Goal: Task Accomplishment & Management: Complete application form

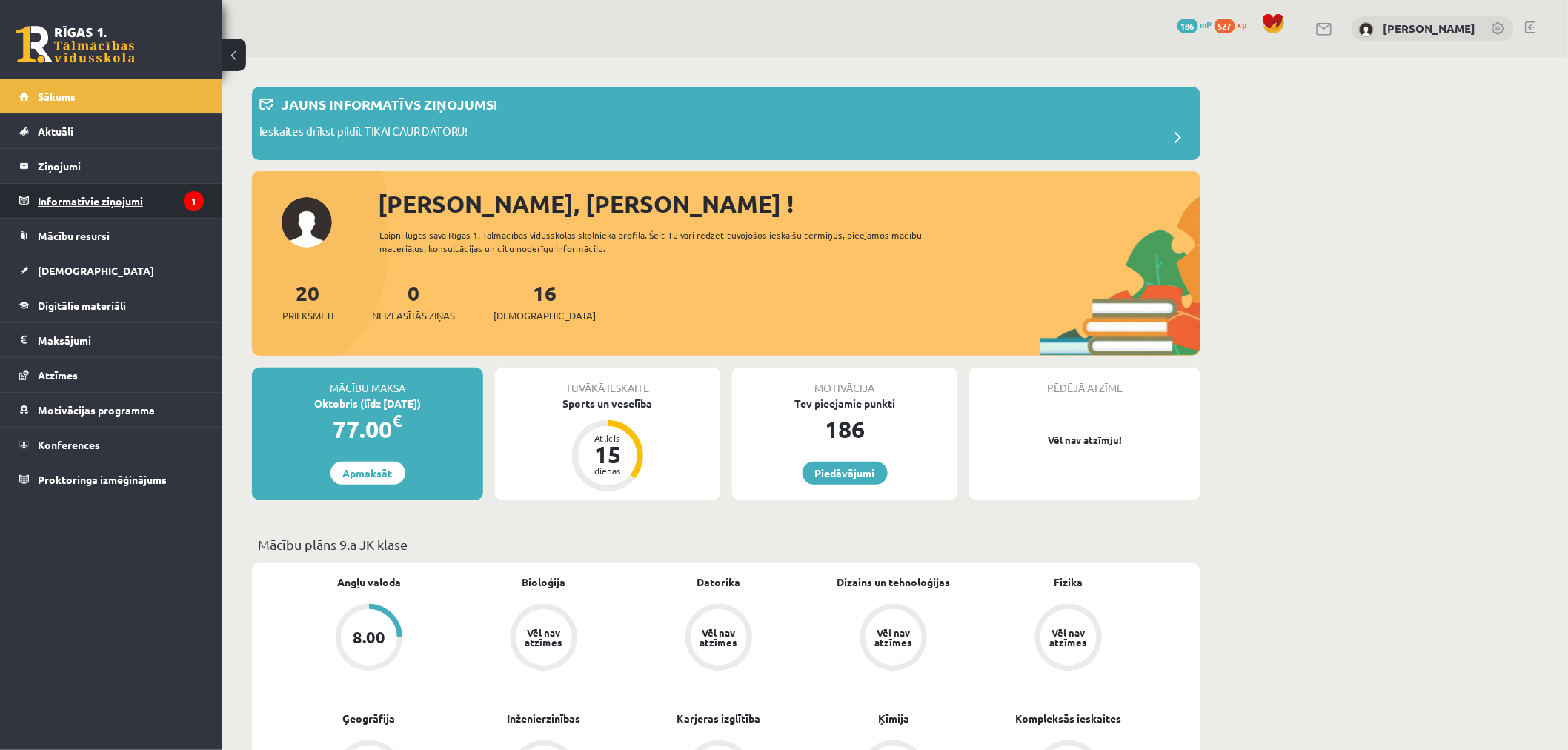
click at [98, 206] on legend "Informatīvie ziņojumi 1" at bounding box center [121, 201] width 166 height 34
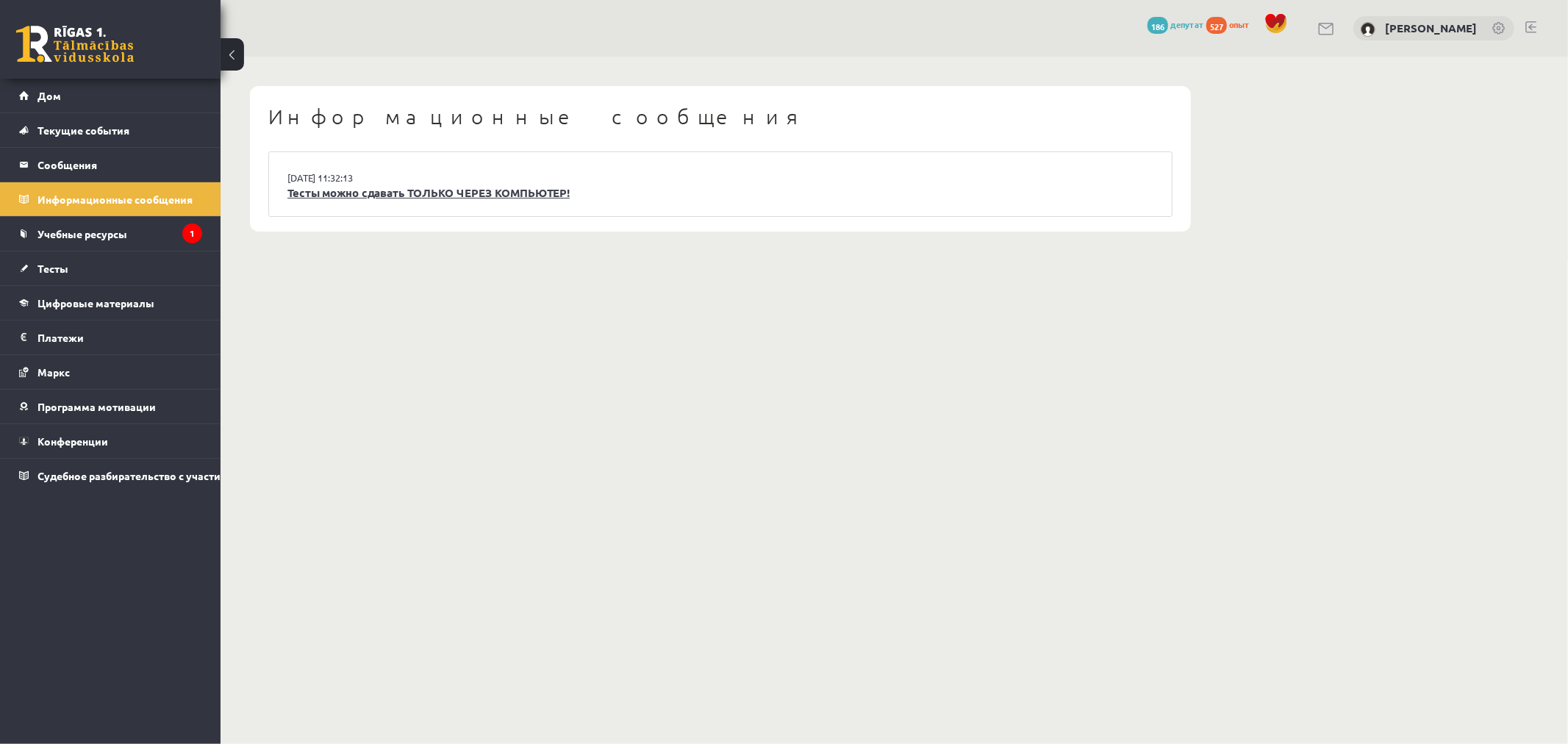
click at [361, 197] on font "Тесты можно сдавать ТОЛЬКО ЧЕРЕЗ КОМПЬЮТЕР!" at bounding box center [428, 193] width 282 height 15
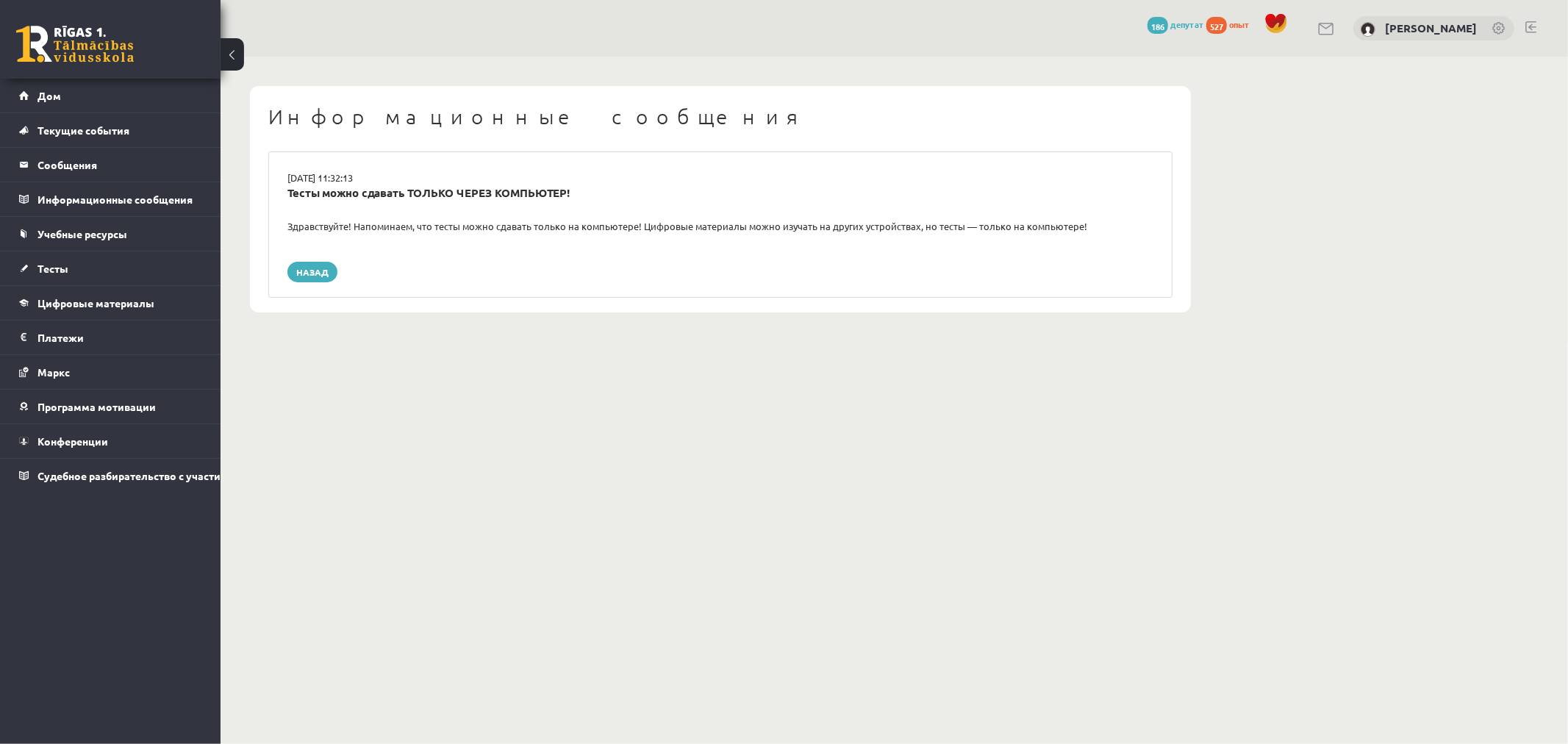
drag, startPoint x: 324, startPoint y: 267, endPoint x: 351, endPoint y: 273, distance: 27.7
click at [324, 267] on font "Назад" at bounding box center [312, 272] width 32 height 12
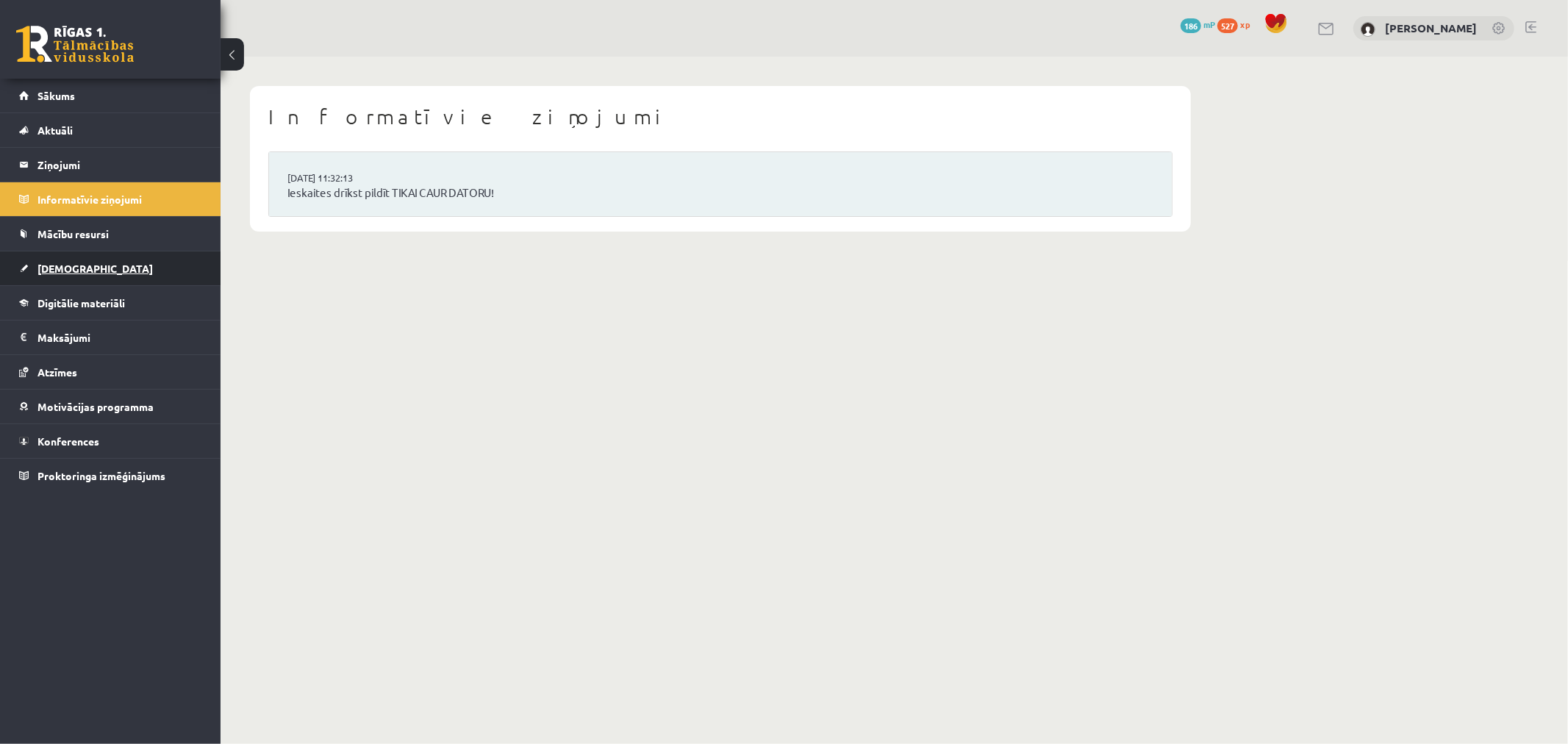
click at [108, 274] on link "[DEMOGRAPHIC_DATA]" at bounding box center [111, 268] width 183 height 34
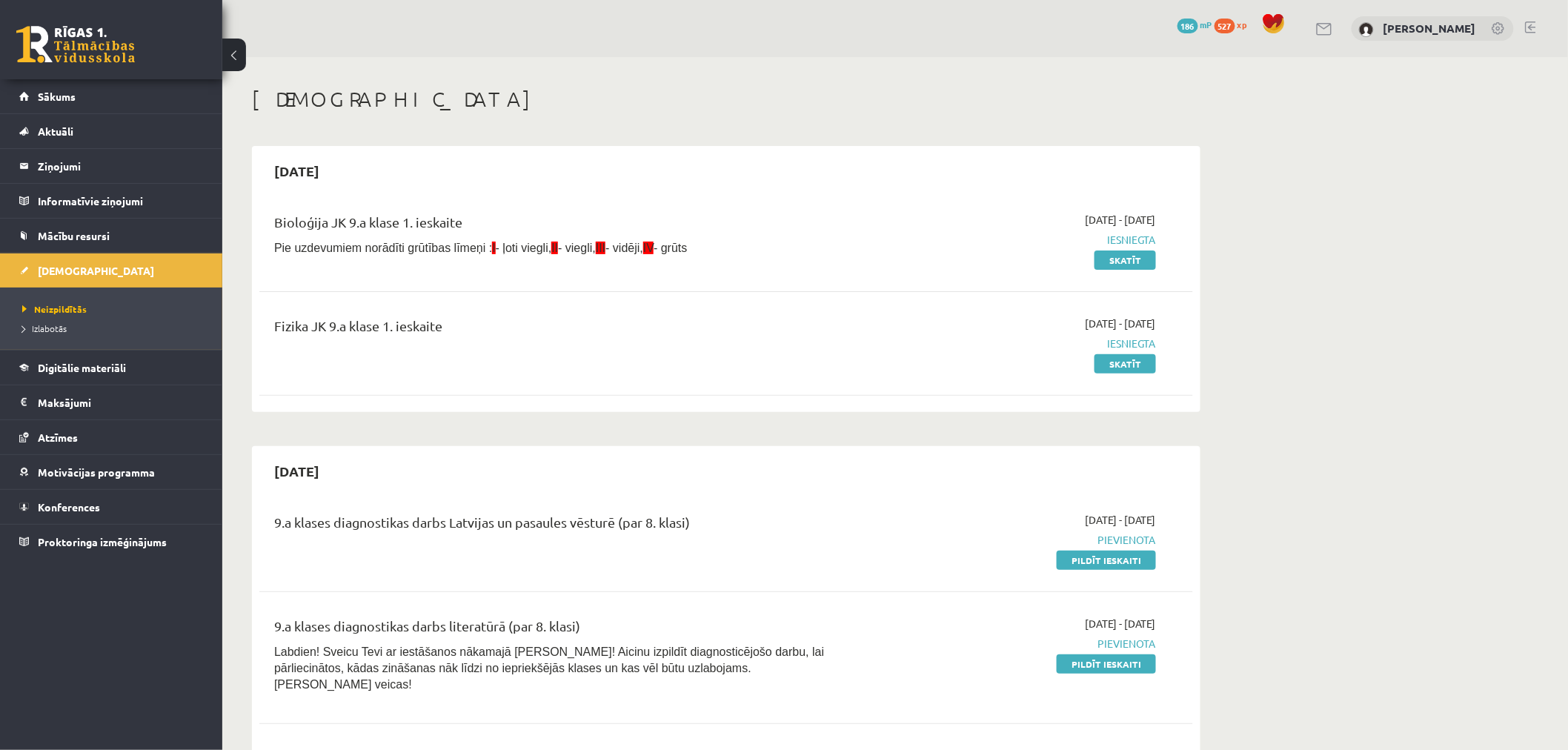
click at [375, 381] on div "Fizika JK 9.a klase 1. ieskaite 2025-09-01 - 2025-09-15 Iesniegta Skatīt" at bounding box center [726, 343] width 934 height 85
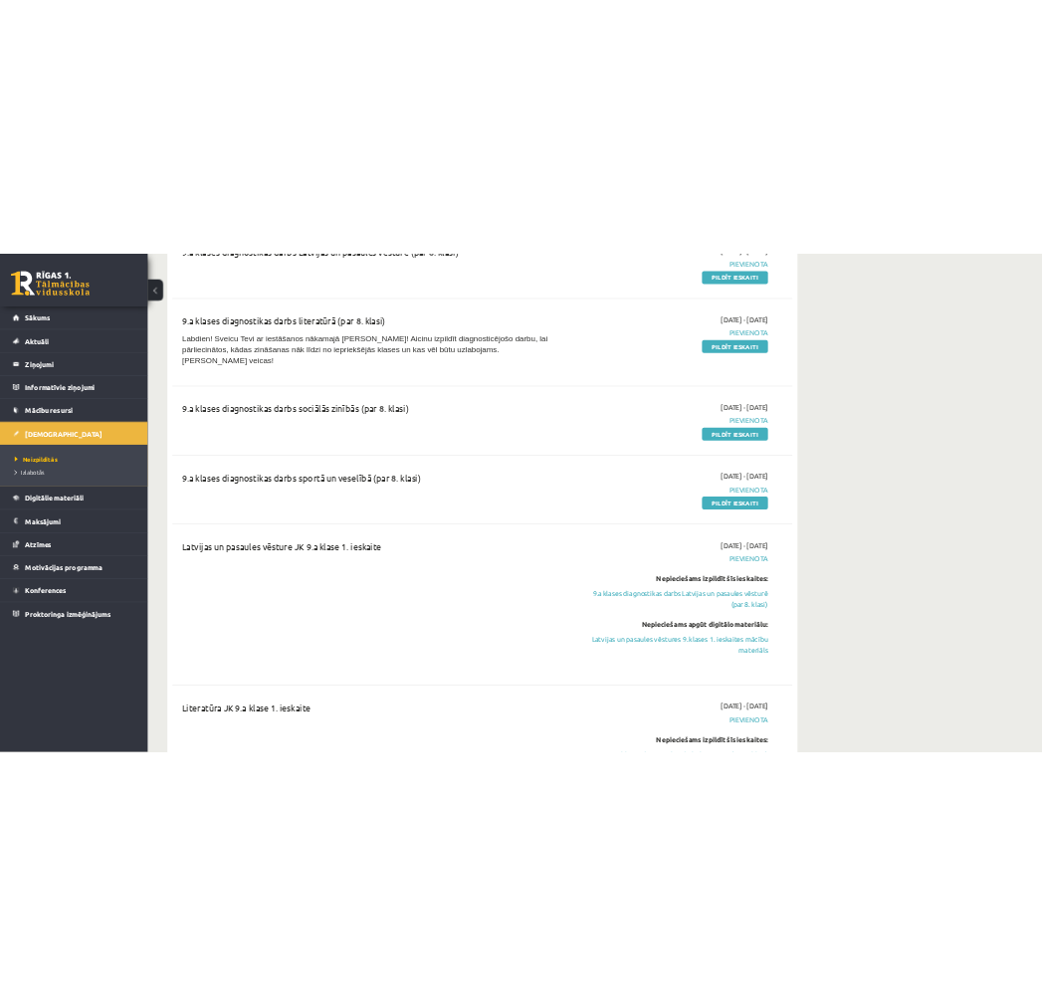
scroll to position [552, 0]
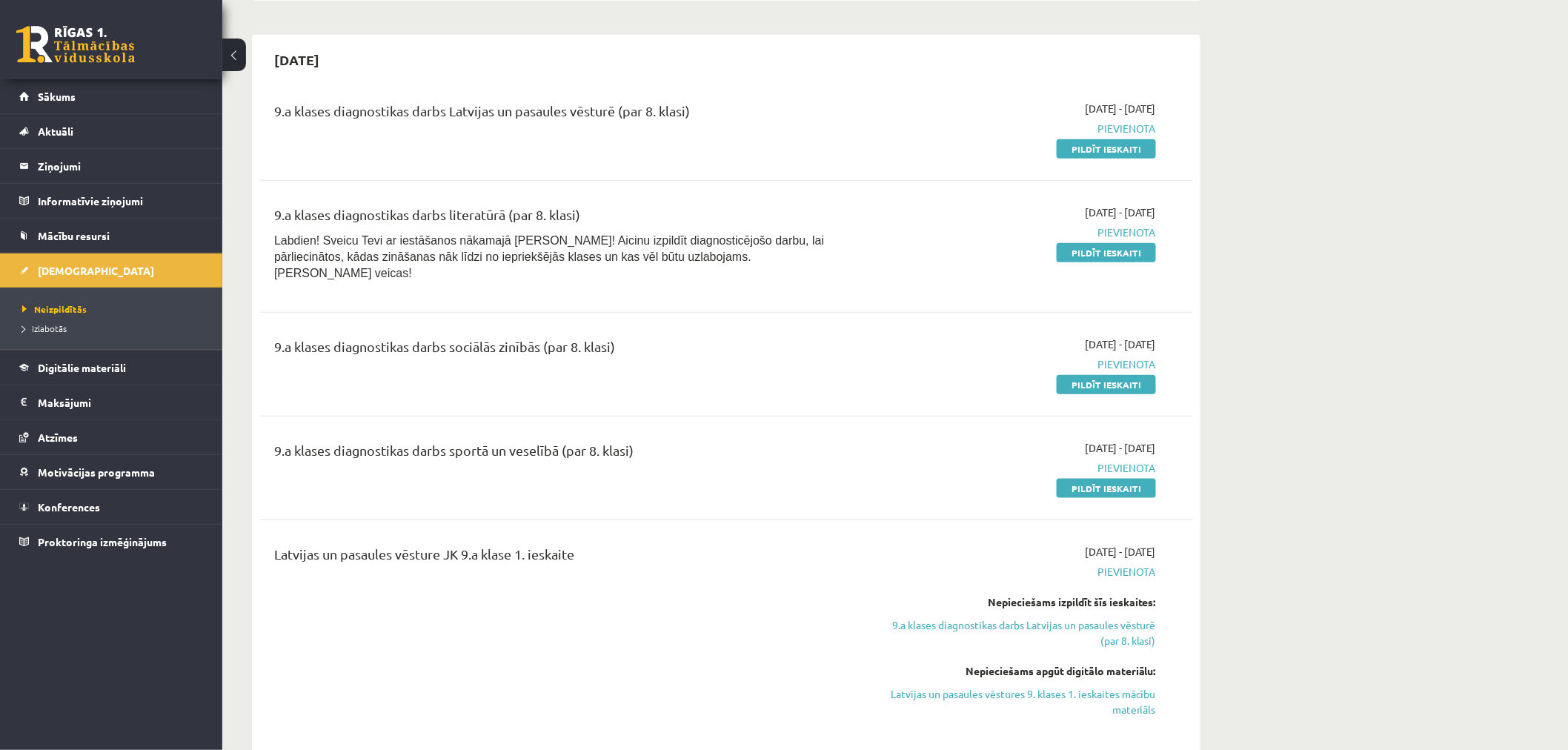
click at [930, 101] on div "2025-09-16 - 2025-09-30 Pievienota Pildīt ieskaiti" at bounding box center [1016, 128] width 302 height 56
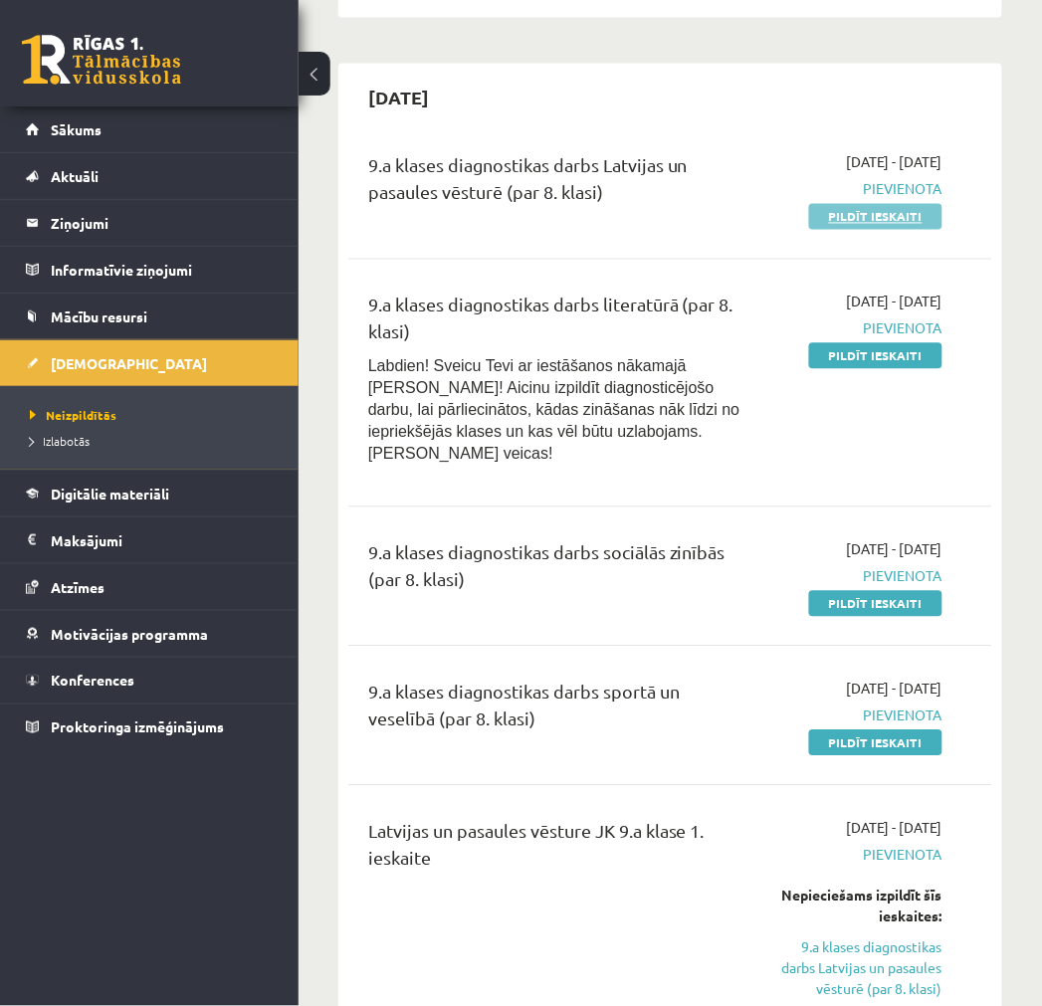
click at [851, 207] on link "Pildīt ieskaiti" at bounding box center [875, 217] width 133 height 26
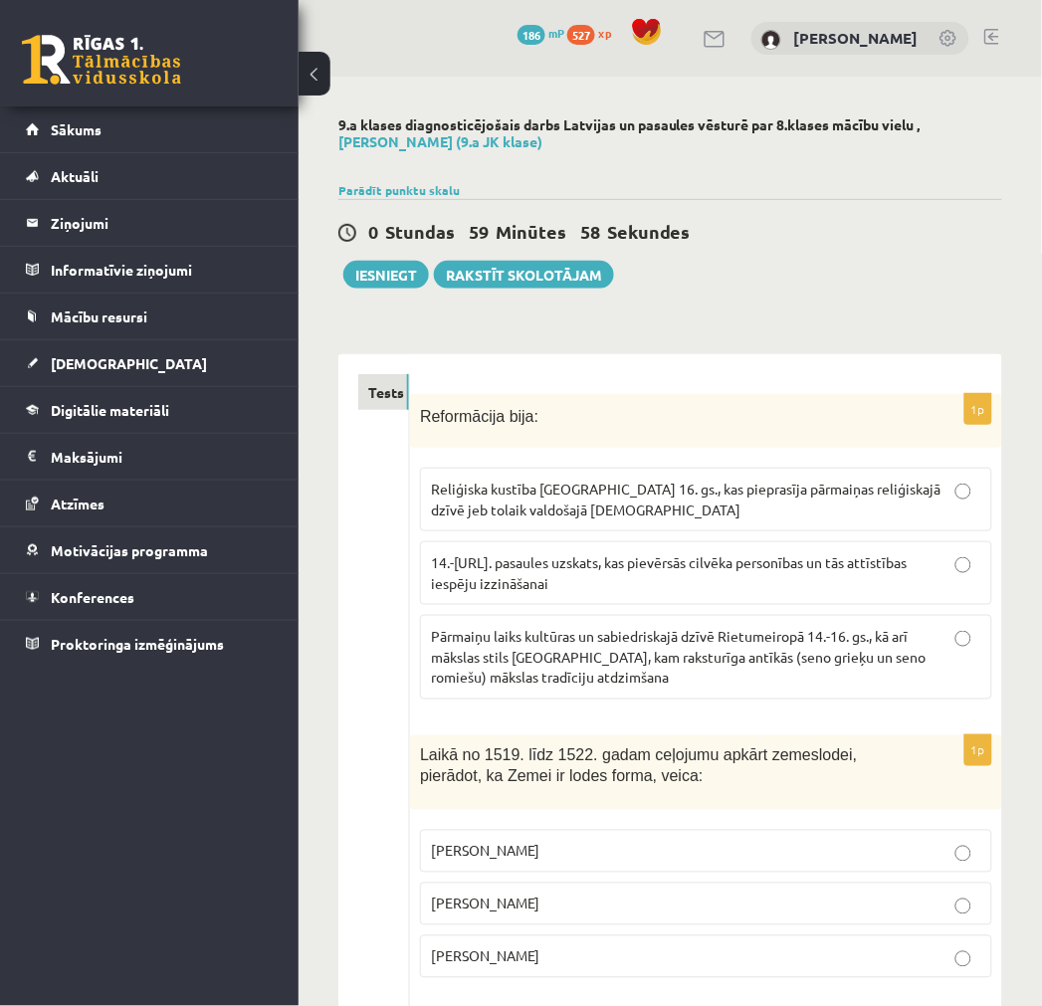
click at [318, 87] on button at bounding box center [315, 74] width 32 height 44
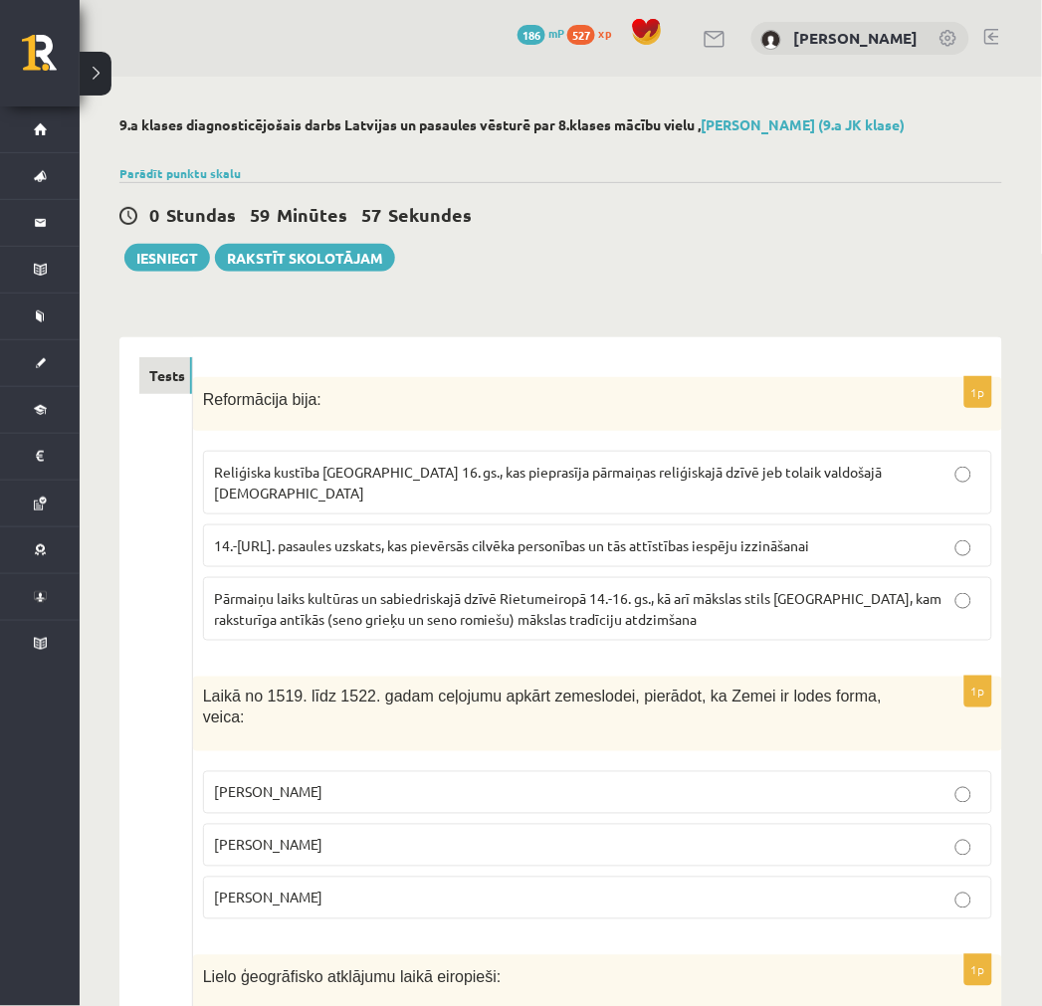
click at [98, 70] on button at bounding box center [96, 74] width 32 height 44
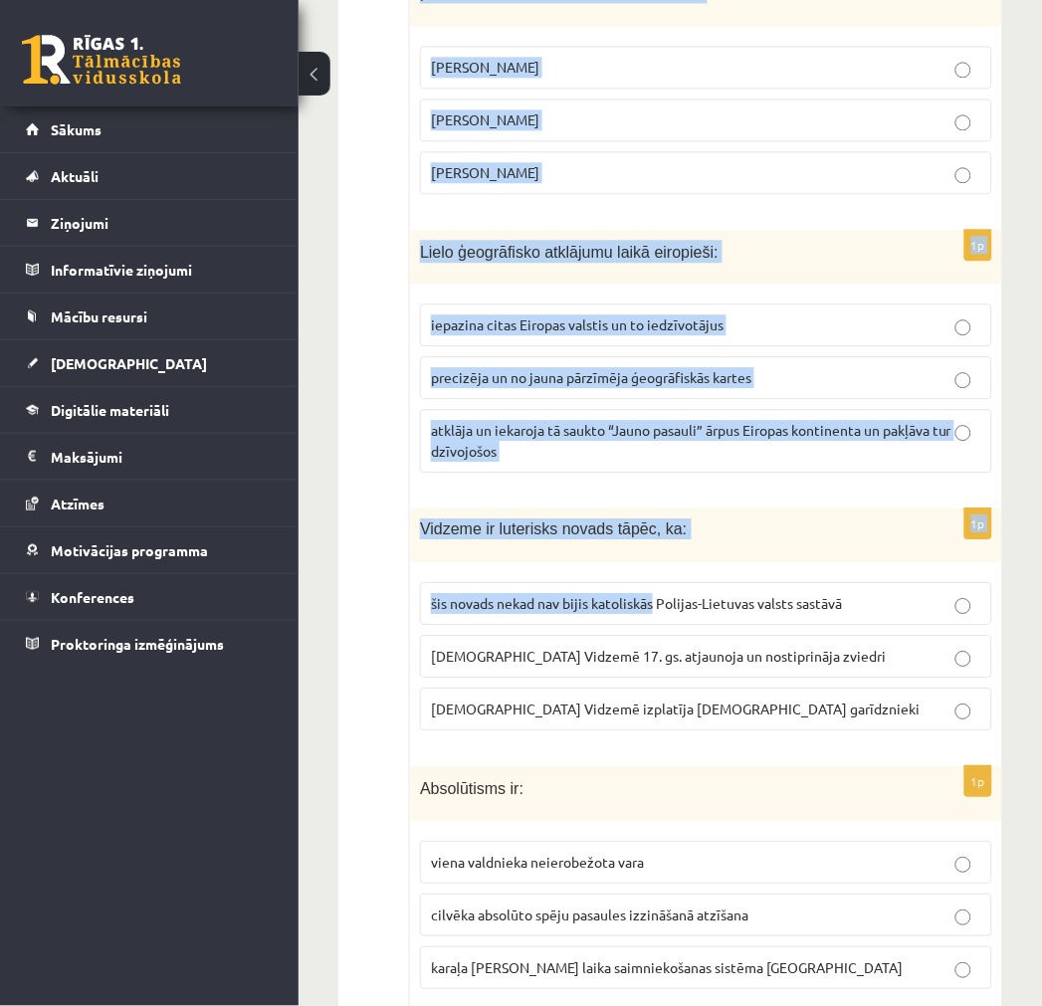
scroll to position [995, 0]
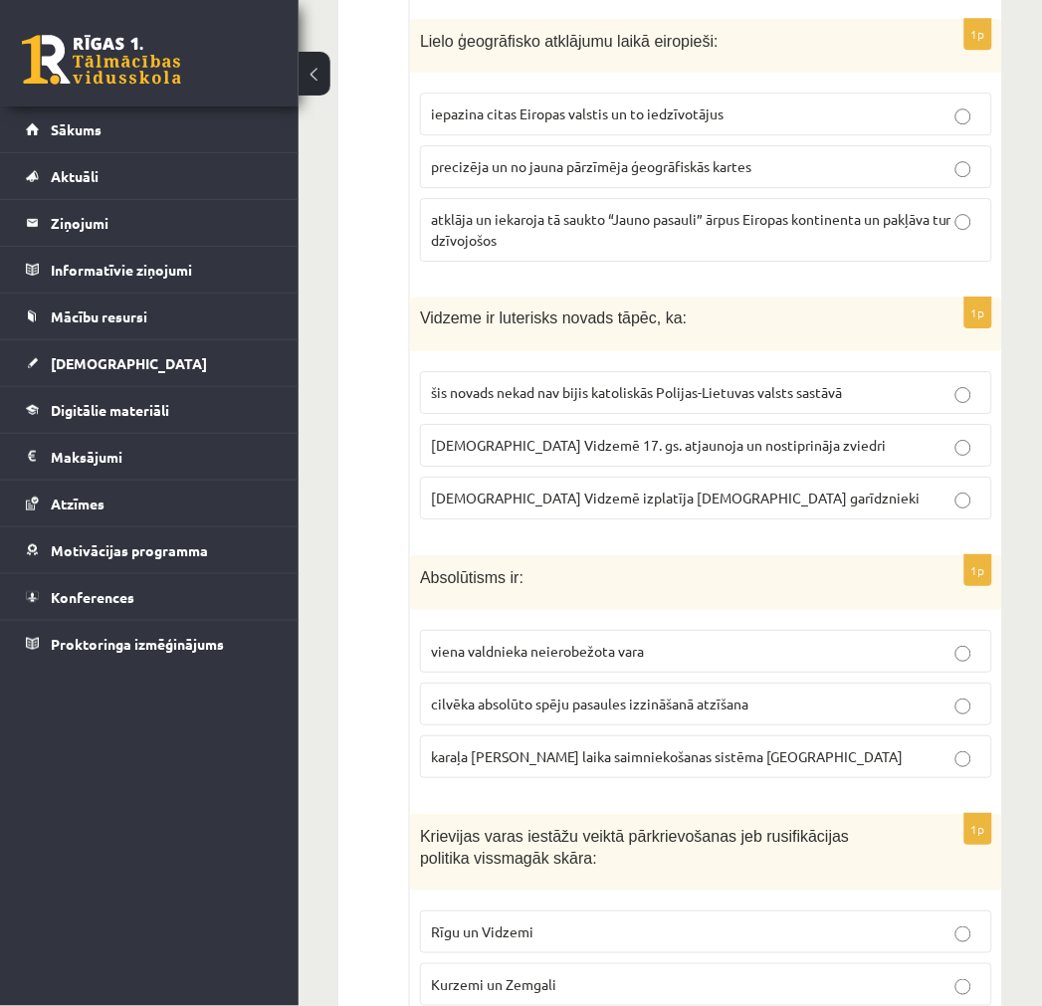
drag, startPoint x: 652, startPoint y: 421, endPoint x: 643, endPoint y: 331, distance: 90.0
click at [645, 314] on span "Vidzeme ir luterisks novads tāpēc, ka:" at bounding box center [553, 318] width 267 height 17
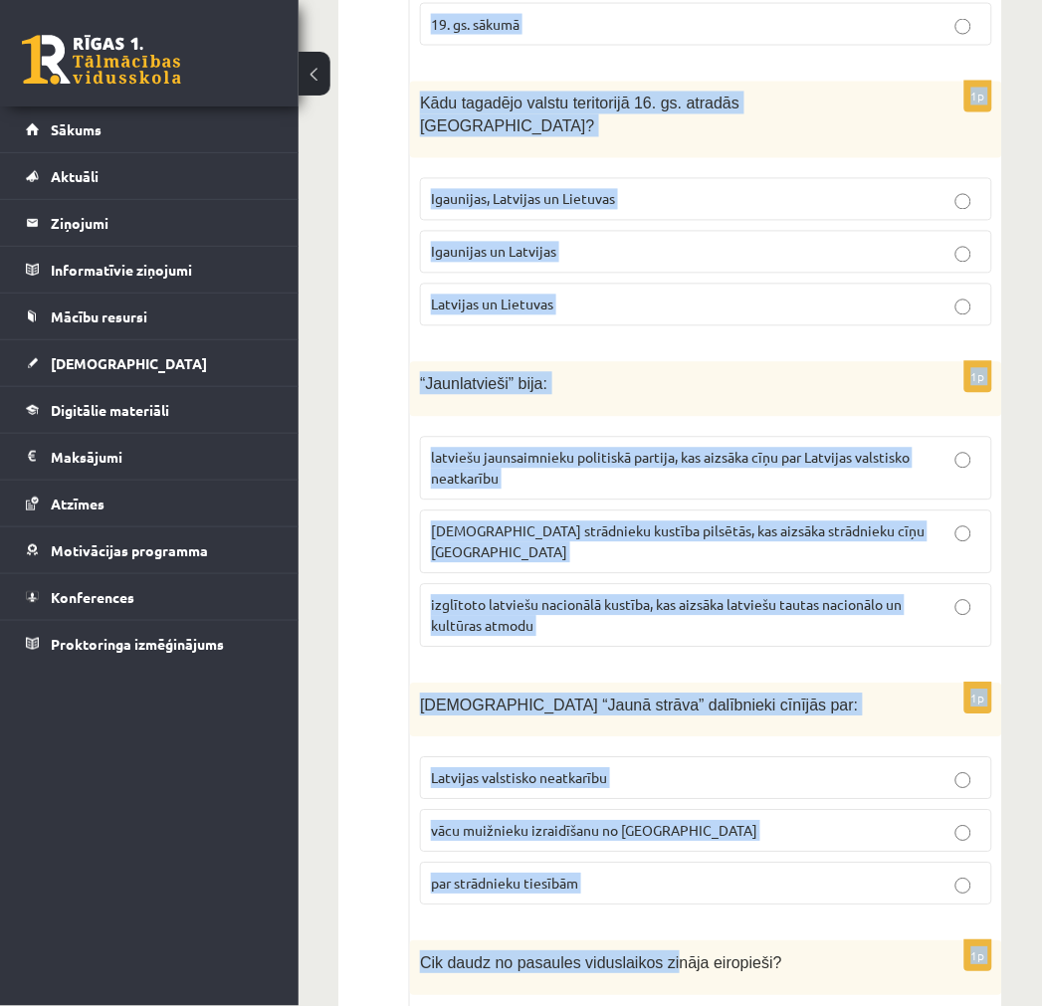
scroll to position [7654, 0]
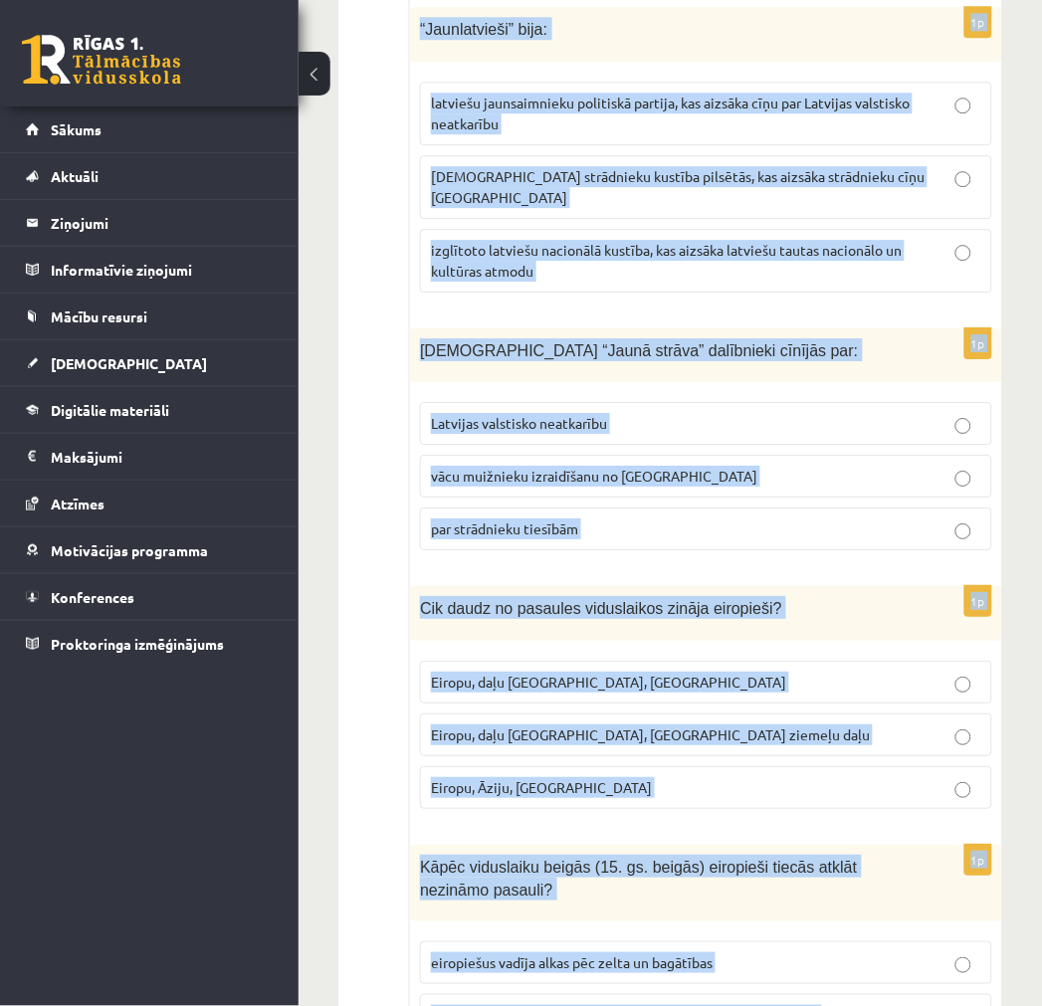
drag, startPoint x: 418, startPoint y: 414, endPoint x: 764, endPoint y: 914, distance: 607.9
copy form "Reformācija bija : Reliģiska kustība Eiropā 16. gs., kas pieprasīja pārmaiņas r…"
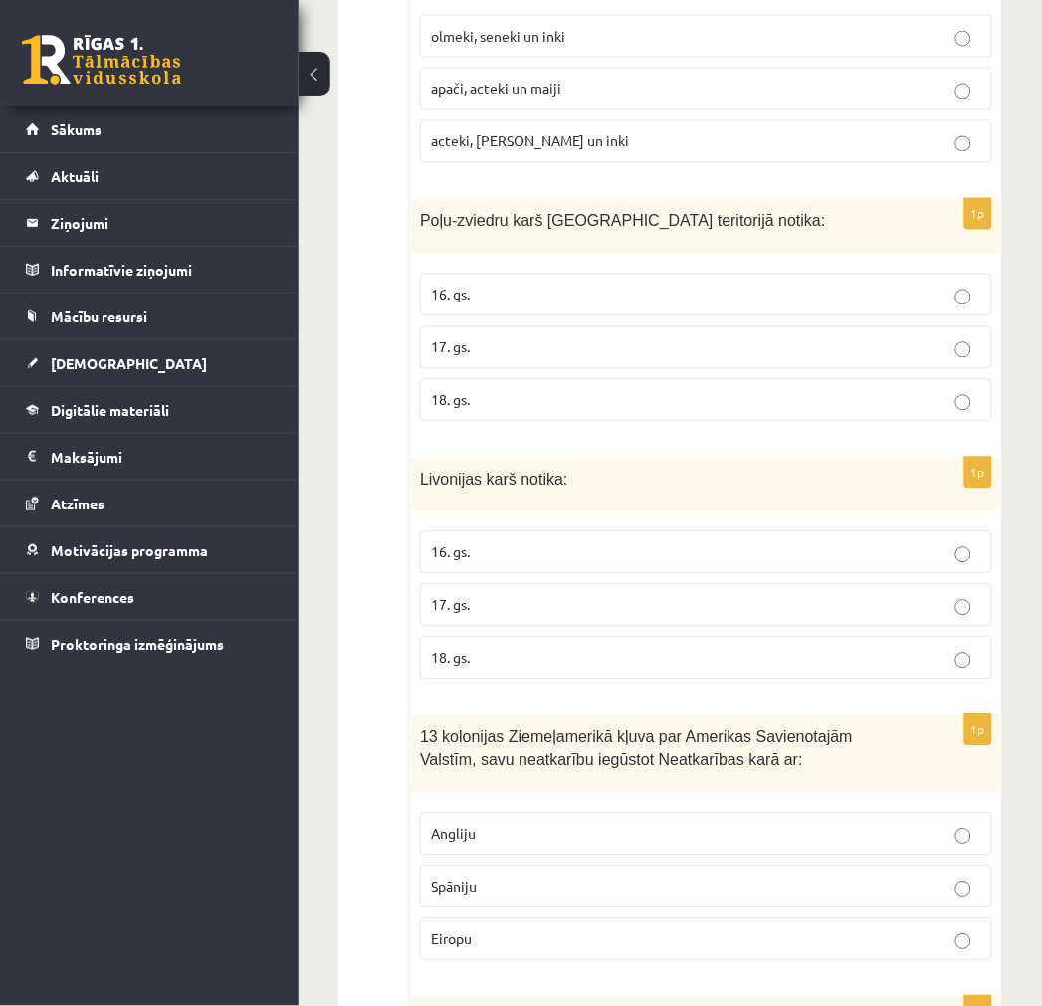
scroll to position [0, 0]
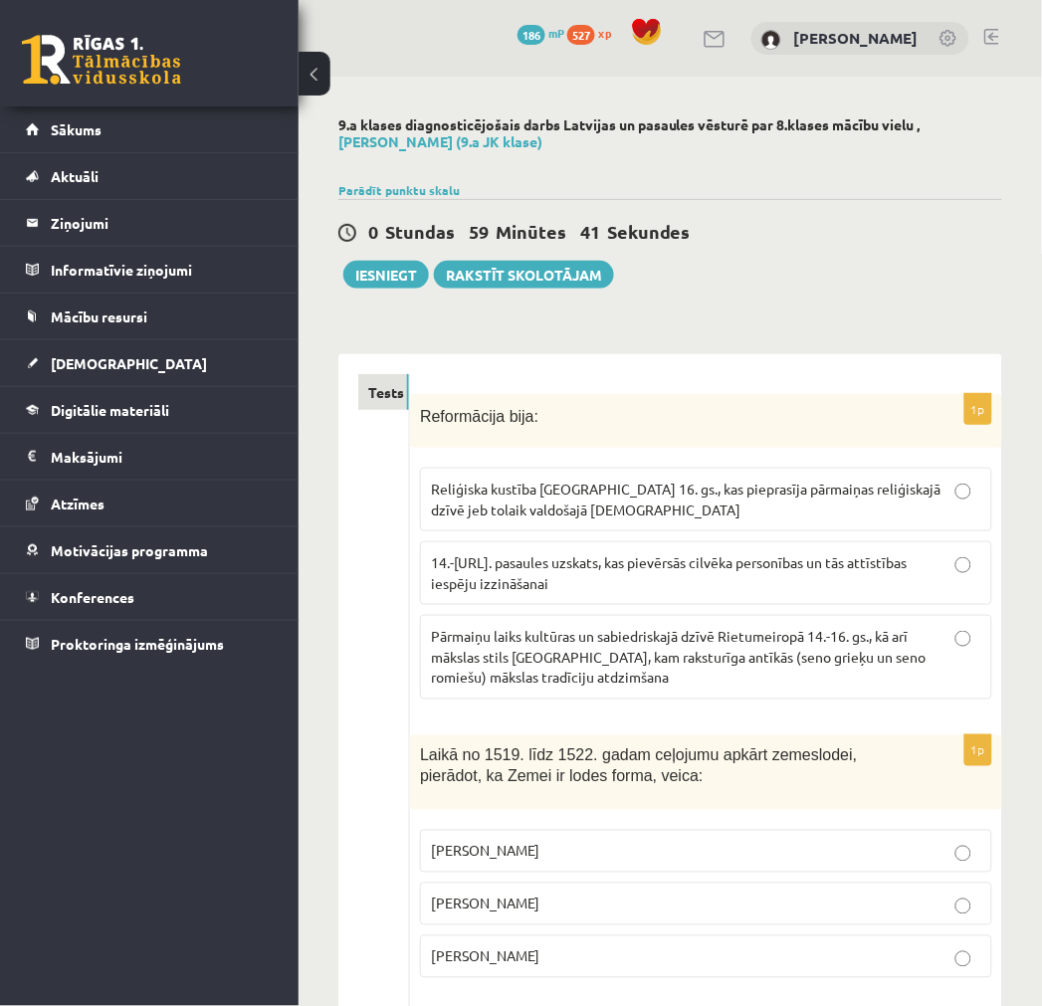
drag, startPoint x: 376, startPoint y: 798, endPoint x: 403, endPoint y: 392, distance: 406.9
click at [677, 499] on p "Reliģiska kustība Eiropā 16. gs., kas pieprasīja pārmaiņas reliģiskajā dzīvē je…" at bounding box center [706, 500] width 550 height 42
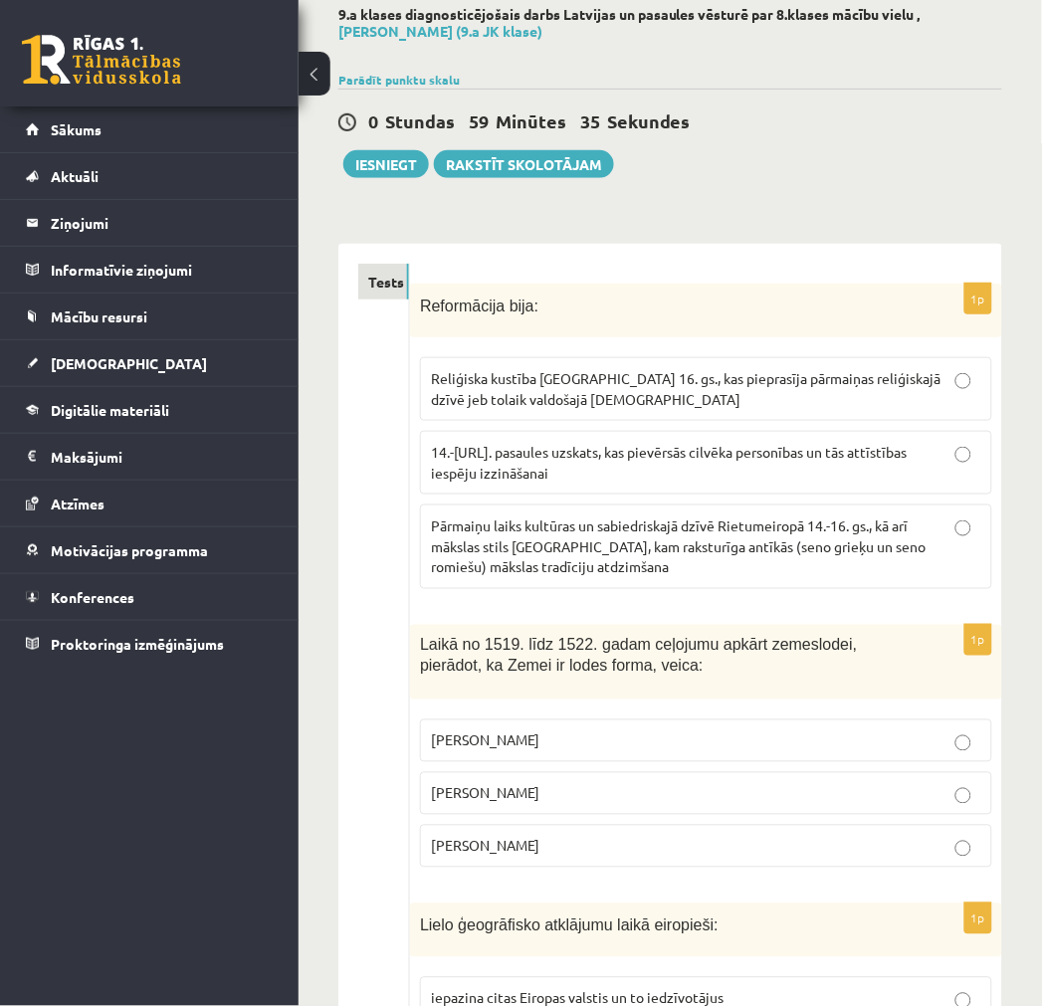
scroll to position [221, 0]
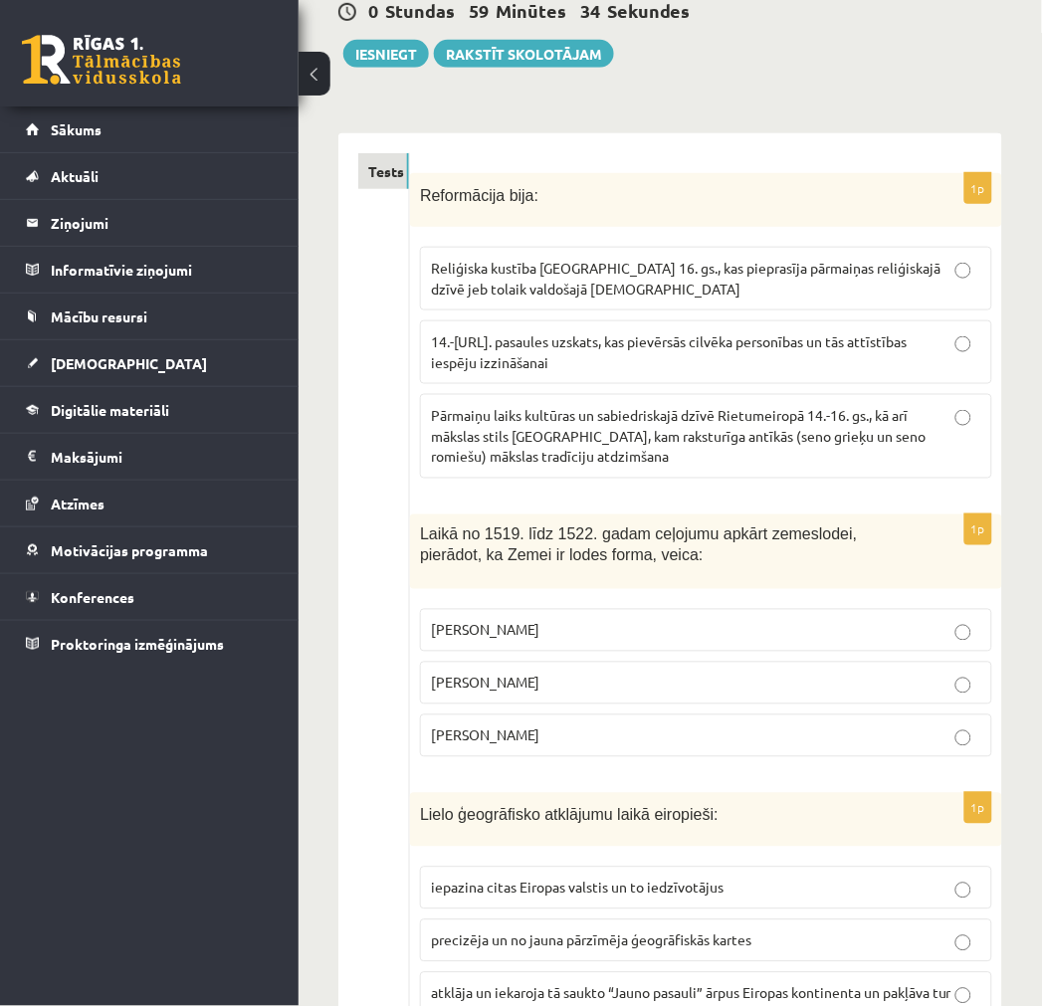
click at [545, 733] on p "Fernans Magelāns" at bounding box center [706, 736] width 550 height 21
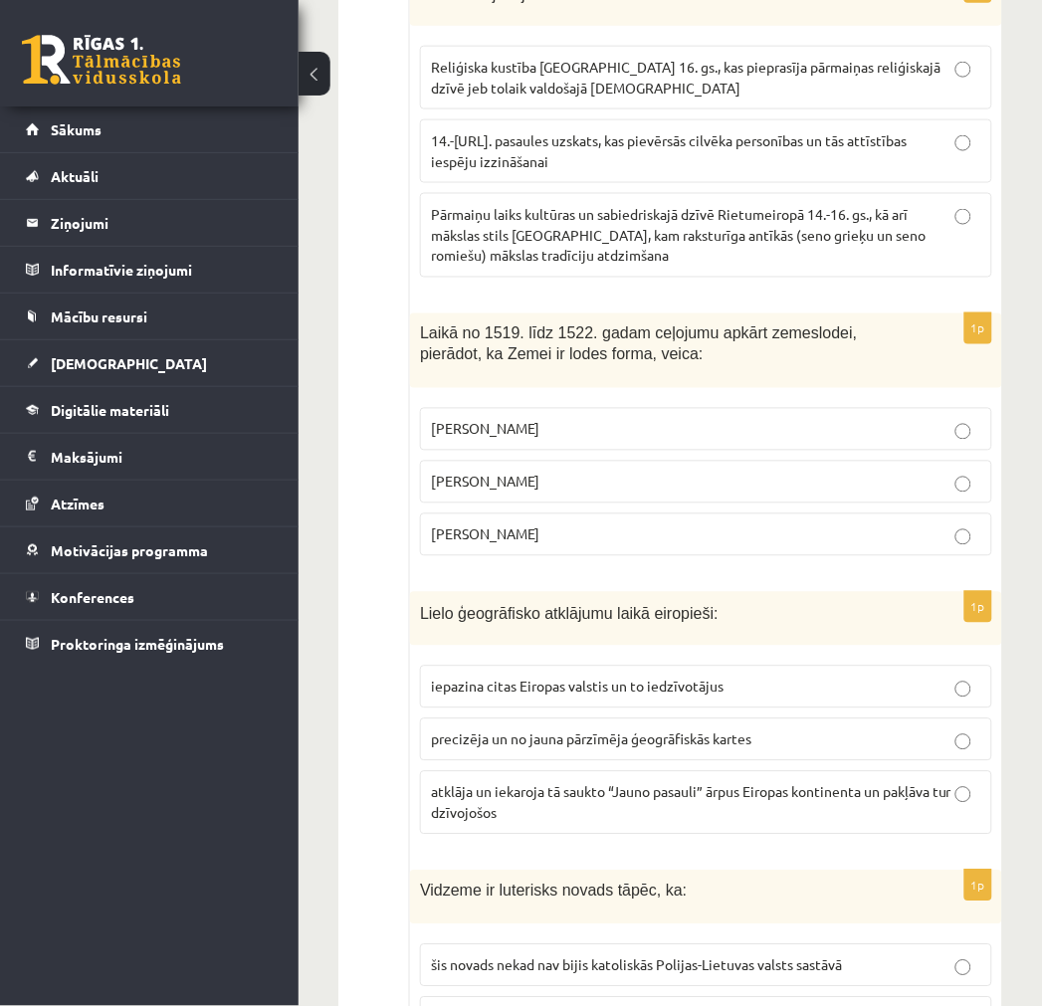
scroll to position [442, 0]
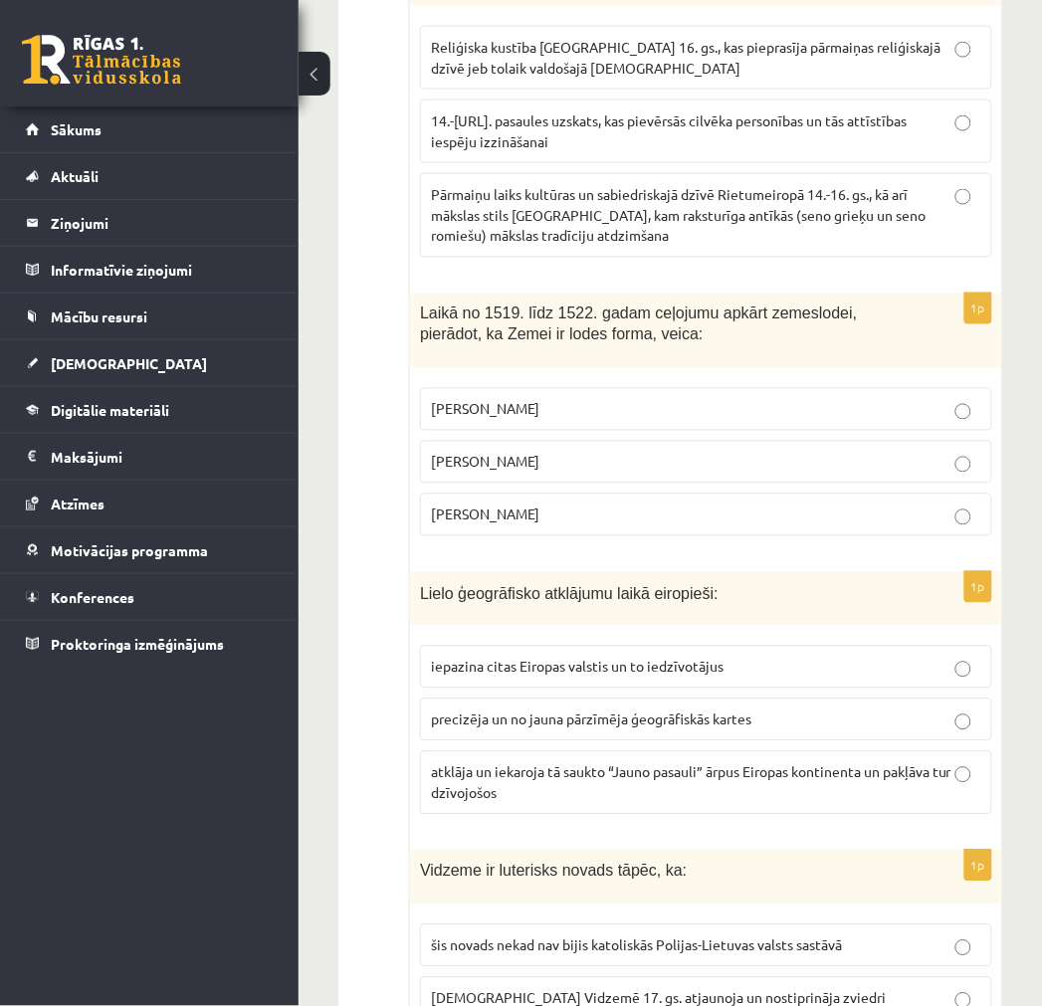
click at [539, 772] on span "atklāja un iekaroja tā saukto “Jauno pasauli” ārpus Eiropas kontinenta un pakļā…" at bounding box center [691, 782] width 521 height 39
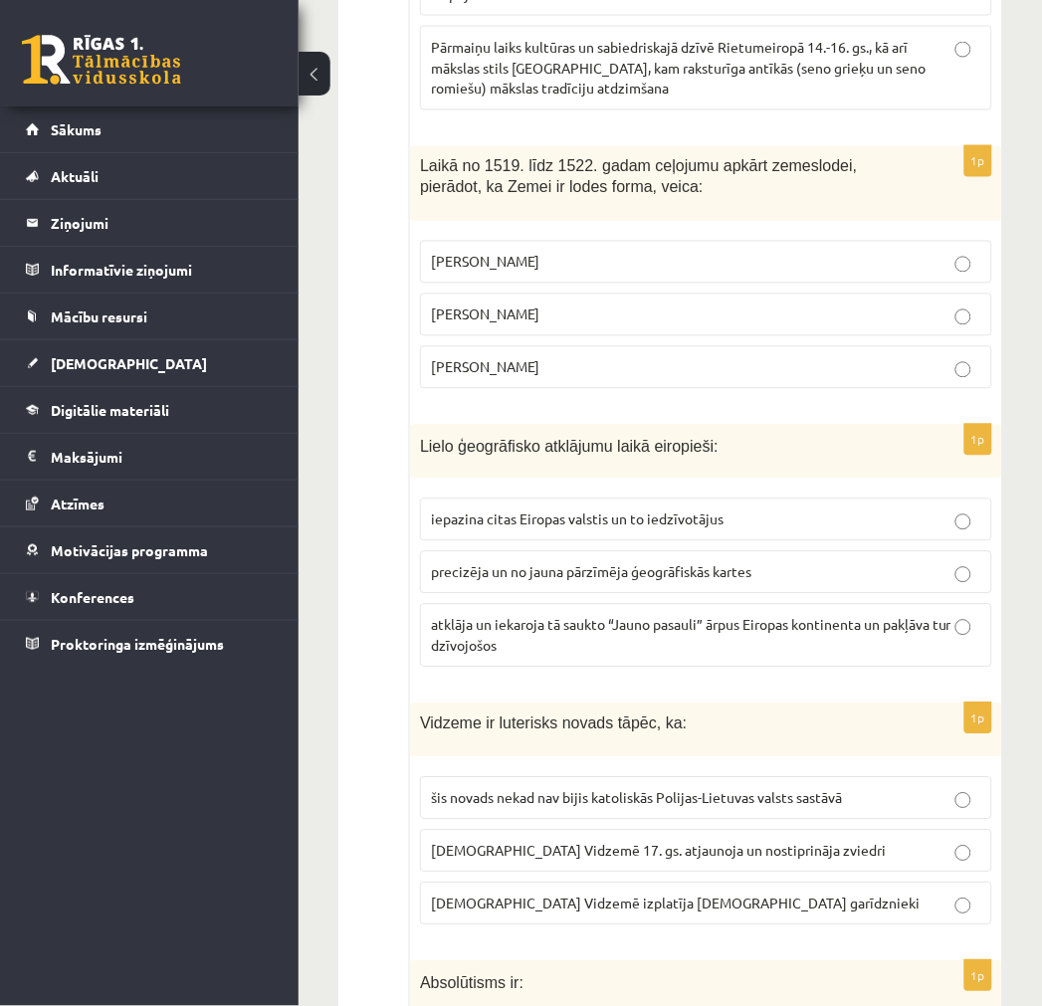
scroll to position [663, 0]
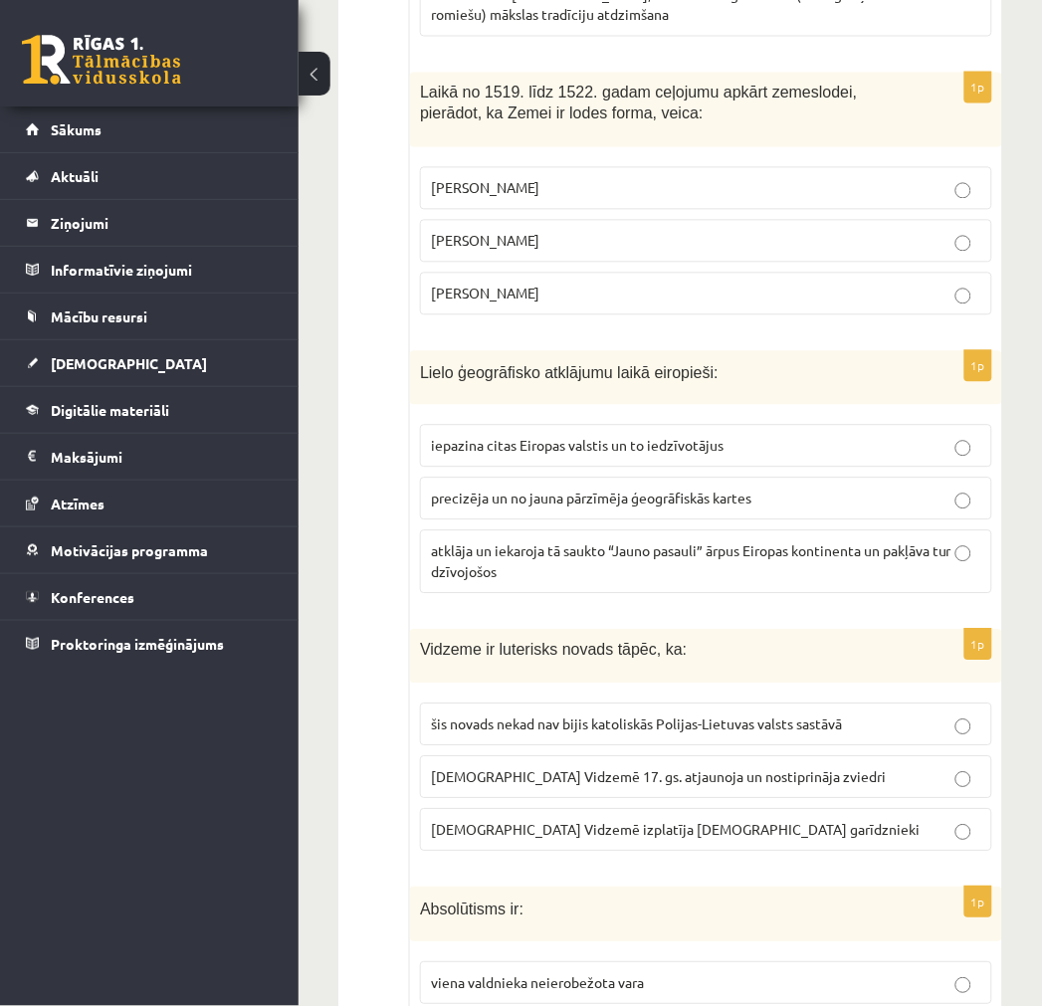
click at [628, 776] on span "luterānismu Vidzemē 17. gs. atjaunoja un nostiprināja zviedri" at bounding box center [658, 777] width 455 height 18
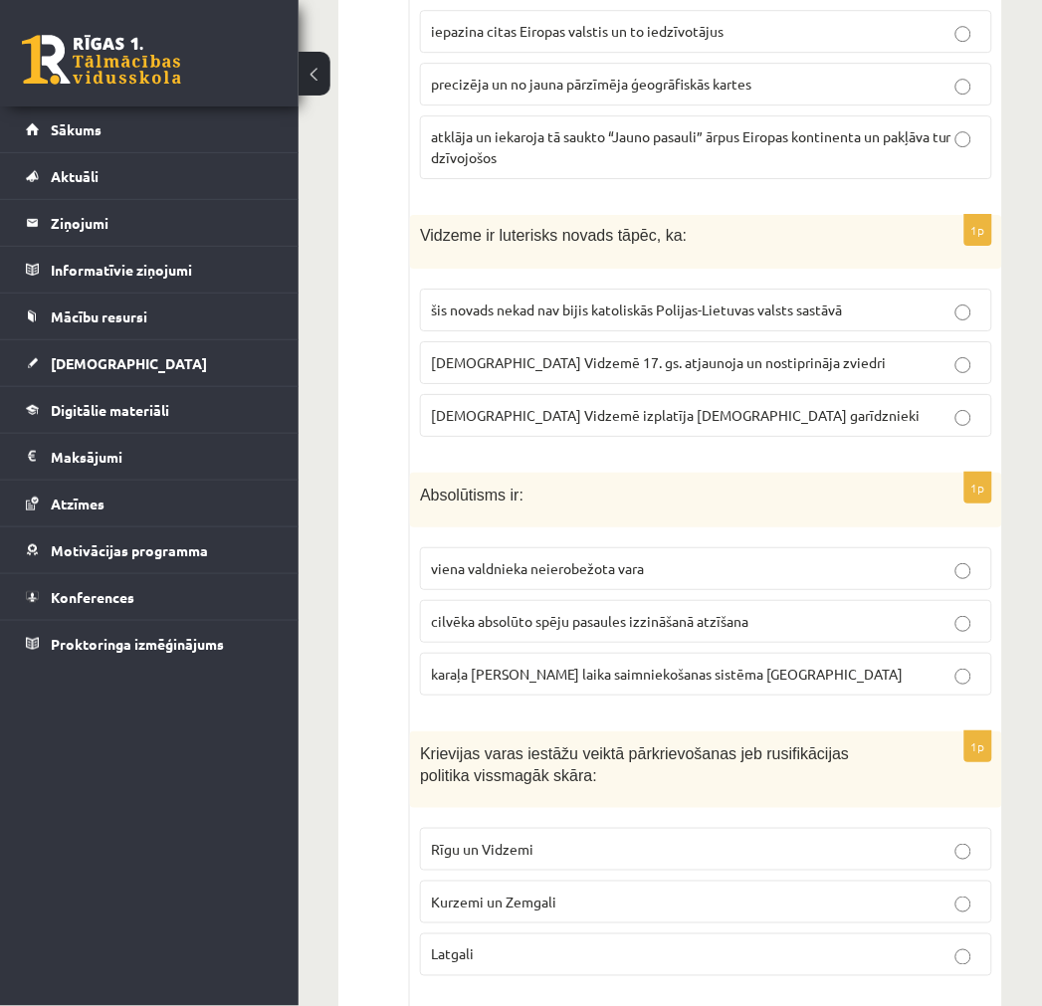
scroll to position [1106, 0]
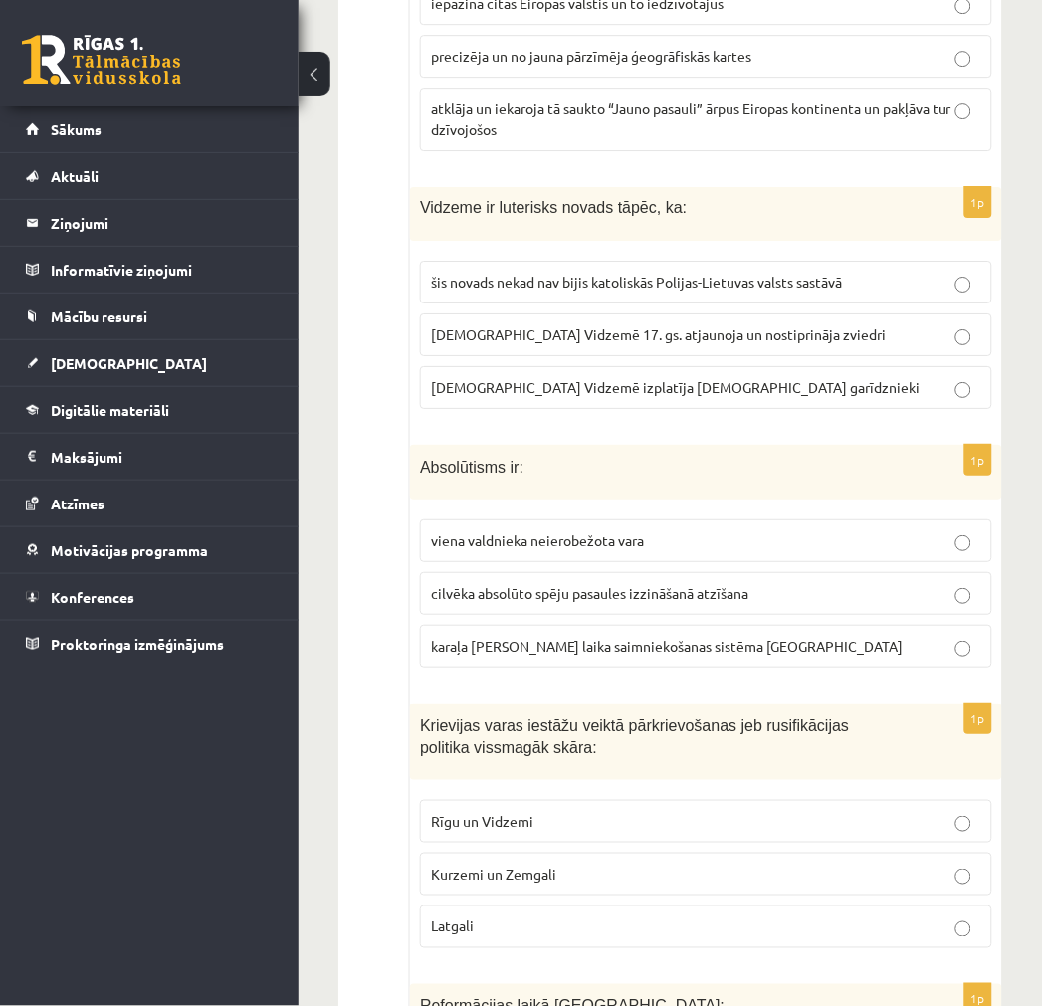
click at [624, 542] on span "viena valdnieka neierobežota vara" at bounding box center [537, 540] width 213 height 18
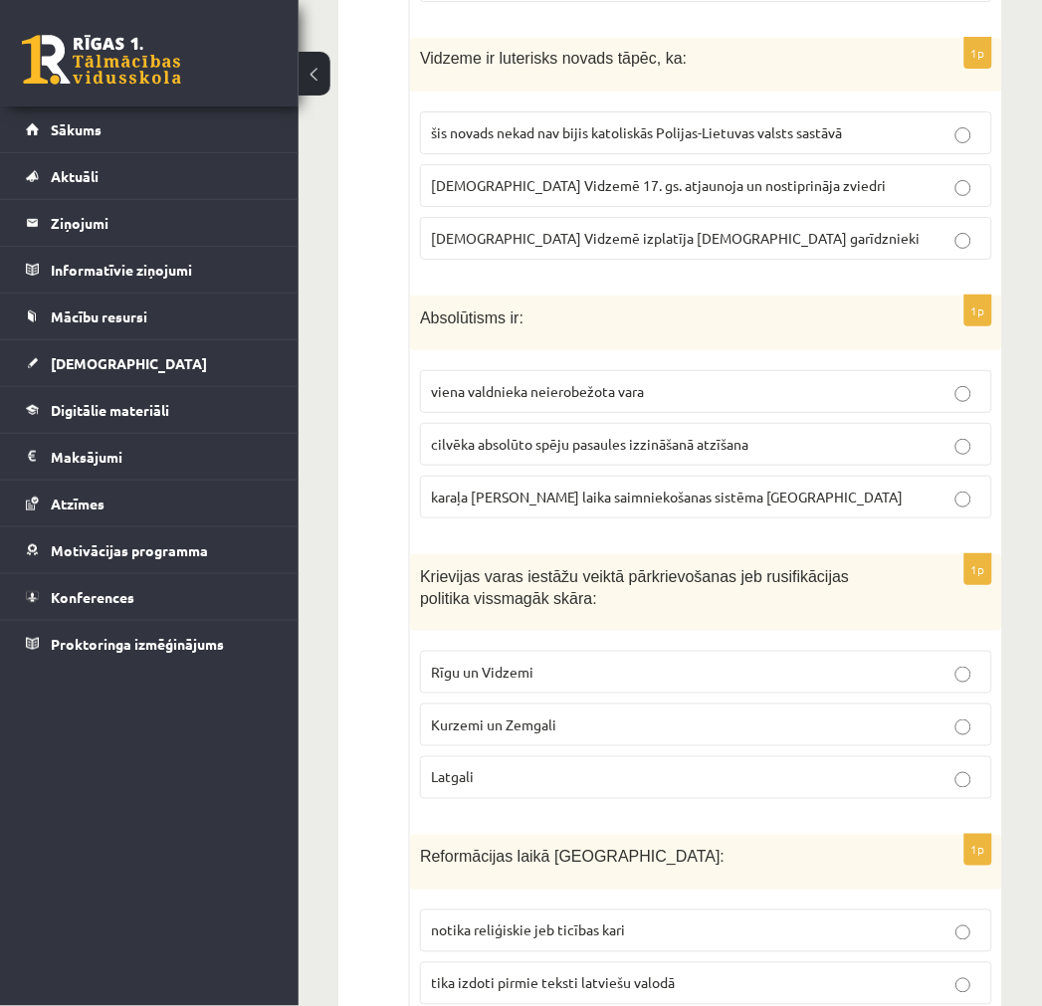
scroll to position [1437, 0]
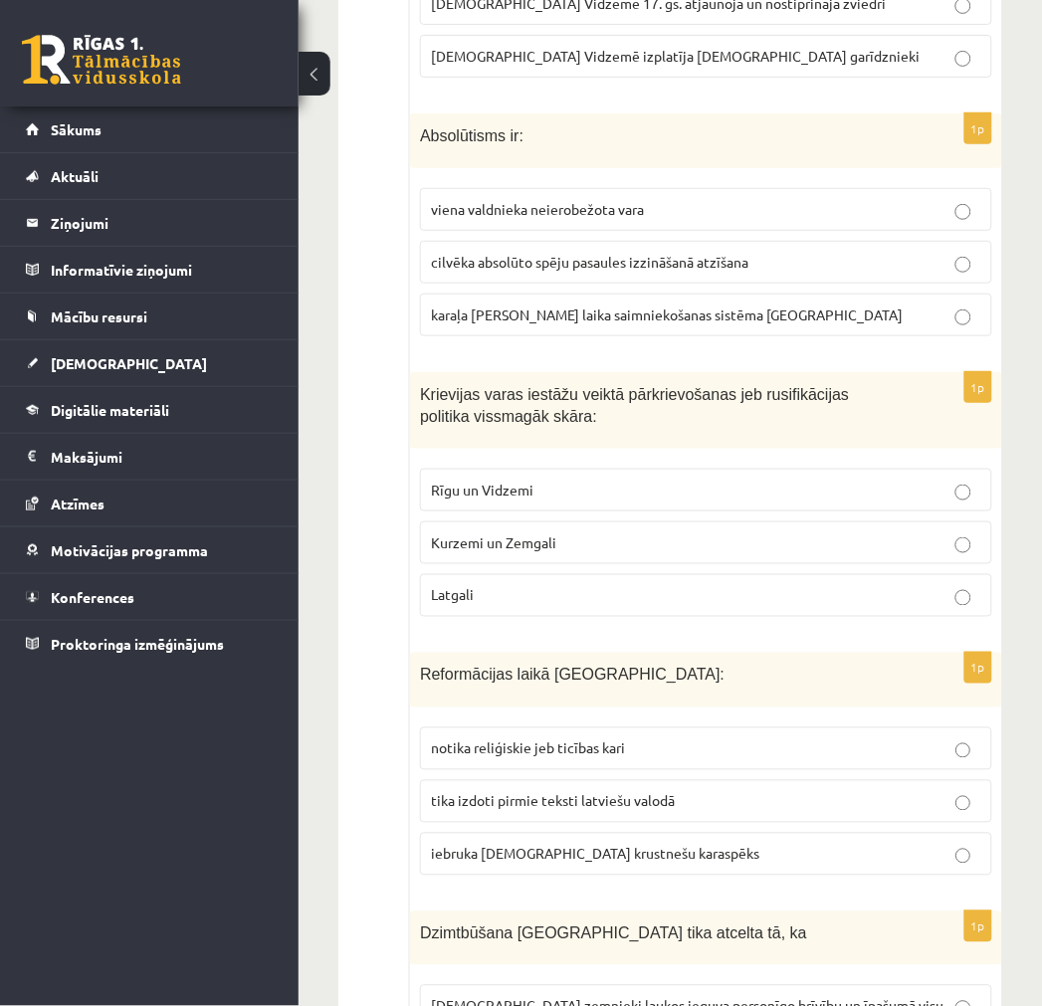
click at [620, 593] on p "Latgali" at bounding box center [706, 595] width 550 height 21
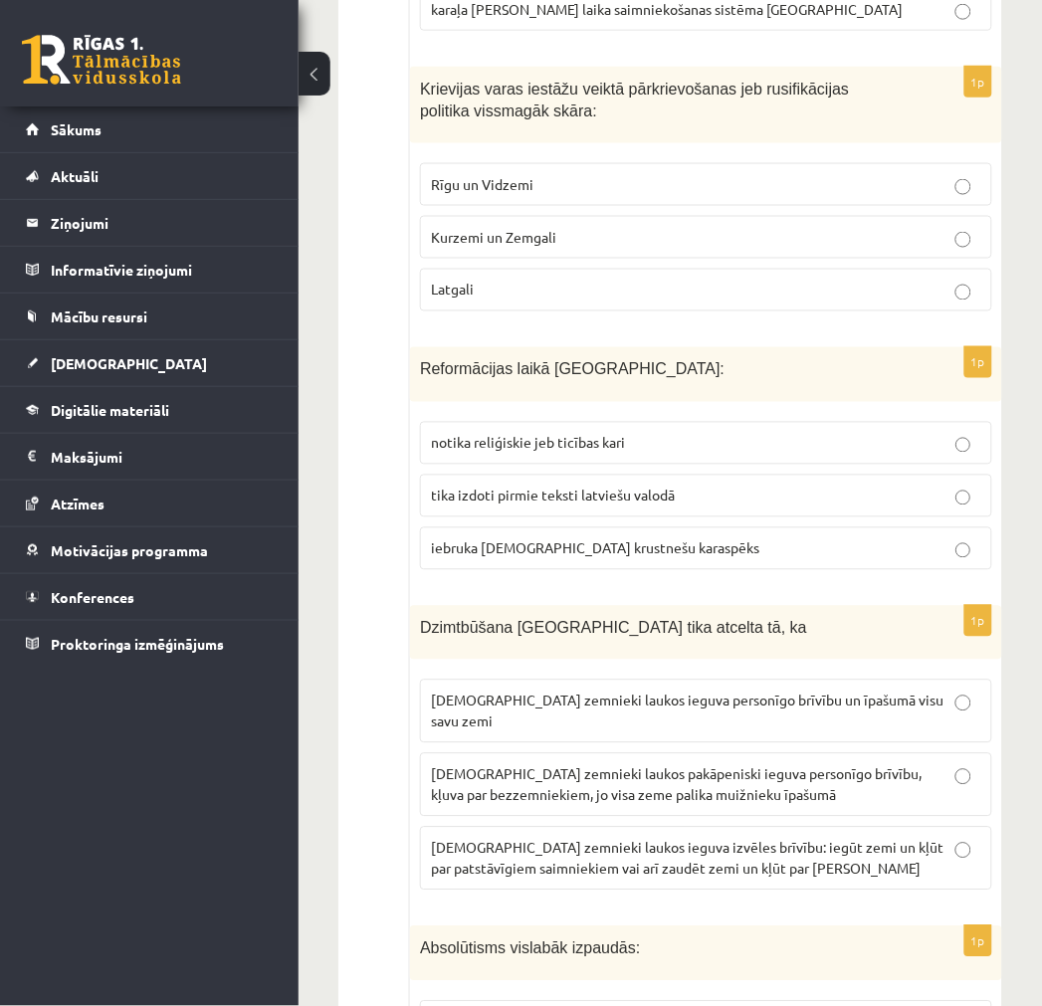
scroll to position [1769, 0]
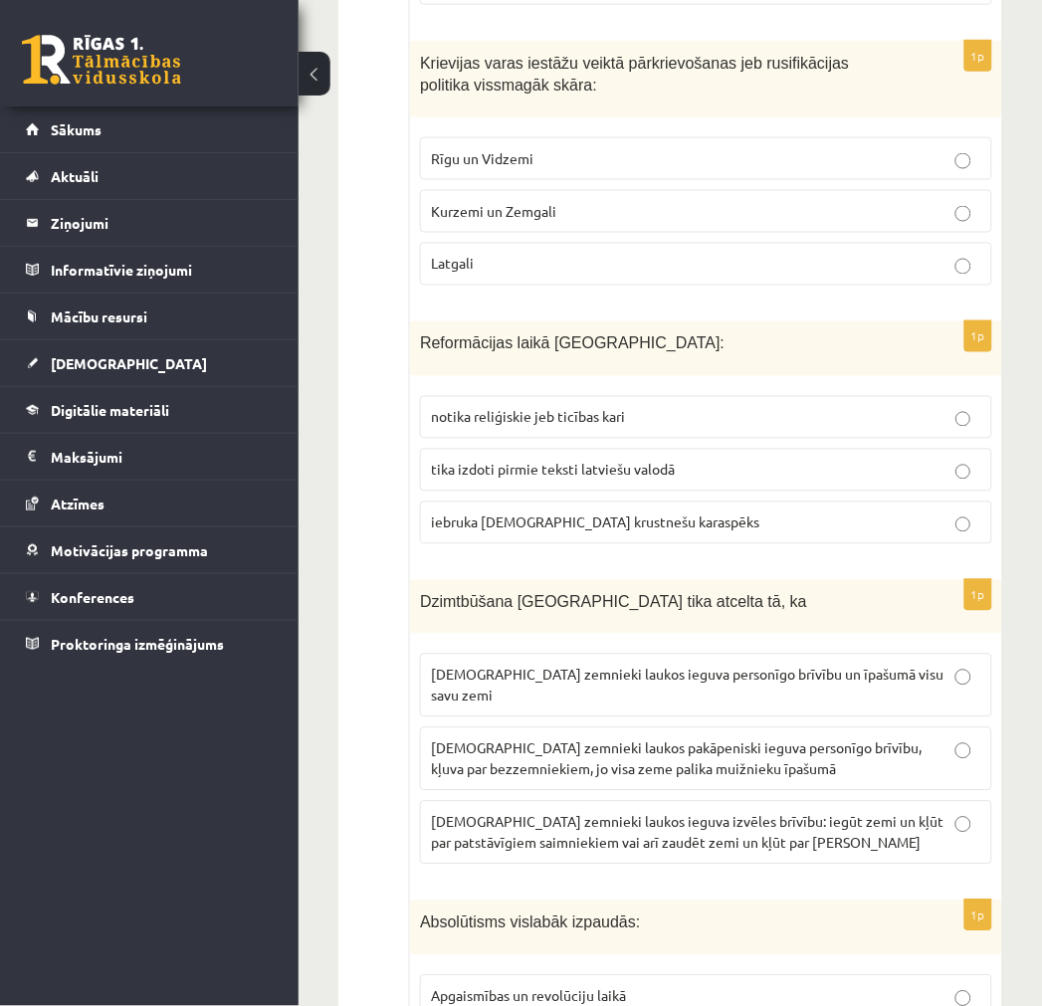
click at [569, 483] on label "tika izdoti pirmie teksti latviešu valodā" at bounding box center [706, 470] width 572 height 43
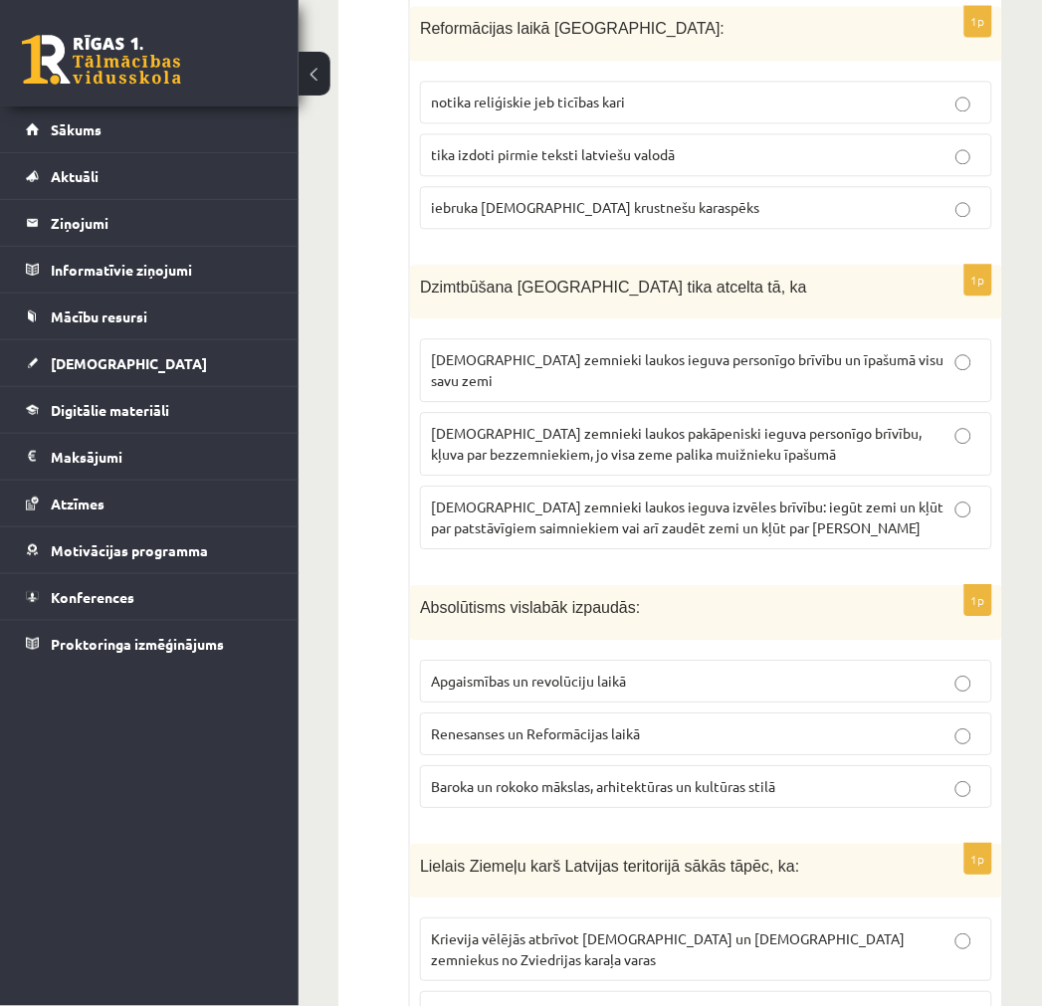
scroll to position [2101, 0]
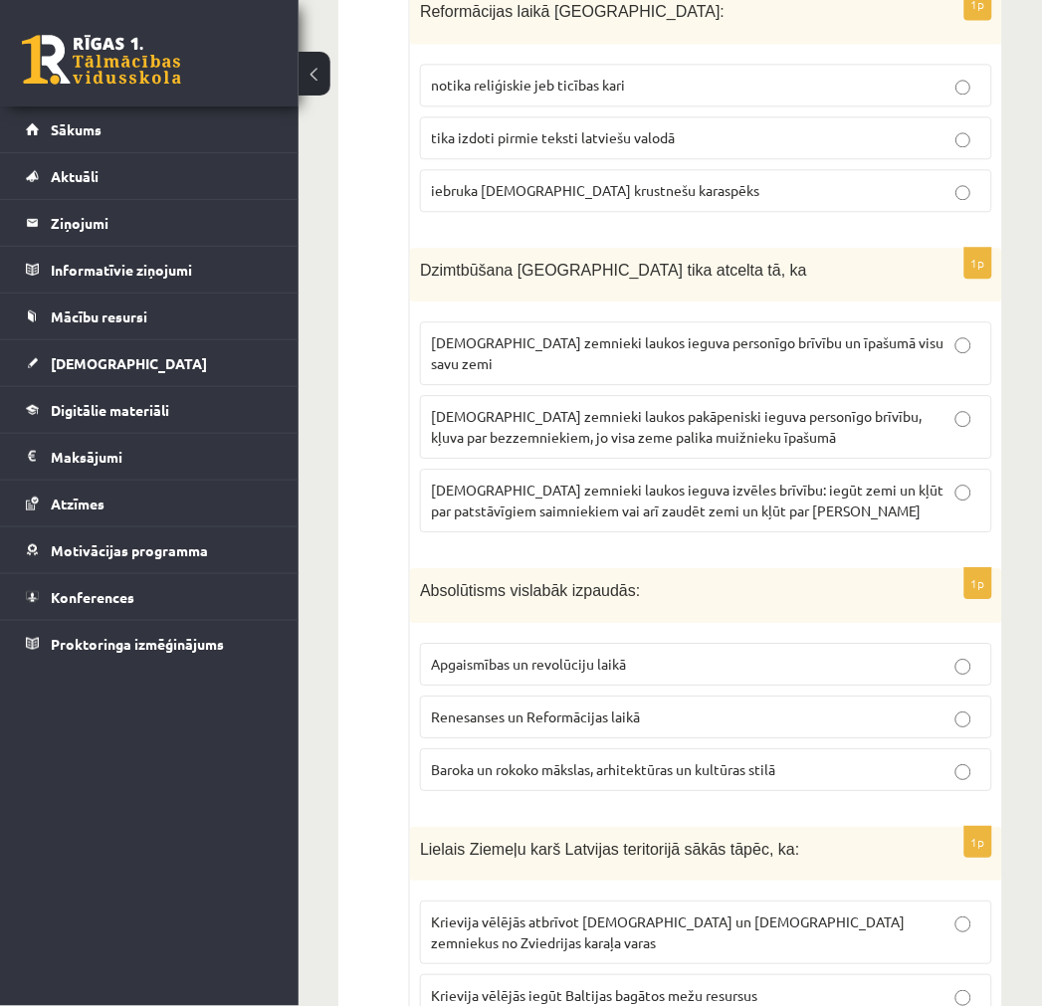
click at [560, 350] on span "latviešu zemnieki laukos ieguva personīgo brīvību un īpašumā visu savu zemi" at bounding box center [687, 352] width 513 height 39
click at [670, 423] on span "latviešu zemnieki laukos pakāpeniski ieguva personīgo brīvību, kļuva par bezzem…" at bounding box center [676, 426] width 491 height 39
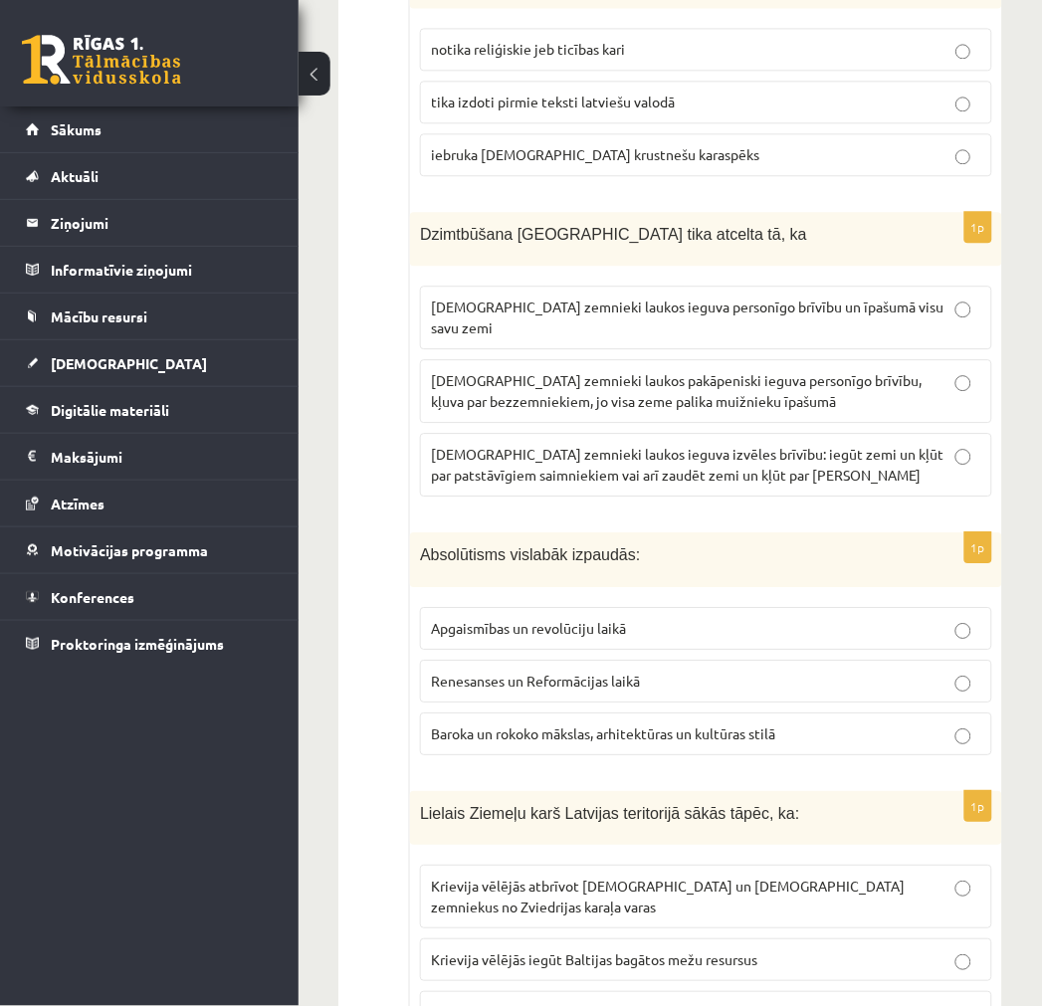
scroll to position [2322, 0]
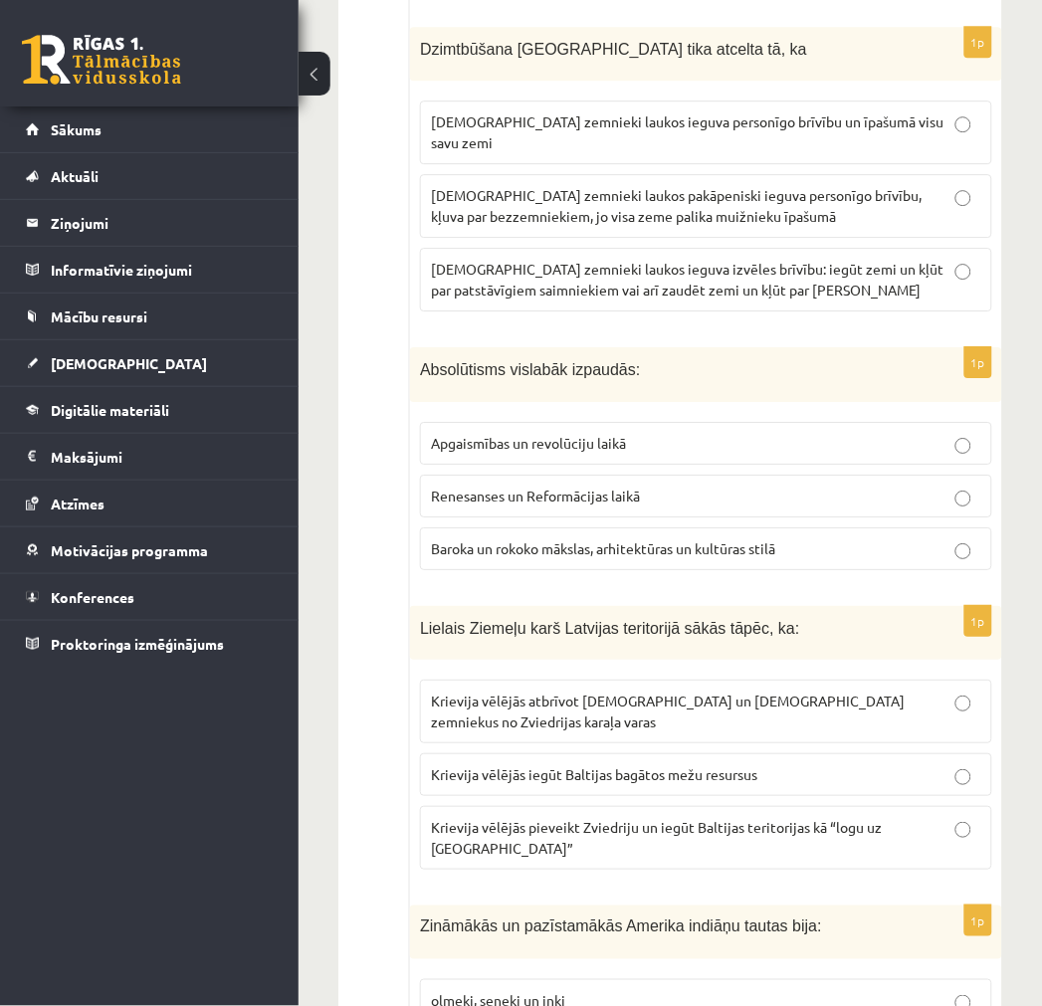
click at [541, 539] on span "Baroka un rokoko mākslas, arhitektūras un kultūras stilā" at bounding box center [603, 548] width 344 height 18
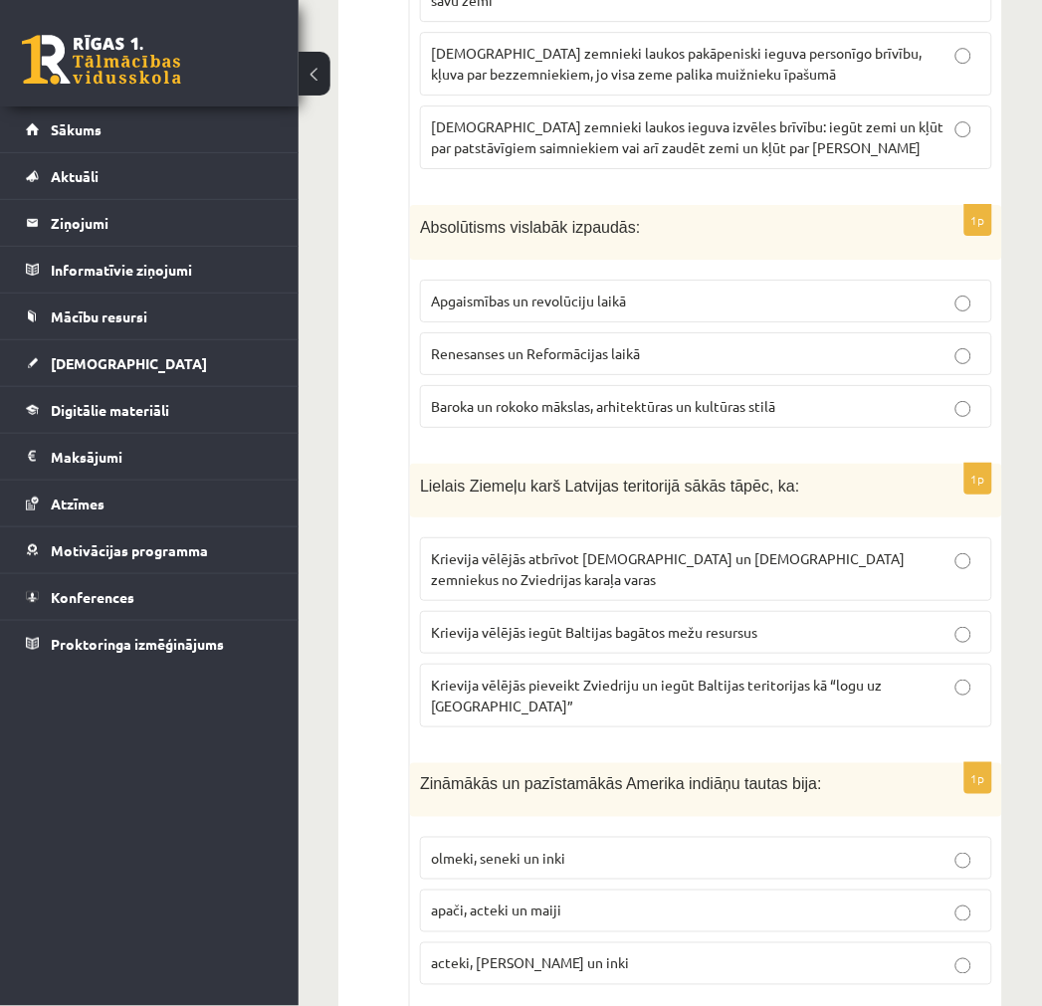
scroll to position [2543, 0]
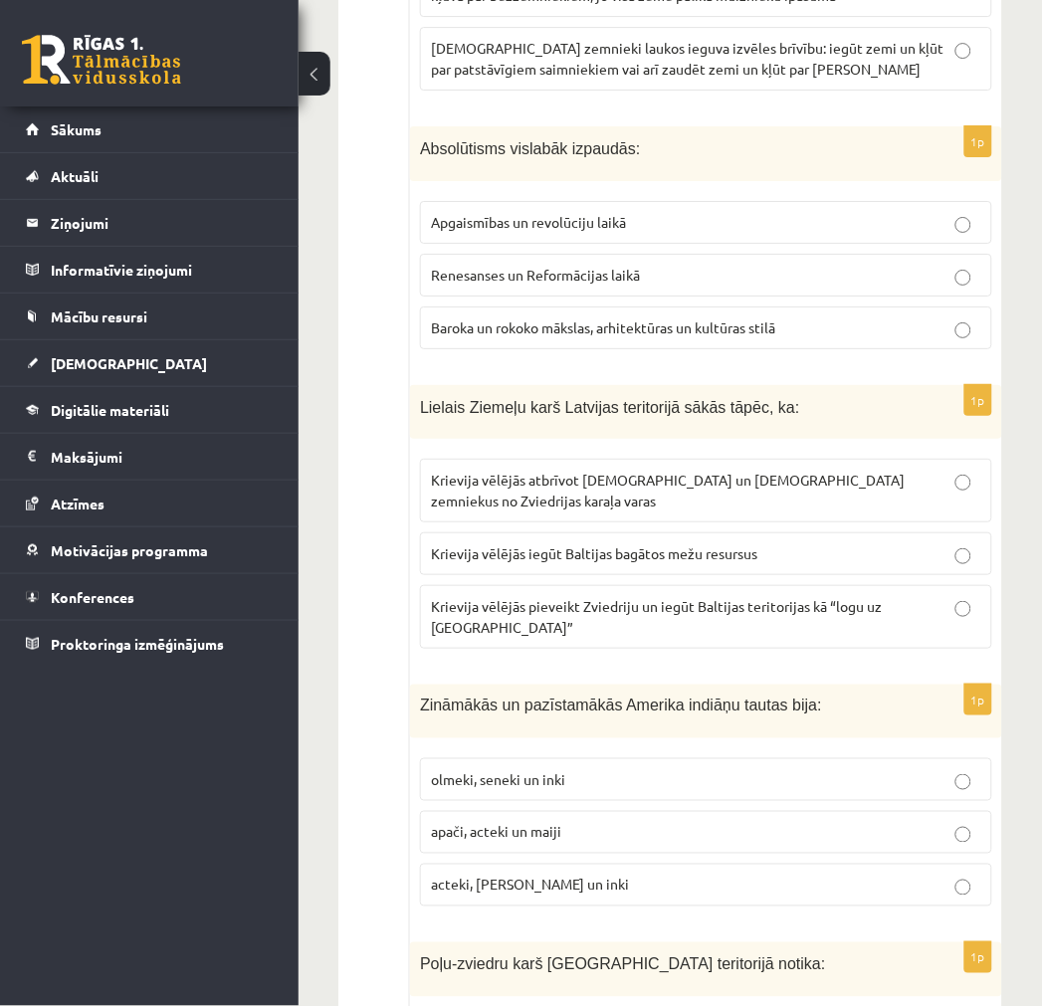
click at [698, 597] on span "Krievija vēlējās pieveikt Zviedriju un iegūt Baltijas teritorijas kā “logu uz E…" at bounding box center [656, 616] width 451 height 39
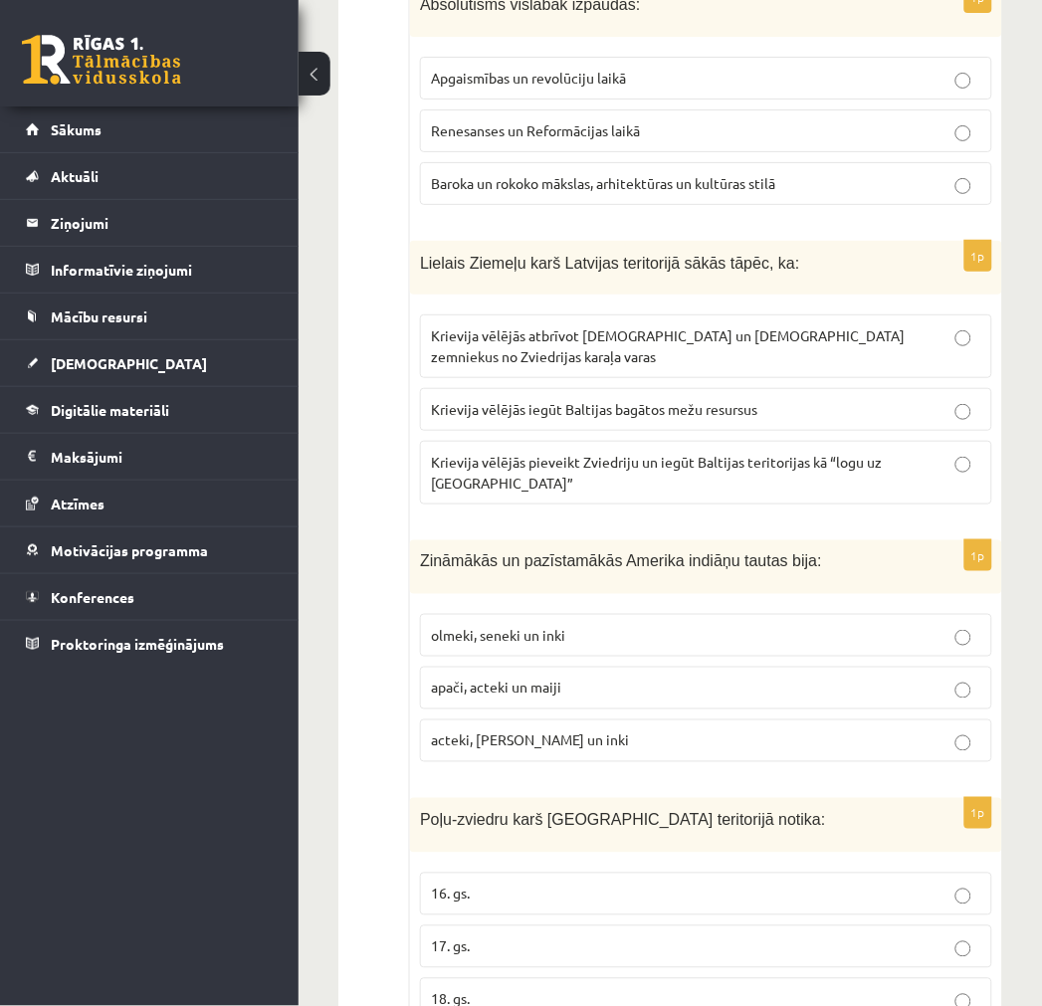
scroll to position [2764, 0]
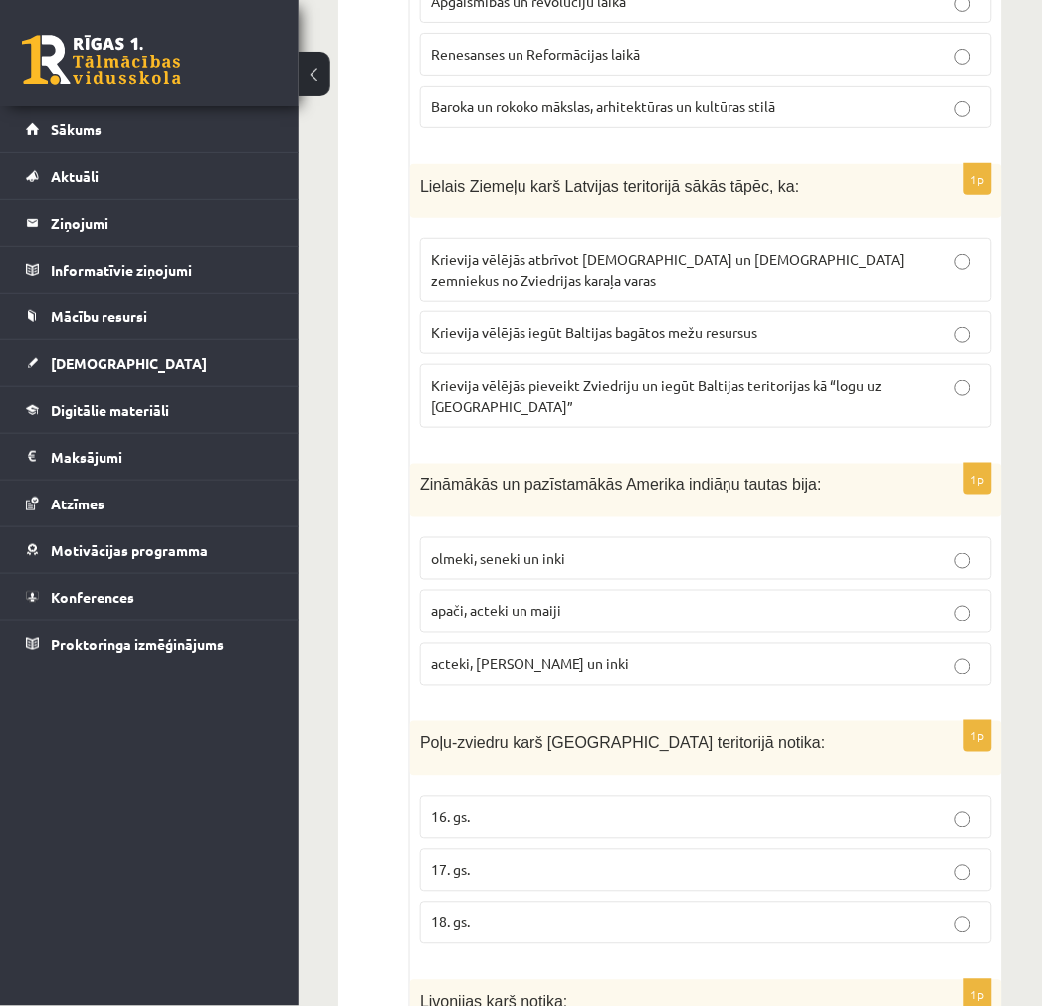
click at [552, 654] on p "acteki, maiji un inki" at bounding box center [706, 664] width 550 height 21
drag, startPoint x: 482, startPoint y: 811, endPoint x: 488, endPoint y: 798, distance: 14.2
click at [482, 860] on p "17. gs." at bounding box center [706, 870] width 550 height 21
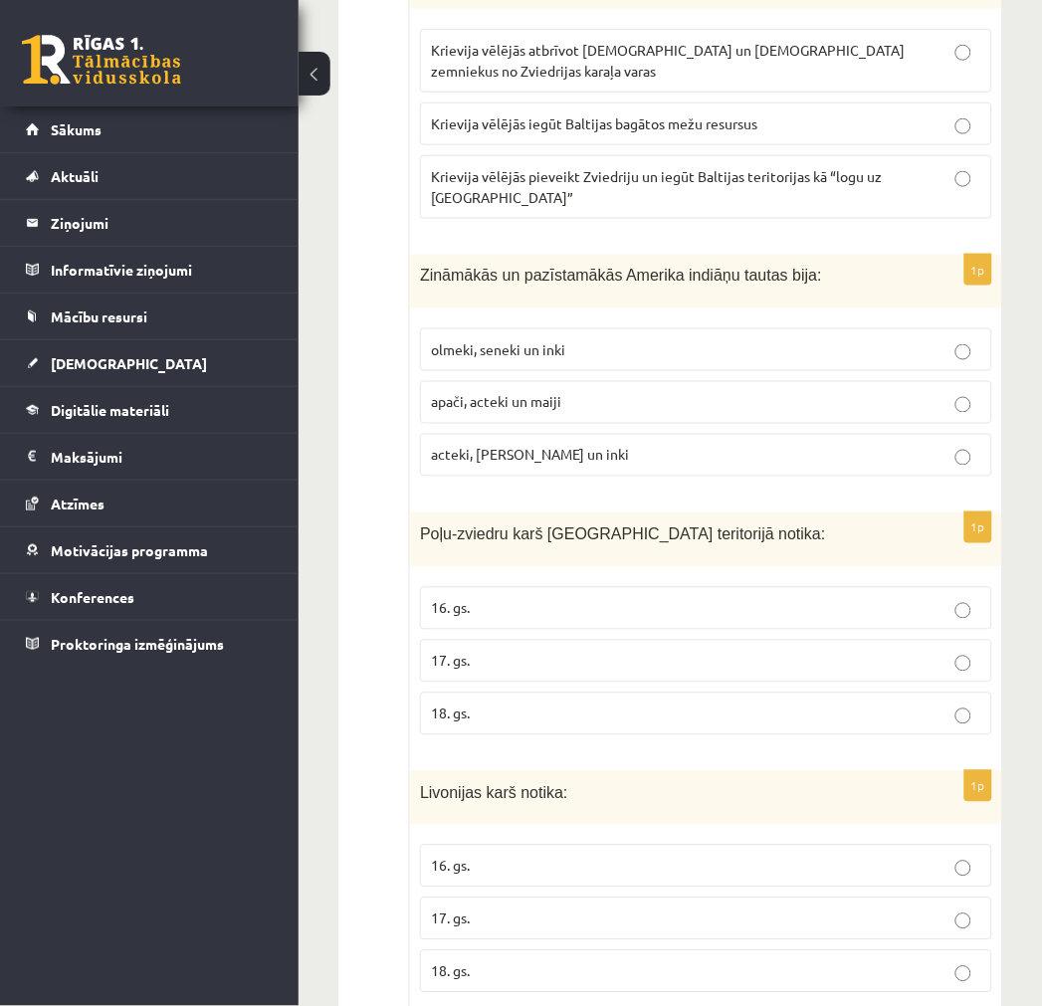
scroll to position [3096, 0]
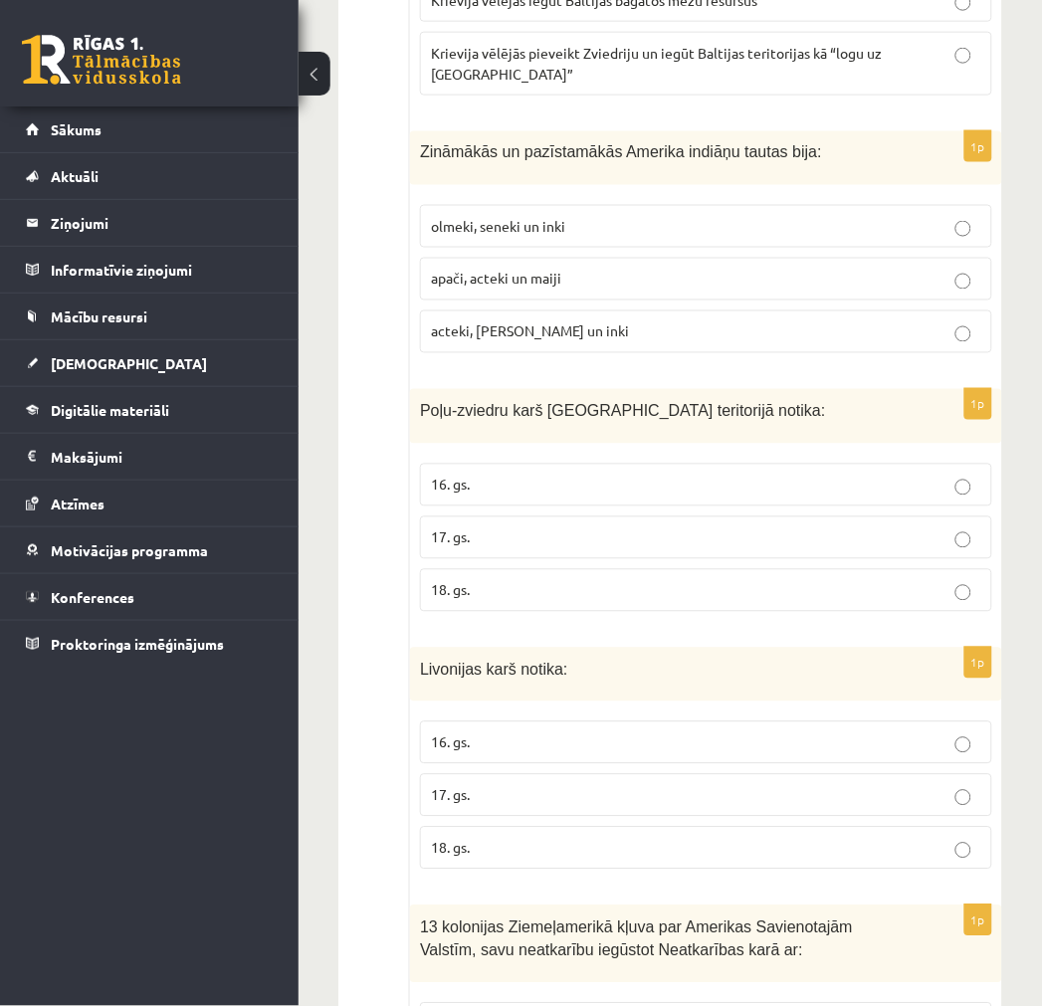
drag, startPoint x: 483, startPoint y: 699, endPoint x: 512, endPoint y: 687, distance: 31.2
click at [482, 722] on label "16. gs." at bounding box center [706, 743] width 572 height 43
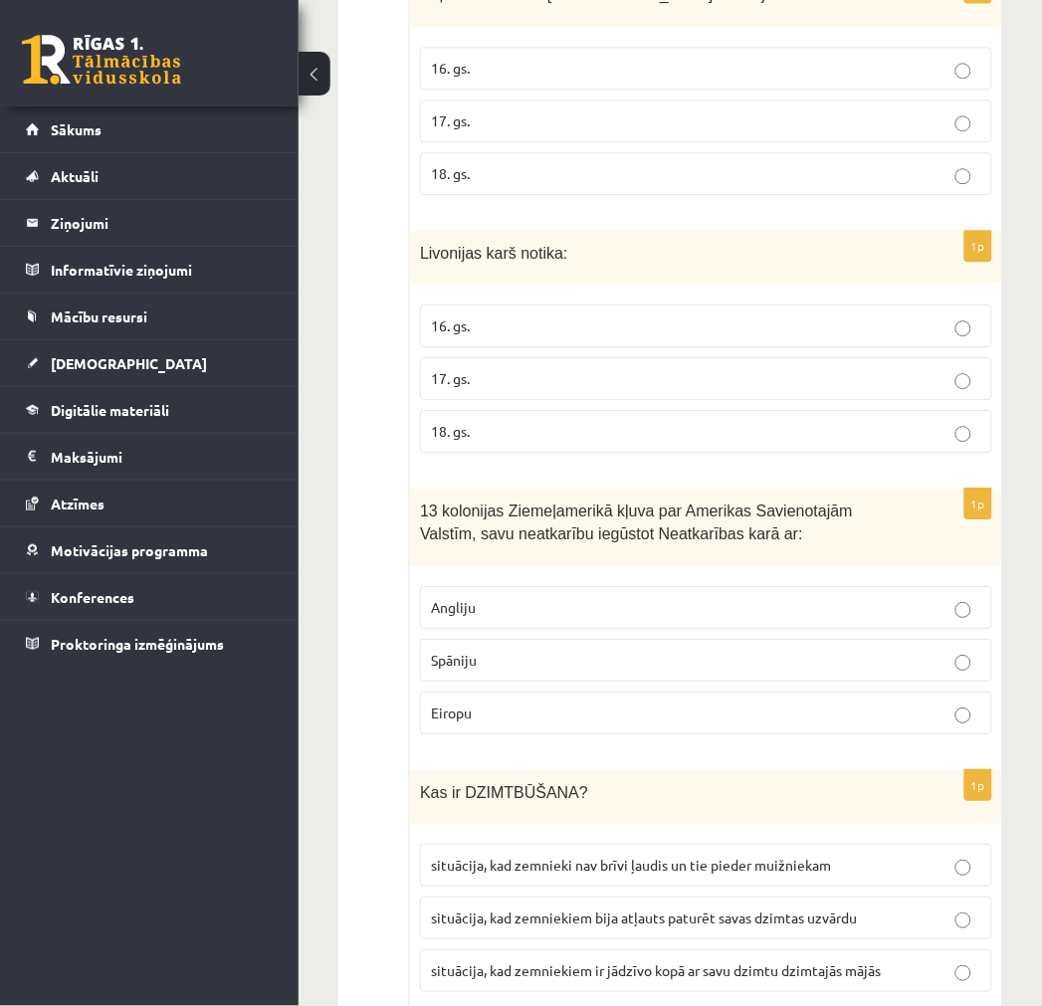
scroll to position [3538, 0]
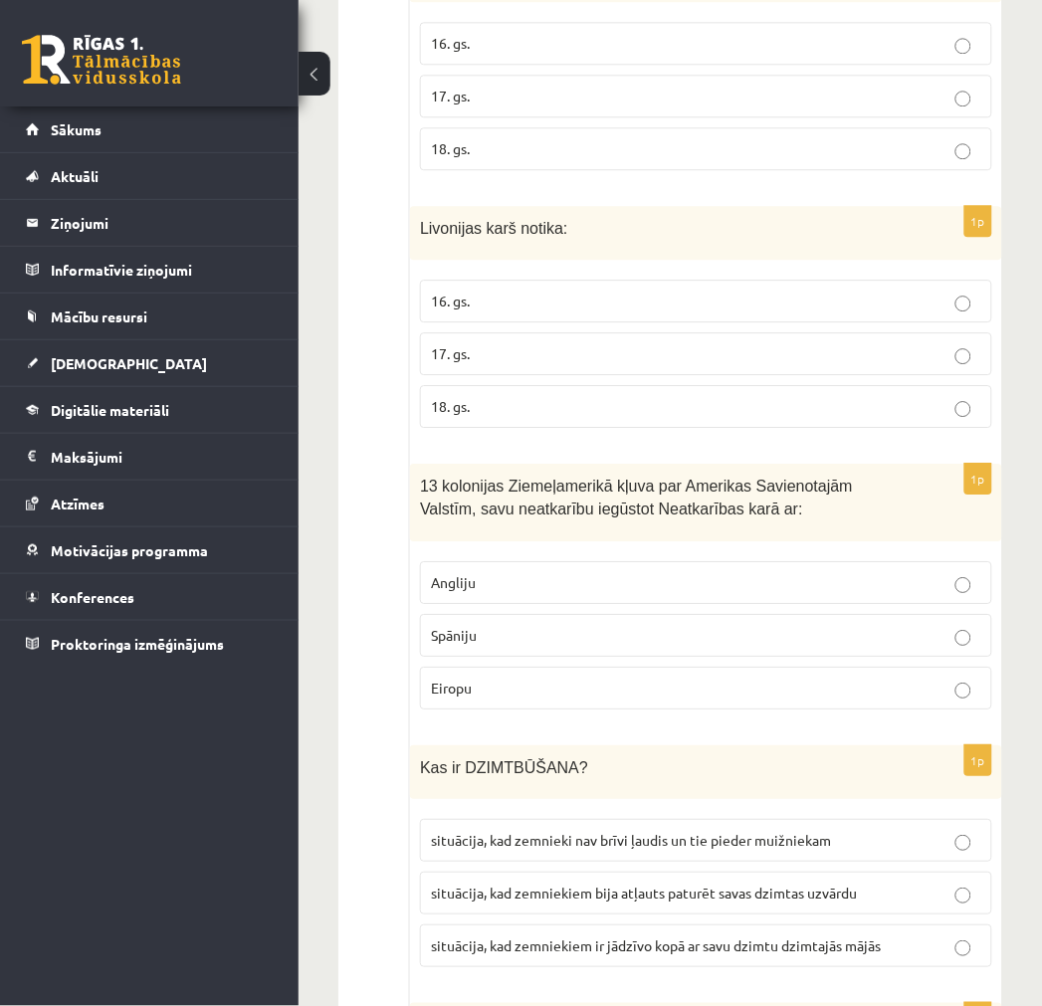
click at [480, 572] on p "Angliju" at bounding box center [706, 582] width 550 height 21
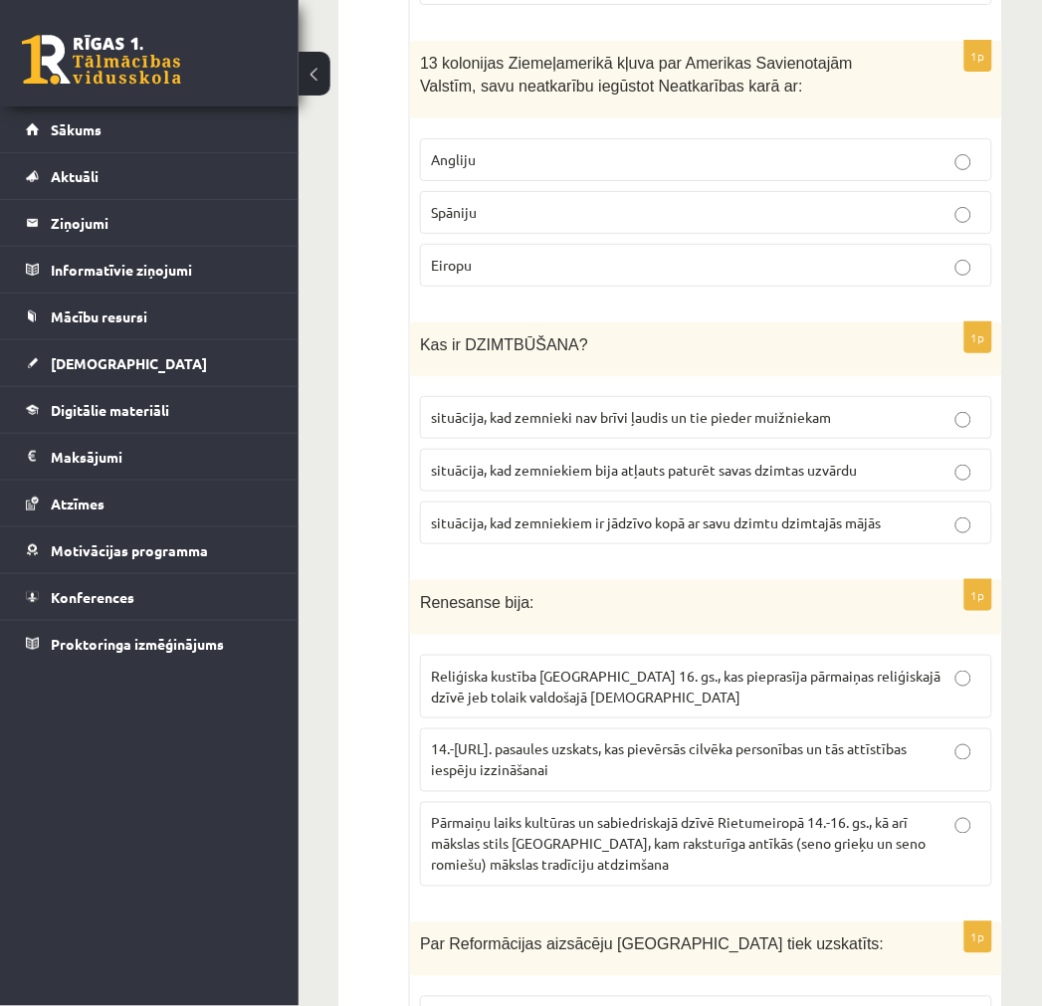
scroll to position [3981, 0]
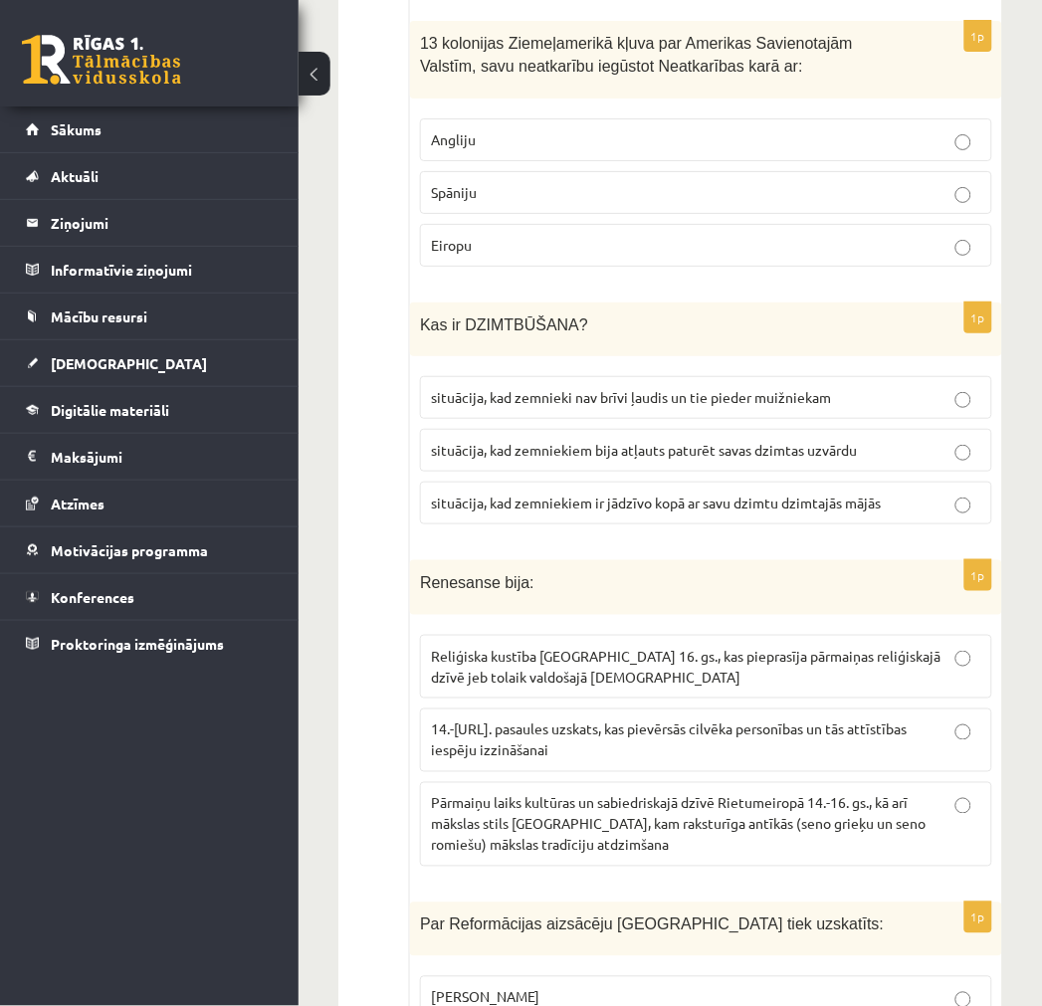
click at [584, 387] on p "situācija, kad zemnieki nav brīvi ļaudis un tie pieder muižniekam" at bounding box center [706, 397] width 550 height 21
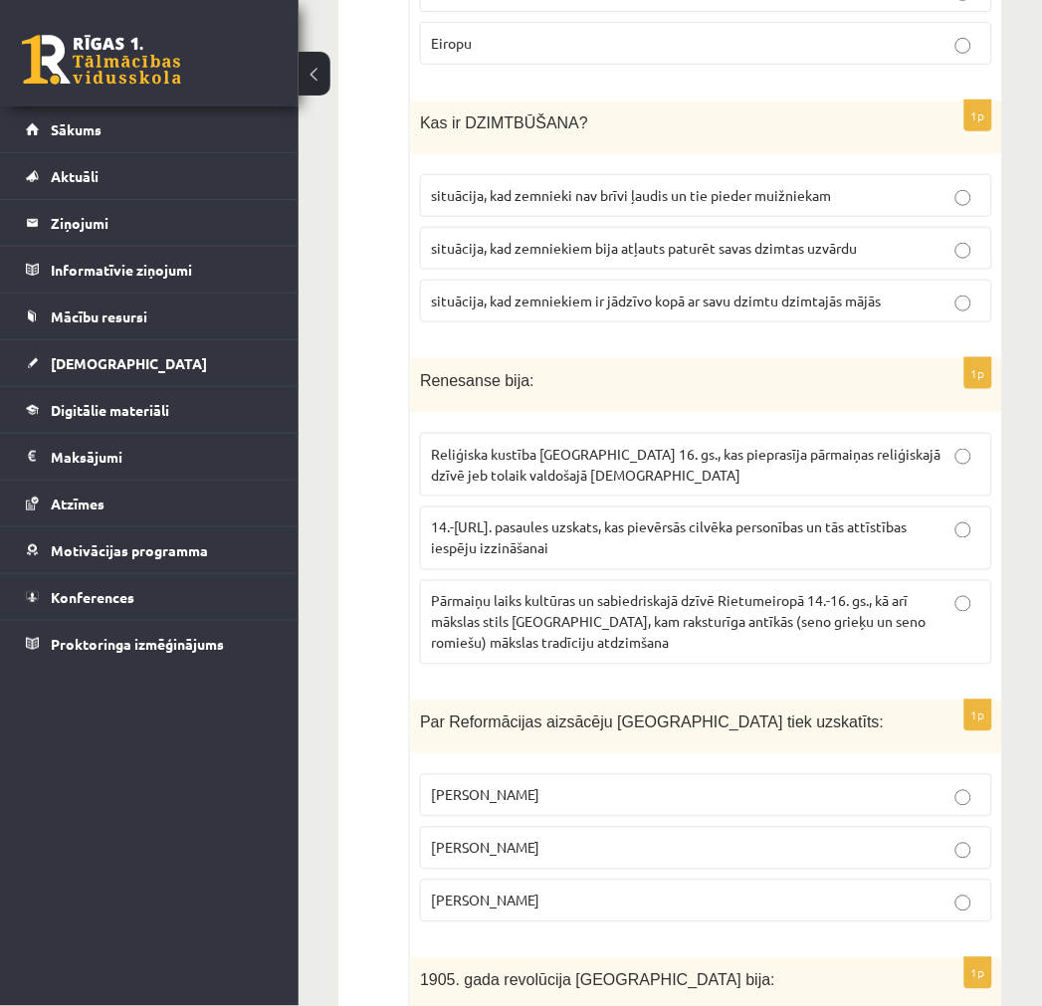
scroll to position [4202, 0]
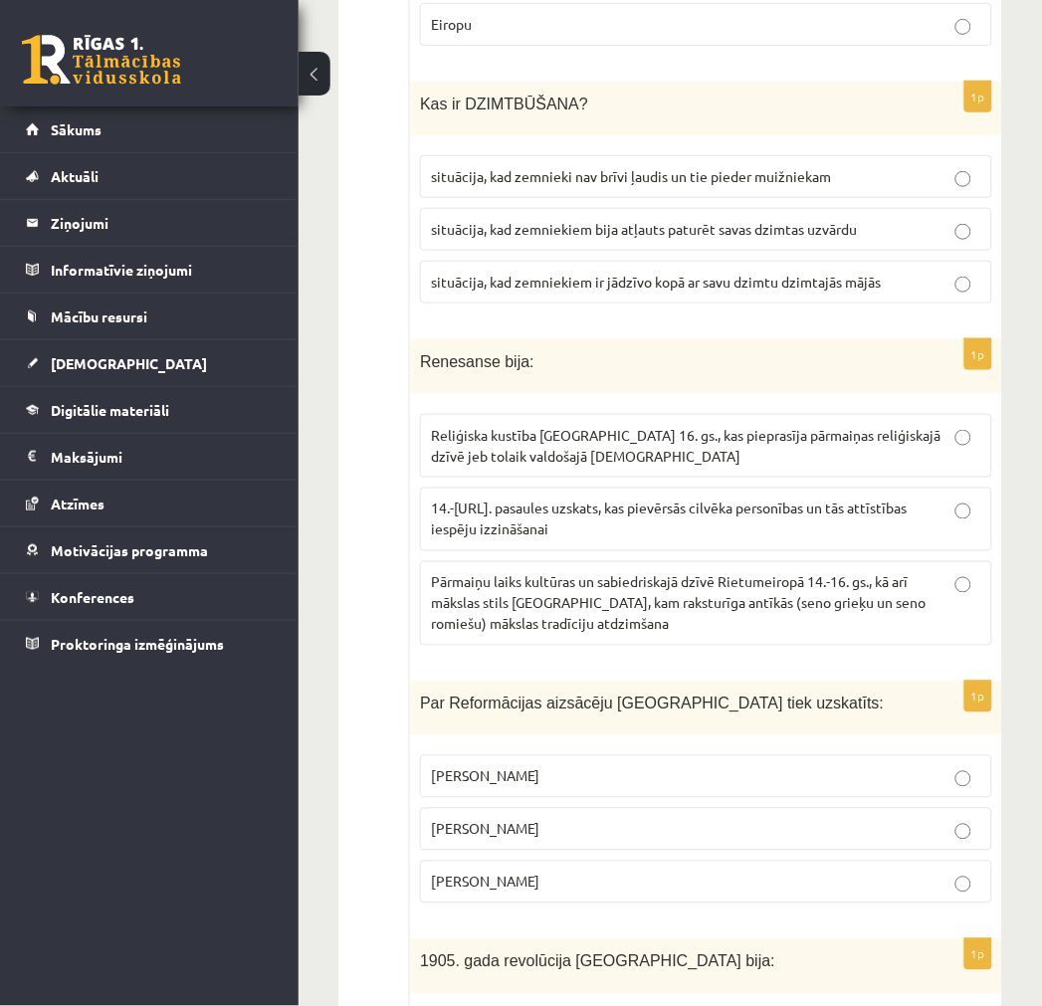
click at [630, 499] on p "14.-16.gs. pasaules uzskats, kas pievērsās cilvēka personības un tās attīstības…" at bounding box center [706, 520] width 550 height 42
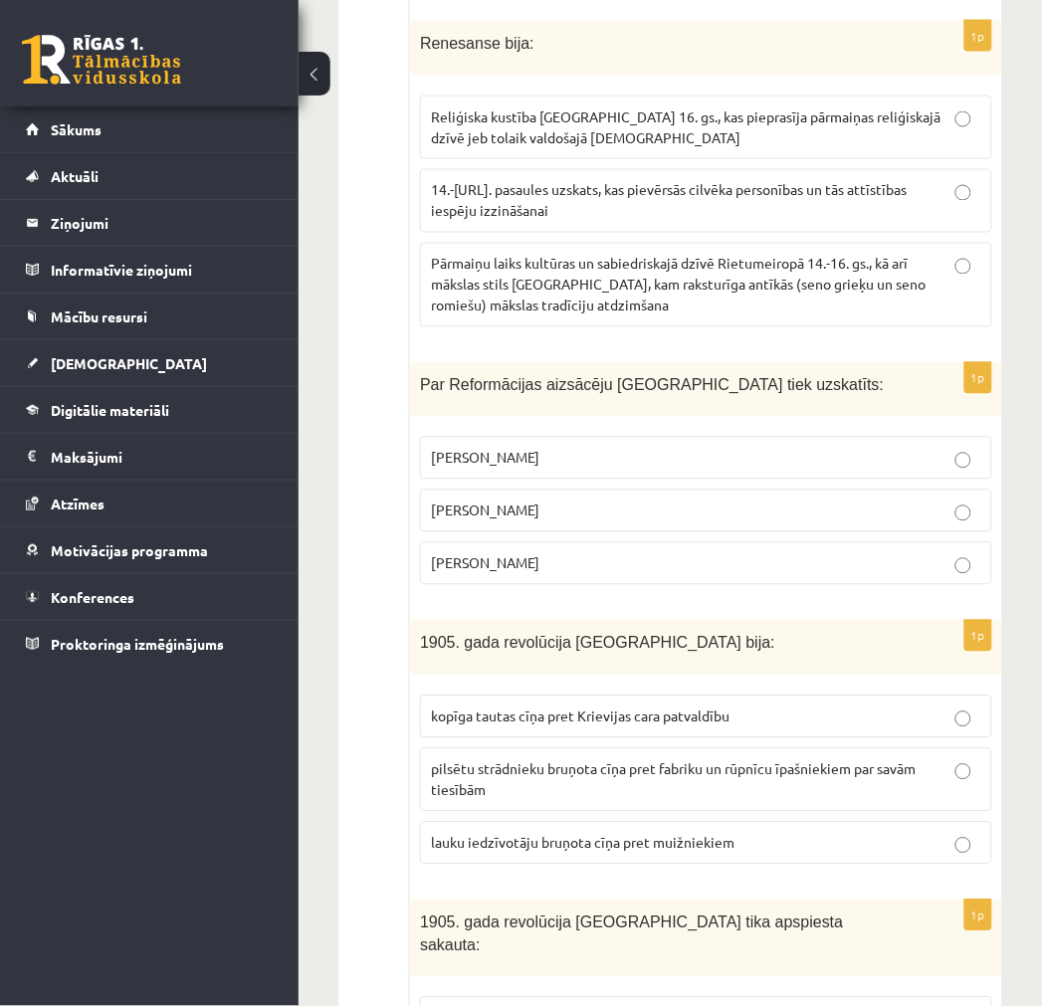
scroll to position [4533, 0]
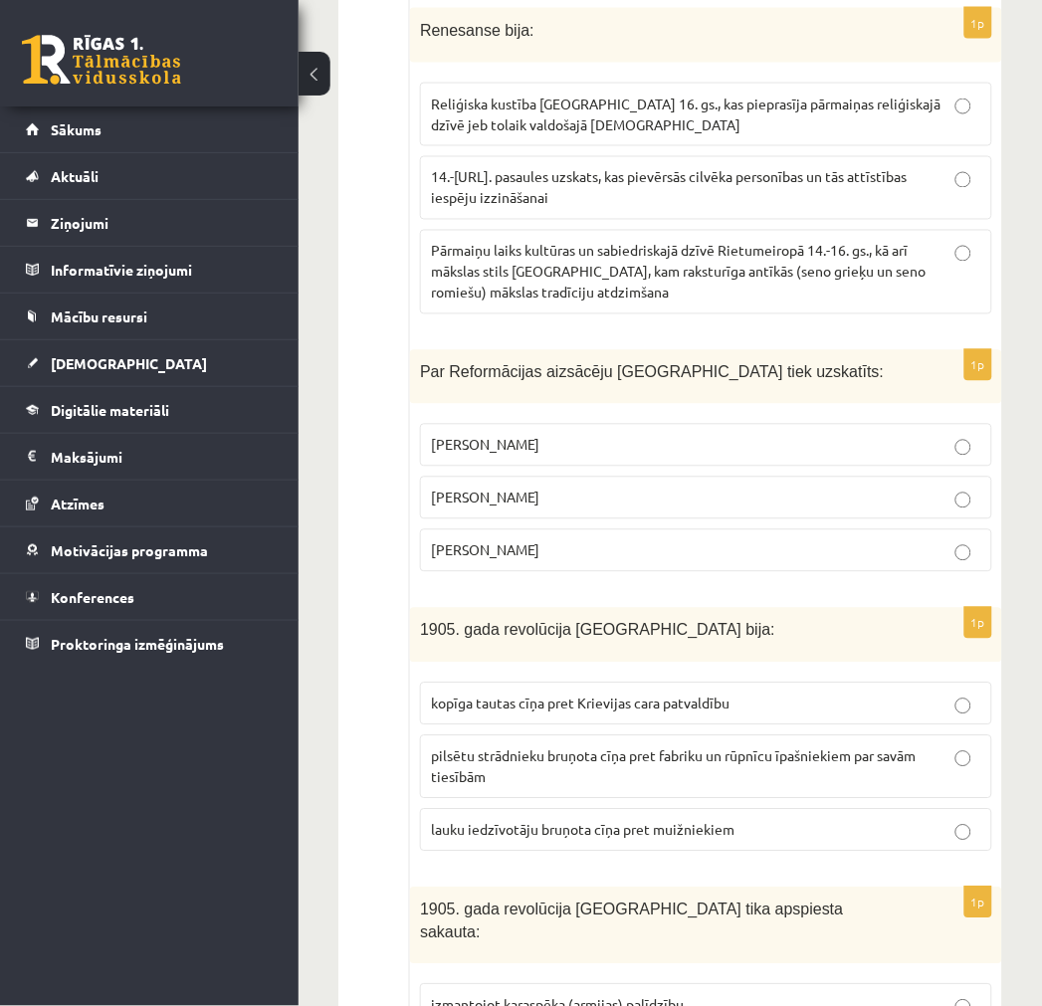
click at [560, 488] on p "Mārtiņš Luters" at bounding box center [706, 498] width 550 height 21
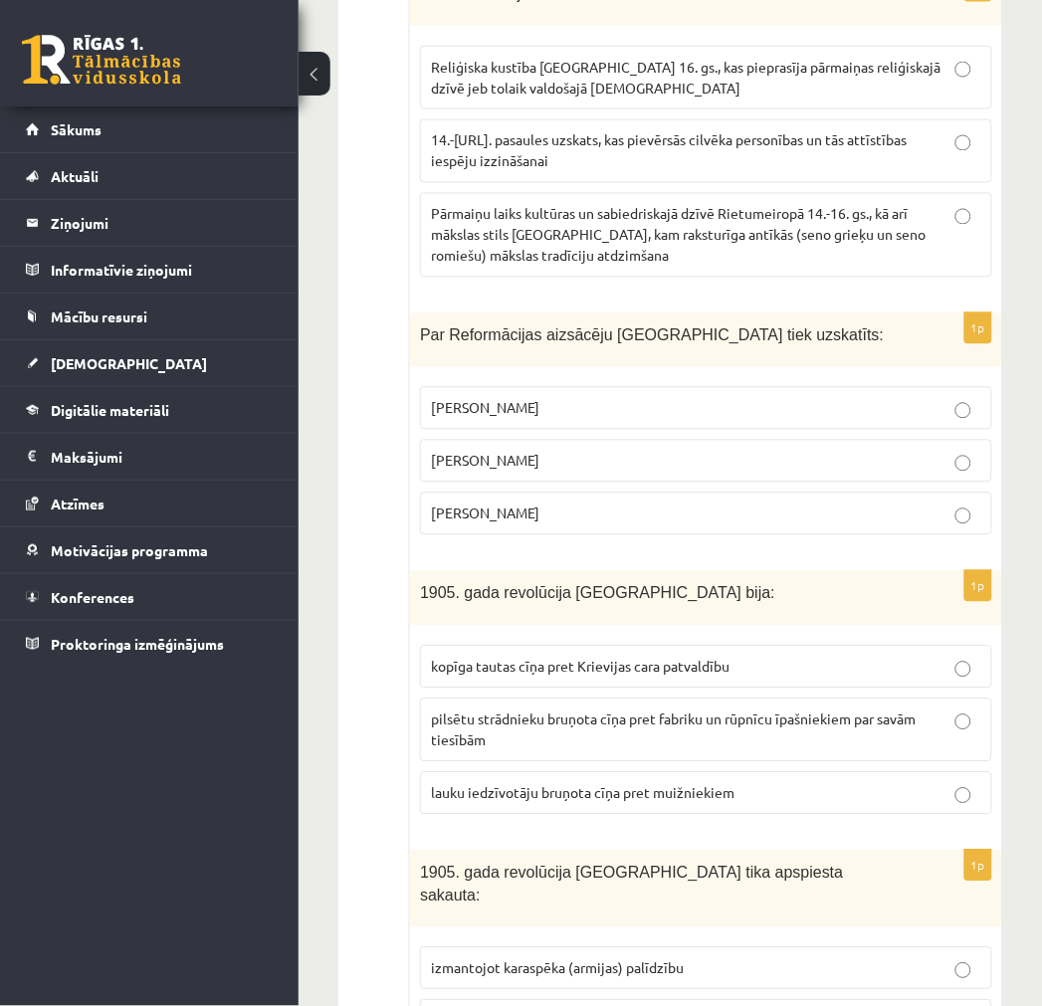
scroll to position [4644, 0]
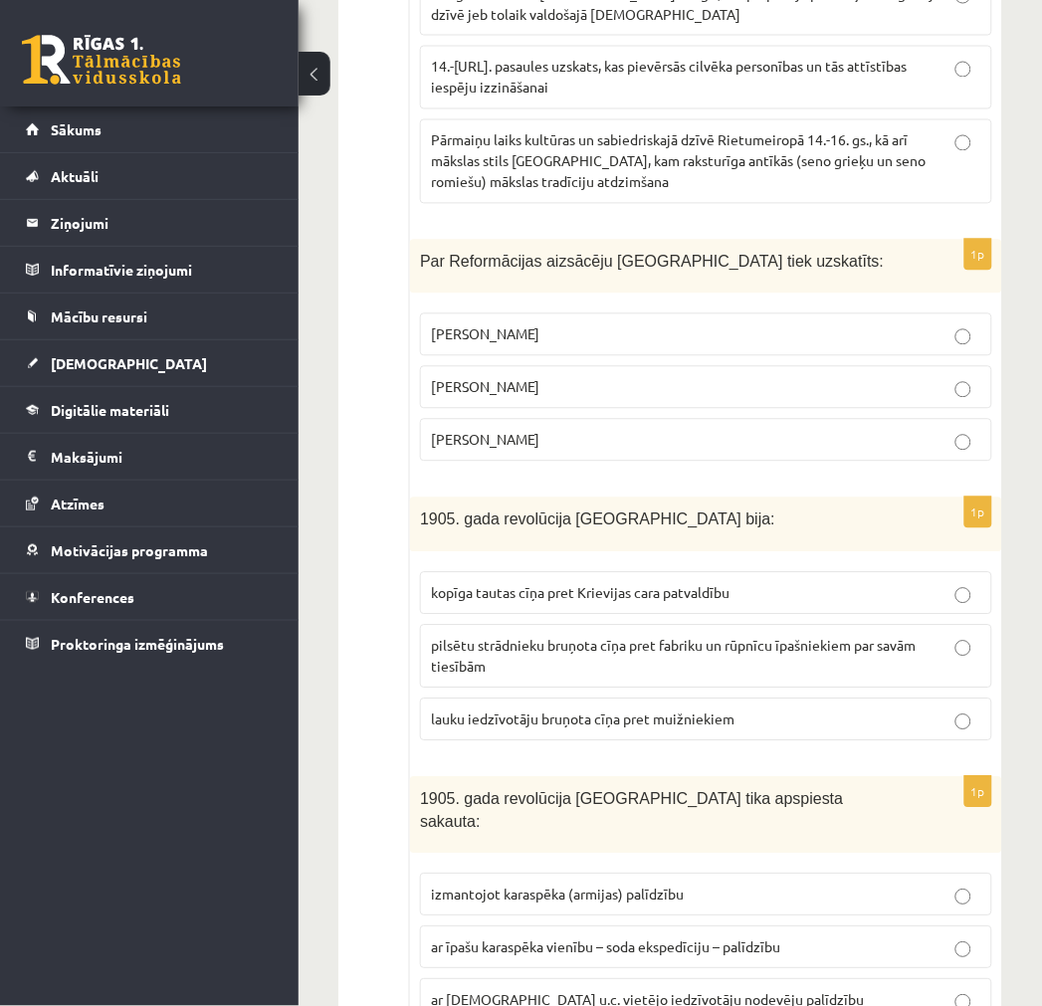
click at [551, 572] on label "kopīga tautas cīņa pret Krievijas cara patvaldību" at bounding box center [706, 593] width 572 height 43
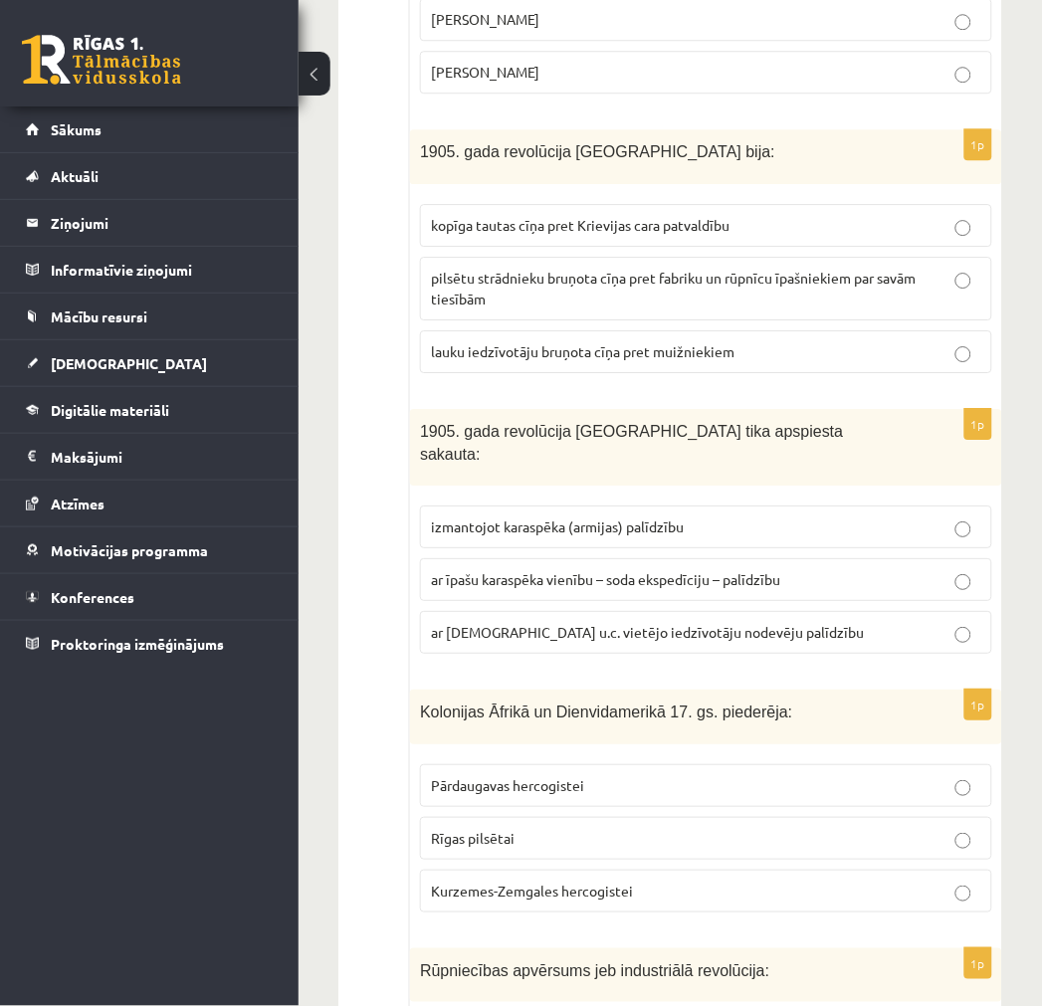
scroll to position [5087, 0]
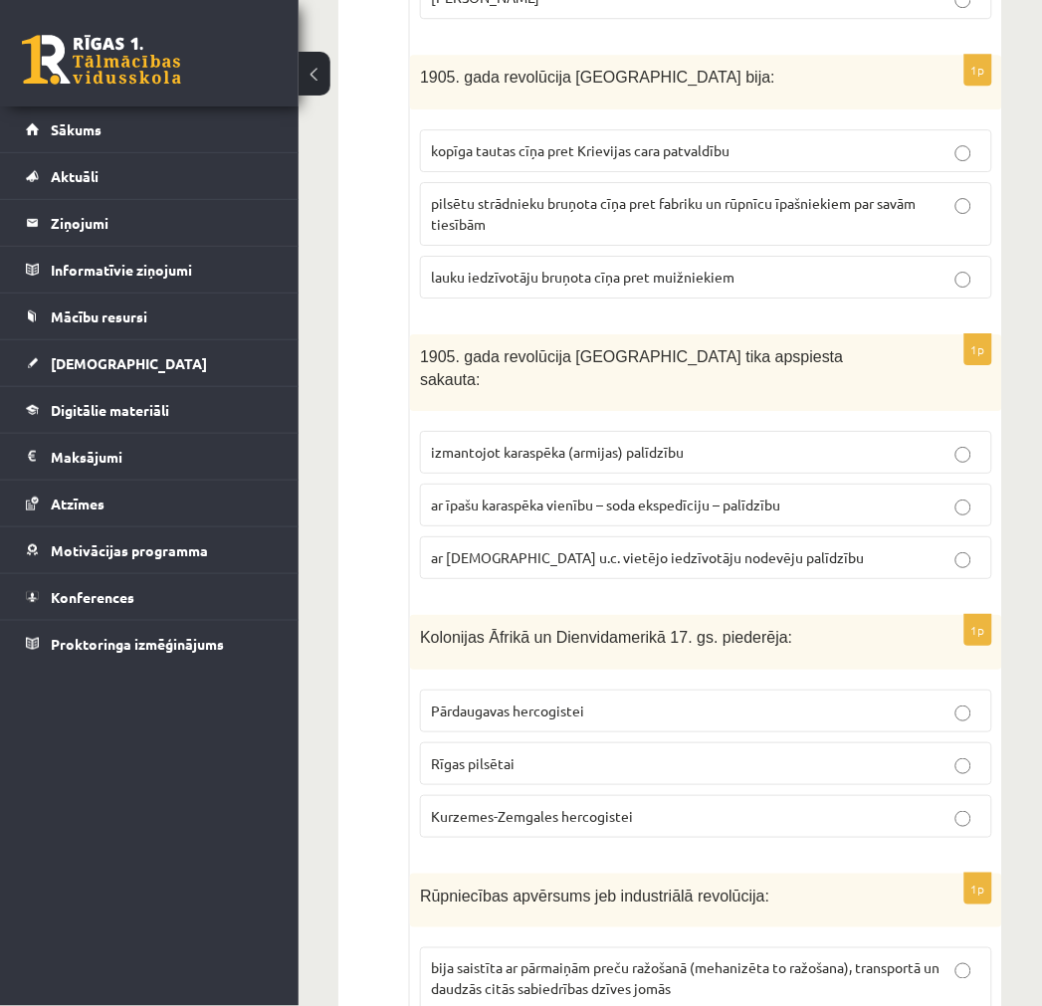
click at [543, 484] on label "ar īpašu karaspēka vienību – soda ekspedīciju – palīdzību" at bounding box center [706, 505] width 572 height 43
click at [527, 807] on span "Kurzemes-Zemgales hercogistei" at bounding box center [532, 816] width 202 height 18
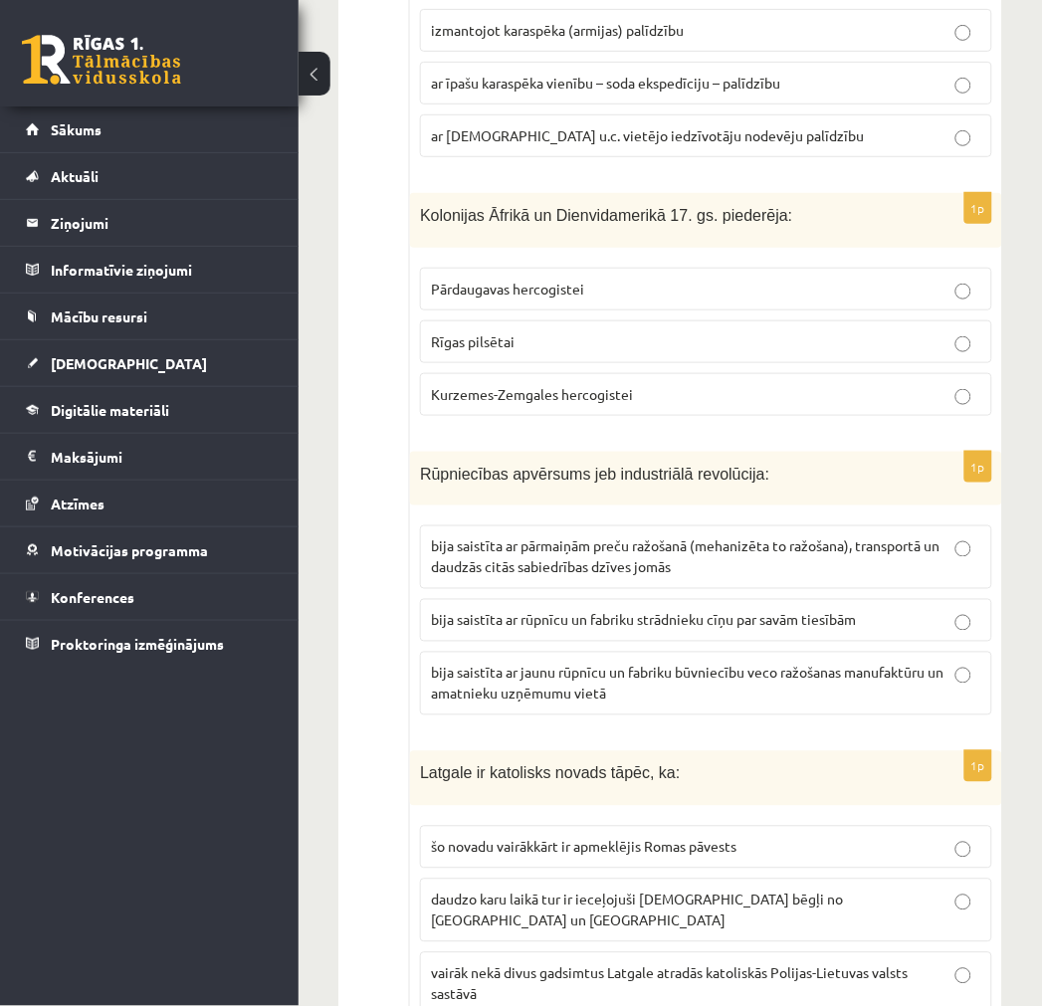
scroll to position [5529, 0]
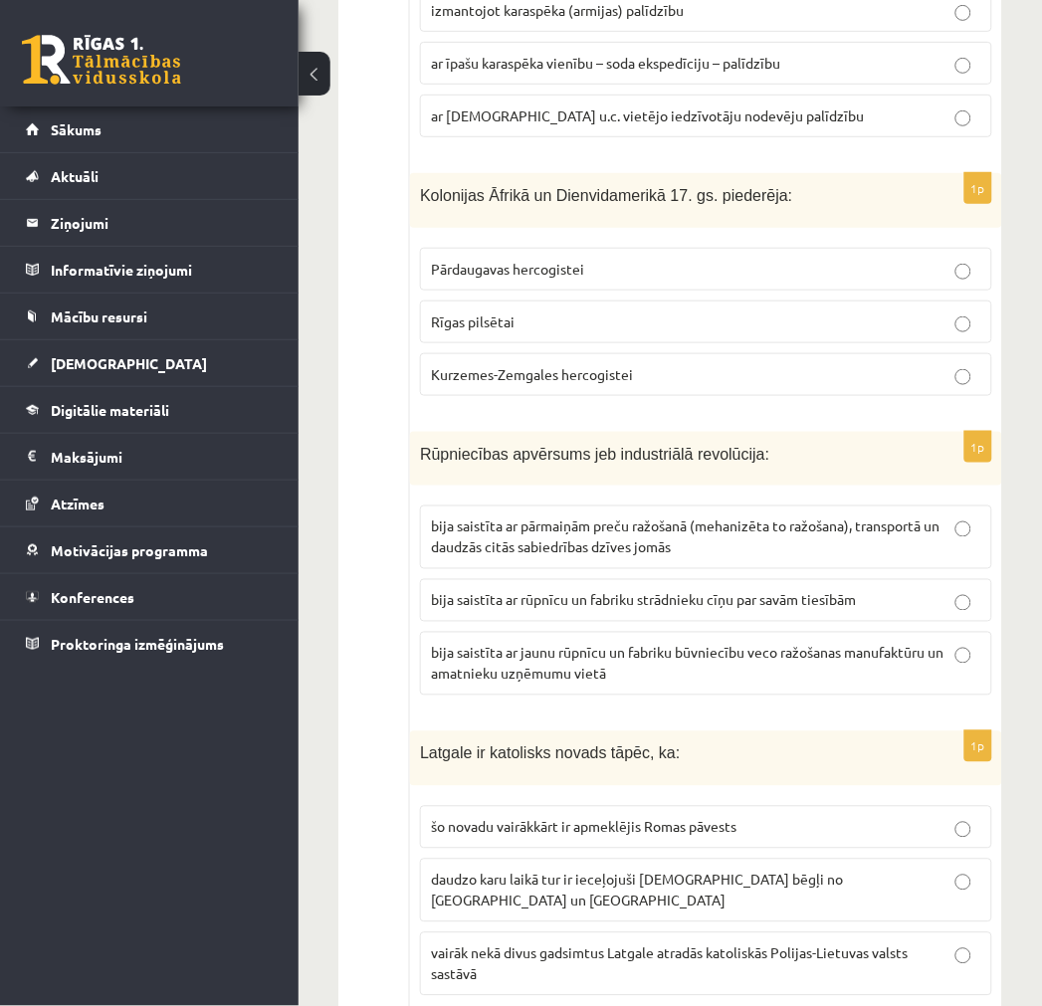
click at [495, 943] on p "vairāk nekā divus gadsimtus Latgale atradās katoliskās Polijas-Lietuvas valsts …" at bounding box center [706, 964] width 550 height 42
click at [665, 518] on span "bija saistīta ar pārmaiņām preču ražošanā (mehanizēta to ražošana), transportā …" at bounding box center [685, 537] width 509 height 39
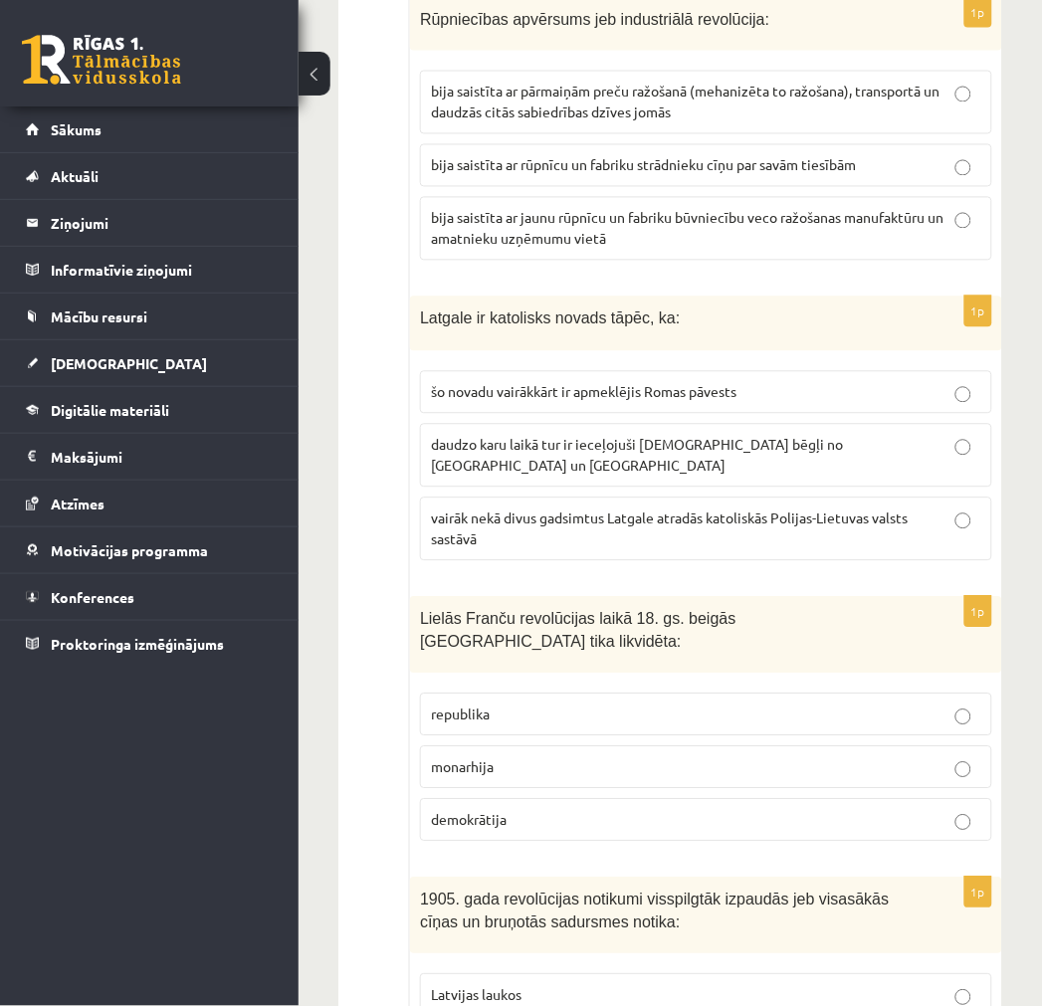
scroll to position [5971, 0]
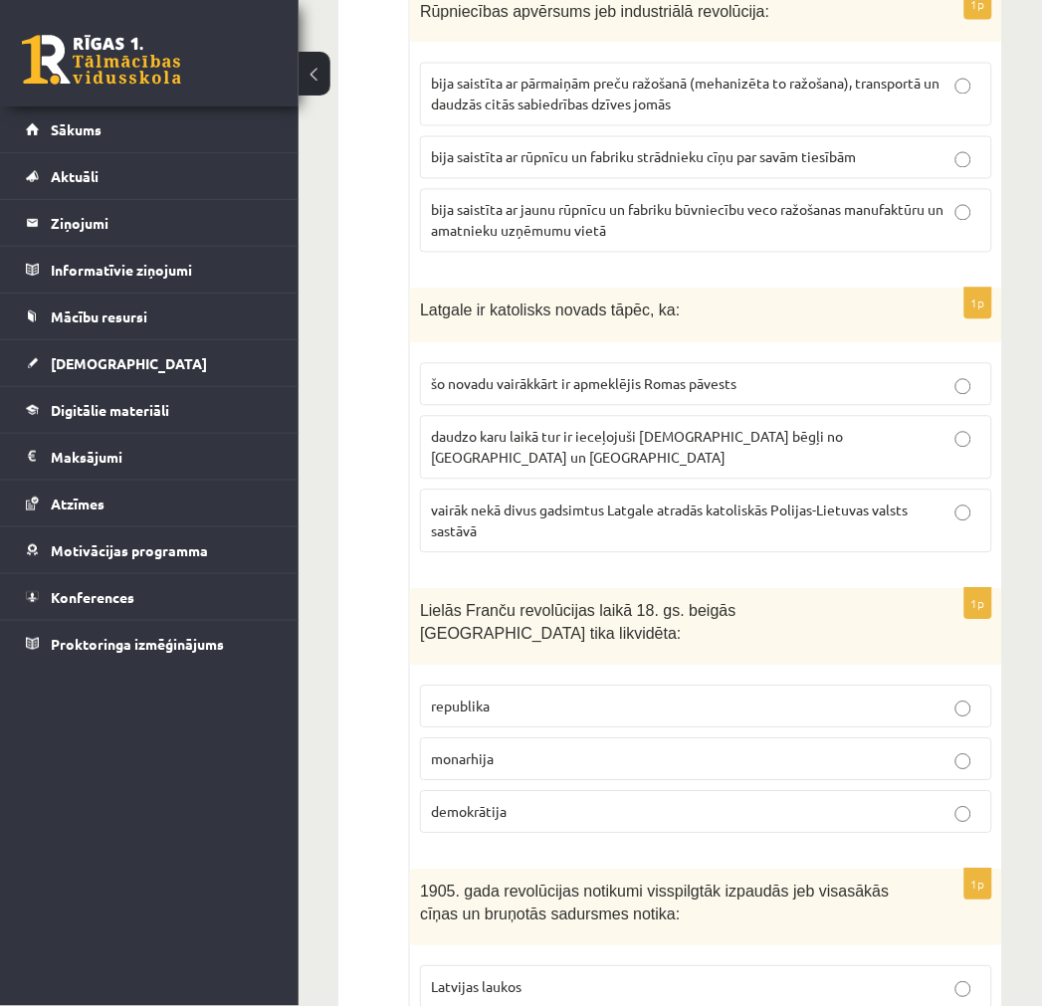
click at [553, 749] on p "monarhija" at bounding box center [706, 759] width 550 height 21
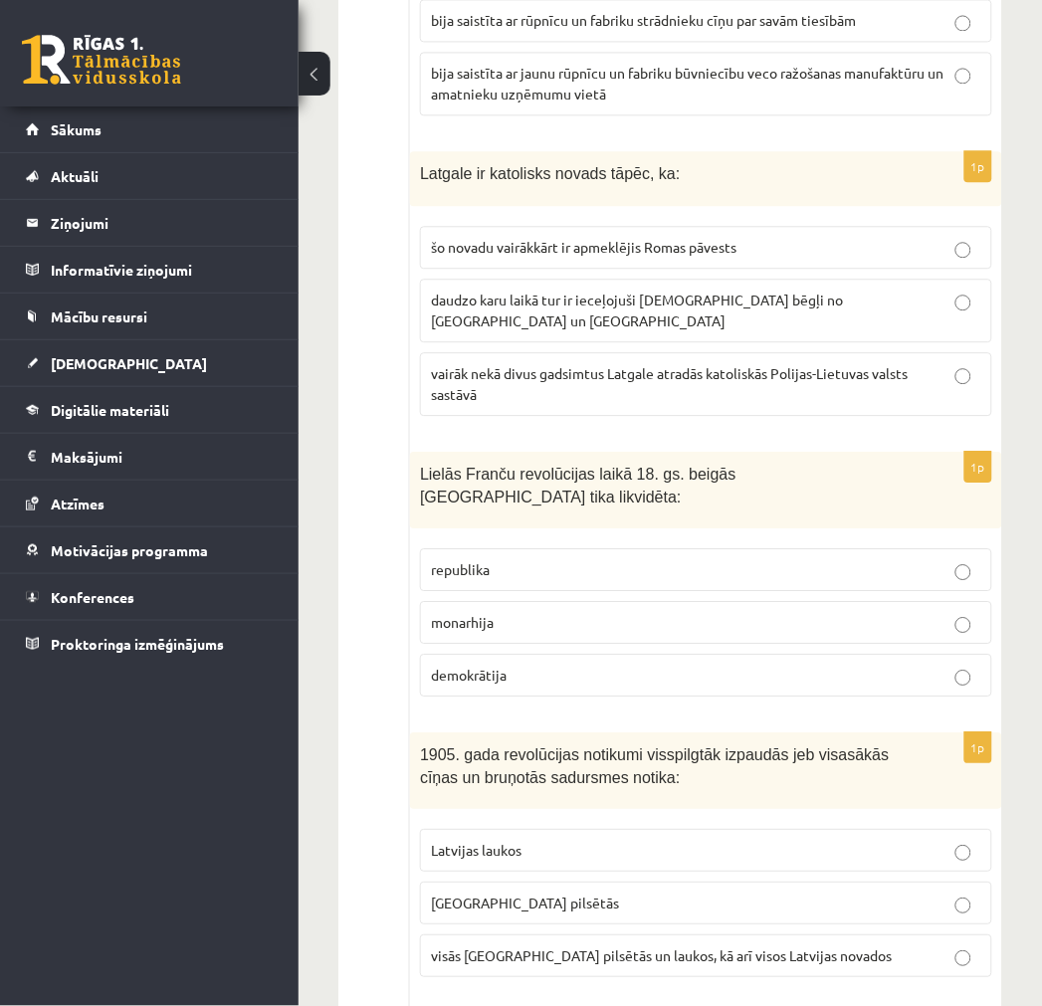
scroll to position [6192, 0]
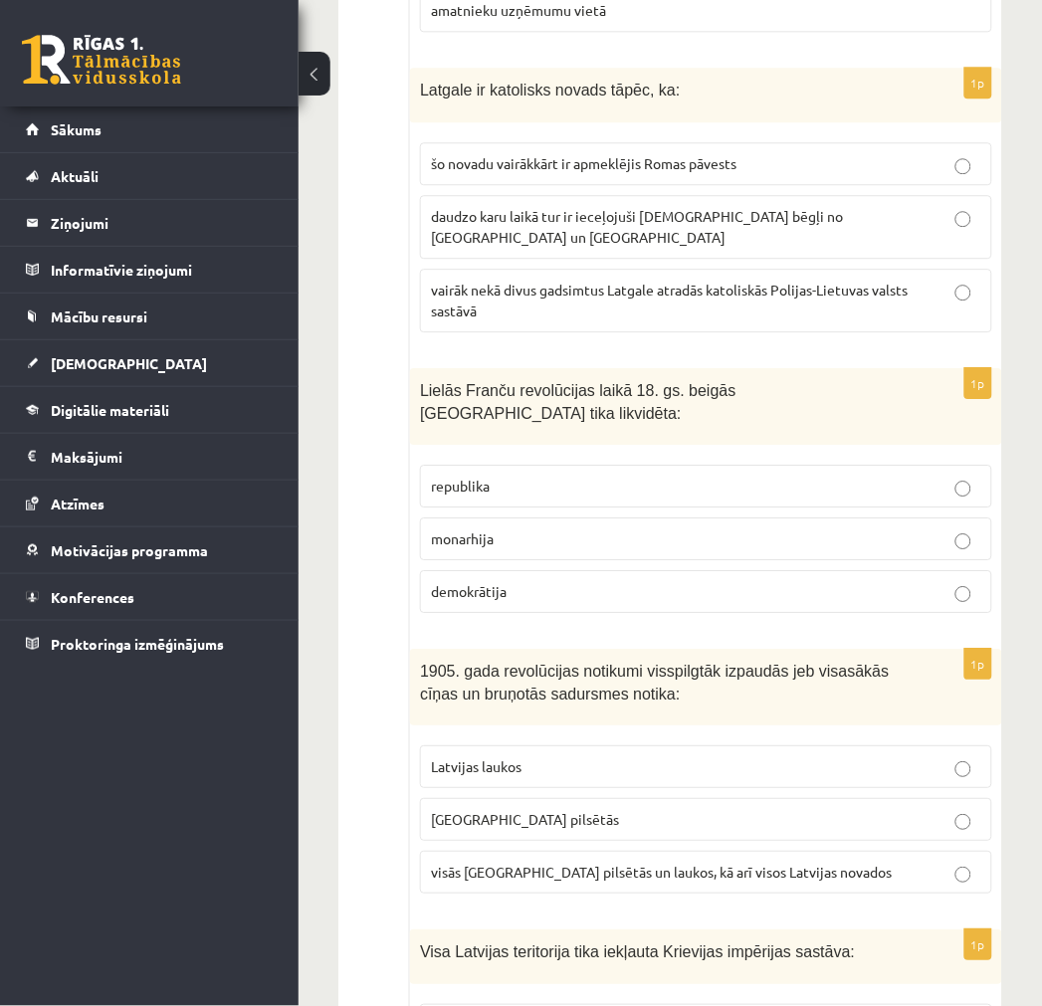
click at [618, 756] on p "Latvijas laukos" at bounding box center [706, 766] width 550 height 21
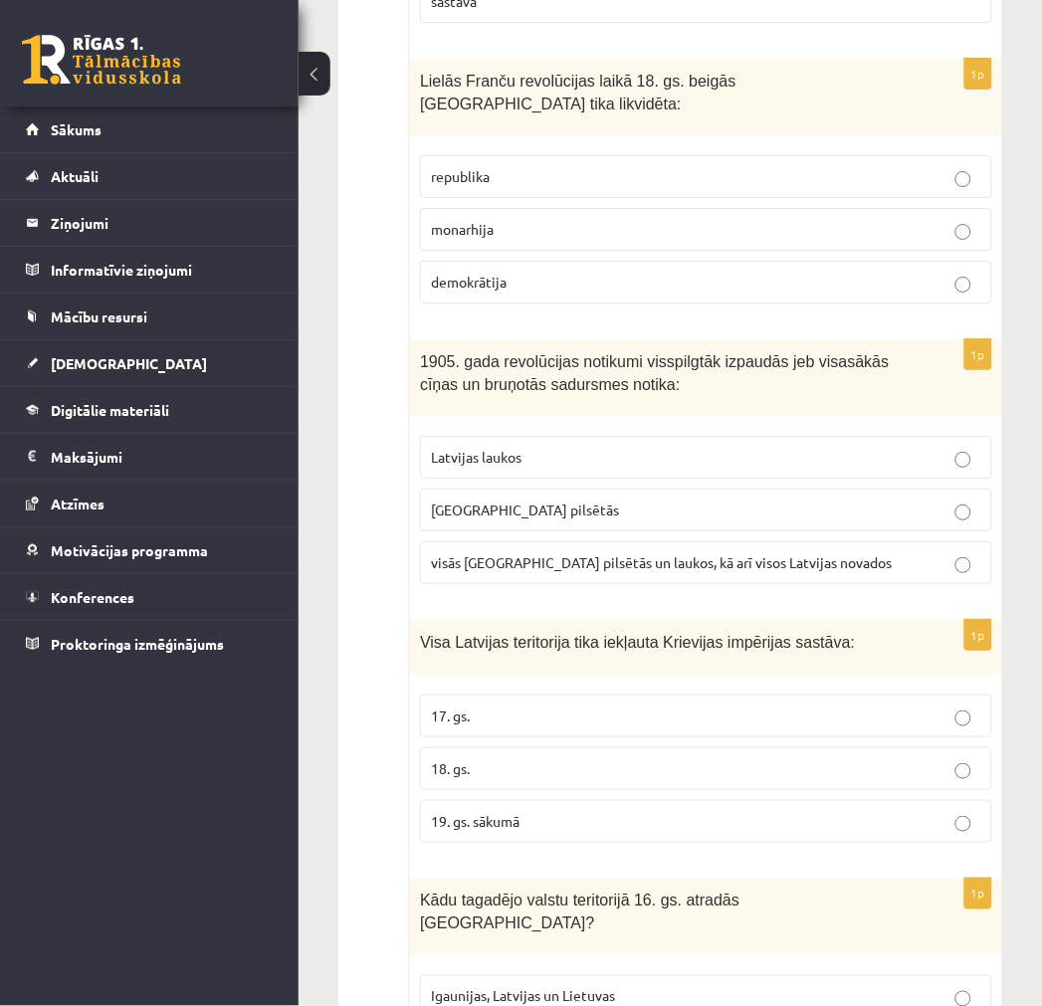
scroll to position [6524, 0]
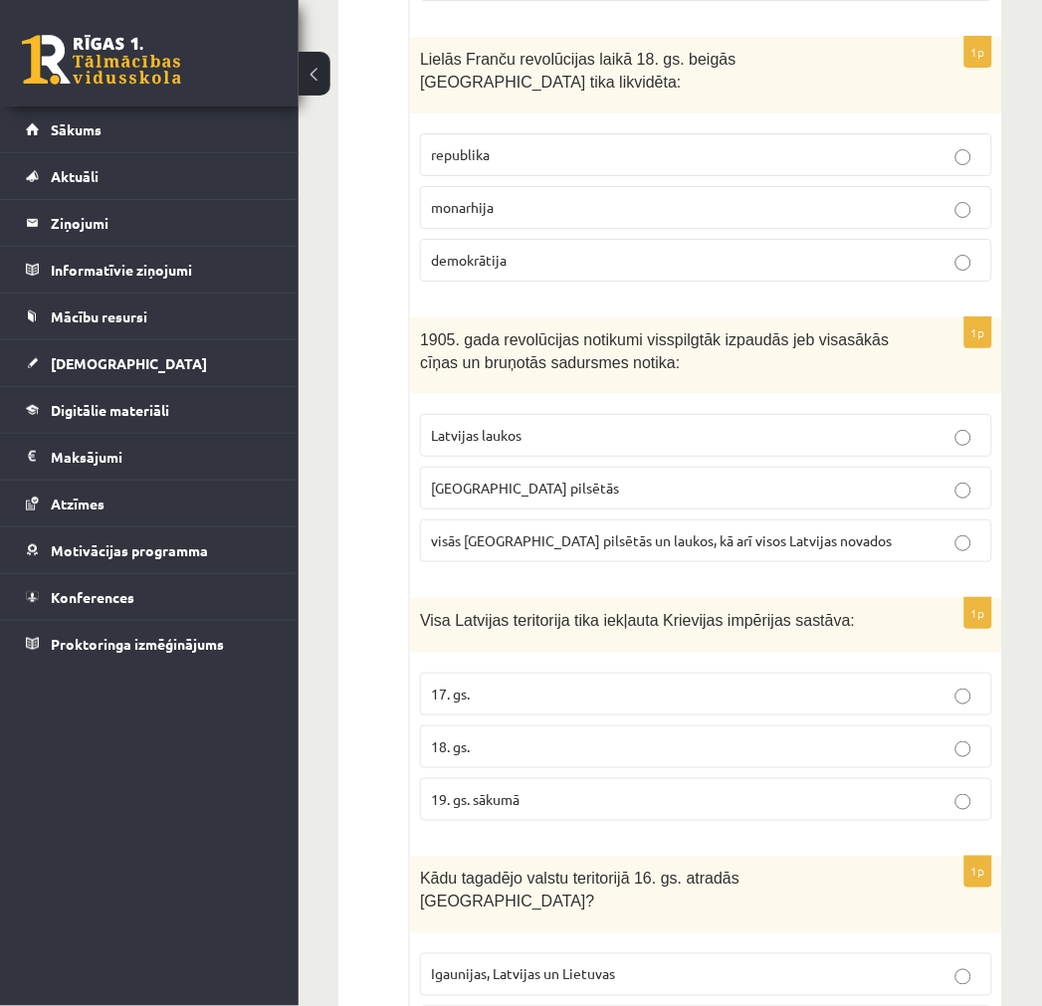
click at [484, 736] on p "18. gs." at bounding box center [706, 746] width 550 height 21
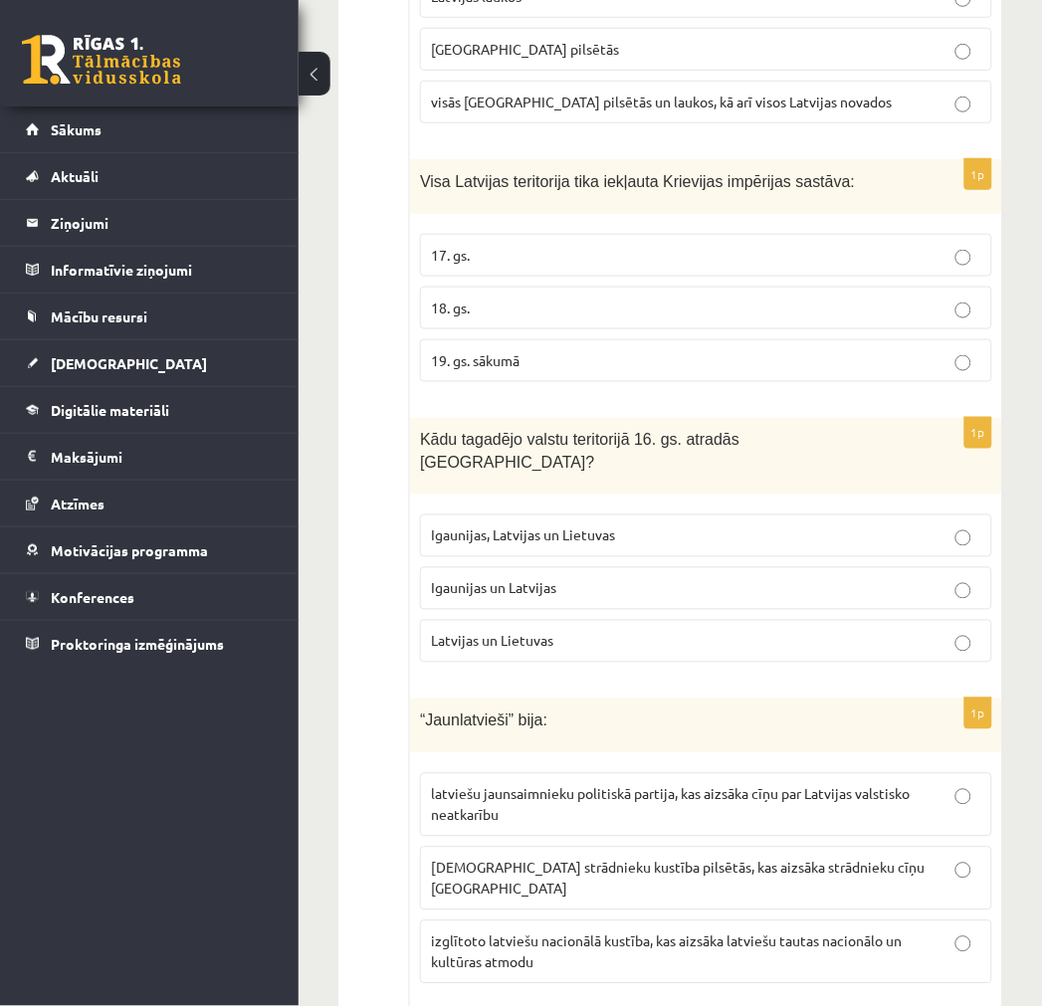
scroll to position [6967, 0]
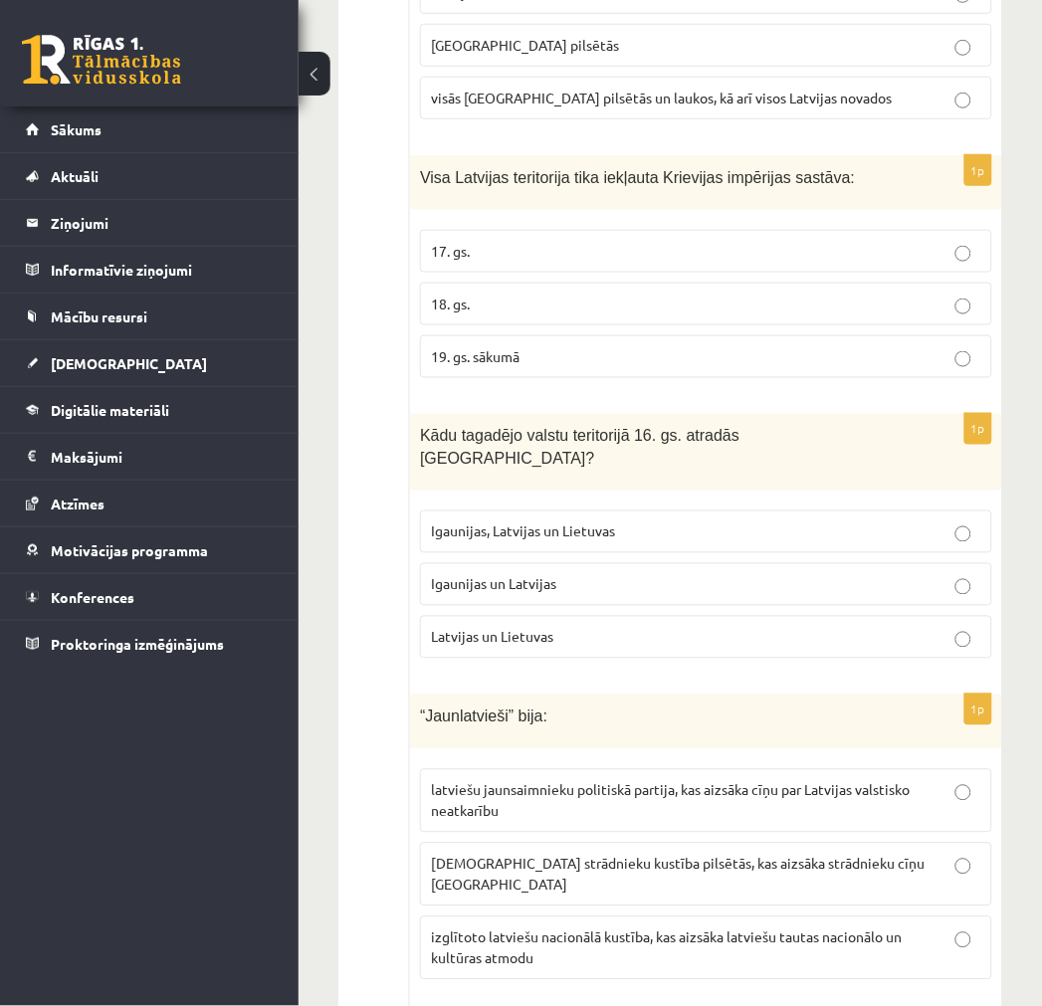
drag, startPoint x: 584, startPoint y: 438, endPoint x: 531, endPoint y: 326, distance: 123.3
click at [531, 428] on span "Kādu tagadējo valstu teritorijā 16. gs. atradās Livonija?" at bounding box center [579, 448] width 319 height 40
click at [548, 574] on p "Igaunijas un Latvijas" at bounding box center [706, 584] width 550 height 21
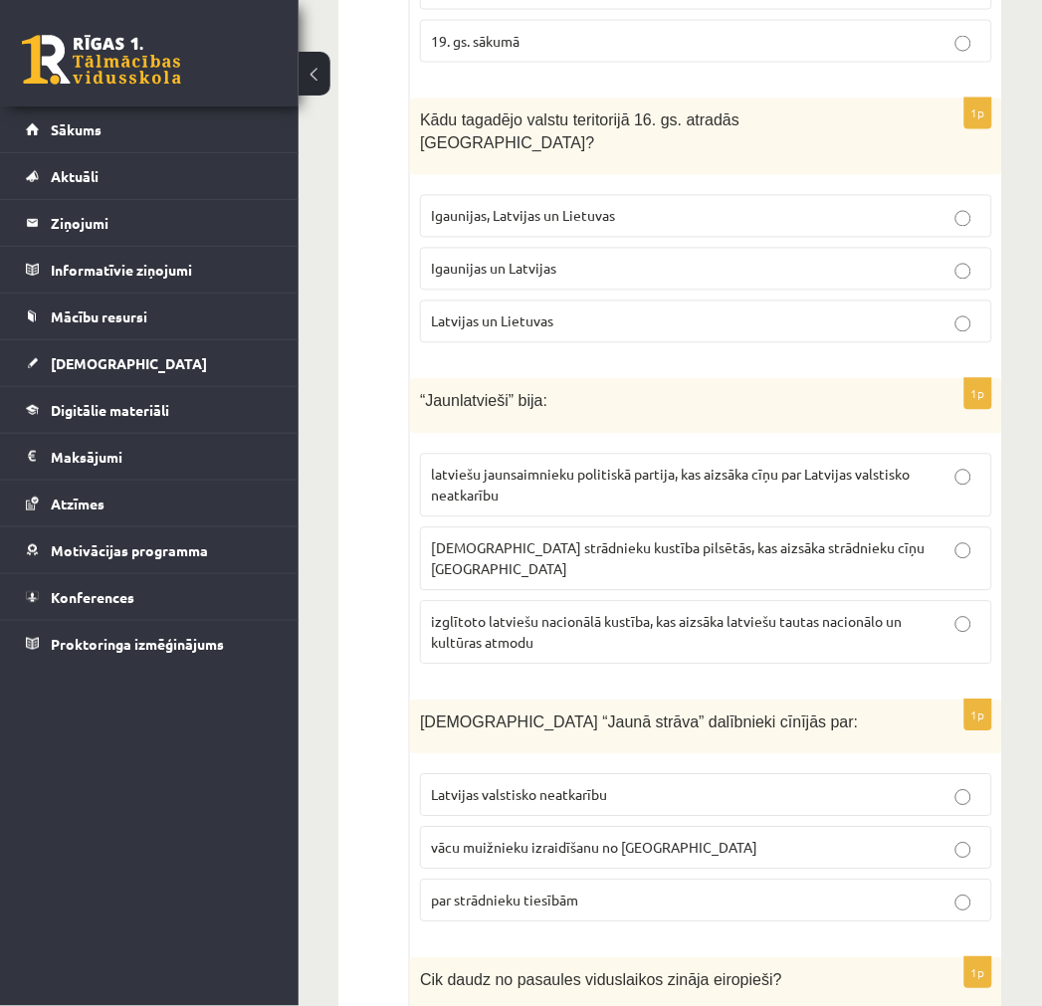
scroll to position [7298, 0]
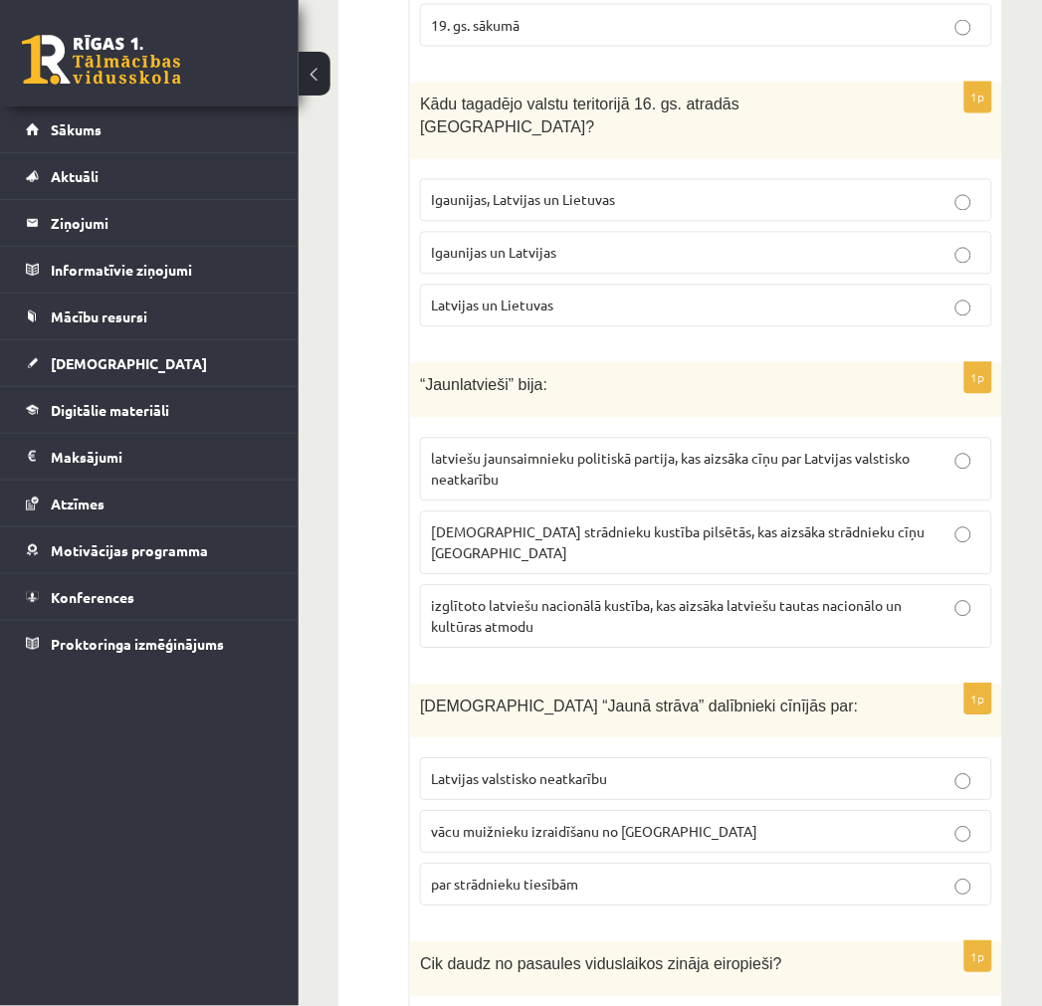
click at [532, 597] on span "izglītoto latviešu nacionālā kustība, kas aizsāka latviešu tautas nacionālo un …" at bounding box center [666, 616] width 471 height 39
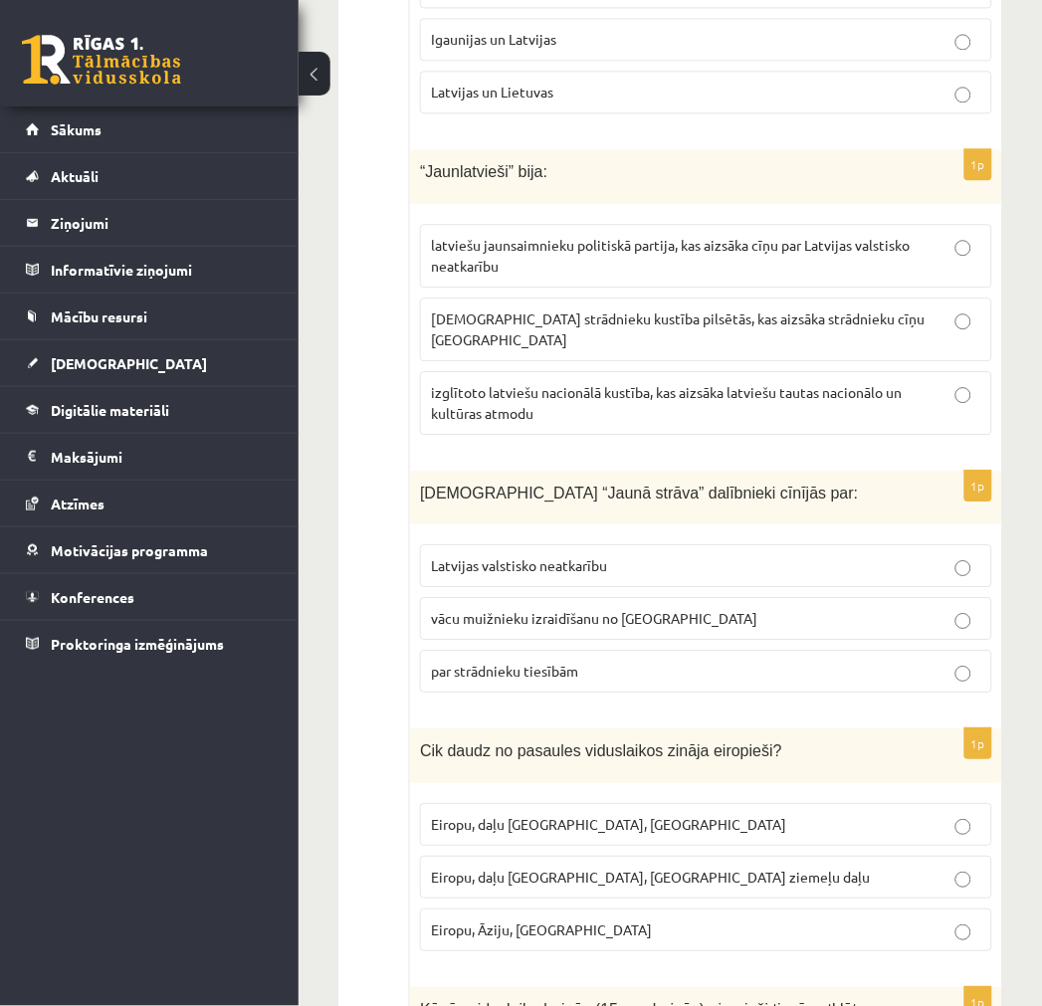
scroll to position [7519, 0]
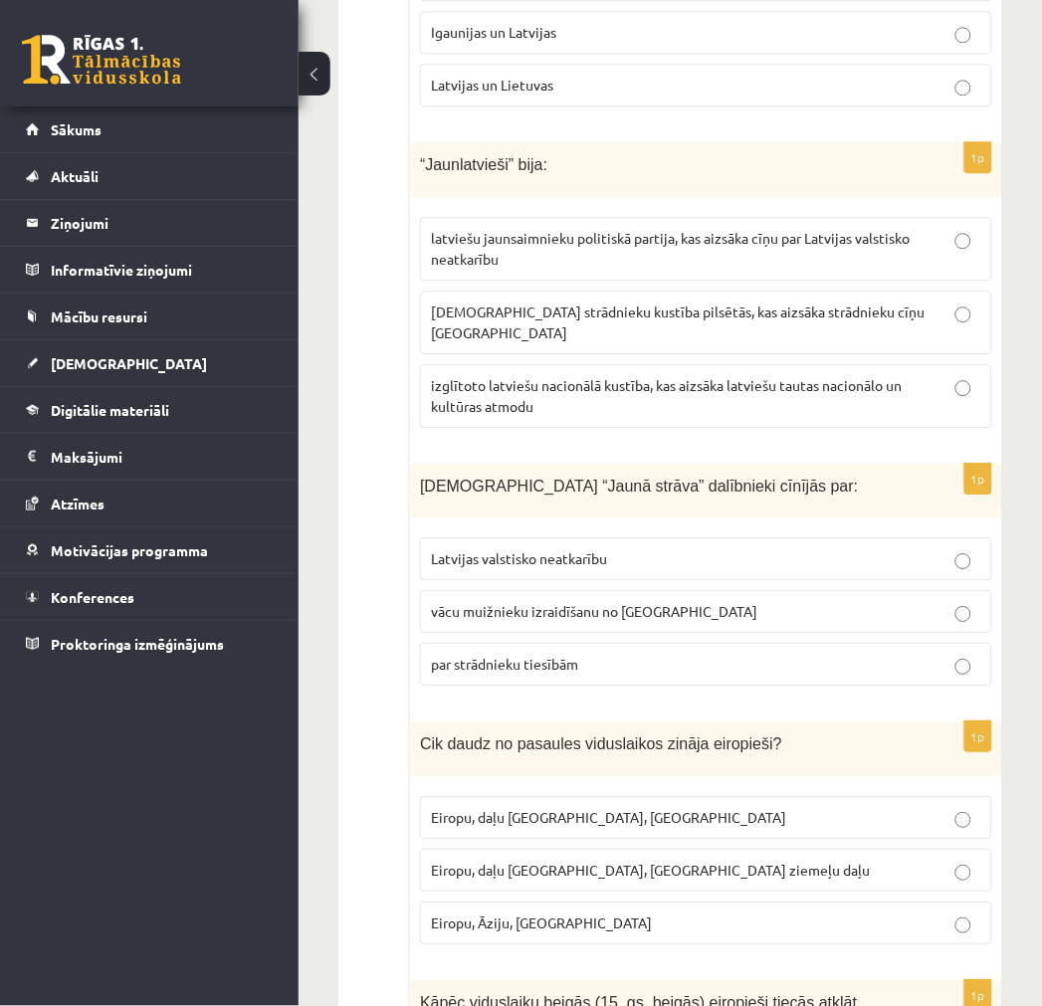
click at [549, 655] on span "par strādnieku tiesībām" at bounding box center [504, 664] width 147 height 18
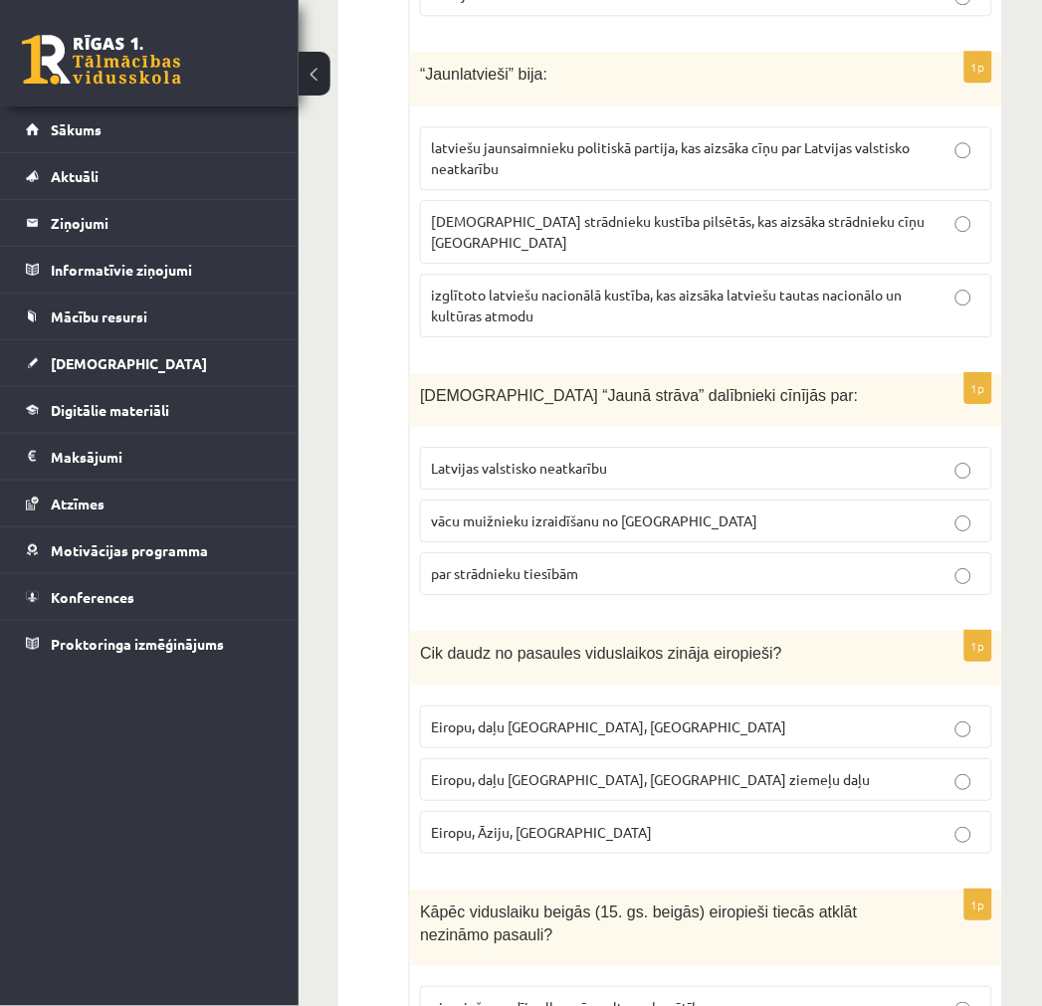
scroll to position [7629, 0]
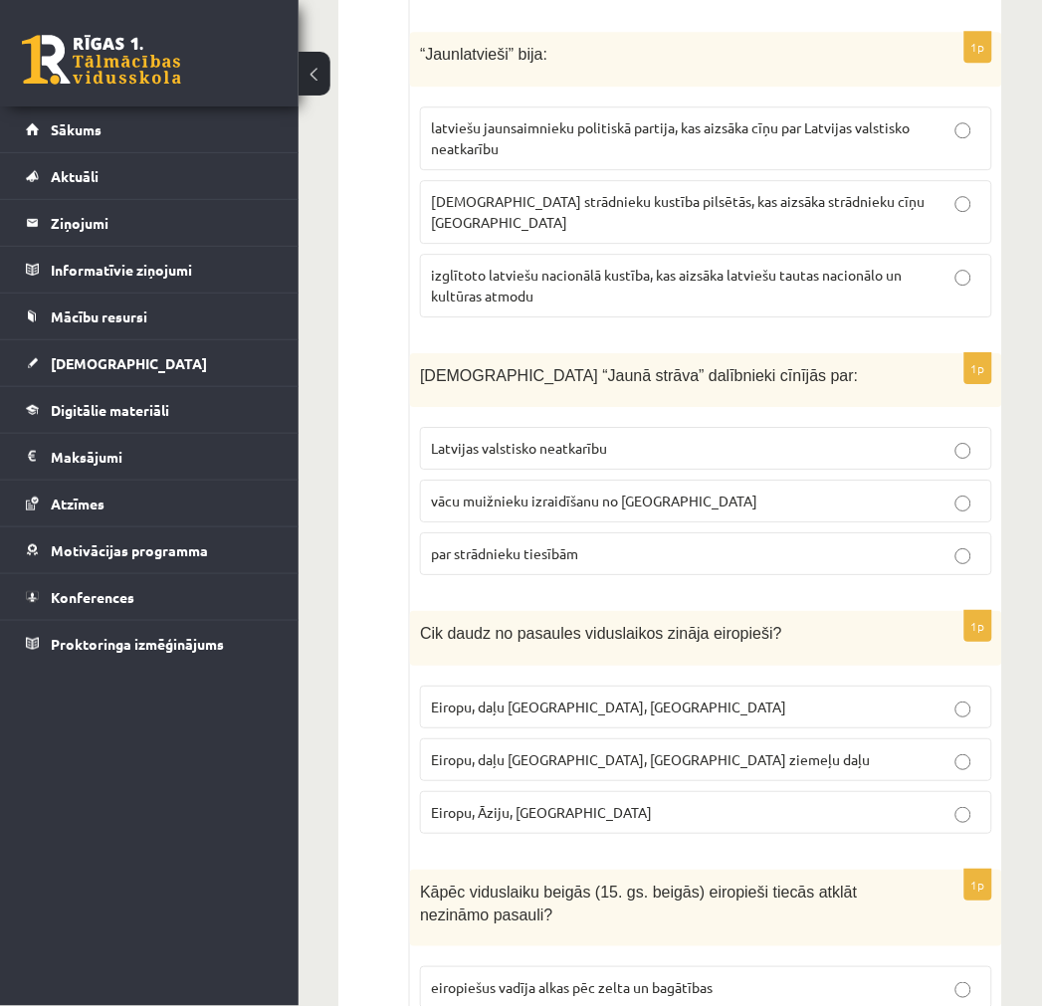
click at [674, 750] on span "Eiropu, daļu Āzijas, Āfrikas ziemeļu daļu" at bounding box center [650, 759] width 439 height 18
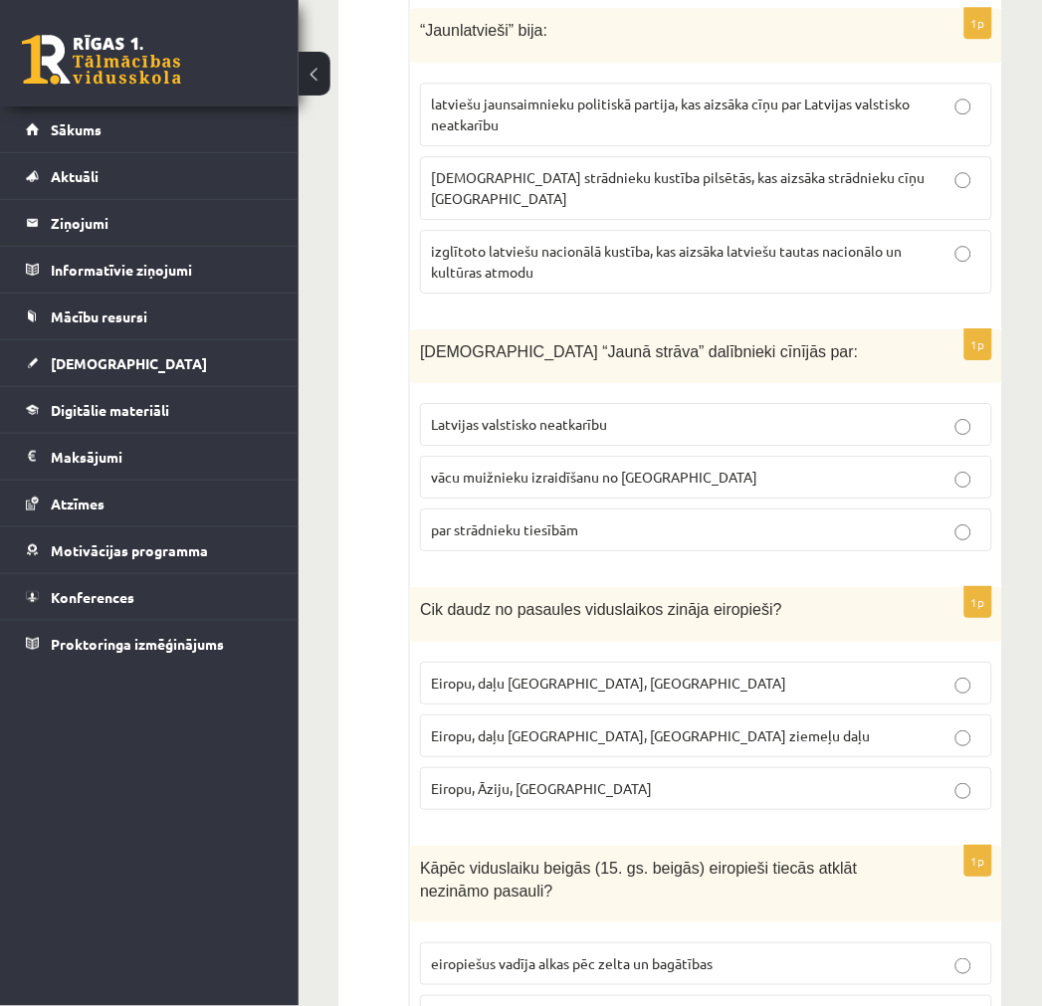
scroll to position [7654, 0]
click at [674, 952] on p "eiropiešus vadīja alkas pēc zelta un bagātības" at bounding box center [706, 962] width 550 height 21
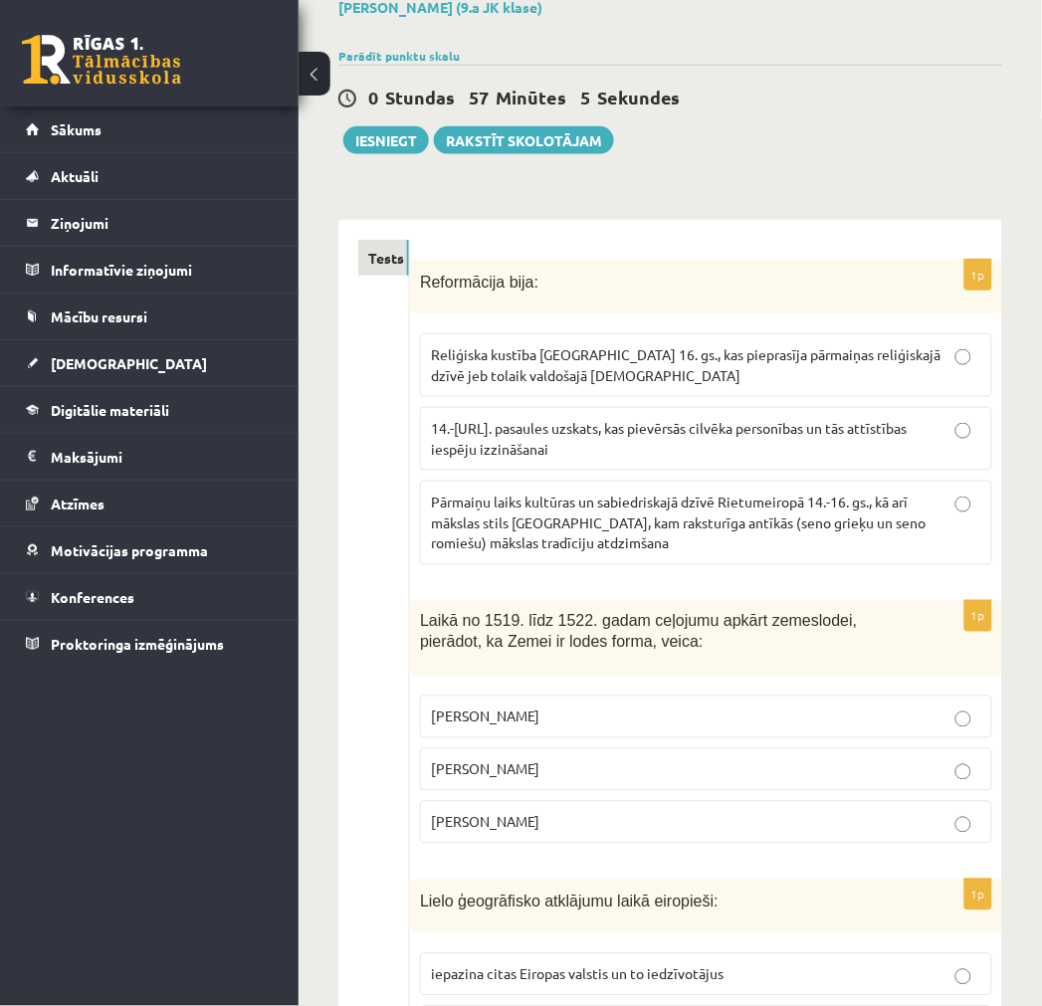
scroll to position [0, 0]
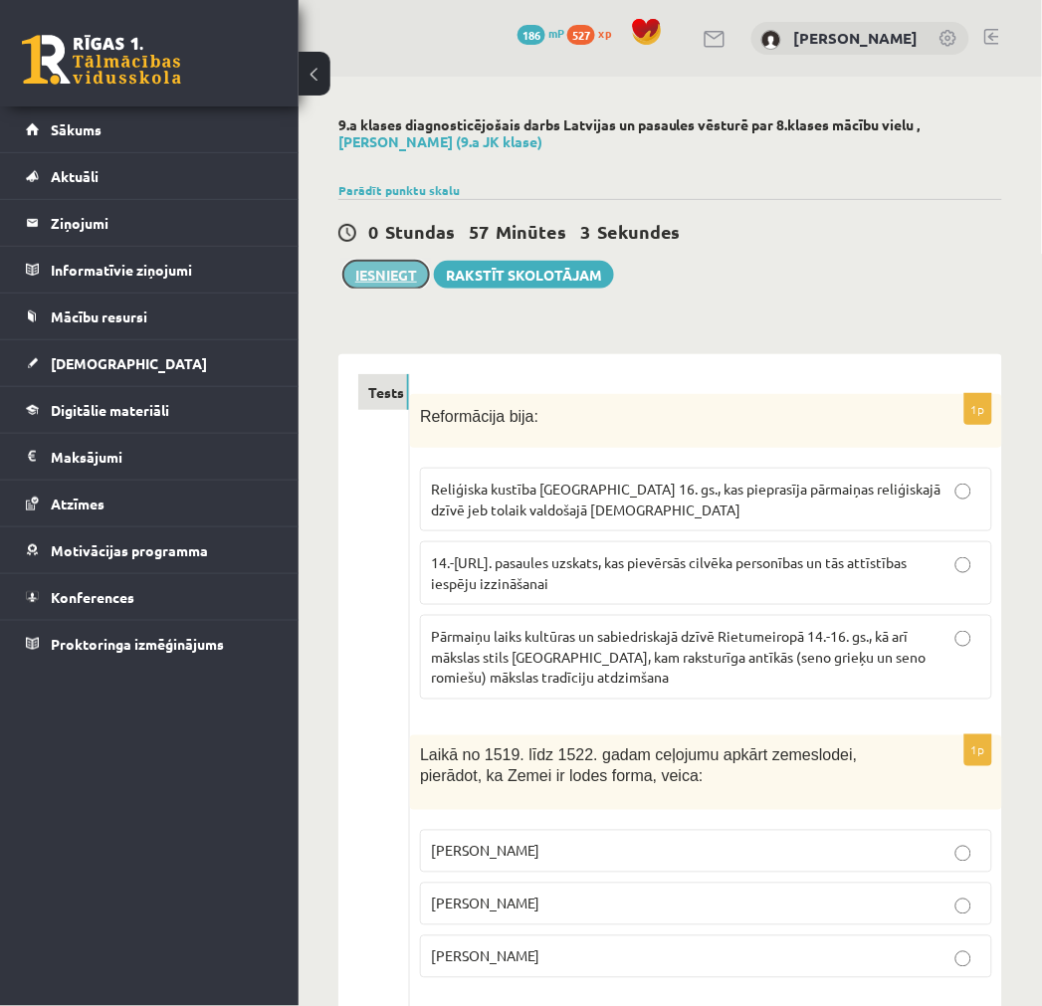
click at [405, 274] on button "Iesniegt" at bounding box center [386, 275] width 86 height 28
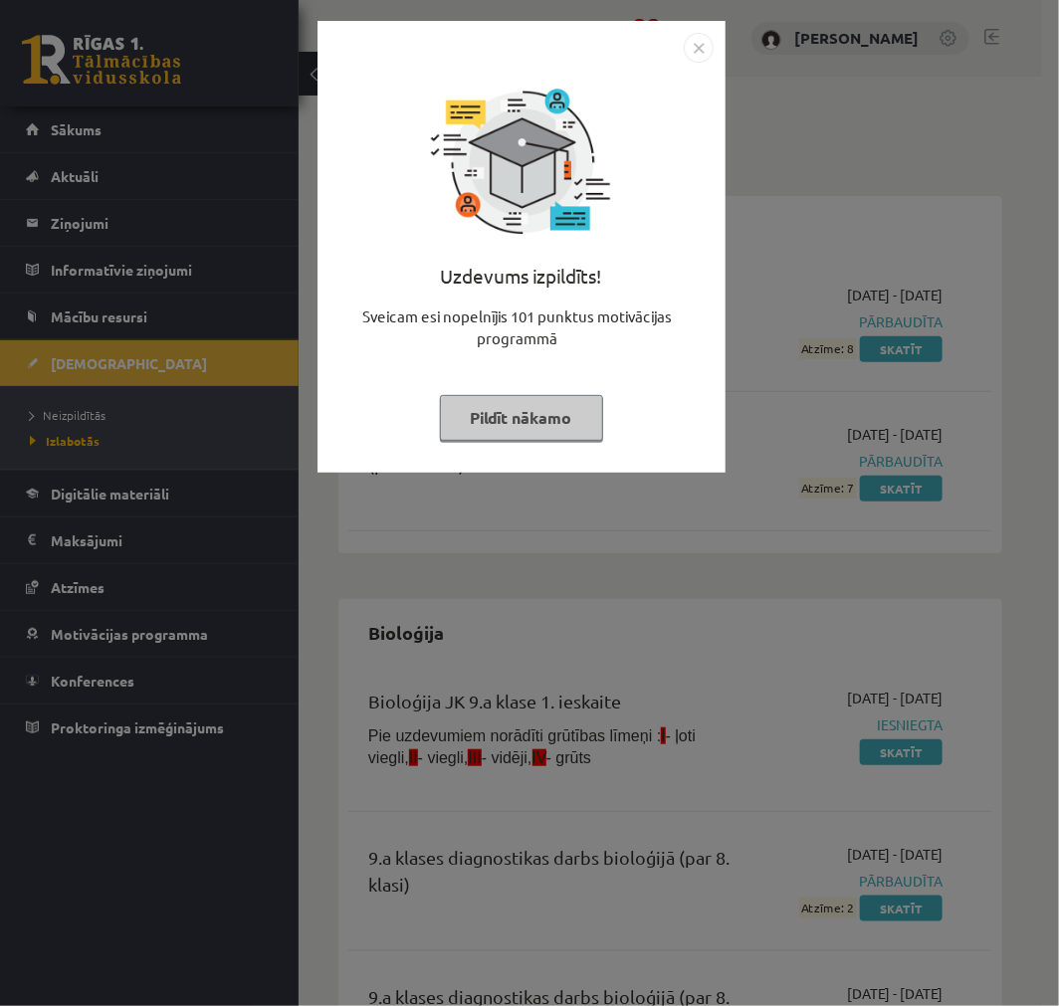
click at [488, 413] on button "Pildīt nākamo" at bounding box center [521, 418] width 163 height 46
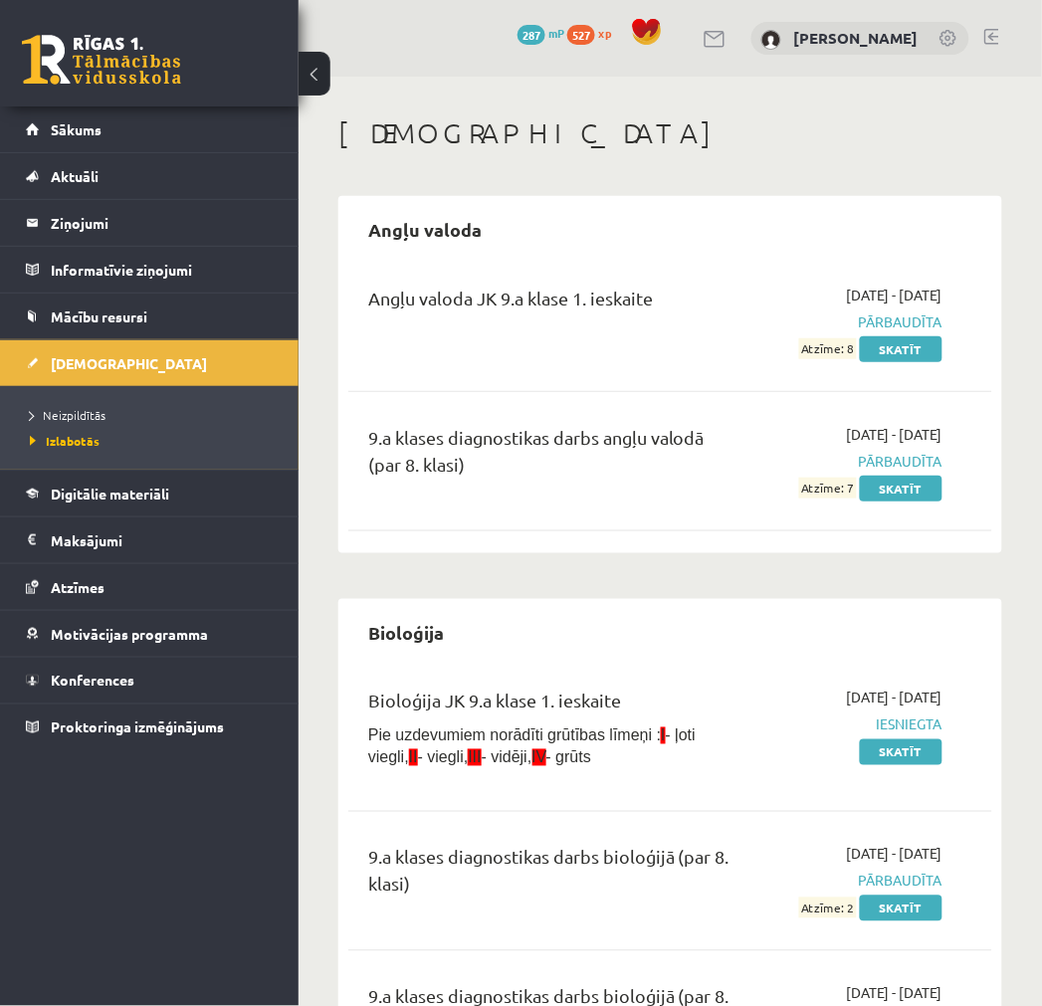
click at [94, 399] on ul "Neizpildītās Izlabotās" at bounding box center [149, 428] width 299 height 84
click at [83, 404] on li "Neizpildītās" at bounding box center [154, 415] width 249 height 26
click at [81, 409] on span "Neizpildītās" at bounding box center [73, 415] width 87 height 16
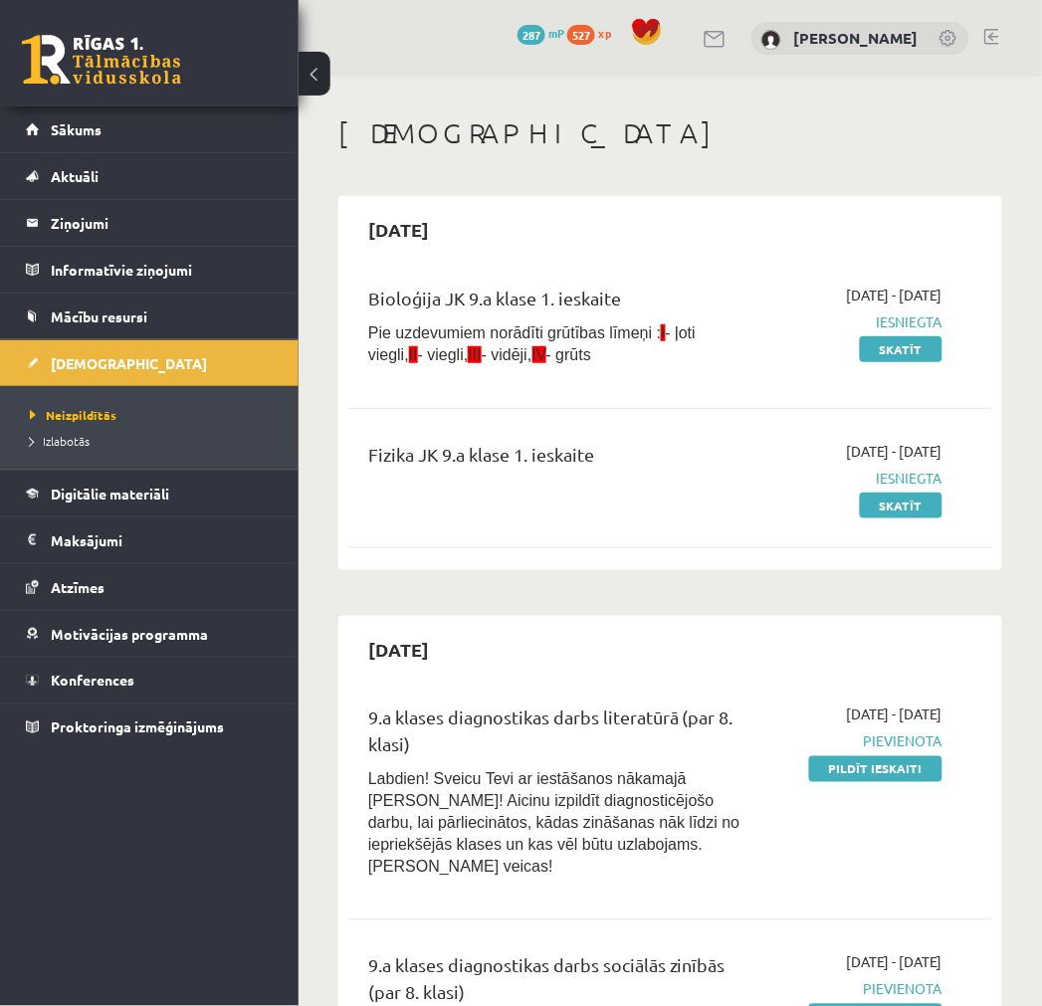
click at [548, 37] on span "mP" at bounding box center [556, 33] width 16 height 16
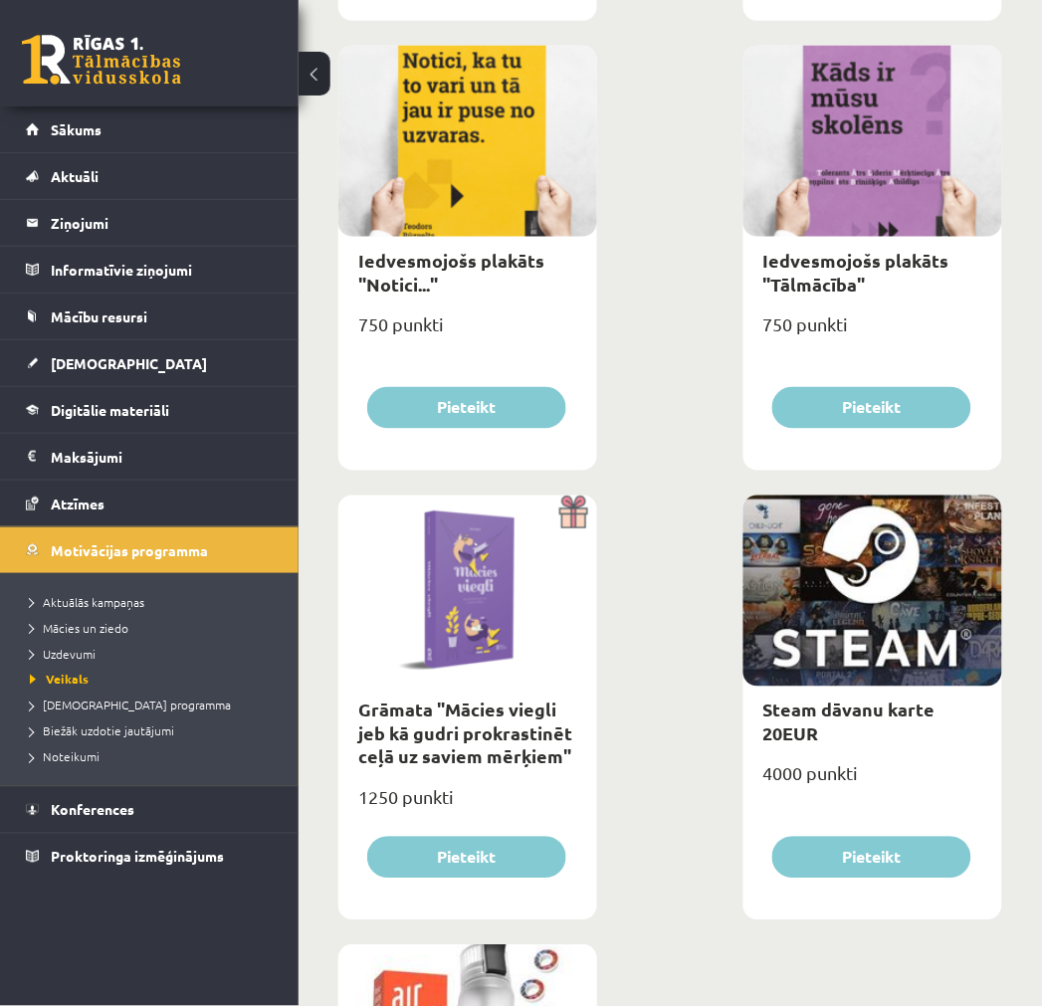
scroll to position [4750, 0]
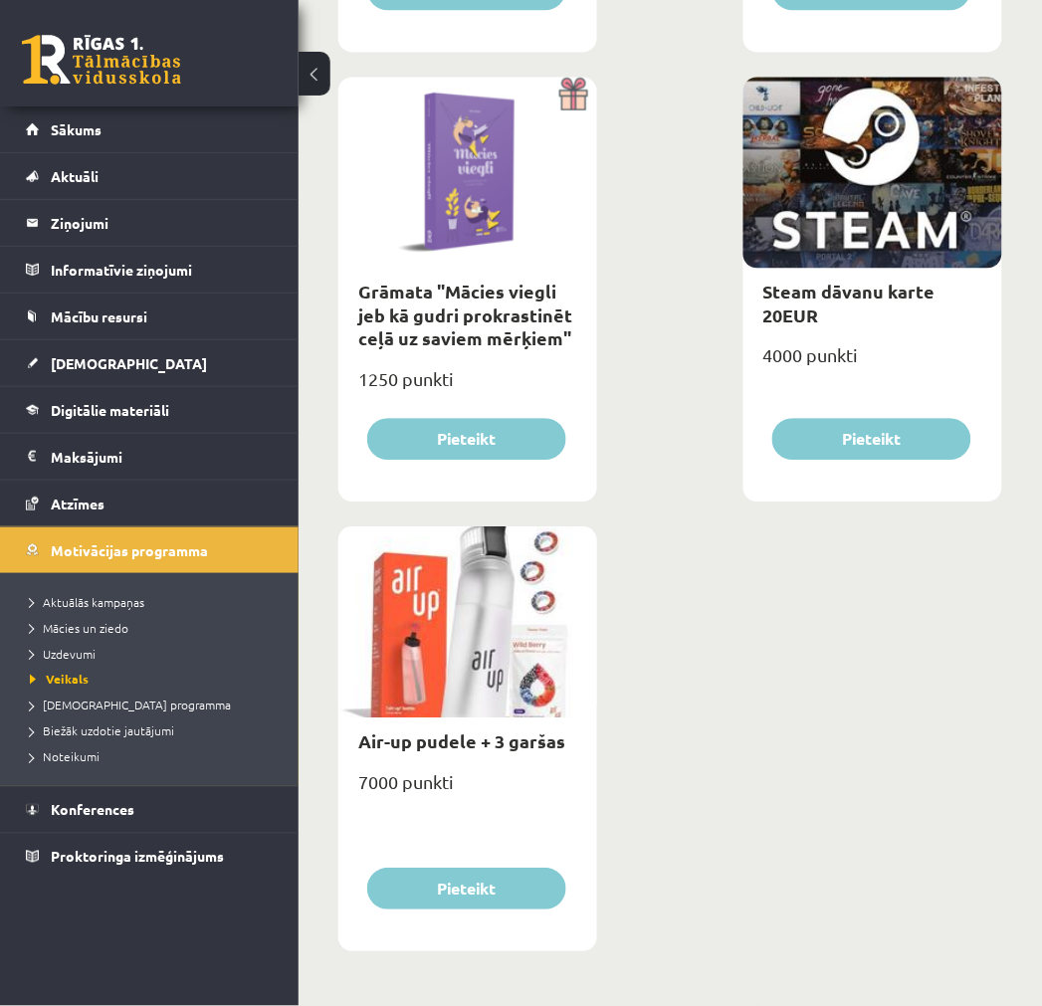
drag, startPoint x: 634, startPoint y: 324, endPoint x: 644, endPoint y: 782, distance: 457.9
click at [83, 348] on link "[DEMOGRAPHIC_DATA]" at bounding box center [150, 363] width 248 height 46
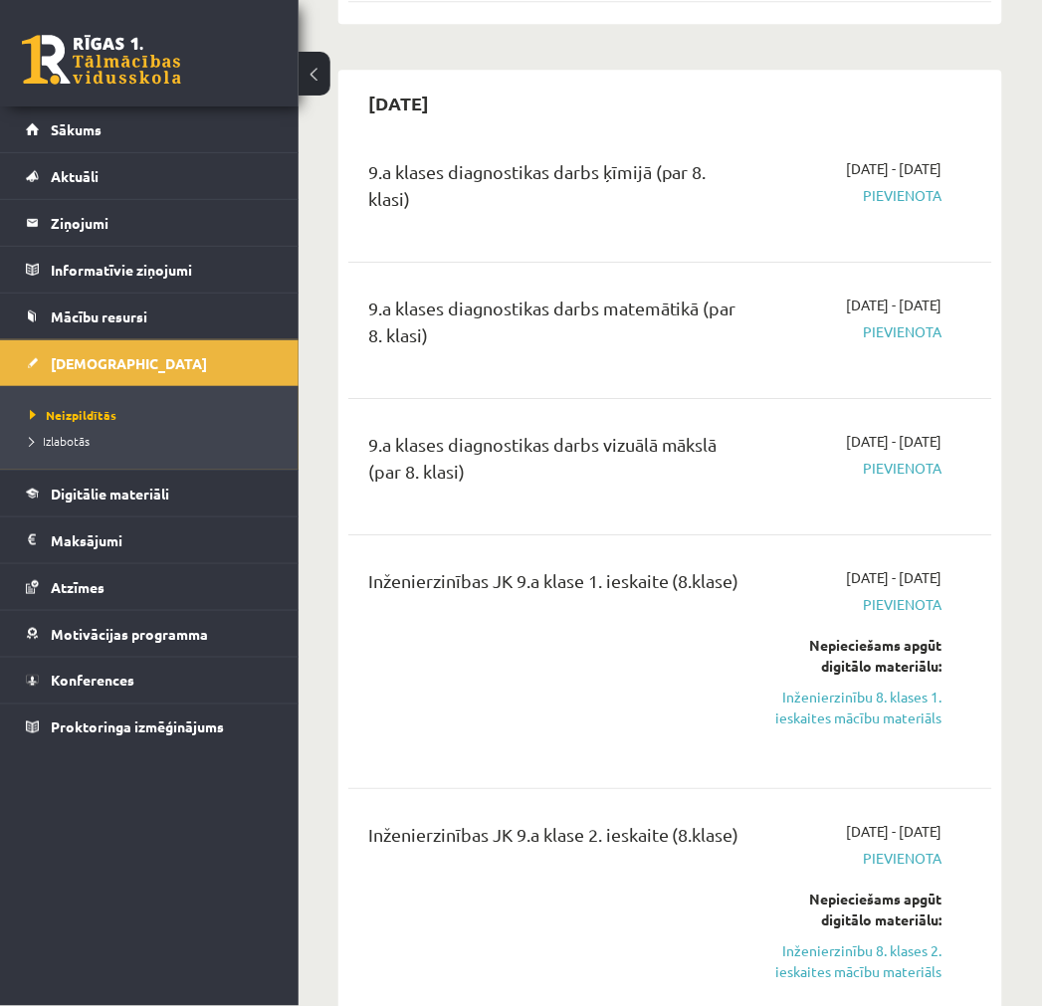
scroll to position [4971, 0]
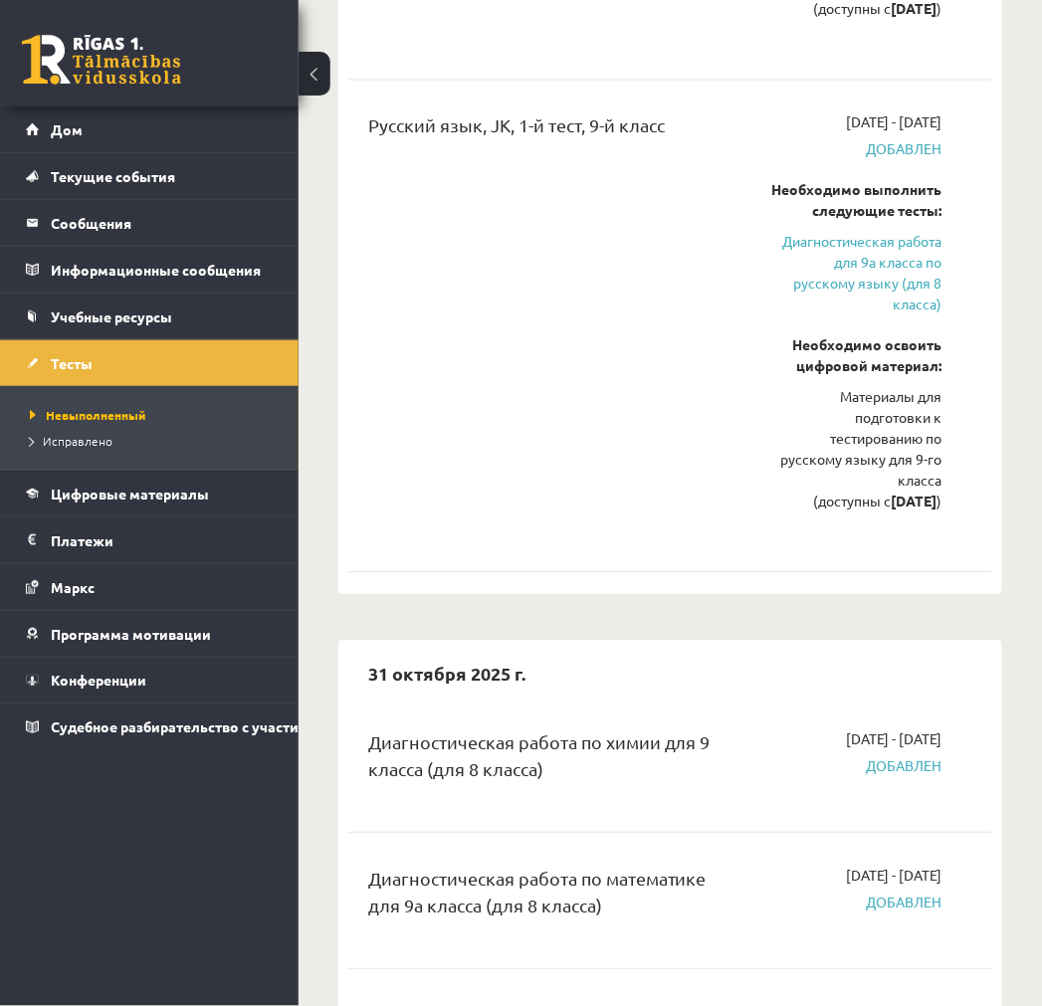
scroll to position [4685, 0]
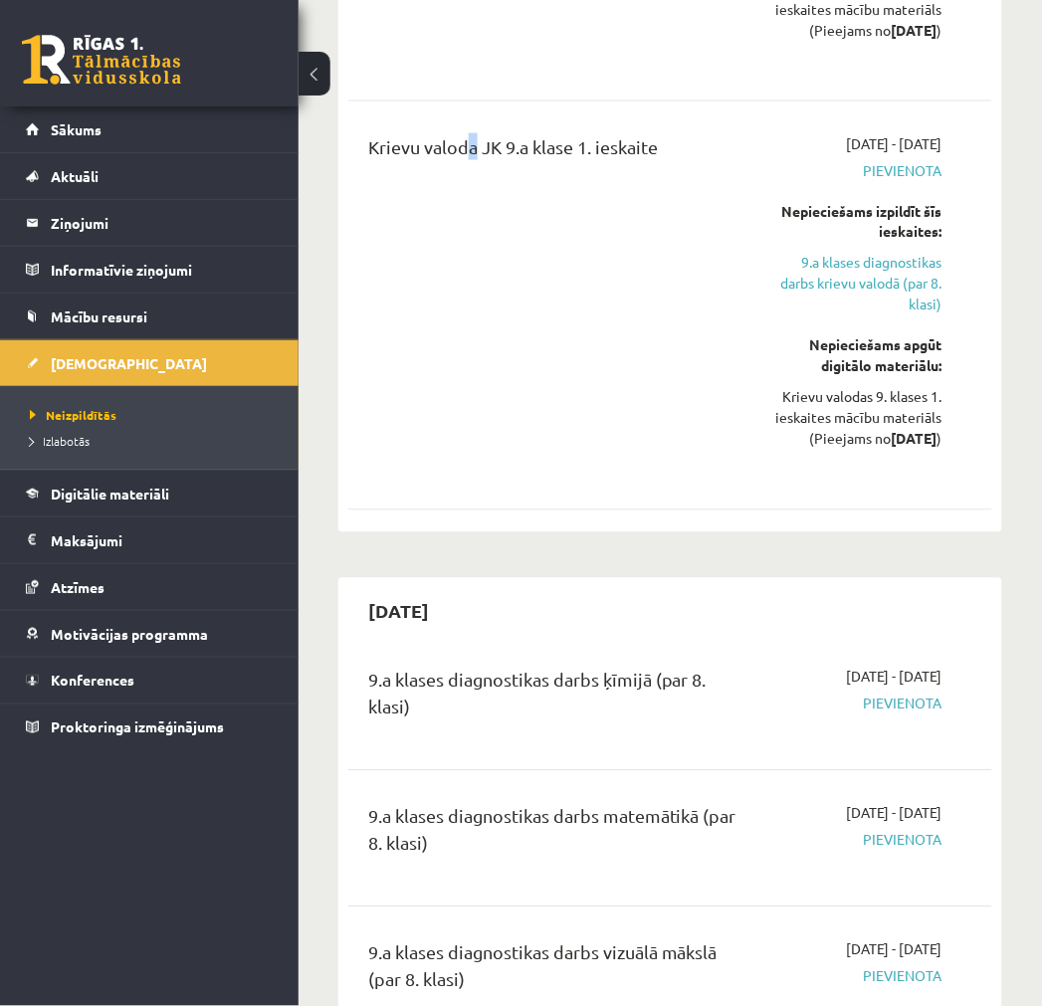
drag, startPoint x: 462, startPoint y: 358, endPoint x: 441, endPoint y: 350, distance: 22.4
click at [464, 350] on div "Krievu valoda JK 9.a klase 1. ieskaite" at bounding box center [554, 305] width 403 height 344
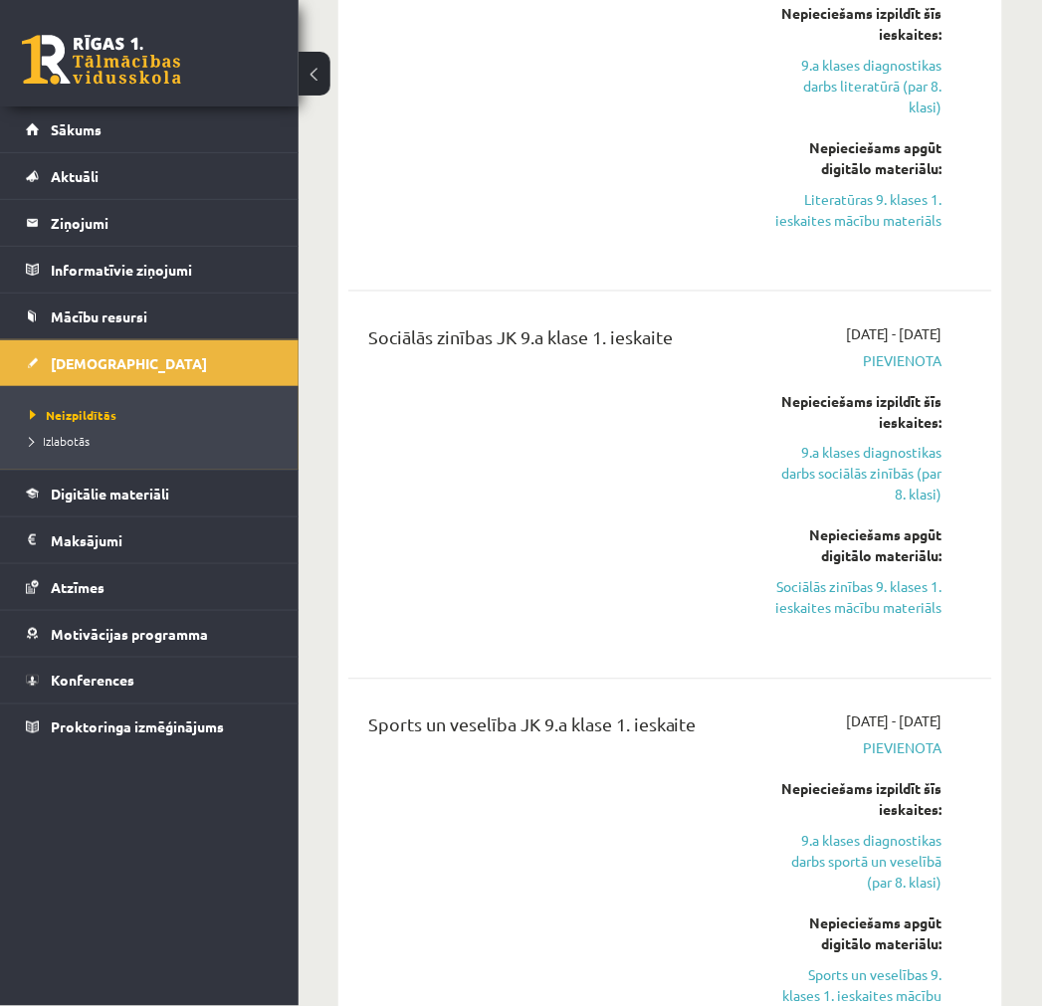
scroll to position [0, 0]
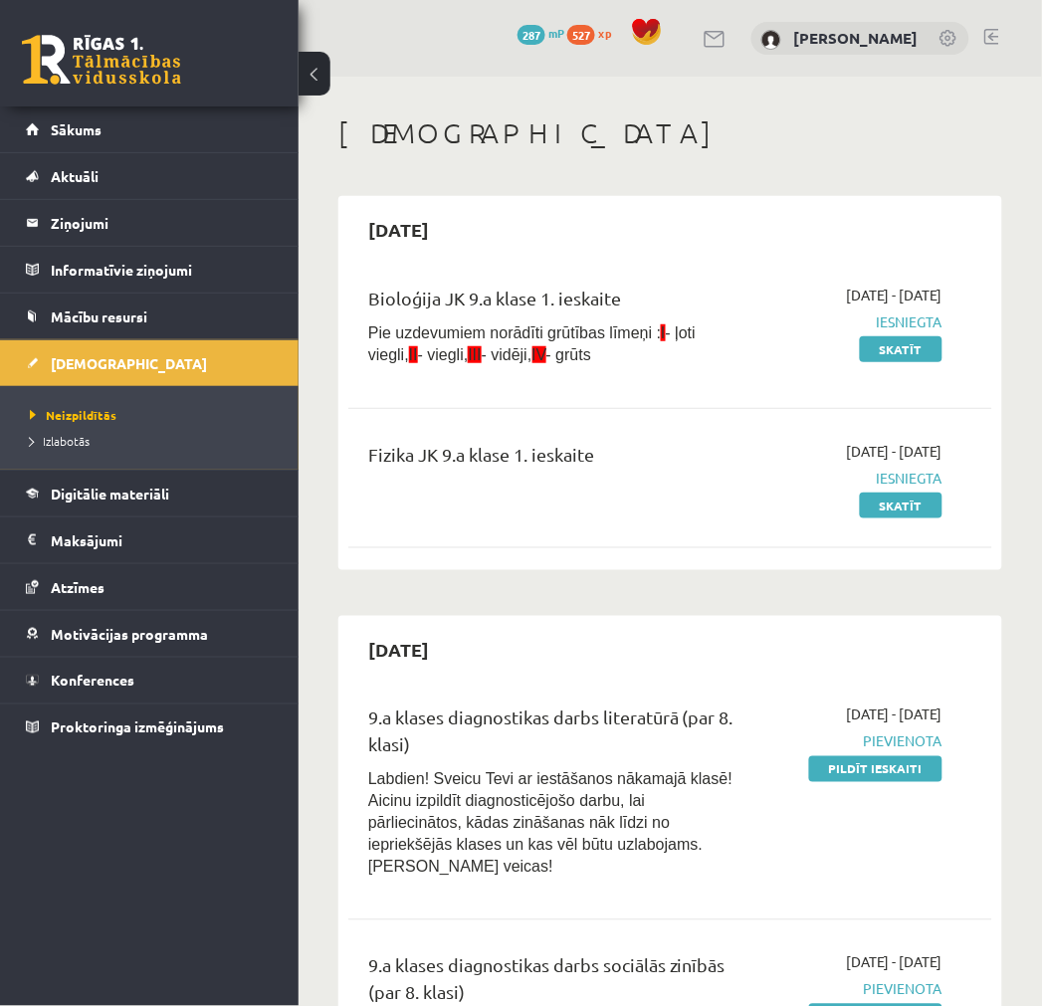
drag, startPoint x: 482, startPoint y: 545, endPoint x: 470, endPoint y: 130, distance: 415.2
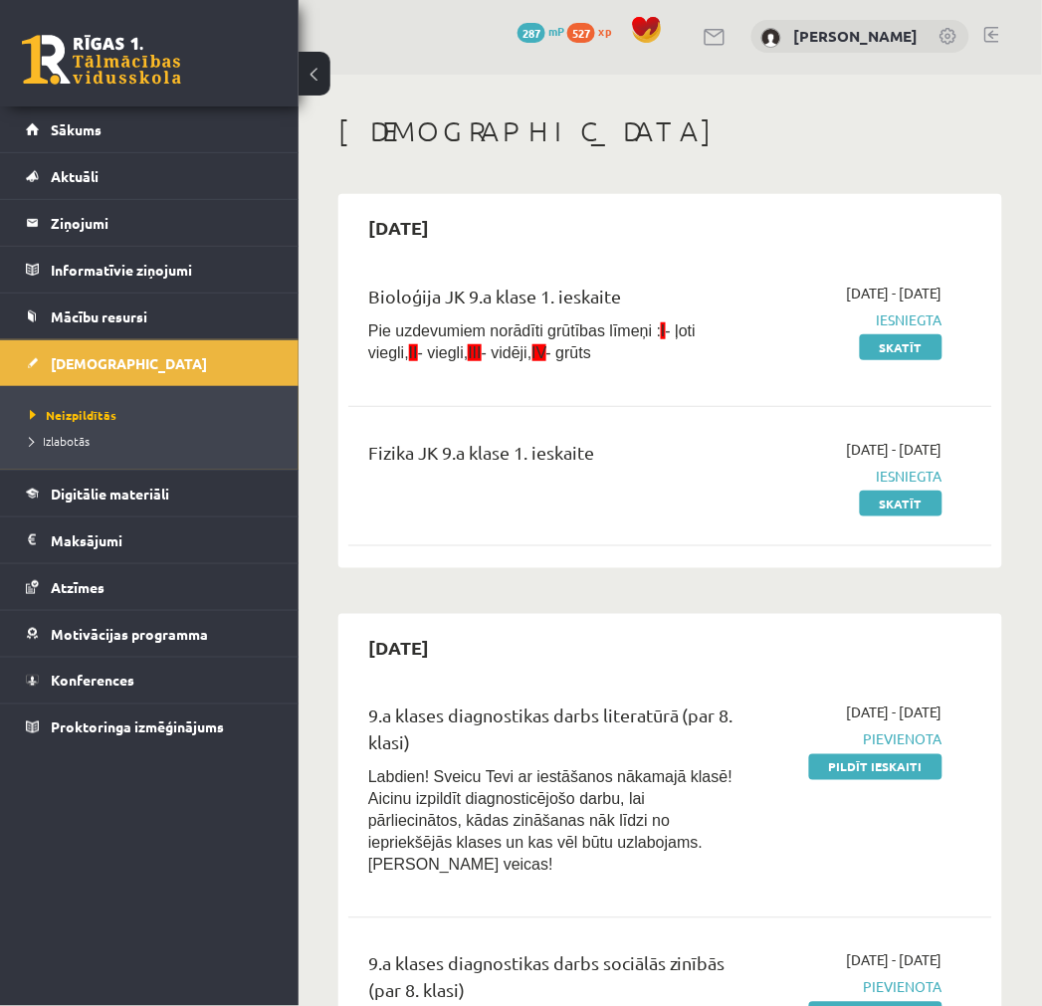
scroll to position [110, 0]
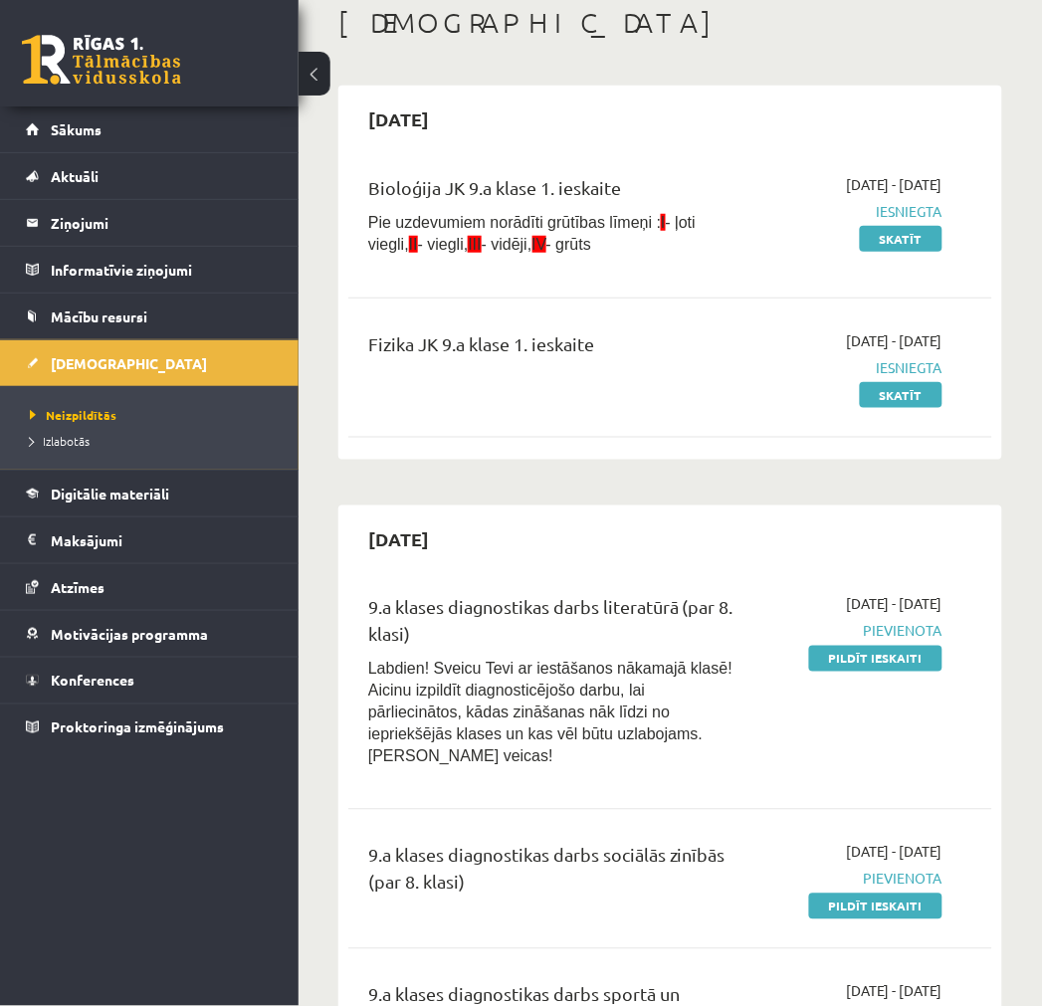
drag, startPoint x: 640, startPoint y: 368, endPoint x: 580, endPoint y: 312, distance: 82.4
click at [574, 290] on div "Bioloģija JK 9.a klase 1. ieskaite Pie uzdevumiem norādīti grūtības līmeņi : I …" at bounding box center [670, 302] width 644 height 296
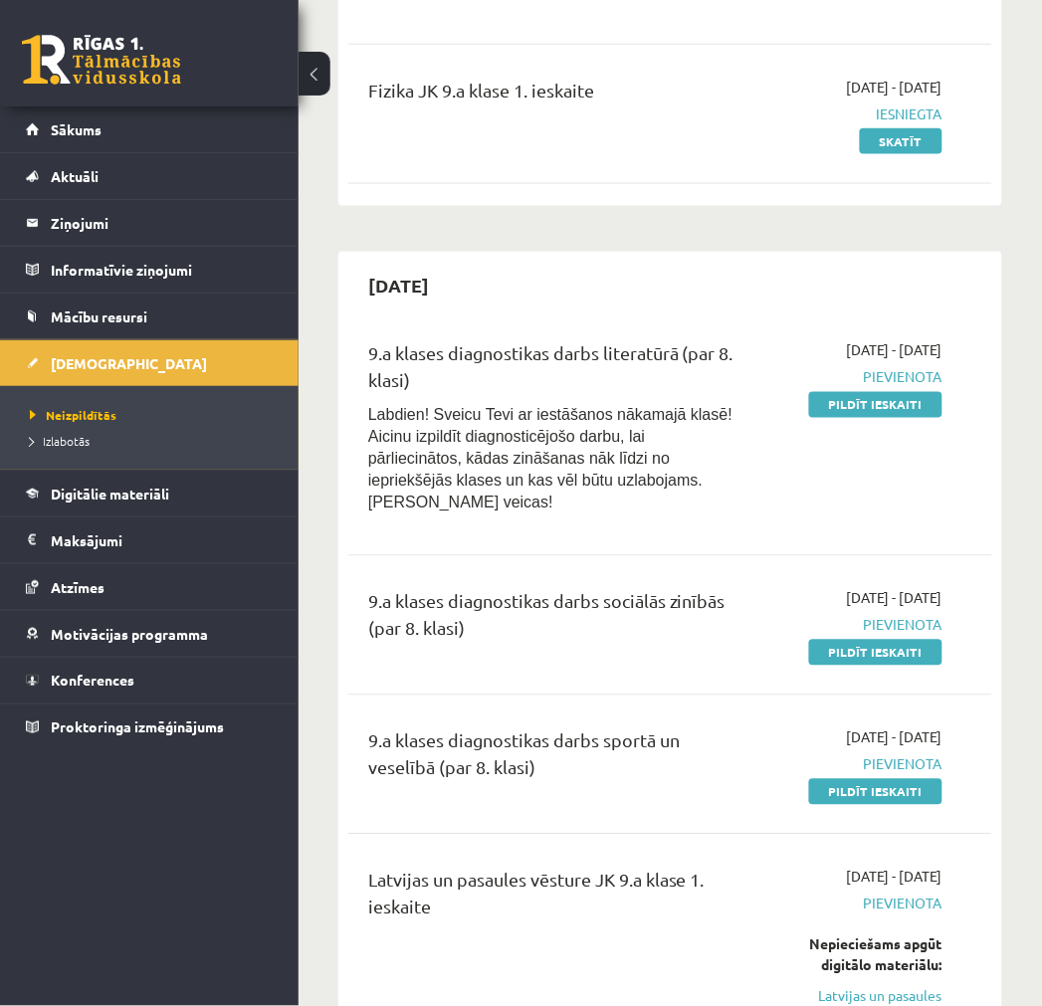
scroll to position [442, 0]
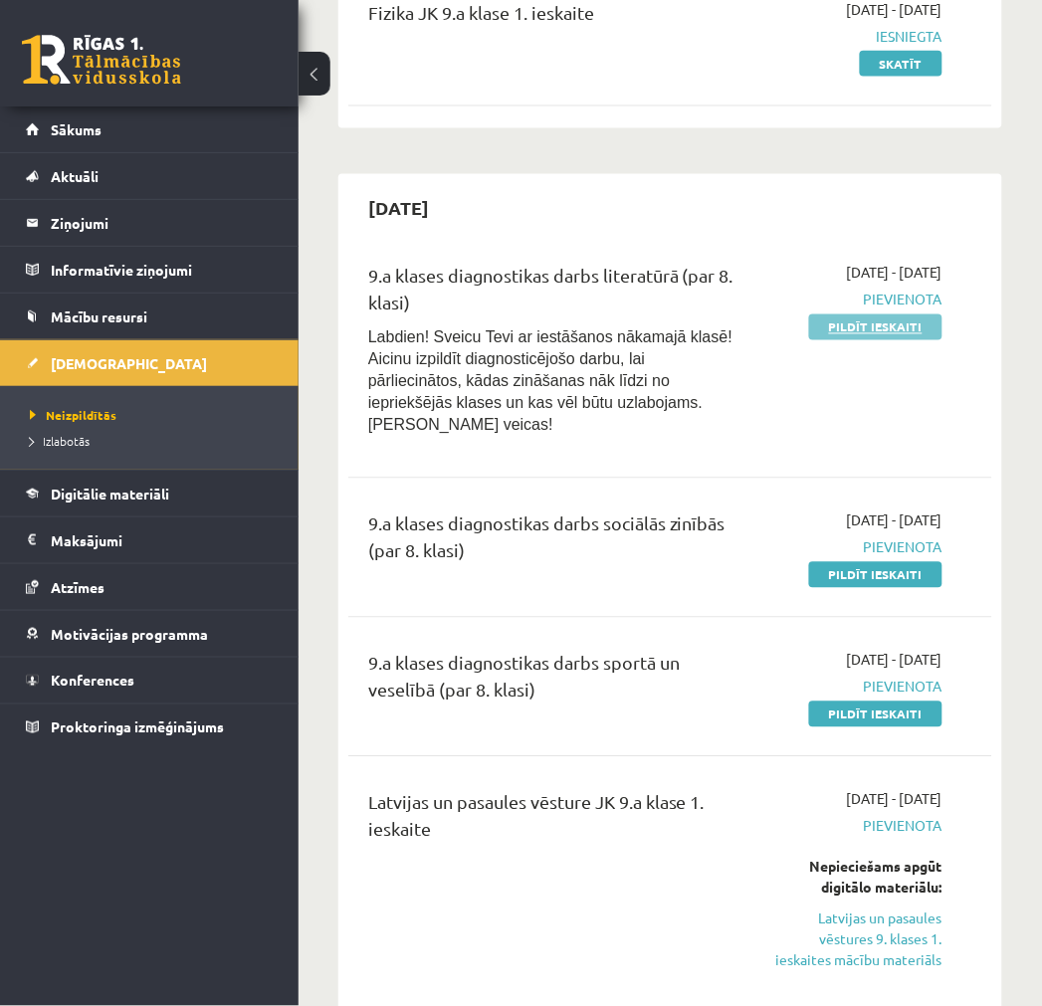
click at [857, 329] on link "Pildīt ieskaiti" at bounding box center [875, 327] width 133 height 26
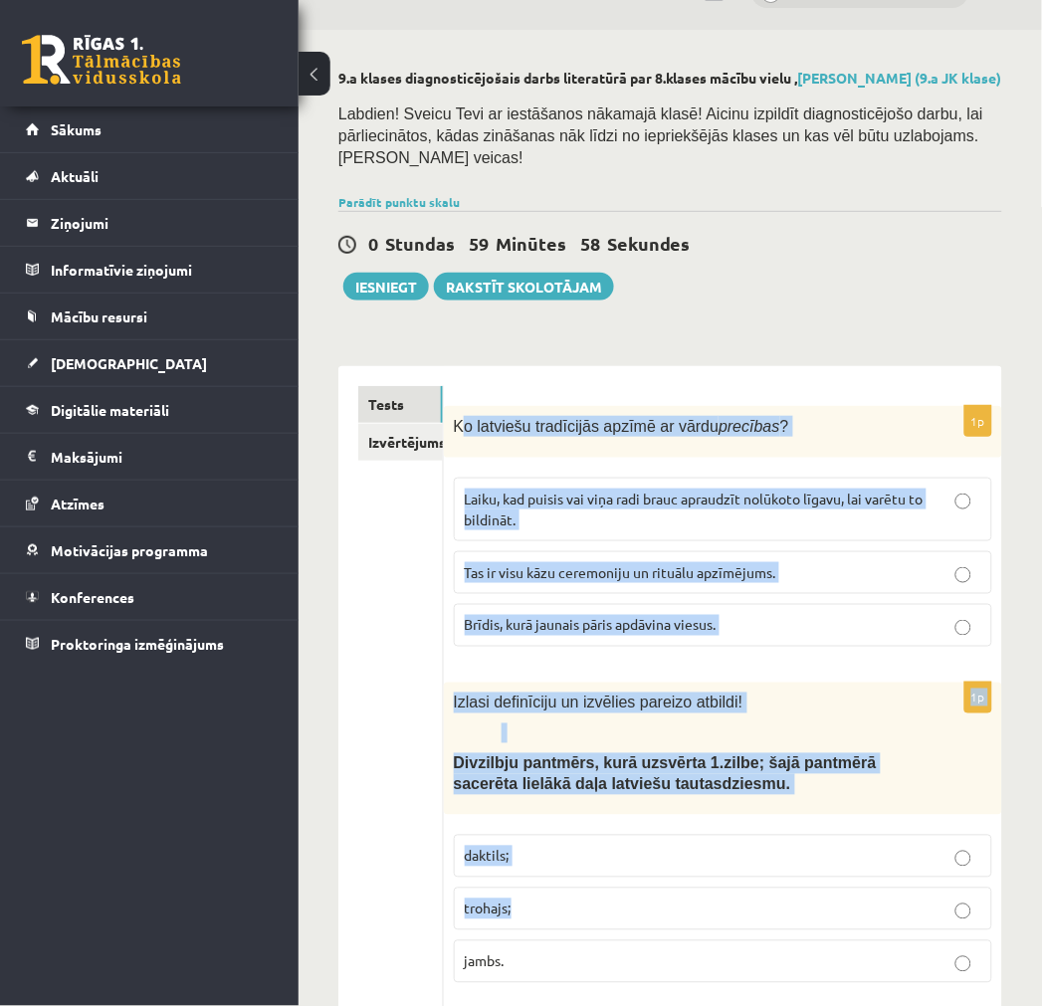
scroll to position [663, 0]
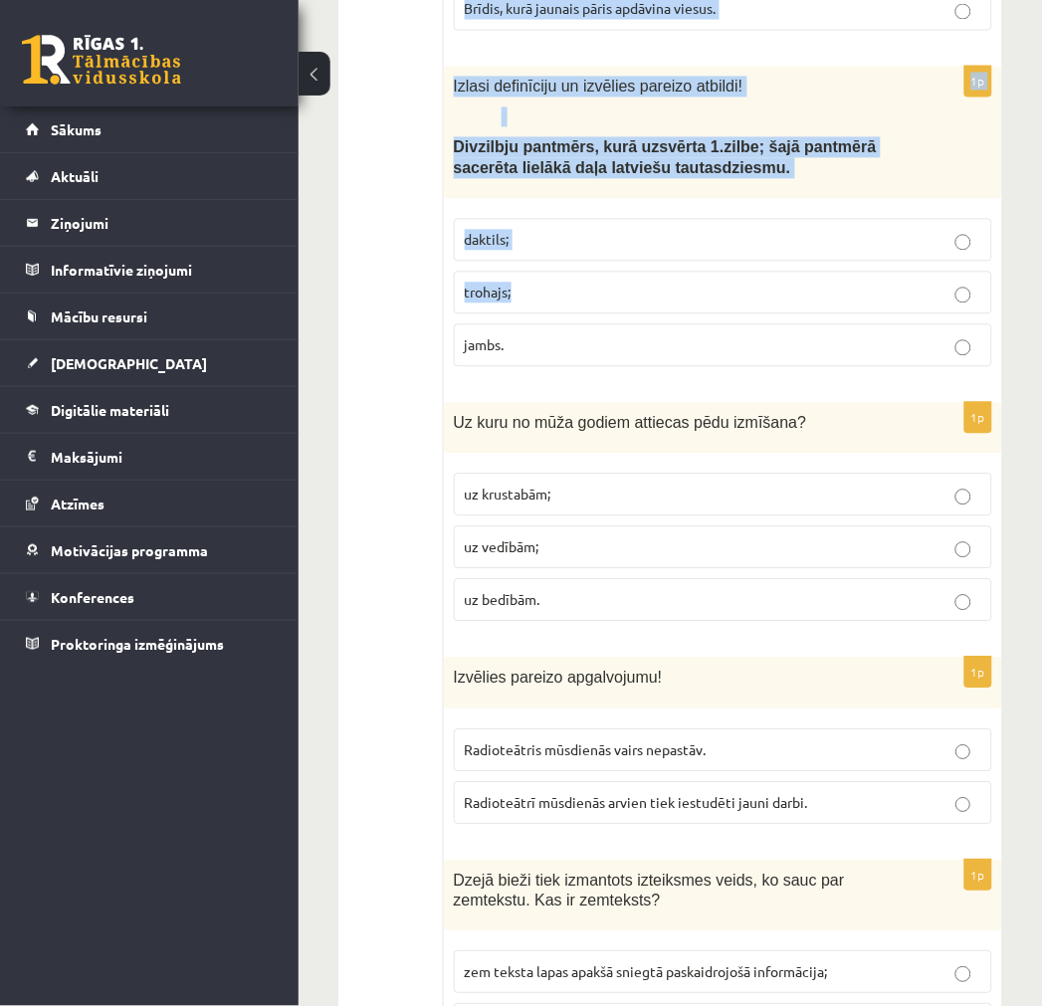
drag, startPoint x: 462, startPoint y: 454, endPoint x: 768, endPoint y: 271, distance: 357.1
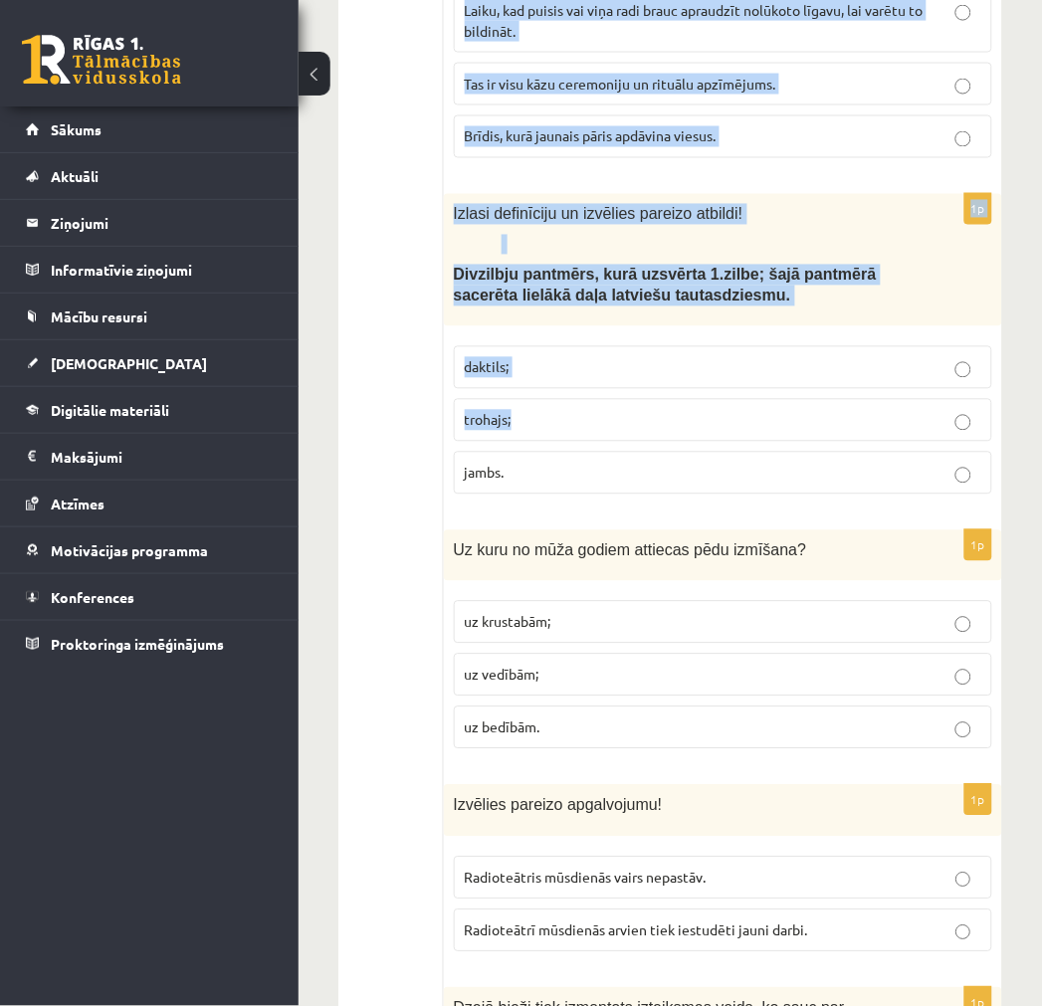
scroll to position [0, 0]
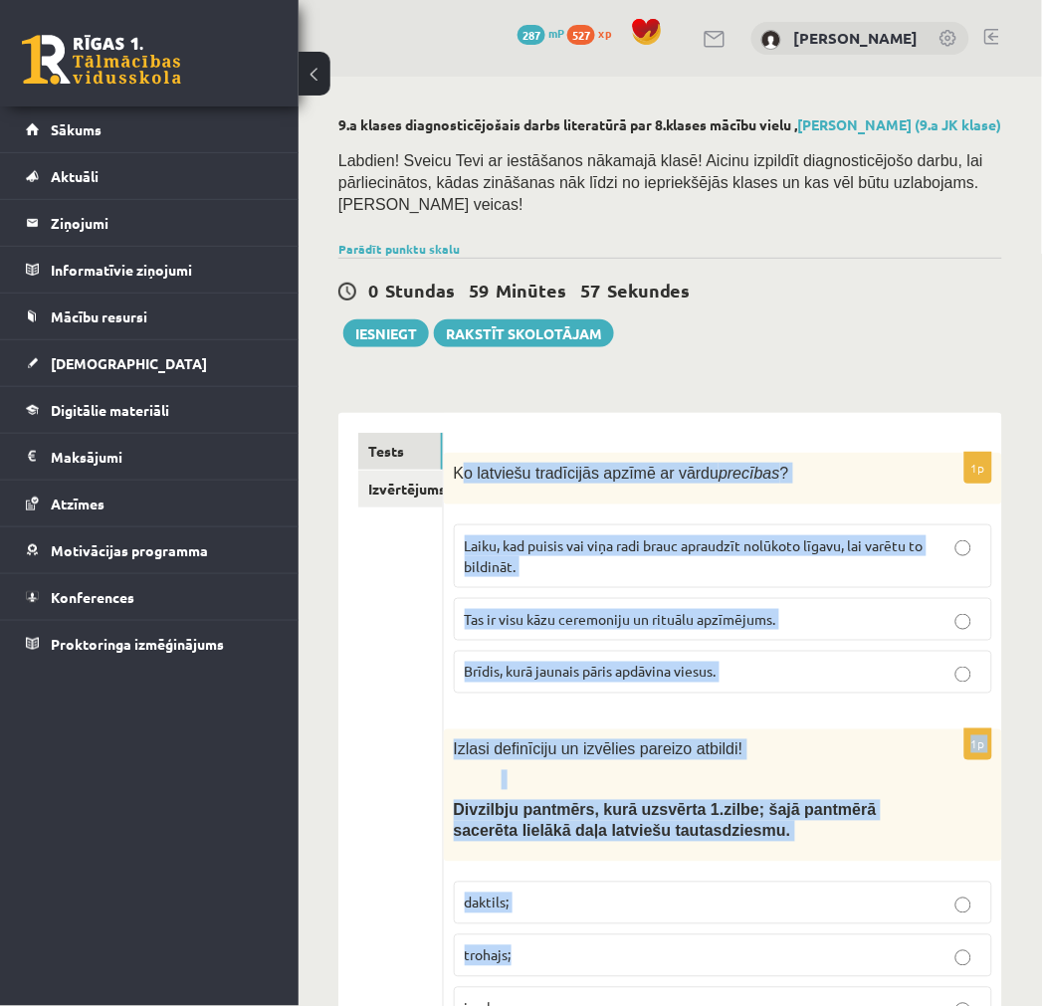
click at [519, 465] on span "Ko latviešu tradīcijās apzīmē ar vārdu precības ?" at bounding box center [621, 473] width 335 height 17
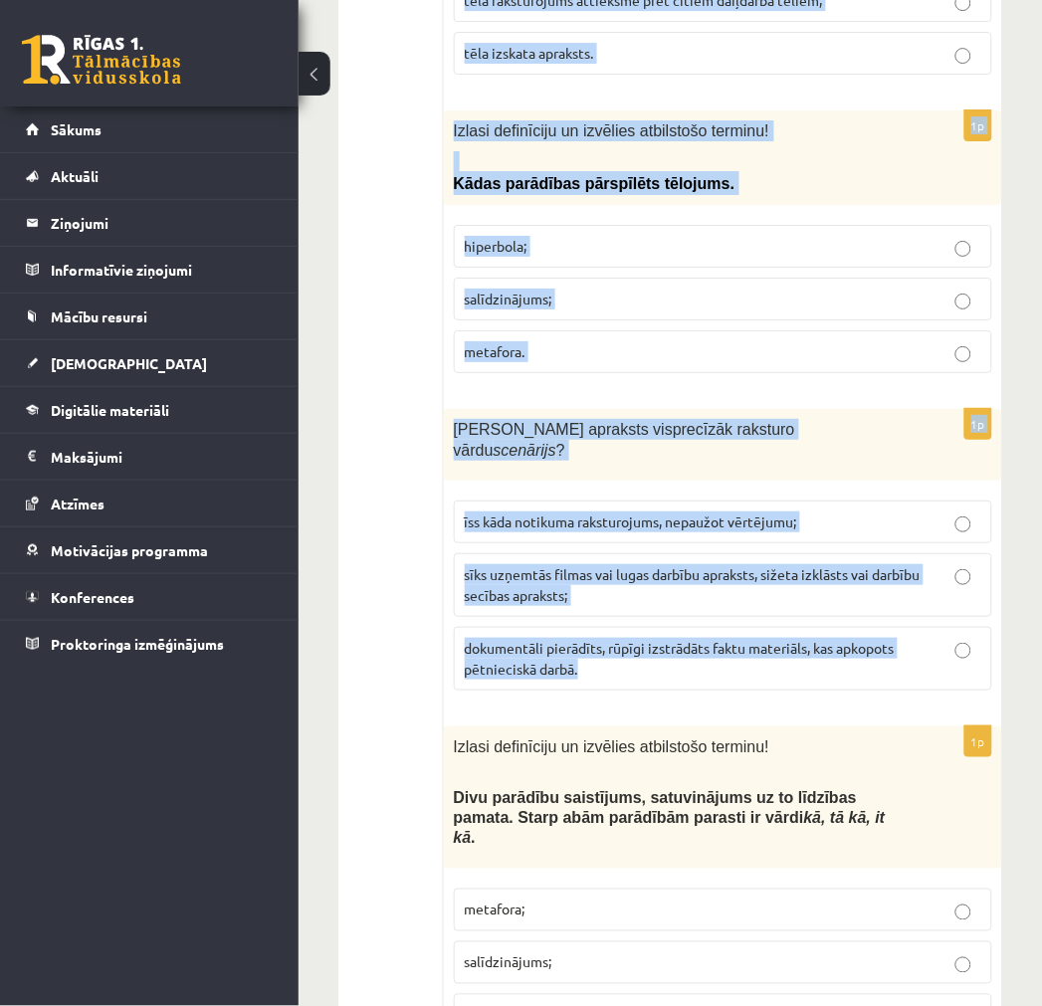
scroll to position [7910, 0]
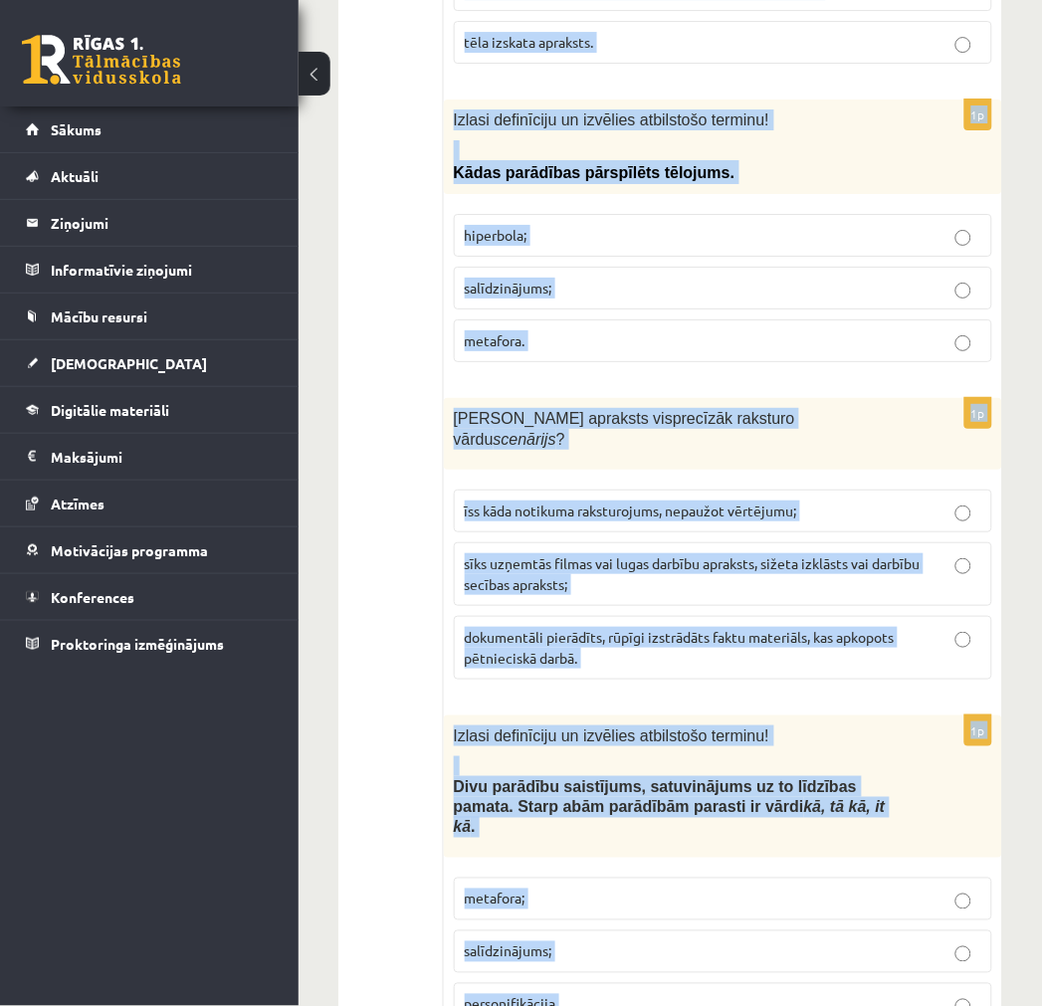
drag, startPoint x: 451, startPoint y: 463, endPoint x: 622, endPoint y: 909, distance: 477.6
copy form "Lo ipsumdol sitametcon adipis el seddo eiusmodt ? Incid, utl etdolo mag aliq en…"
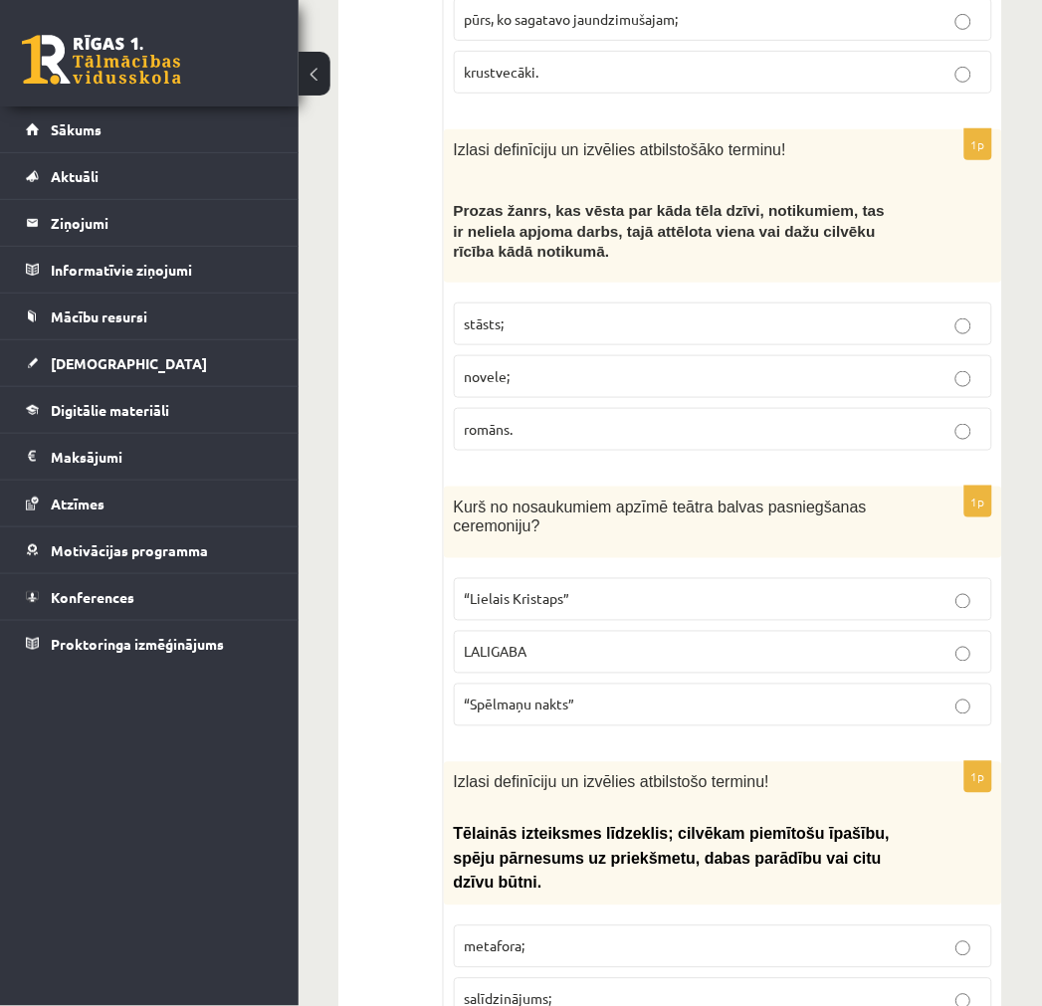
scroll to position [0, 0]
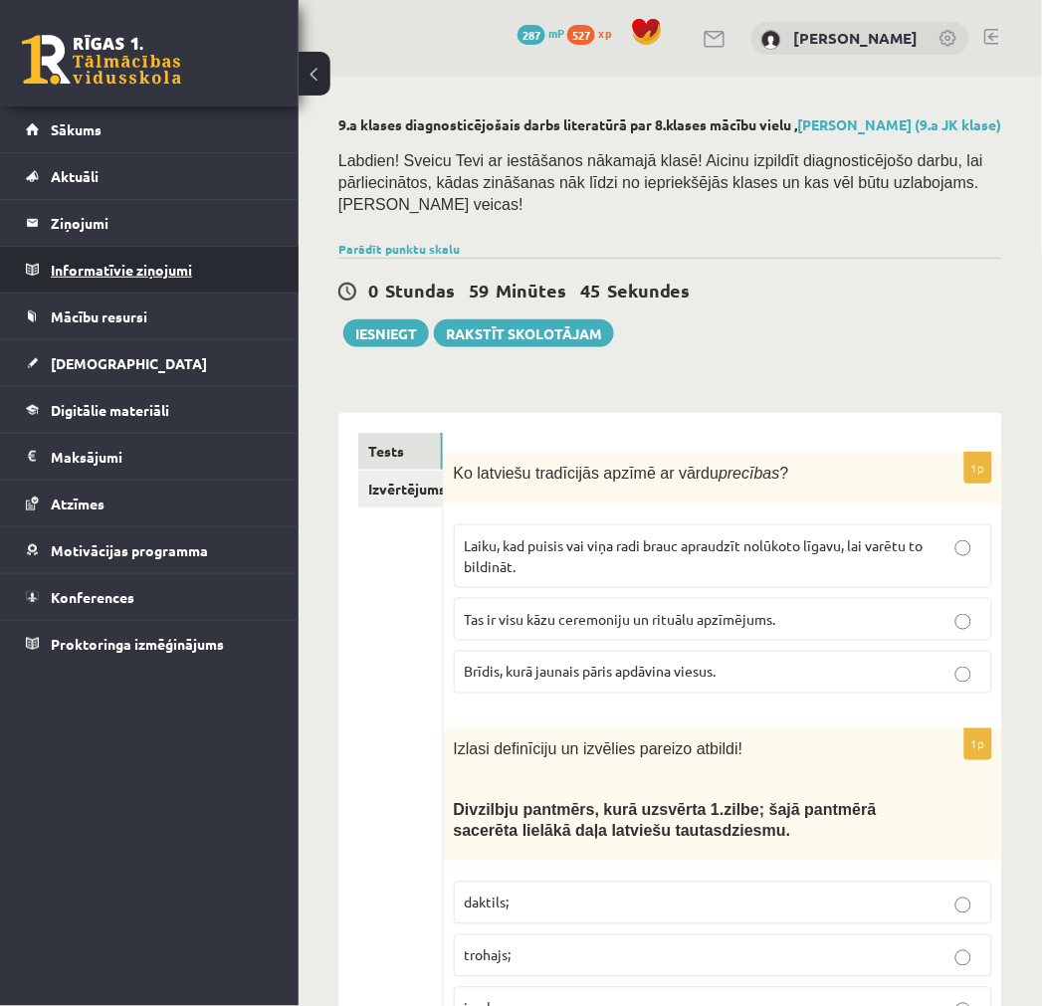
drag, startPoint x: 389, startPoint y: 758, endPoint x: 220, endPoint y: 246, distance: 539.7
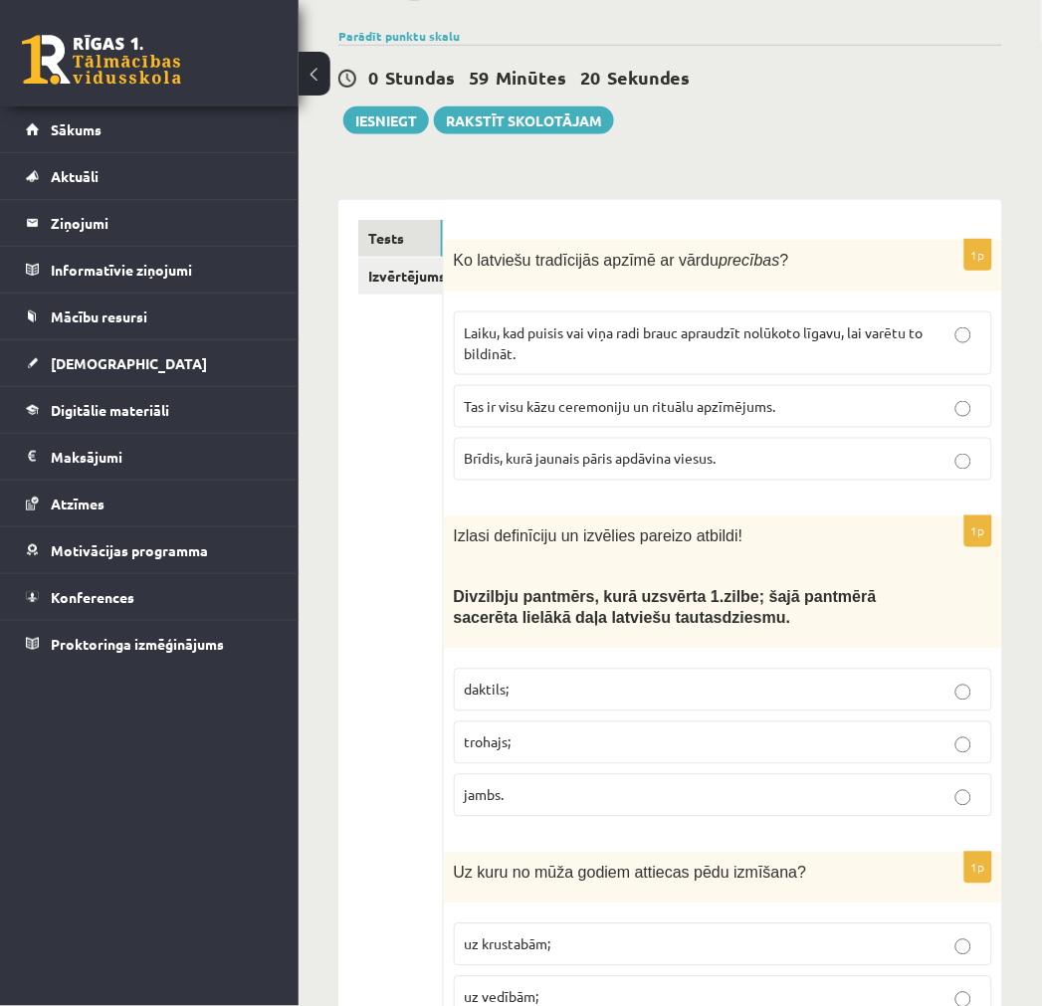
scroll to position [221, 0]
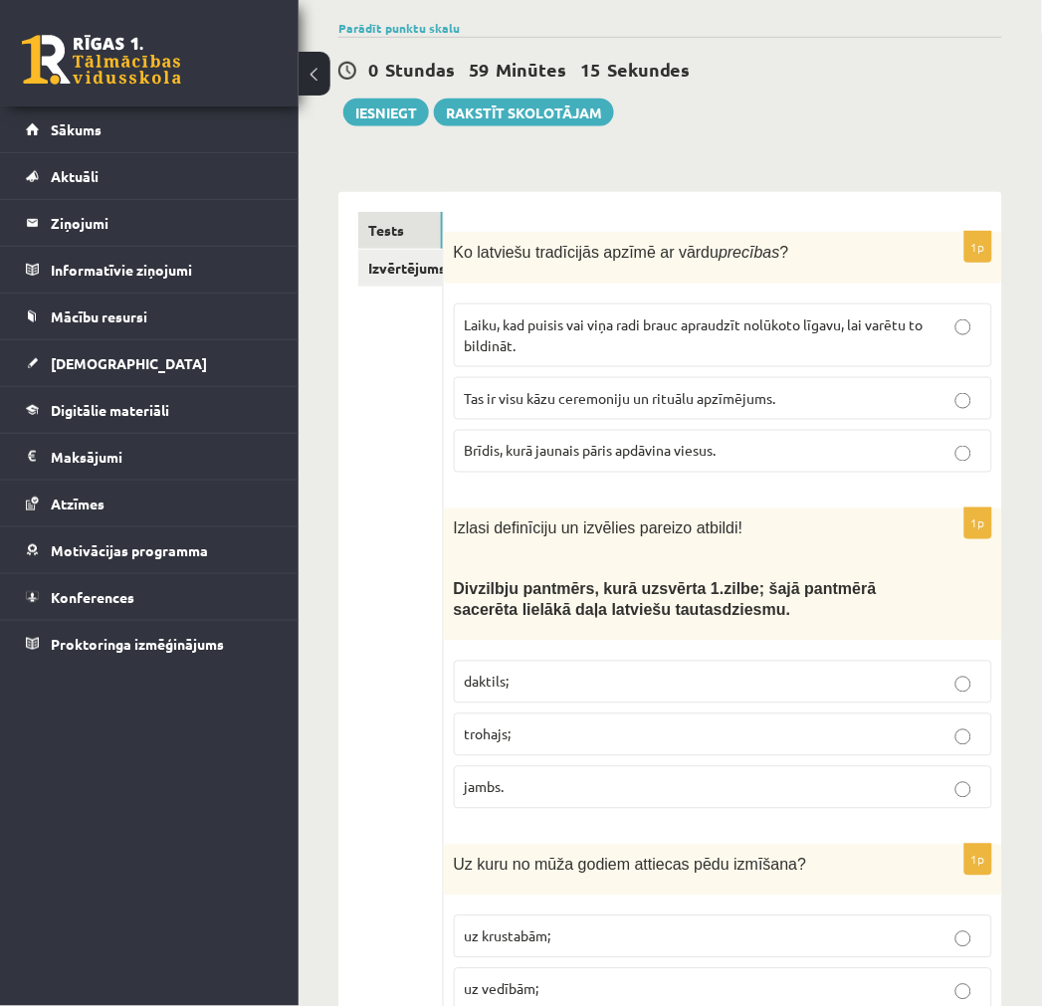
click at [715, 380] on label "Tas ir visu kāzu ceremoniju un rituālu apzīmējums." at bounding box center [723, 398] width 538 height 43
click at [538, 778] on p "jambs." at bounding box center [723, 787] width 517 height 21
click at [542, 750] on label "trohajs;" at bounding box center [723, 735] width 538 height 43
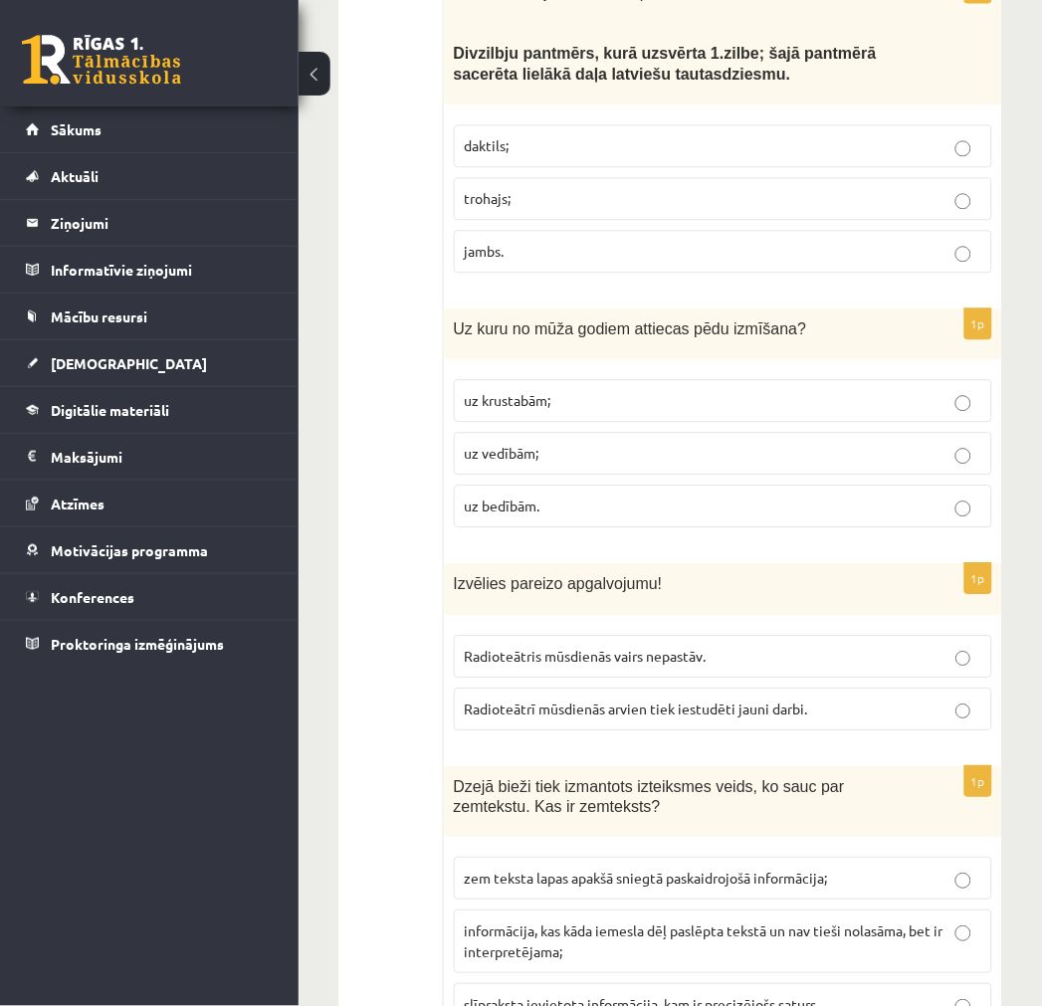
scroll to position [773, 0]
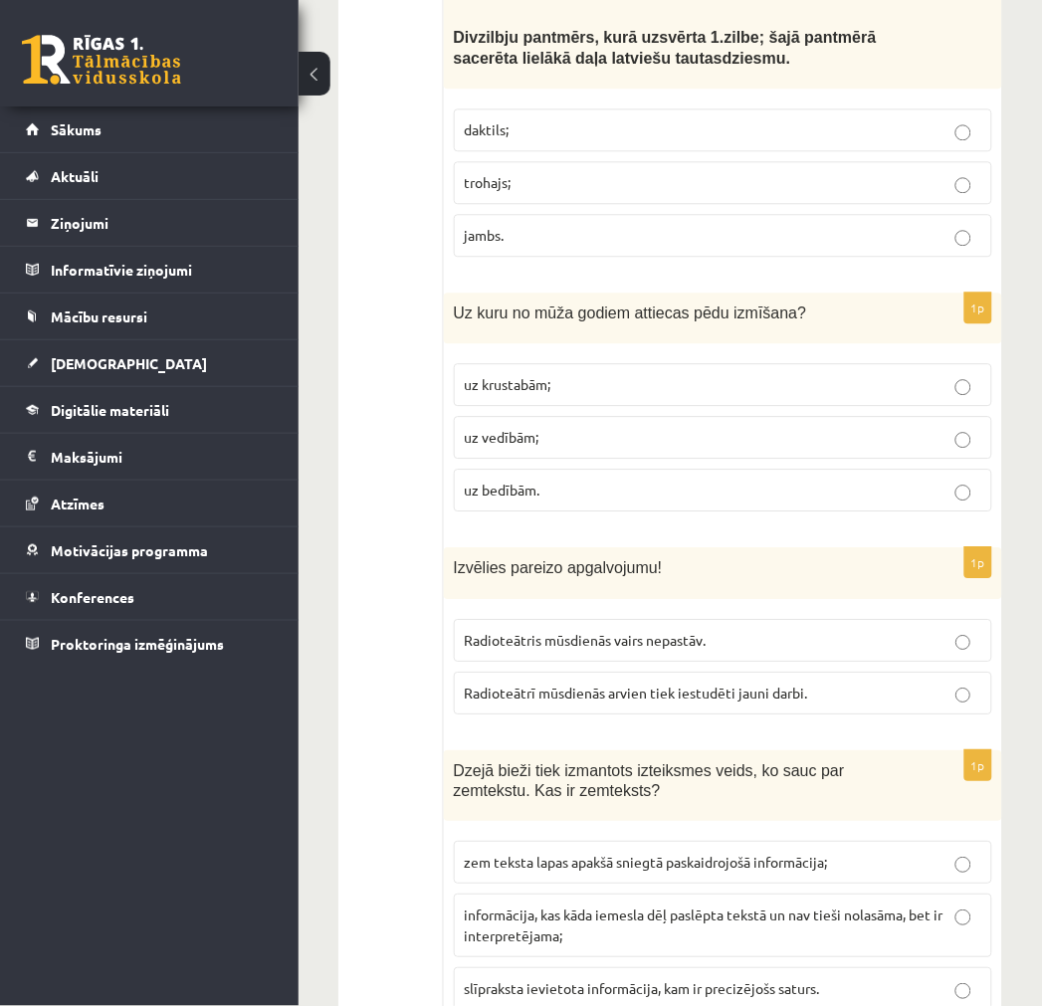
click at [545, 442] on p "uz vedībām;" at bounding box center [723, 437] width 517 height 21
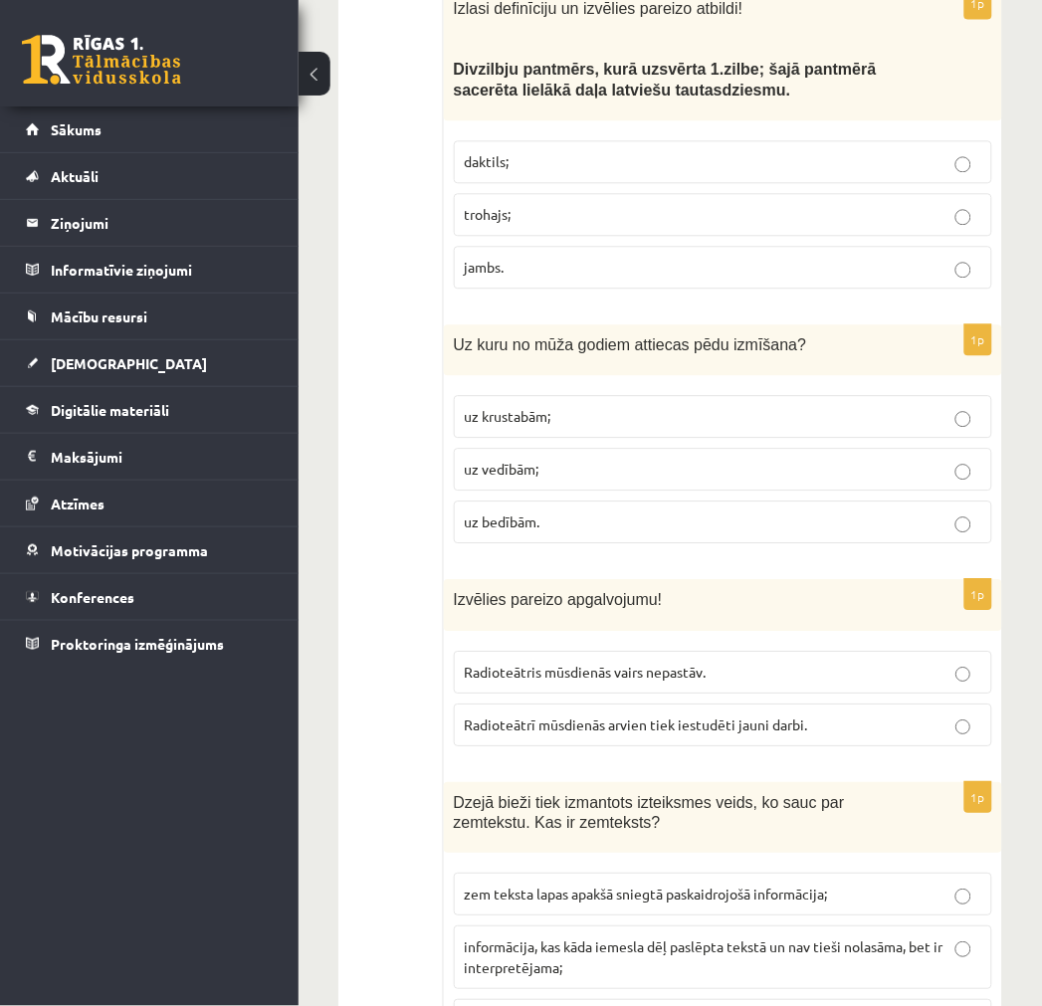
scroll to position [663, 0]
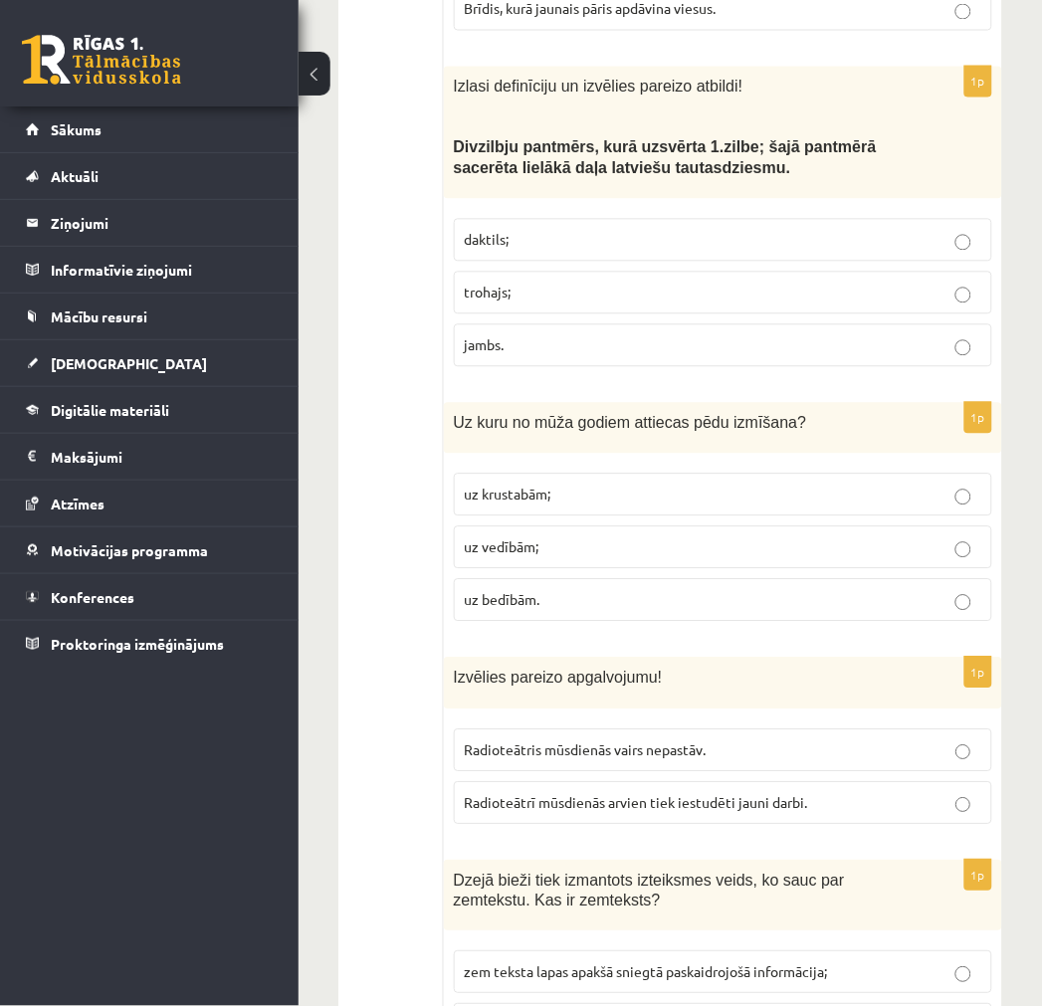
click at [749, 798] on span "Radioteātrī mūsdienās arvien tiek iestudēti jauni darbi." at bounding box center [636, 803] width 343 height 18
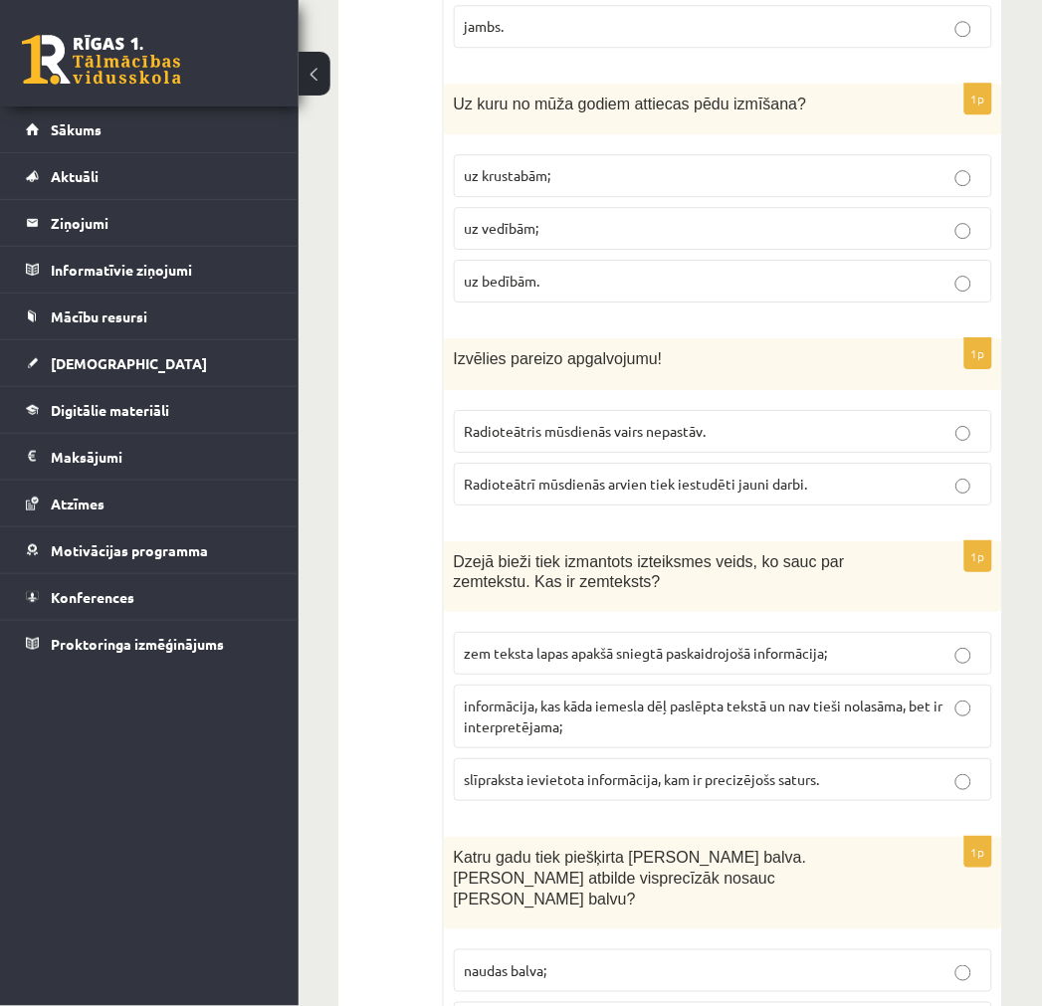
scroll to position [995, 0]
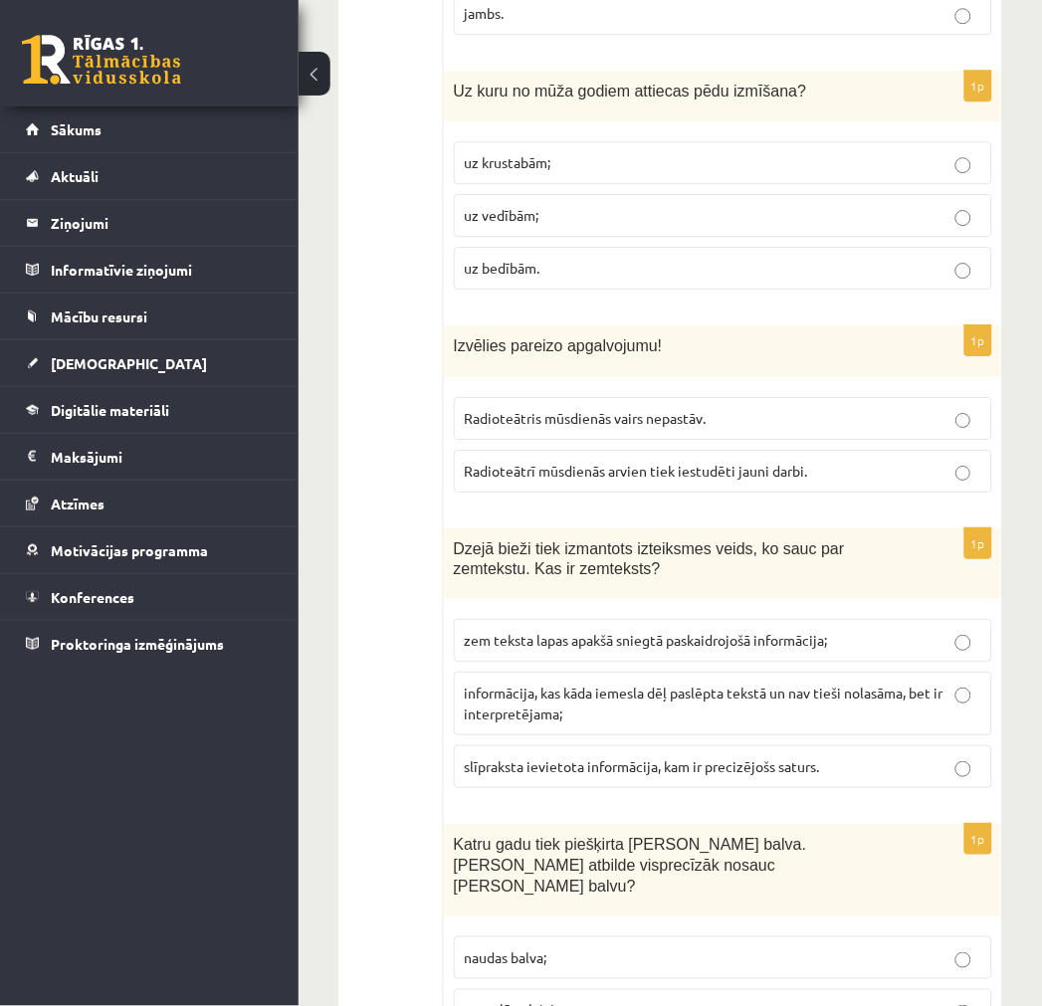
drag, startPoint x: 458, startPoint y: 638, endPoint x: 414, endPoint y: 635, distance: 43.9
click at [665, 700] on p "informācija, kas kāda iemesla dēļ paslēpta tekstā un nav tieši nolasāma, bet ir…" at bounding box center [723, 704] width 517 height 42
drag, startPoint x: 519, startPoint y: 674, endPoint x: 505, endPoint y: 663, distance: 17.7
drag, startPoint x: 505, startPoint y: 663, endPoint x: 400, endPoint y: 619, distance: 113.3
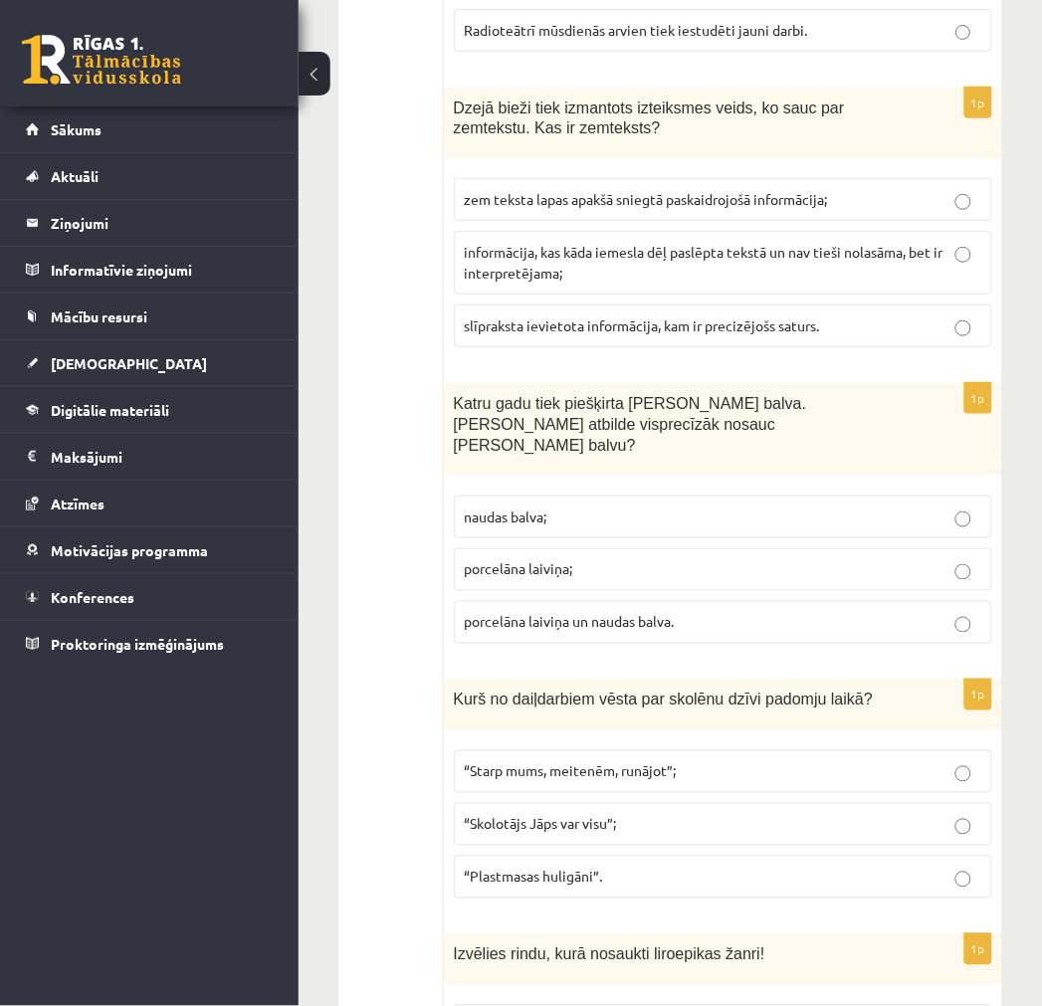
scroll to position [1437, 0]
drag, startPoint x: 233, startPoint y: 588, endPoint x: 386, endPoint y: 466, distance: 196.2
click at [524, 612] on span "porcelāna laiviņa un naudas balva." at bounding box center [570, 621] width 210 height 18
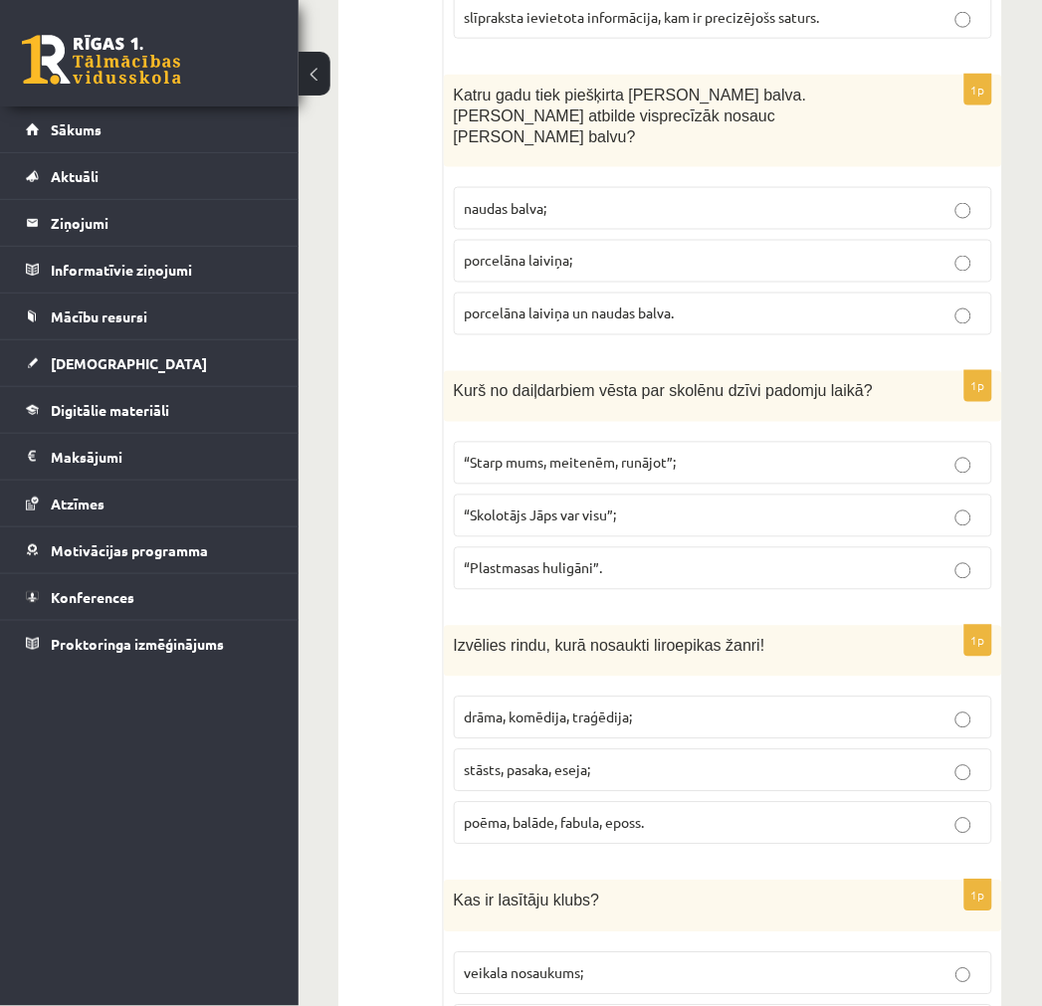
scroll to position [1769, 0]
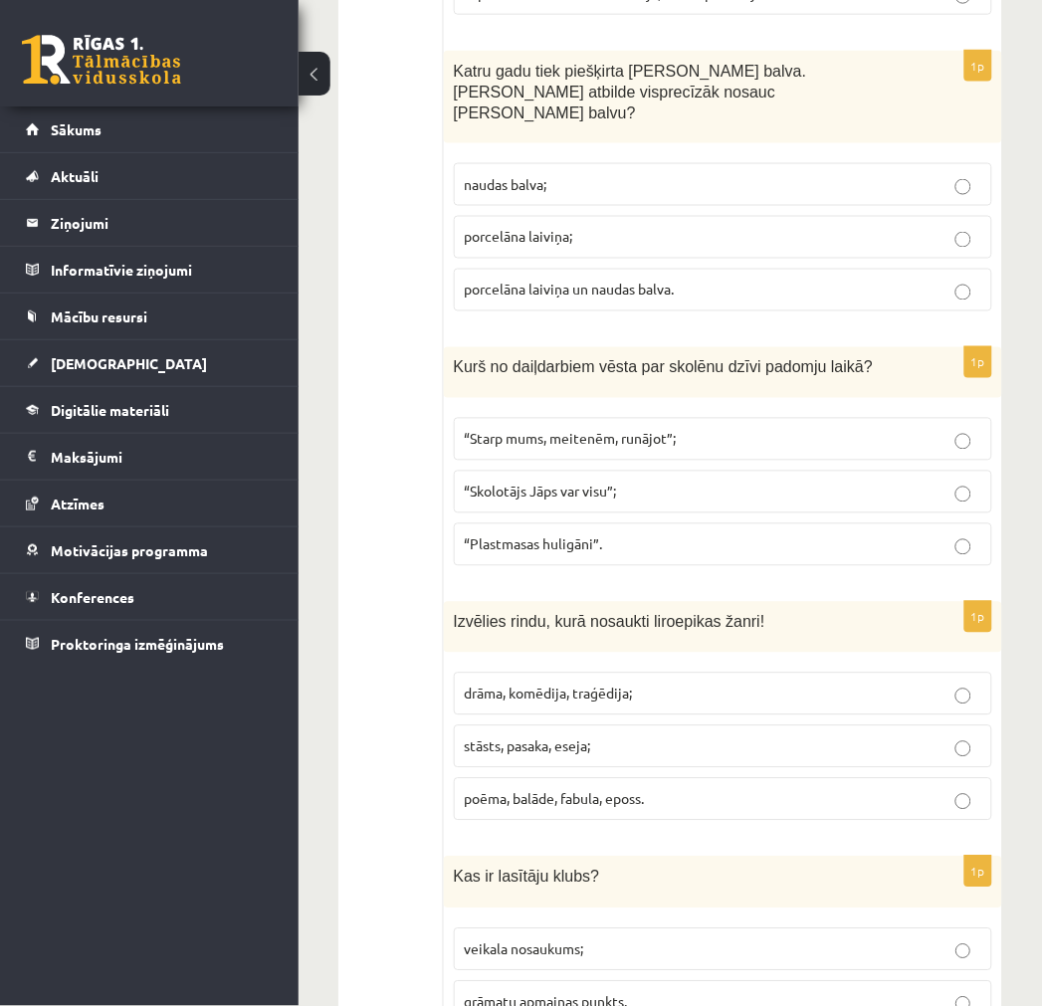
click at [605, 534] on p "“Plastmasas huligāni”." at bounding box center [723, 544] width 517 height 21
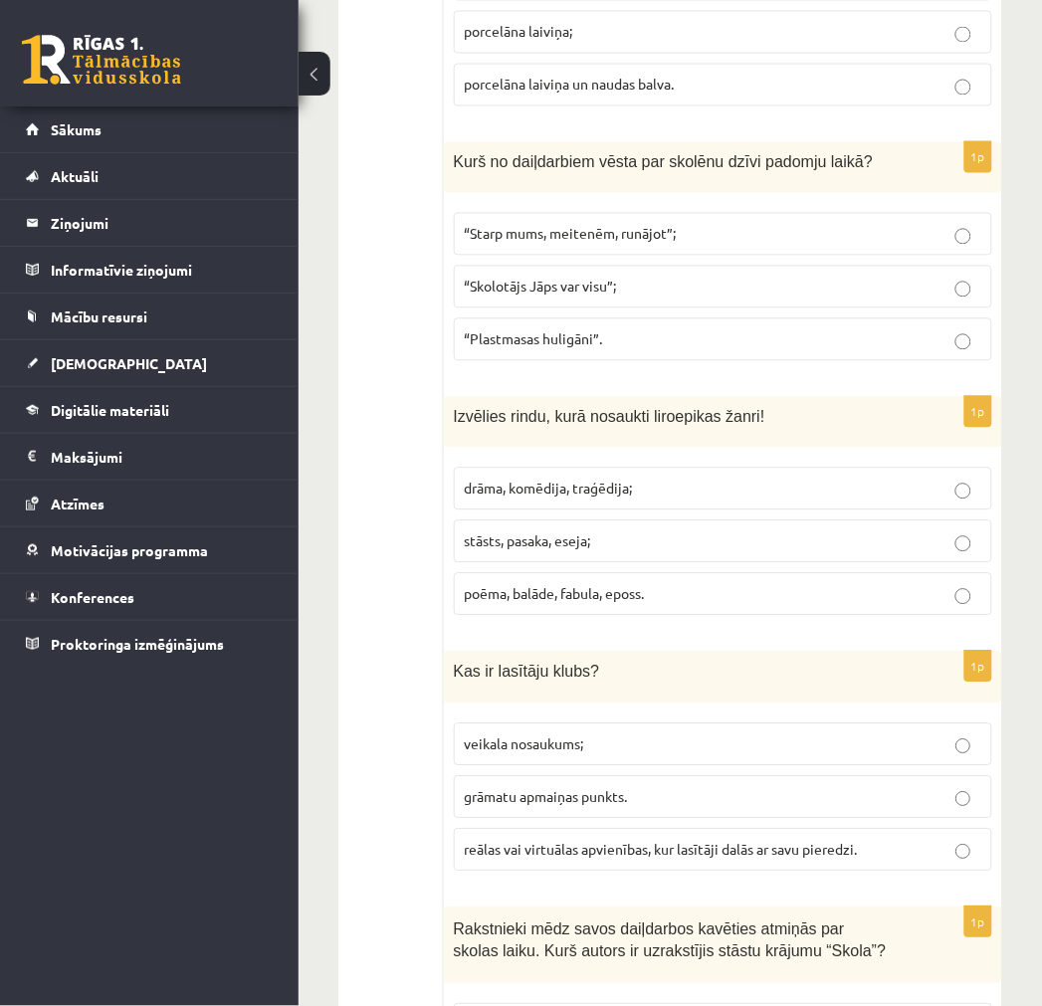
scroll to position [1990, 0]
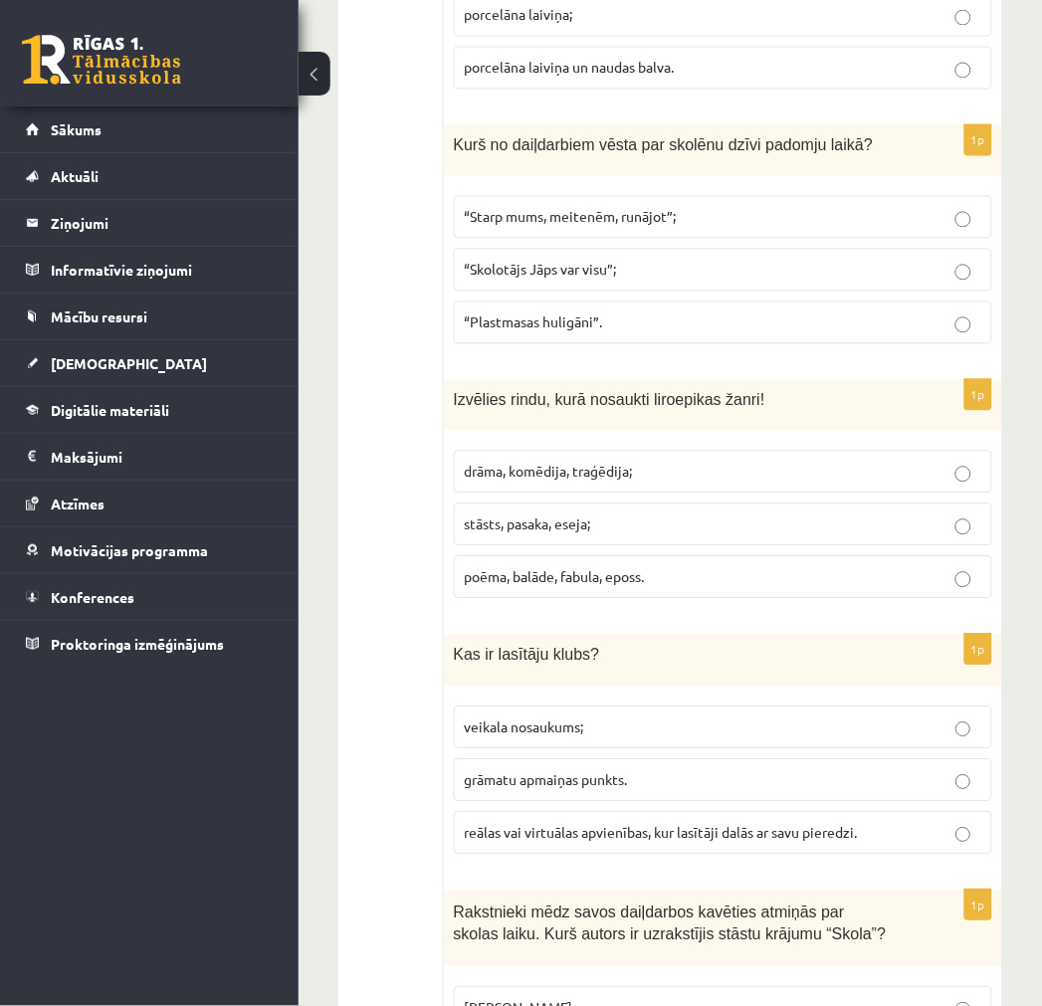
click at [609, 568] on span "poēma, balāde, fabula, eposs." at bounding box center [555, 577] width 180 height 18
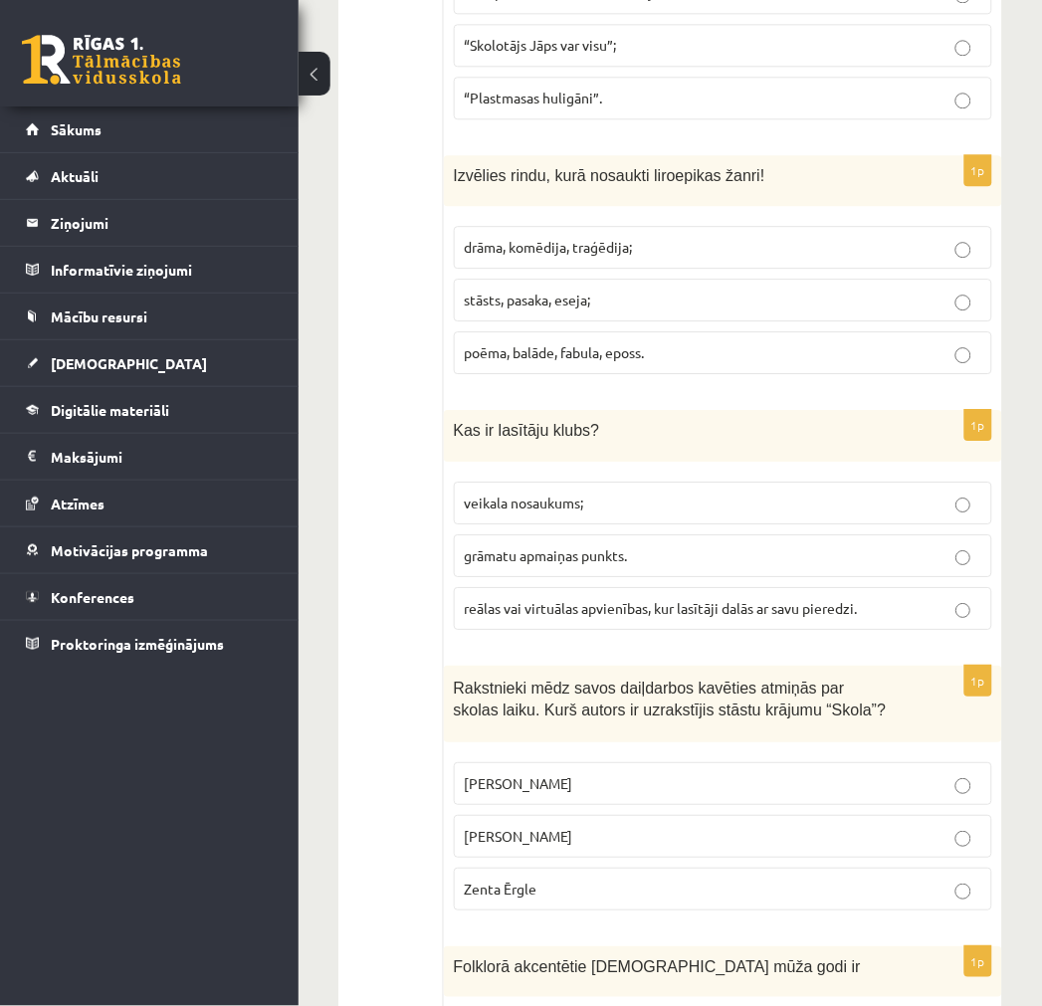
scroll to position [2322, 0]
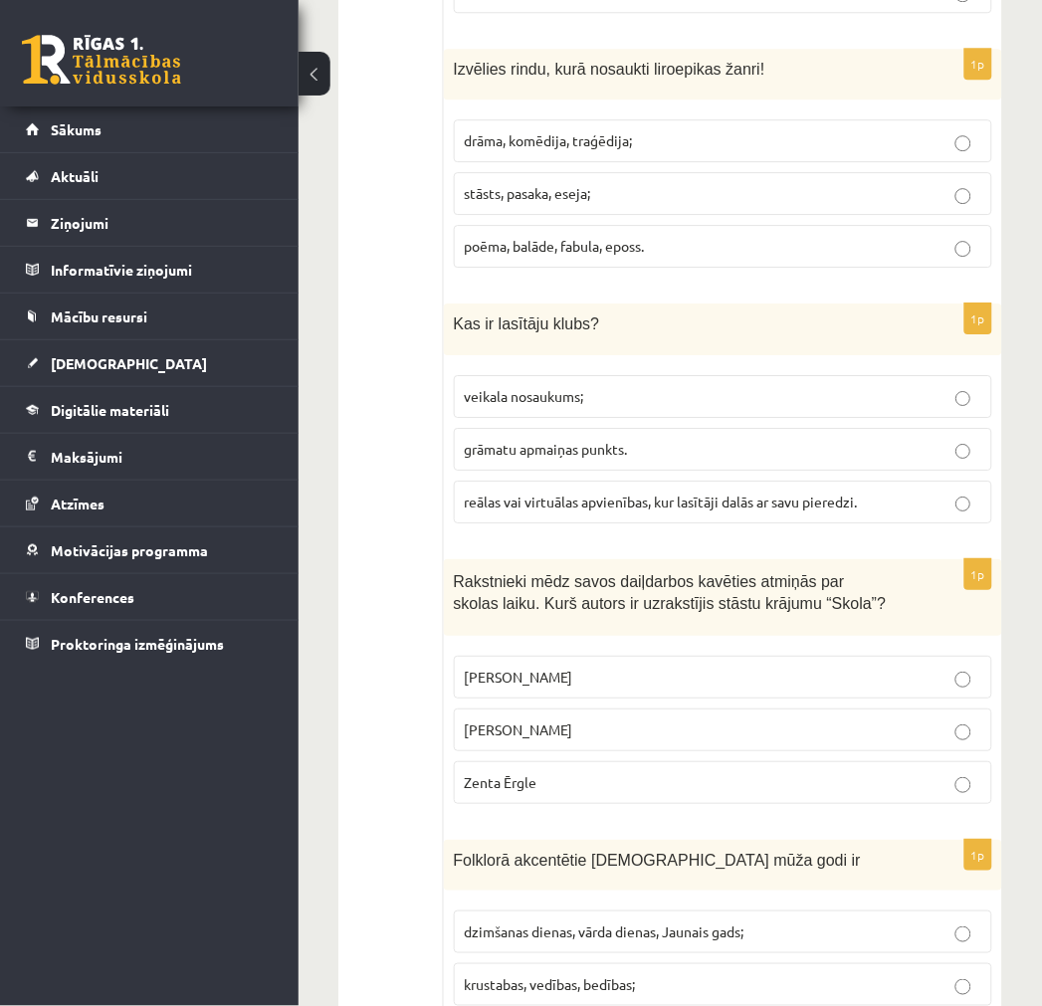
click at [538, 492] on p "reālas vai virtuālas apvienības, kur lasītāji dalās ar savu pieredzi." at bounding box center [723, 502] width 517 height 21
drag, startPoint x: 518, startPoint y: 677, endPoint x: 383, endPoint y: 645, distance: 138.1
drag, startPoint x: 383, startPoint y: 645, endPoint x: 371, endPoint y: 668, distance: 25.8
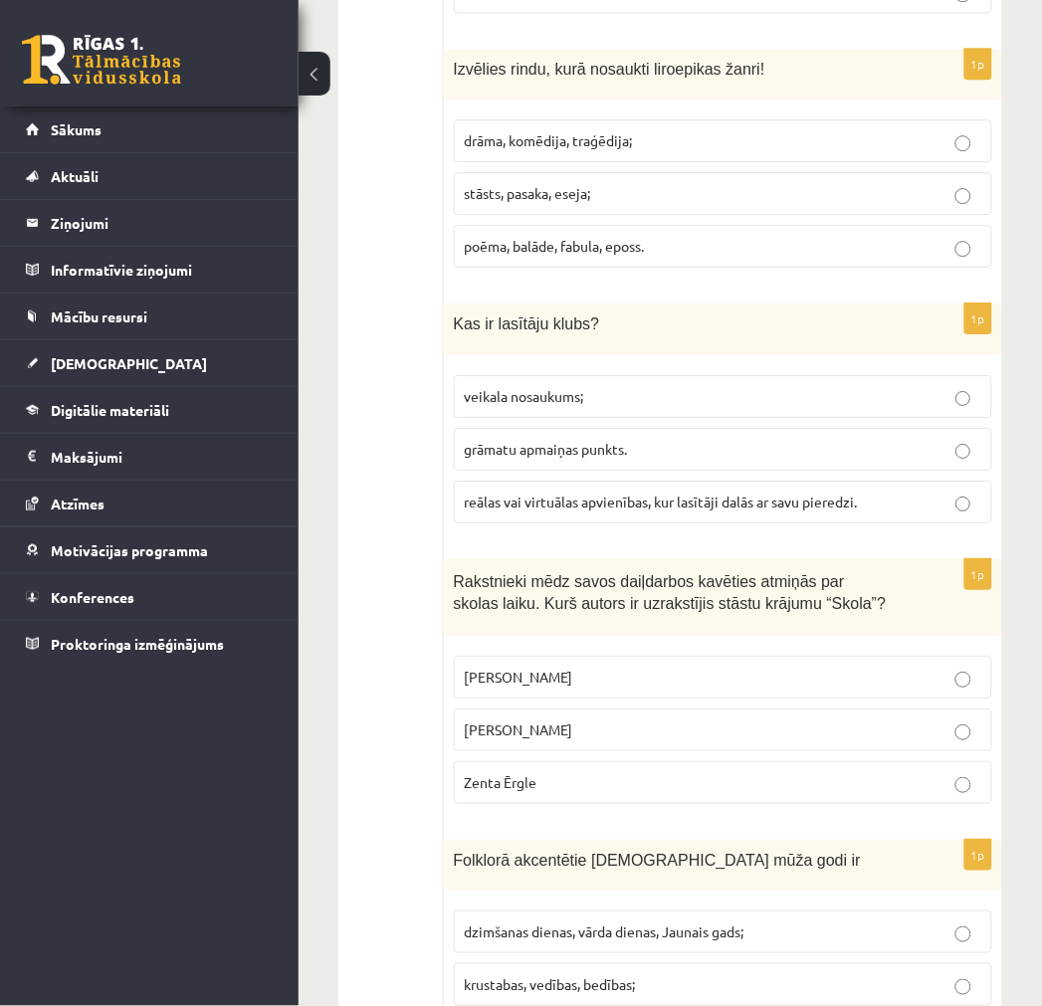
drag, startPoint x: 371, startPoint y: 668, endPoint x: 362, endPoint y: 690, distance: 23.7
click at [562, 772] on p "Zenta Ērgle" at bounding box center [723, 782] width 517 height 21
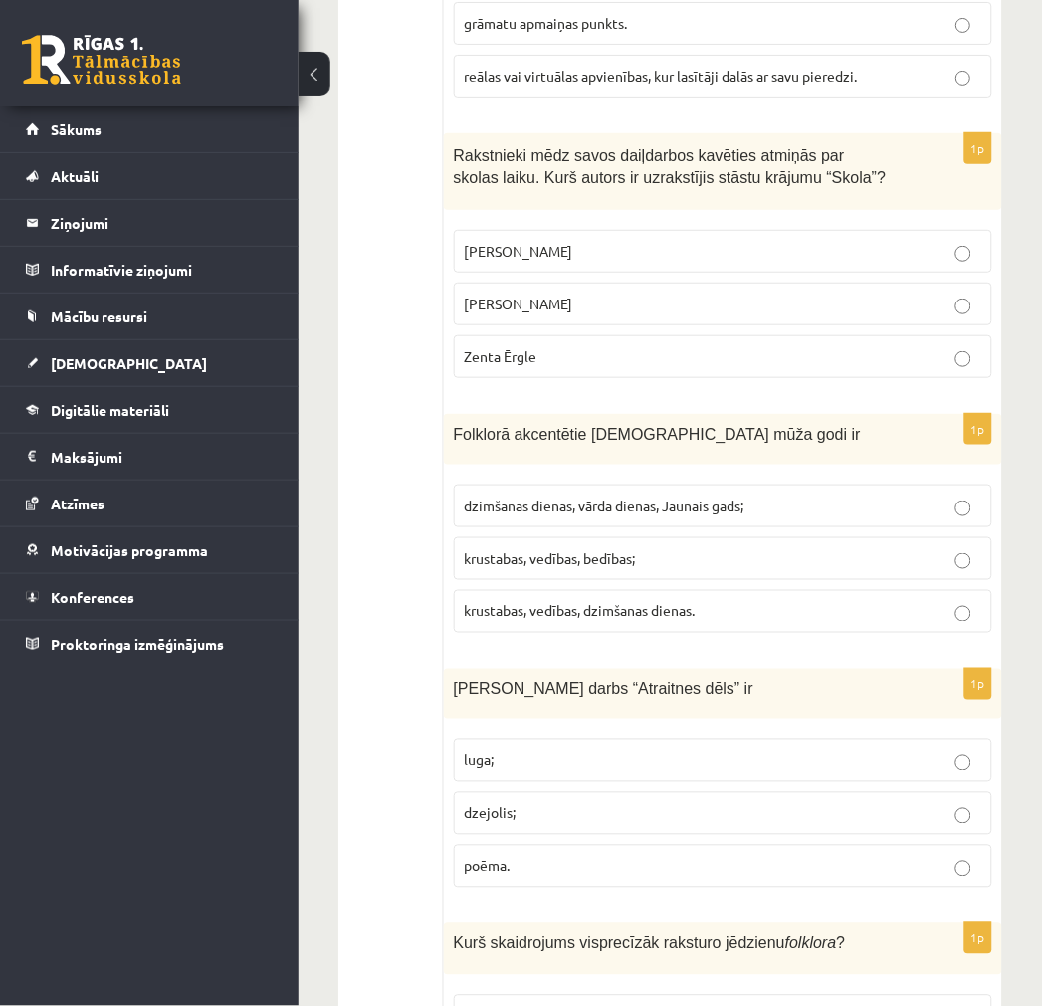
scroll to position [2764, 0]
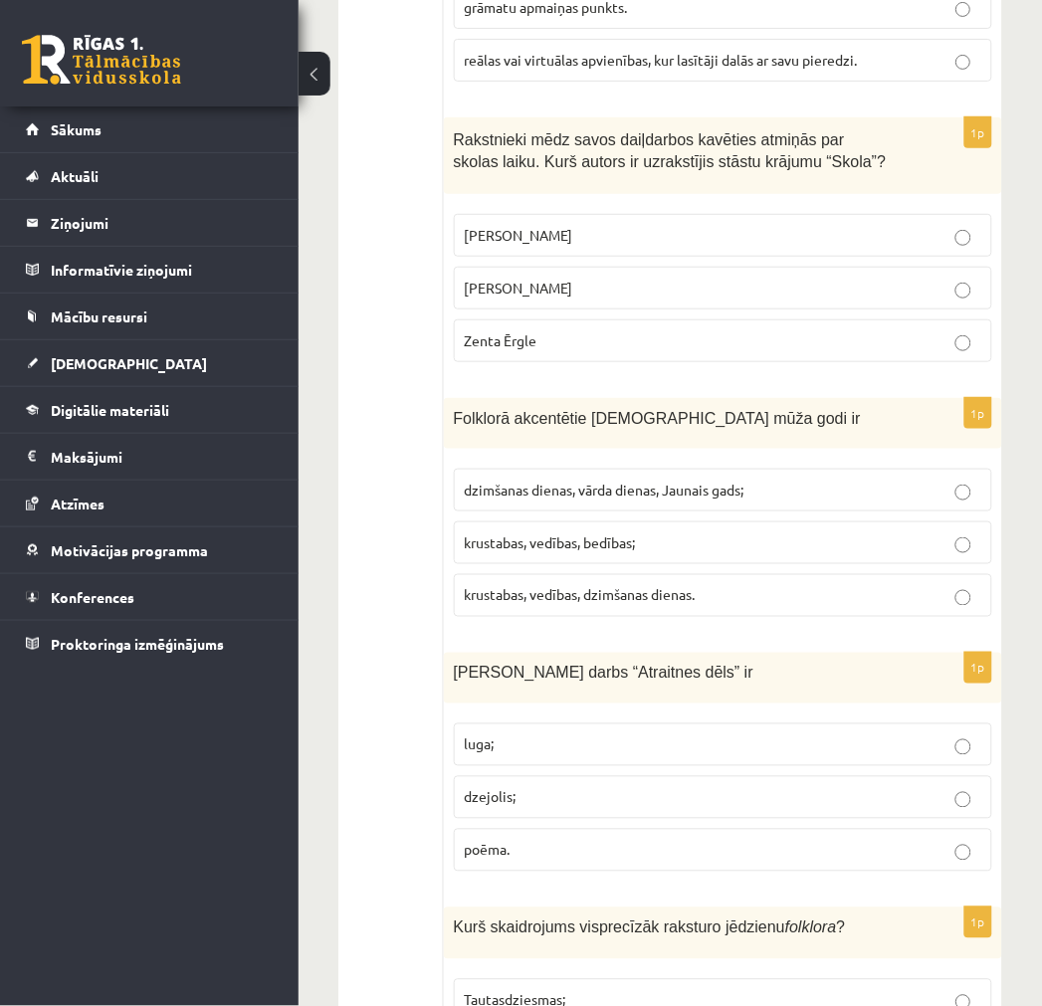
click at [534, 586] on span "krustabas, vedības, dzimšanas dienas." at bounding box center [580, 595] width 231 height 18
drag, startPoint x: 524, startPoint y: 528, endPoint x: 471, endPoint y: 529, distance: 53.8
click at [471, 533] on span "krustabas, vedības, bedības;" at bounding box center [550, 542] width 171 height 18
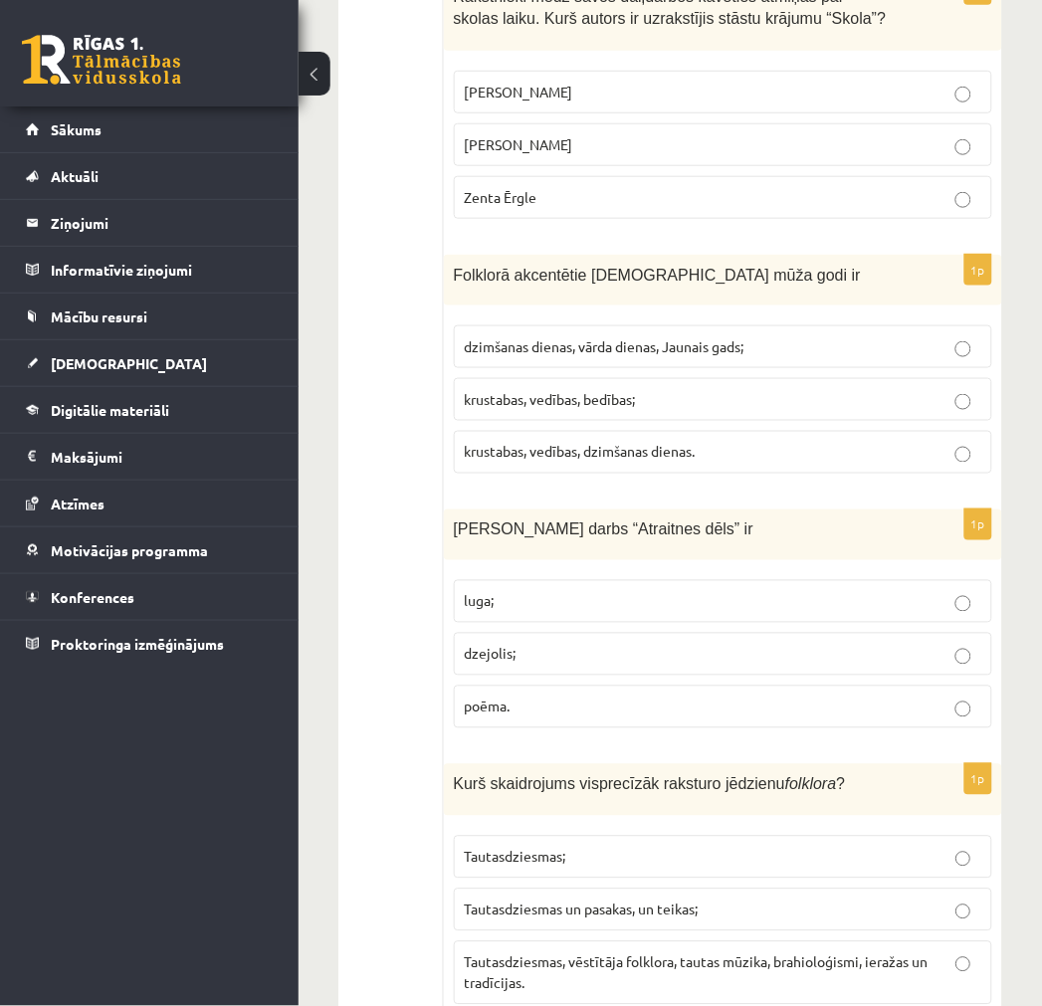
scroll to position [2986, 0]
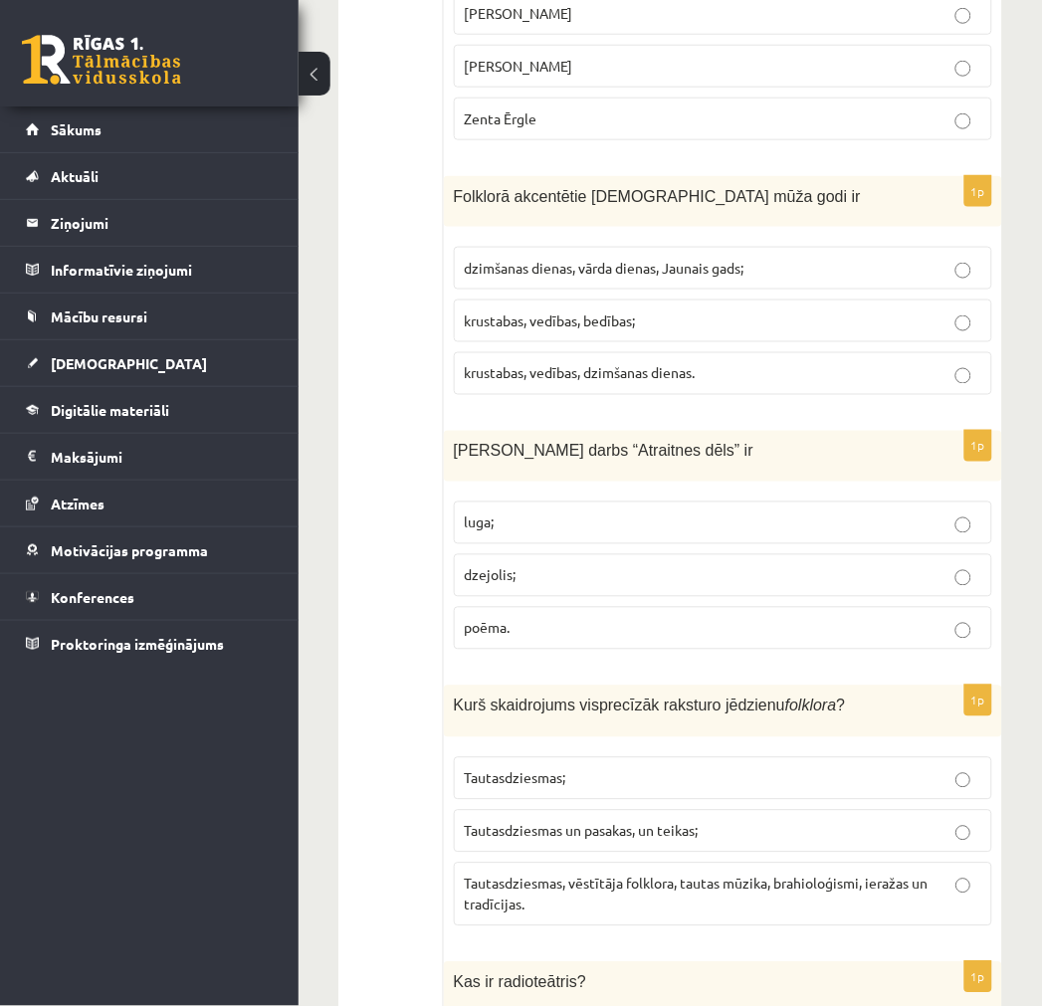
click at [540, 618] on p "poēma." at bounding box center [723, 628] width 517 height 21
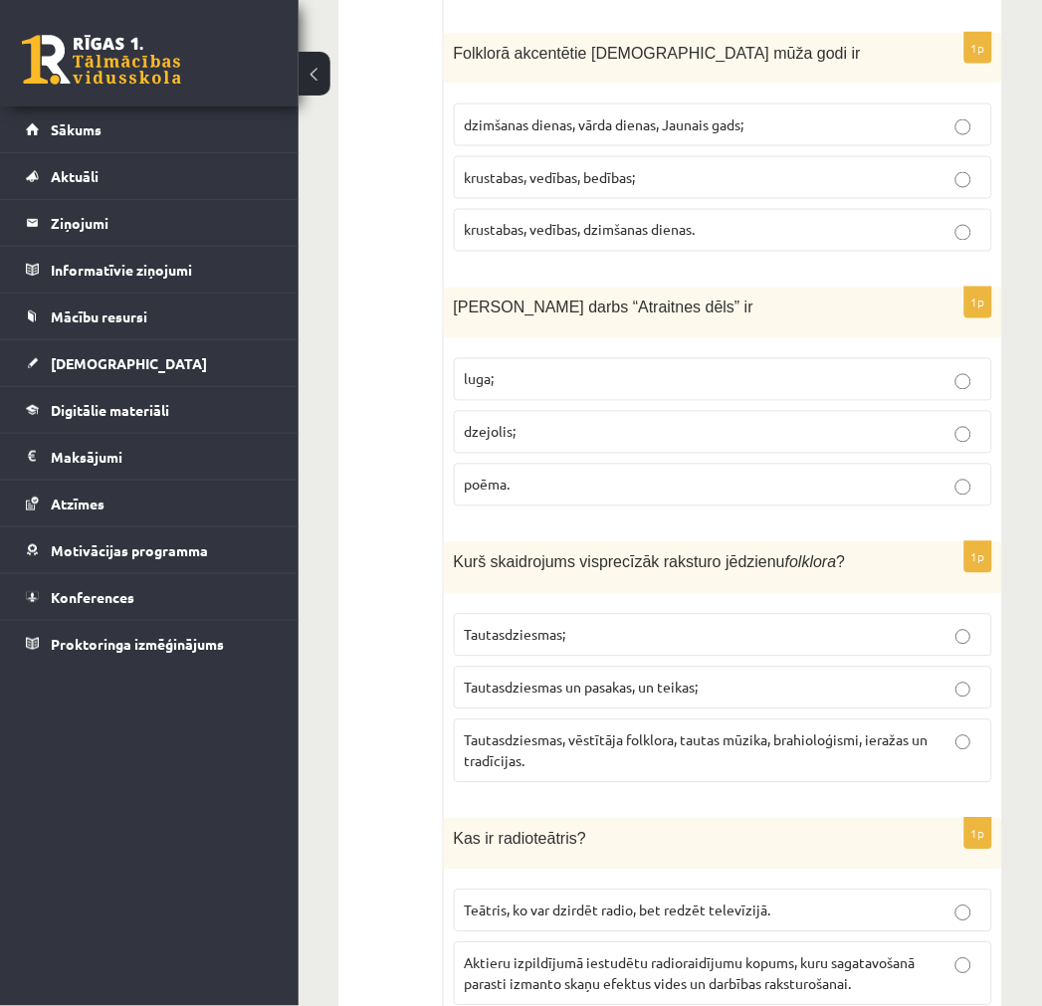
scroll to position [3207, 0]
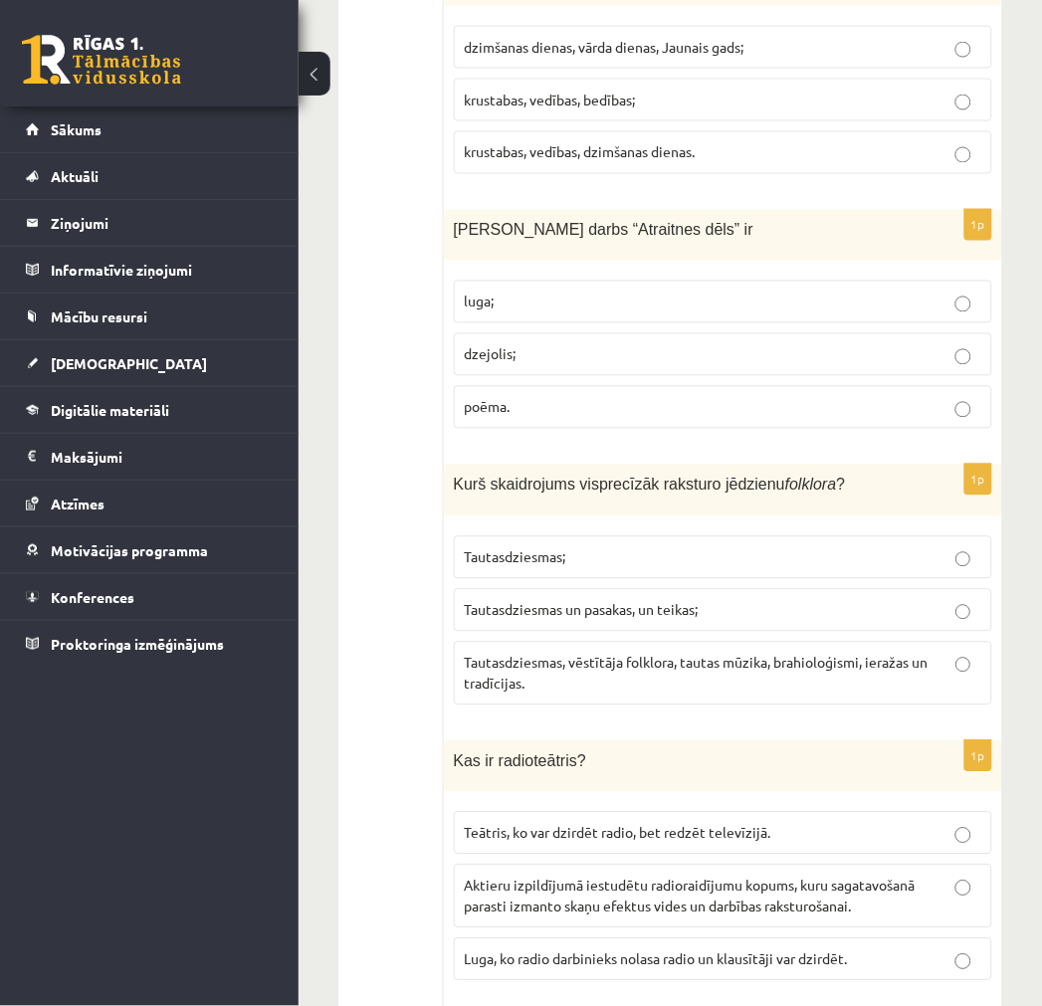
click at [639, 654] on span "Tautasdziesmas, vēstītāja folklora, tautas mūzika, brahioloģismi, ieražas un tr…" at bounding box center [697, 673] width 464 height 39
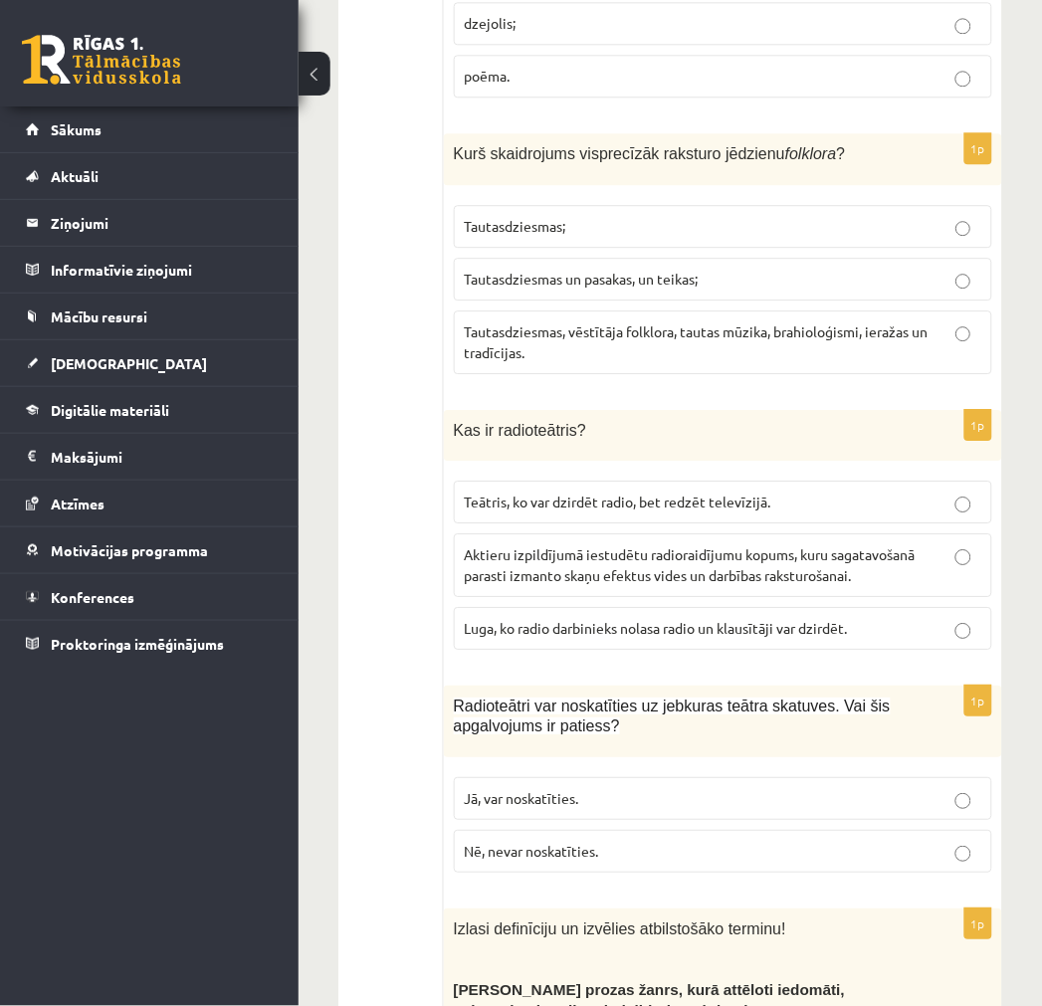
click at [523, 549] on p "Aktieru izpildījumā iestudētu radioraidījumu kopums, kuru sagatavošanā parasti …" at bounding box center [723, 565] width 517 height 42
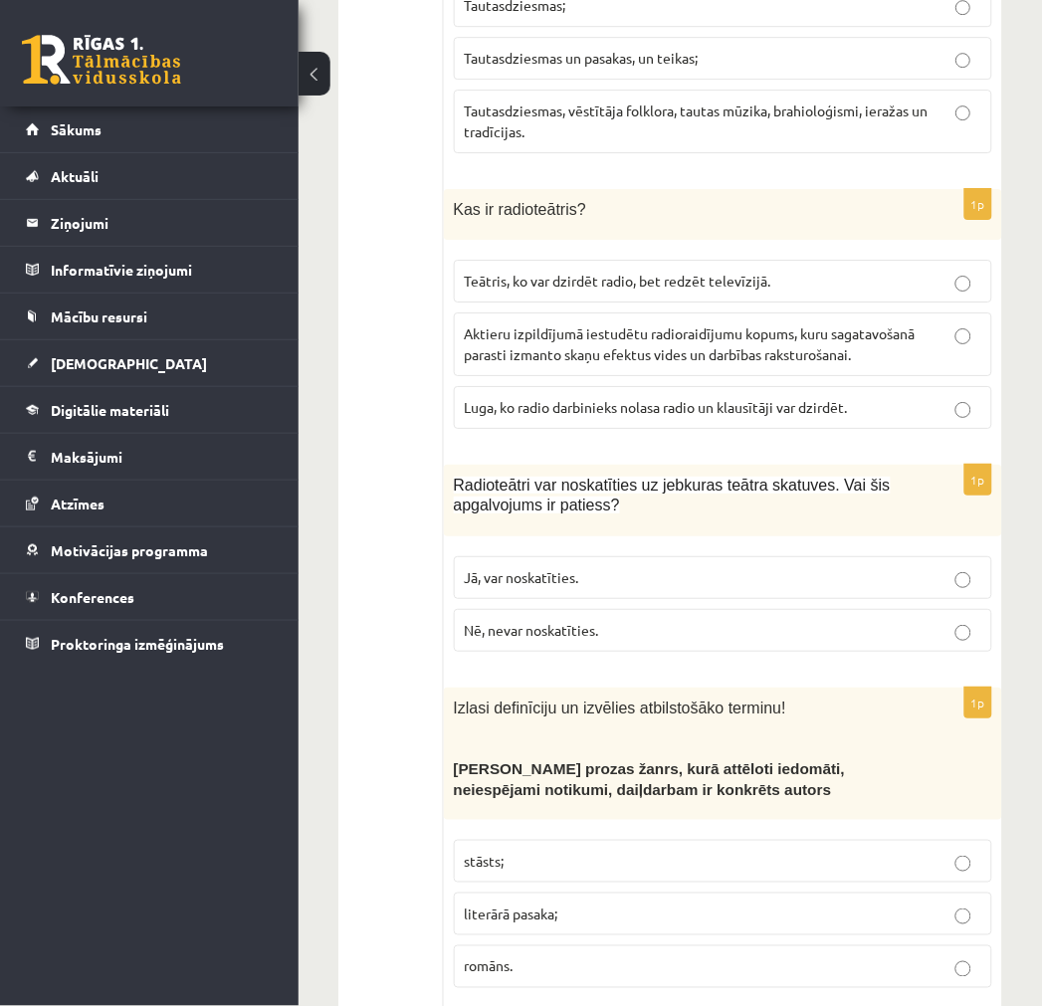
scroll to position [3869, 0]
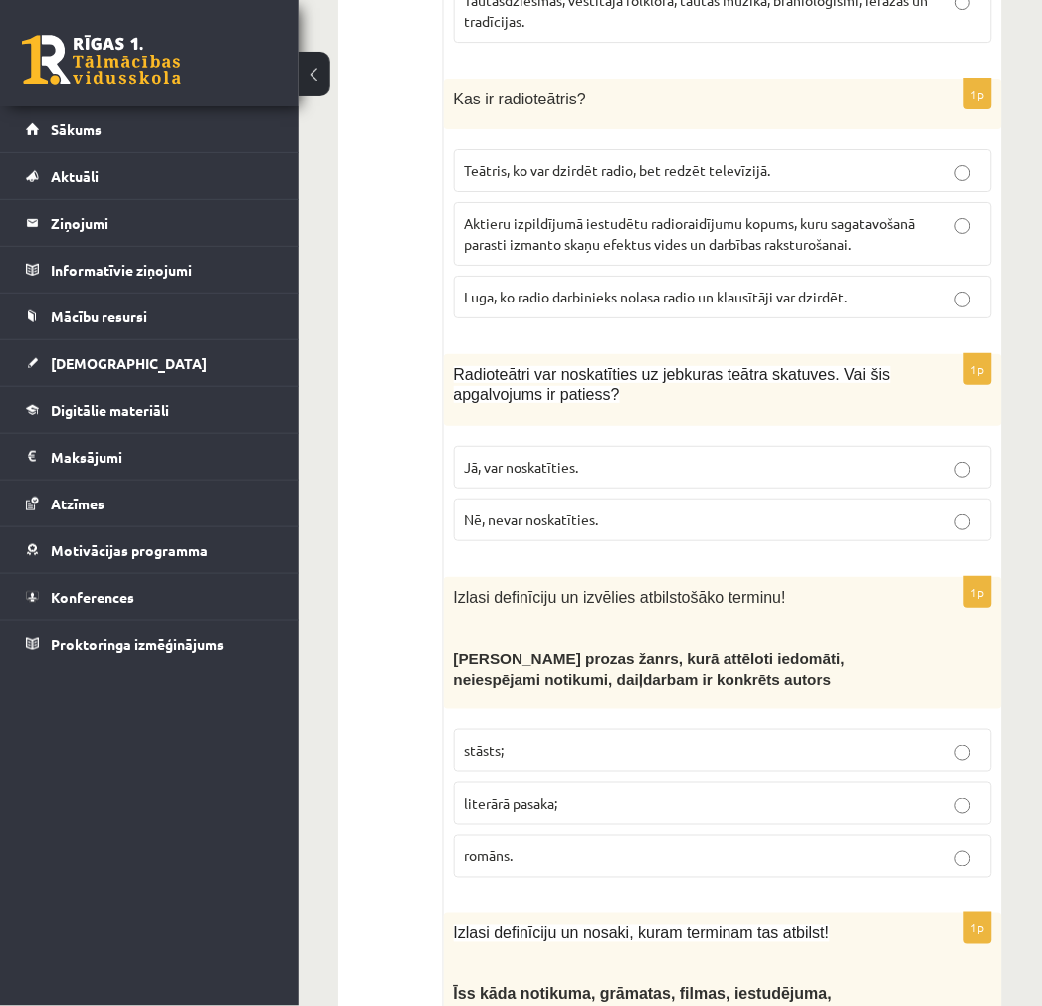
click at [552, 511] on span "Nē, nevar noskatīties." at bounding box center [532, 520] width 134 height 18
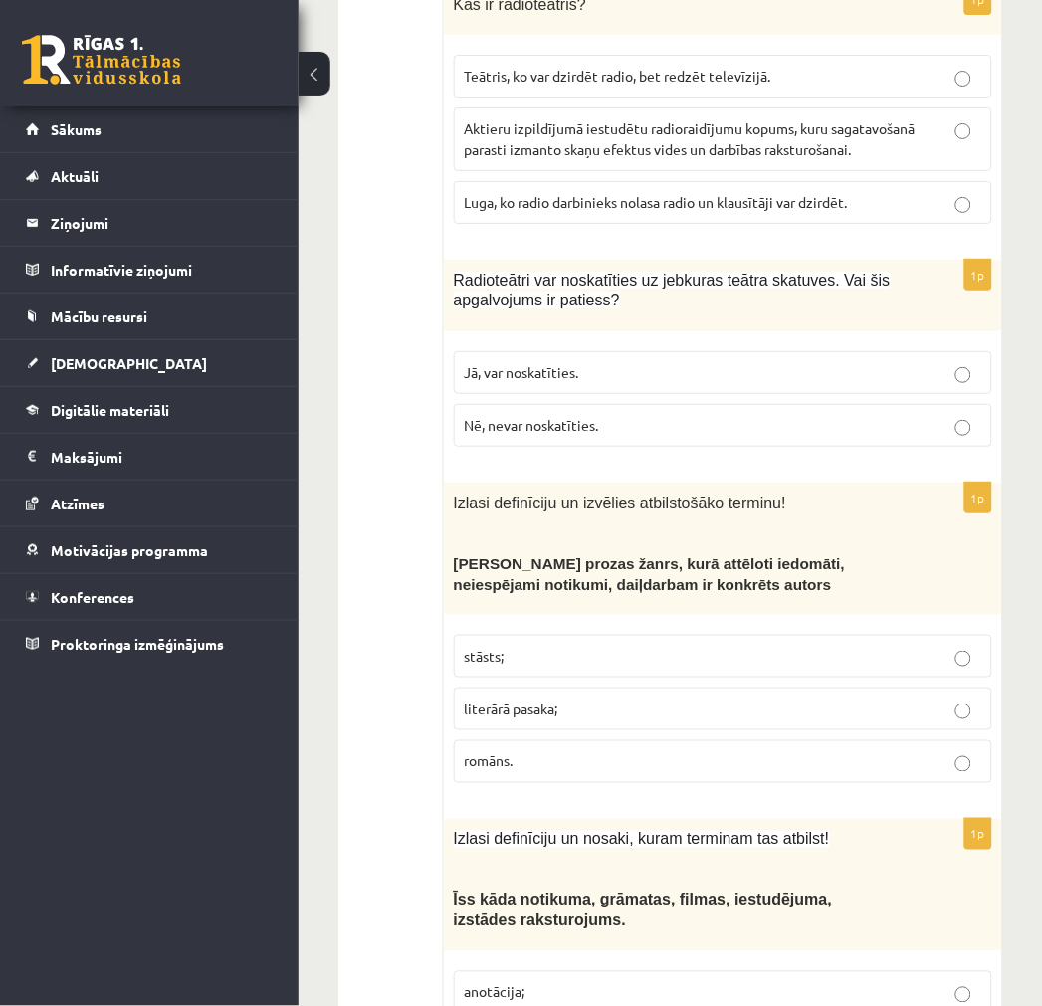
scroll to position [3981, 0]
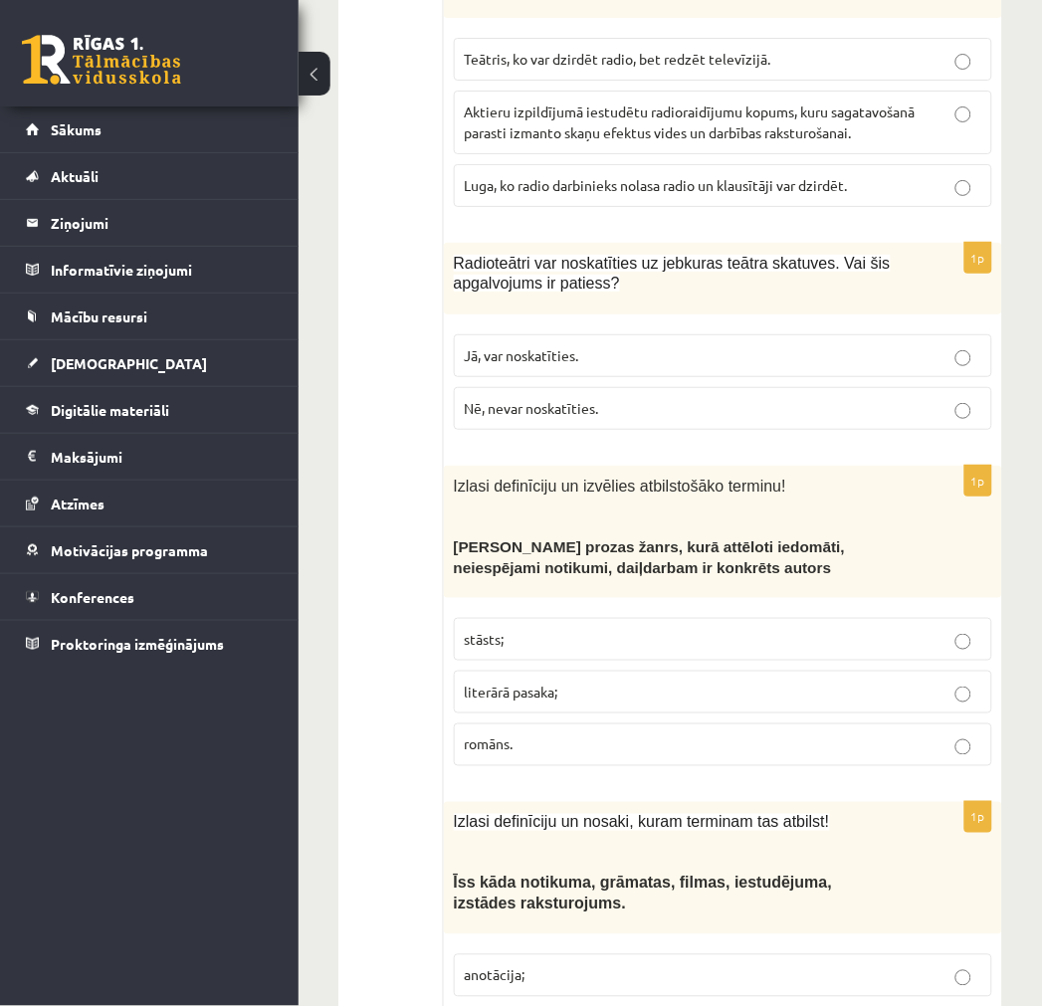
click at [561, 682] on p "literārā pasaka;" at bounding box center [723, 692] width 517 height 21
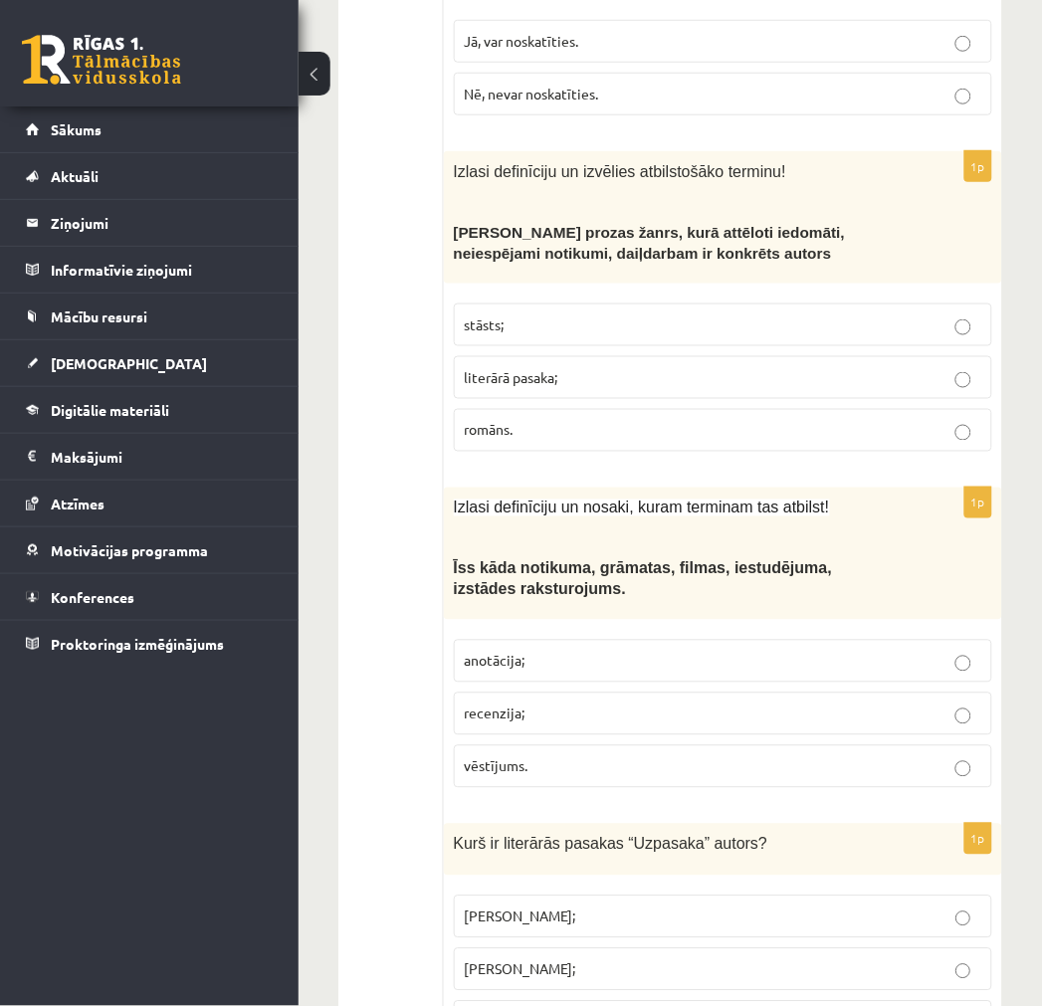
scroll to position [4312, 0]
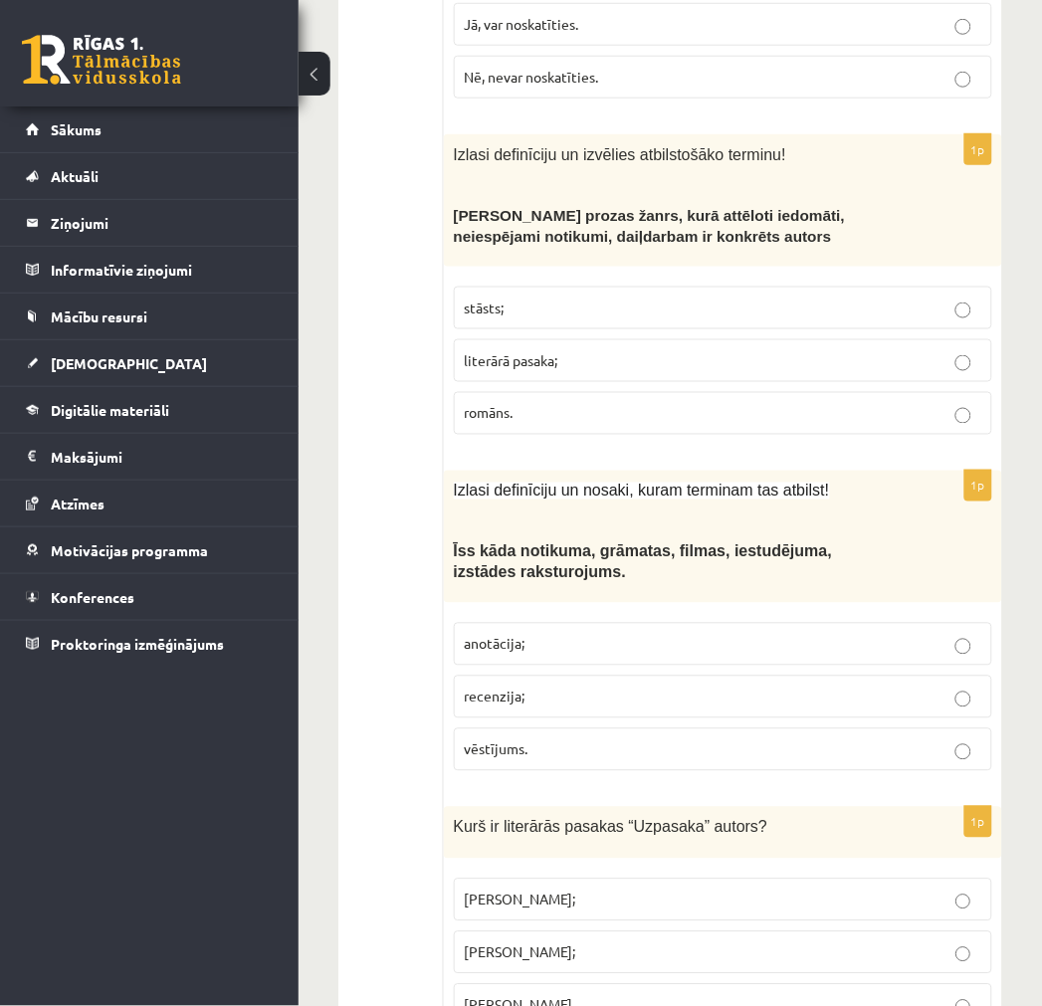
click at [358, 880] on ul "Tests Izvērtējums!" at bounding box center [401, 380] width 86 height 8519
drag, startPoint x: 350, startPoint y: 883, endPoint x: 323, endPoint y: 894, distance: 29.0
click at [323, 894] on div "9.a klases diagnosticējošais darbs literatūrā par 8.klases mācību vielu , Jarom…" at bounding box center [670, 231] width 743 height 8935
click at [541, 635] on p "anotācija;" at bounding box center [723, 644] width 517 height 21
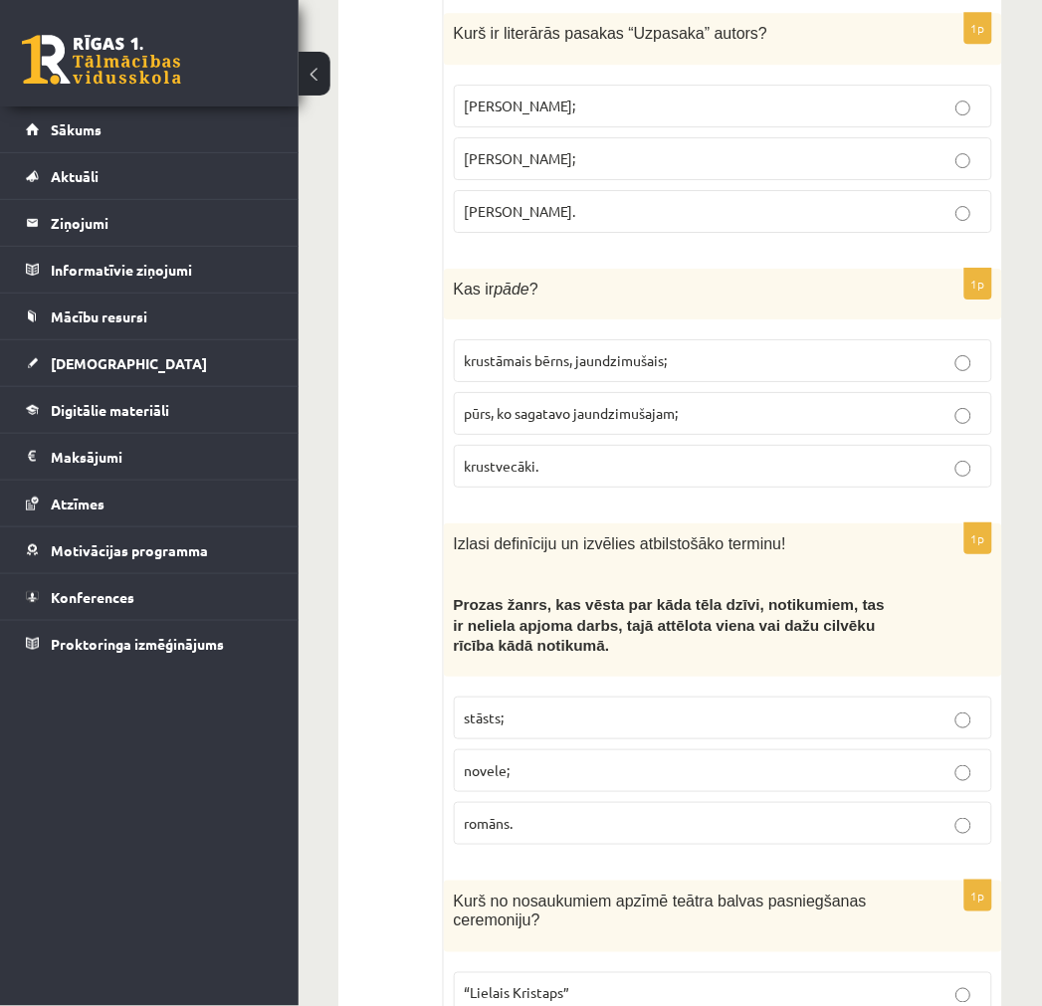
scroll to position [5197, 0]
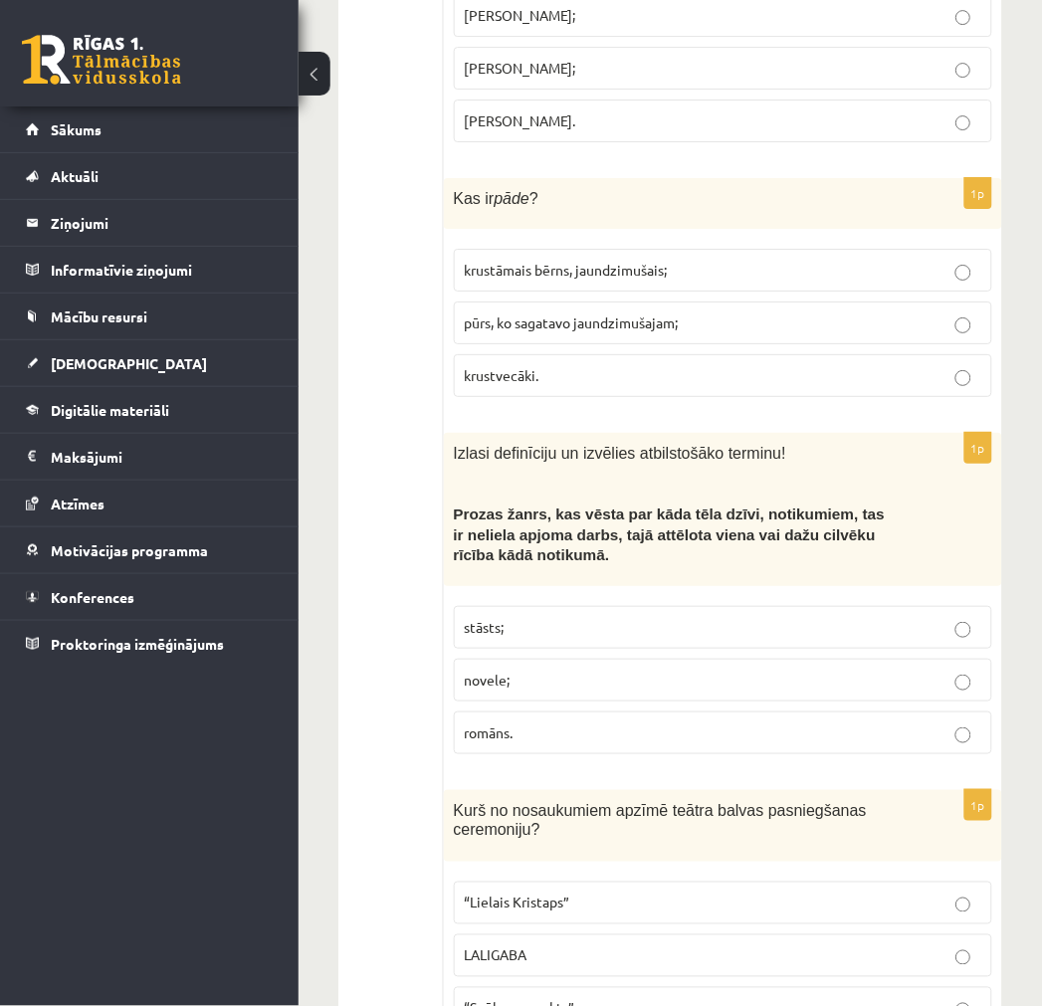
drag, startPoint x: 572, startPoint y: 313, endPoint x: 379, endPoint y: 313, distance: 193.1
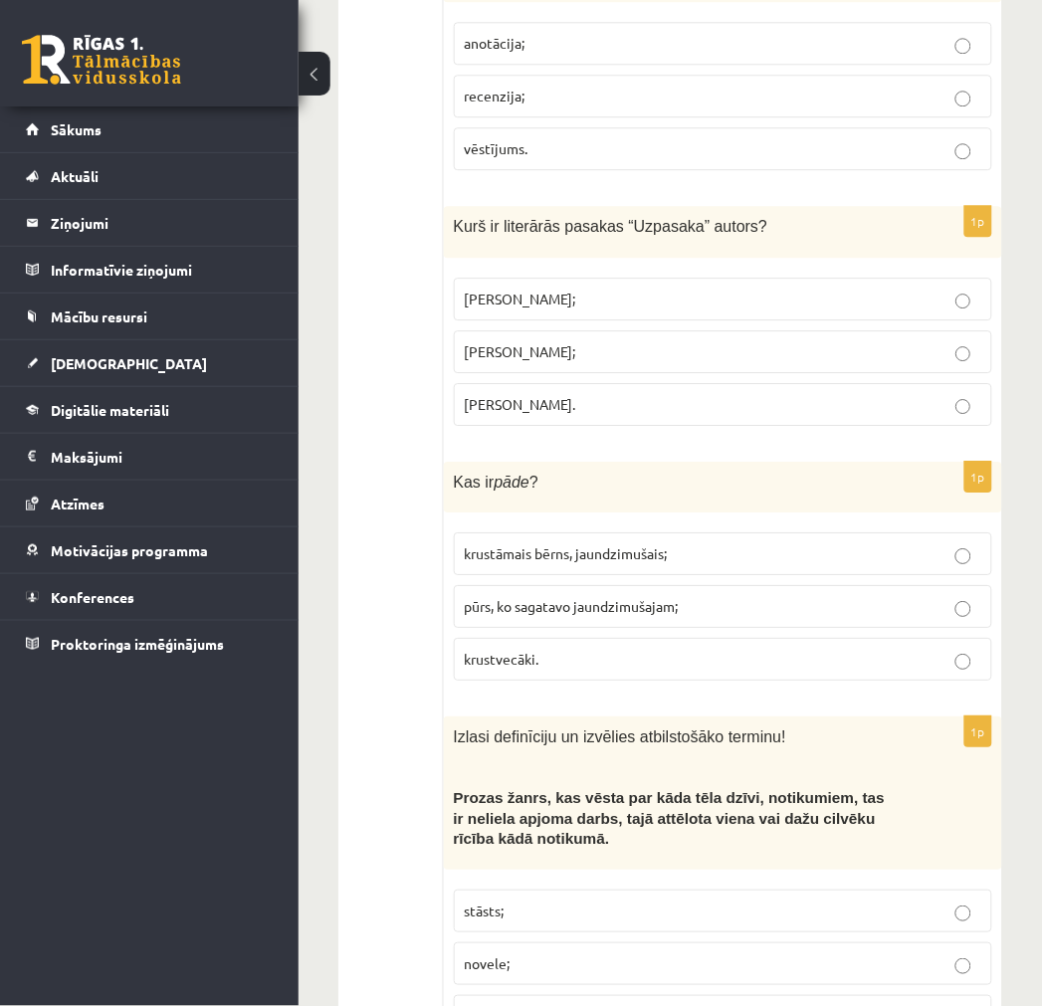
scroll to position [4865, 0]
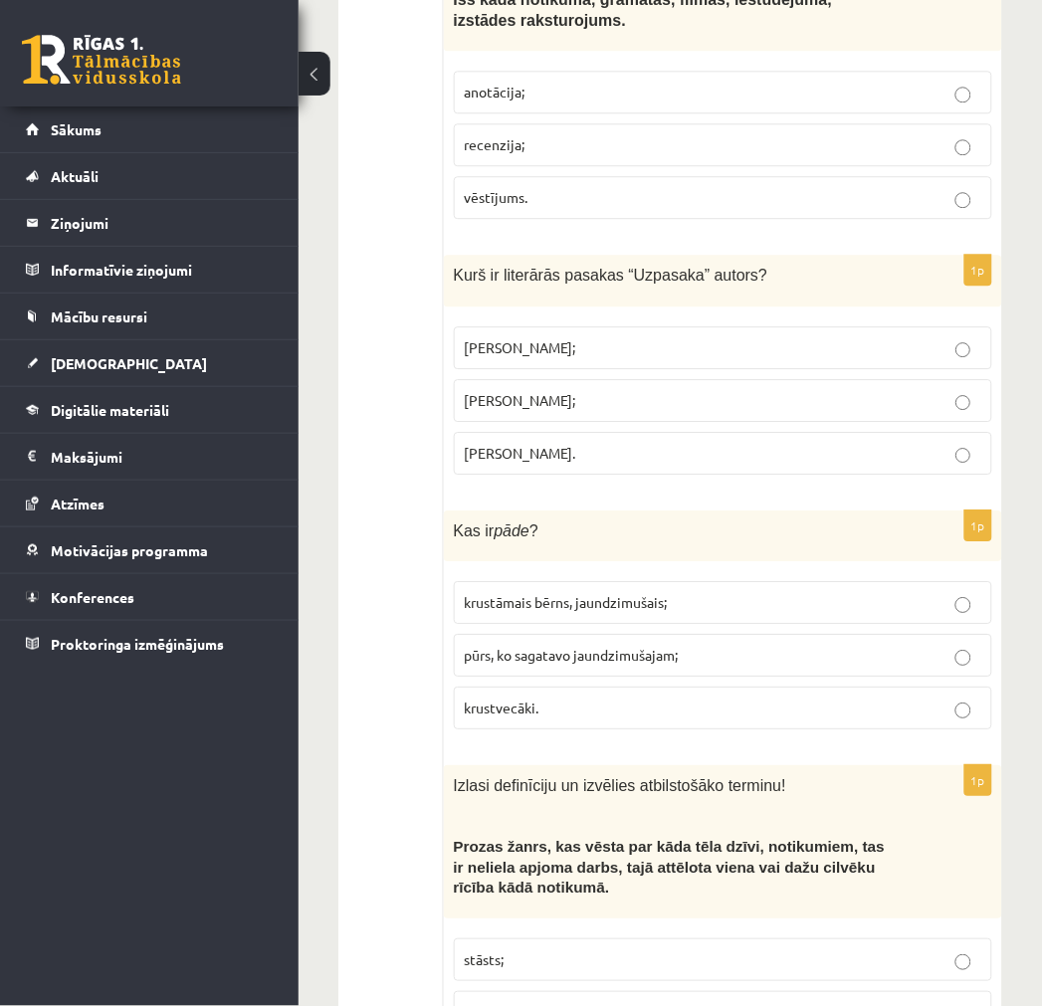
click at [597, 326] on label "[PERSON_NAME];" at bounding box center [723, 347] width 538 height 43
click at [542, 593] on span "krustāmais bērns, jaundzimušais;" at bounding box center [566, 602] width 203 height 18
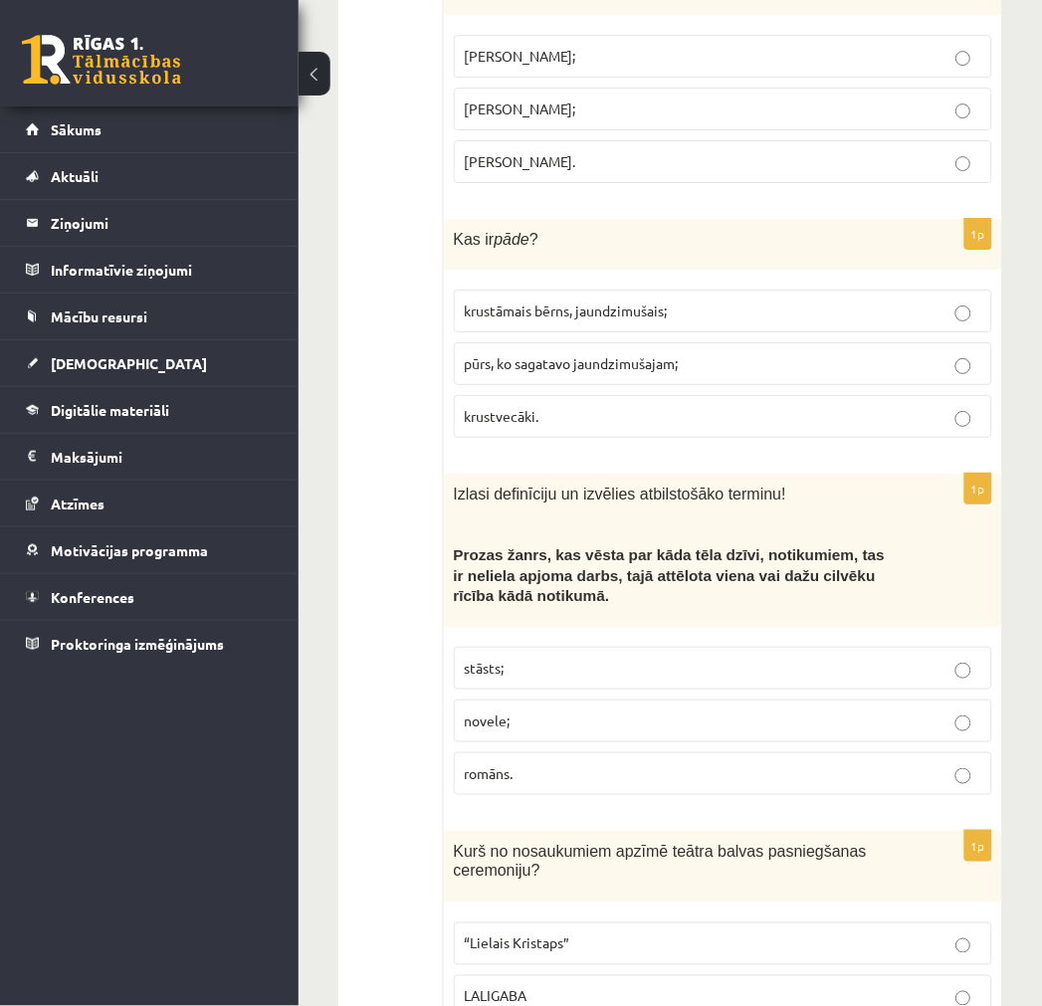
scroll to position [5197, 0]
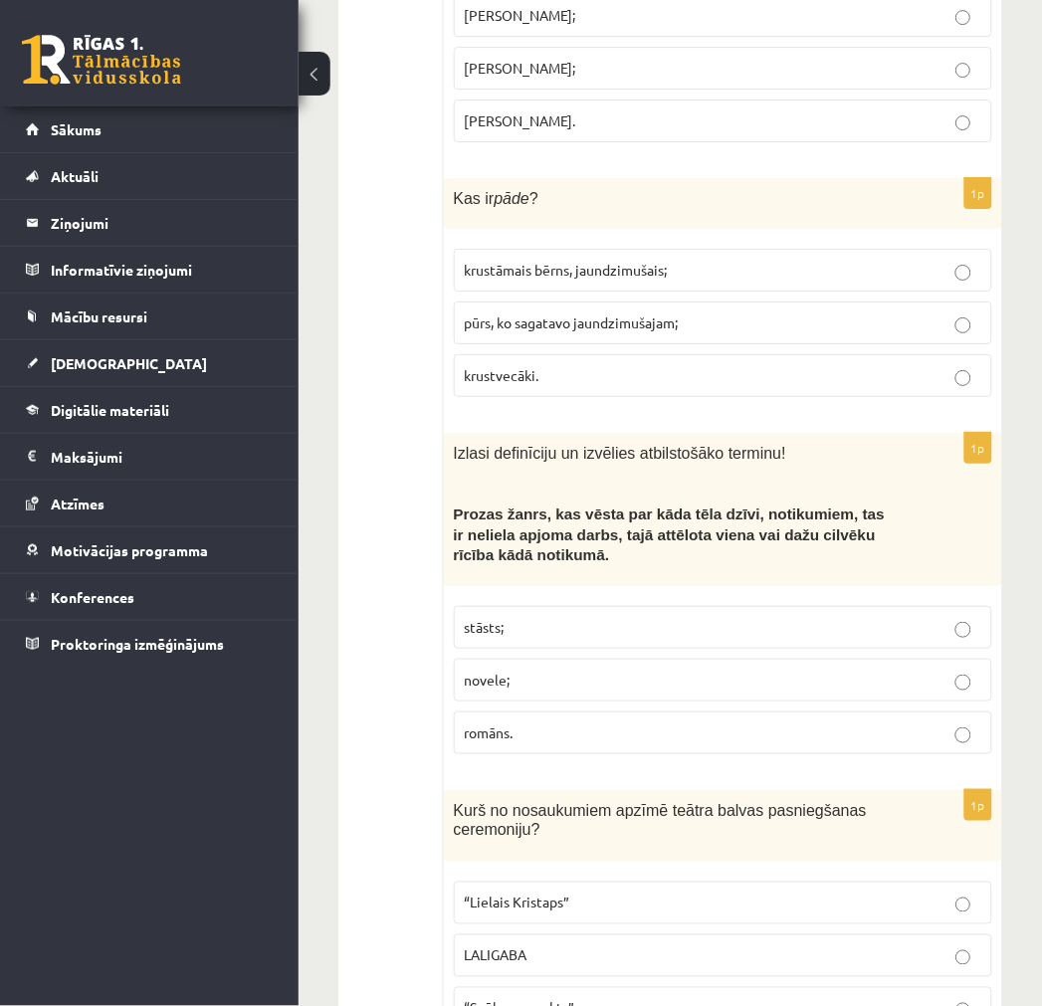
click at [540, 670] on p "novele;" at bounding box center [723, 680] width 517 height 21
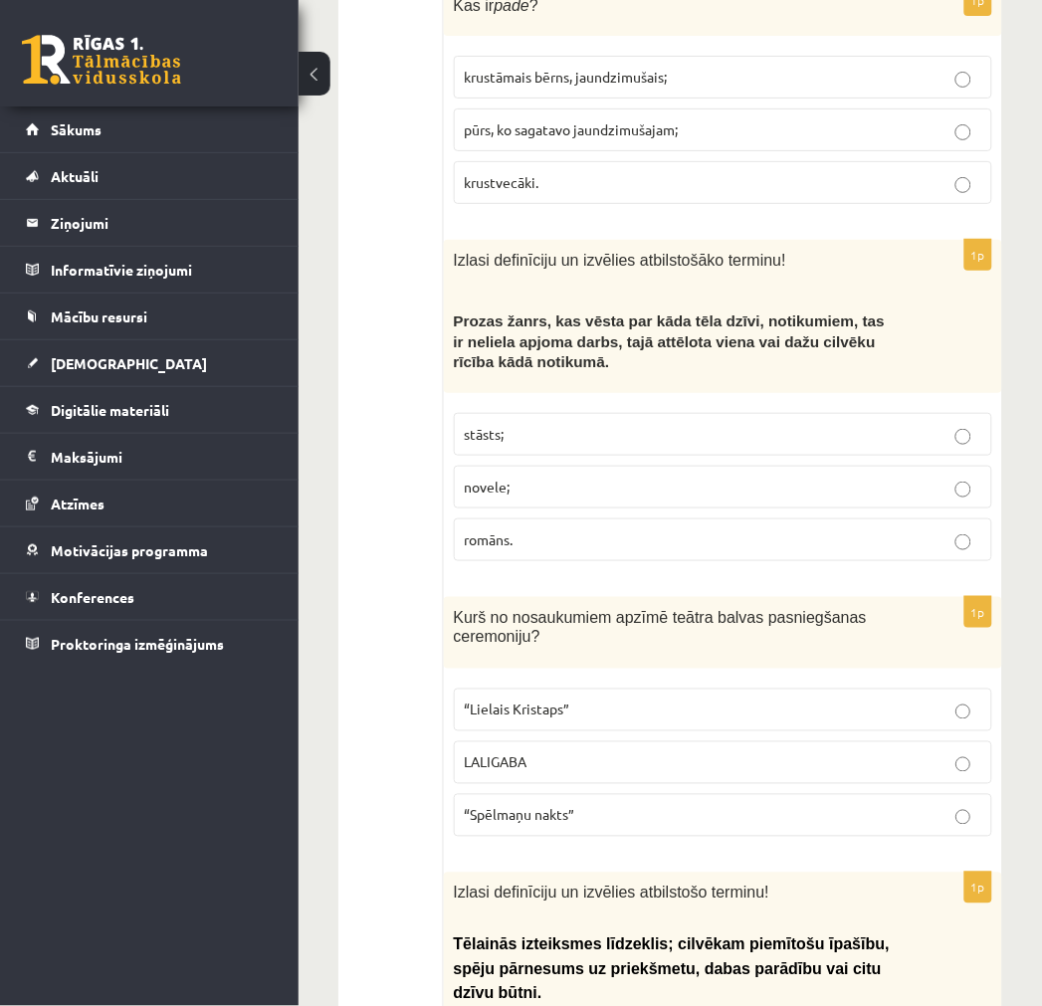
scroll to position [5418, 0]
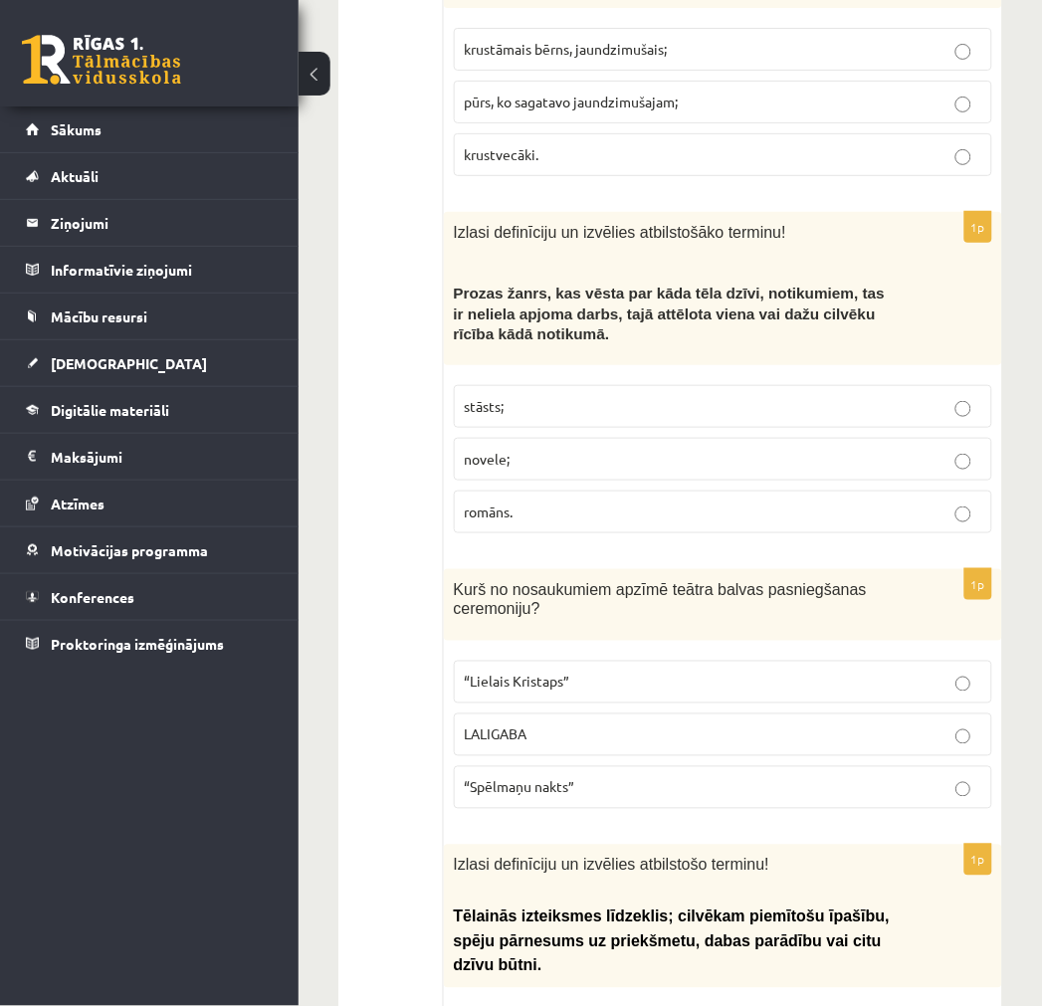
click at [510, 778] on span "“Spēlmaņu nakts”" at bounding box center [520, 787] width 110 height 18
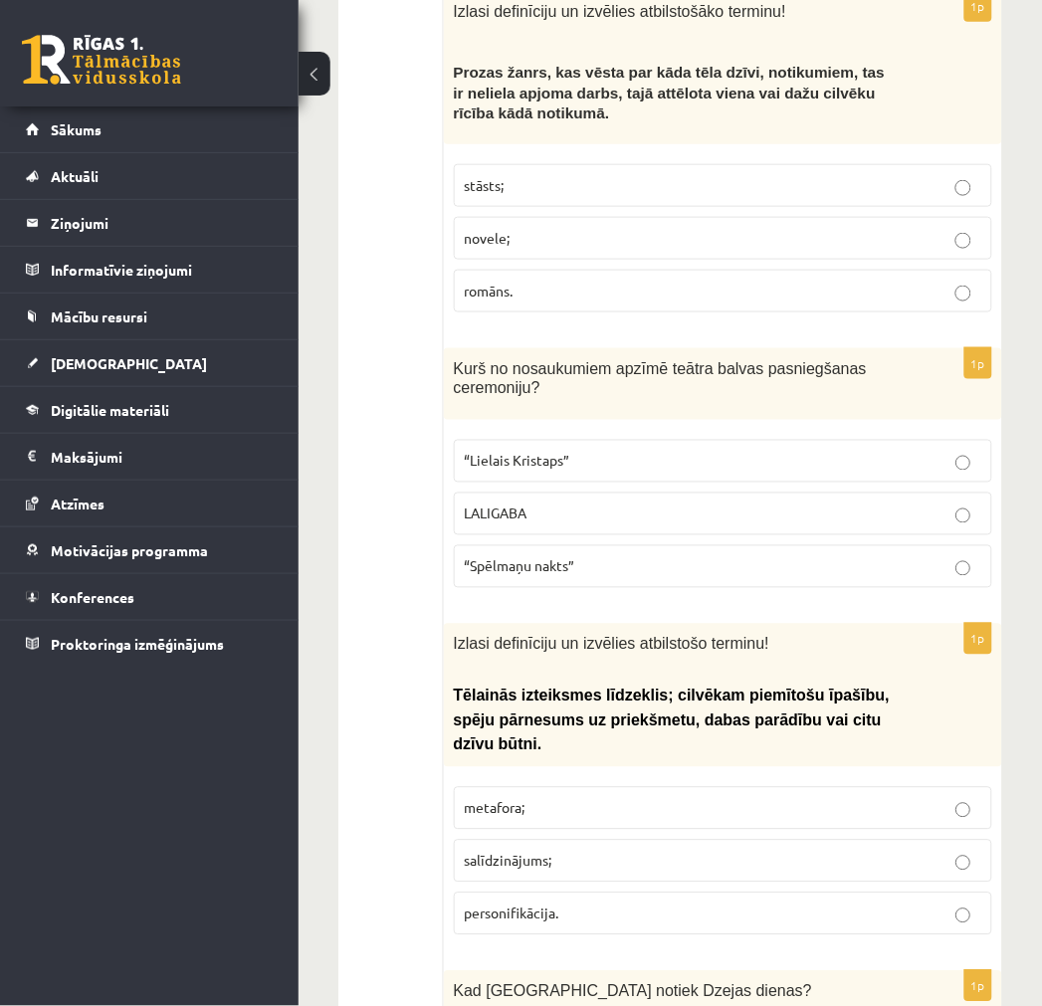
scroll to position [5749, 0]
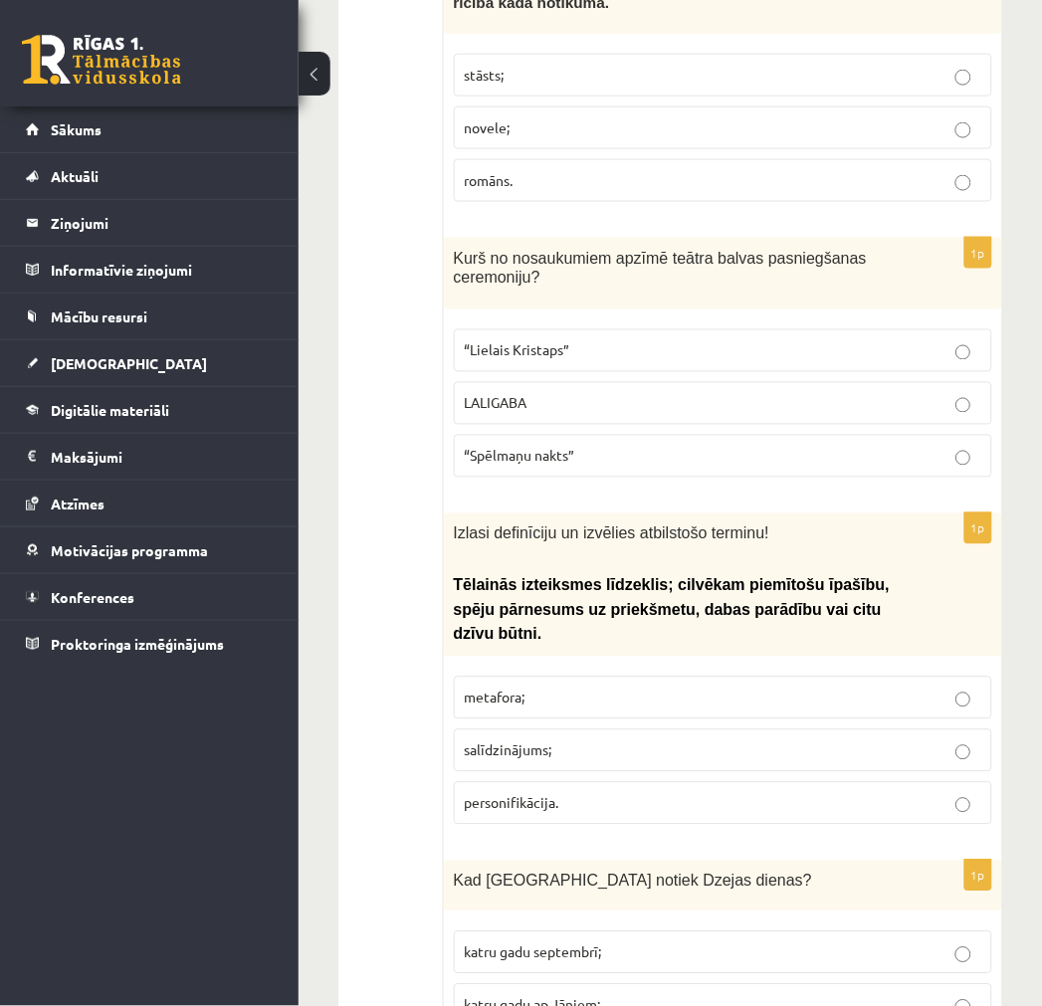
click at [535, 794] on span "personifikācija." at bounding box center [512, 803] width 95 height 18
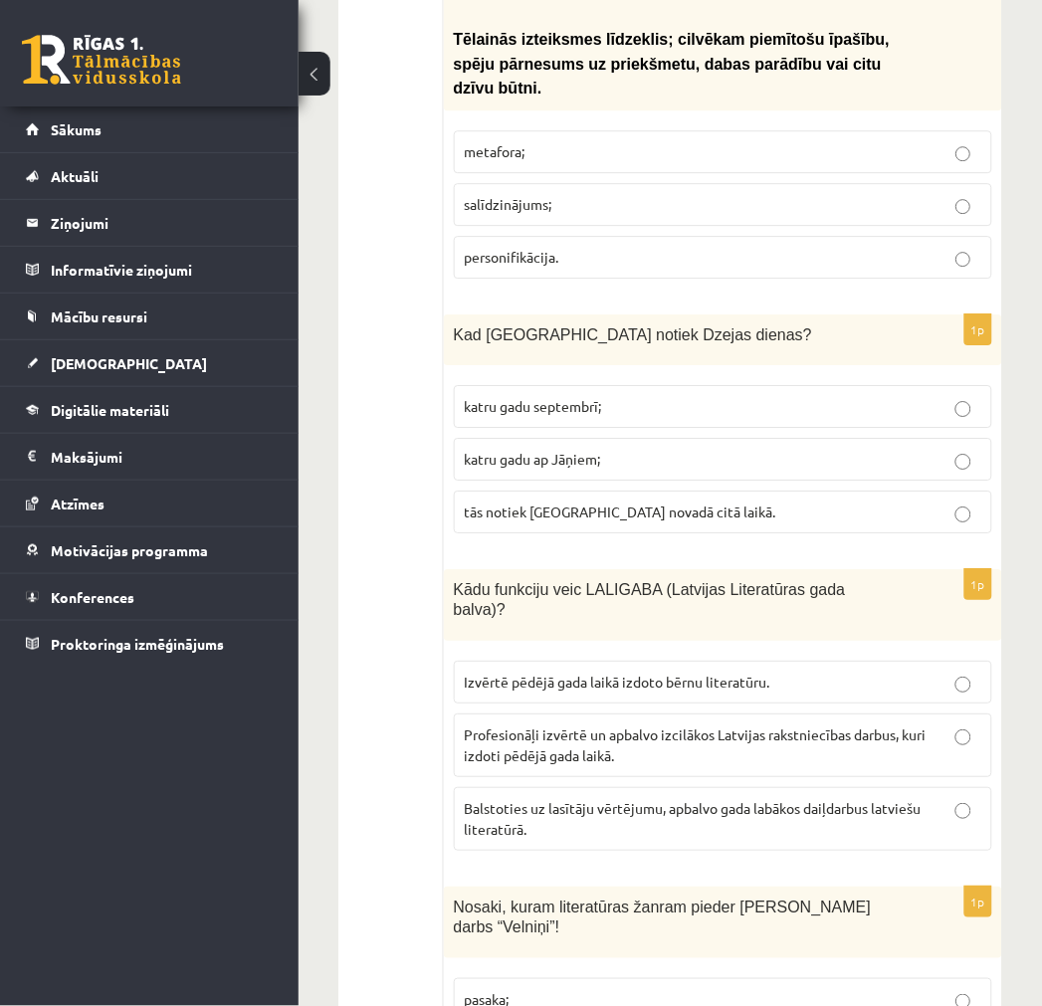
scroll to position [6303, 0]
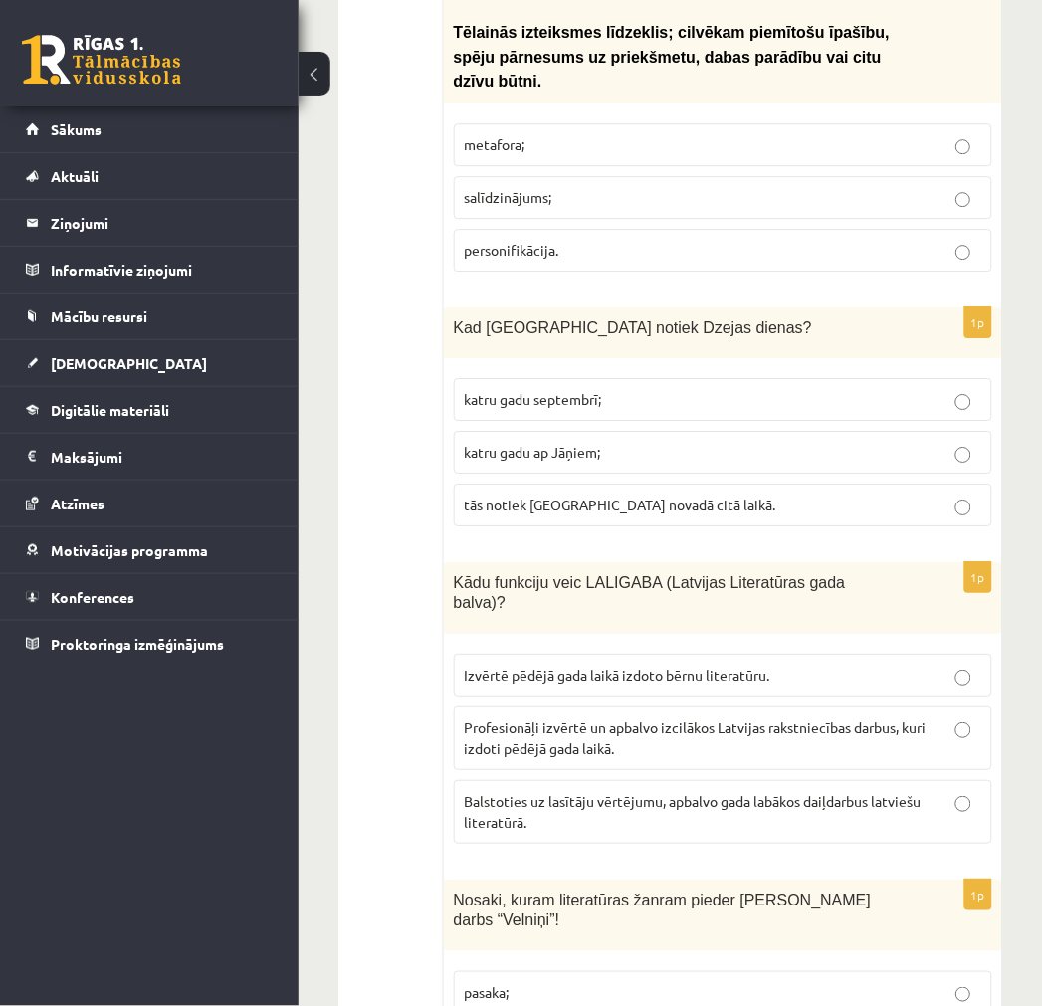
click at [592, 390] on span "katru gadu septembrī;" at bounding box center [533, 399] width 137 height 18
click at [549, 719] on span "Profesionāļi izvērtē un apbalvo izcilākos Latvijas rakstniecības darbus, kuri i…" at bounding box center [696, 738] width 462 height 39
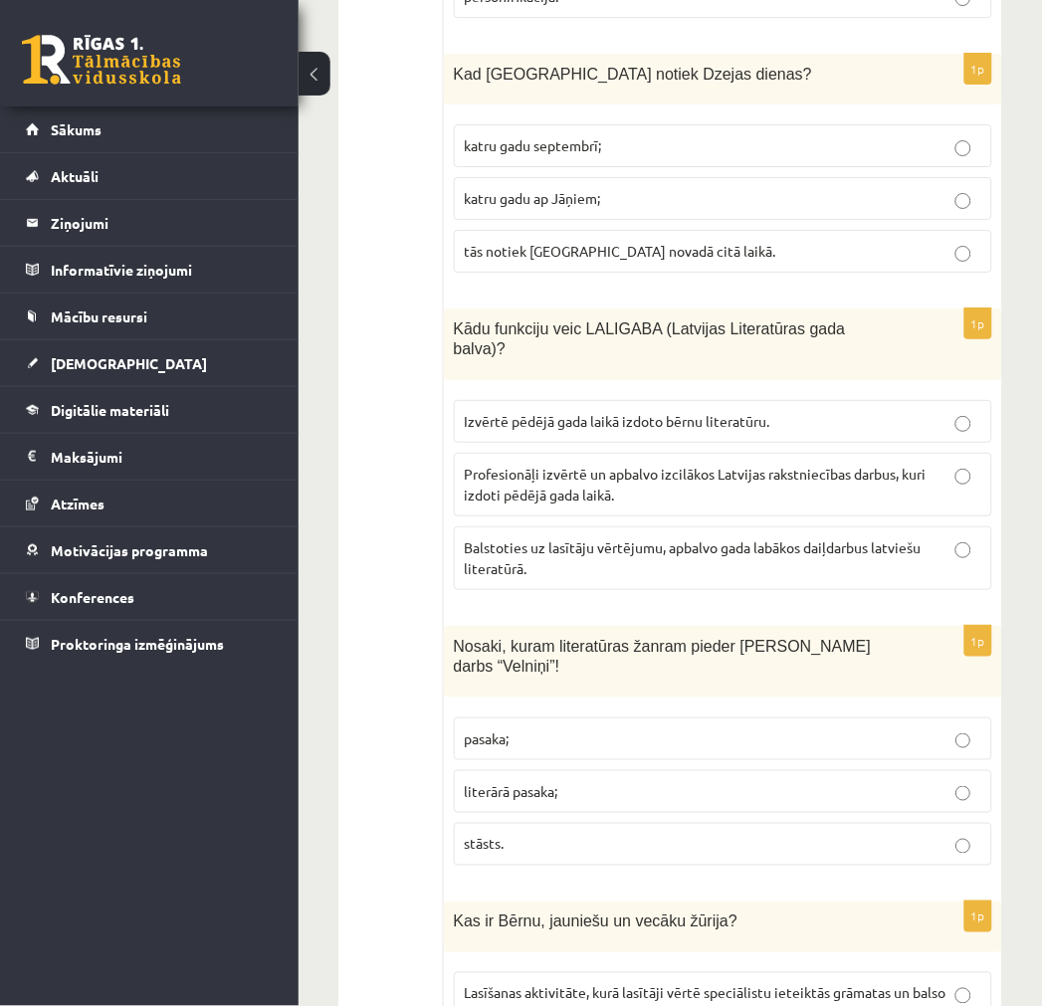
scroll to position [6634, 0]
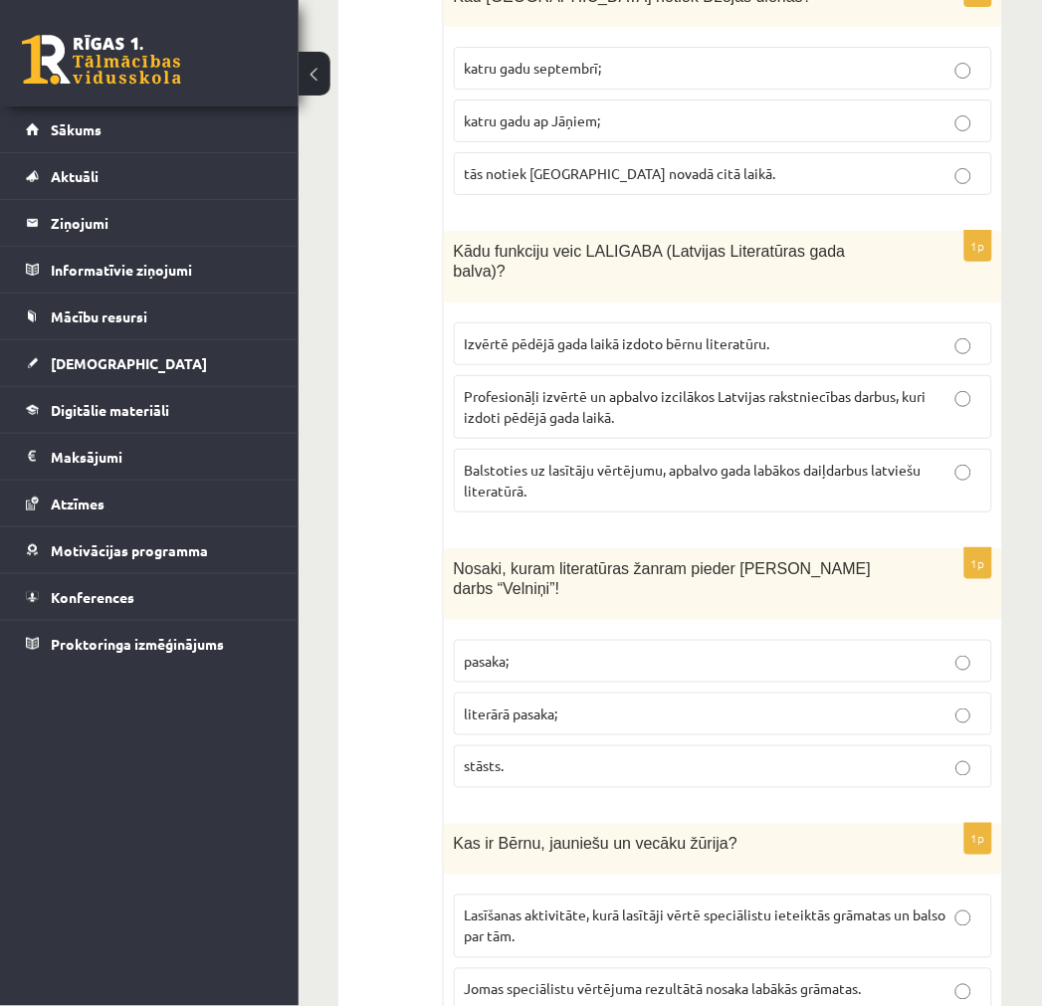
click at [571, 704] on p "literārā pasaka;" at bounding box center [723, 714] width 517 height 21
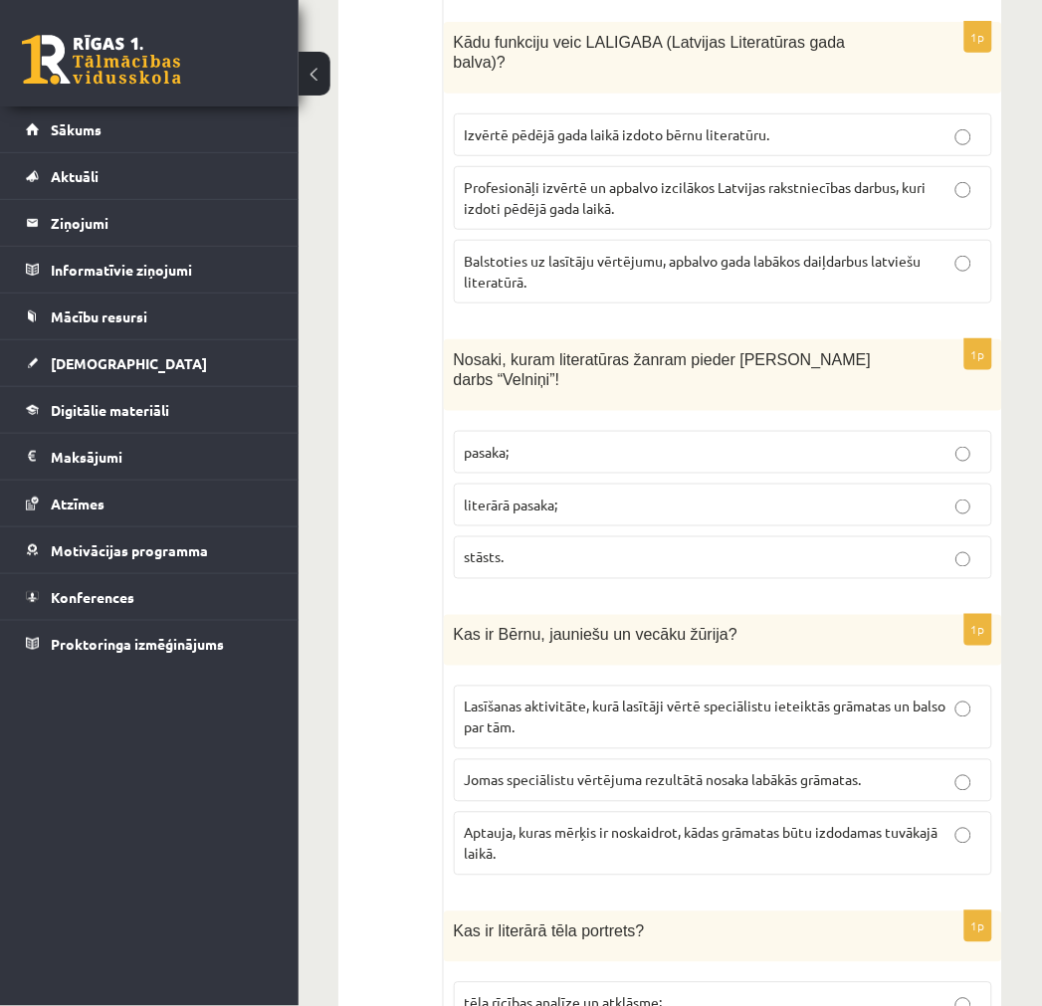
scroll to position [6855, 0]
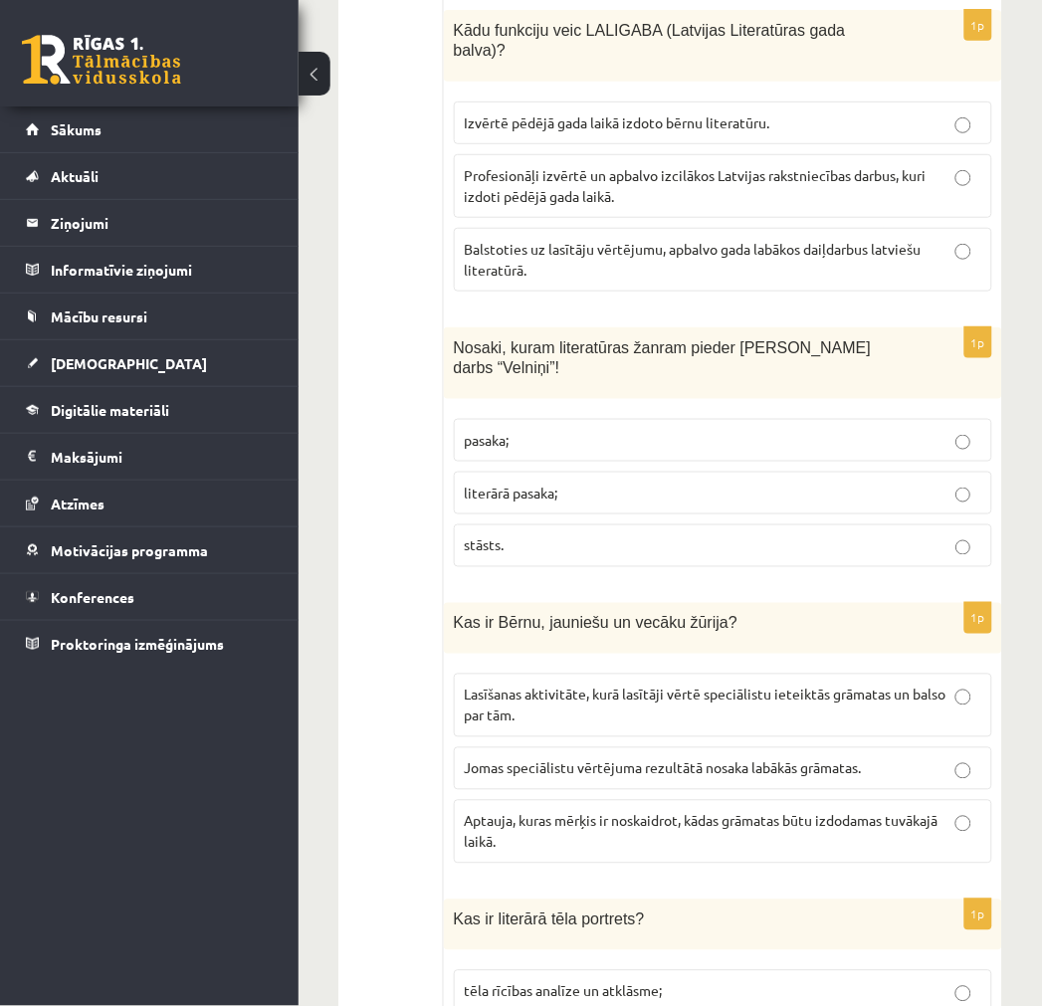
click at [627, 685] on p "Lasīšanas aktivitāte, kurā lasītāji vērtē speciālistu ieteiktās grāmatas un bal…" at bounding box center [723, 706] width 517 height 42
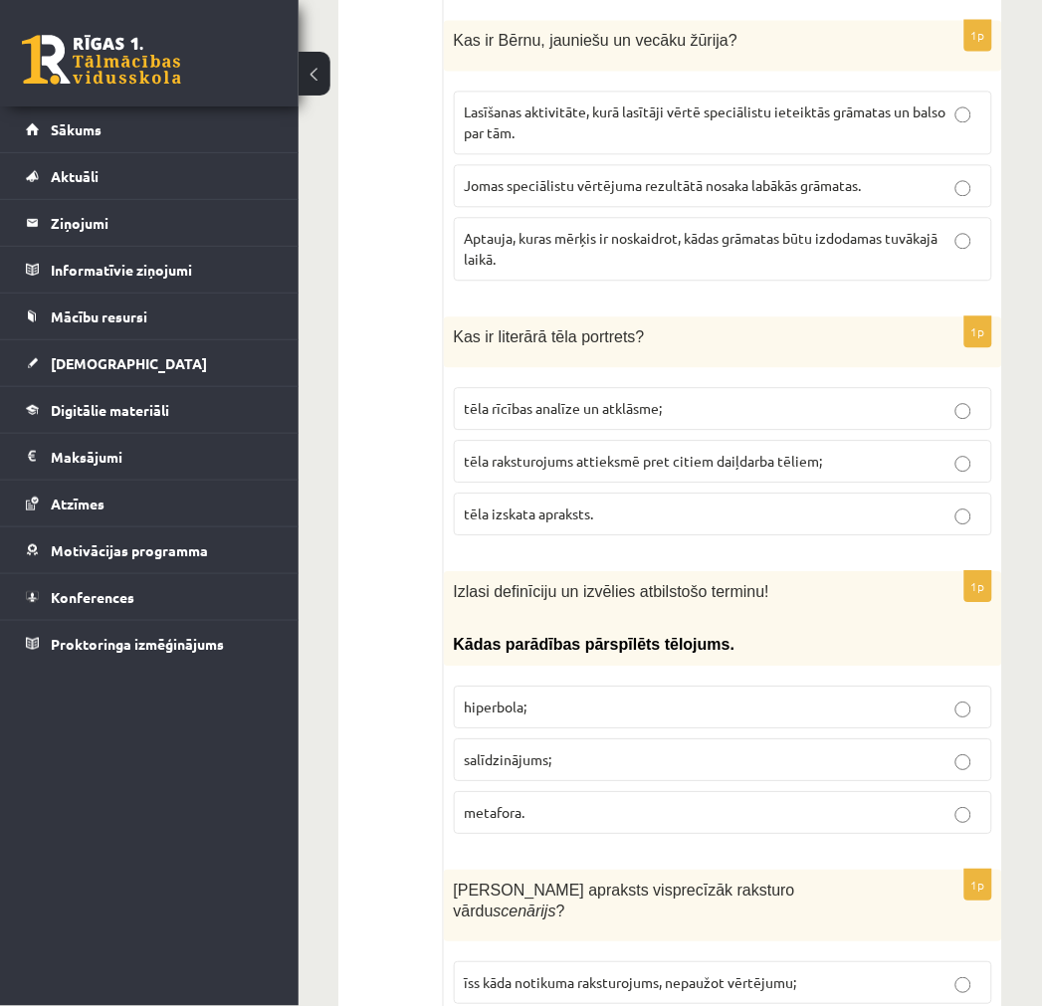
scroll to position [7519, 0]
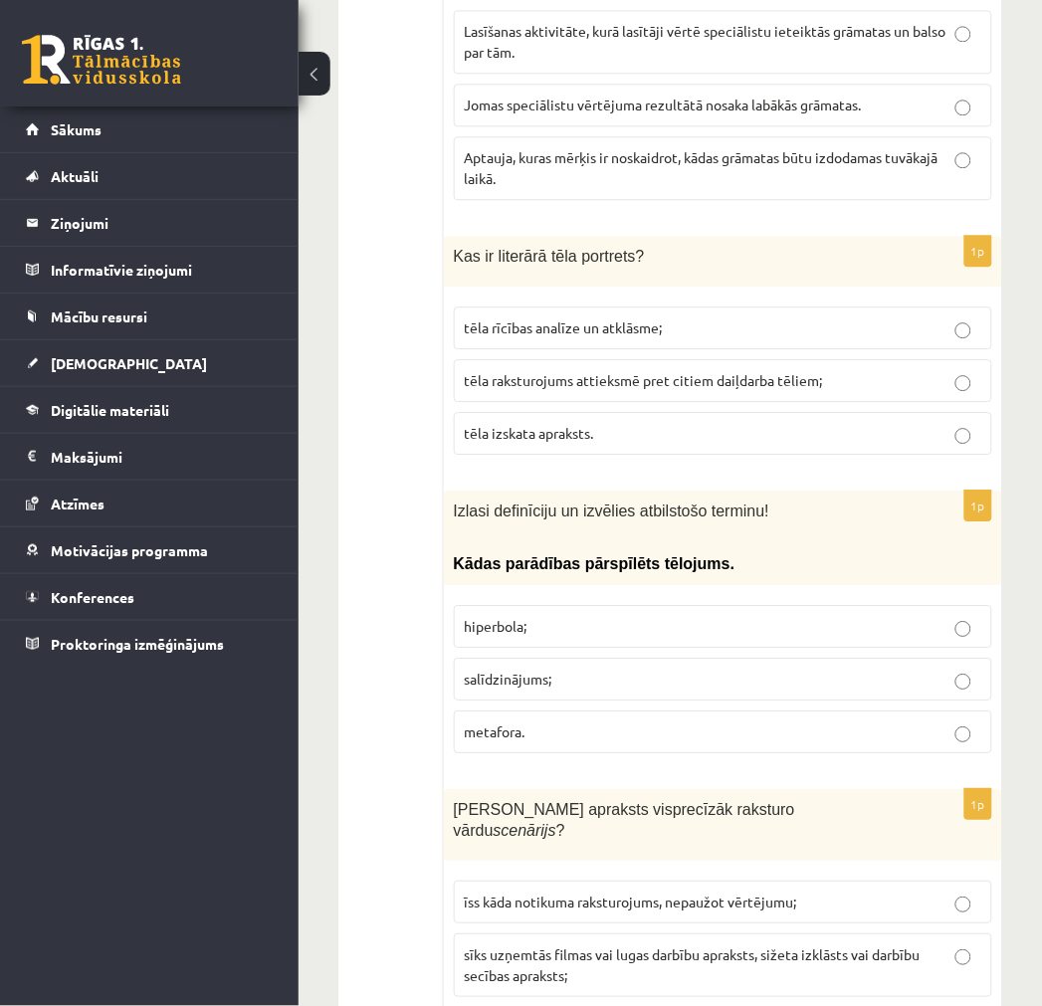
drag, startPoint x: 582, startPoint y: 660, endPoint x: 390, endPoint y: 504, distance: 247.6
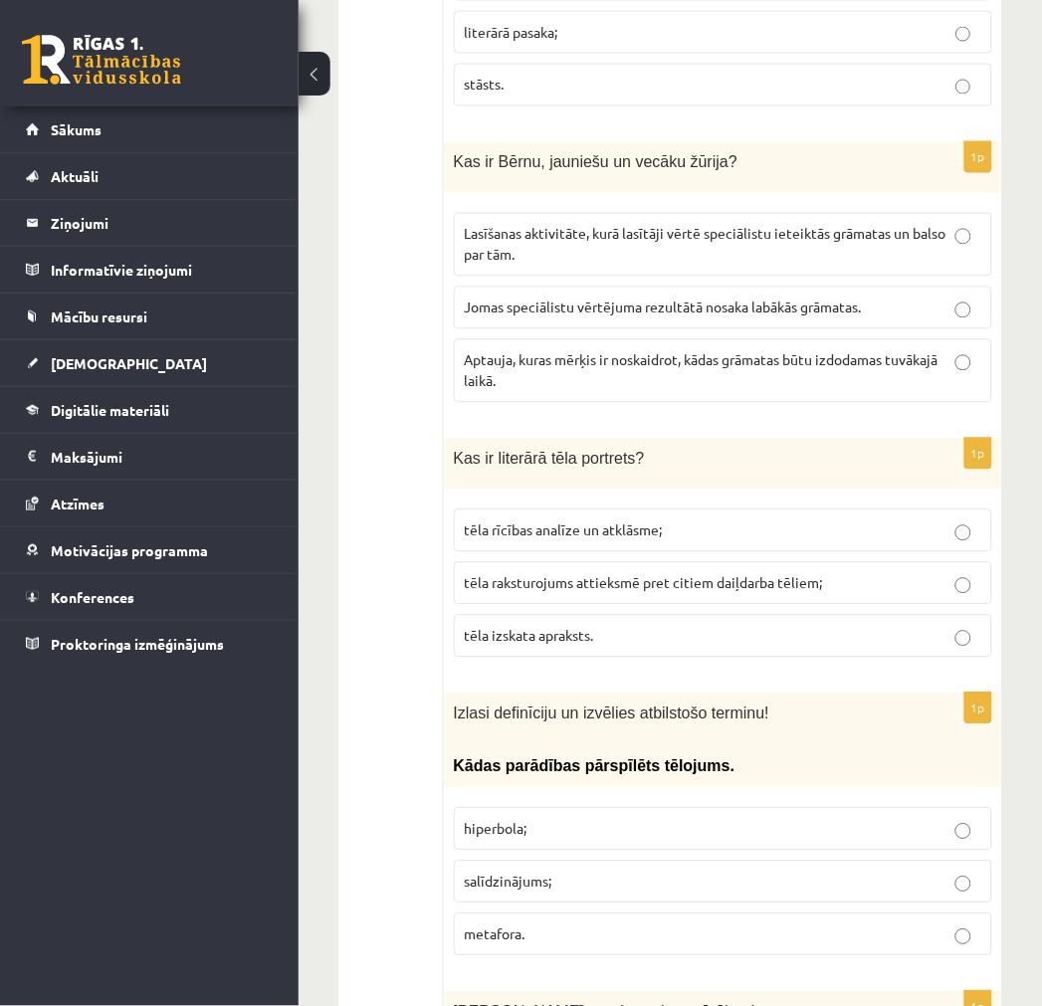
scroll to position [7298, 0]
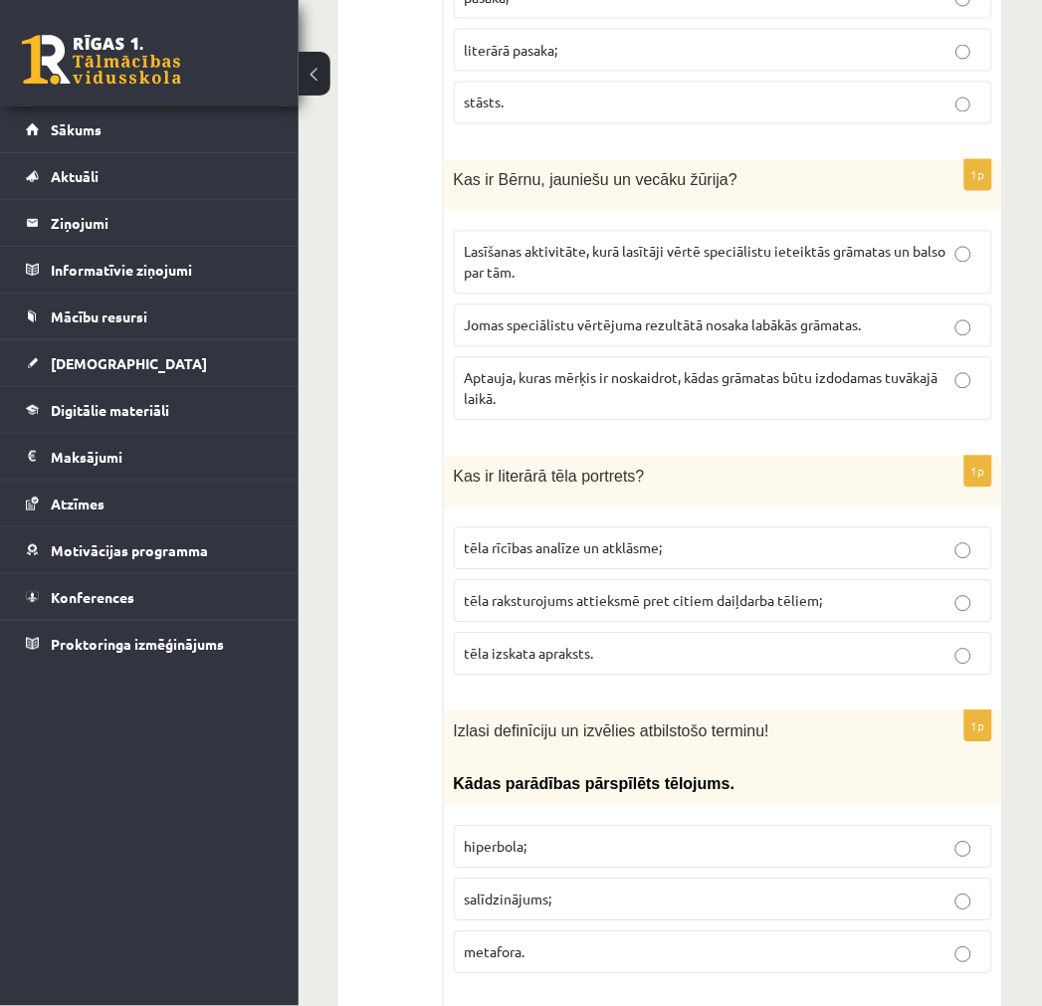
click at [580, 633] on label "tēla izskata apraksts." at bounding box center [723, 654] width 538 height 43
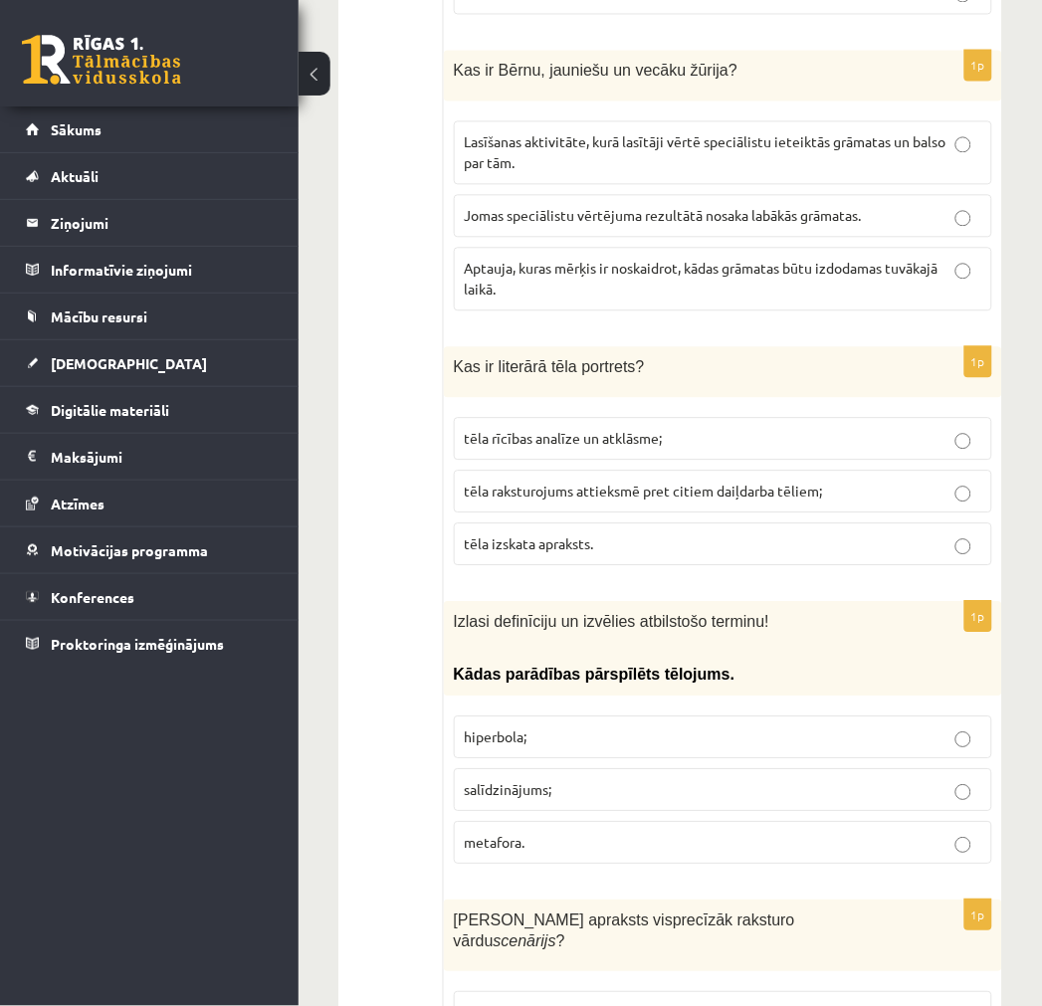
click at [554, 716] on label "hiperbola;" at bounding box center [723, 737] width 538 height 43
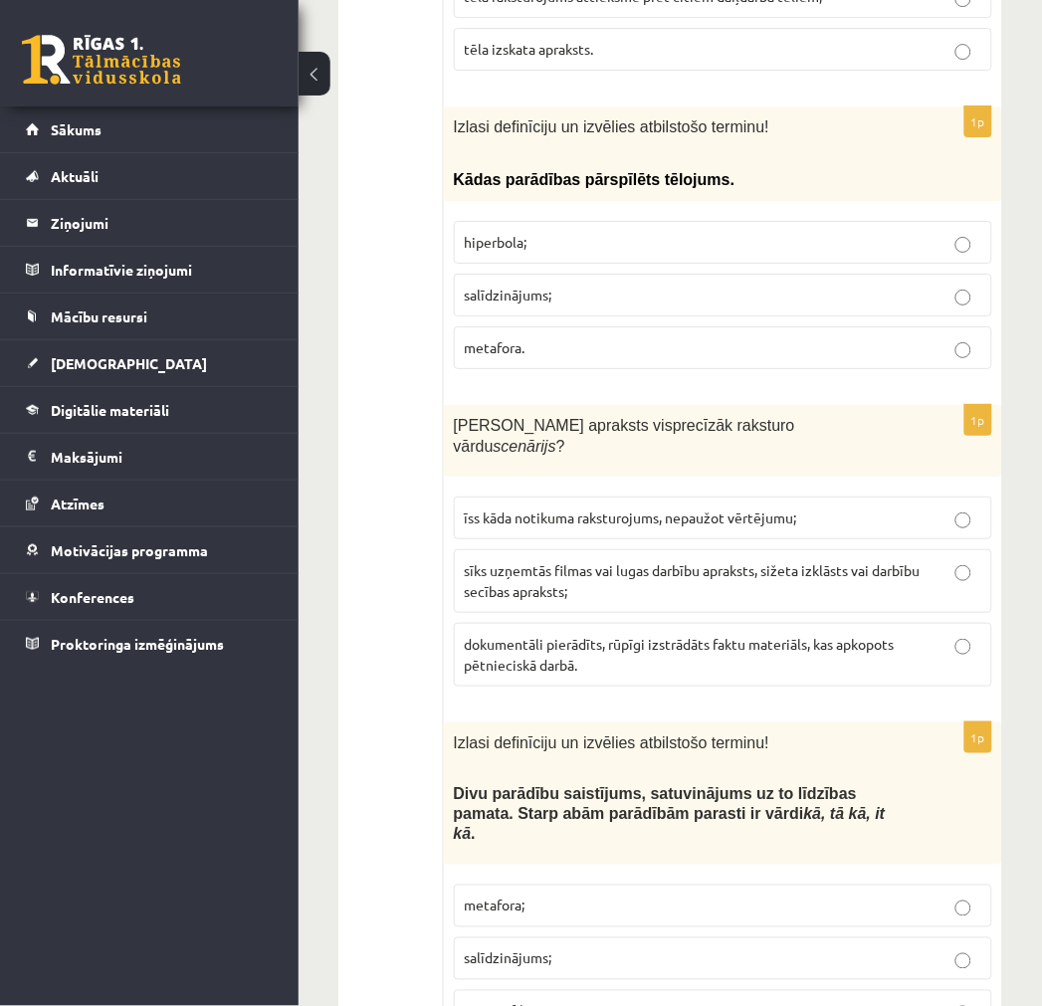
scroll to position [7910, 0]
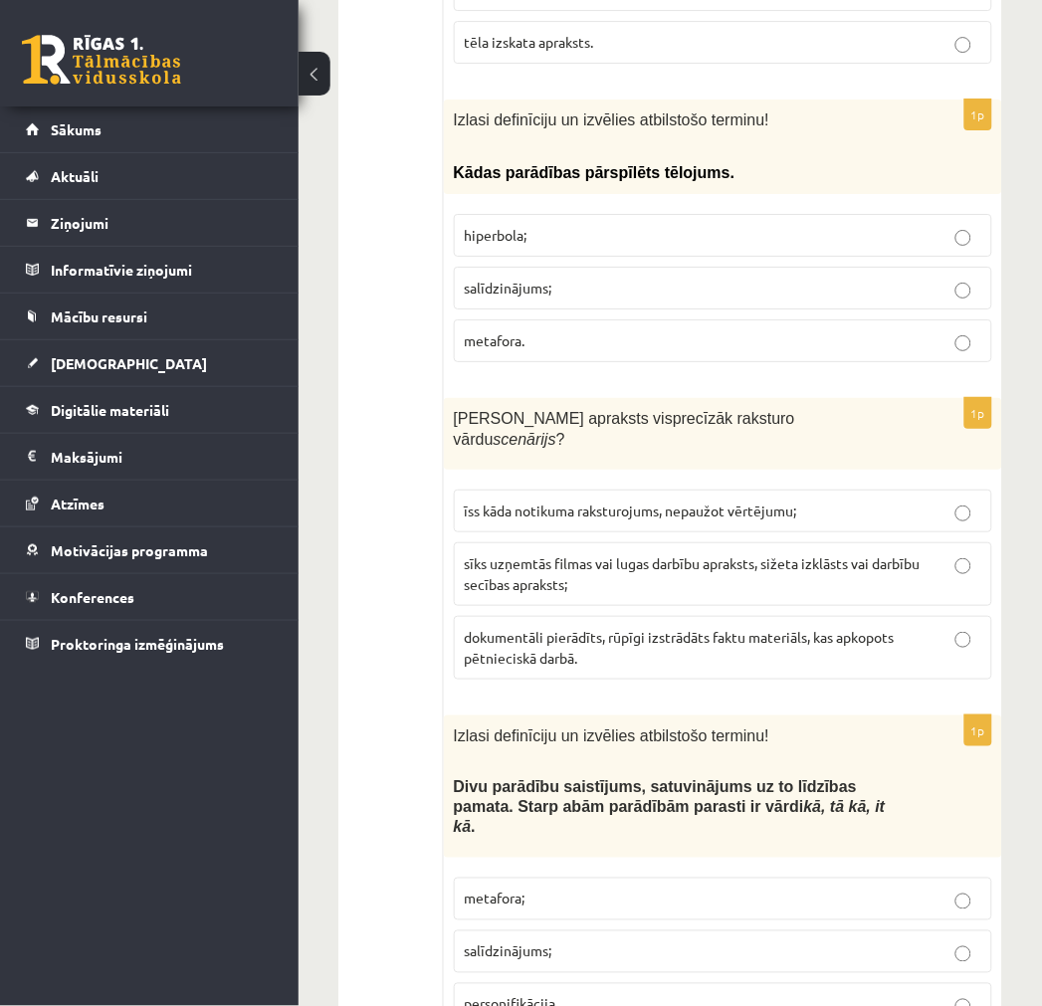
click at [609, 553] on p "sīks uzņemtās filmas vai lugas darbību apraksts, sižeta izklāsts vai darbību se…" at bounding box center [723, 574] width 517 height 42
drag, startPoint x: 478, startPoint y: 660, endPoint x: 384, endPoint y: 652, distance: 93.9
click at [561, 941] on p "salīdzinājums;" at bounding box center [723, 951] width 517 height 21
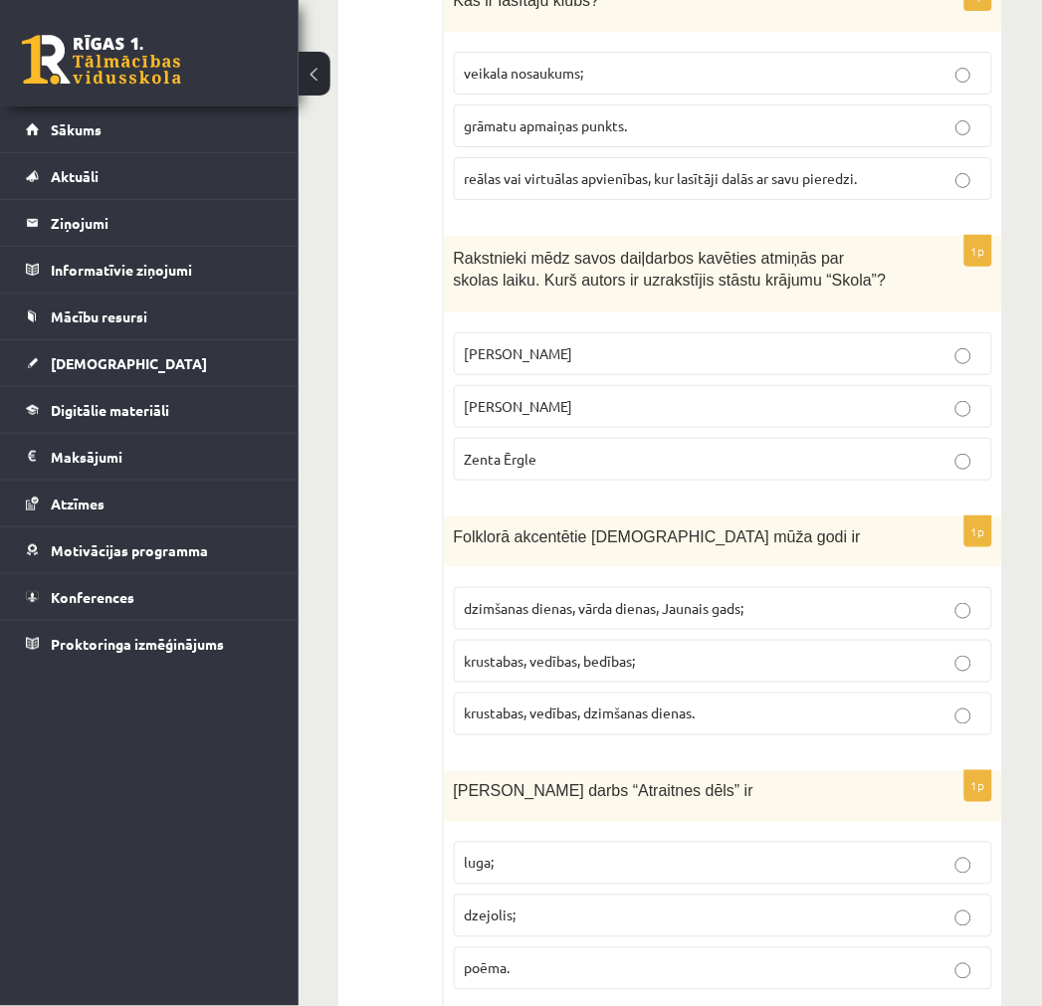
scroll to position [0, 0]
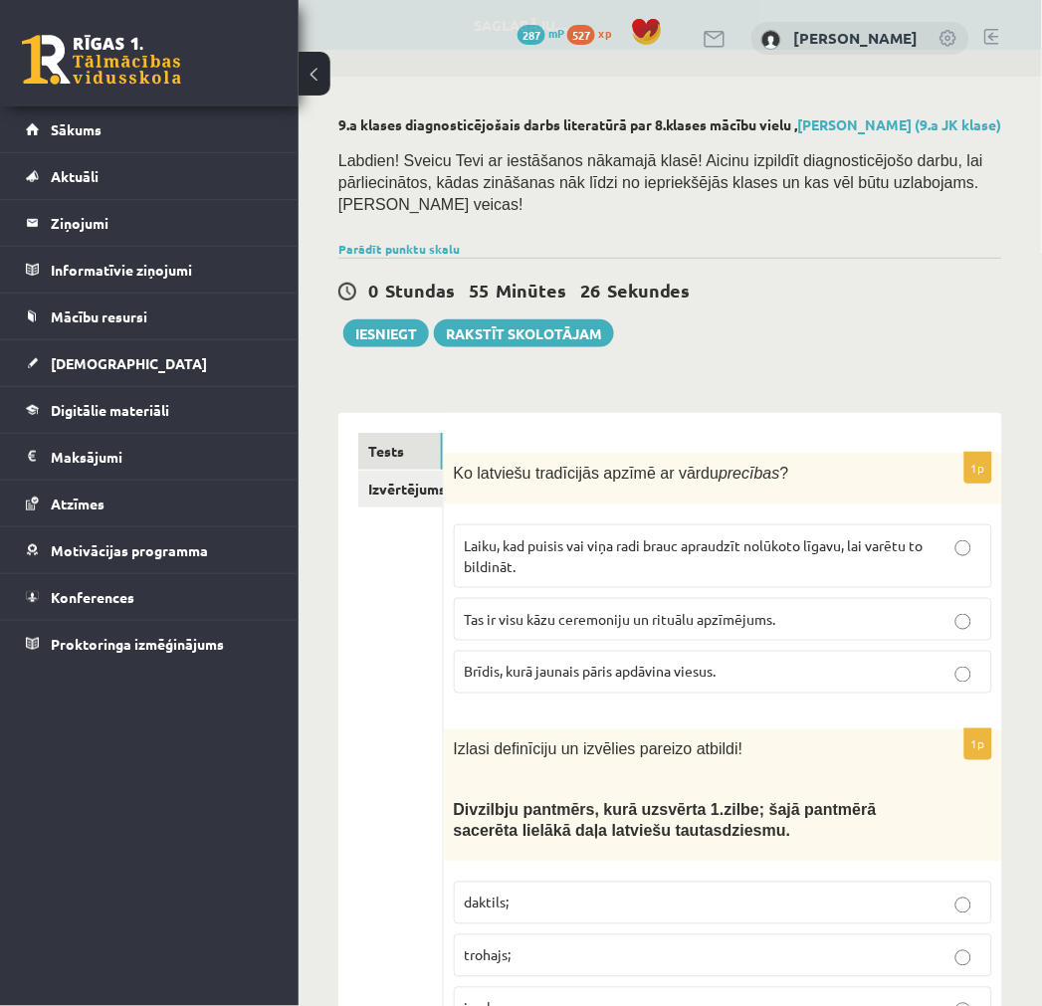
drag, startPoint x: 432, startPoint y: 790, endPoint x: 436, endPoint y: 213, distance: 577.2
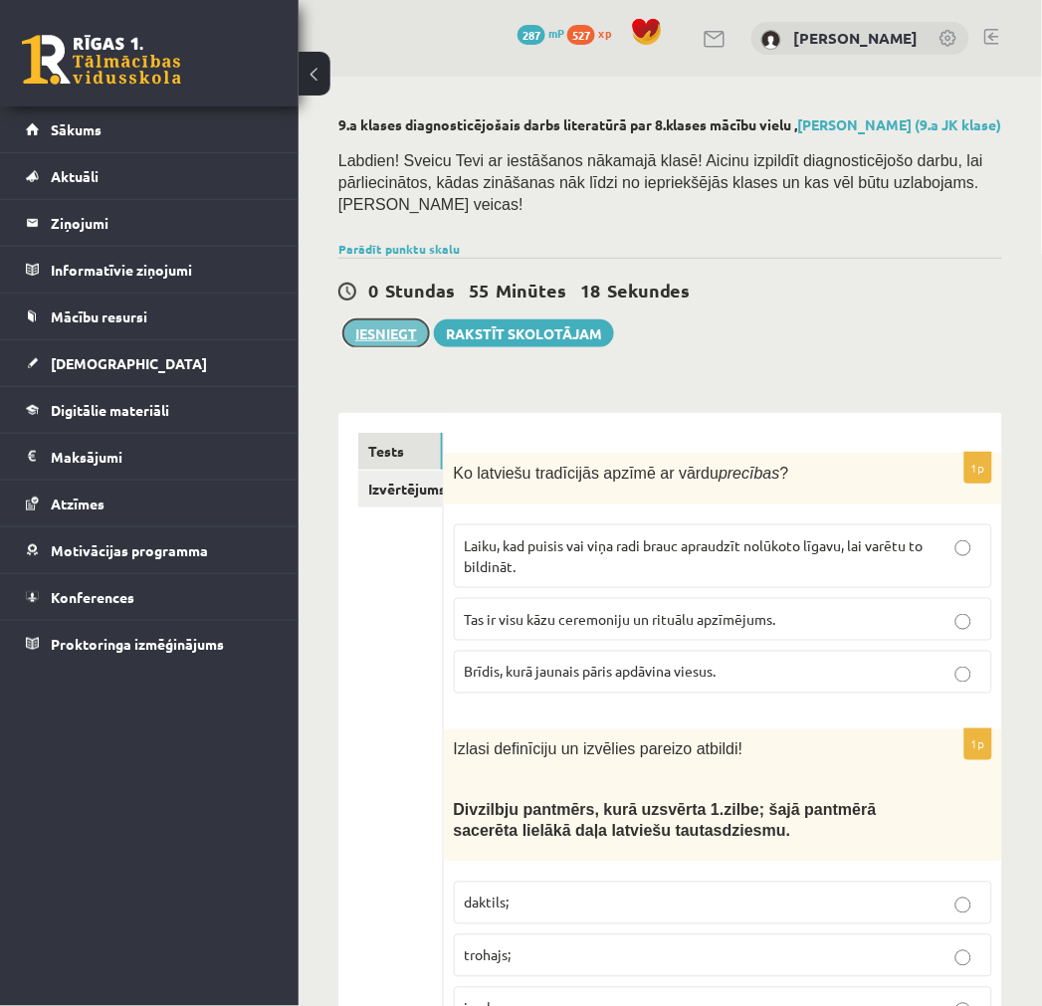
click at [380, 319] on button "Iesniegt" at bounding box center [386, 333] width 86 height 28
click at [360, 325] on button "Iesniegt" at bounding box center [386, 333] width 86 height 28
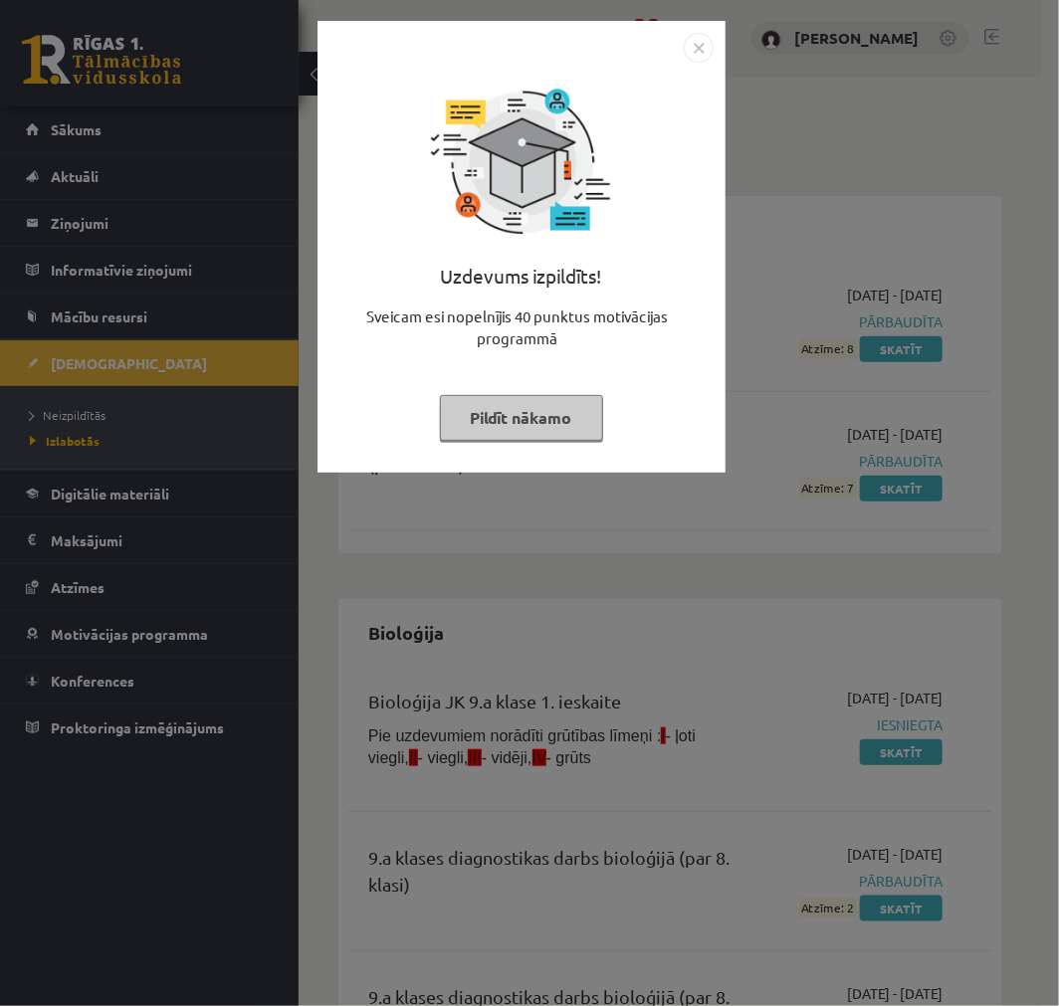
click at [522, 414] on button "Pildīt nākamo" at bounding box center [521, 418] width 163 height 46
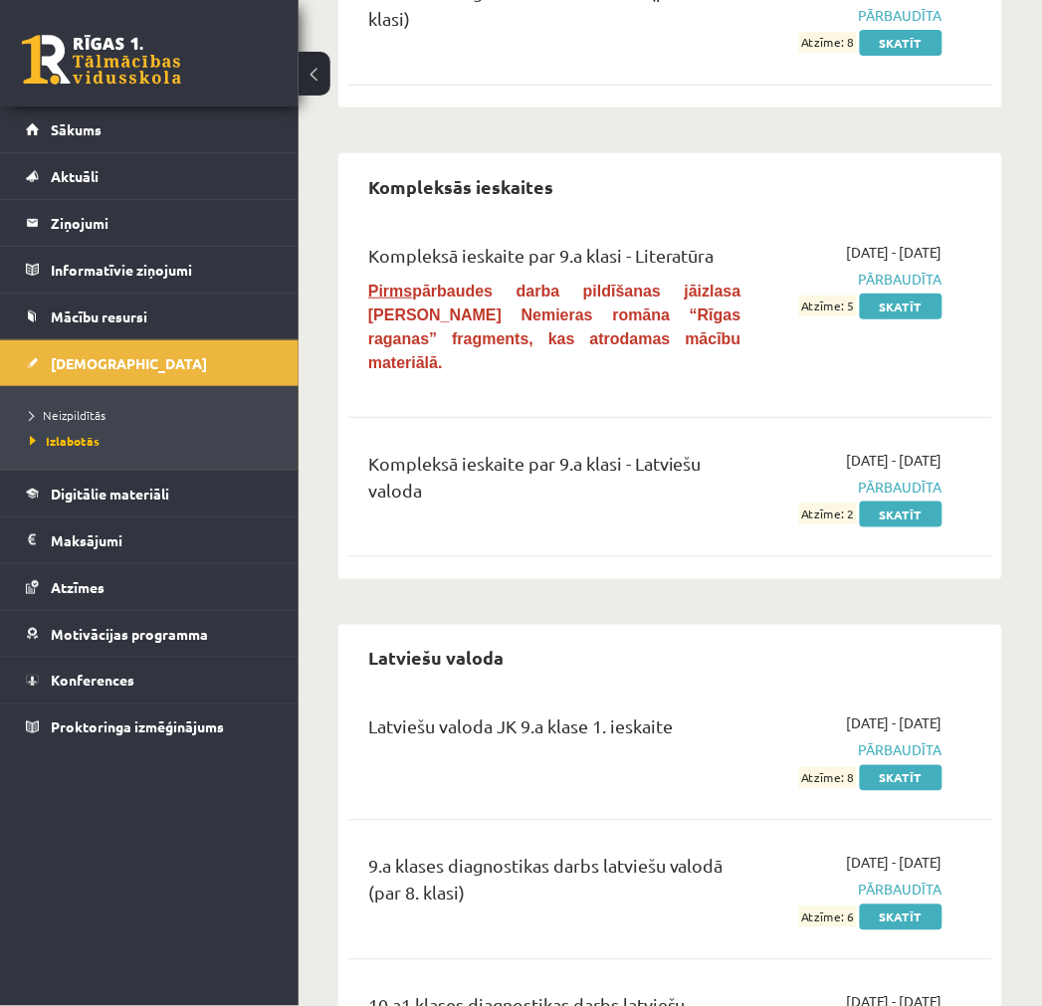
scroll to position [2154, 0]
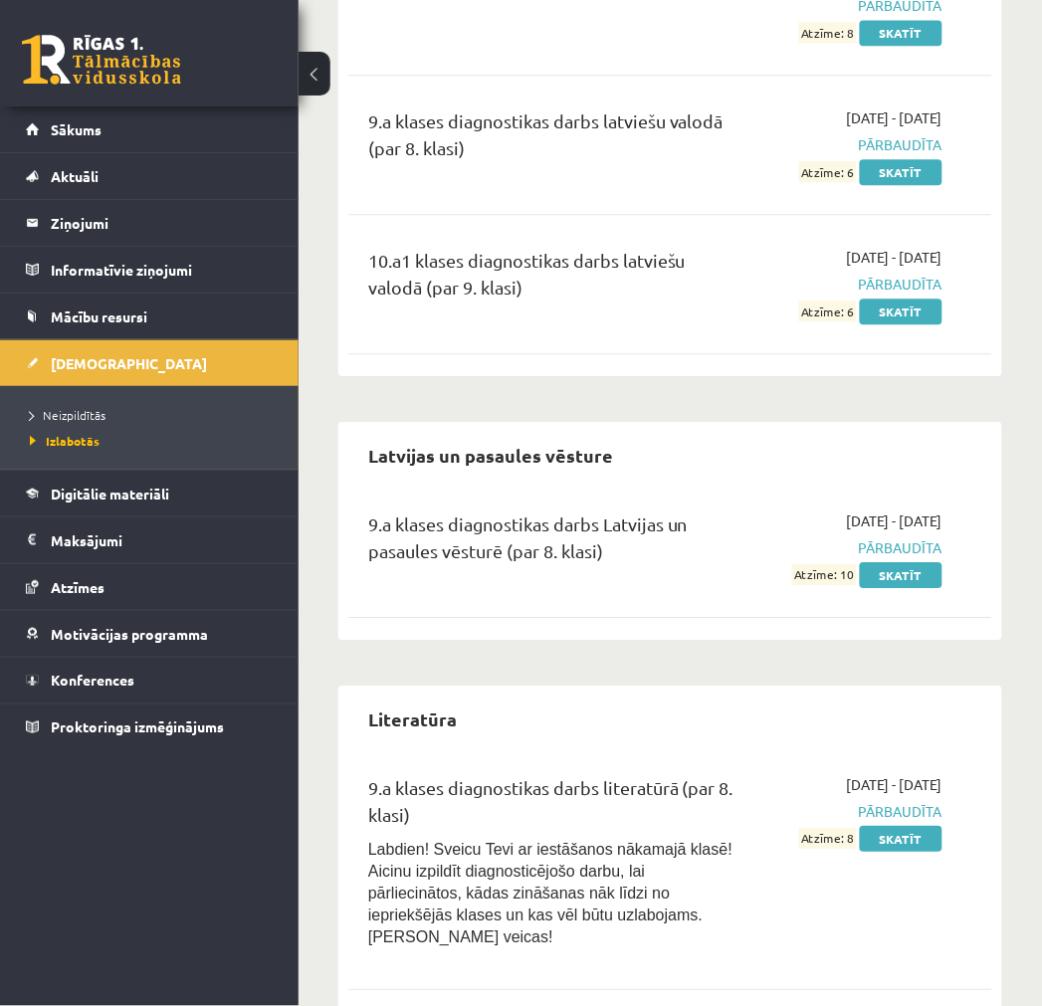
drag, startPoint x: 582, startPoint y: 570, endPoint x: 532, endPoint y: 783, distance: 218.7
click at [908, 826] on link "Skatīt" at bounding box center [901, 839] width 83 height 26
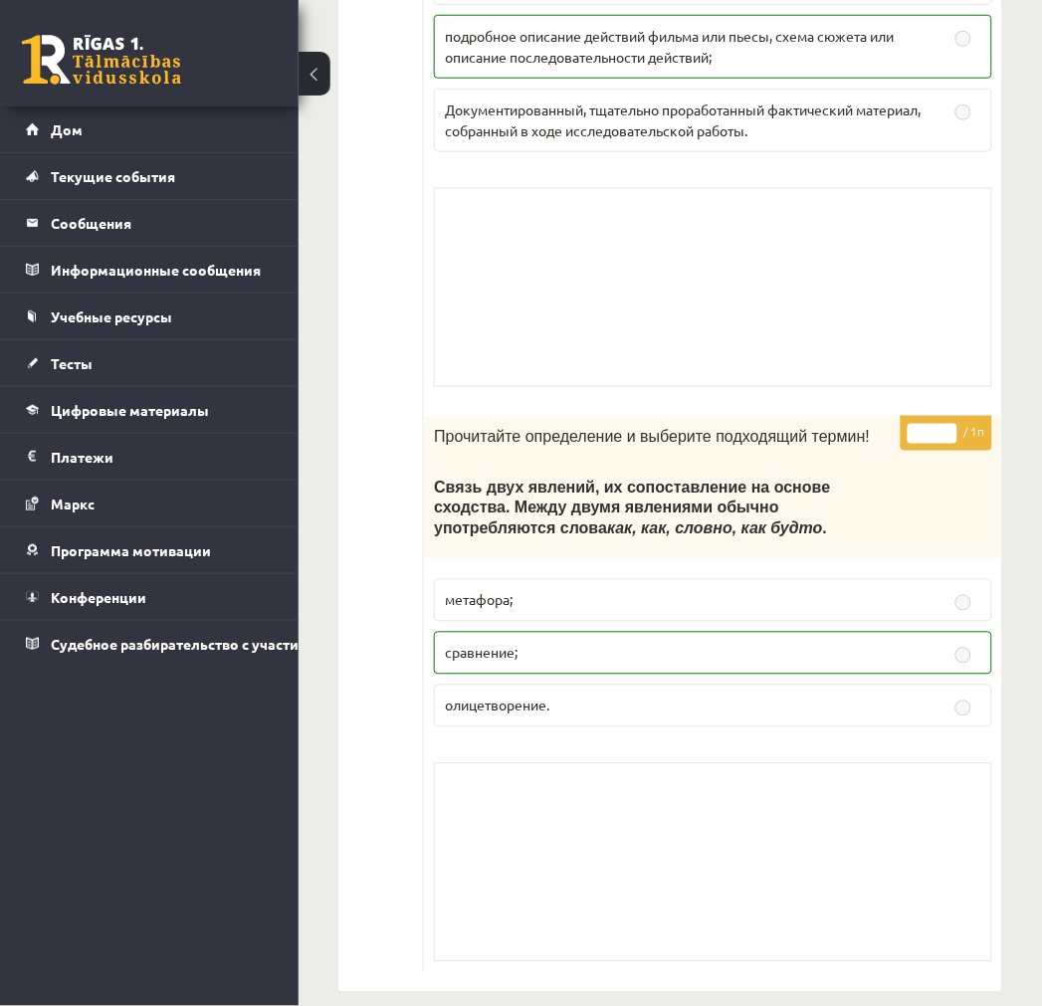
drag, startPoint x: 653, startPoint y: 341, endPoint x: 604, endPoint y: 839, distance: 500.0
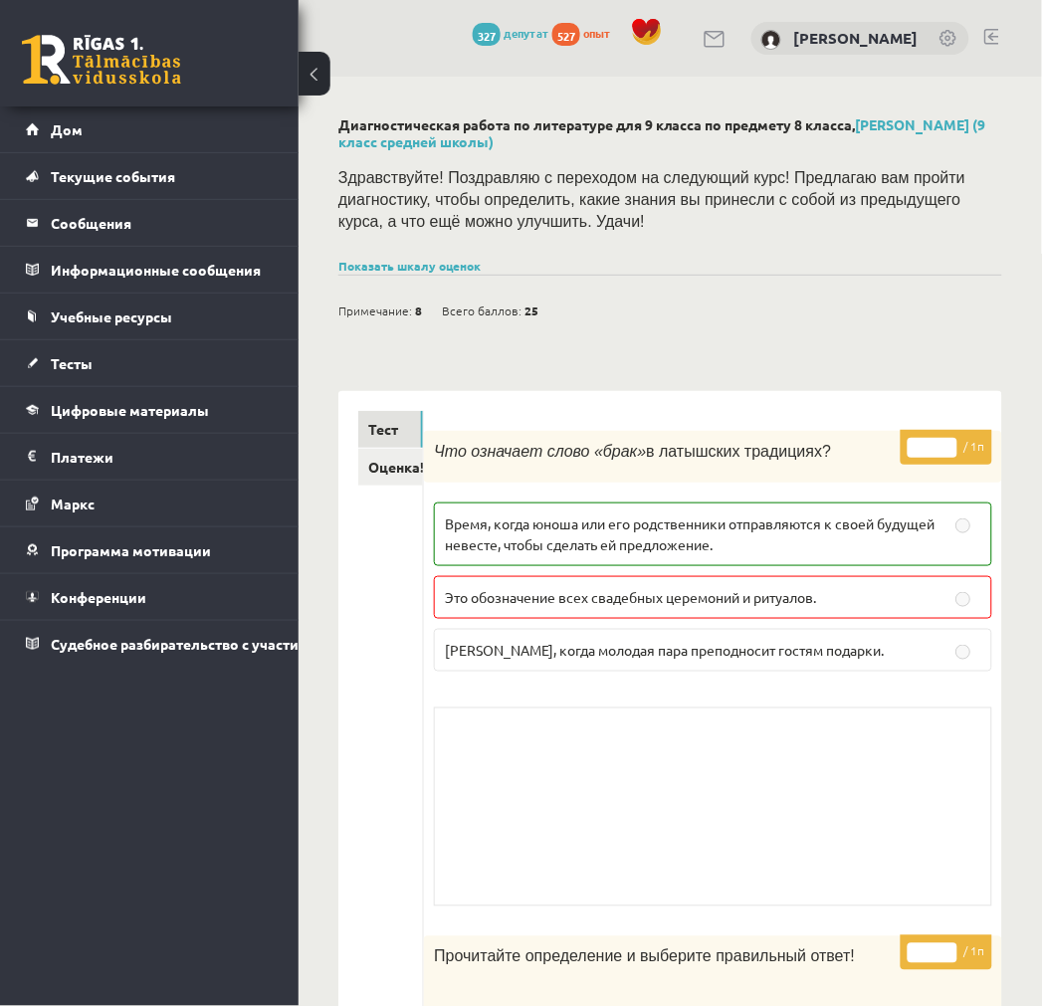
drag, startPoint x: 559, startPoint y: 680, endPoint x: 500, endPoint y: 323, distance: 361.3
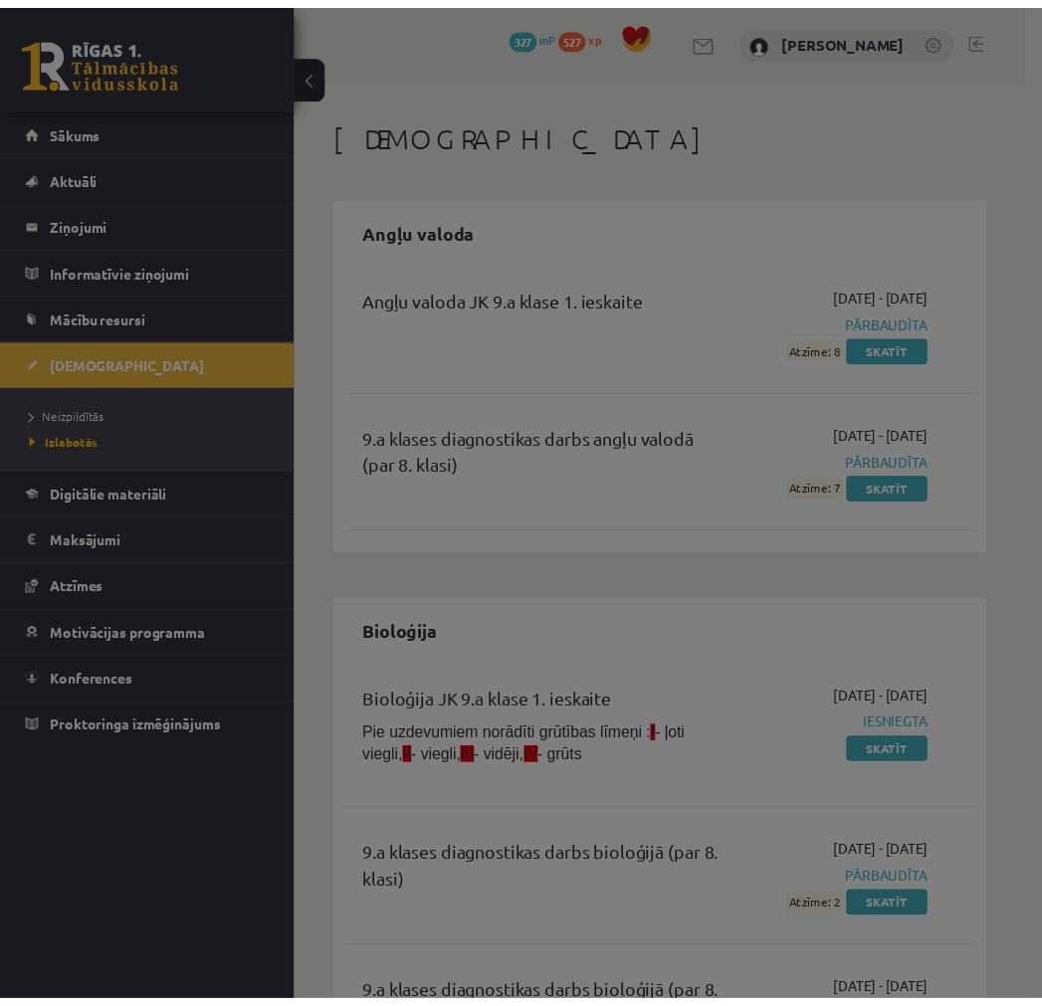
scroll to position [2154, 0]
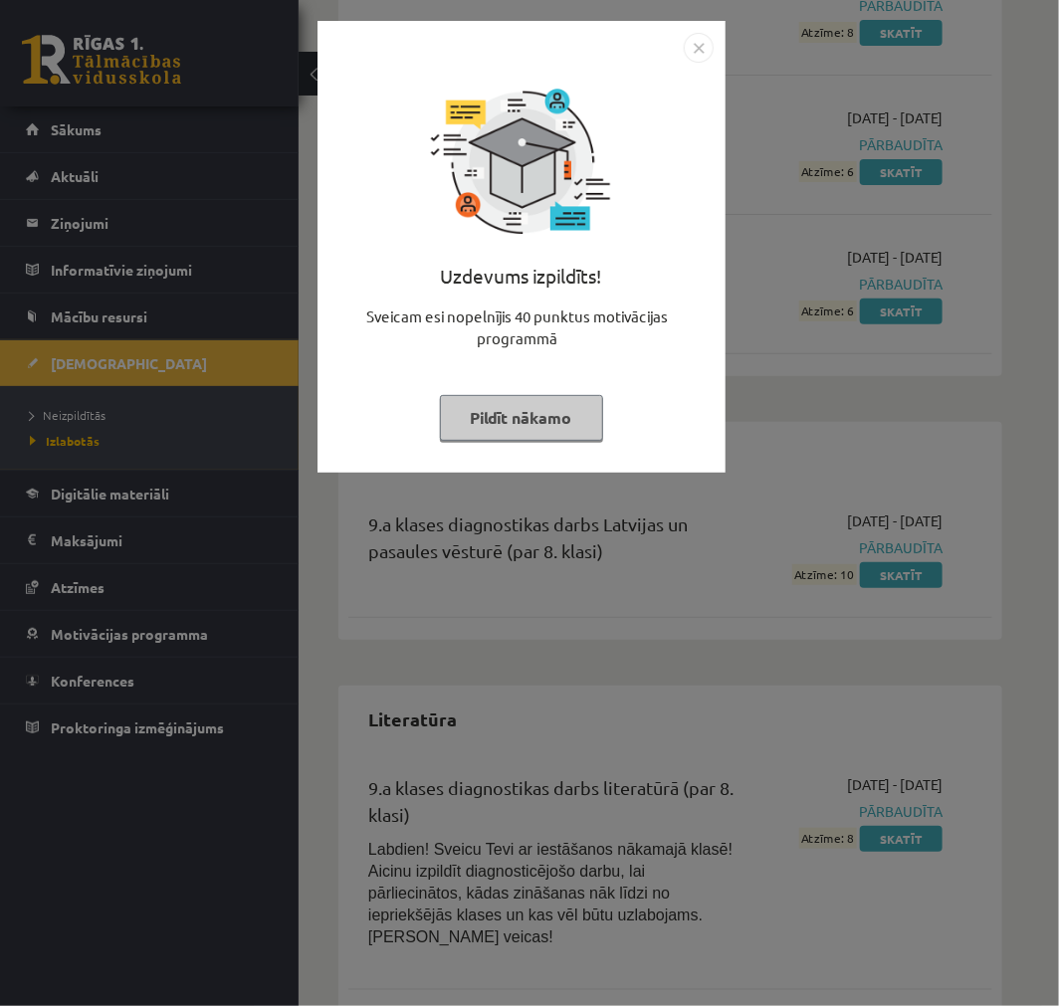
click at [518, 412] on button "Pildīt nākamo" at bounding box center [521, 418] width 163 height 46
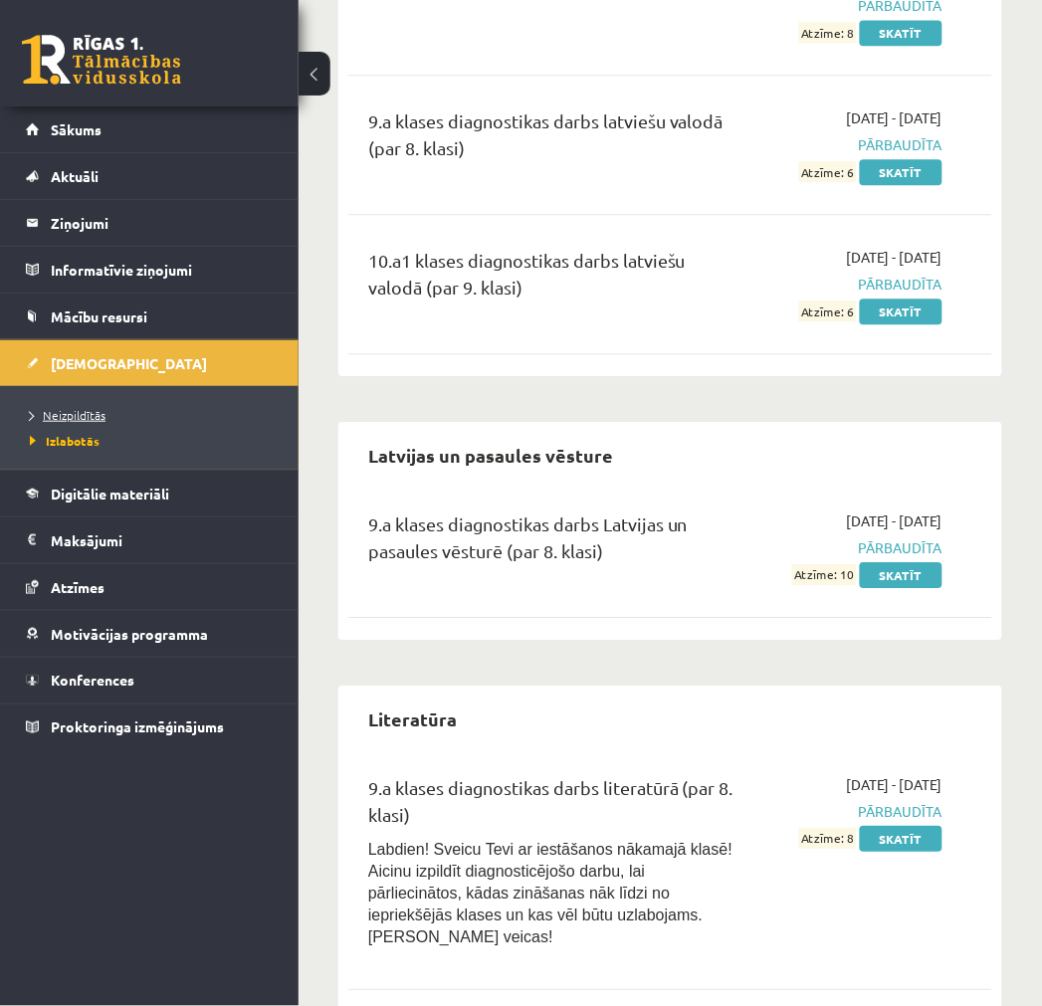
click at [65, 412] on span "Neizpildītās" at bounding box center [68, 415] width 76 height 16
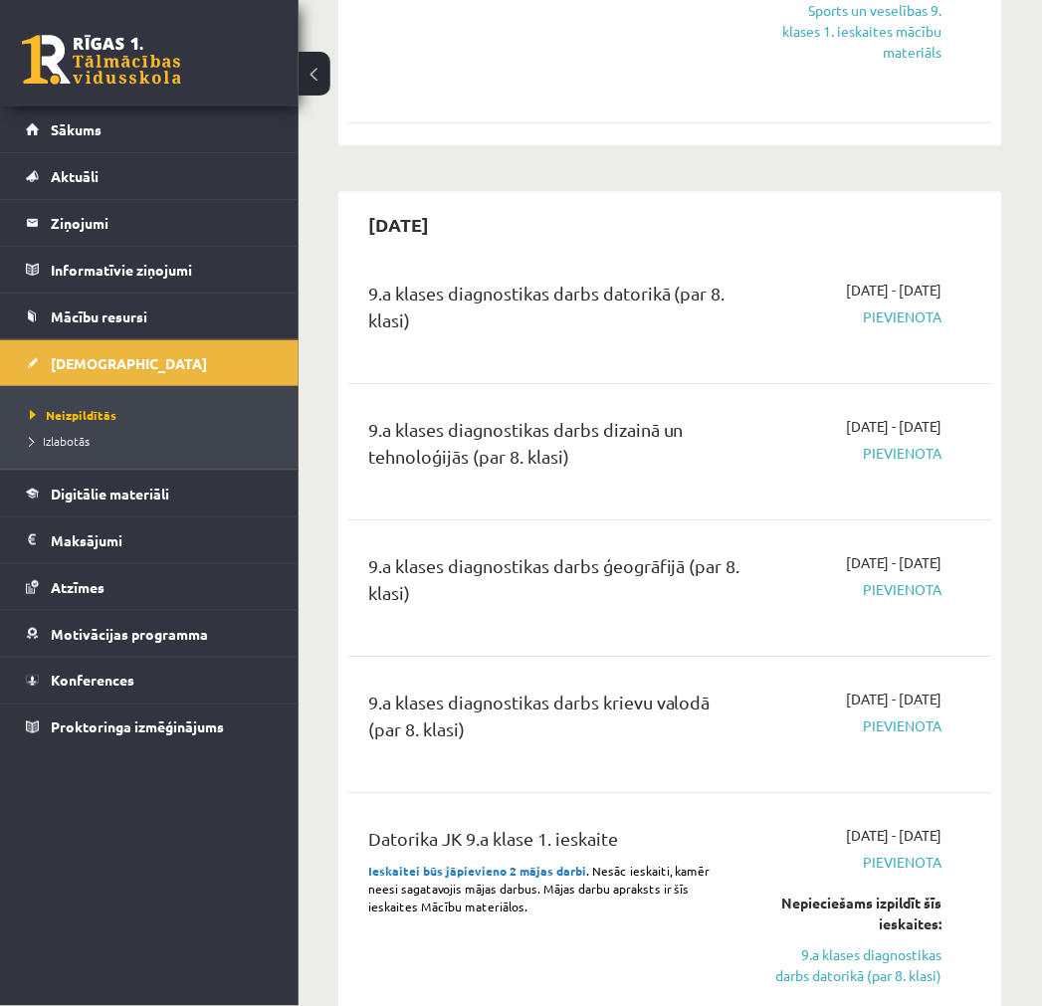
drag, startPoint x: 48, startPoint y: 31, endPoint x: 394, endPoint y: 137, distance: 362.3
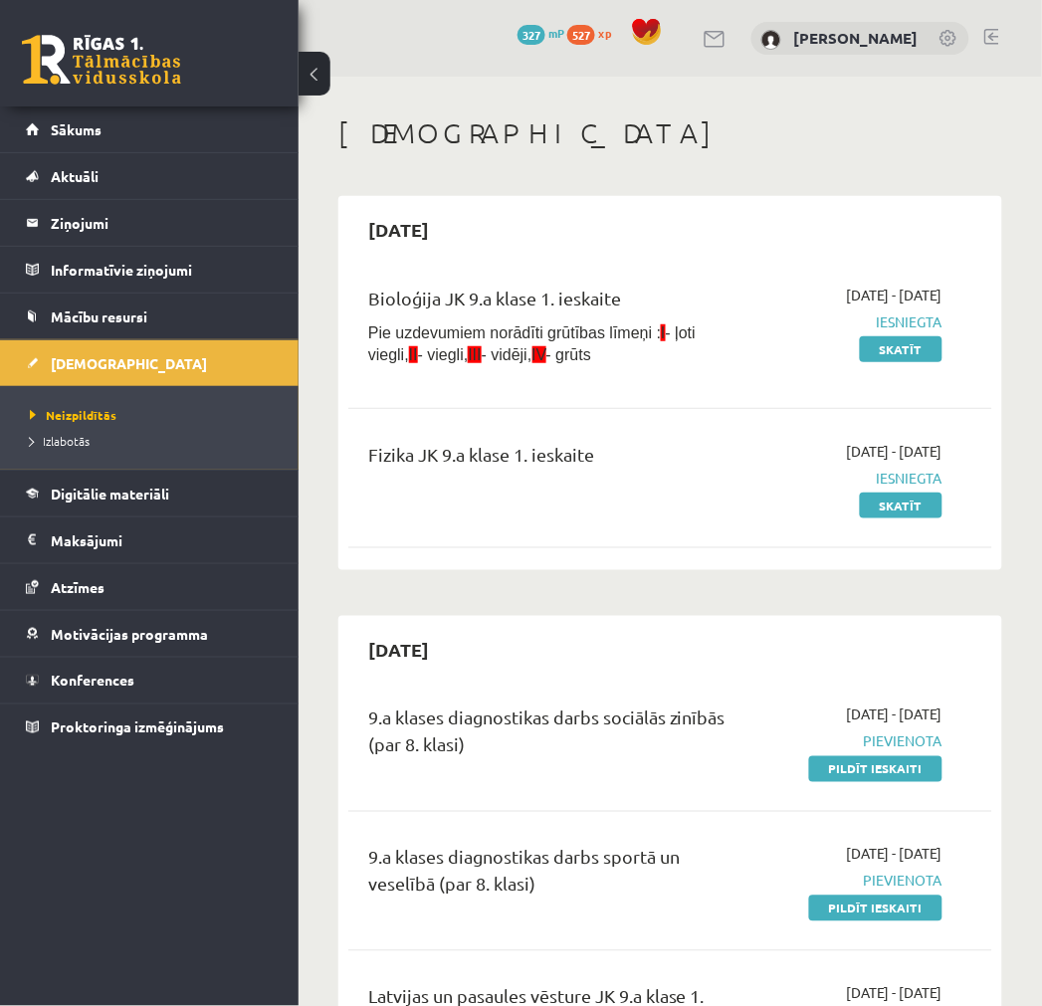
drag, startPoint x: 595, startPoint y: 574, endPoint x: 529, endPoint y: 51, distance: 527.6
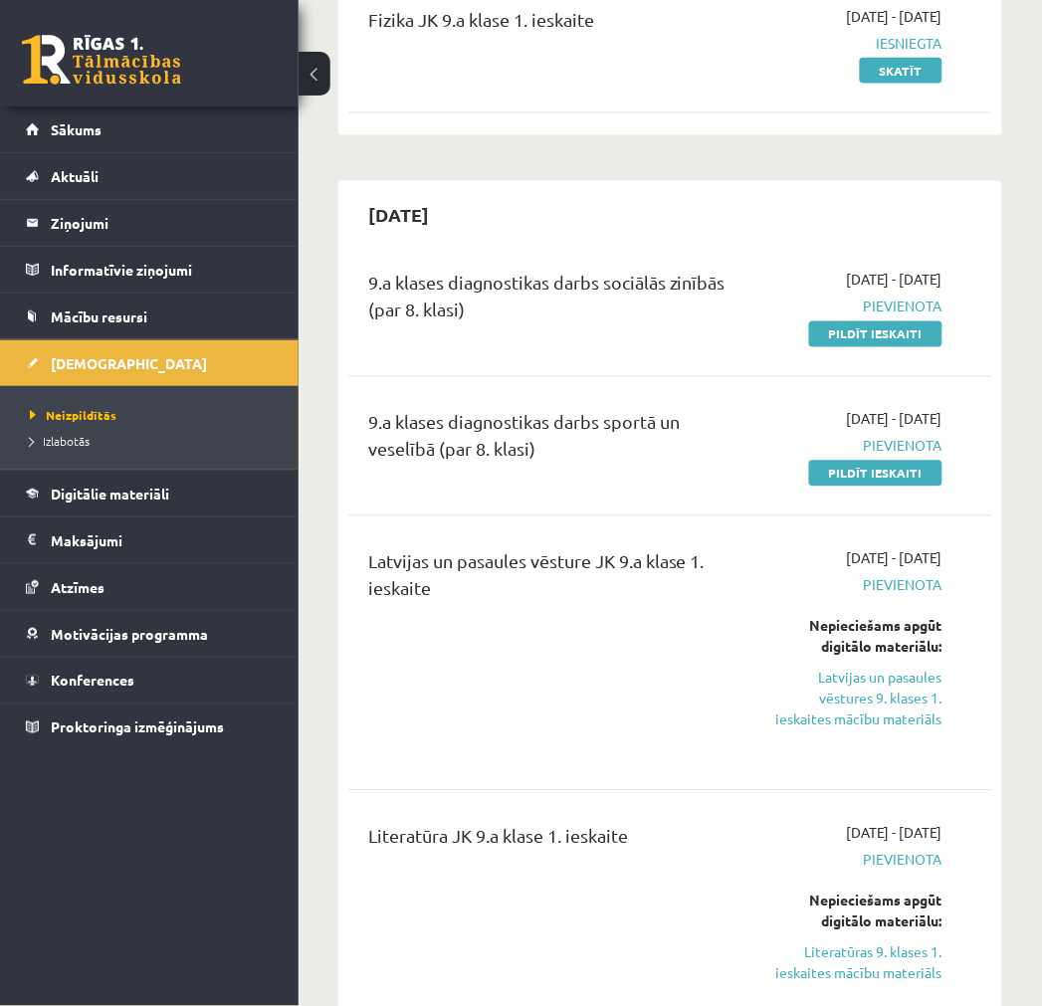
scroll to position [442, 0]
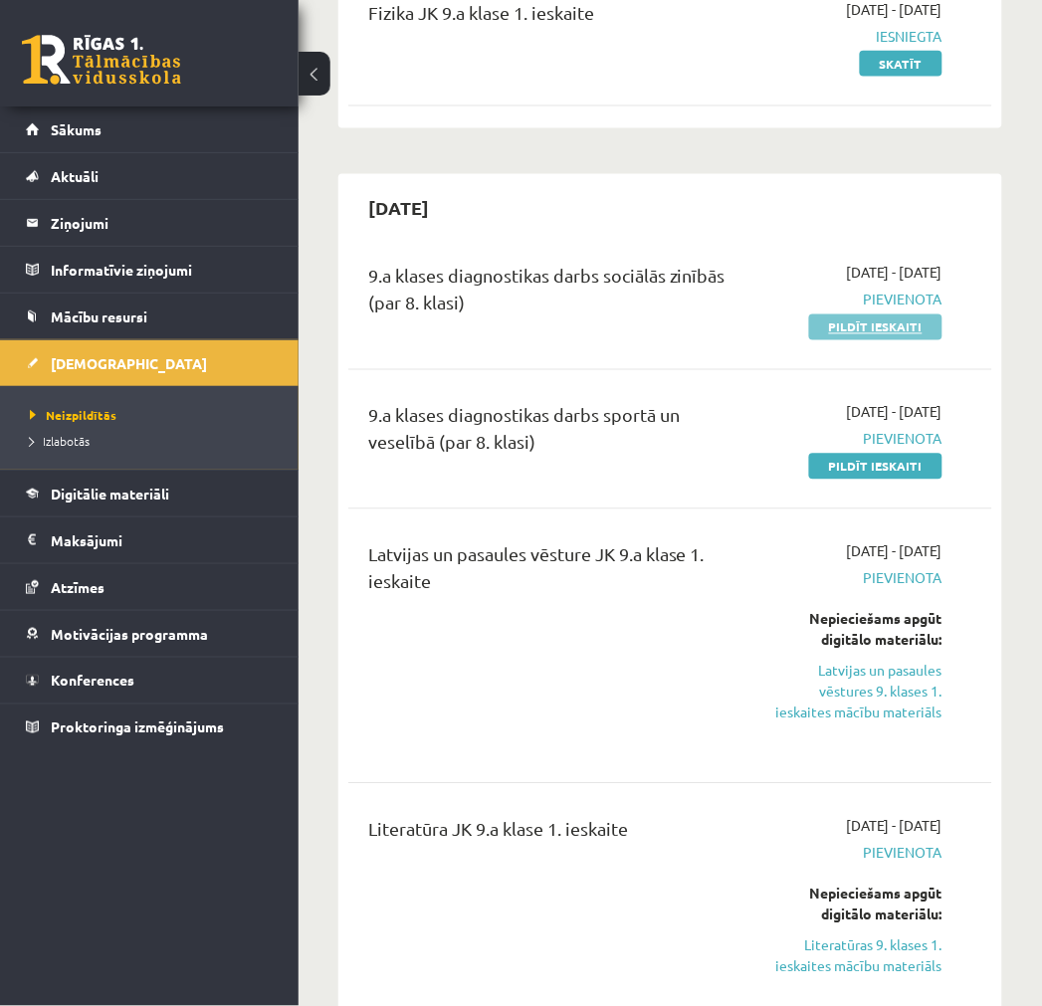
click at [887, 332] on link "Pildīt ieskaiti" at bounding box center [875, 327] width 133 height 26
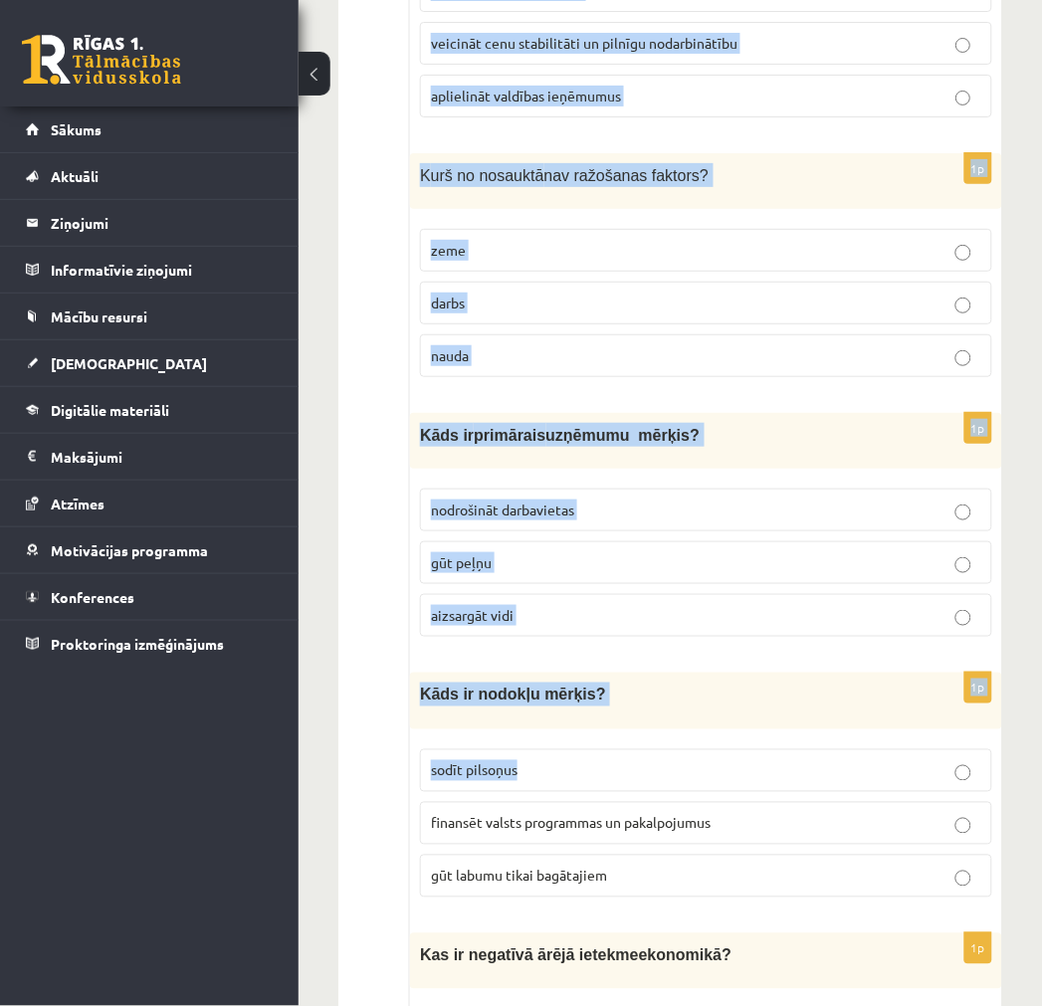
scroll to position [6893, 0]
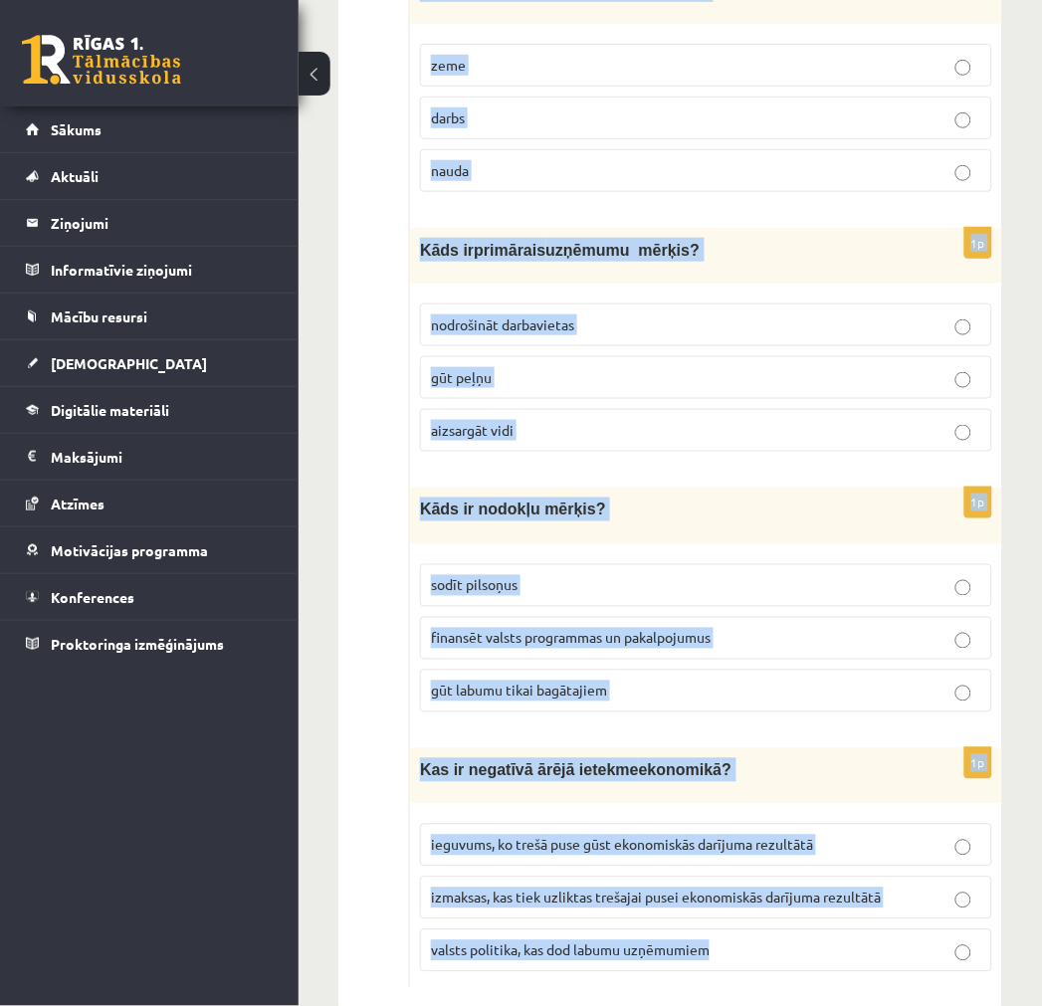
drag, startPoint x: 420, startPoint y: 411, endPoint x: 734, endPoint y: 933, distance: 609.0
copy form "Kāpēc ražošanā specializācija ir svarīga ? tā palielina efektivitāti tā samazin…"
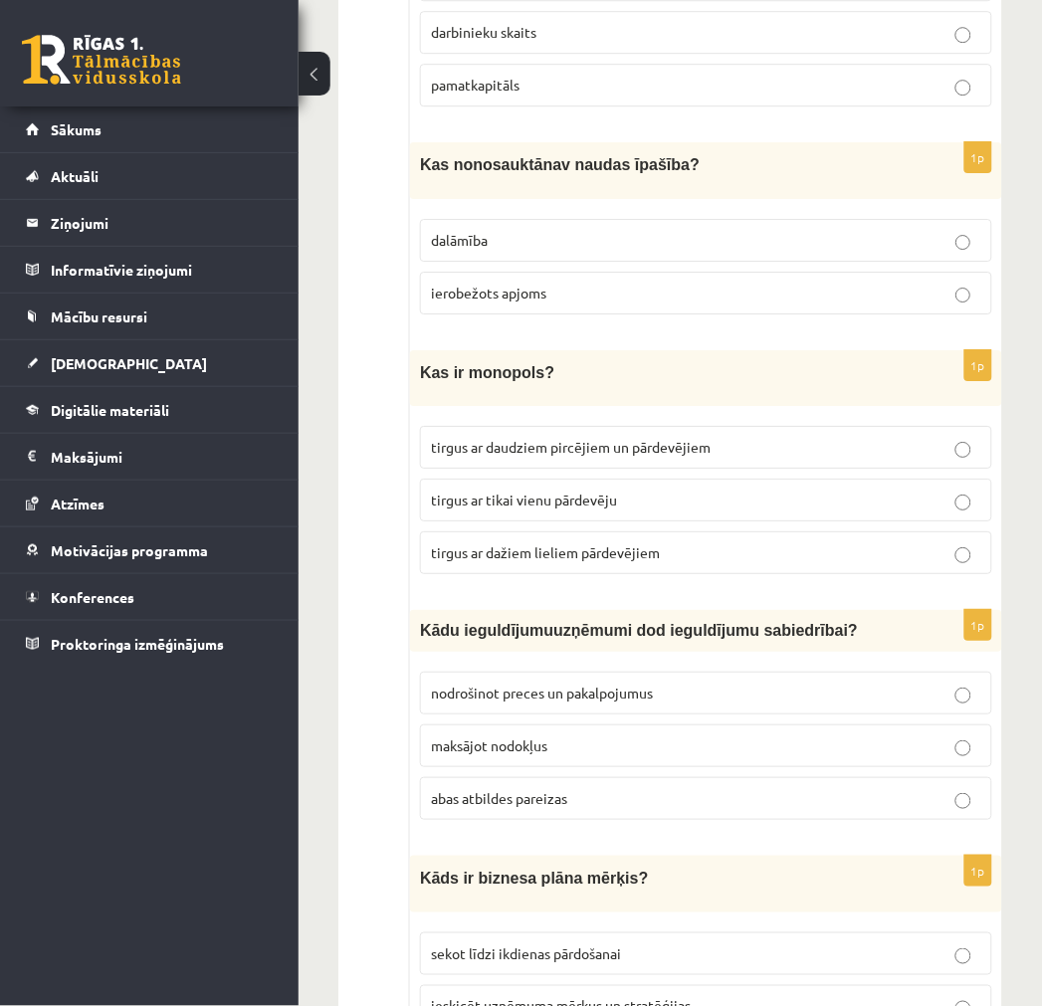
scroll to position [0, 0]
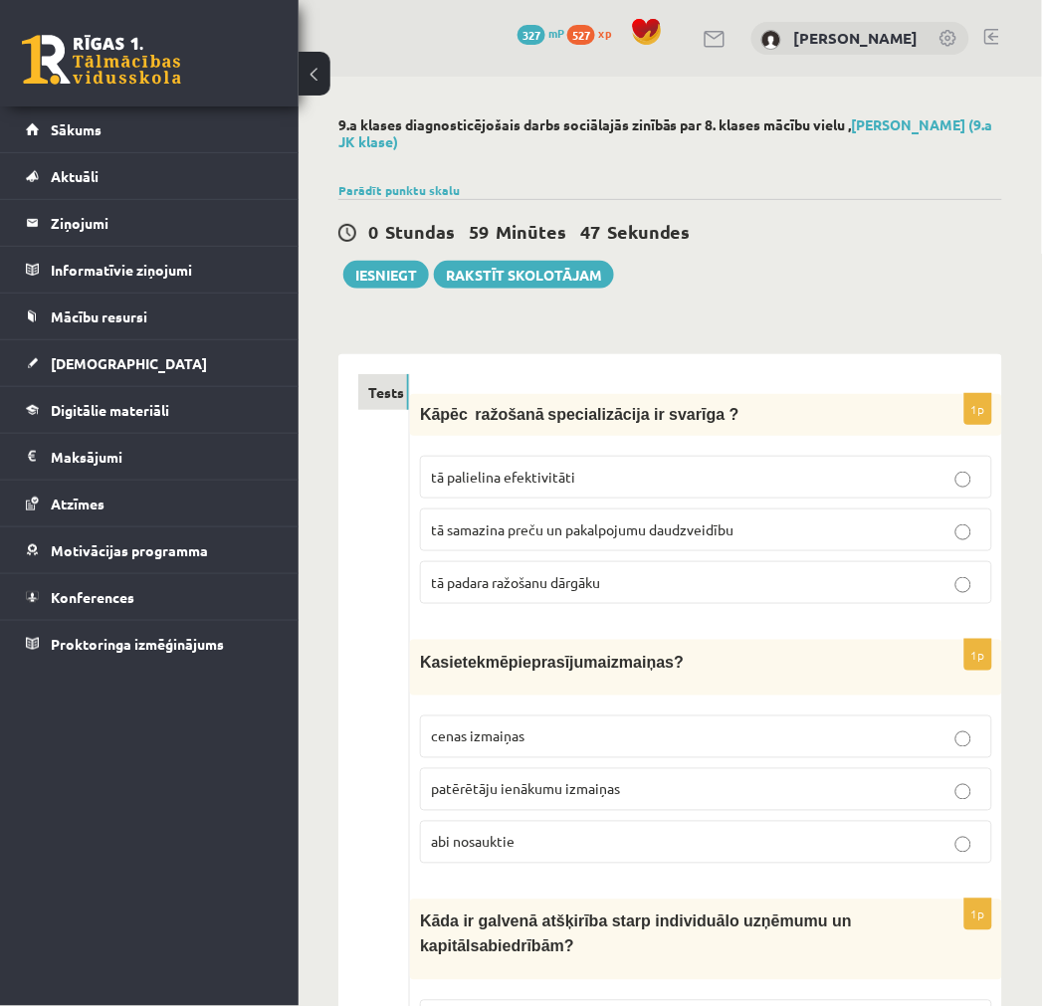
drag, startPoint x: 290, startPoint y: 469, endPoint x: 637, endPoint y: 131, distance: 484.2
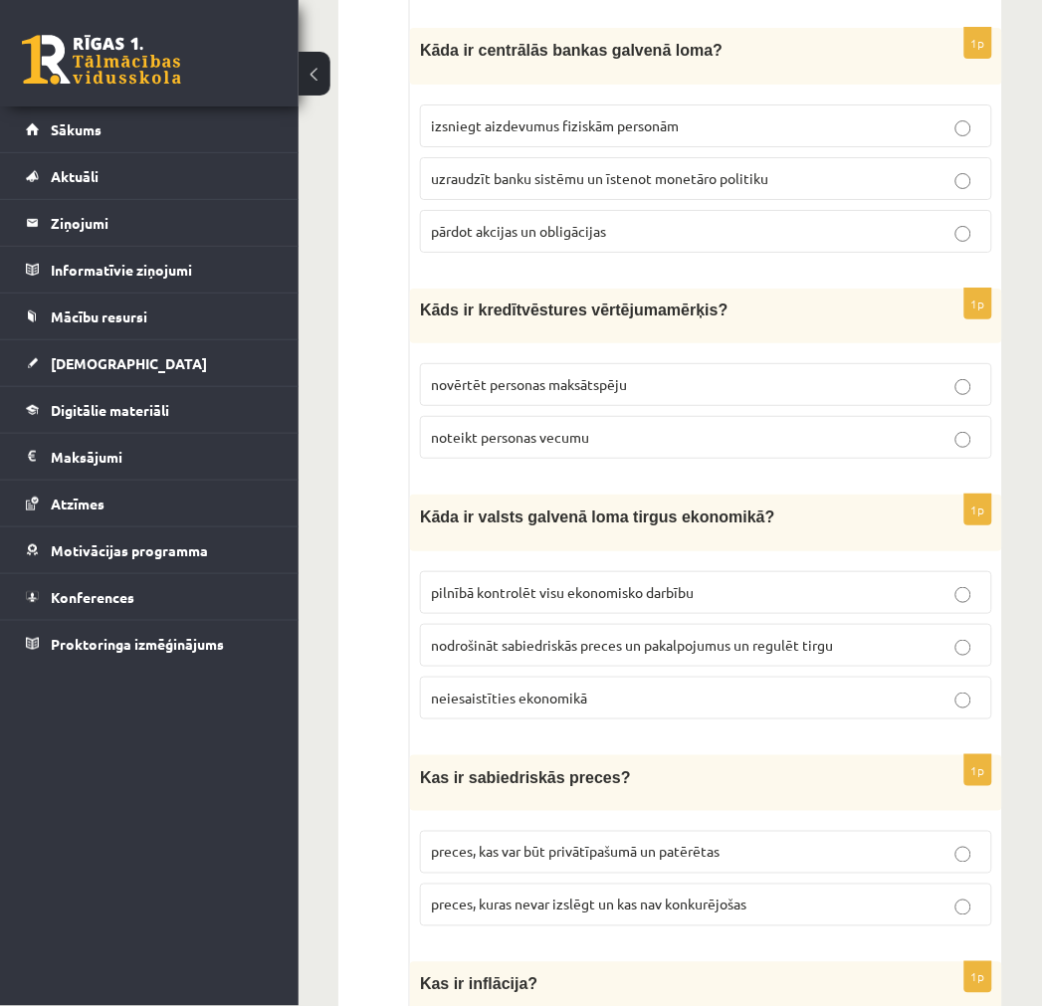
scroll to position [6893, 0]
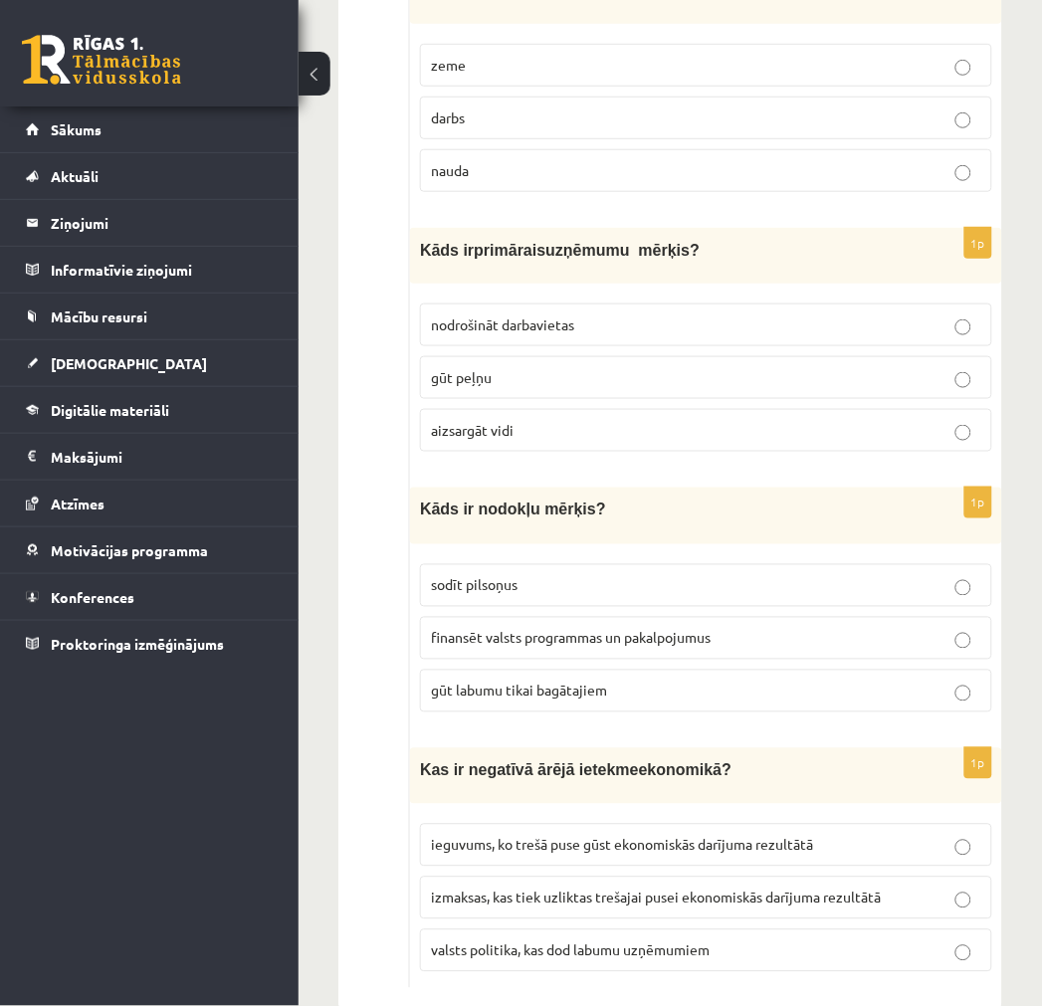
drag, startPoint x: 916, startPoint y: 325, endPoint x: 674, endPoint y: 831, distance: 560.4
drag, startPoint x: 319, startPoint y: 657, endPoint x: 366, endPoint y: 789, distance: 140.4
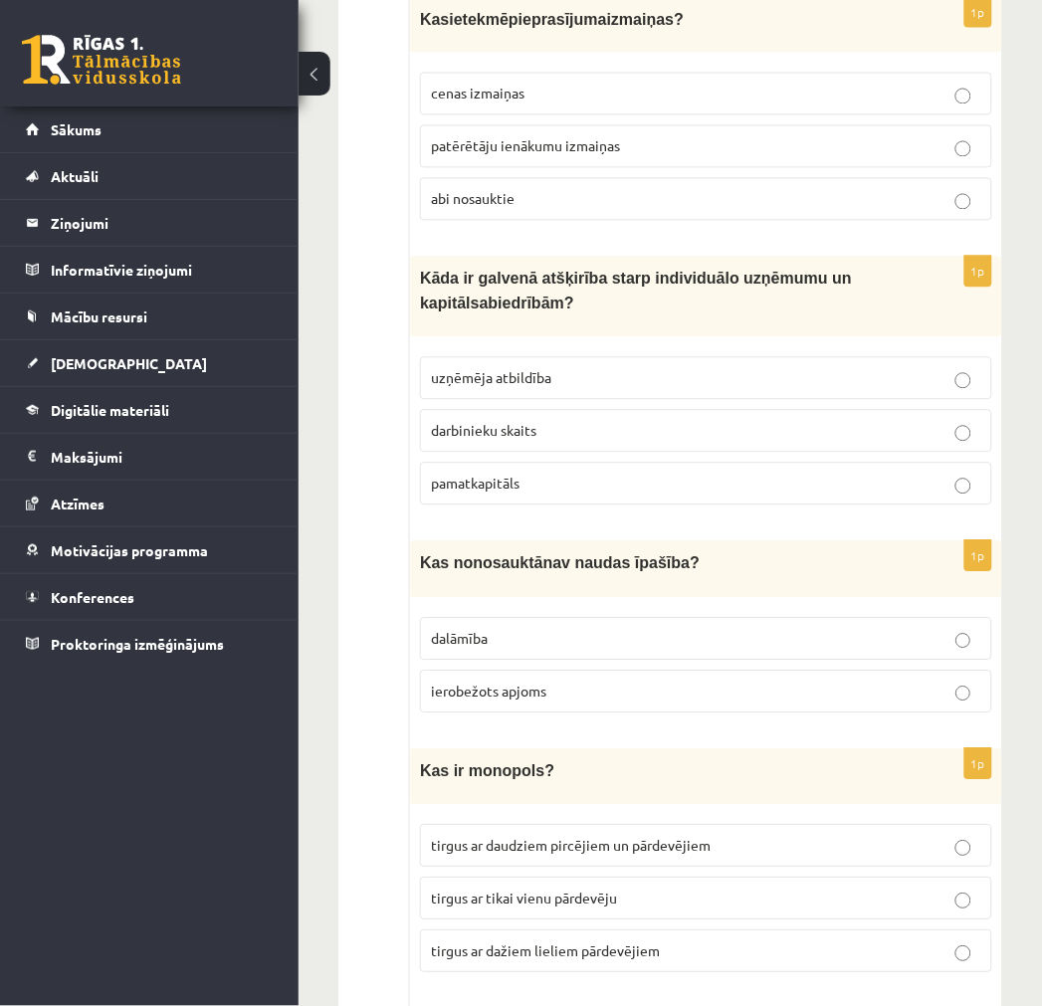
scroll to position [0, 0]
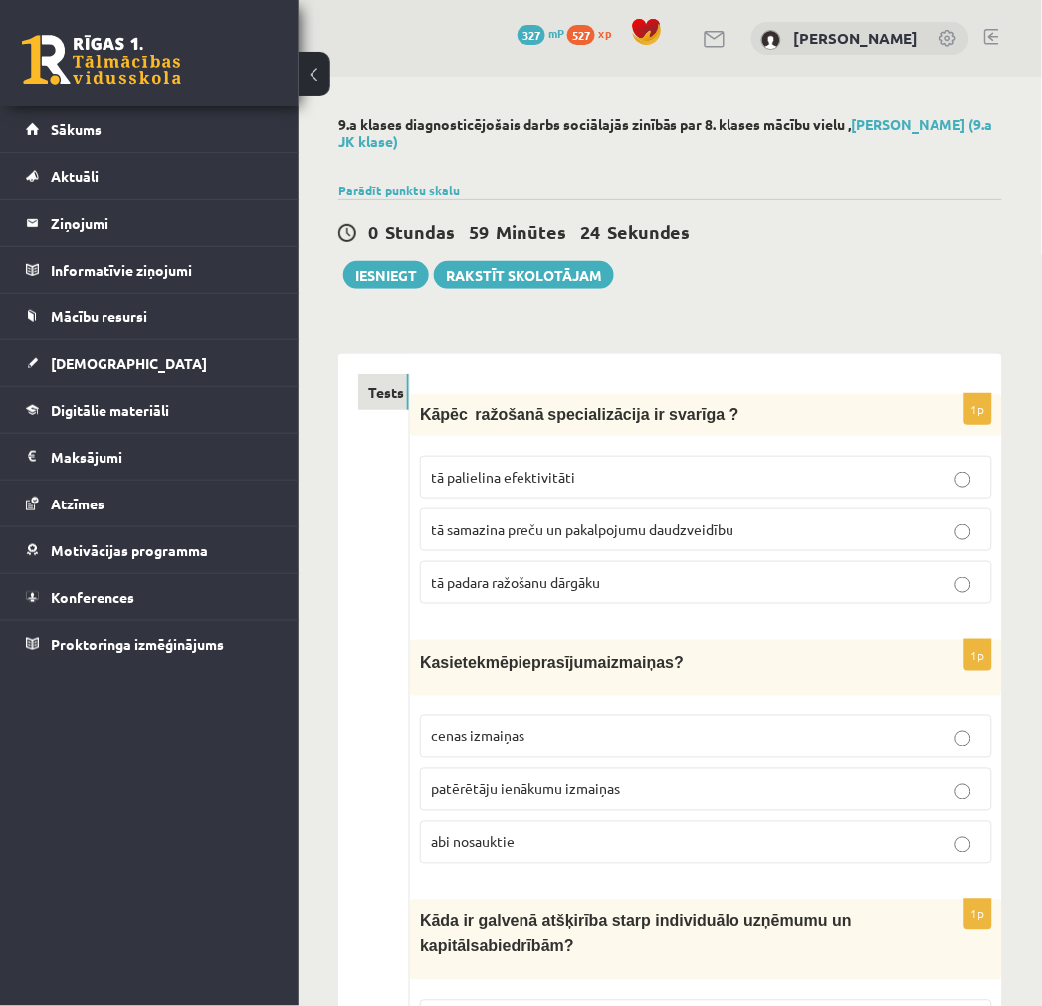
drag, startPoint x: 384, startPoint y: 660, endPoint x: 368, endPoint y: 209, distance: 451.1
click at [580, 479] on p "tā palielina efektivitāti" at bounding box center [706, 477] width 550 height 21
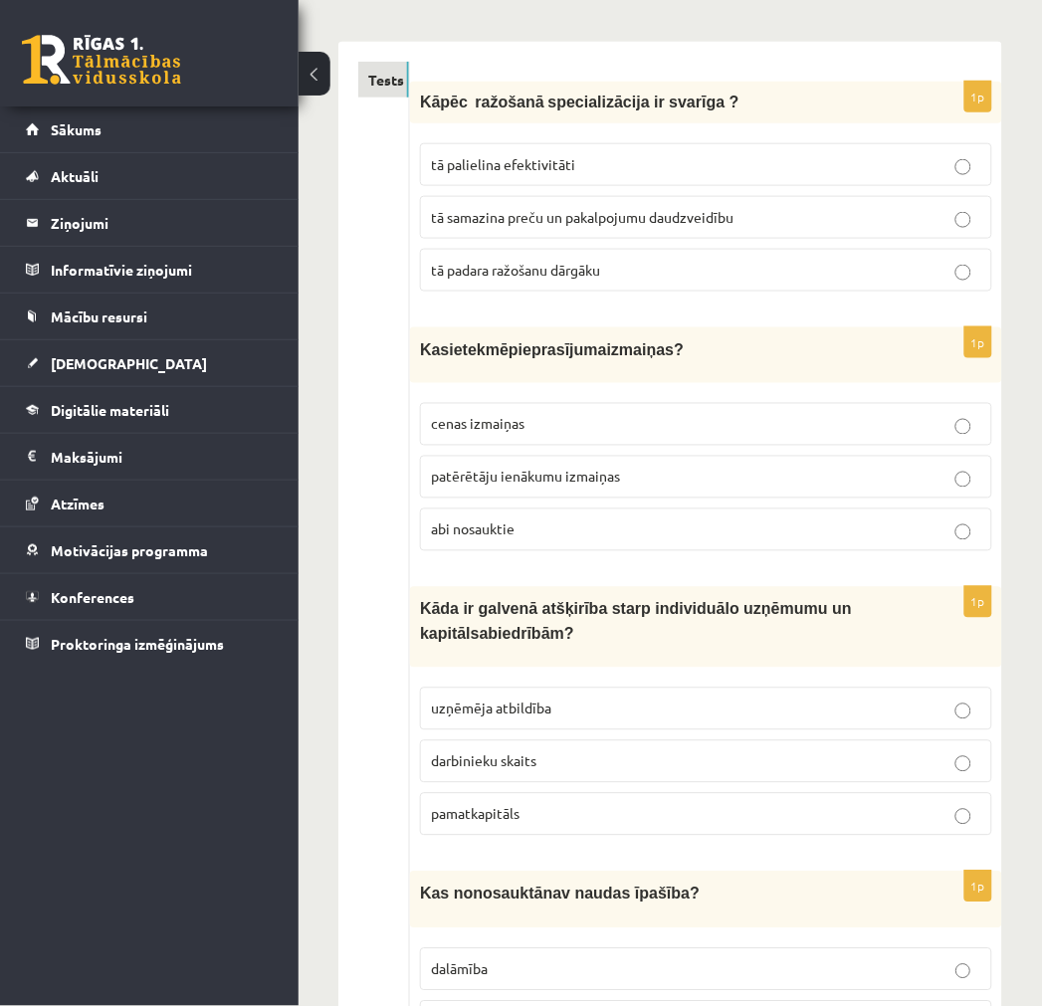
scroll to position [331, 0]
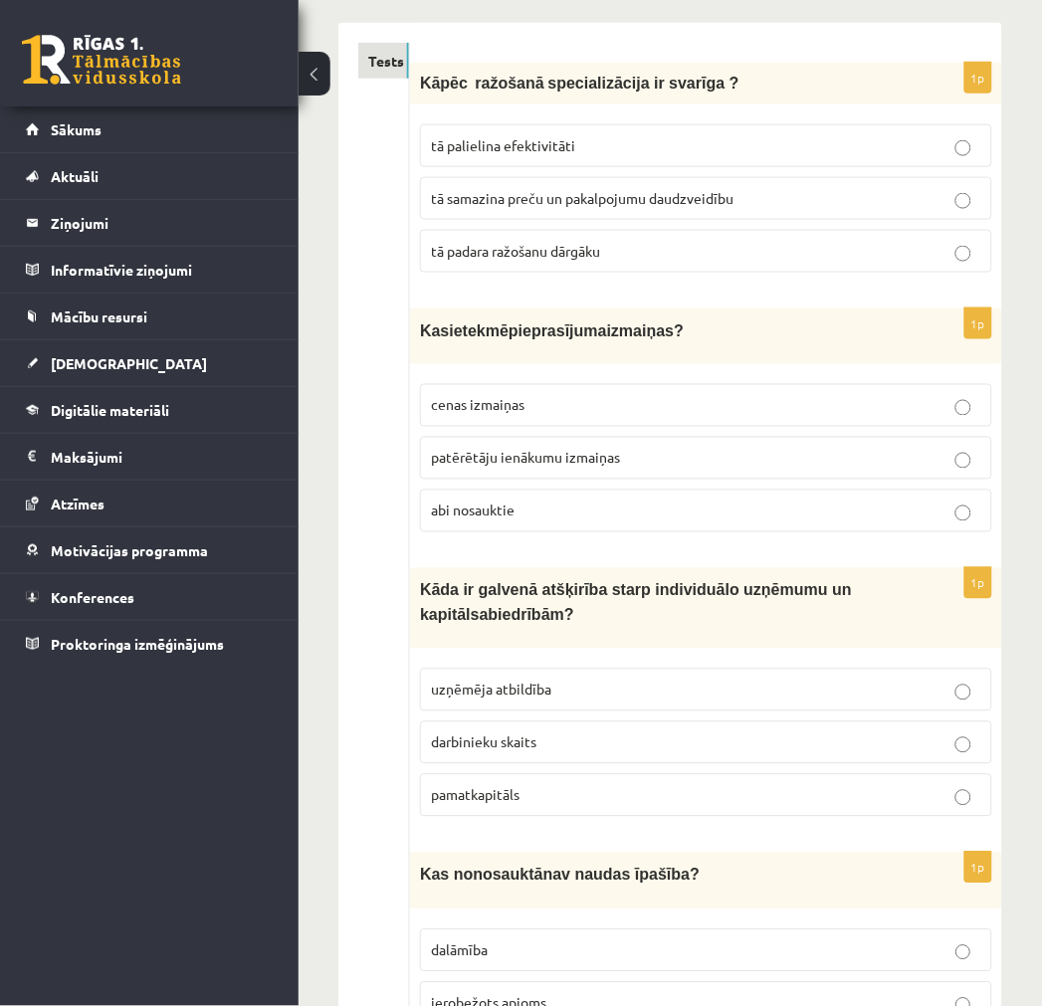
click at [602, 506] on p "abi nosauktie" at bounding box center [706, 511] width 550 height 21
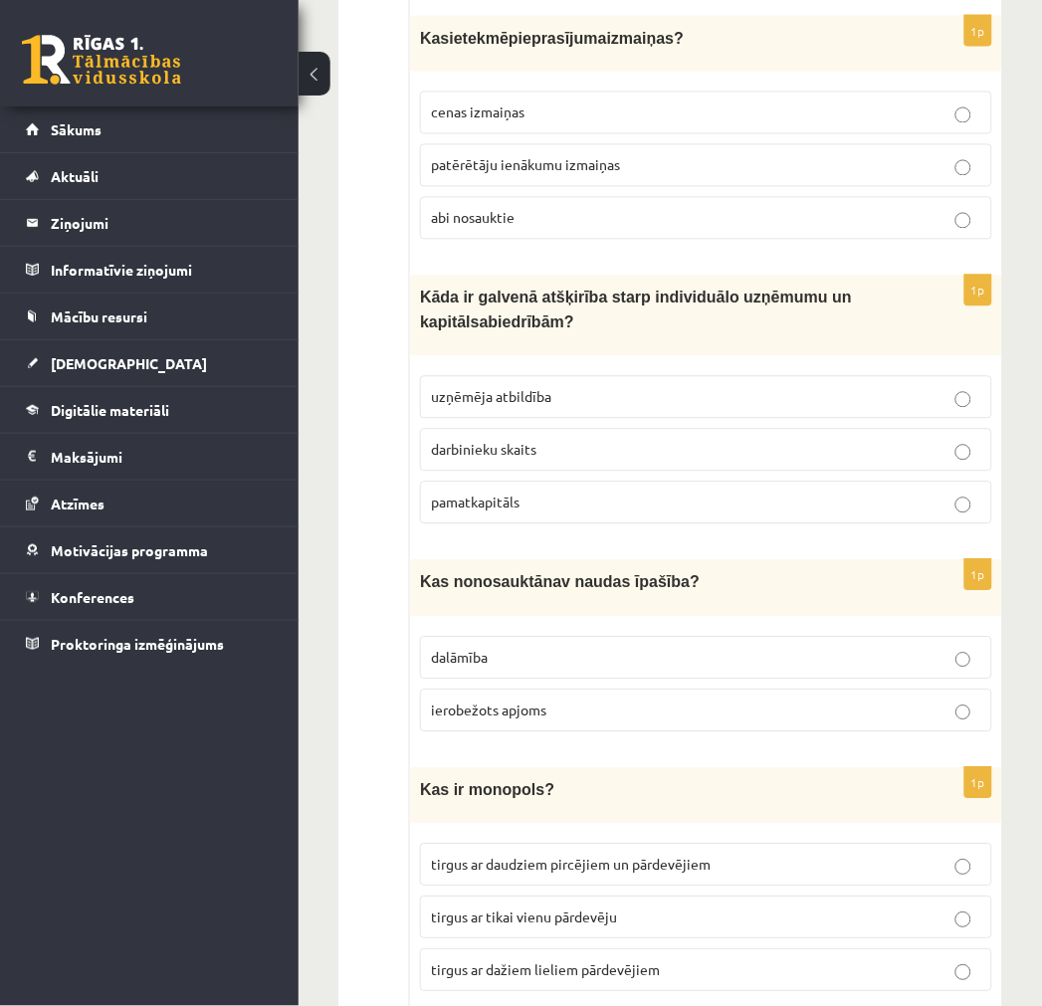
scroll to position [663, 0]
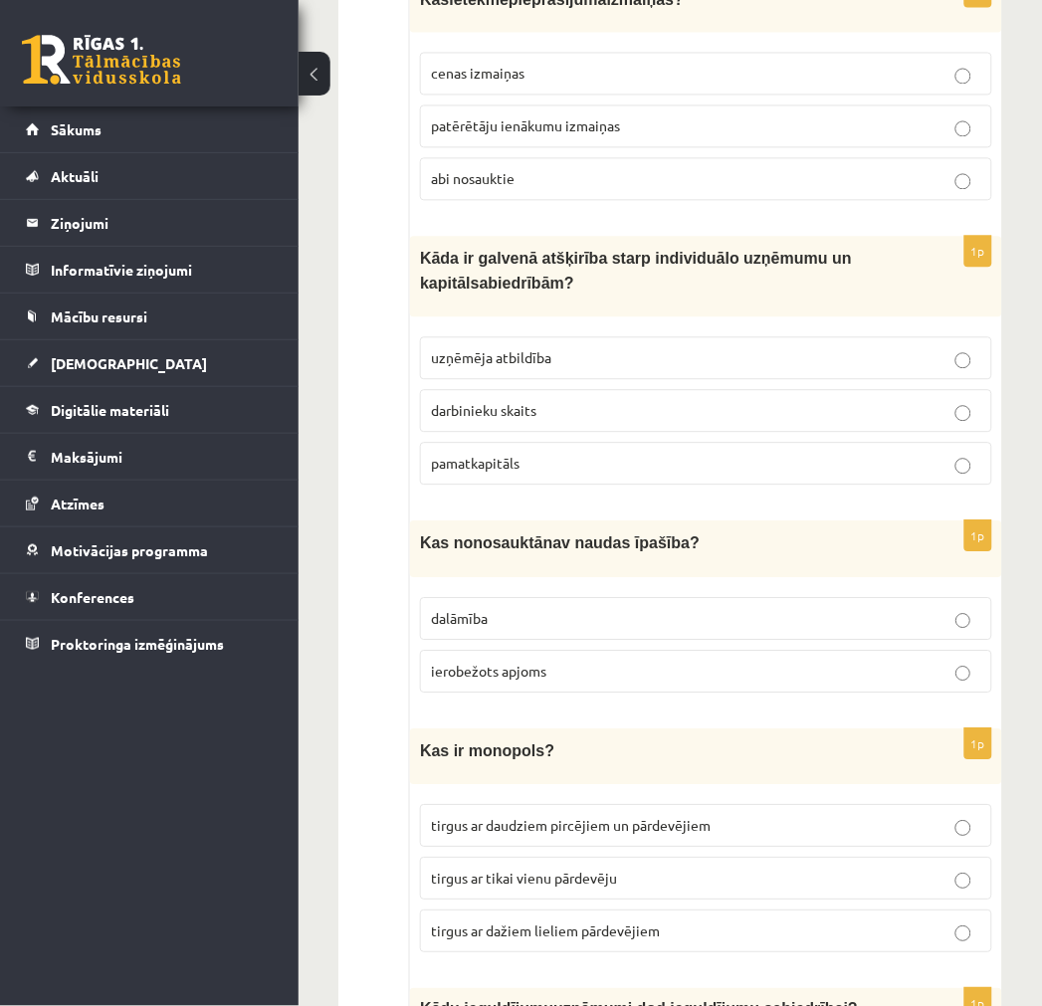
click at [85, 874] on div "0 Dāvanas 327 mP 527 xp Jaromirs Četčikovs Sākums Aktuāli Kā mācīties eSKOLĀ Ko…" at bounding box center [149, 503] width 299 height 1006
click at [553, 348] on p "uzņēmēja atbildība" at bounding box center [706, 358] width 550 height 21
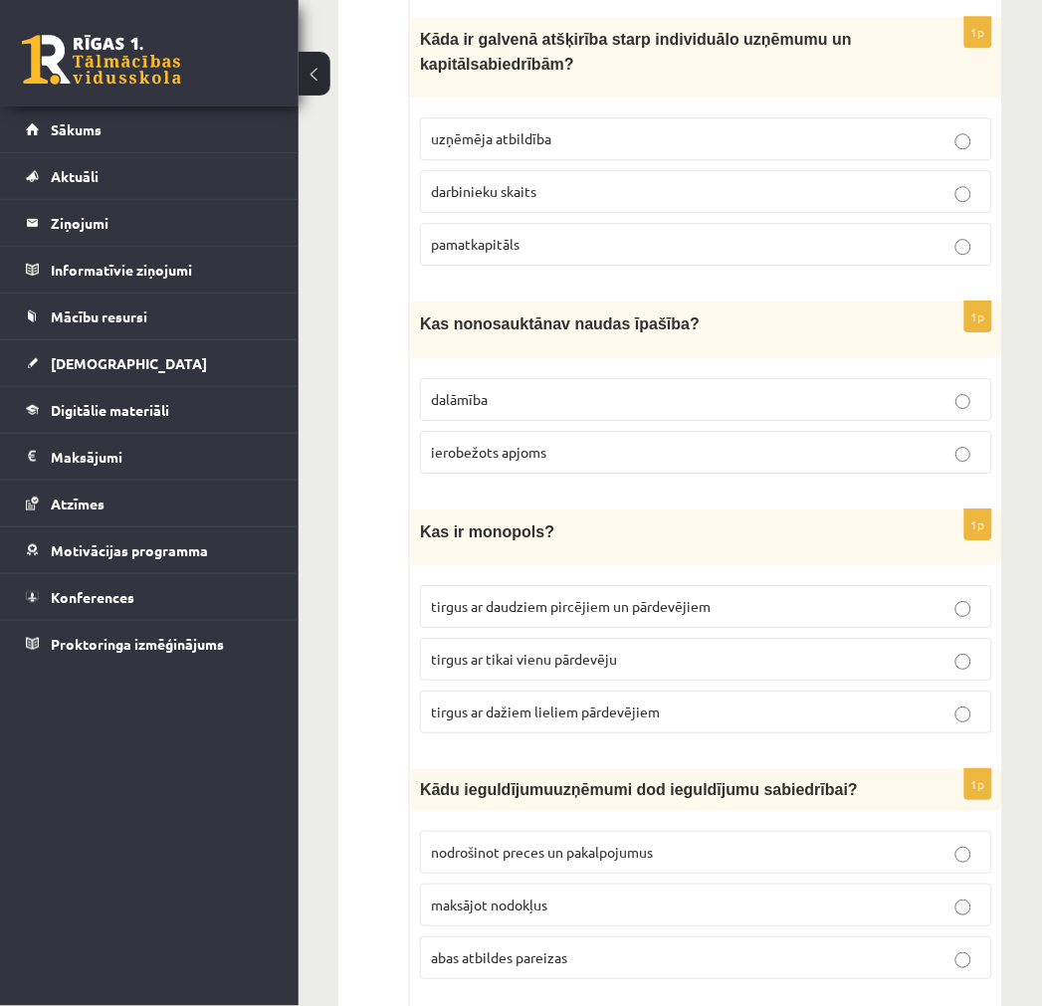
scroll to position [884, 0]
click at [557, 443] on p "ierobežots apjoms" at bounding box center [706, 451] width 550 height 21
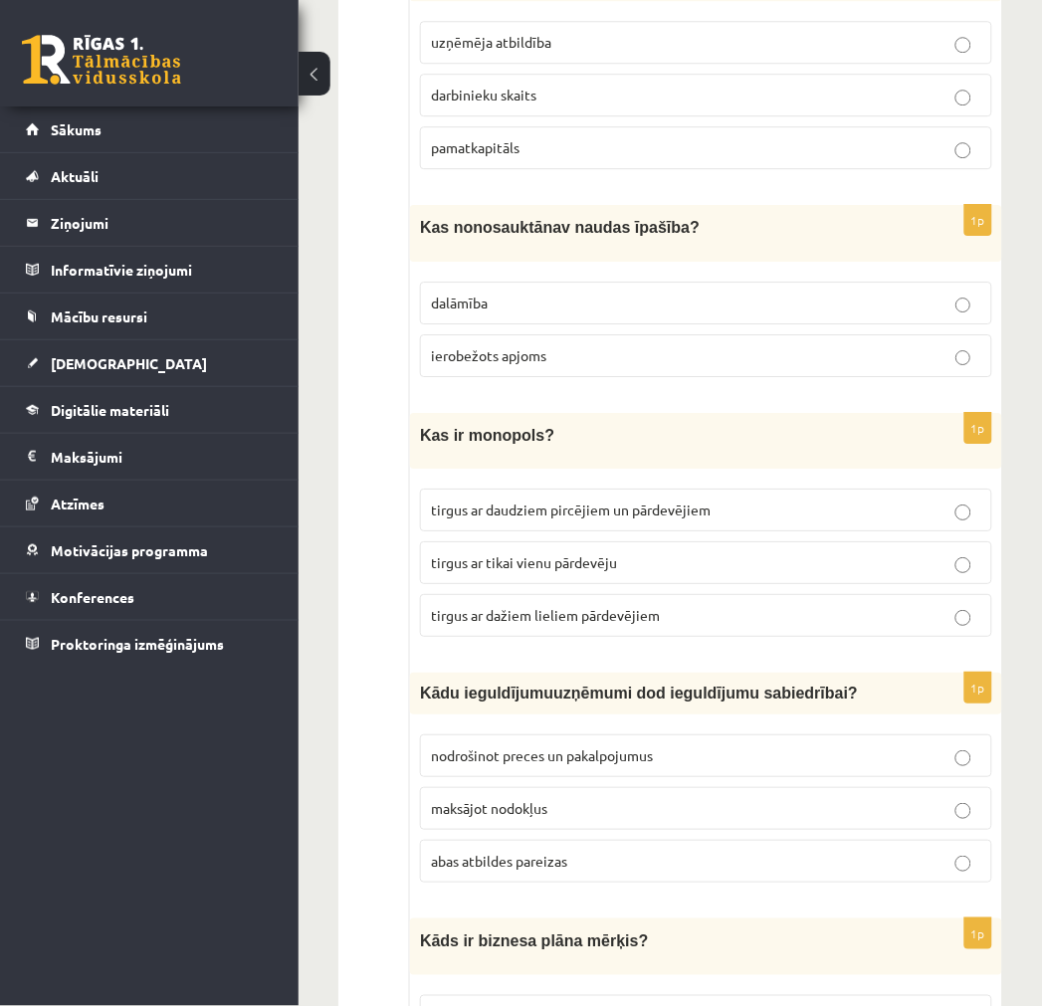
scroll to position [995, 0]
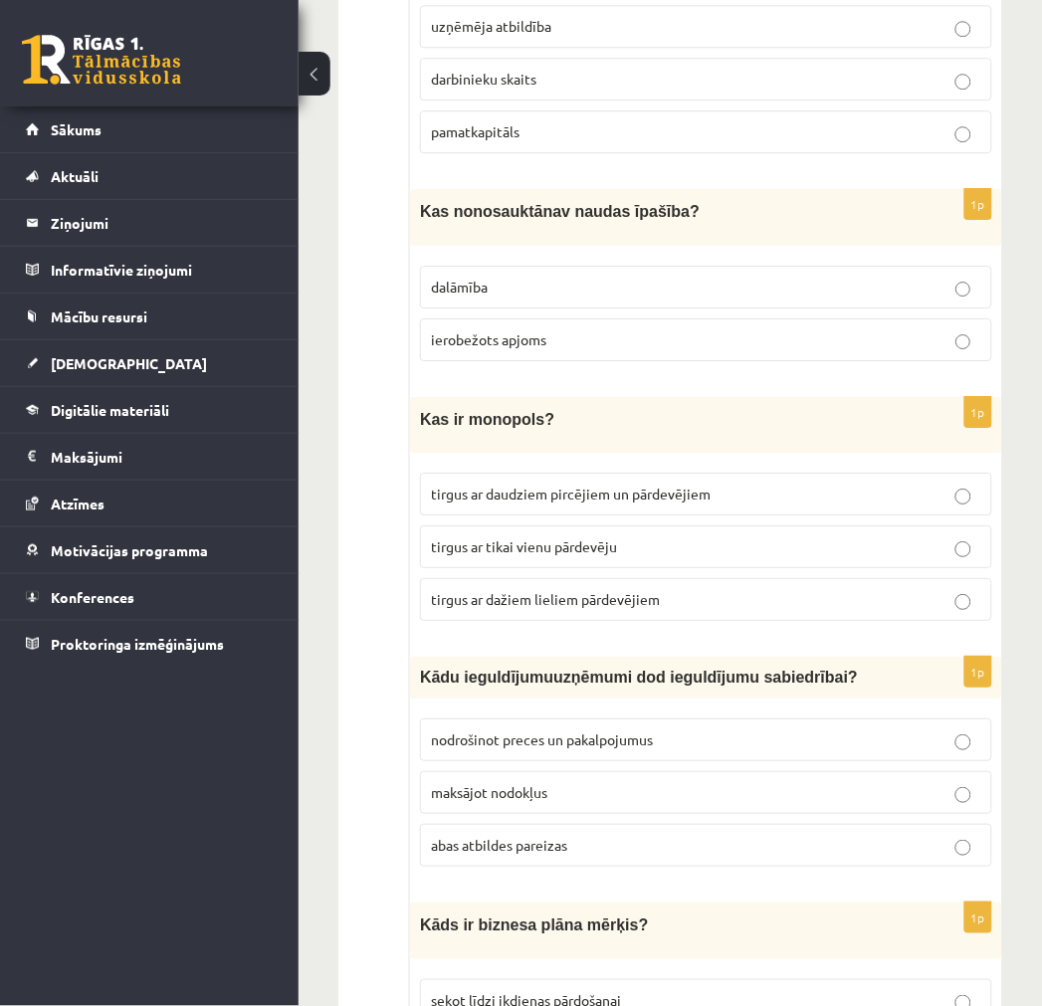
click at [583, 541] on span "tirgus ar tikai vienu pārdevēju" at bounding box center [524, 546] width 186 height 18
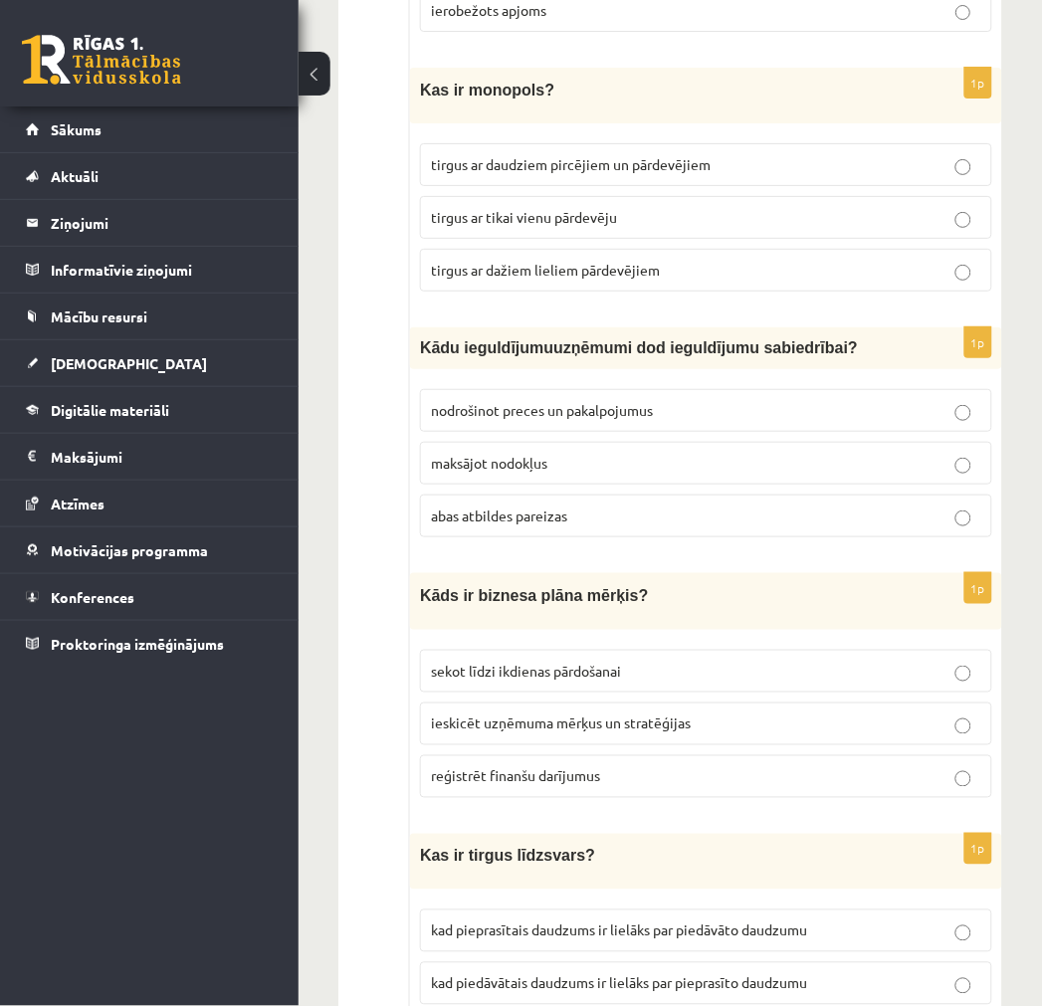
scroll to position [1327, 0]
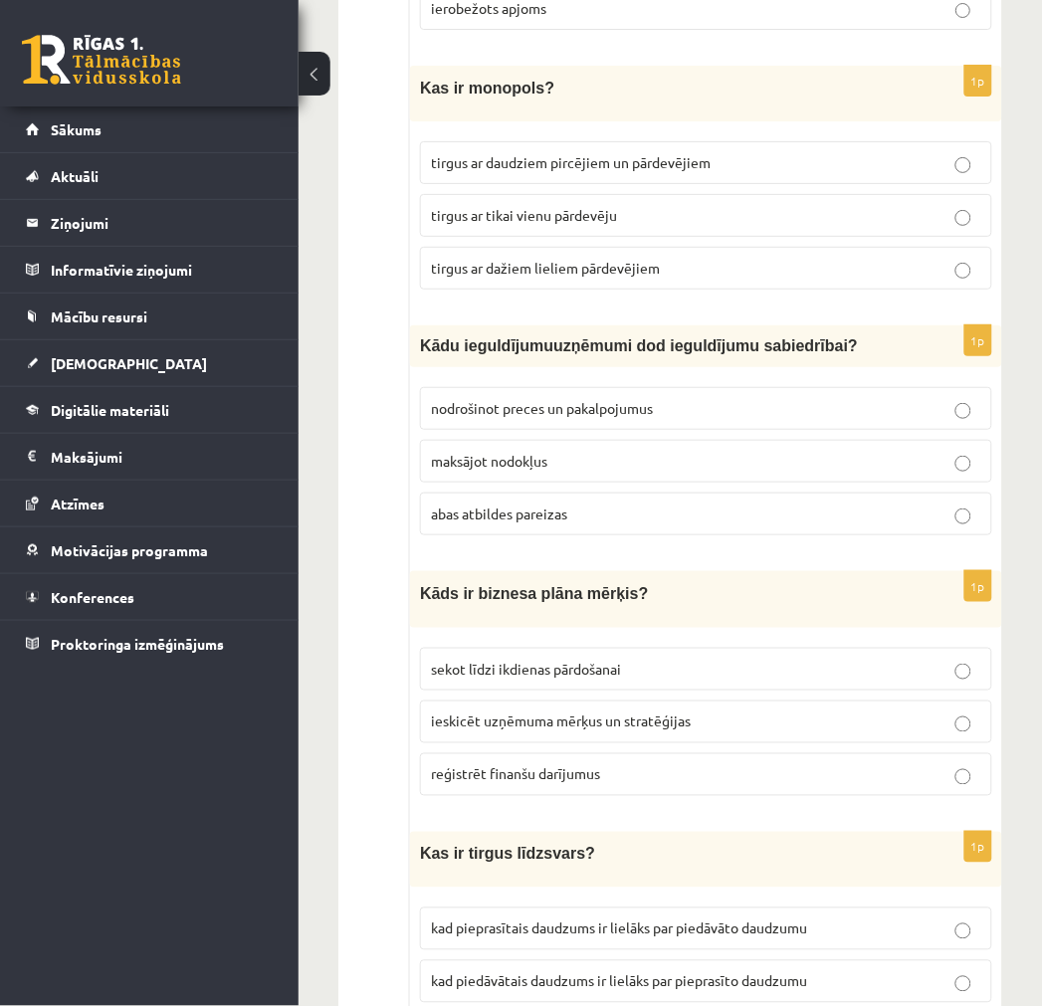
drag, startPoint x: 516, startPoint y: 534, endPoint x: 398, endPoint y: 503, distance: 121.7
click at [518, 505] on span "abas atbildes pareizas" at bounding box center [499, 514] width 136 height 18
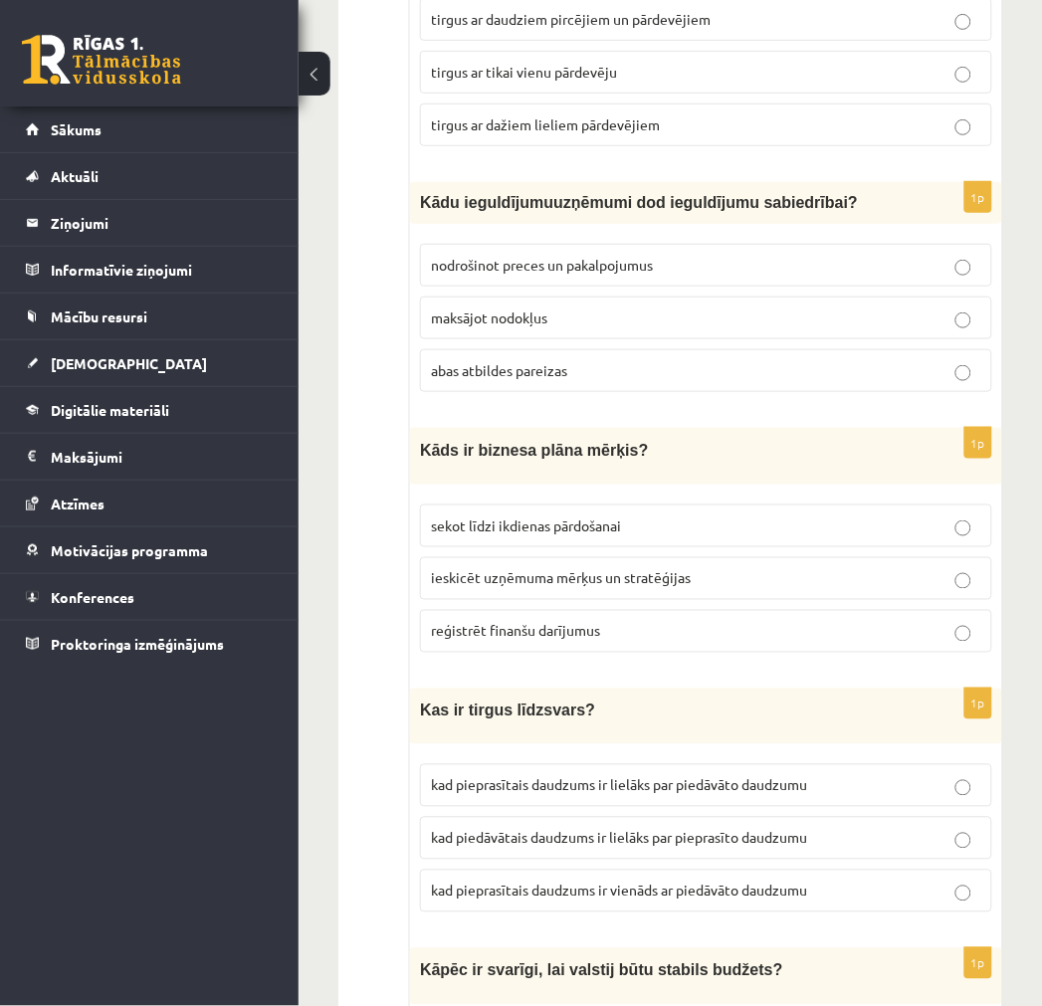
scroll to position [1548, 0]
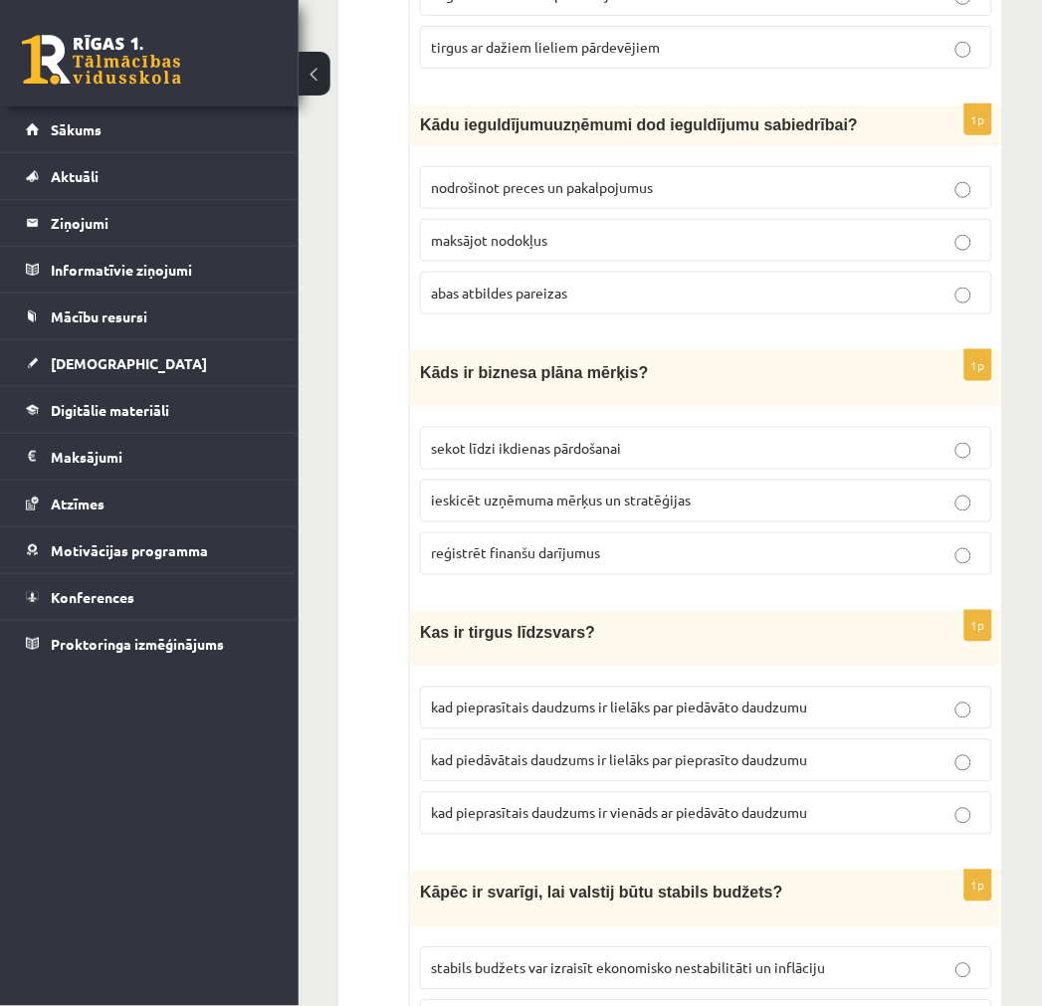
click at [588, 504] on label "ieskicēt uzņēmuma mērķus un stratēģijas" at bounding box center [706, 501] width 572 height 43
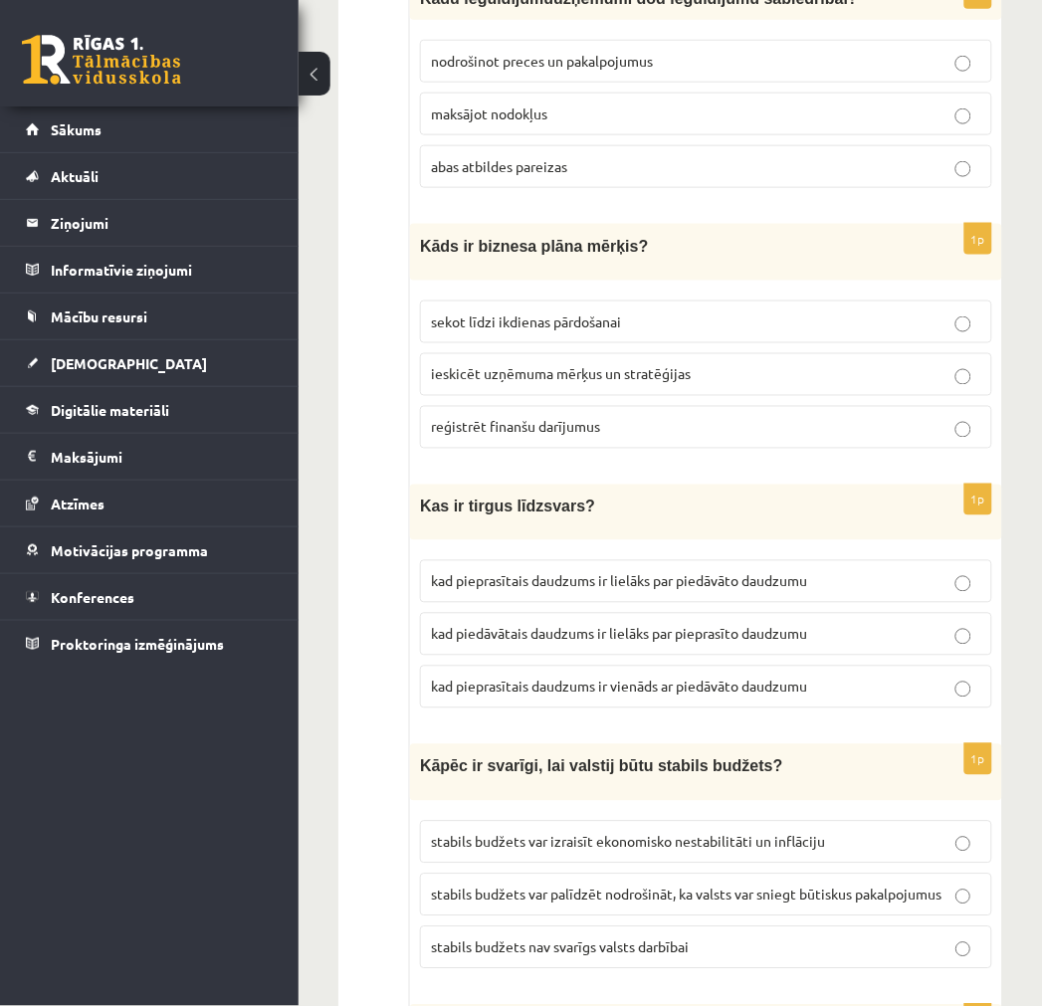
scroll to position [1769, 0]
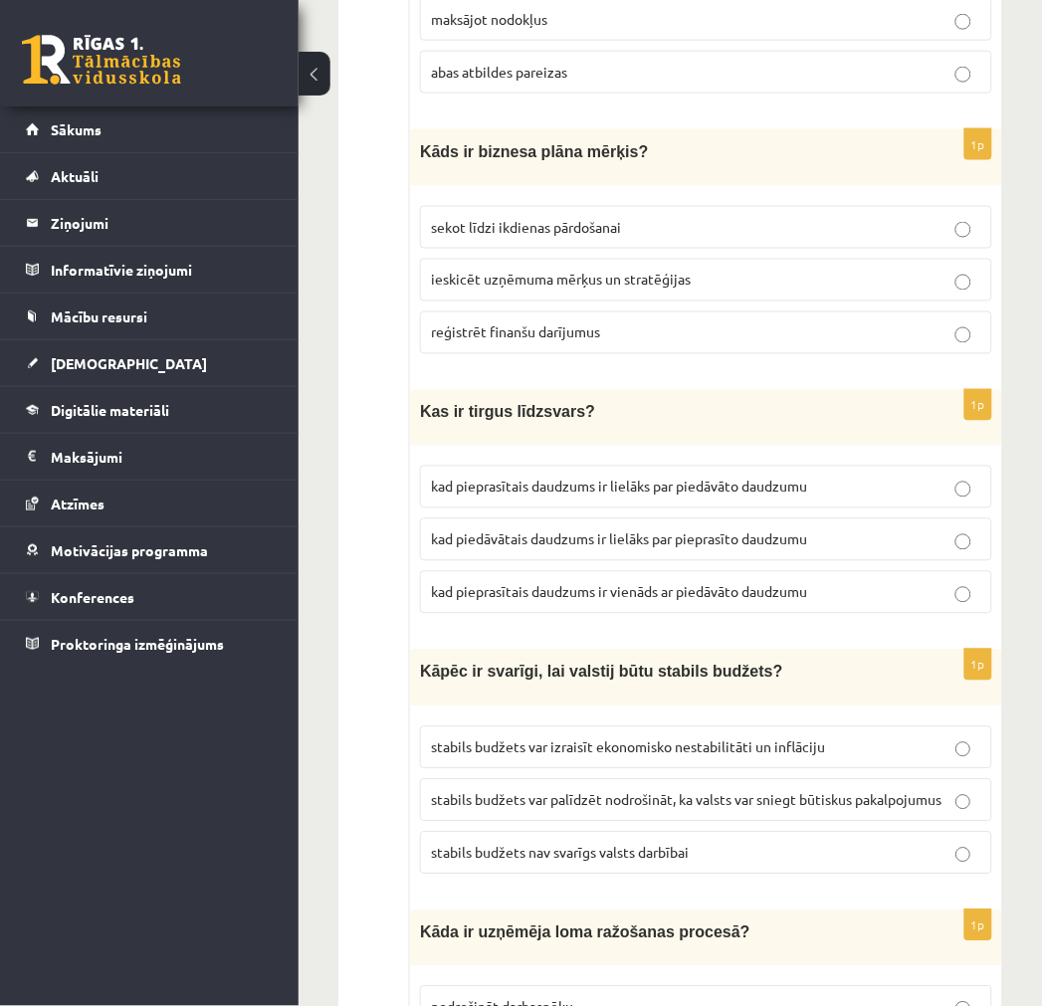
click at [598, 591] on p "kad pieprasītais daudzums ir vienāds ar piedāvāto daudzumu" at bounding box center [706, 592] width 550 height 21
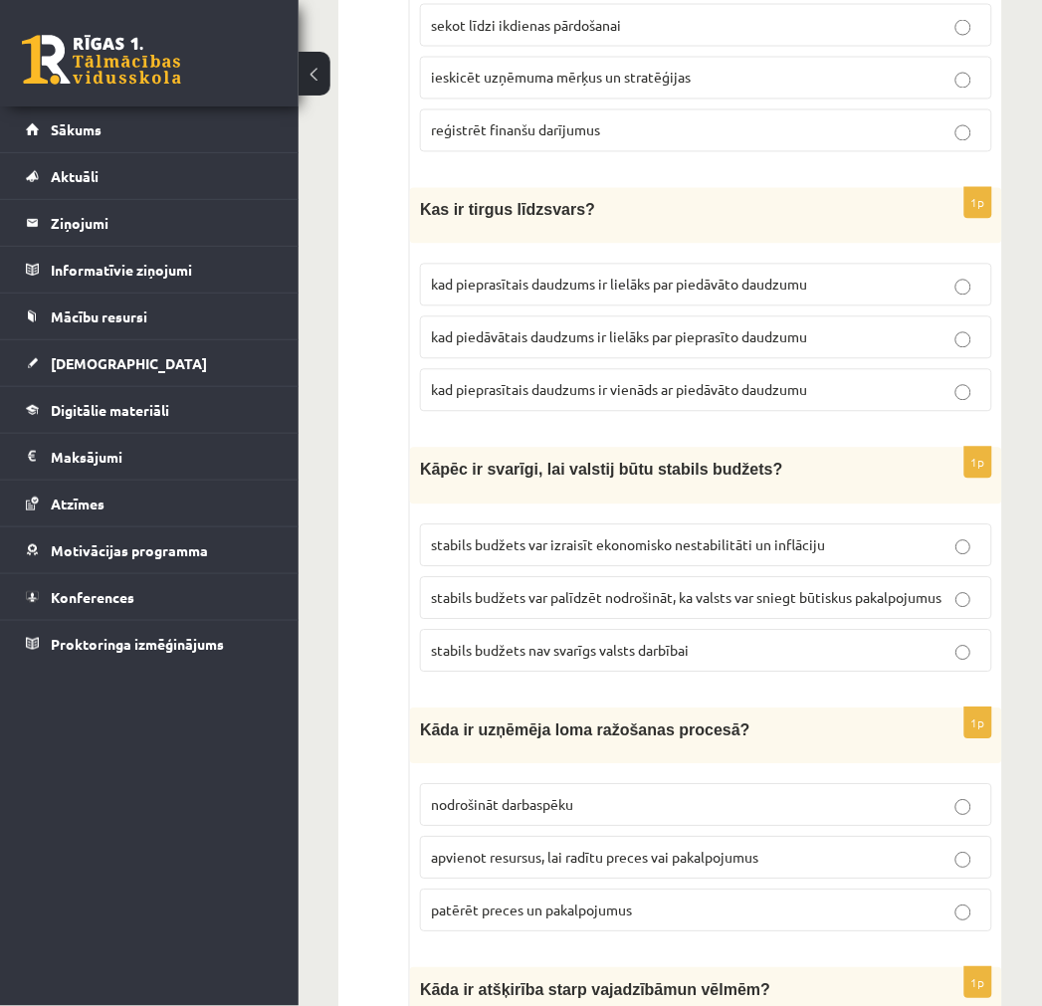
scroll to position [1990, 0]
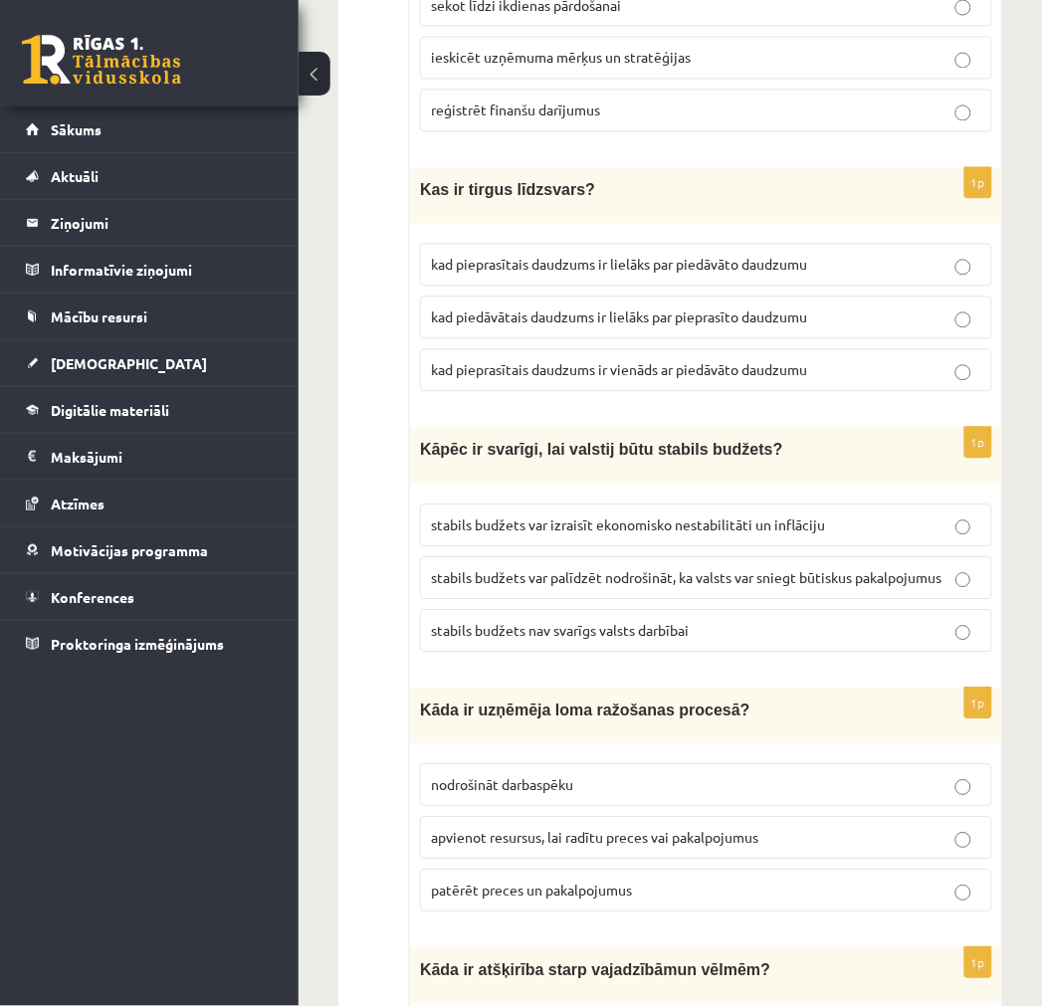
click at [648, 577] on p "stabils budžets var palīdzēt nodrošināt, ka valsts var sniegt būtiskus pakalpoj…" at bounding box center [706, 578] width 550 height 21
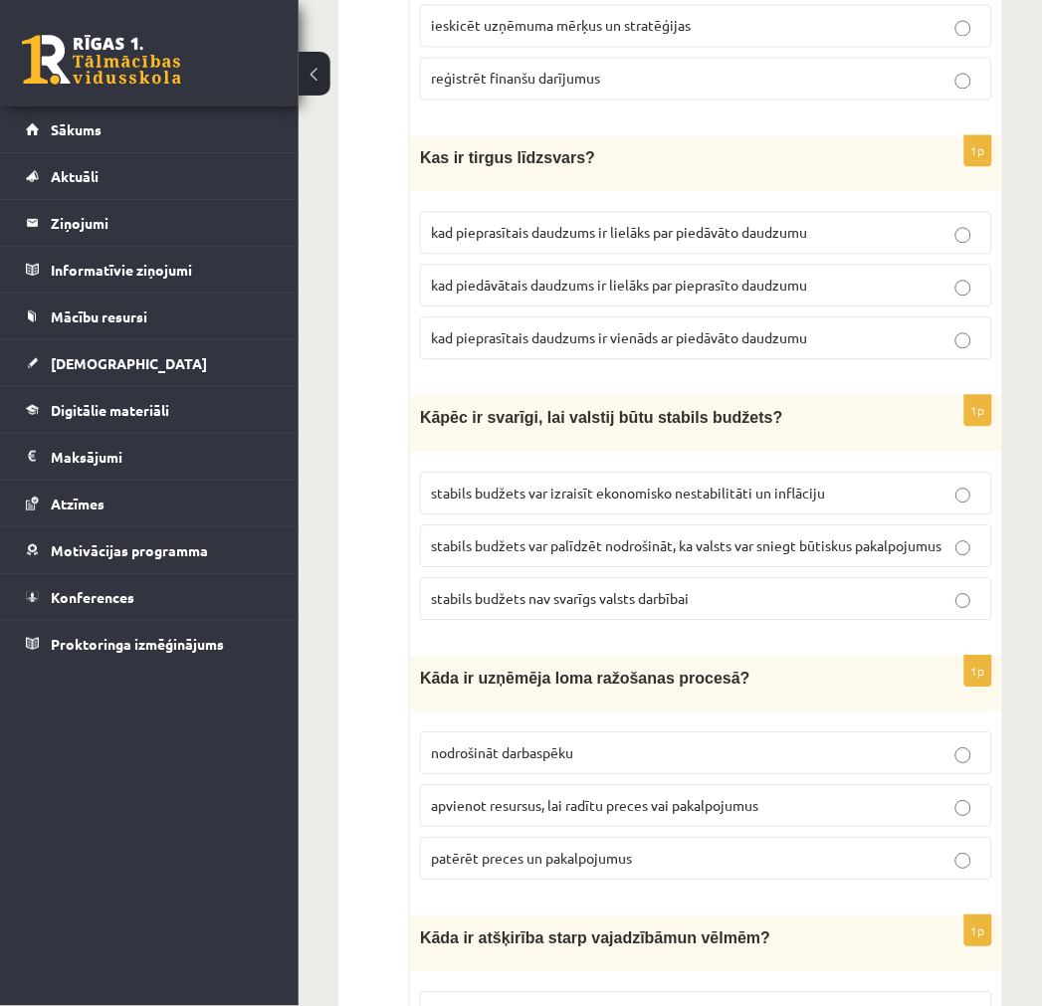
scroll to position [2101, 0]
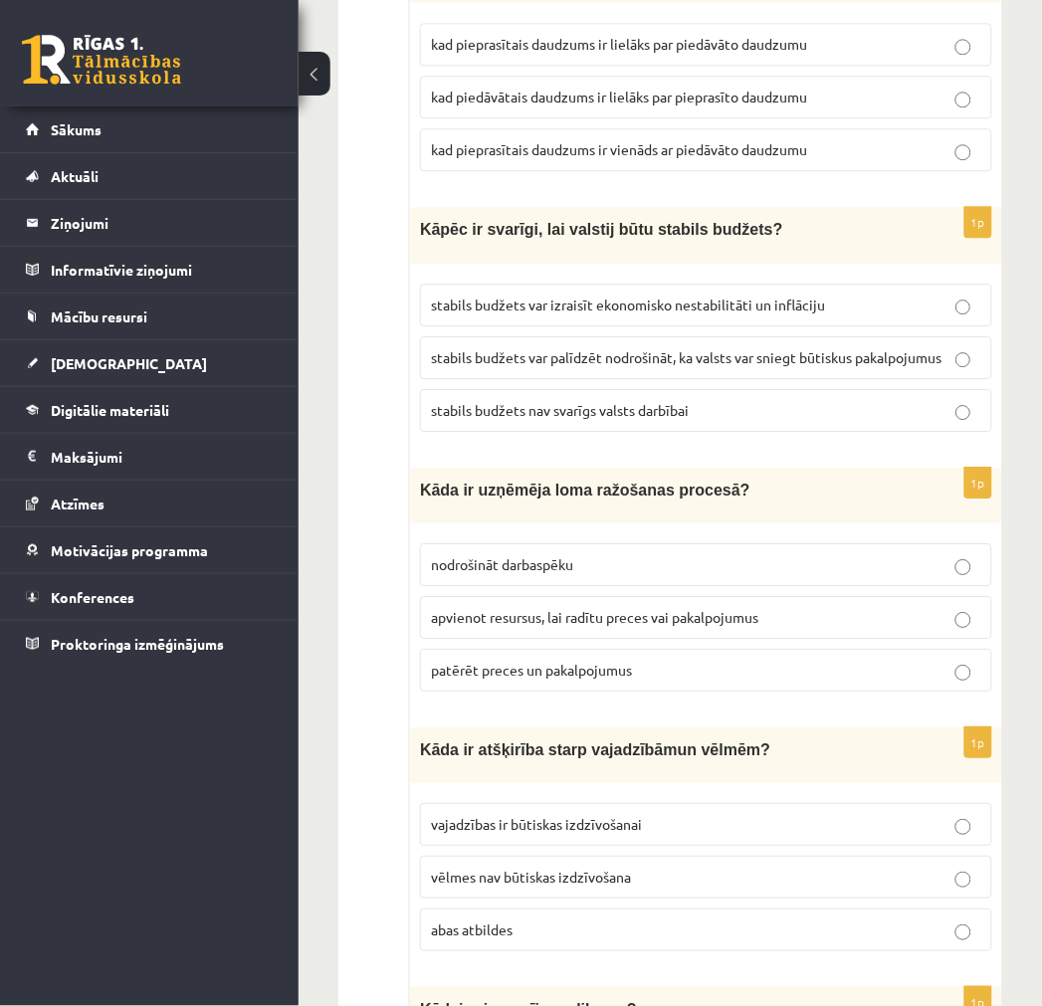
click at [590, 596] on label "apvienot resursus, lai radītu preces vai pakalpojumus" at bounding box center [706, 617] width 572 height 43
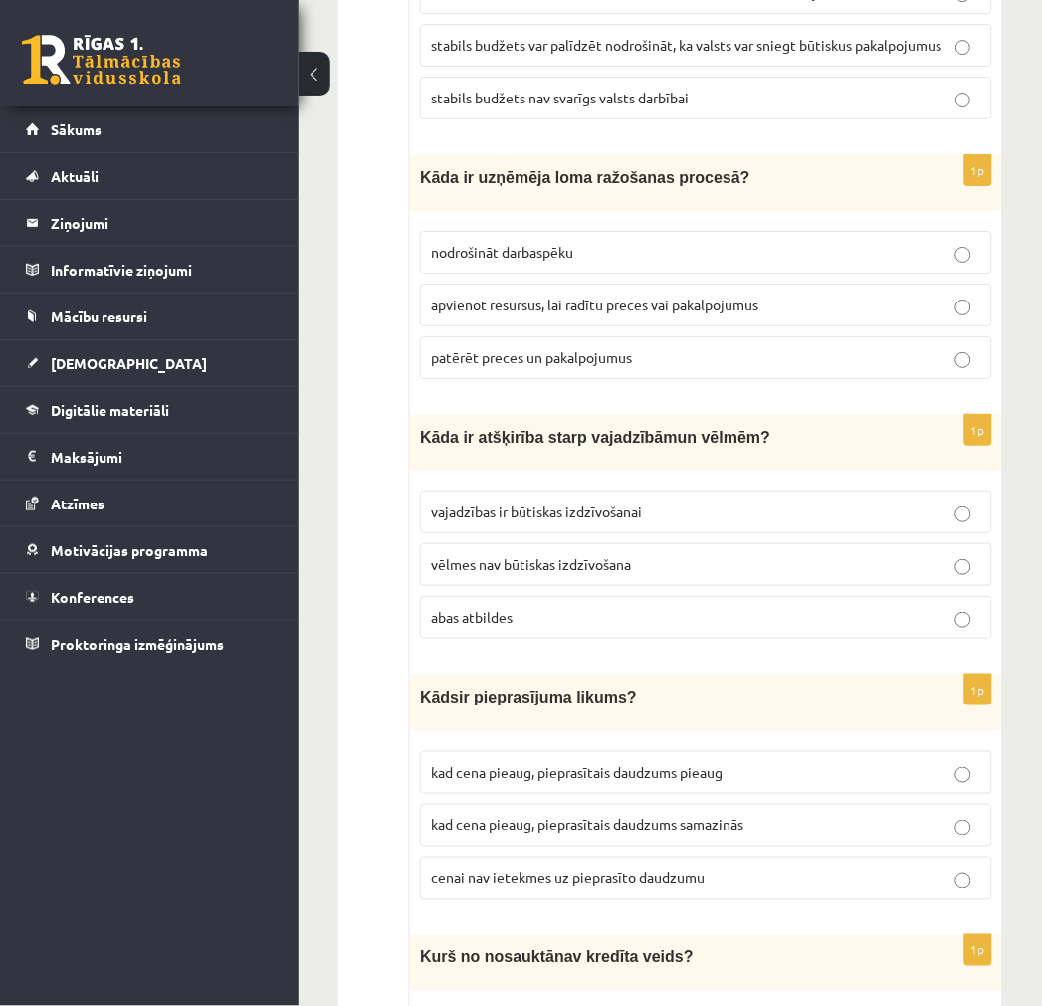
scroll to position [2543, 0]
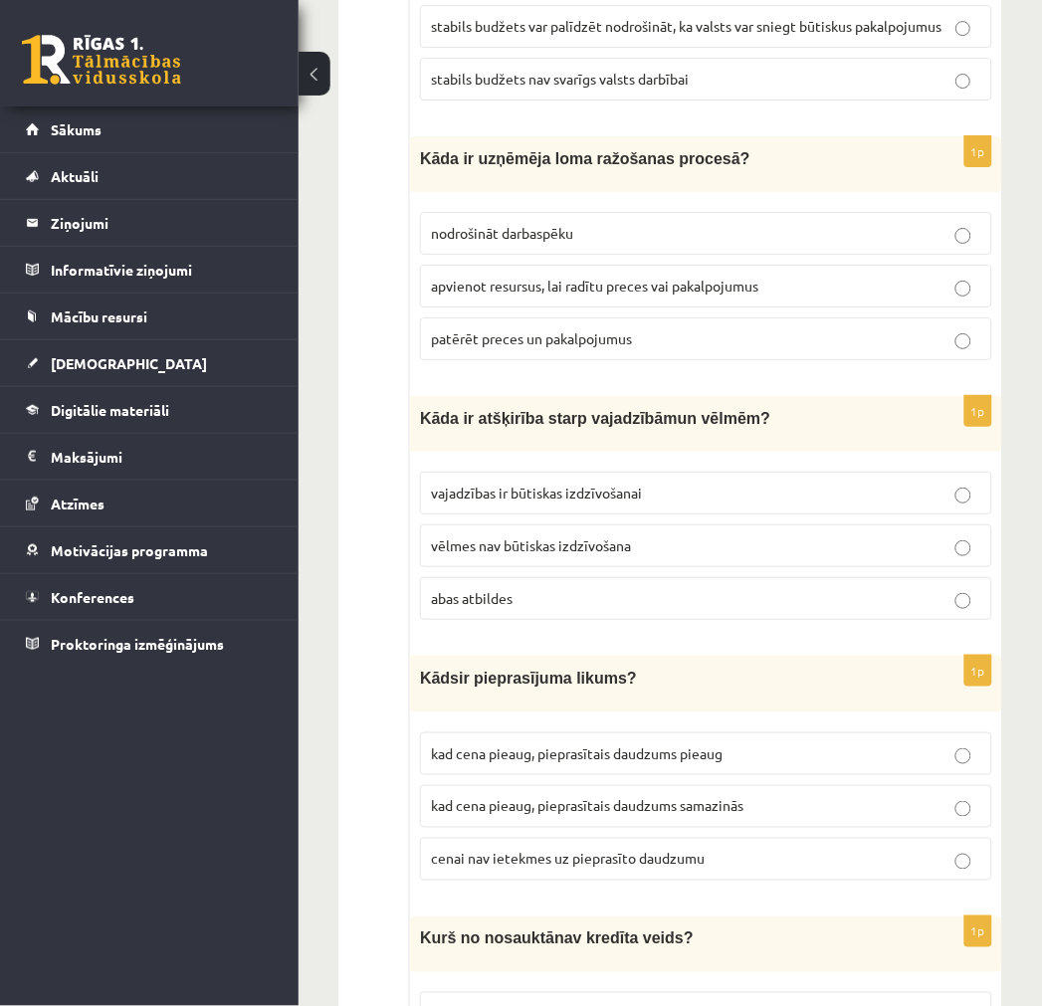
click at [544, 588] on p "abas atbildes" at bounding box center [706, 598] width 550 height 21
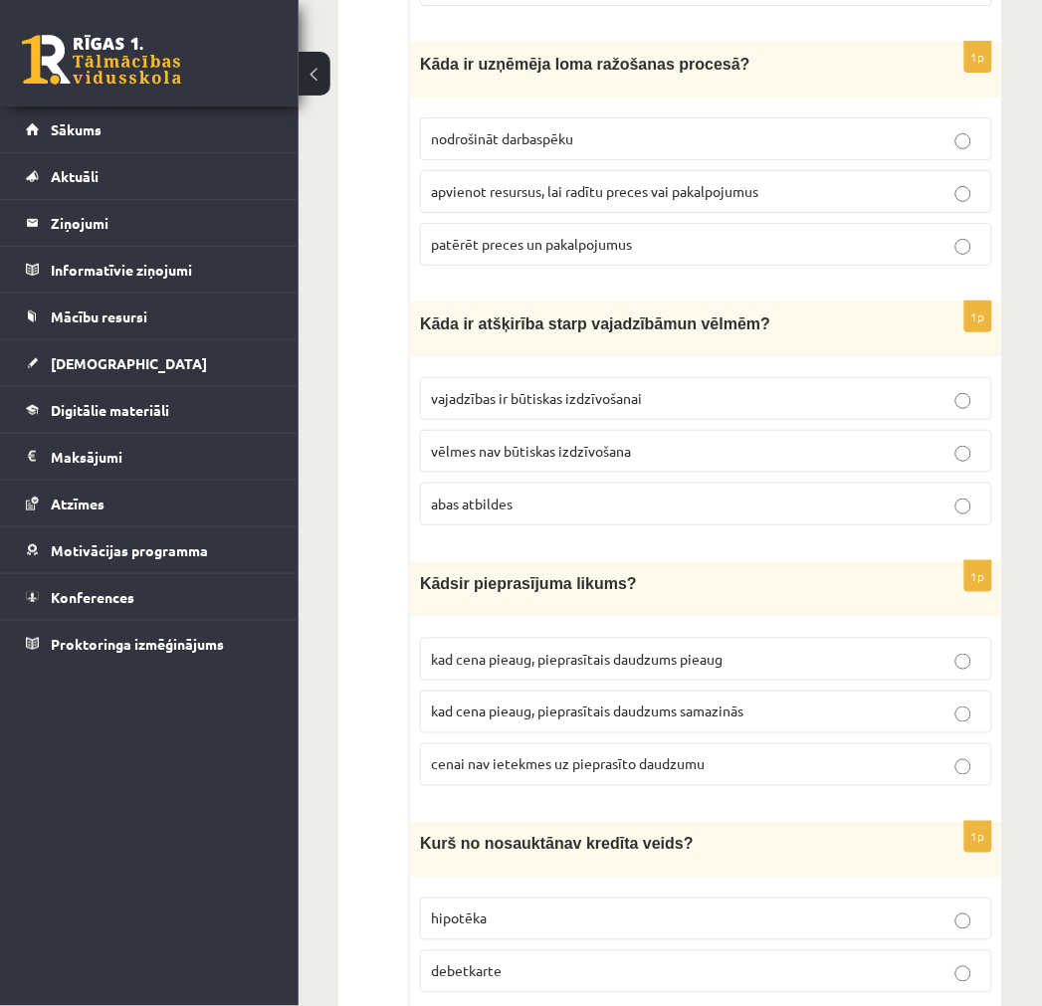
scroll to position [2653, 0]
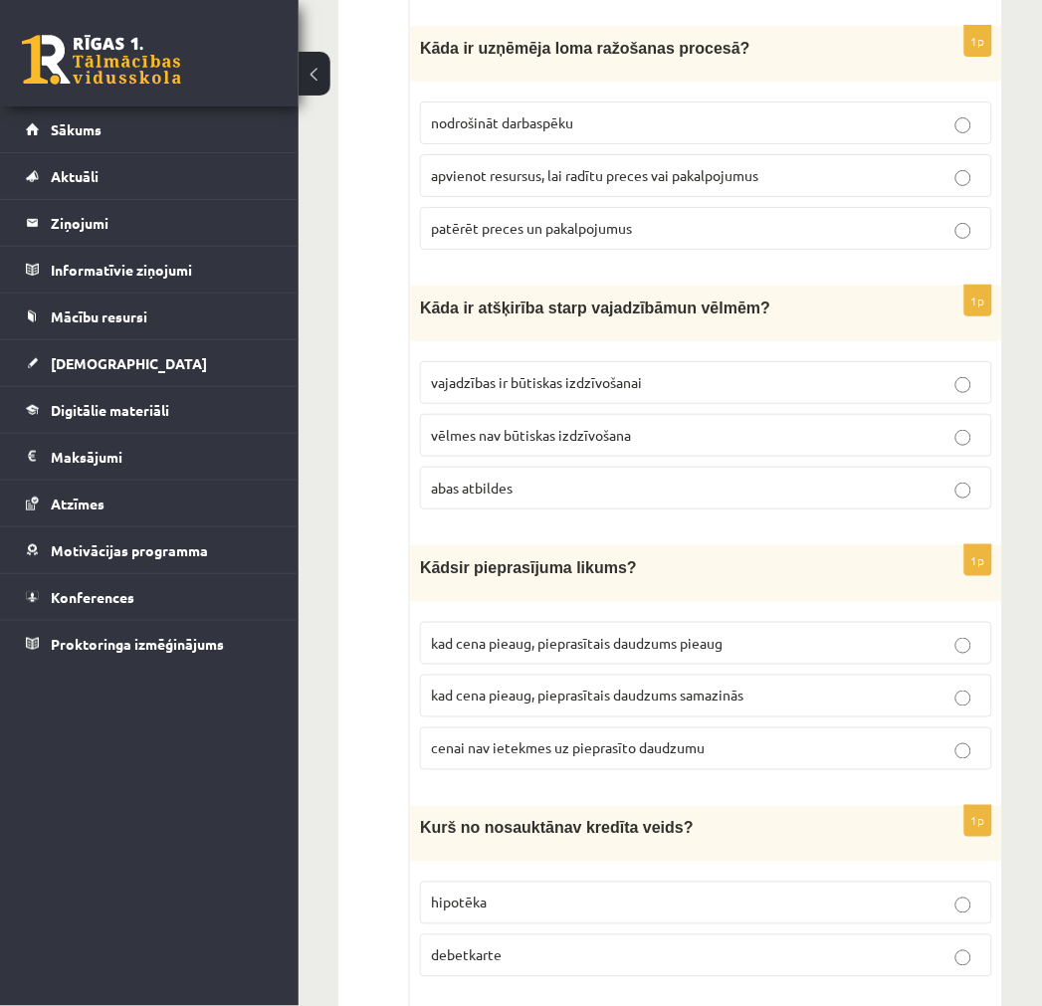
click at [746, 686] on p "kad cena pieaug, pieprasītais daudzums samazinās" at bounding box center [706, 696] width 550 height 21
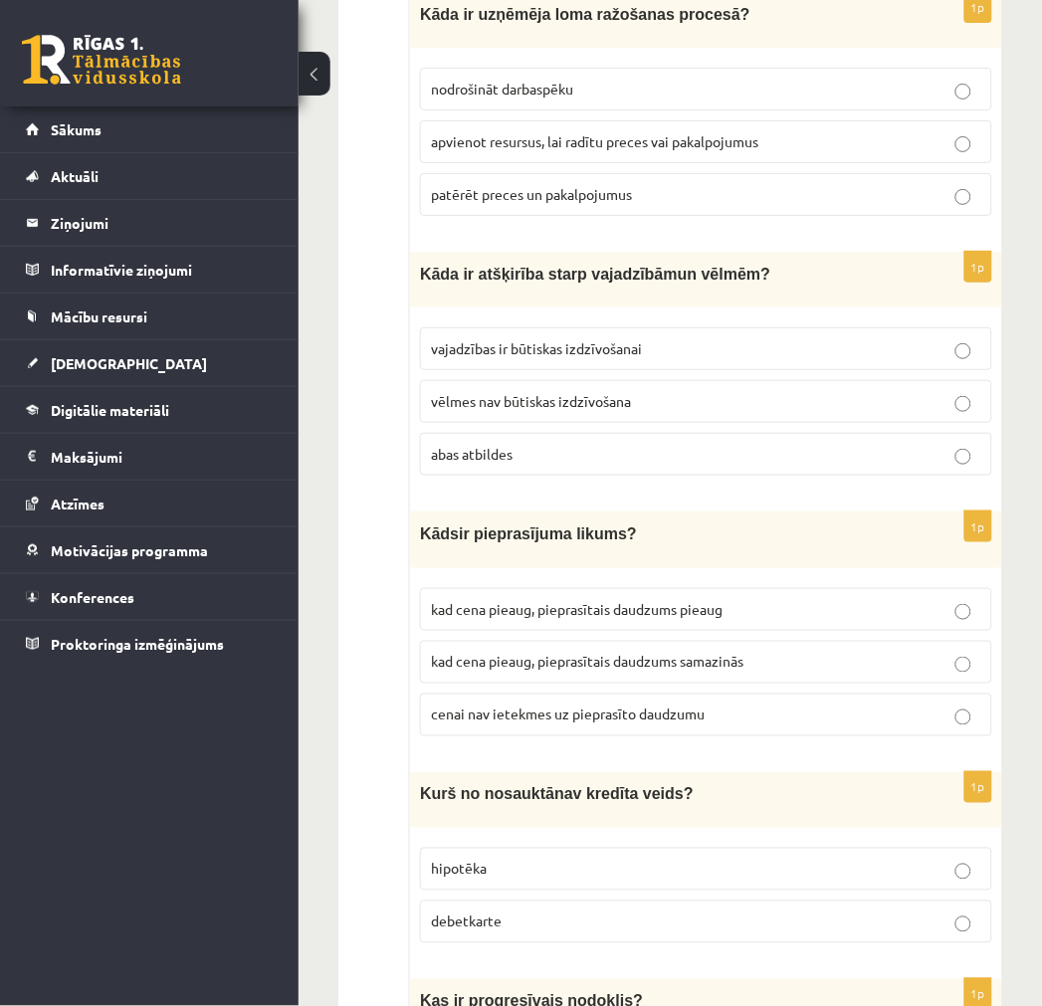
scroll to position [2874, 0]
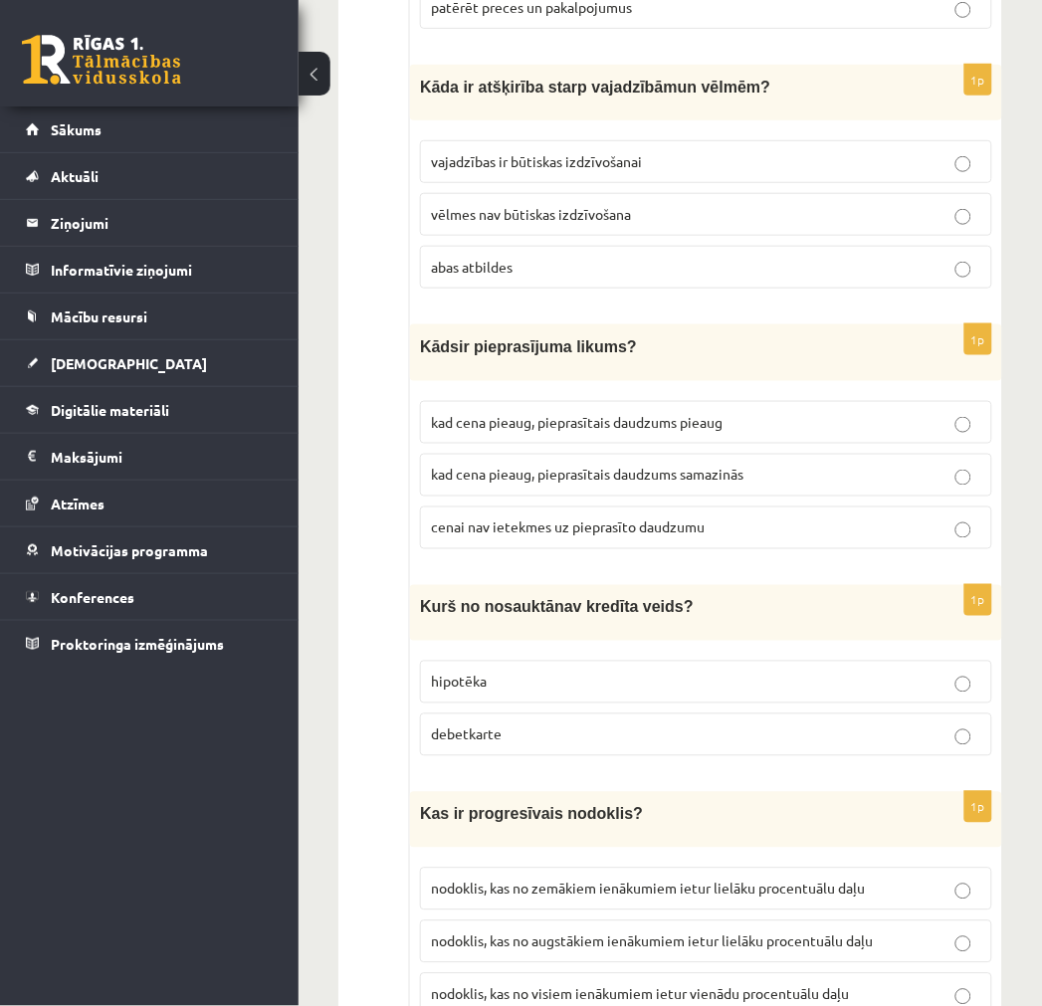
click at [511, 725] on p "debetkarte" at bounding box center [706, 735] width 550 height 21
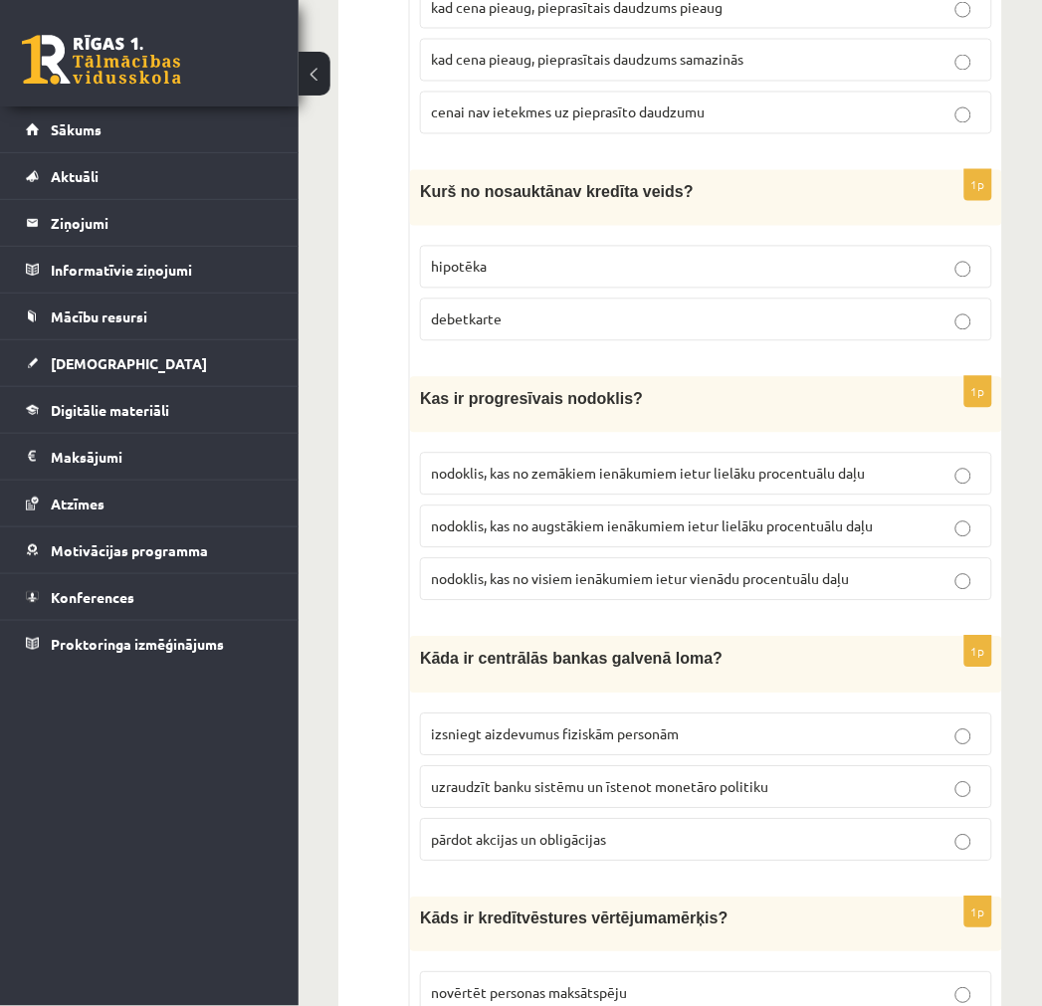
scroll to position [3317, 0]
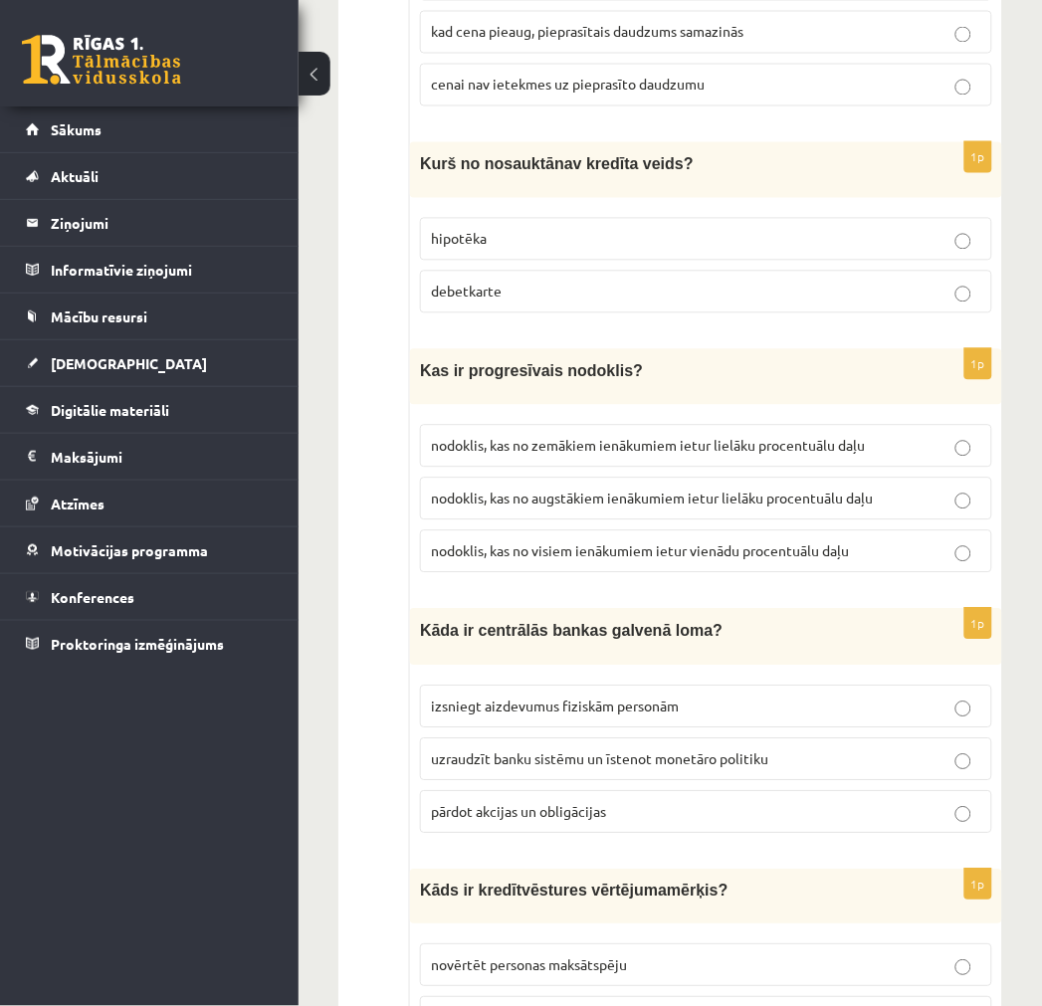
click at [554, 490] on p "nodoklis, kas no augstākiem ienākumiem ietur lielāku procentuālu daļu" at bounding box center [706, 499] width 550 height 21
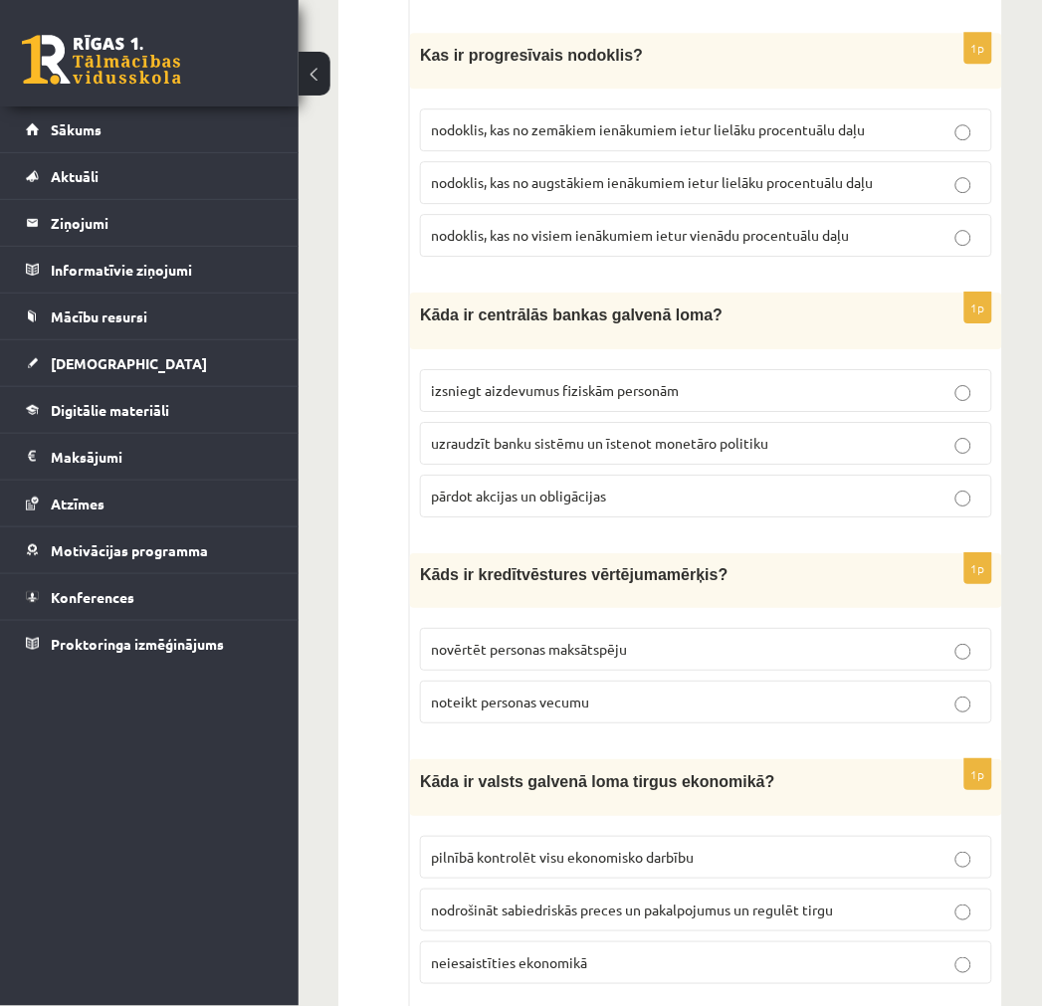
scroll to position [3649, 0]
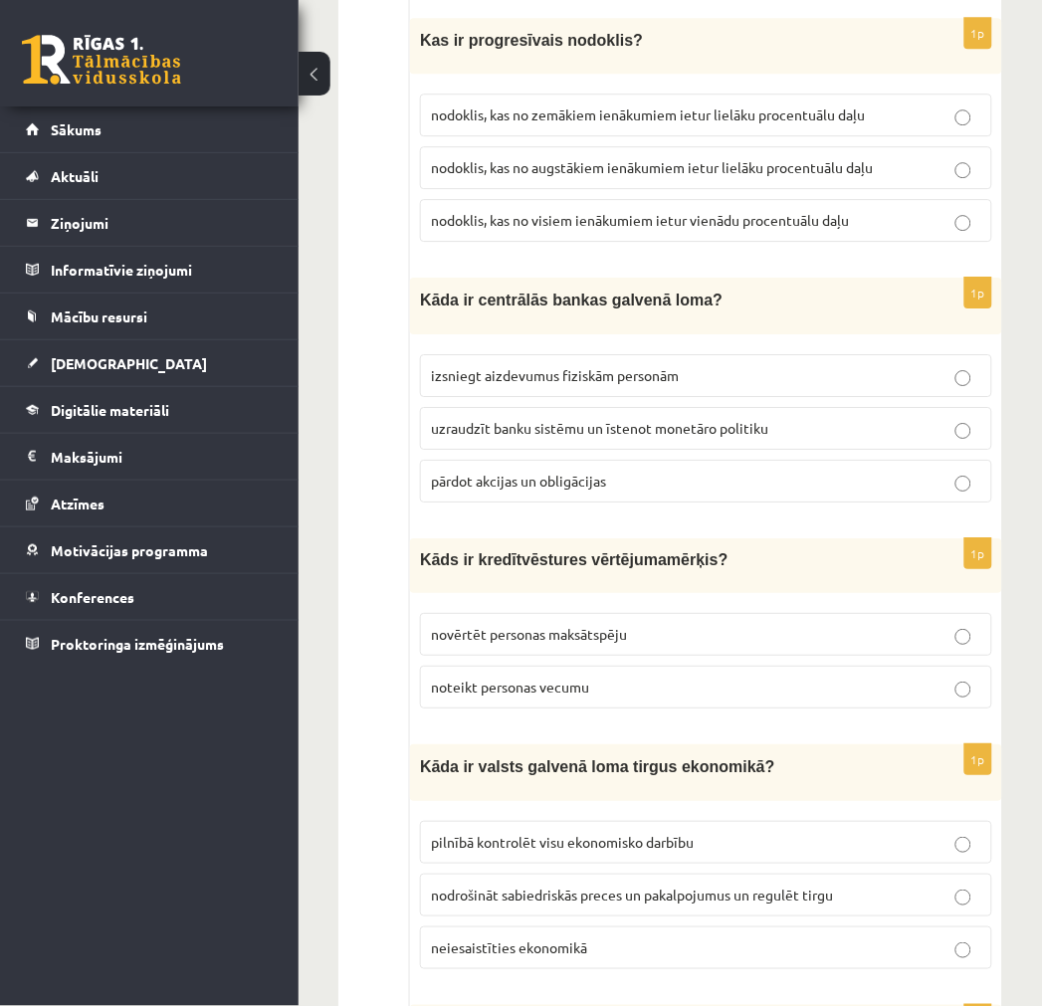
click at [660, 419] on span "uzraudzīt banku sistēmu un īstenot monetāro politiku" at bounding box center [599, 428] width 337 height 18
click at [551, 624] on p "novērtēt personas maksātspēju" at bounding box center [706, 634] width 550 height 21
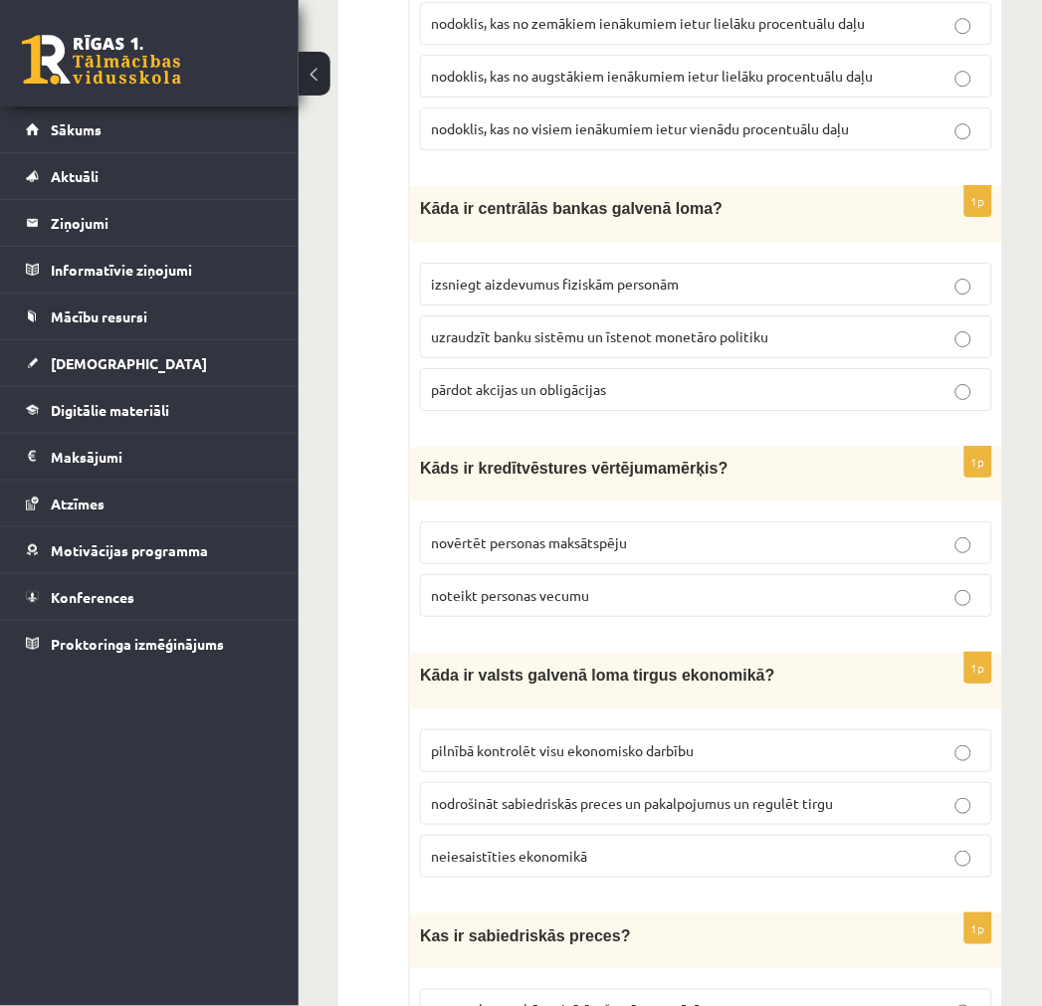
scroll to position [3759, 0]
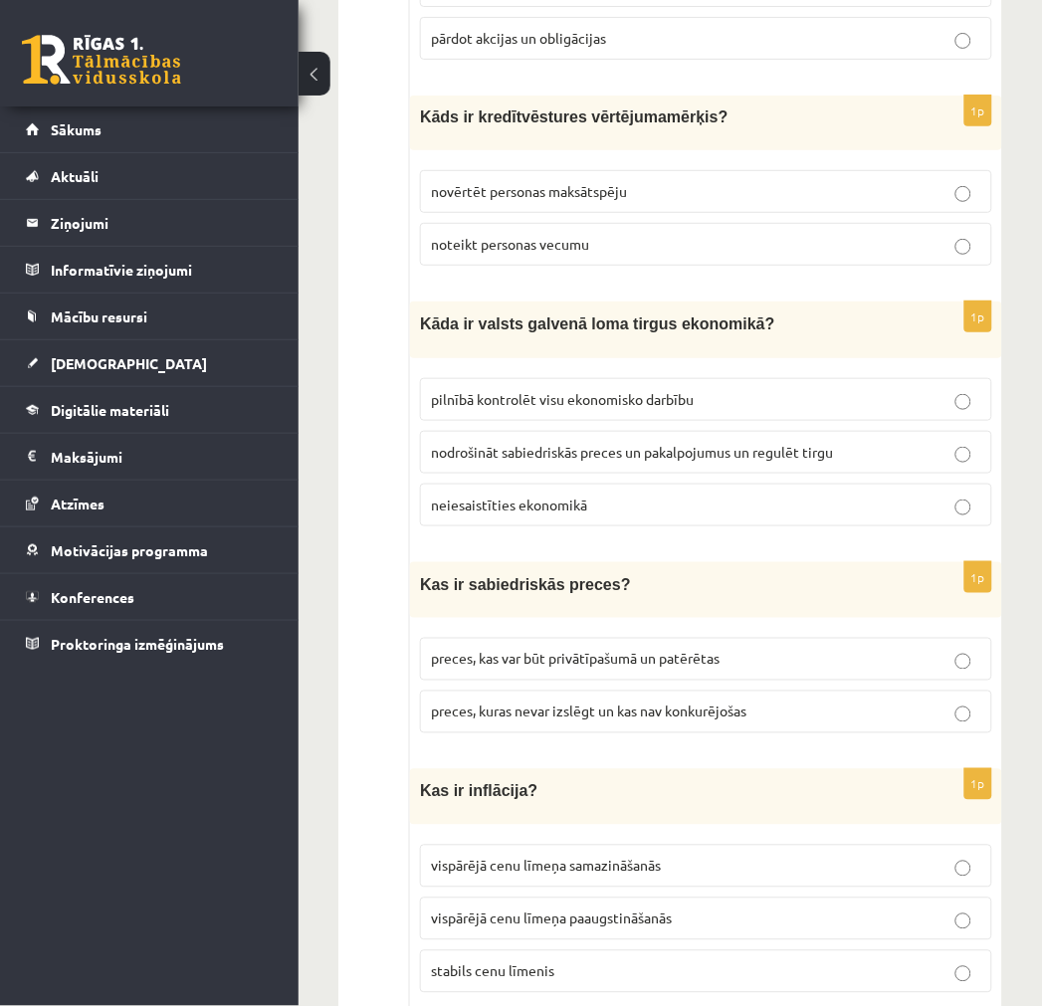
click at [674, 443] on span "nodrošināt sabiedriskās preces un pakalpojumus un regulēt tirgu" at bounding box center [632, 452] width 402 height 18
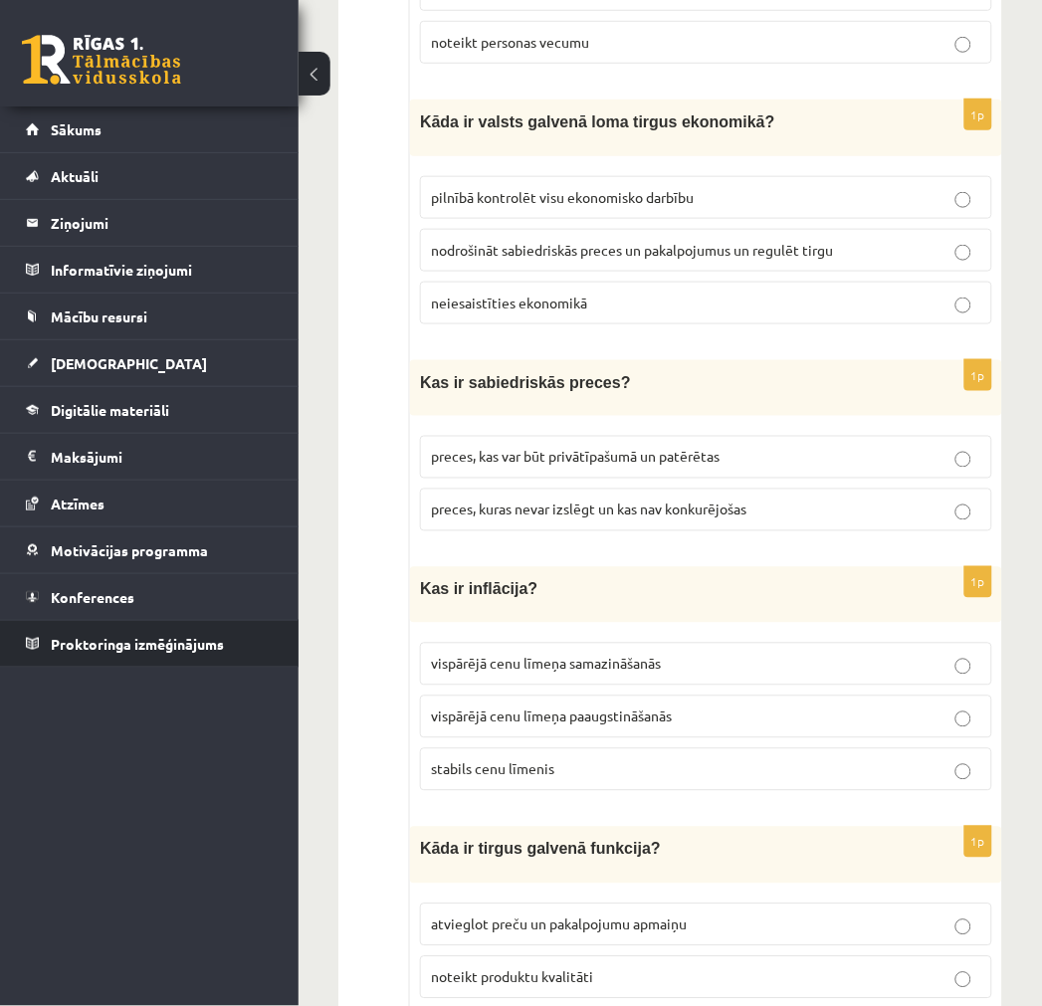
scroll to position [4312, 0]
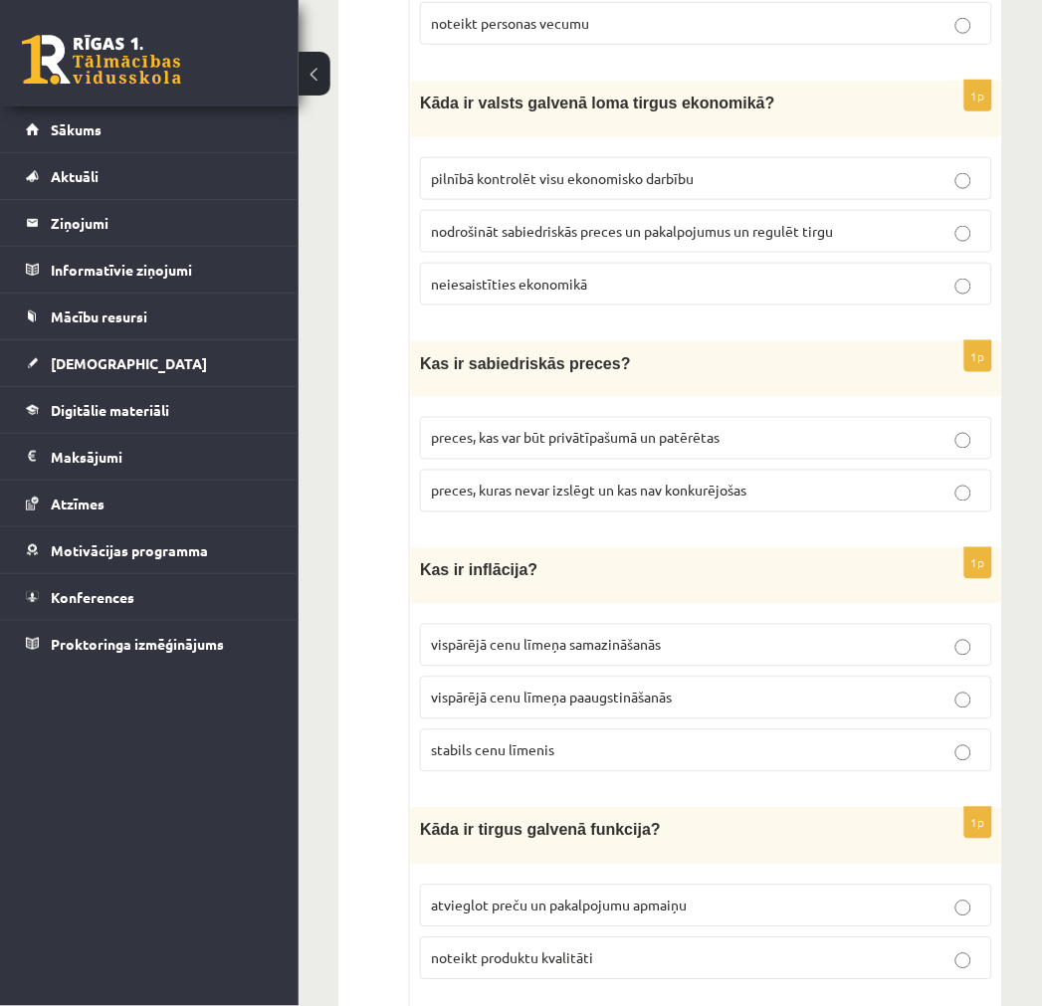
drag, startPoint x: 577, startPoint y: 462, endPoint x: 539, endPoint y: 473, distance: 39.4
click at [577, 482] on span "preces, kuras nevar izslēgt un kas nav konkurējošas" at bounding box center [588, 491] width 315 height 18
click at [632, 688] on p "vispārējā cenu līmeņa paaugstināšanās" at bounding box center [706, 698] width 550 height 21
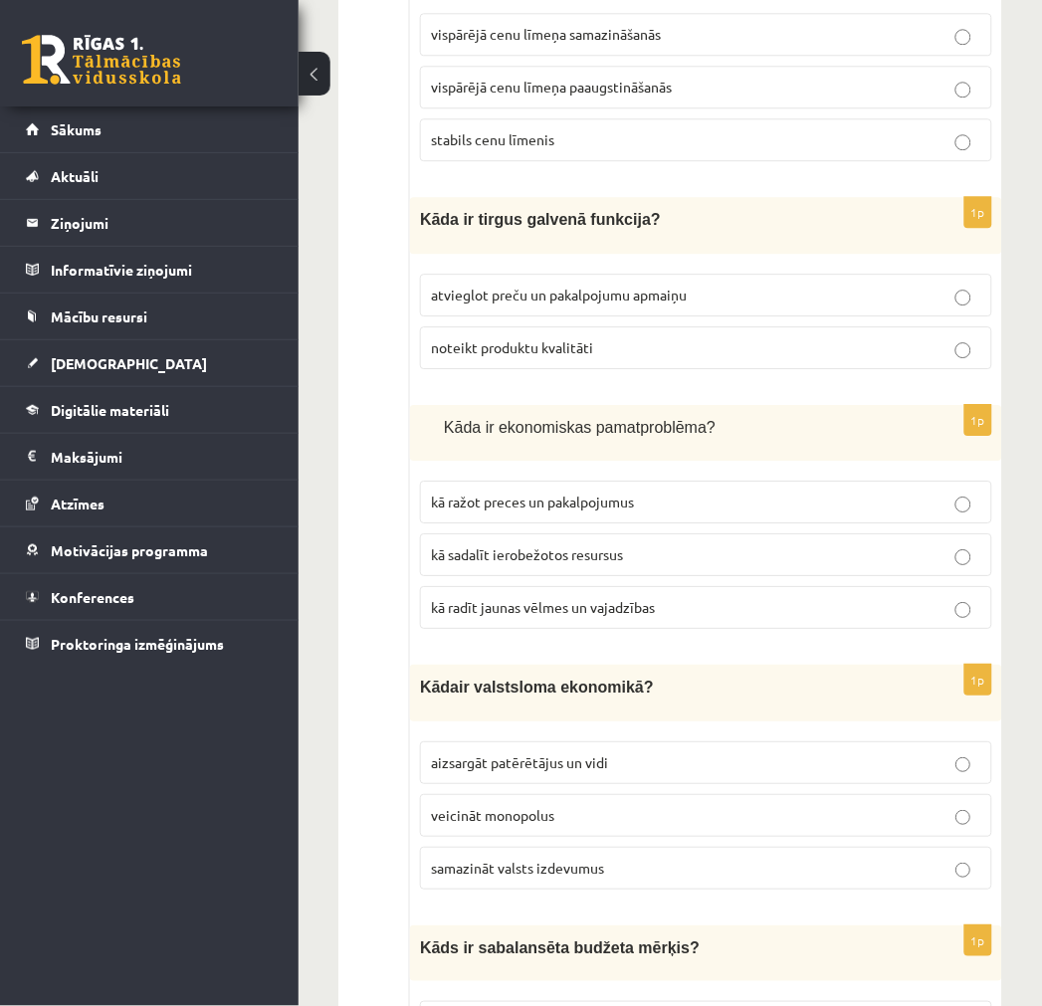
scroll to position [4976, 0]
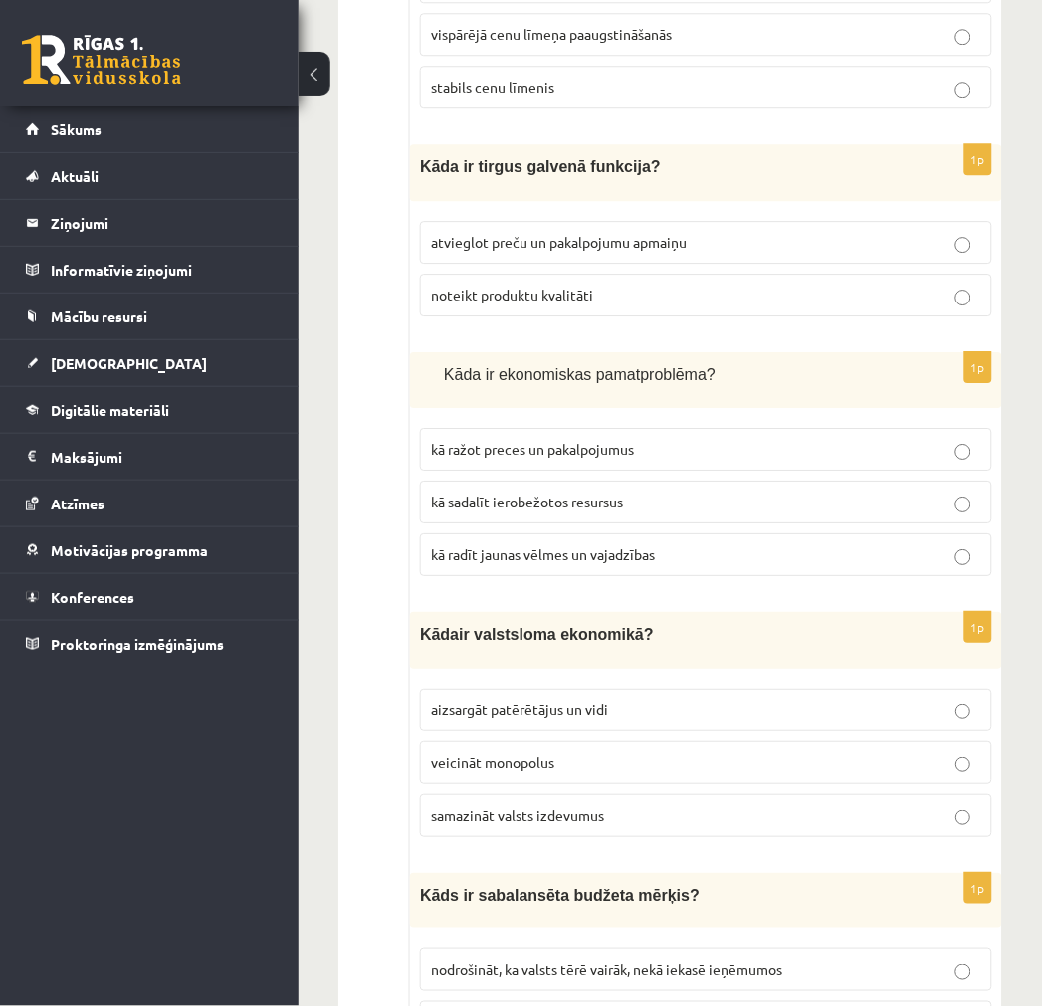
click at [573, 233] on span "atvieglot preču un pakalpojumu apmaiņu" at bounding box center [559, 242] width 256 height 18
drag, startPoint x: 544, startPoint y: 481, endPoint x: 512, endPoint y: 474, distance: 33.6
click at [512, 493] on span "kā sadalīt ierobežotos resursus" at bounding box center [527, 502] width 192 height 18
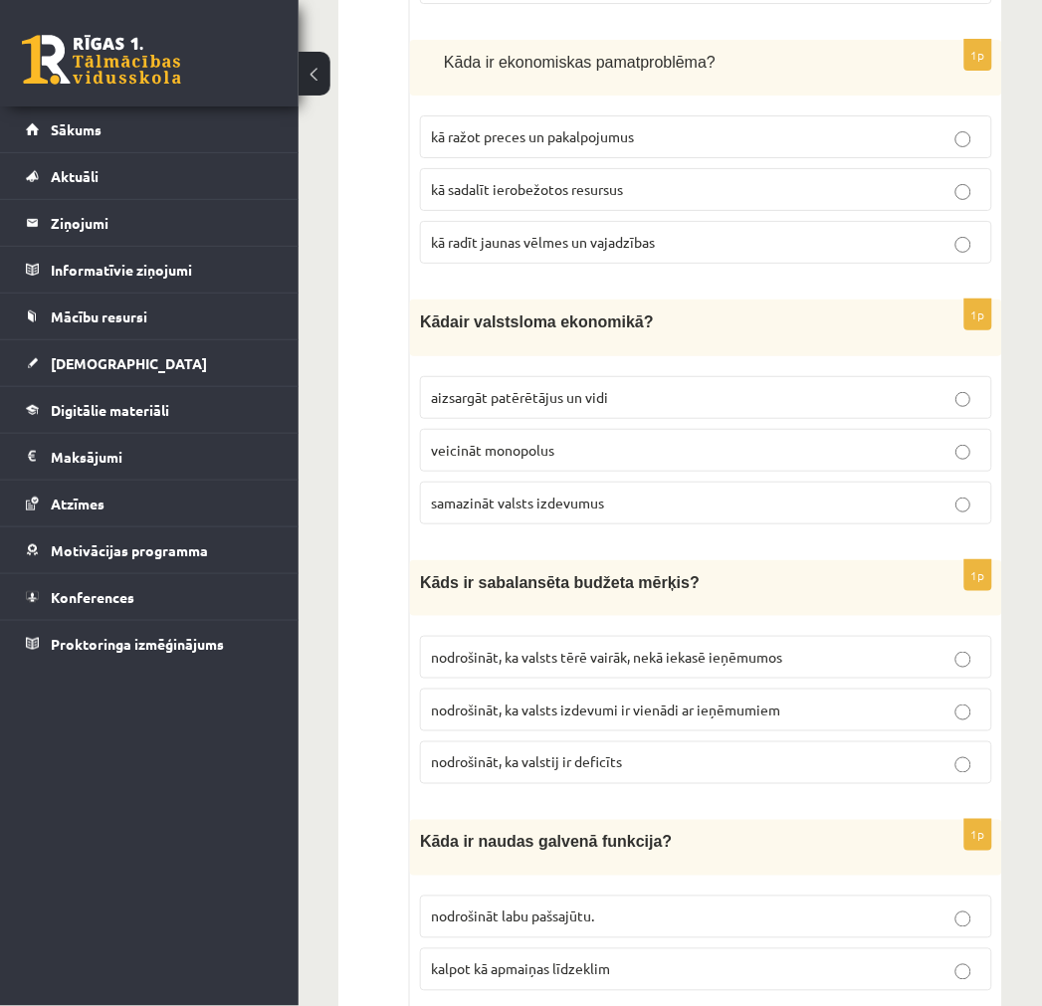
scroll to position [5308, 0]
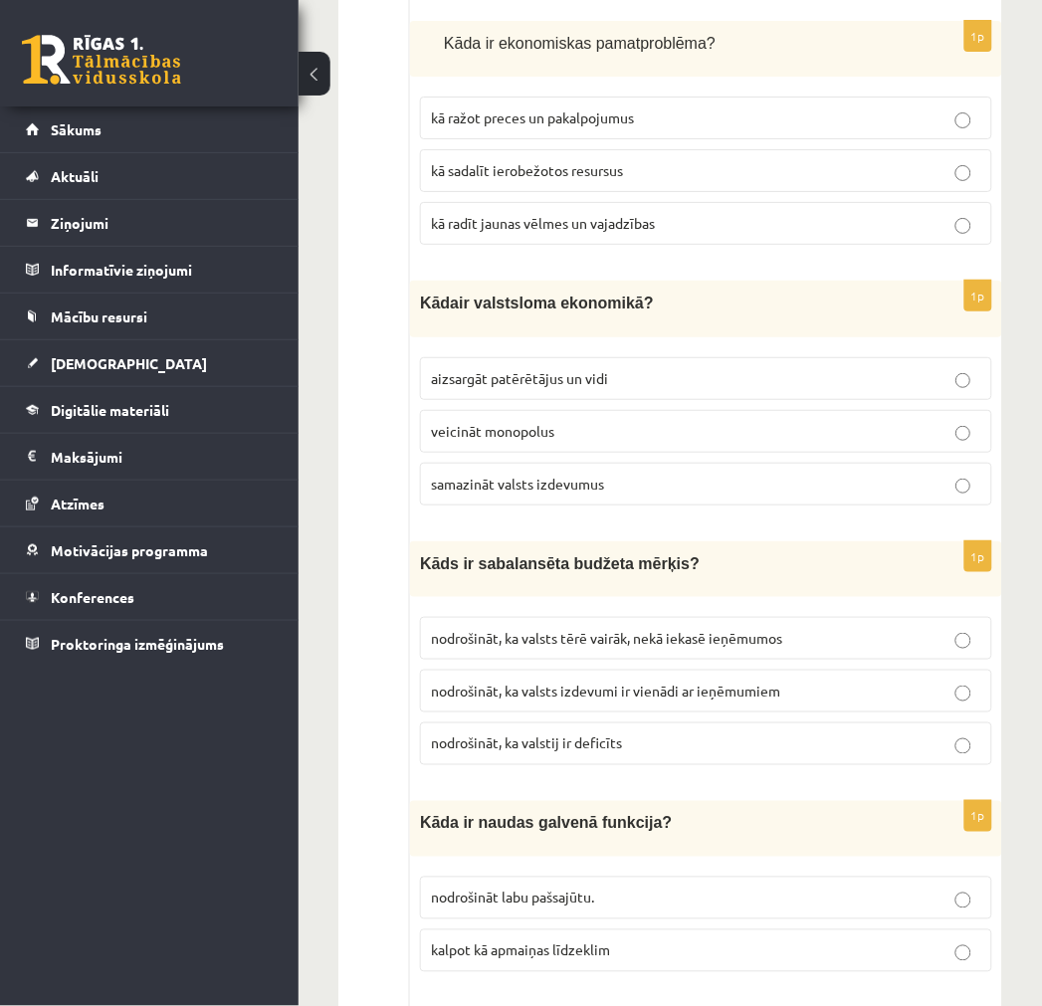
click at [562, 368] on p "aizsargāt patērētājus un vidi" at bounding box center [706, 378] width 550 height 21
click at [593, 681] on p "nodrošināt, ka valsts izdevumi ir vienādi ar ieņēmumiem" at bounding box center [706, 691] width 550 height 21
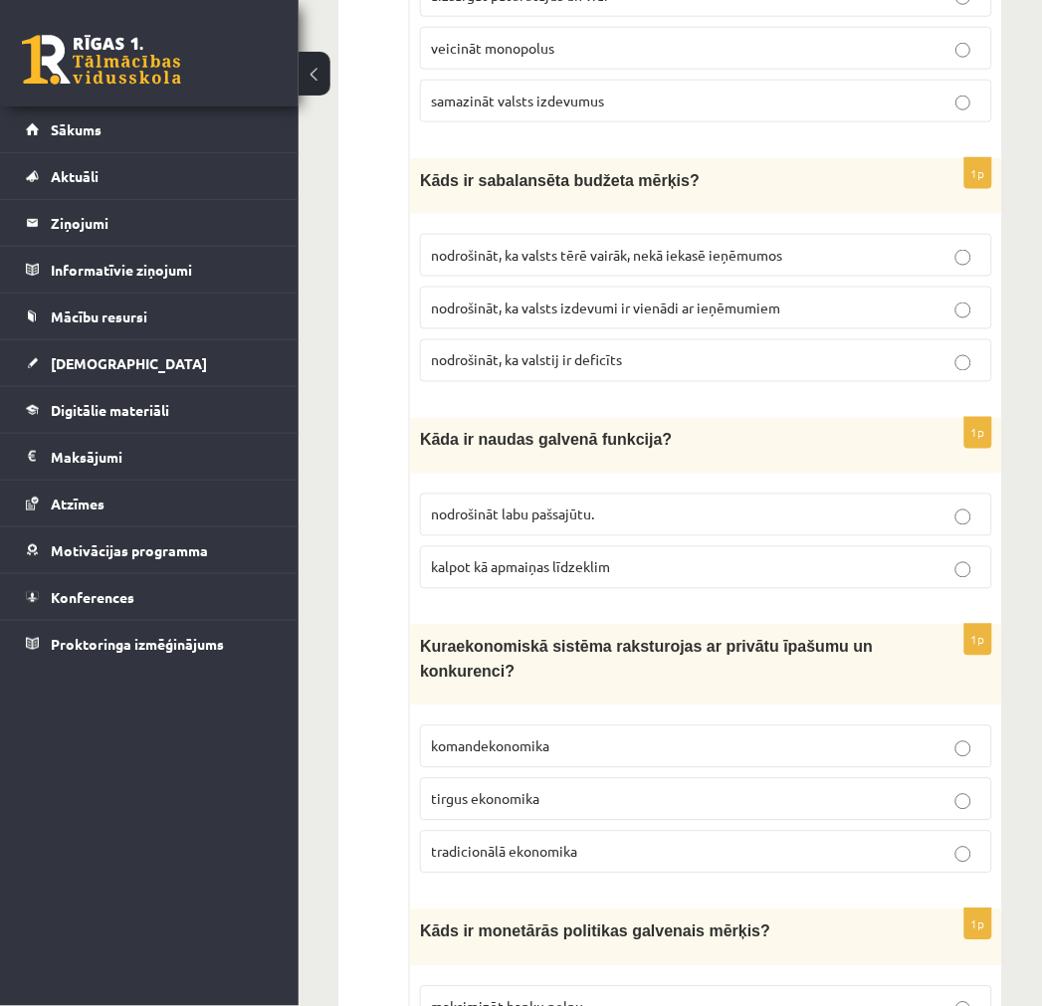
scroll to position [5749, 0]
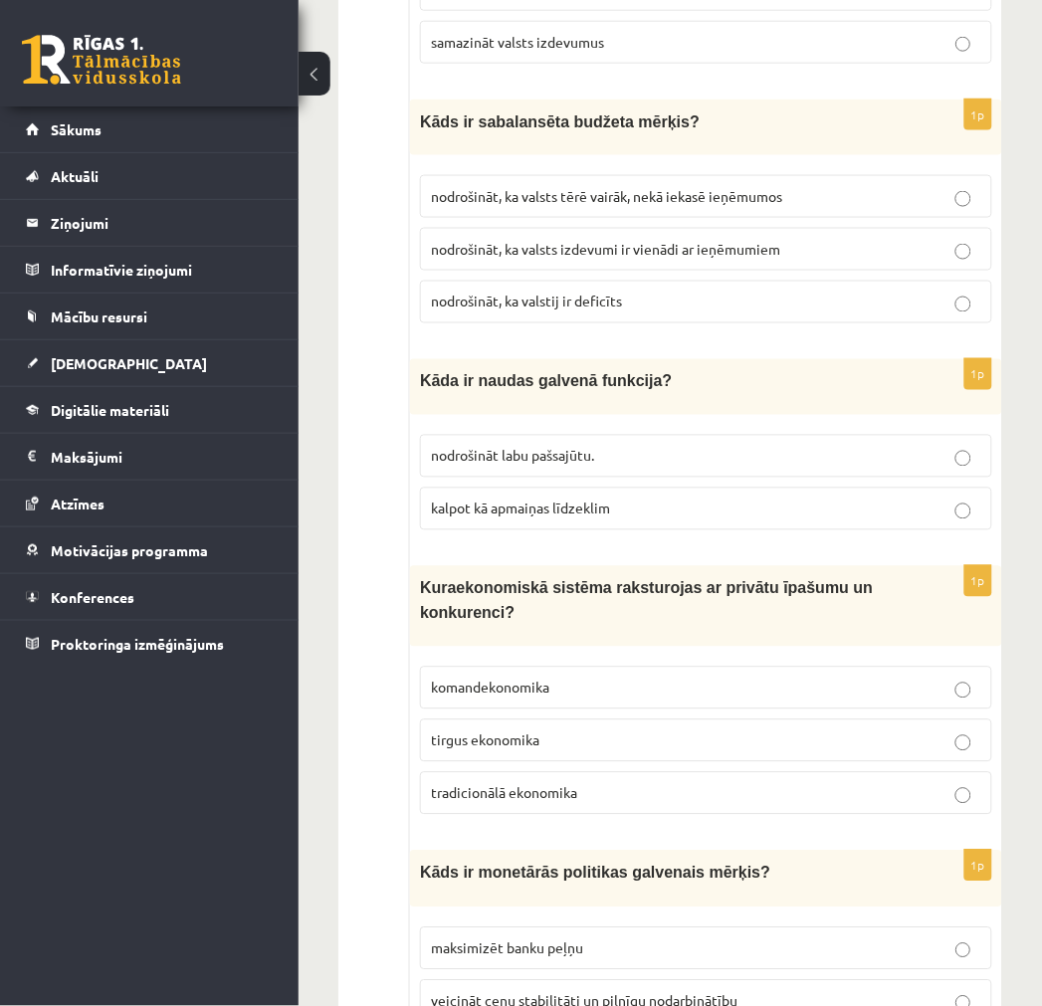
drag, startPoint x: 621, startPoint y: 468, endPoint x: 581, endPoint y: 492, distance: 46.4
click at [620, 499] on p "kalpot kā apmaiņas līdzeklim" at bounding box center [706, 509] width 550 height 21
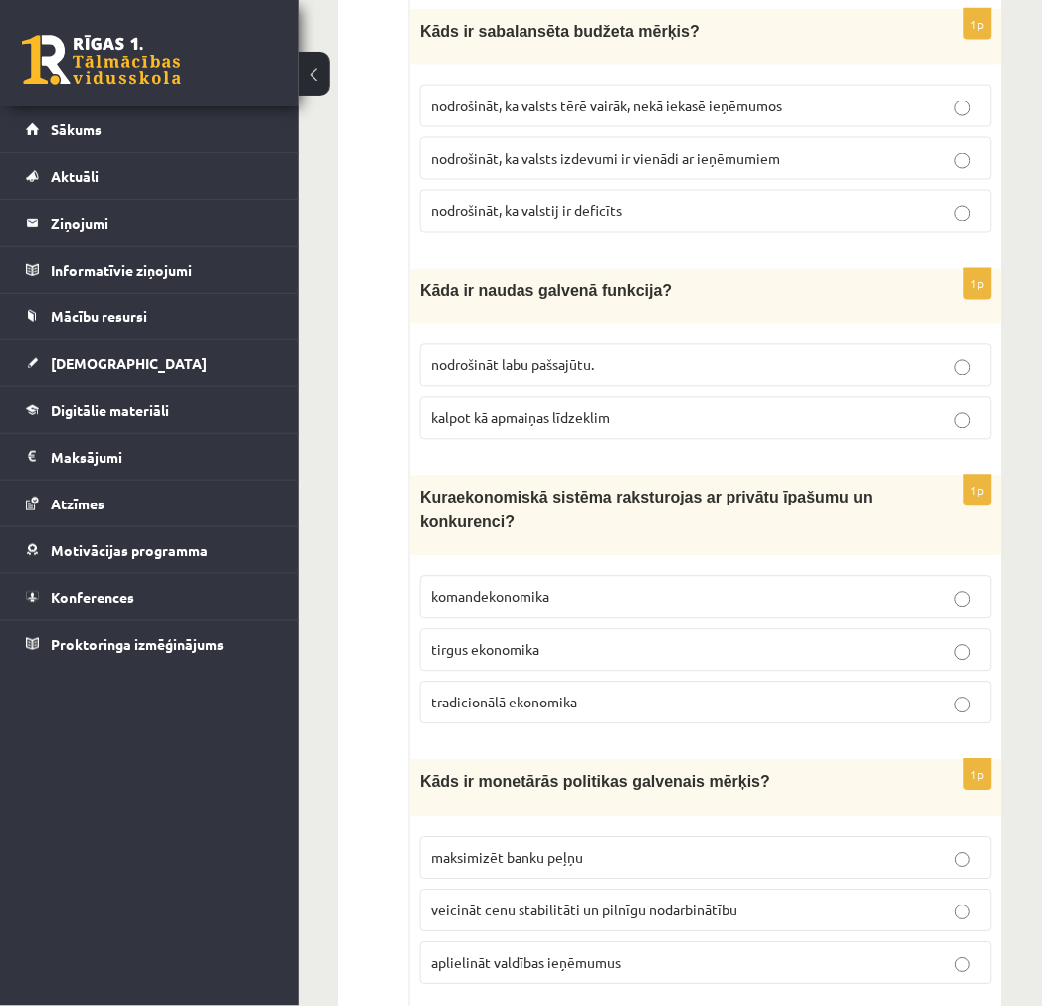
scroll to position [5860, 0]
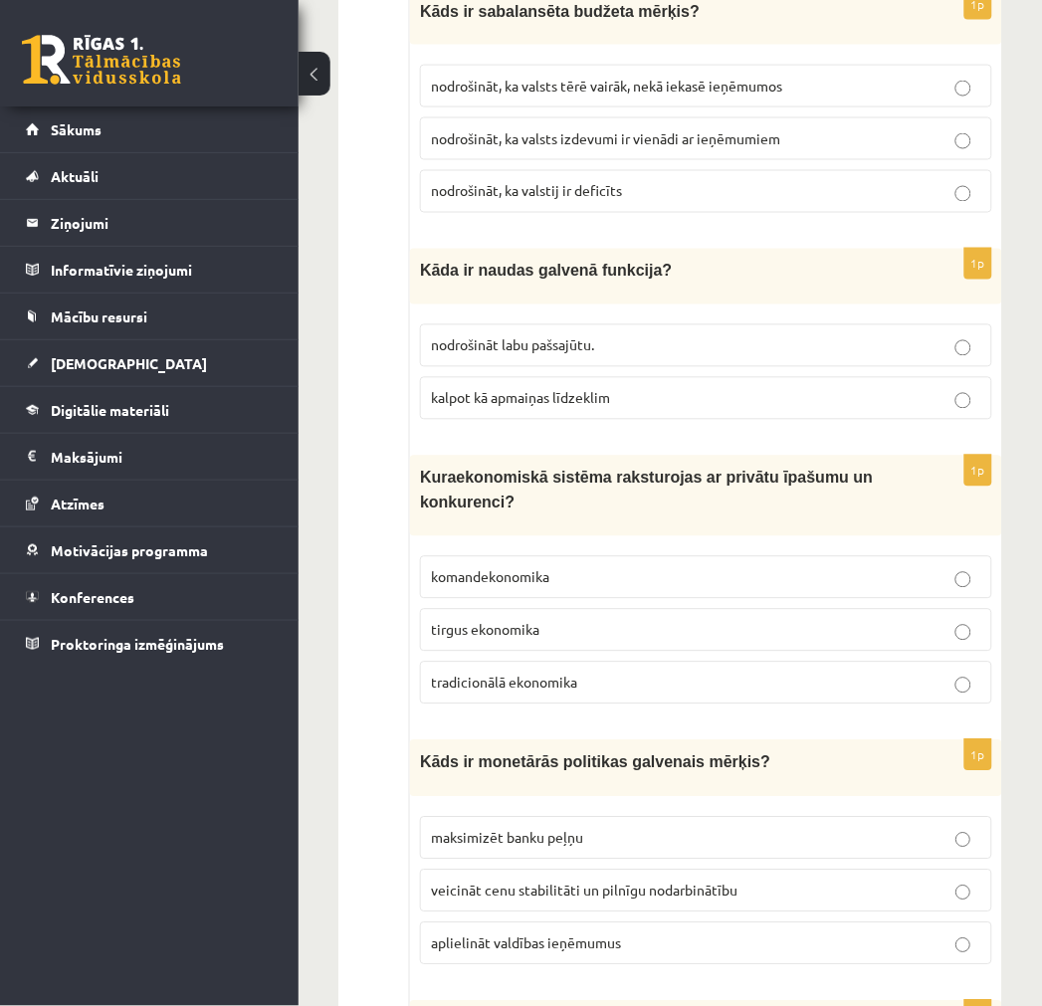
drag, startPoint x: 537, startPoint y: 595, endPoint x: 502, endPoint y: 597, distance: 35.9
click at [535, 621] on span "tirgus ekonomika" at bounding box center [485, 630] width 108 height 18
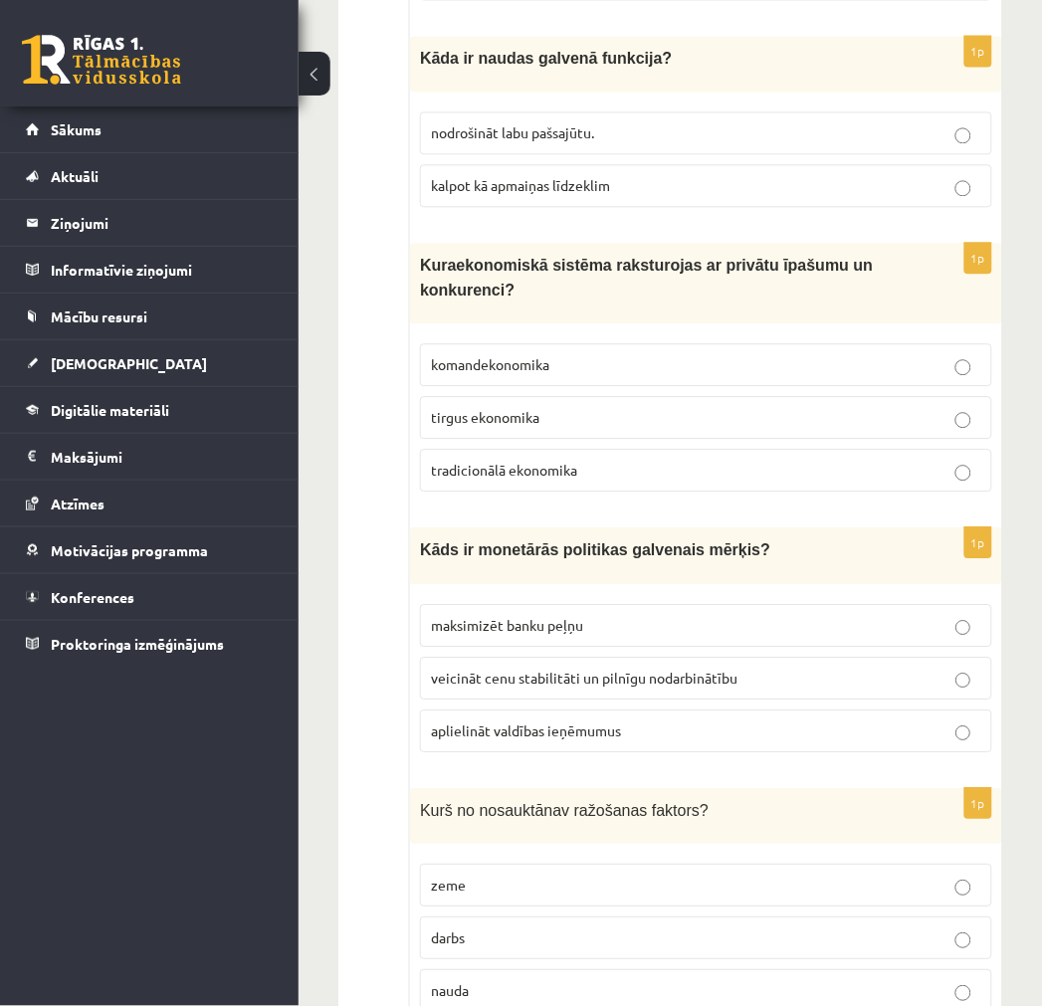
scroll to position [6082, 0]
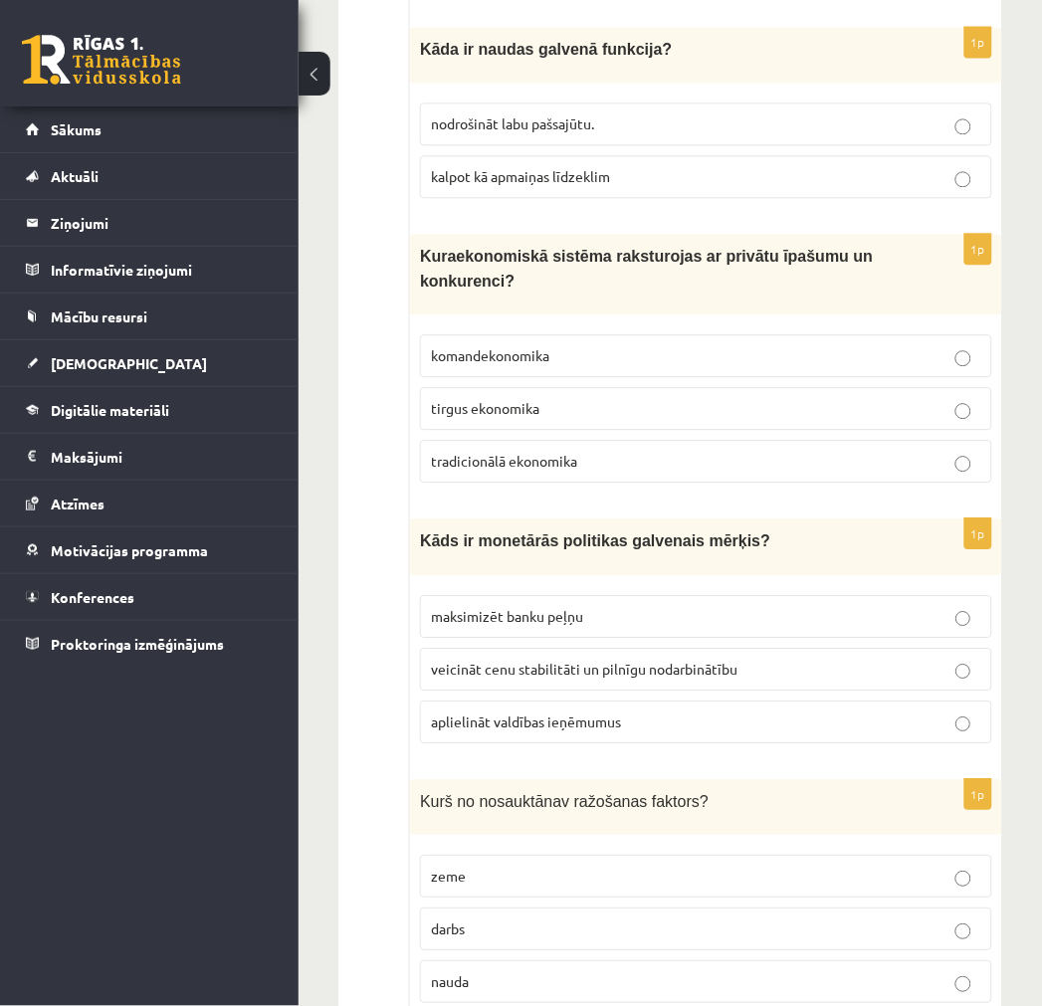
click at [591, 648] on label "veicināt cenu stabilitāti un pilnīgu nodarbinātību" at bounding box center [706, 669] width 572 height 43
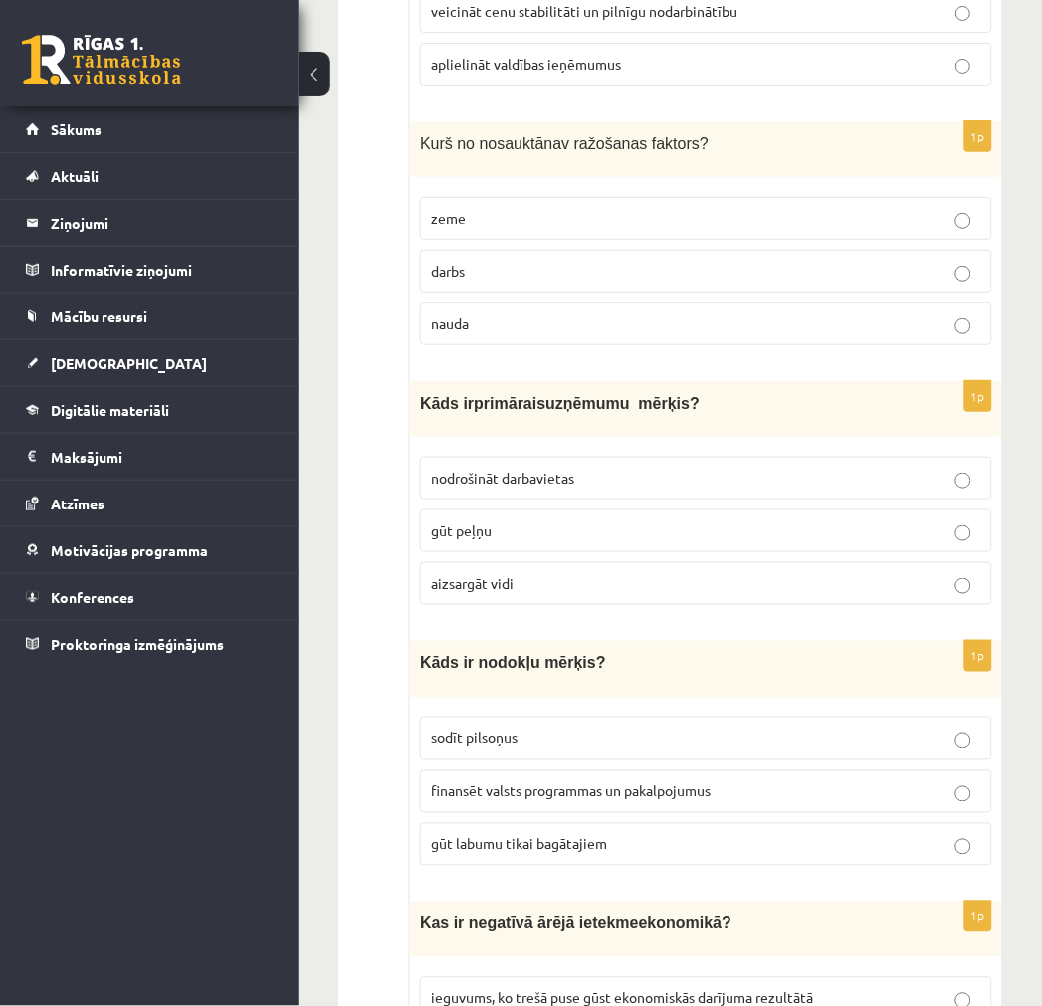
scroll to position [6745, 0]
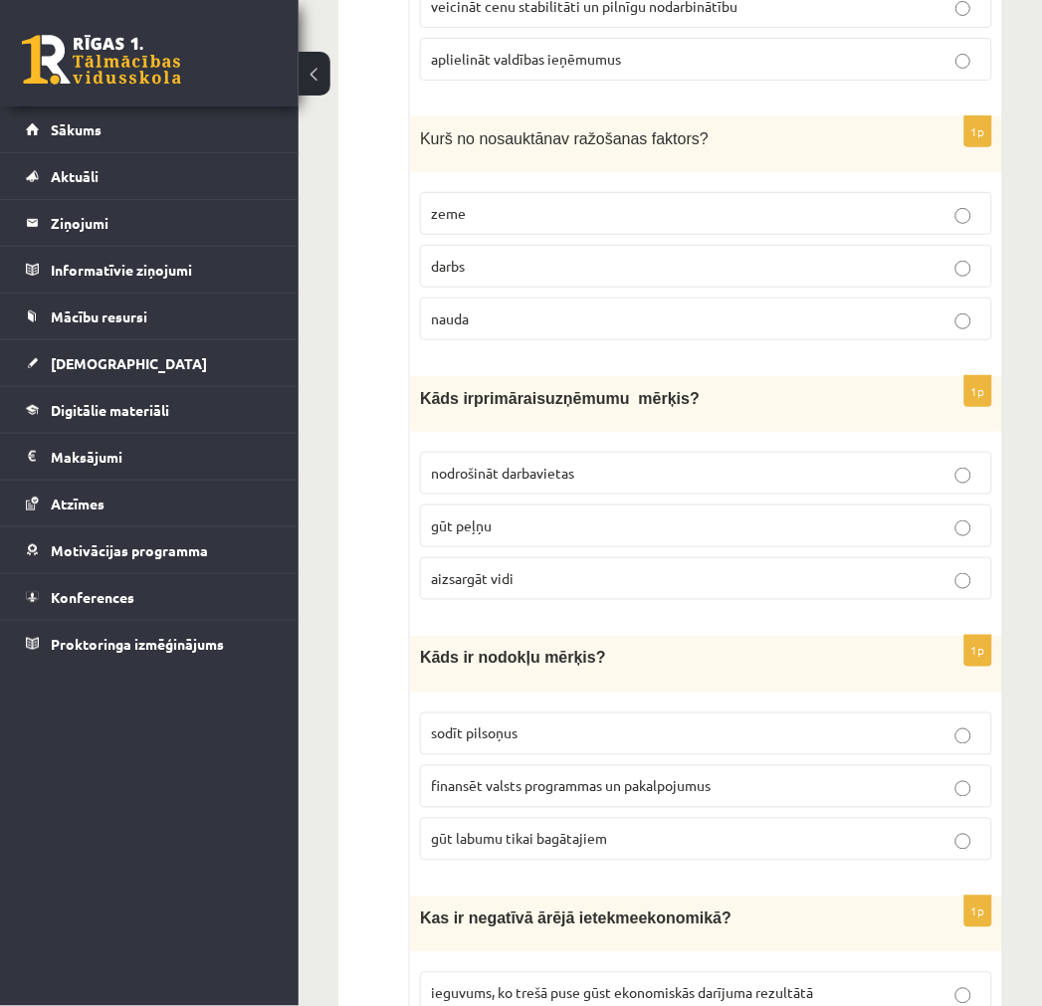
click at [495, 309] on p "nauda" at bounding box center [706, 319] width 550 height 21
click at [543, 516] on p "gūt peļņu" at bounding box center [706, 526] width 550 height 21
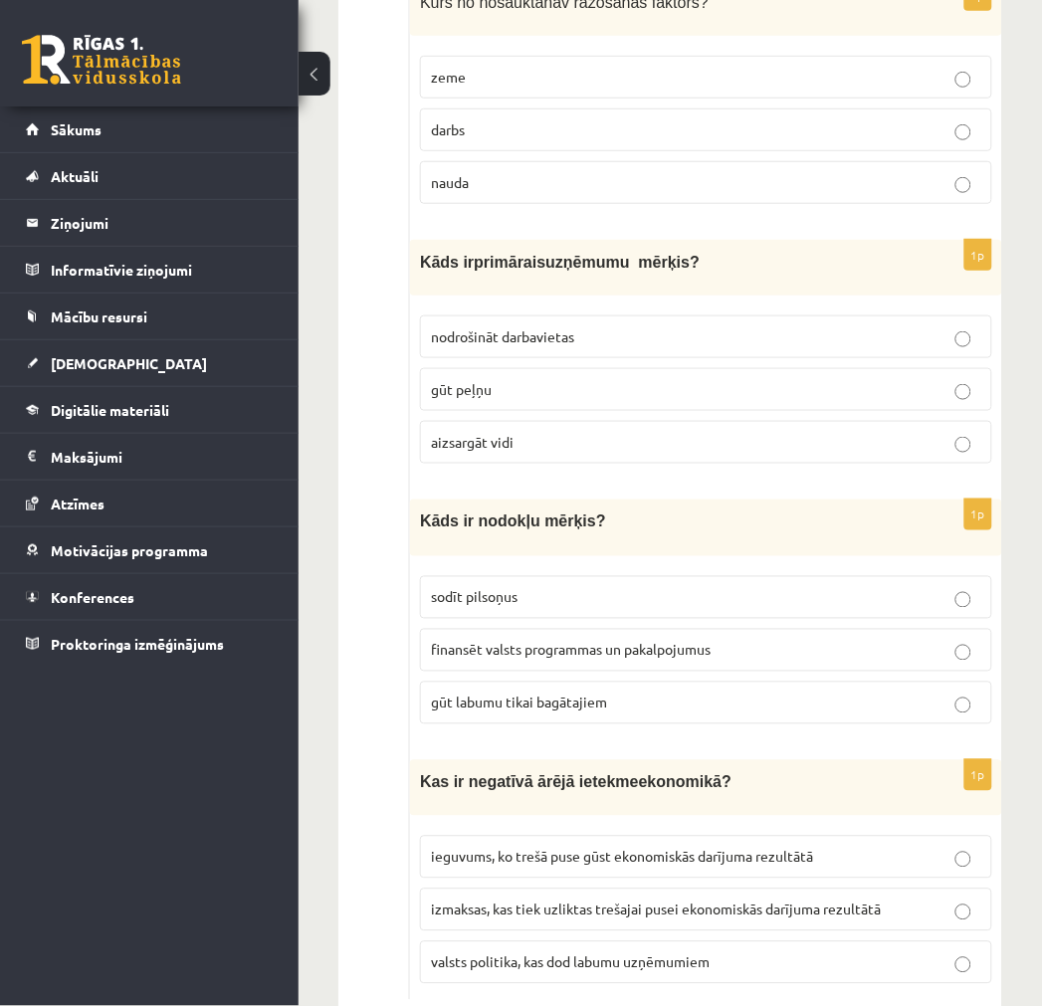
scroll to position [6893, 0]
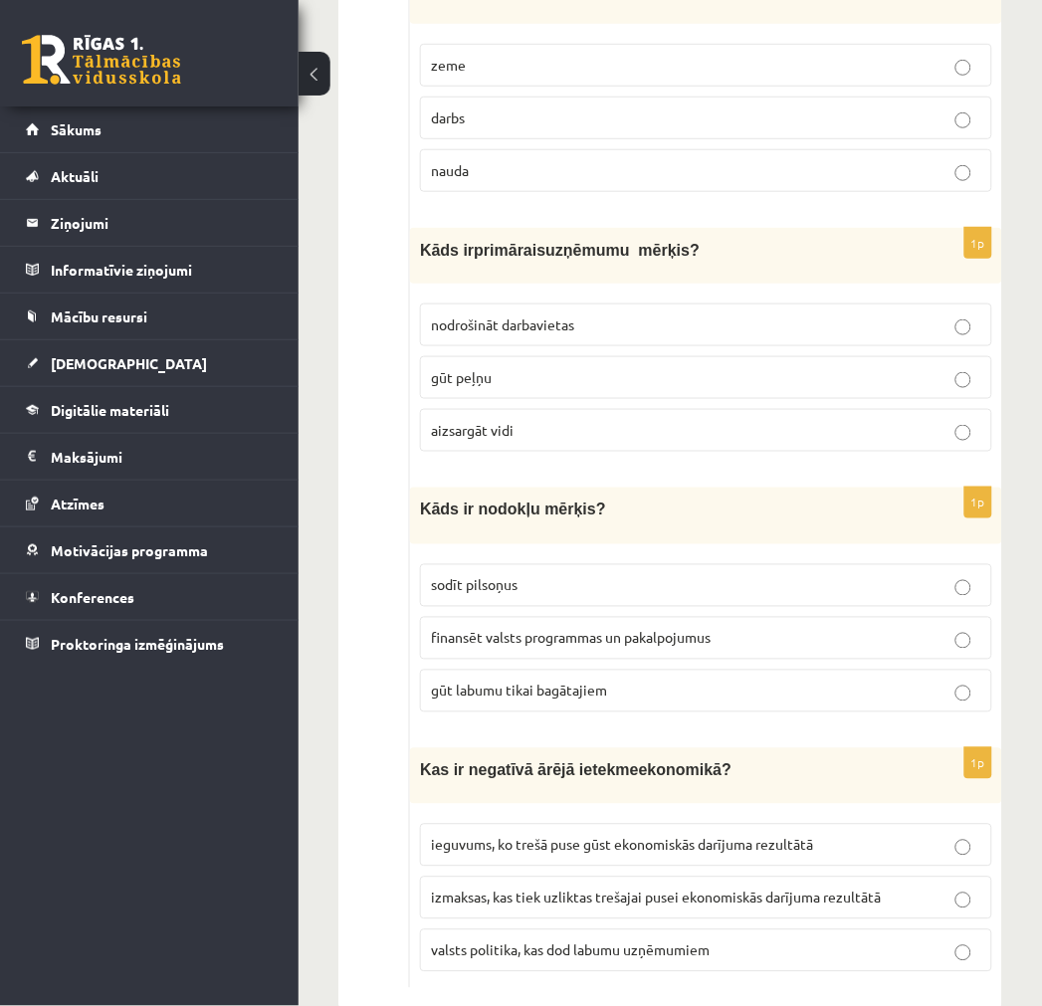
click at [557, 617] on label "finansēt valsts programmas un pakalpojumus" at bounding box center [706, 638] width 572 height 43
click at [812, 877] on label "izmaksas, kas tiek uzliktas trešajai pusei ekonomiskās darījuma rezultātā" at bounding box center [706, 898] width 572 height 43
drag, startPoint x: 718, startPoint y: 674, endPoint x: 711, endPoint y: 699, distance: 25.8
click at [717, 674] on div "1p Kāds ir nodokļu mērķis? sodīt pilsoņus finansēt valsts programmas un pakalpo…" at bounding box center [706, 608] width 592 height 240
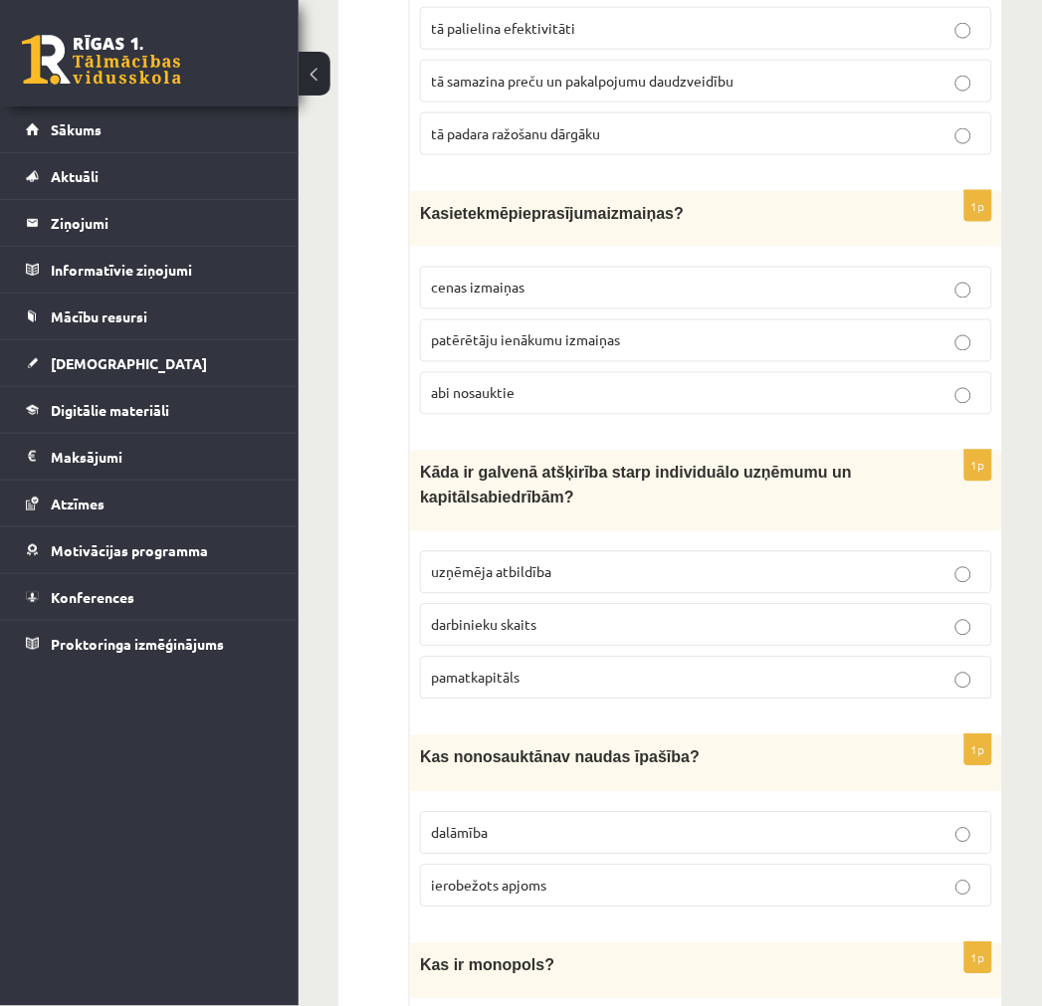
scroll to position [0, 0]
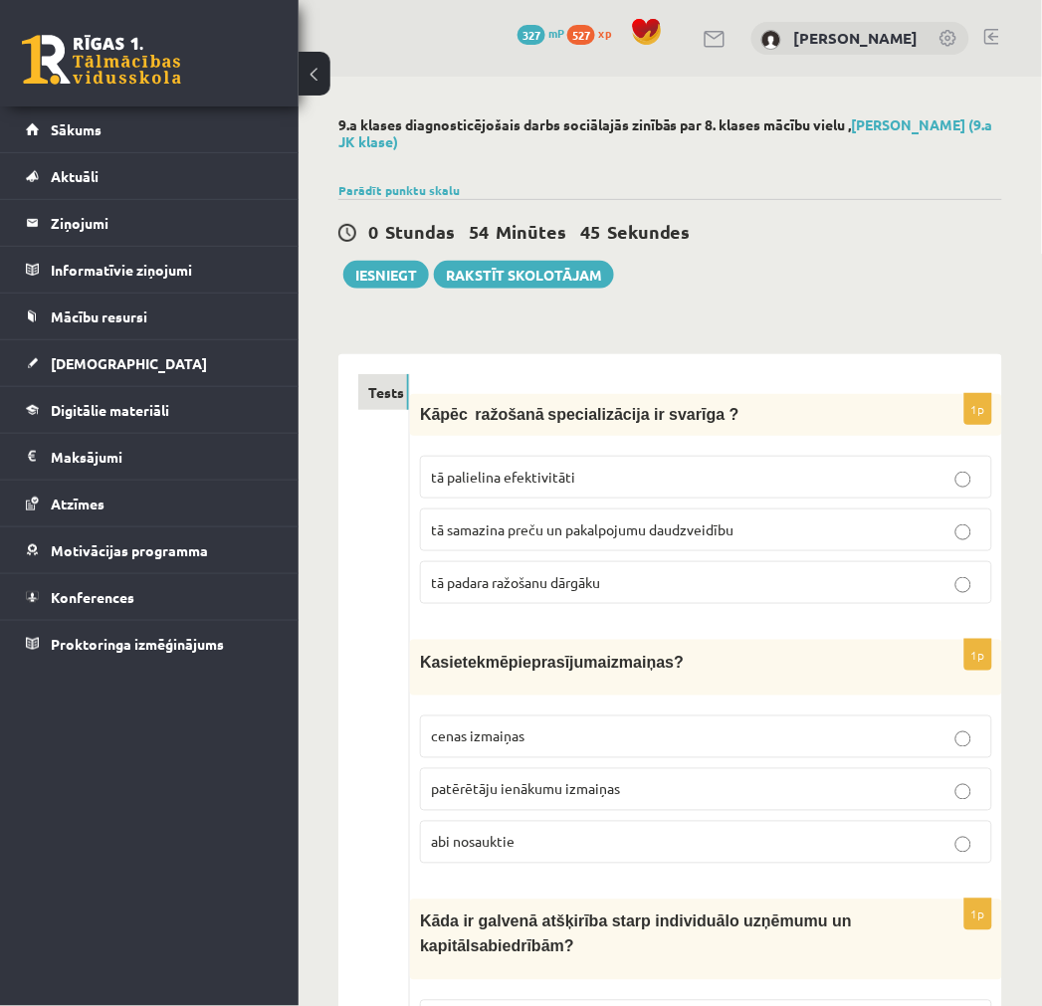
drag, startPoint x: 979, startPoint y: 698, endPoint x: 880, endPoint y: 210, distance: 497.7
click at [361, 273] on button "Iesniegt" at bounding box center [386, 275] width 86 height 28
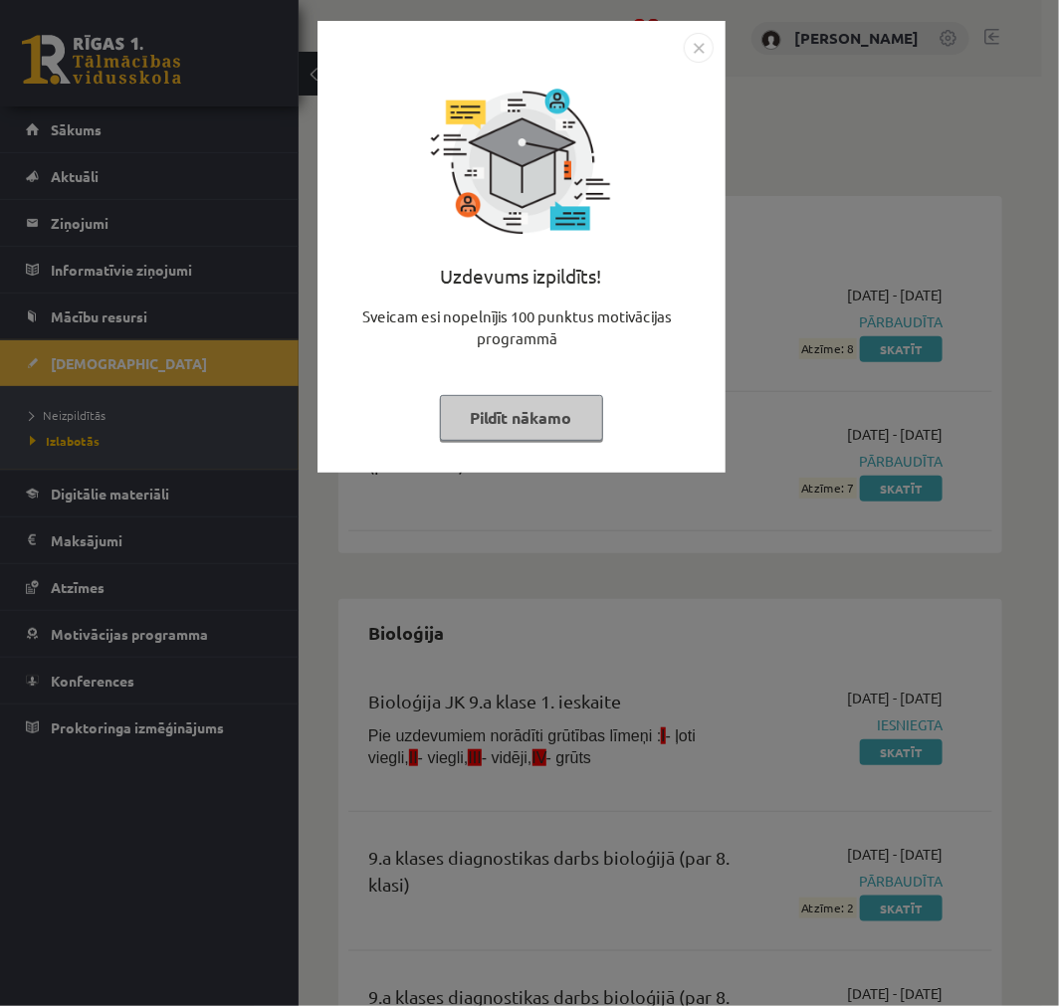
click at [540, 426] on button "Pildīt nākamo" at bounding box center [521, 418] width 163 height 46
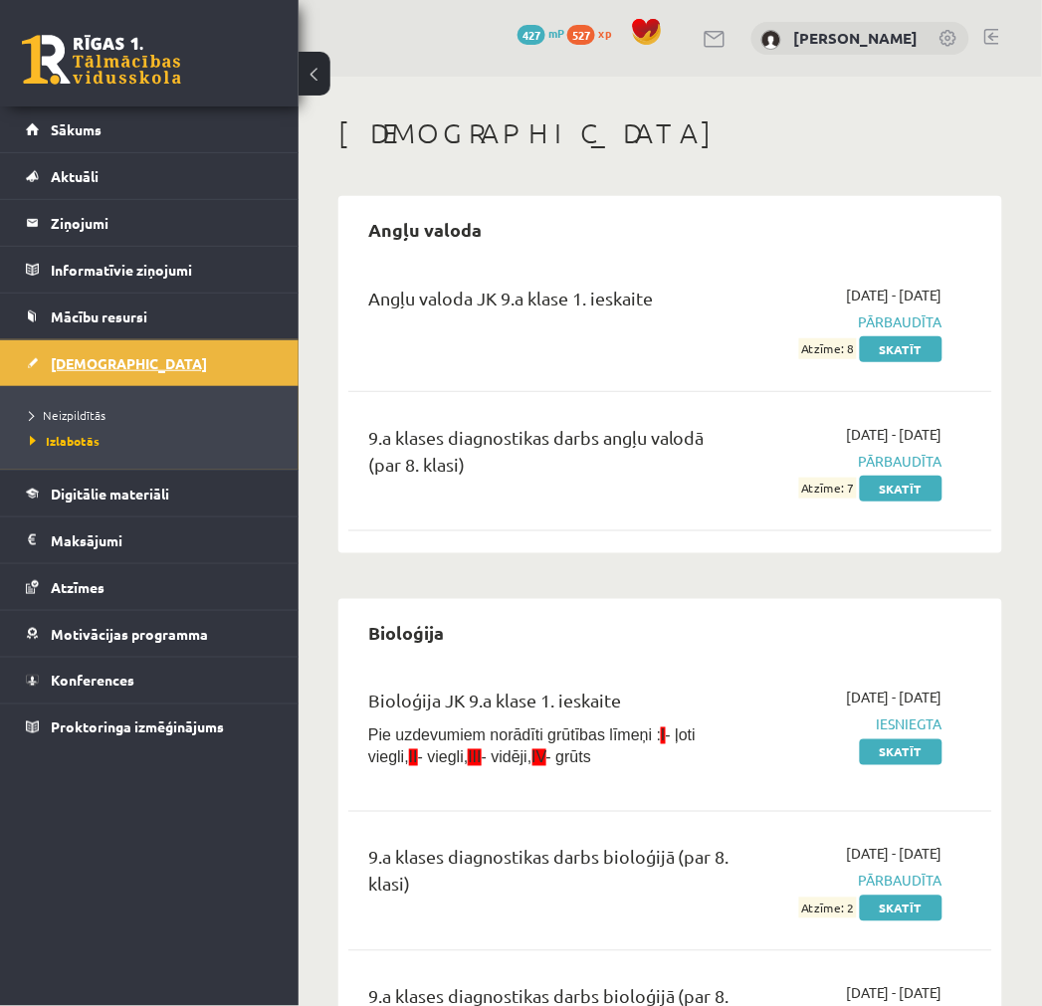
click at [68, 372] on link "[DEMOGRAPHIC_DATA]" at bounding box center [150, 363] width 248 height 46
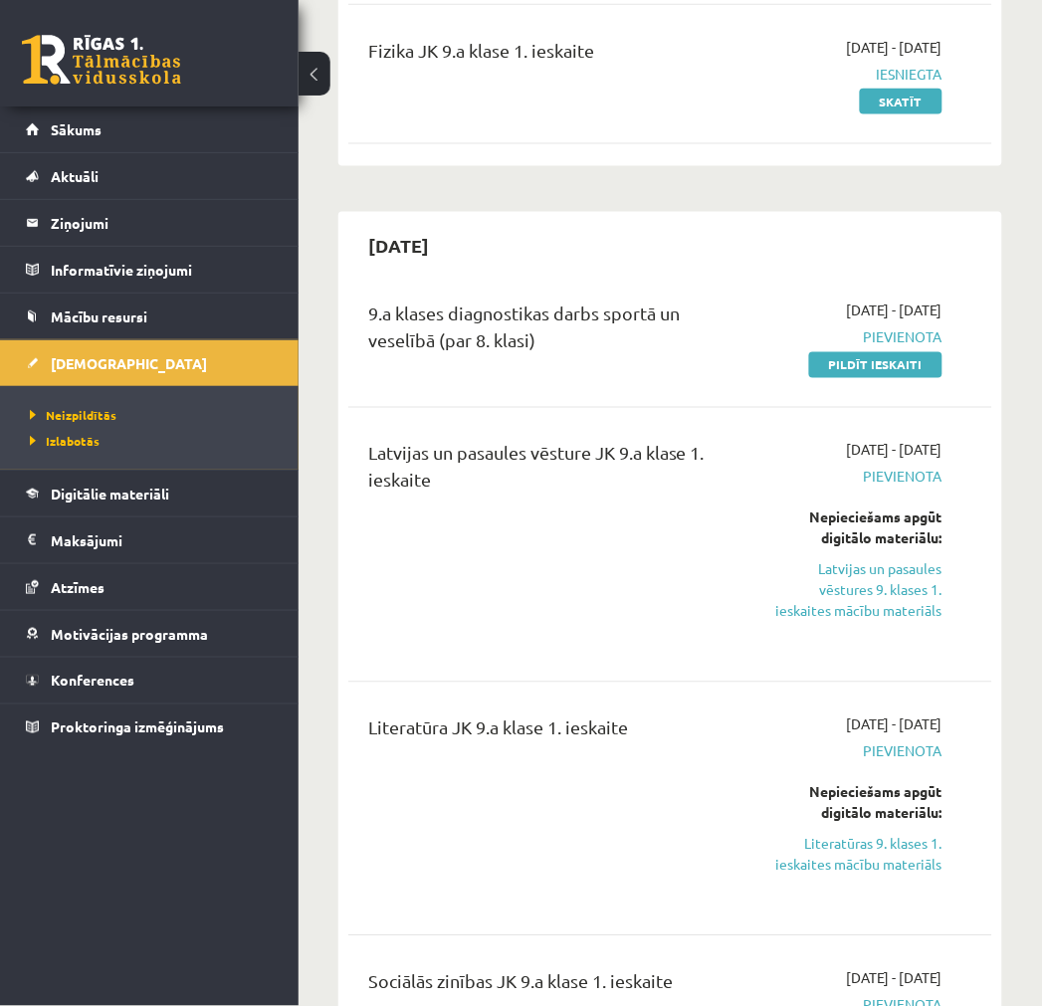
scroll to position [442, 0]
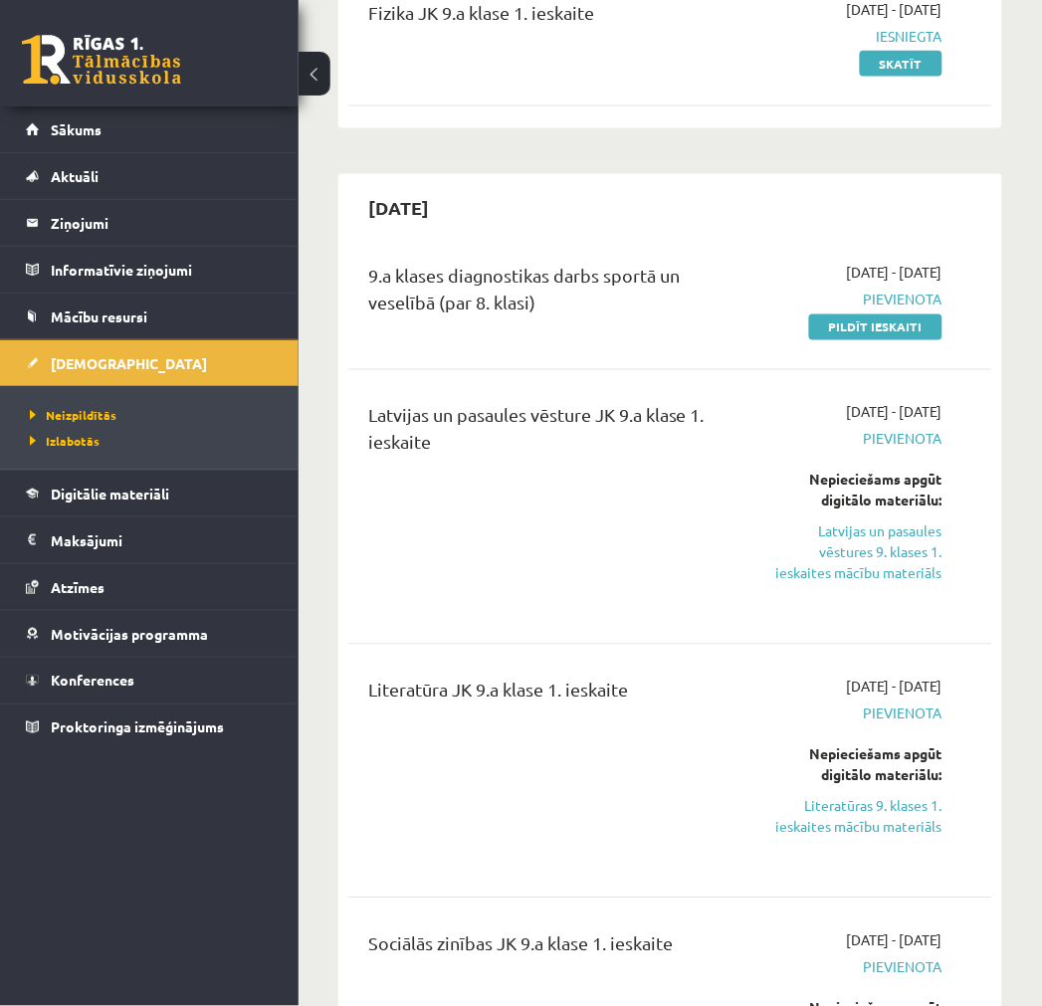
click at [869, 190] on div "[DATE]" at bounding box center [670, 207] width 644 height 47
drag, startPoint x: 844, startPoint y: 329, endPoint x: 595, endPoint y: 68, distance: 361.1
click at [844, 329] on link "Pildīt ieskaiti" at bounding box center [875, 327] width 133 height 26
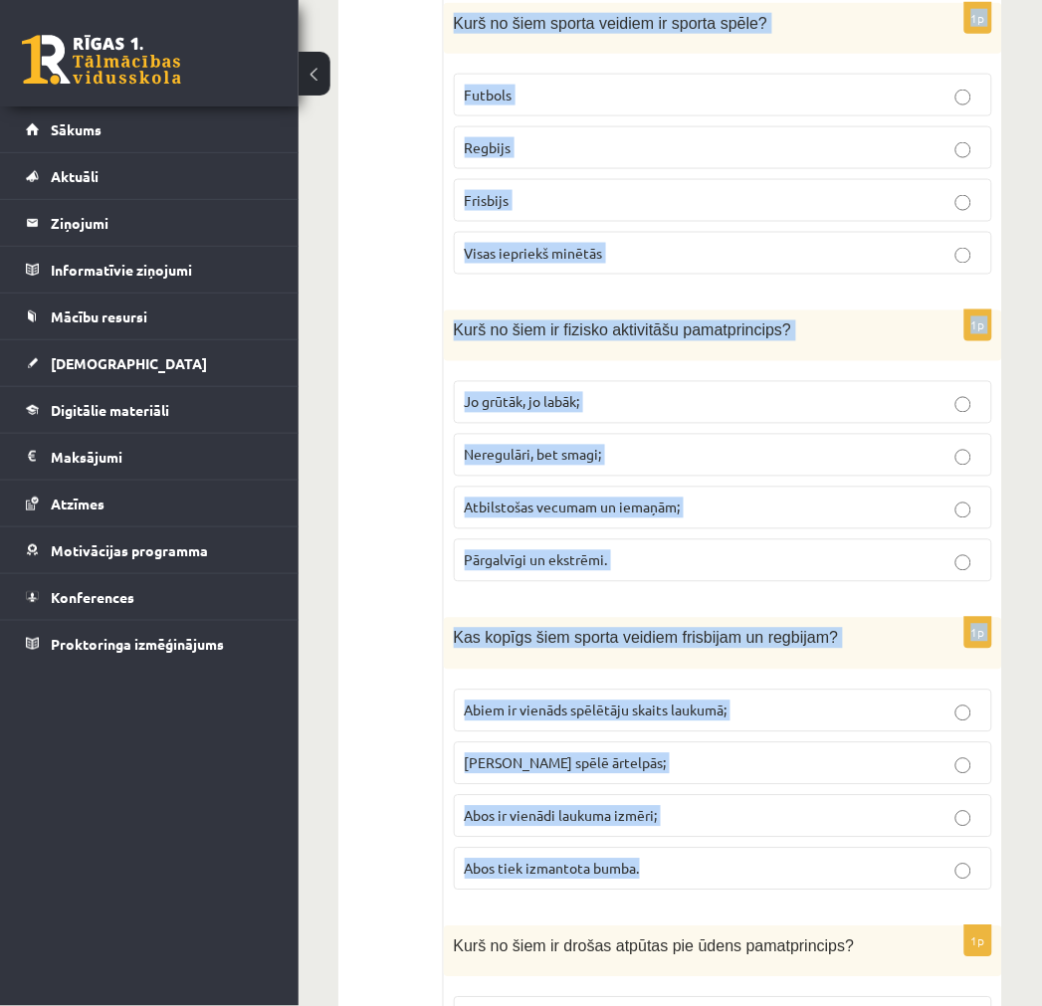
scroll to position [8750, 0]
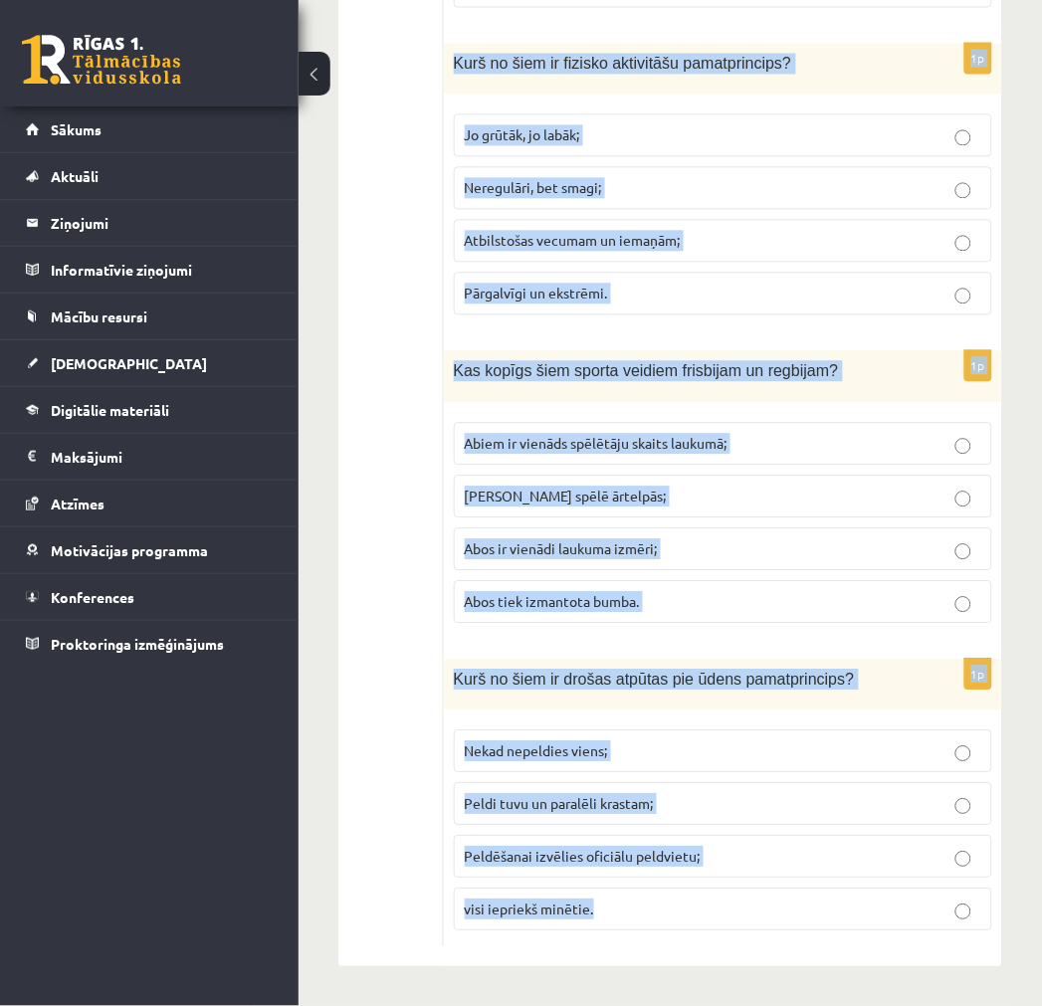
drag, startPoint x: 462, startPoint y: 413, endPoint x: 665, endPoint y: 913, distance: 539.3
copy form "o tenisa sporta veidos nozīmē “dubultspēles”? Kad spēlē divas reizes savā starp…"
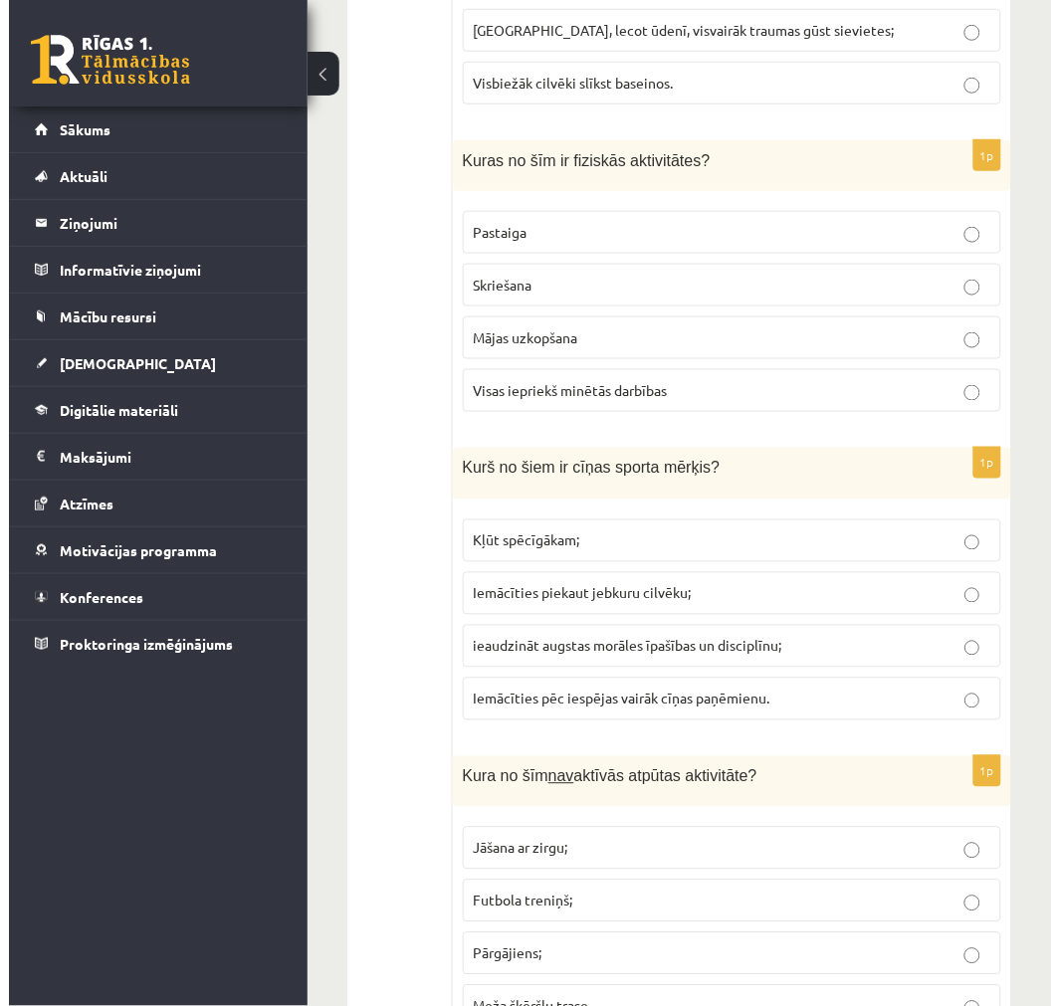
scroll to position [0, 0]
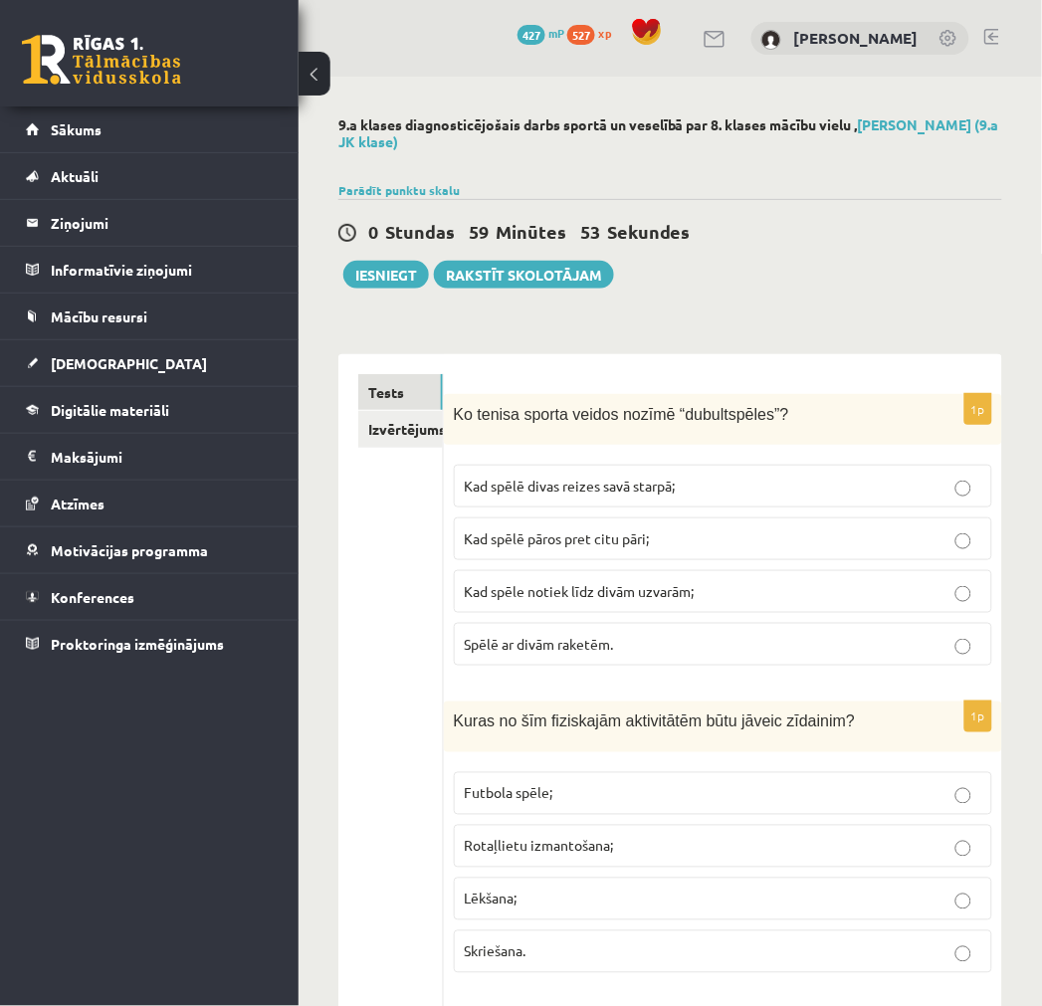
drag, startPoint x: 295, startPoint y: 711, endPoint x: 352, endPoint y: 160, distance: 553.4
click at [376, 420] on link "Izvērtējums!" at bounding box center [401, 429] width 86 height 37
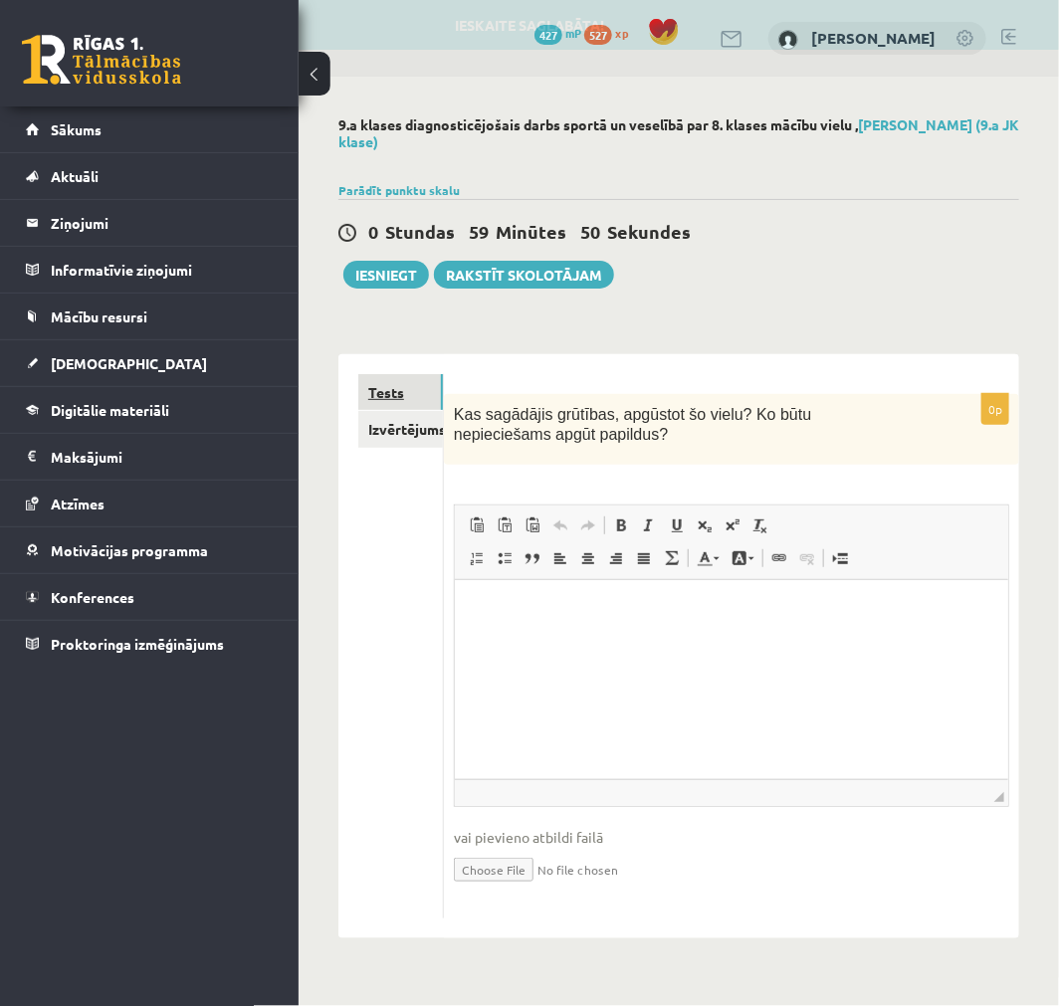
click at [373, 384] on link "Tests" at bounding box center [400, 392] width 85 height 37
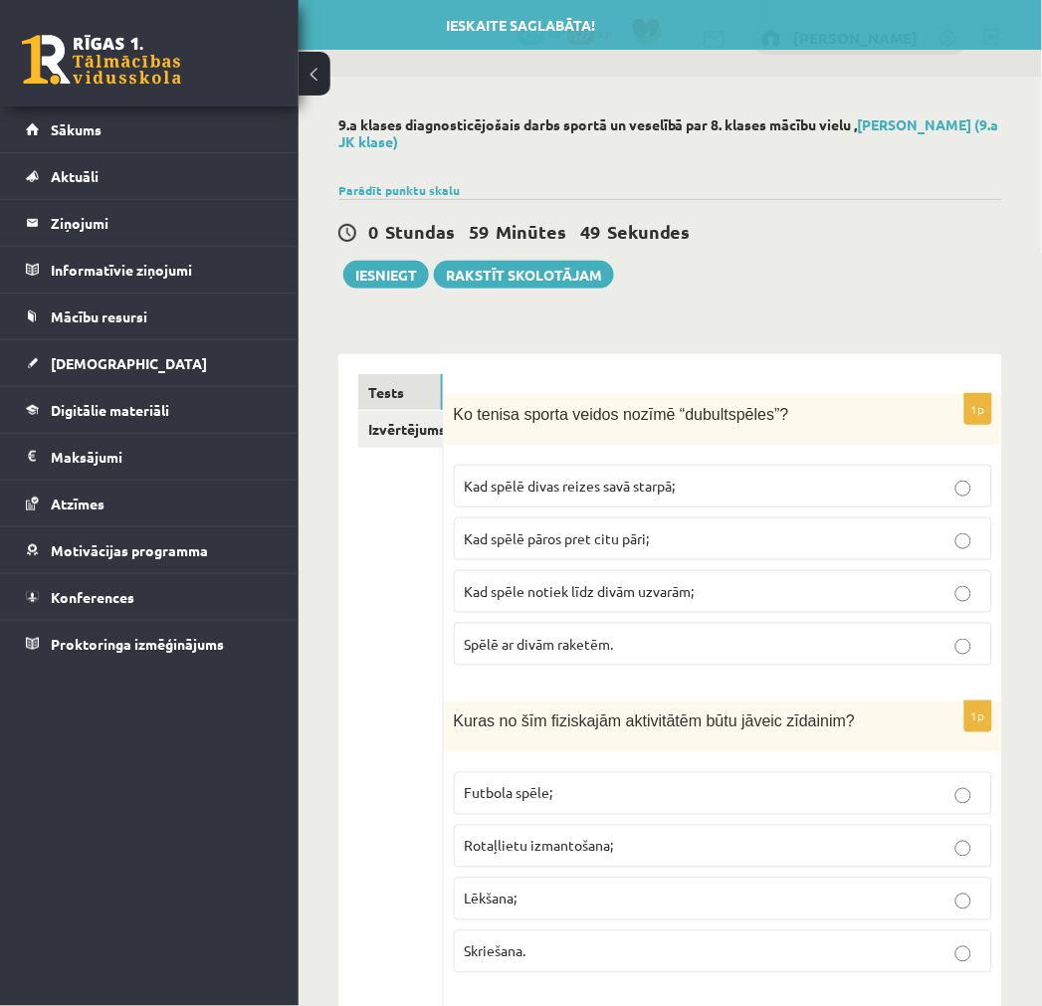
drag, startPoint x: 373, startPoint y: 384, endPoint x: 738, endPoint y: 322, distance: 370.4
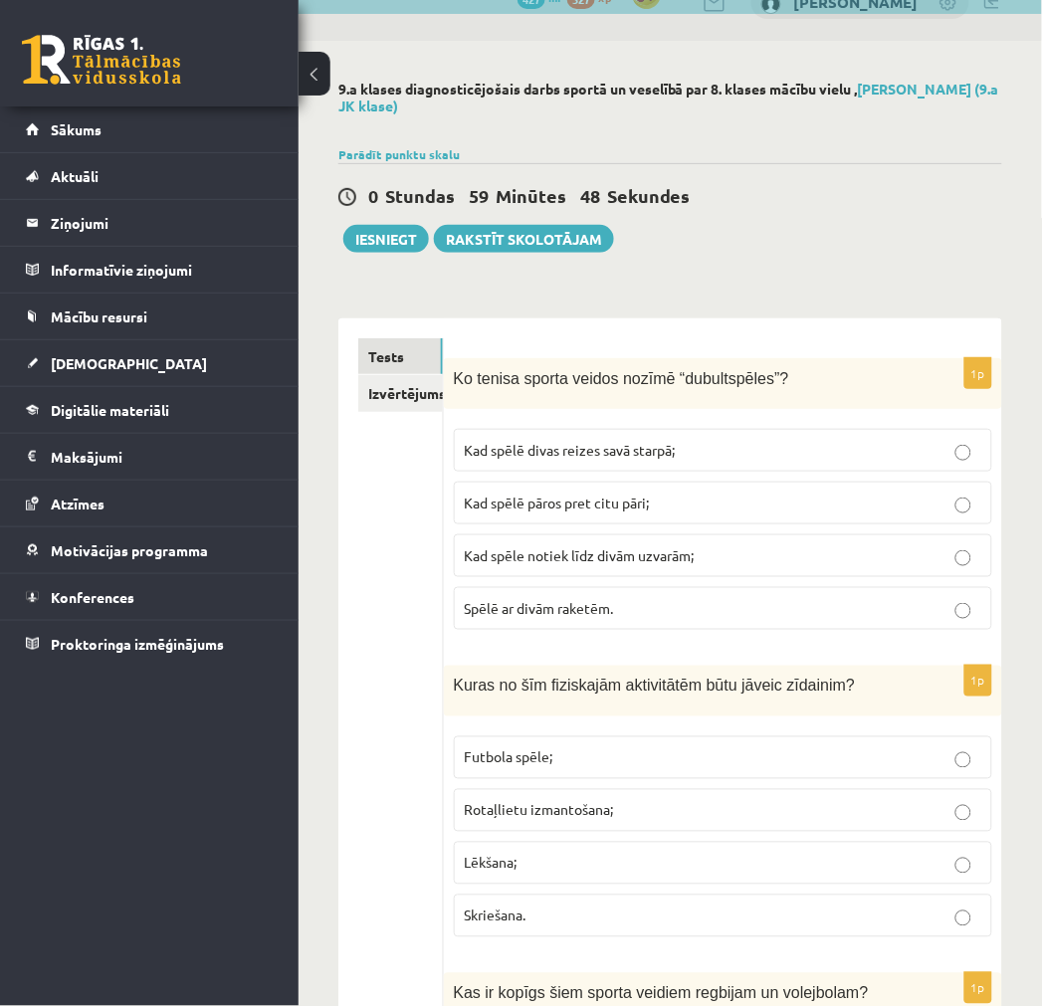
scroll to position [110, 0]
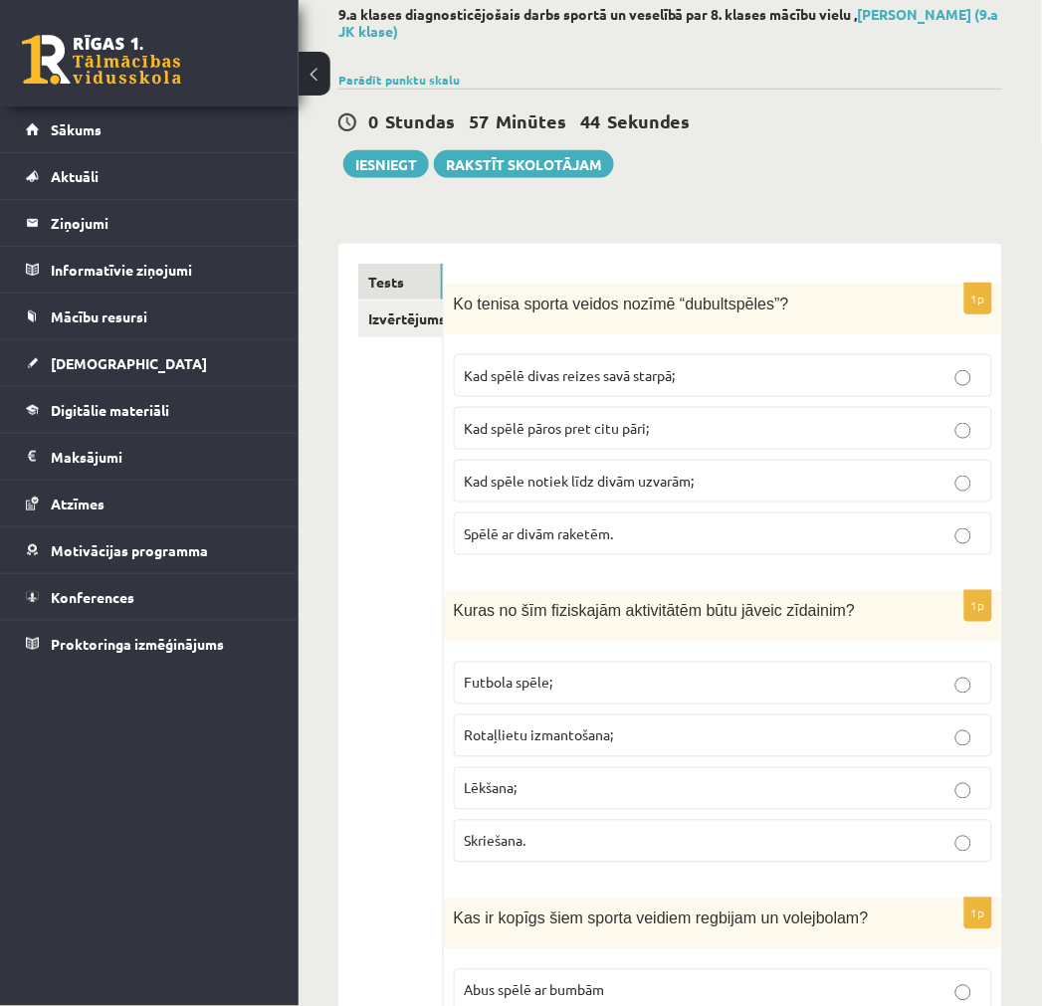
click at [551, 435] on span "Kad spēlē pāros pret citu pāri;" at bounding box center [557, 428] width 185 height 18
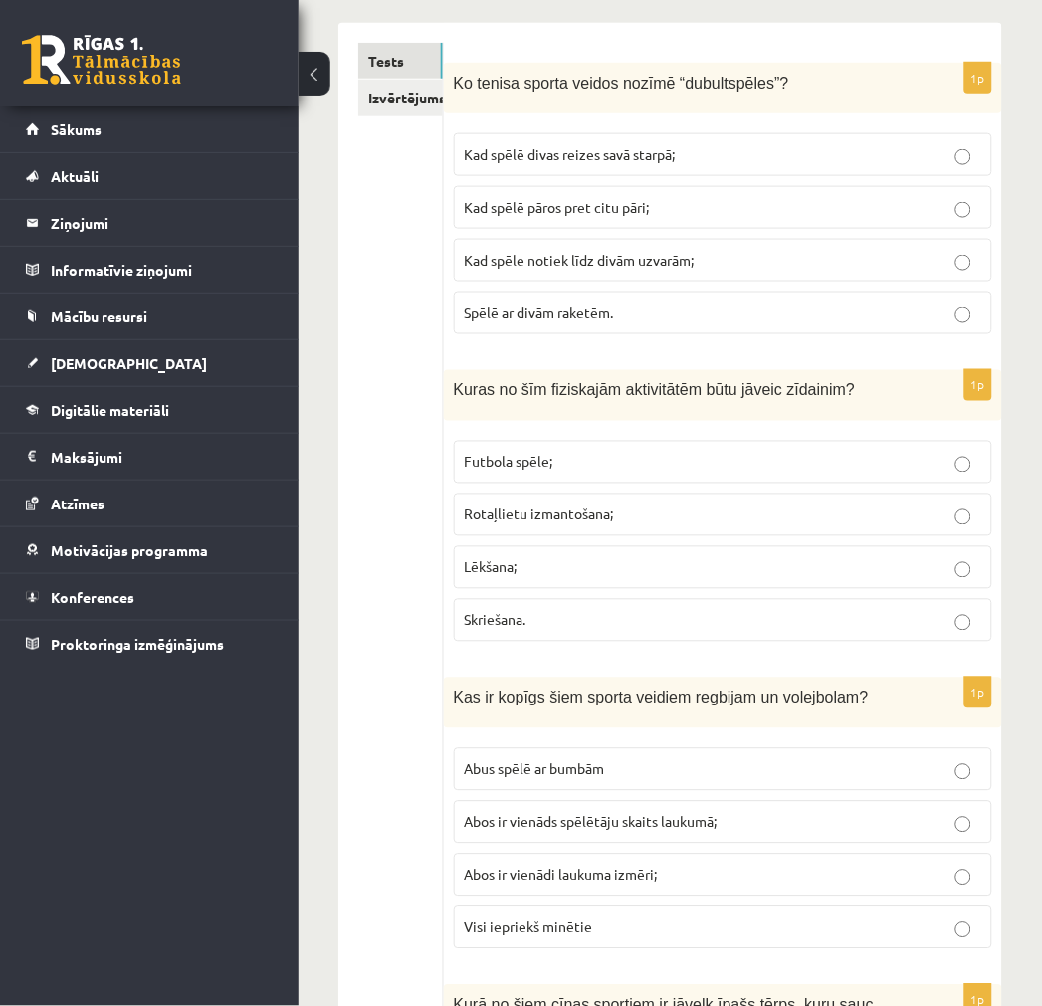
click at [488, 524] on p "Rotaļlietu izmantošana;" at bounding box center [723, 515] width 517 height 21
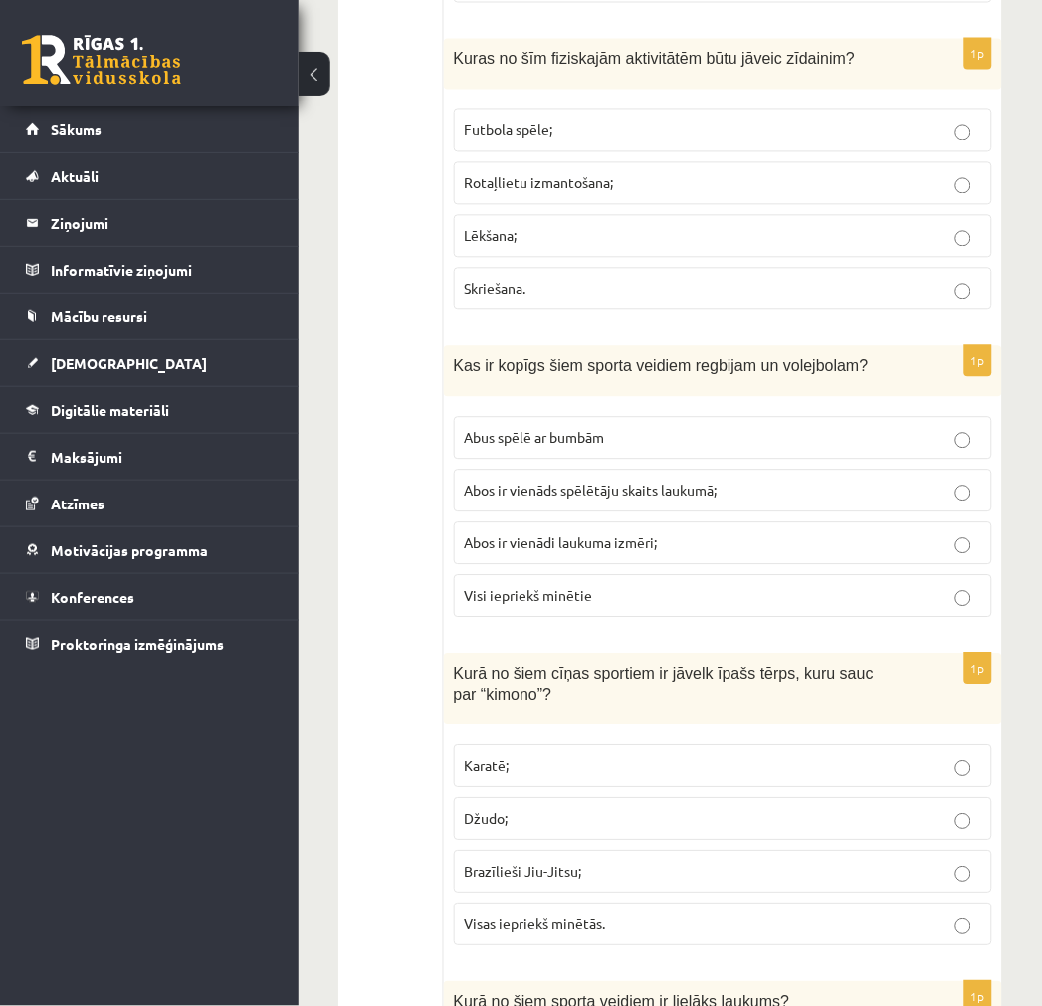
click at [484, 449] on p "Abus spēlē ar bumbām" at bounding box center [723, 438] width 517 height 21
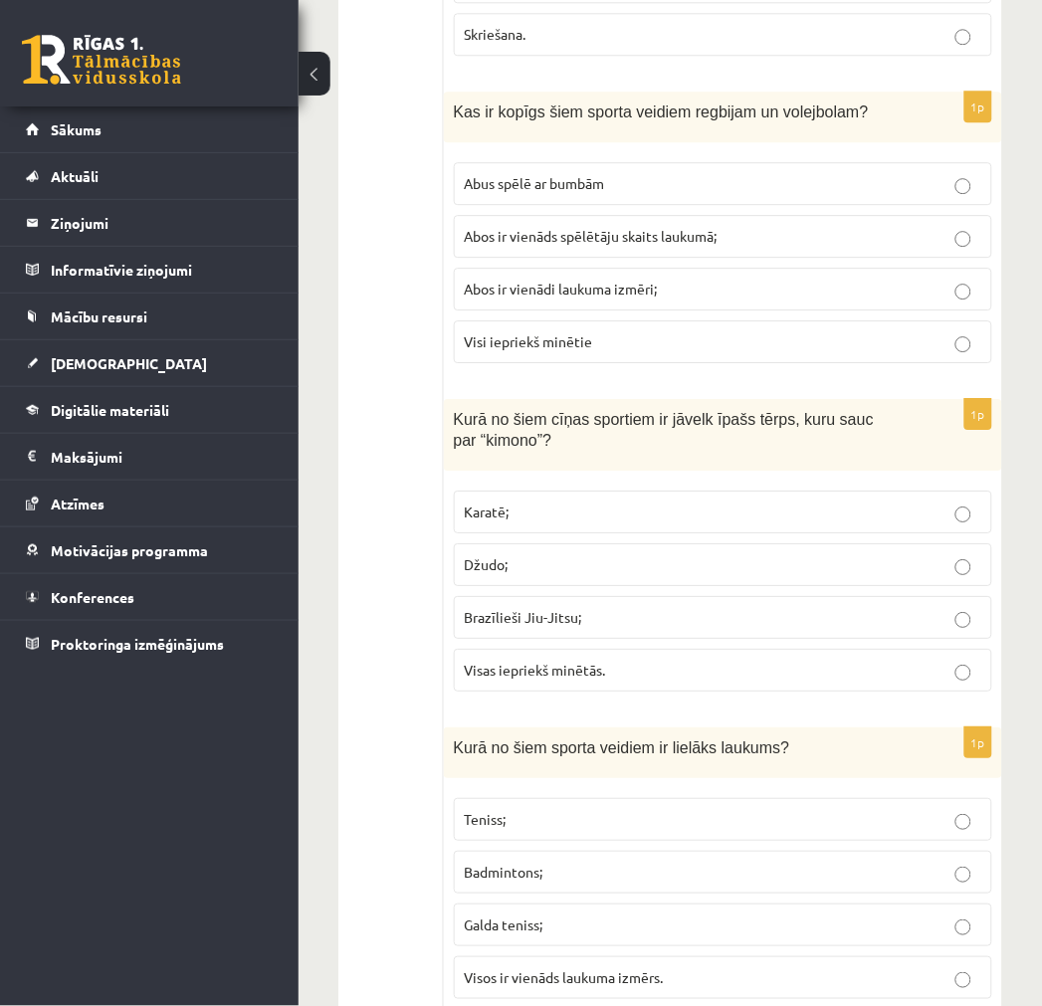
scroll to position [995, 0]
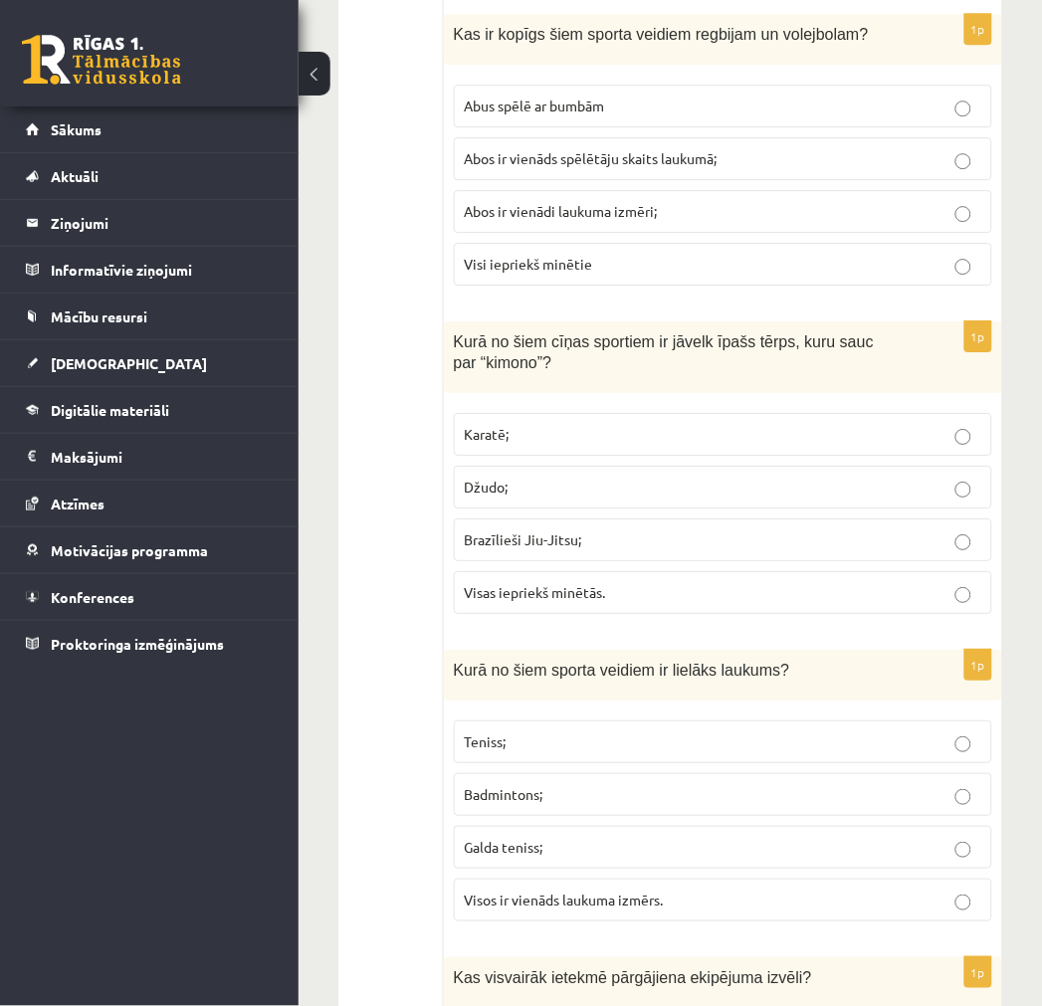
click at [505, 585] on p "Visas iepriekš minētās." at bounding box center [723, 592] width 517 height 21
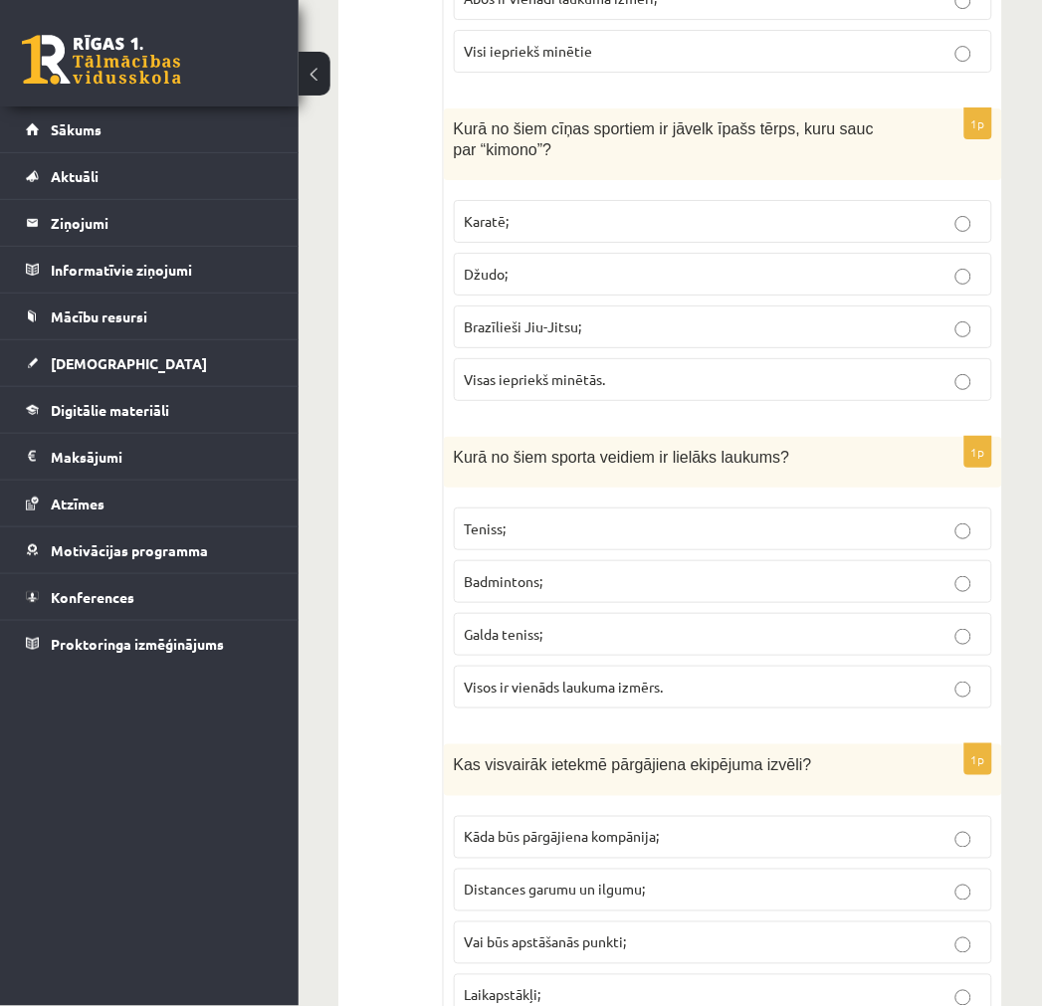
scroll to position [1216, 0]
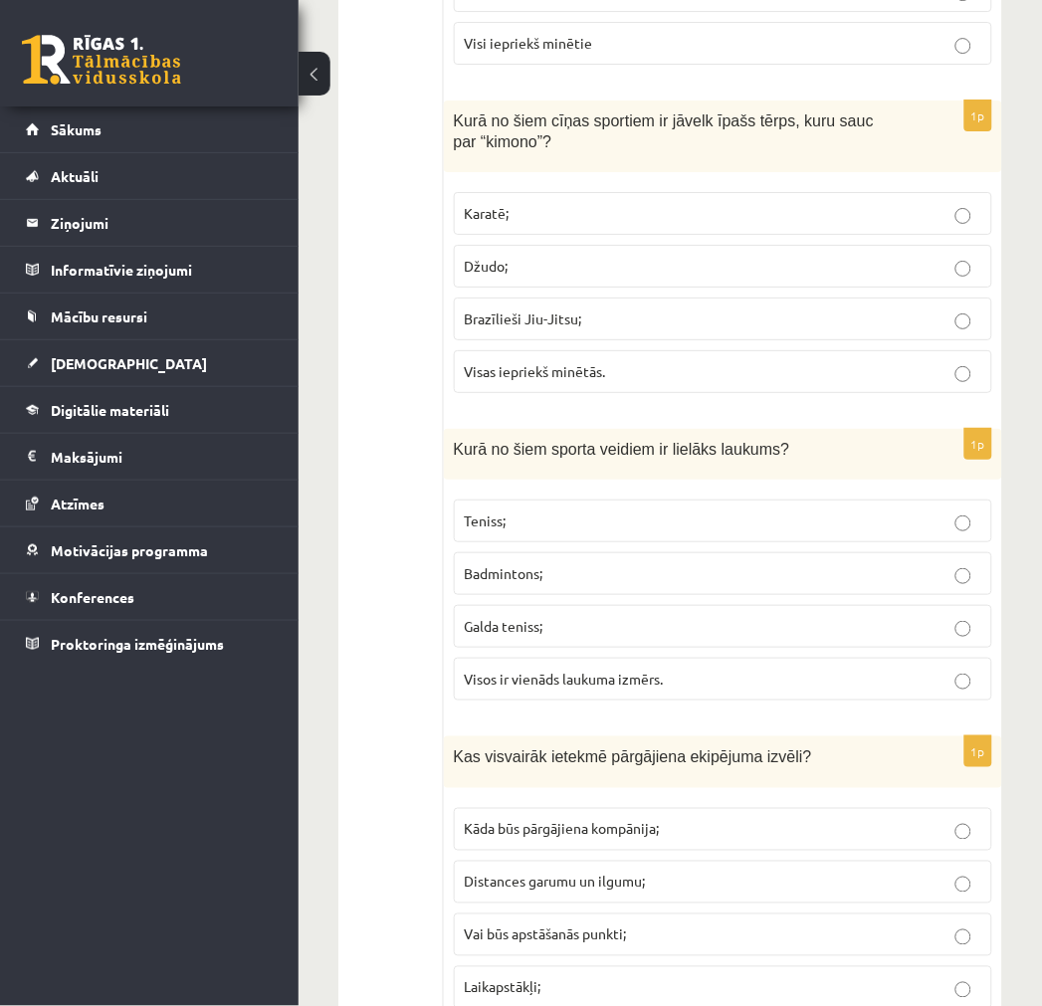
click at [521, 530] on p "Teniss;" at bounding box center [723, 521] width 517 height 21
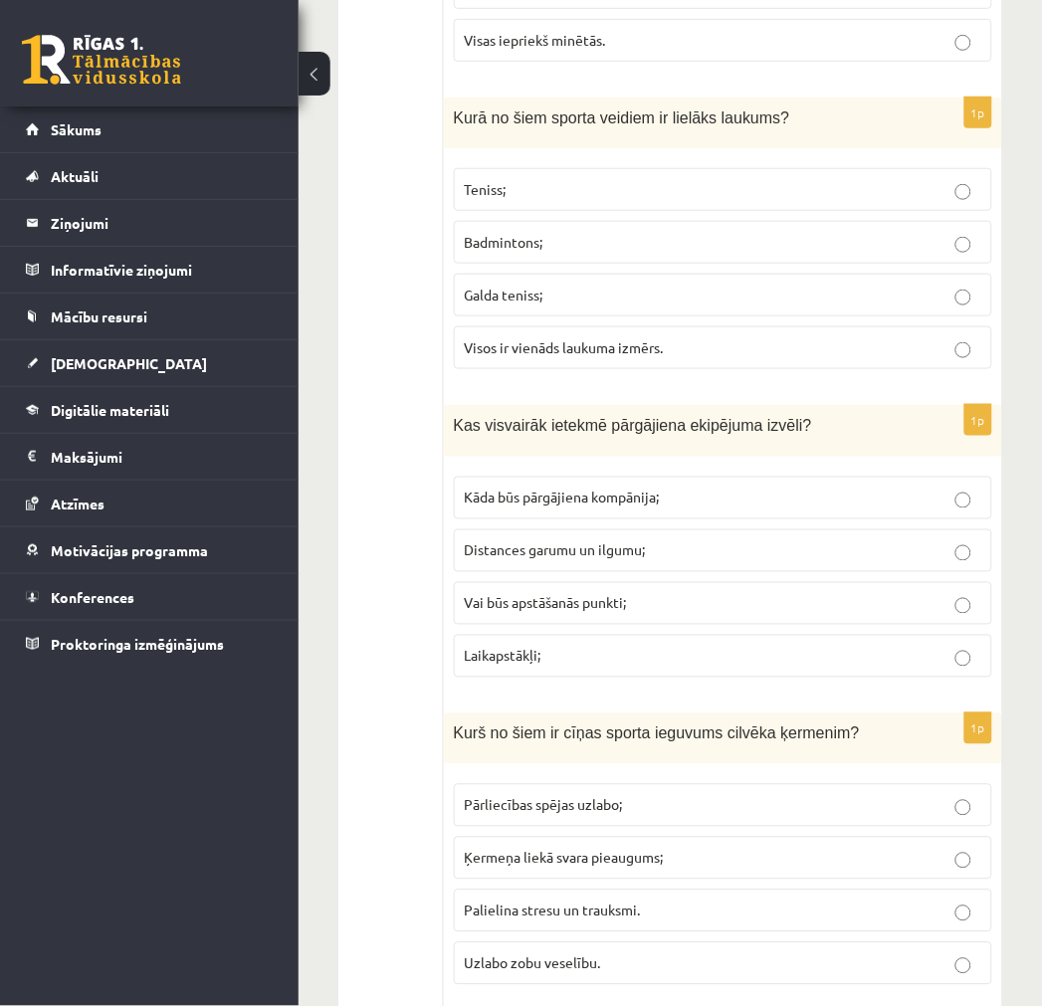
click at [537, 653] on span "Laikapstākļi;" at bounding box center [503, 656] width 77 height 18
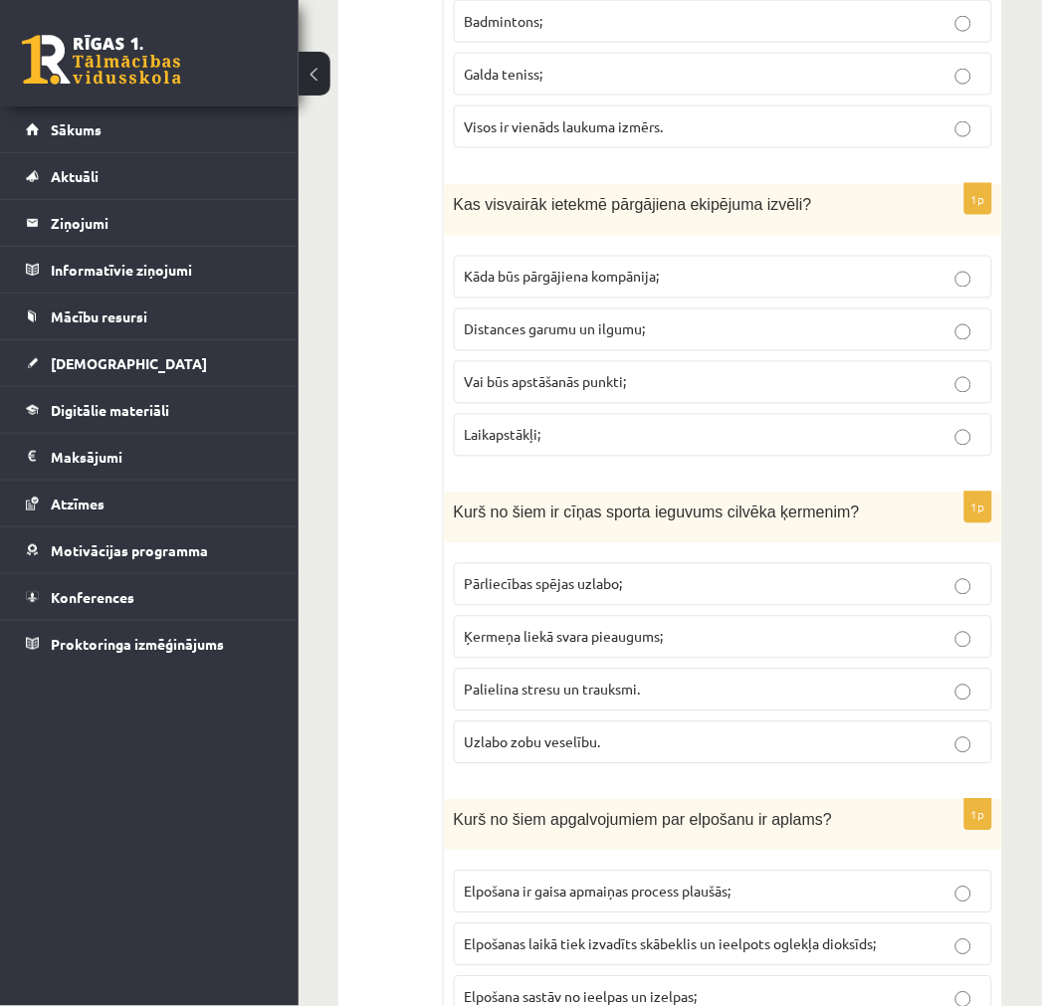
click at [528, 605] on label "Pārliecības spējas uzlabo;" at bounding box center [723, 584] width 538 height 43
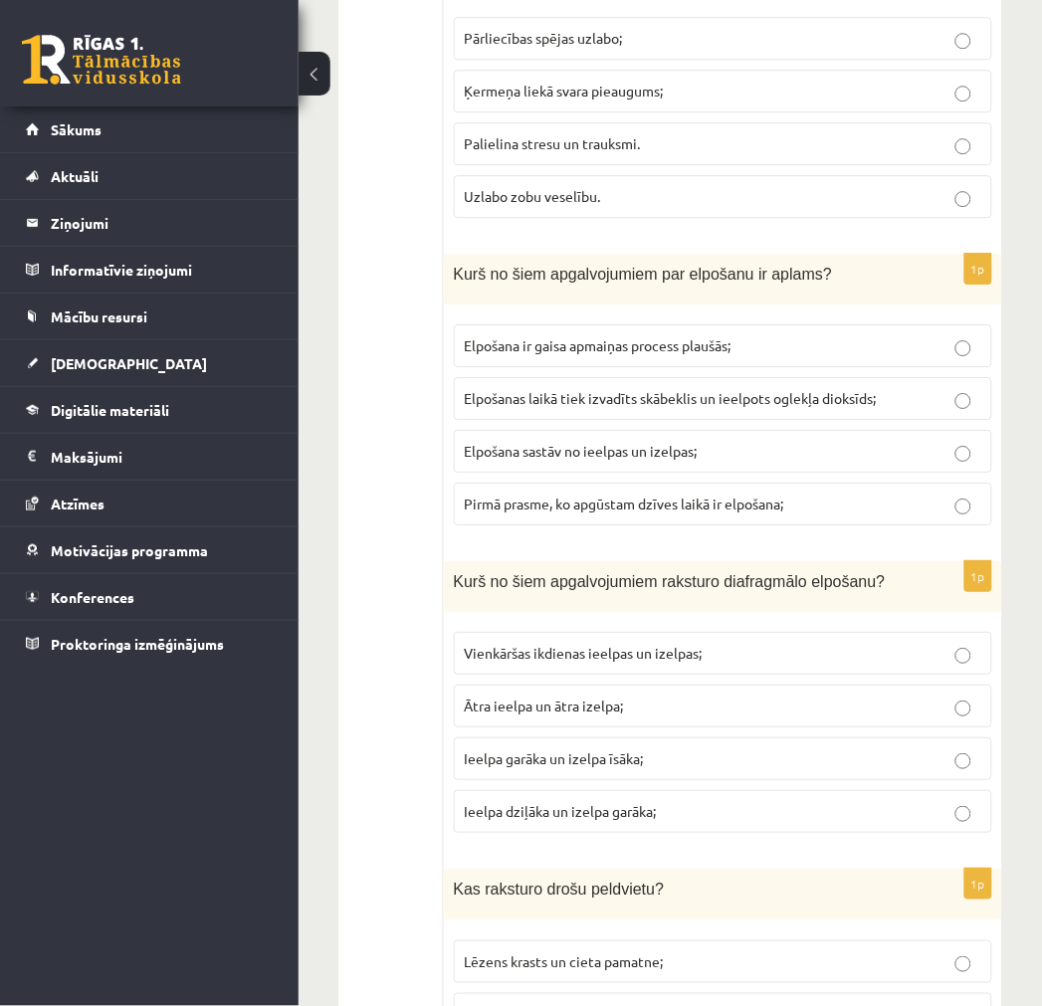
scroll to position [2432, 0]
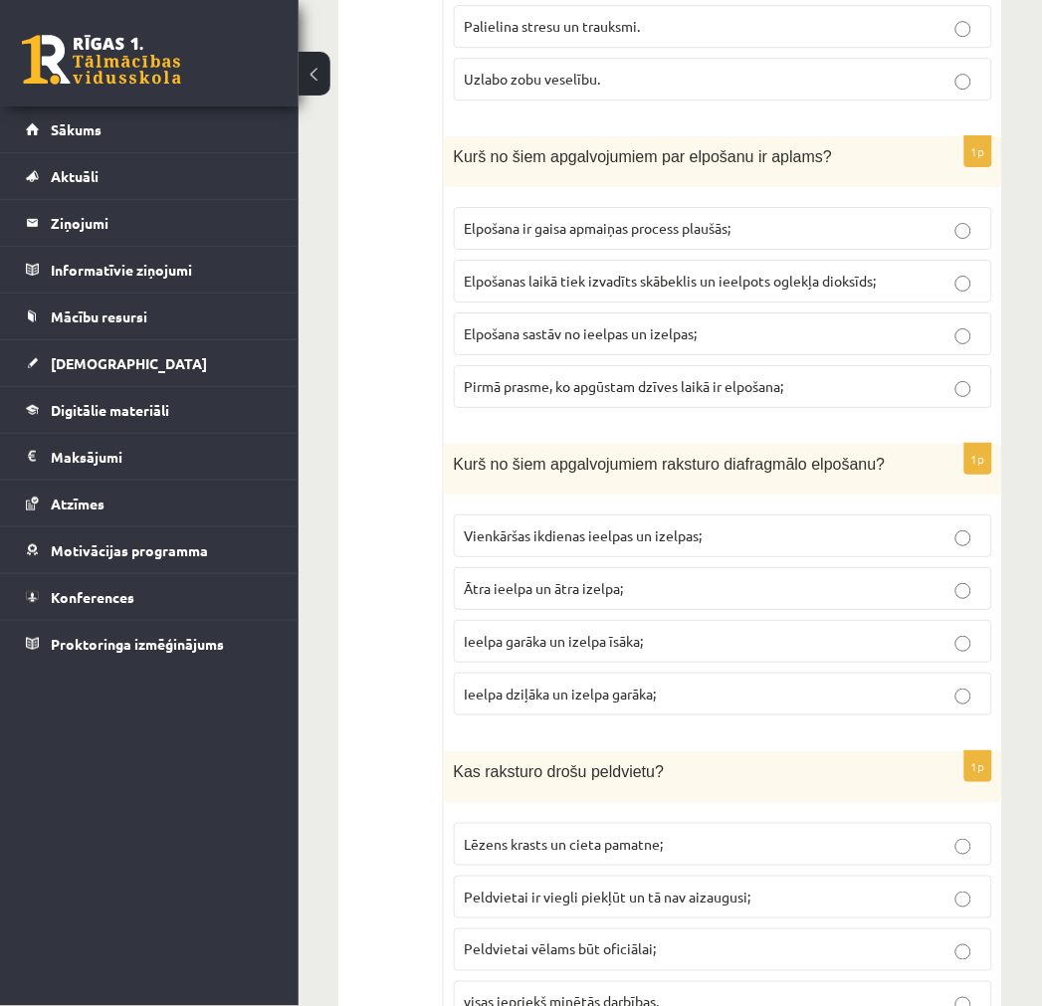
click at [483, 284] on span "Elpošanas laikā tiek izvadīts skābeklis un ieelpots oglekļa dioksīds;" at bounding box center [671, 281] width 412 height 18
click at [579, 703] on span "Ieelpa dziļāka un izelpa garāka;" at bounding box center [561, 694] width 192 height 18
click at [585, 958] on span "Peldvietai vēlams būt oficiālai;" at bounding box center [561, 949] width 192 height 18
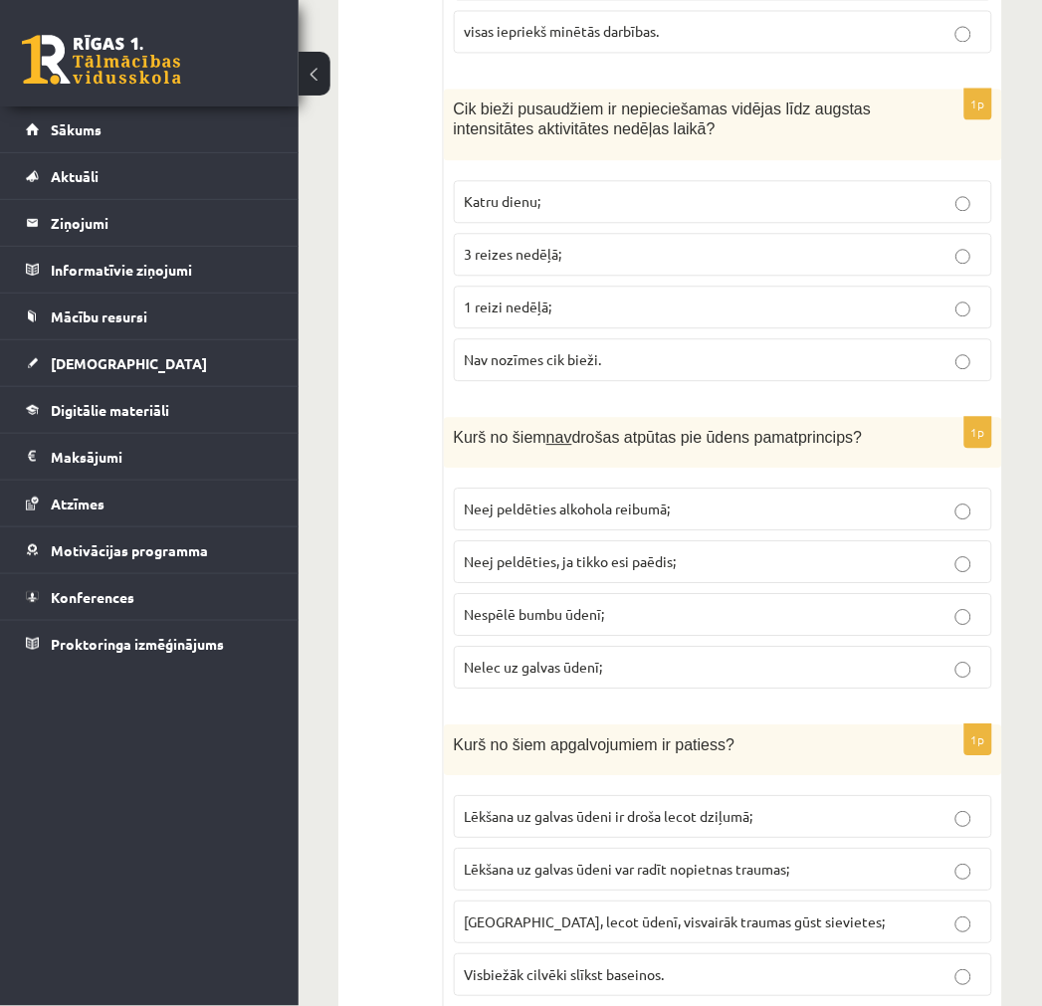
scroll to position [3538, 0]
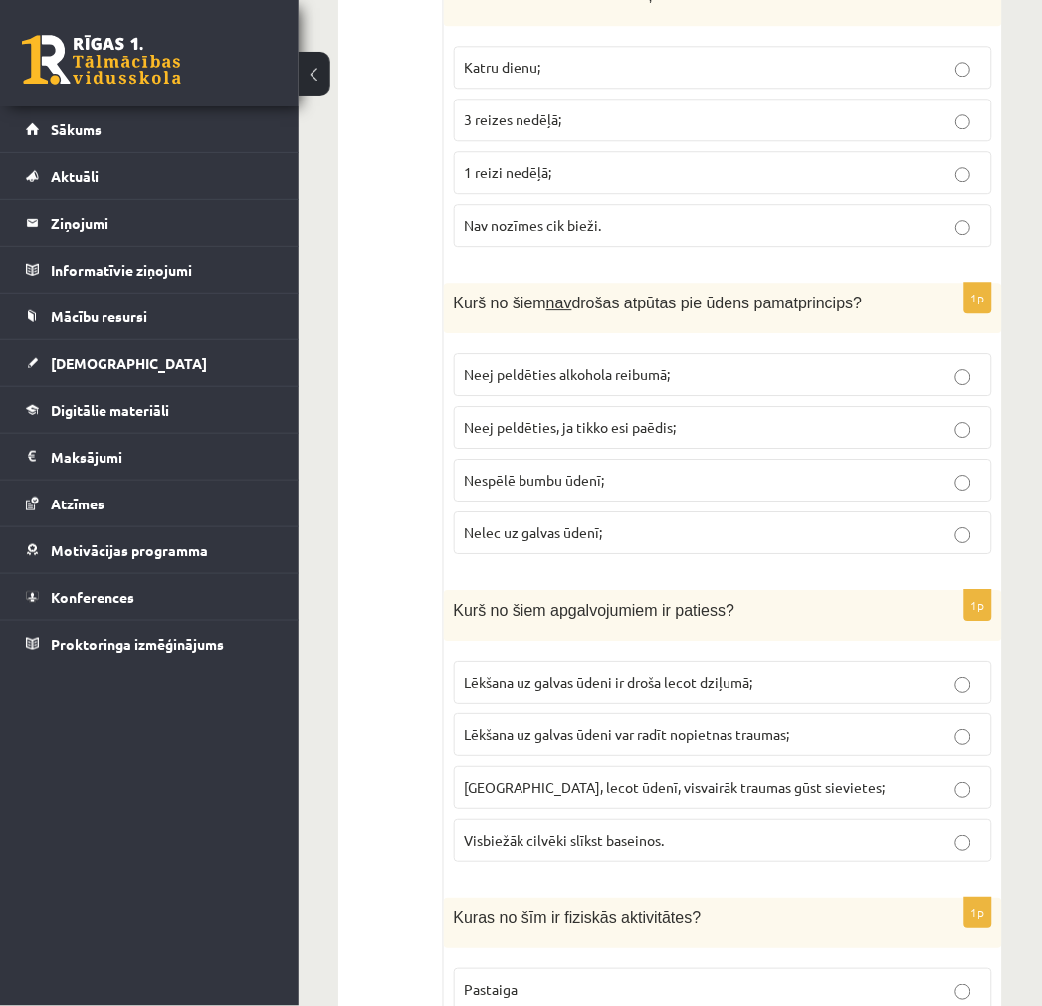
click at [493, 75] on span "Katru dienu;" at bounding box center [503, 67] width 77 height 18
click at [571, 486] on span "Nespēlē bumbu ūdenī;" at bounding box center [535, 480] width 140 height 18
click at [528, 743] on span "Lēkšana uz galvas ūdeni var radīt nopietnas traumas;" at bounding box center [627, 735] width 325 height 18
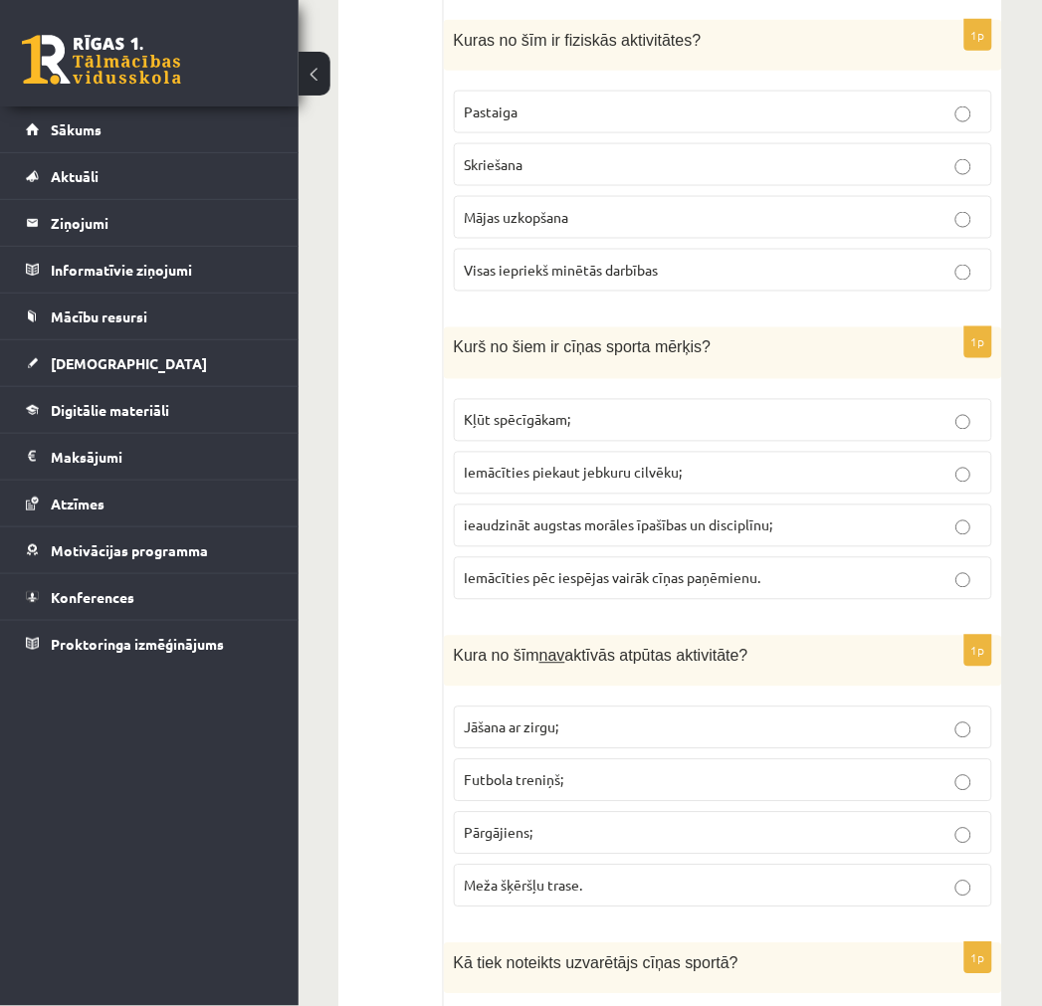
scroll to position [4423, 0]
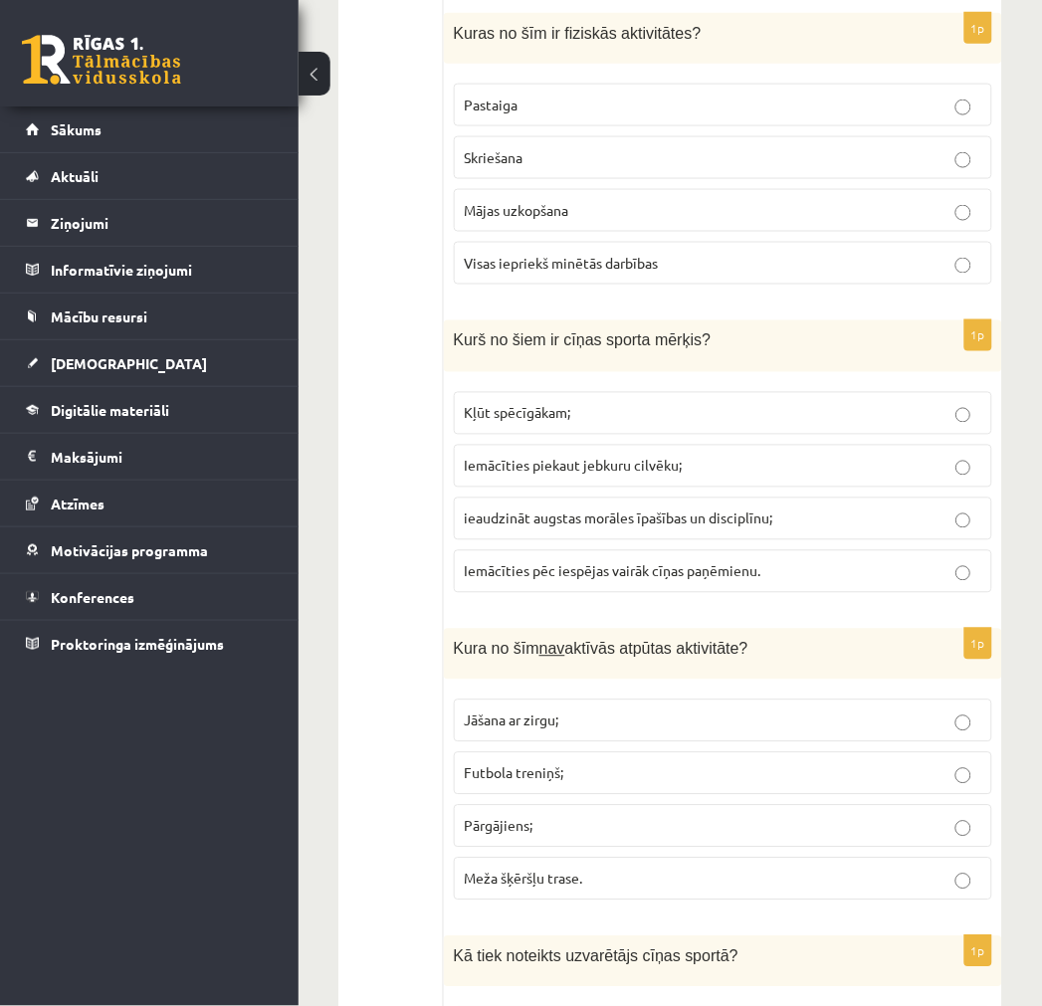
drag, startPoint x: 440, startPoint y: 33, endPoint x: 663, endPoint y: 877, distance: 872.9
click at [701, 900] on div "**********" at bounding box center [670, 598] width 664 height 9334
click at [385, 749] on ul "Tests Izvērtējums!" at bounding box center [401, 598] width 86 height 9294
click at [577, 272] on span "Visas iepriekš minētās darbības" at bounding box center [562, 263] width 194 height 18
click at [547, 527] on span "ieaudzināt augstas morāles īpašības un disciplīnu;" at bounding box center [619, 519] width 309 height 18
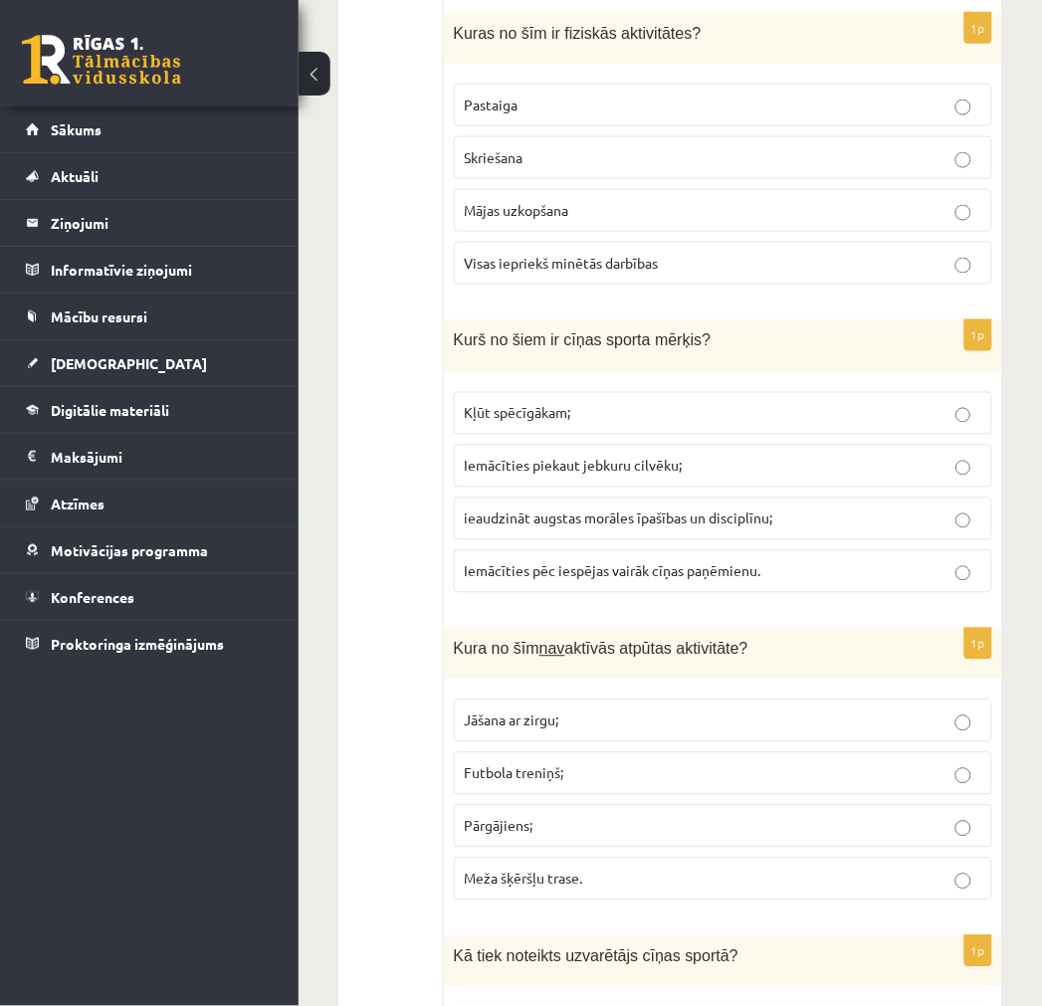
click at [524, 782] on span "Futbola treniņš;" at bounding box center [515, 773] width 100 height 18
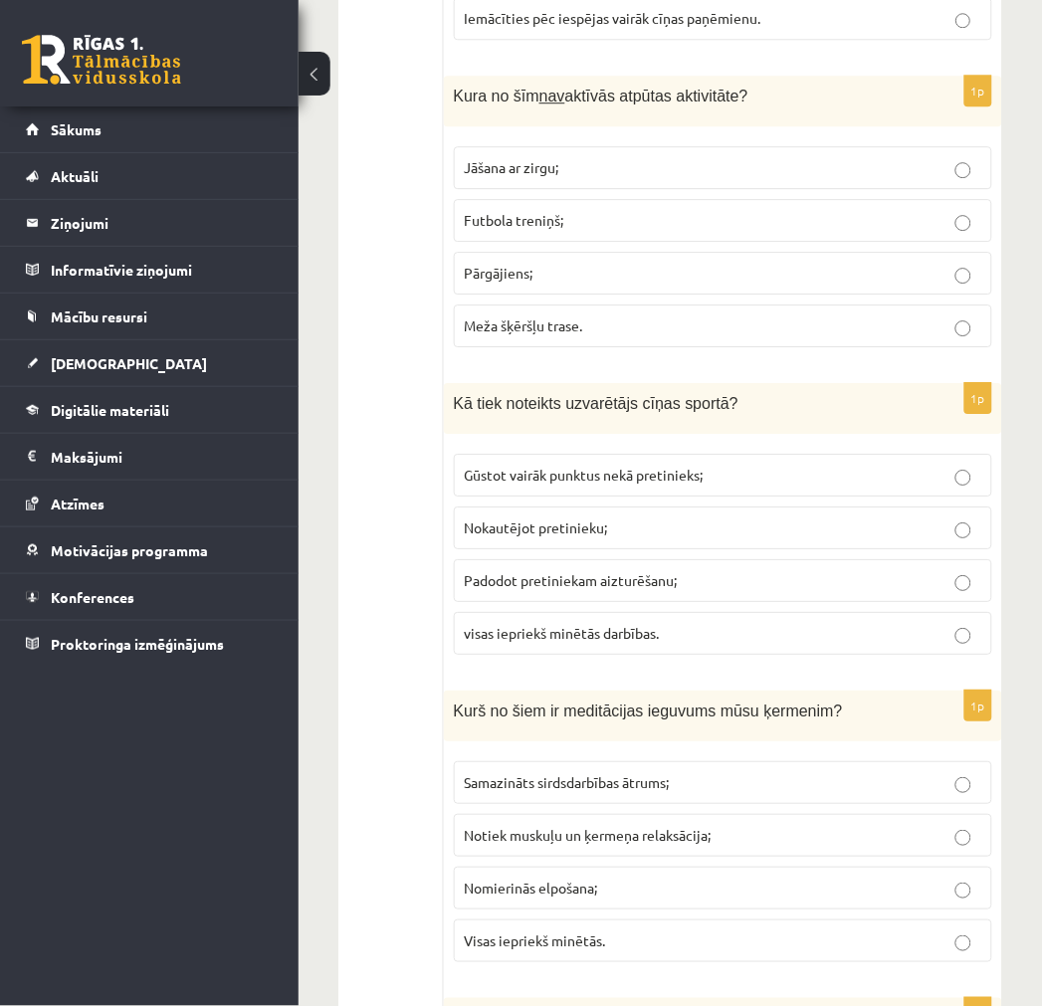
click at [575, 642] on span "visas iepriekš minētās darbības." at bounding box center [562, 633] width 195 height 18
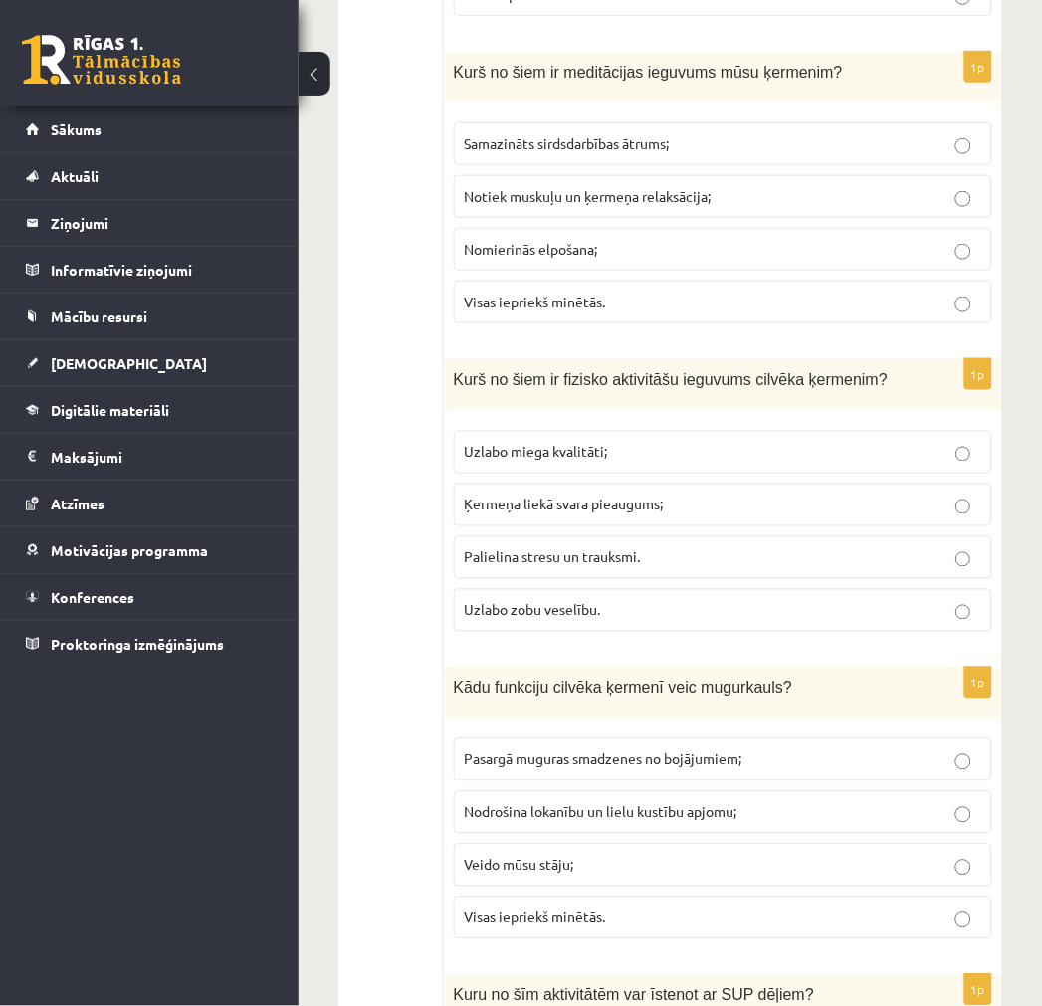
scroll to position [5639, 0]
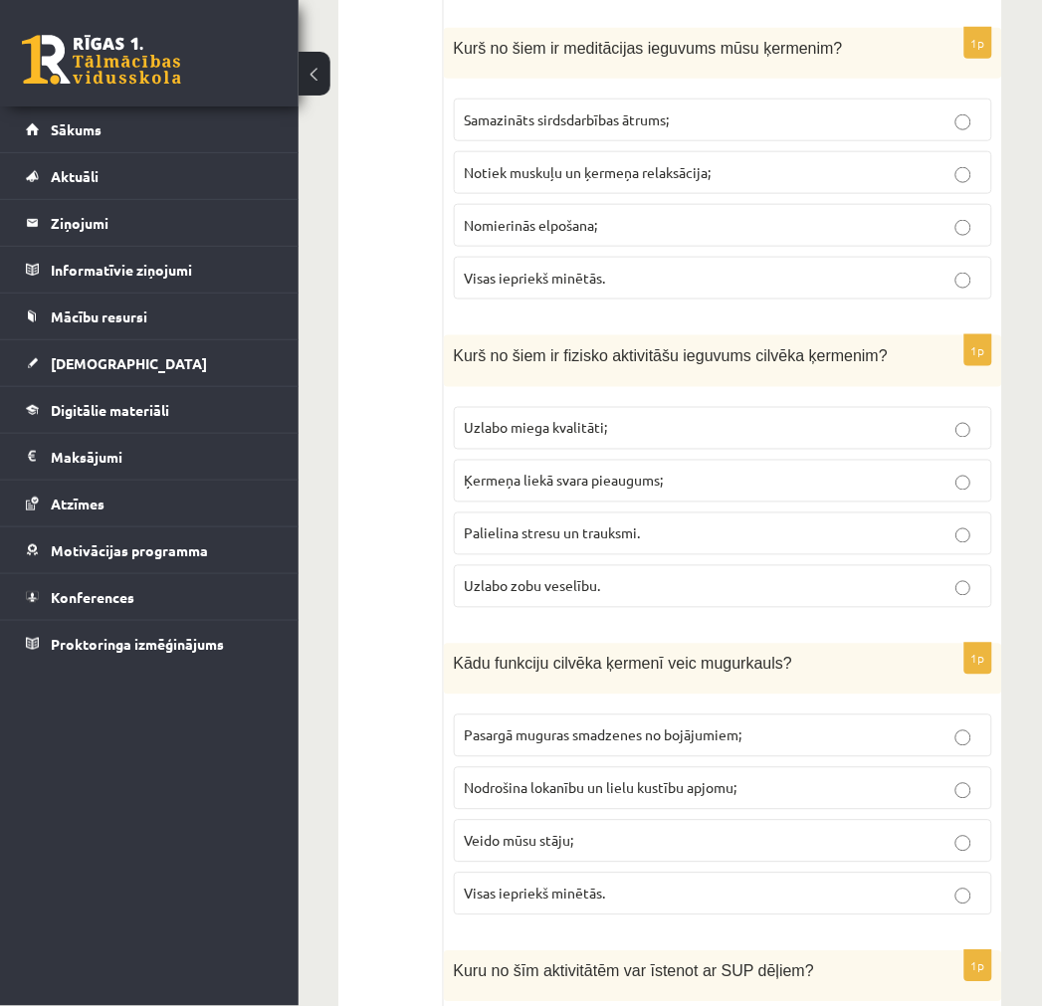
click at [713, 289] on p "Visas iepriekš minētās." at bounding box center [723, 278] width 517 height 21
click at [677, 439] on p "Uzlabo miega kvalitāti;" at bounding box center [723, 428] width 517 height 21
click at [682, 916] on label "Visas iepriekš minētās." at bounding box center [723, 894] width 538 height 43
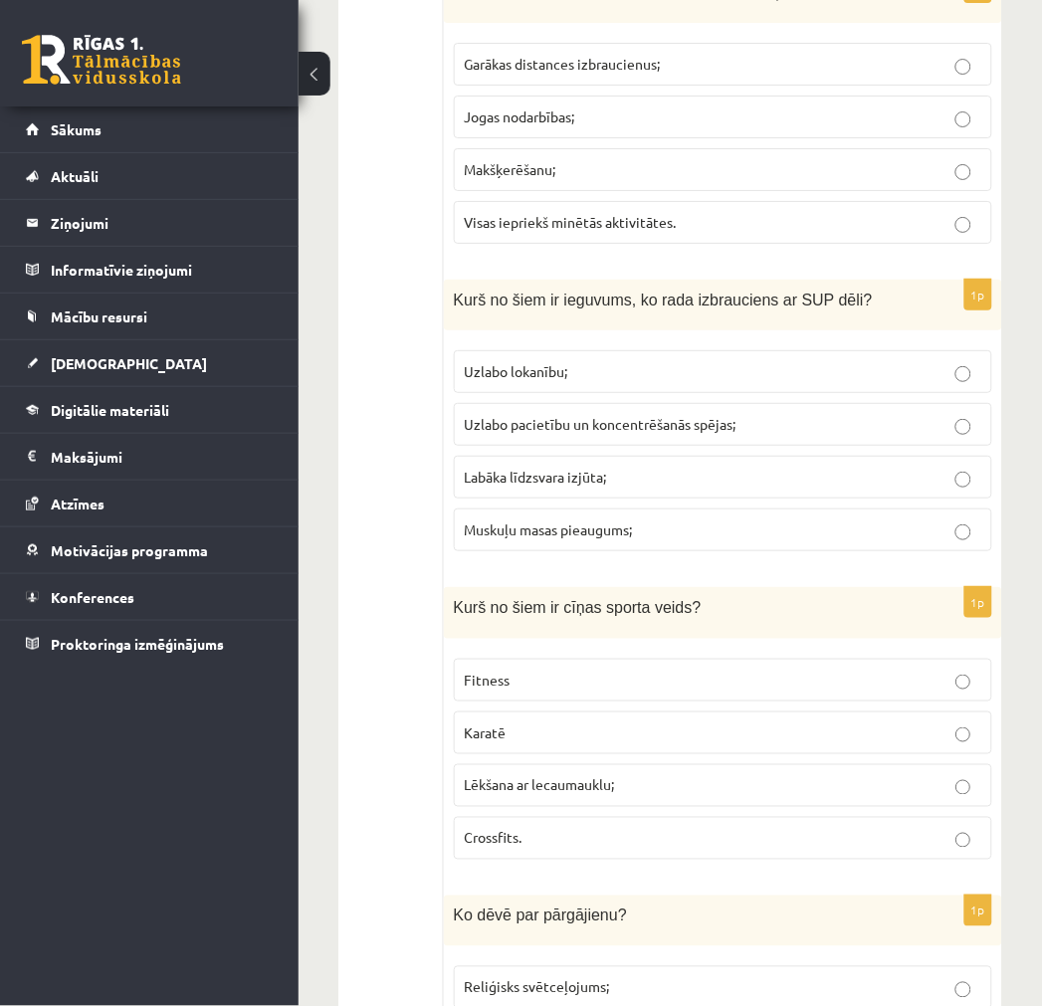
scroll to position [6634, 0]
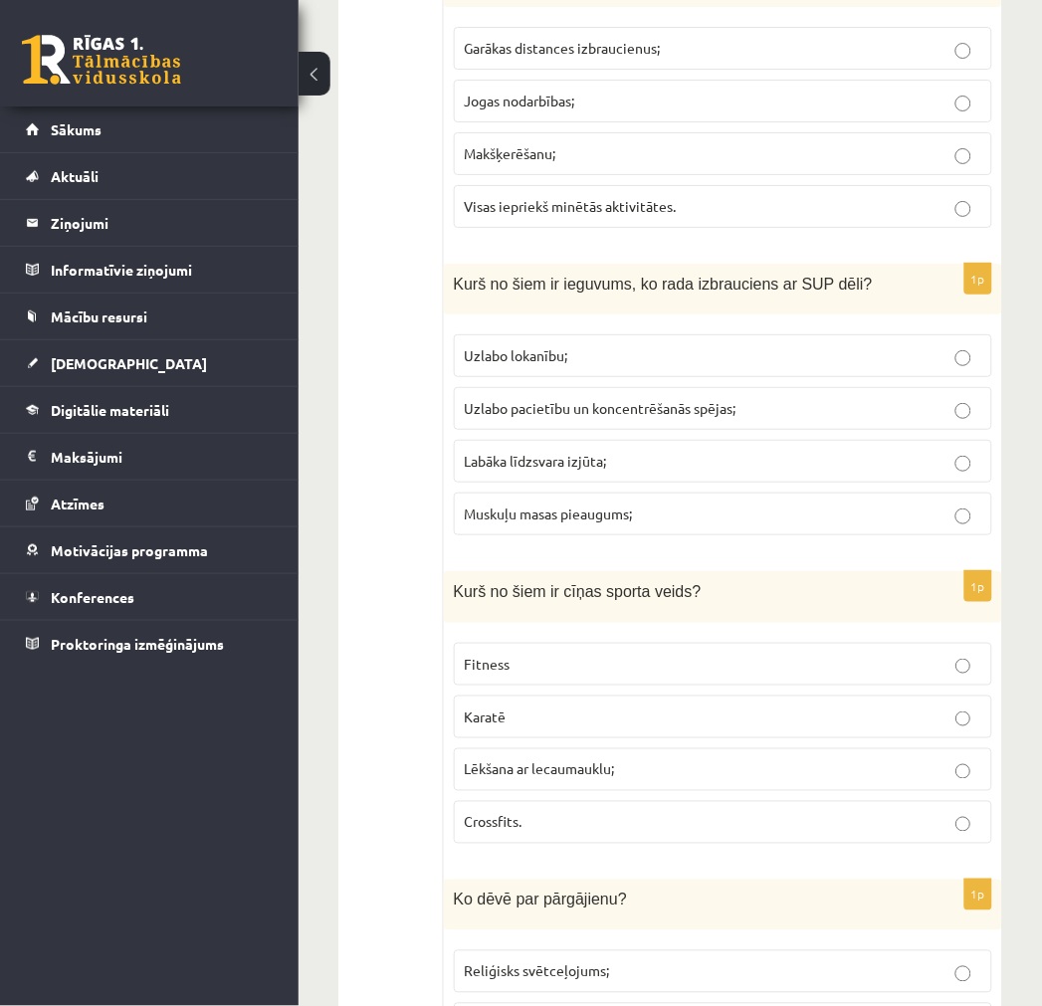
click at [528, 215] on span "Visas iepriekš minētās aktivitātes." at bounding box center [571, 206] width 212 height 18
drag, startPoint x: 512, startPoint y: 419, endPoint x: 496, endPoint y: 415, distance: 16.4
click at [496, 415] on label "Uzlabo pacietību un koncentrēšanās spējas;" at bounding box center [723, 408] width 538 height 43
click at [515, 470] on span "Labāka līdzsvara izjūta;" at bounding box center [536, 461] width 142 height 18
click at [538, 470] on span "Labāka līdzsvara izjūta;" at bounding box center [536, 461] width 142 height 18
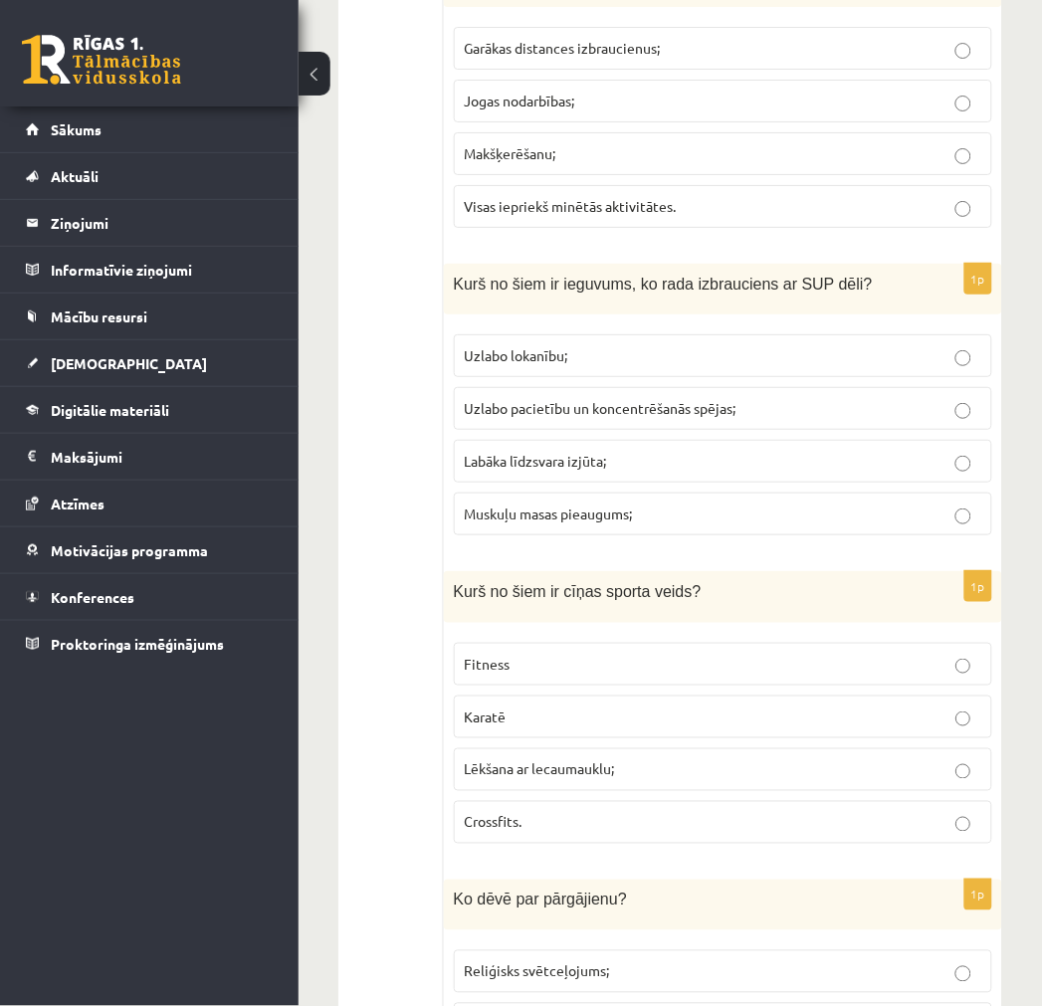
click at [512, 728] on p "Karatē" at bounding box center [723, 717] width 517 height 21
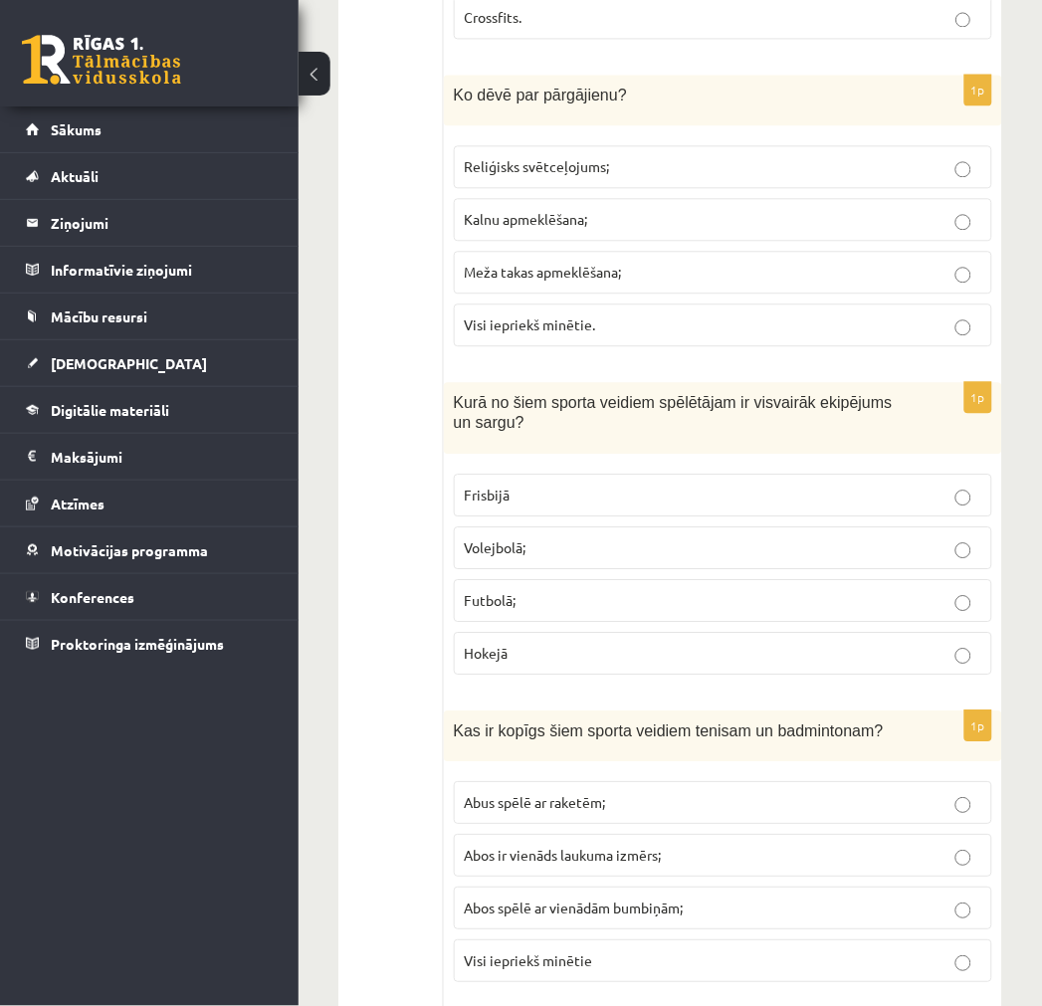
scroll to position [7519, 0]
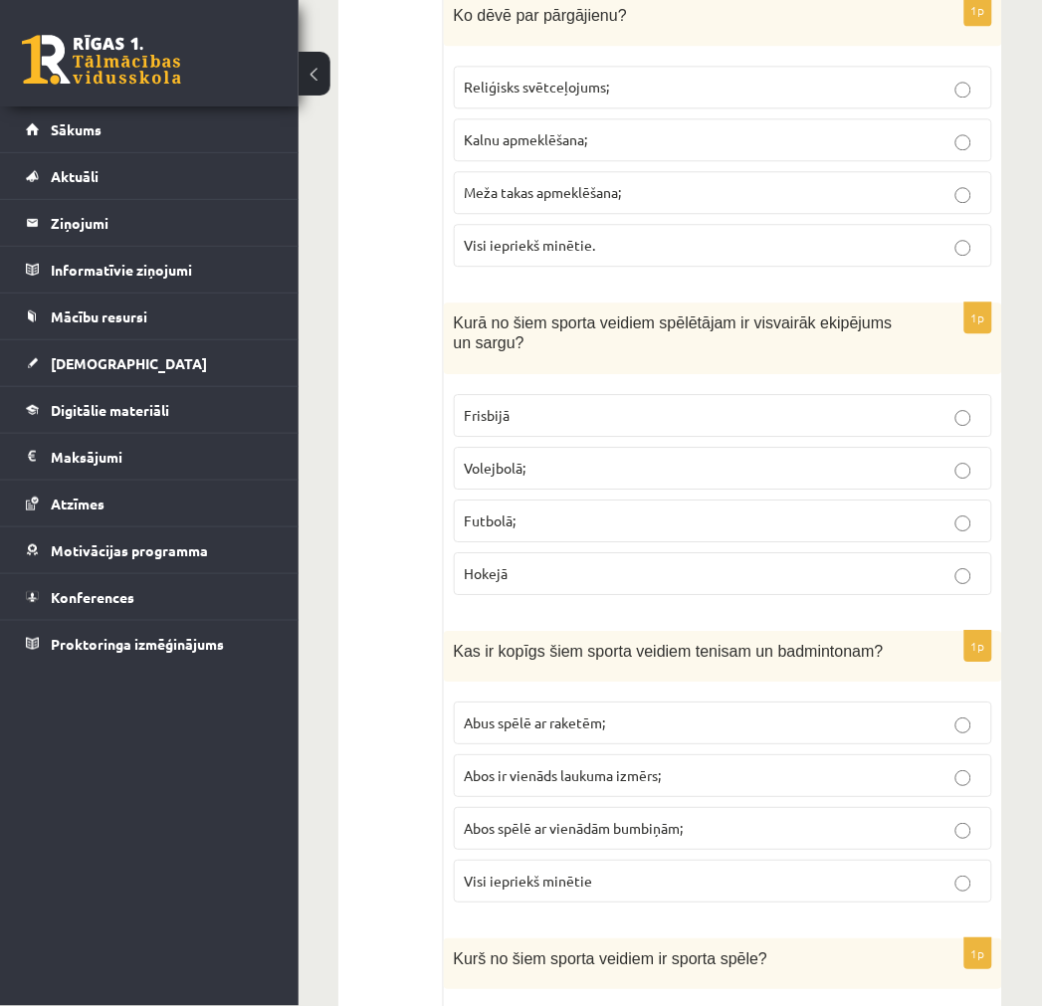
click at [614, 201] on span "Meža takas apmeklēšana;" at bounding box center [543, 192] width 157 height 18
click at [552, 584] on label "Hokejā" at bounding box center [723, 573] width 538 height 43
click at [532, 729] on label "Abus spēlē ar raketēm;" at bounding box center [723, 723] width 538 height 43
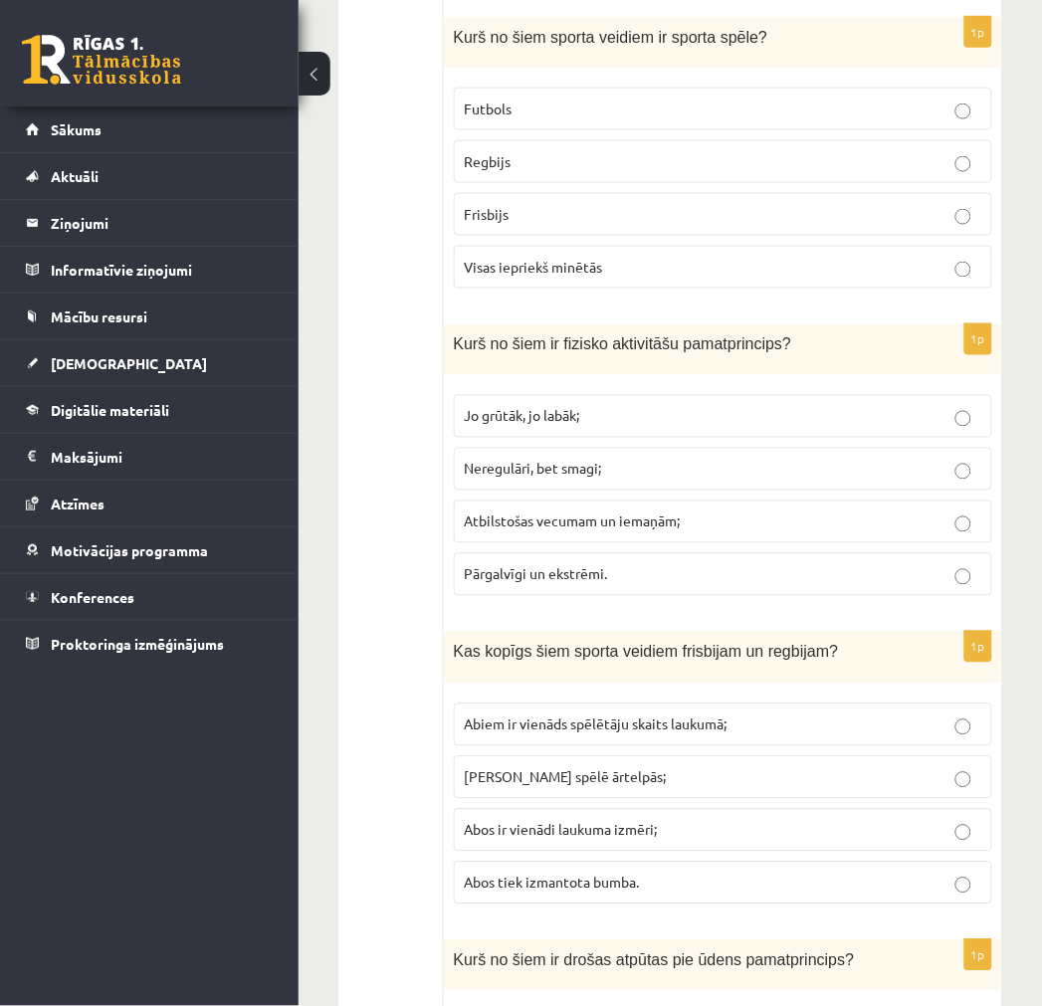
scroll to position [8514, 0]
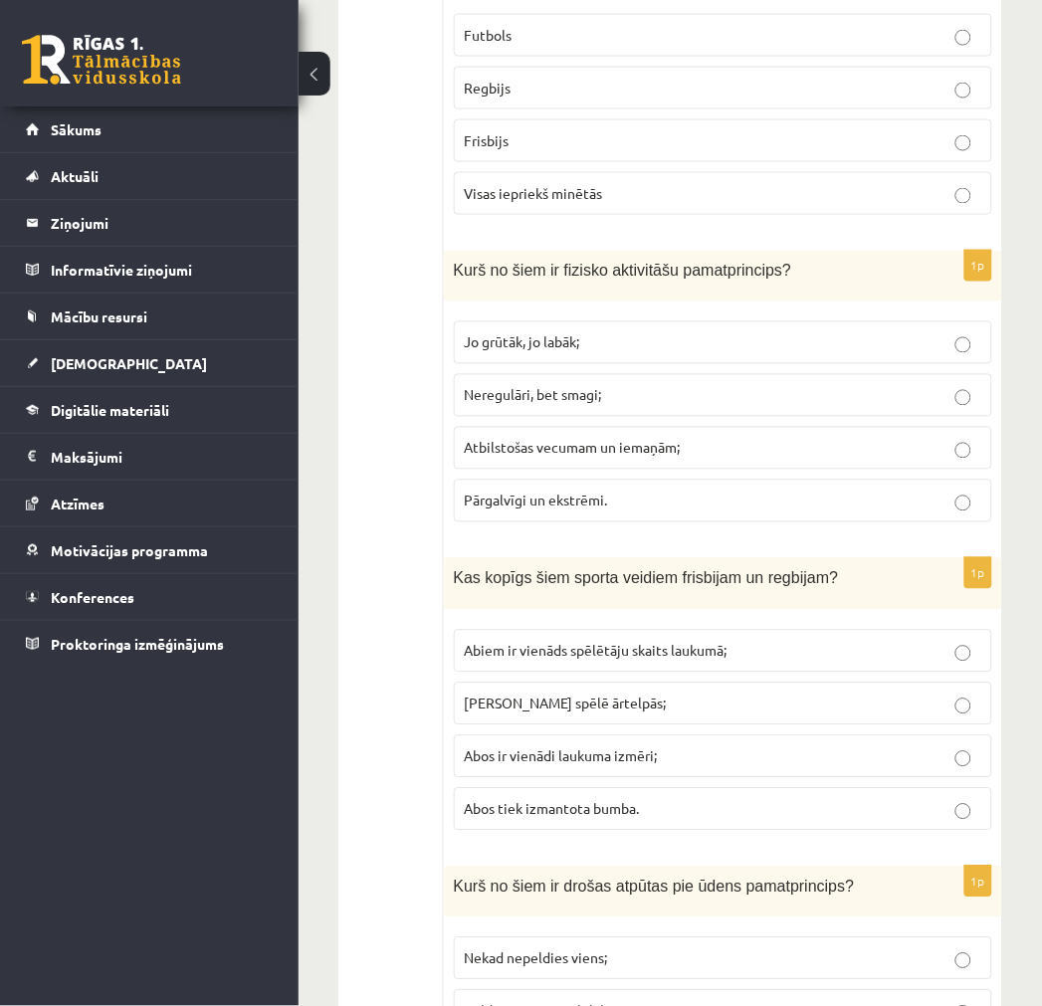
click at [628, 204] on p "Visas iepriekš minētās" at bounding box center [723, 193] width 517 height 21
click at [591, 457] on span "Atbilstošas vecumam un iemaņām;" at bounding box center [573, 448] width 216 height 18
click at [520, 715] on p "Abus spēlē ārtelpās;" at bounding box center [723, 704] width 517 height 21
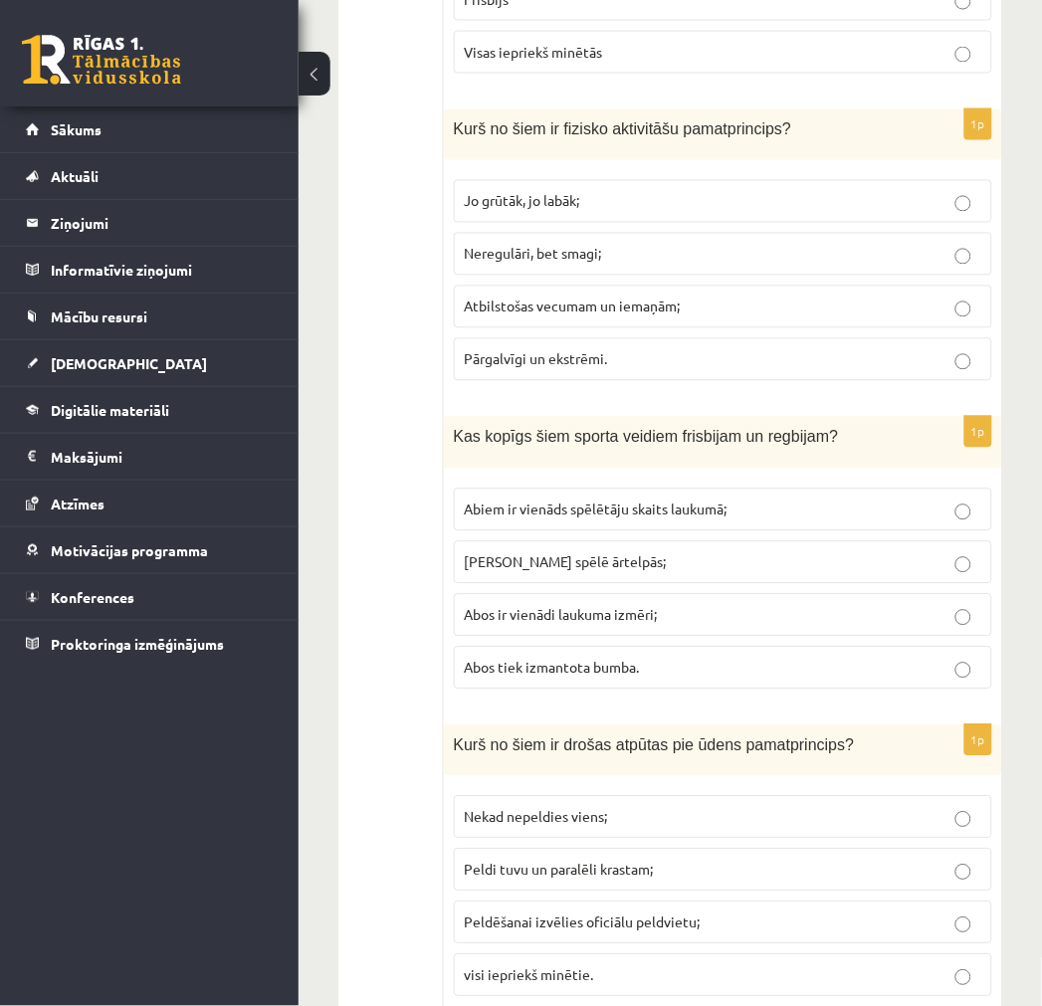
scroll to position [8751, 0]
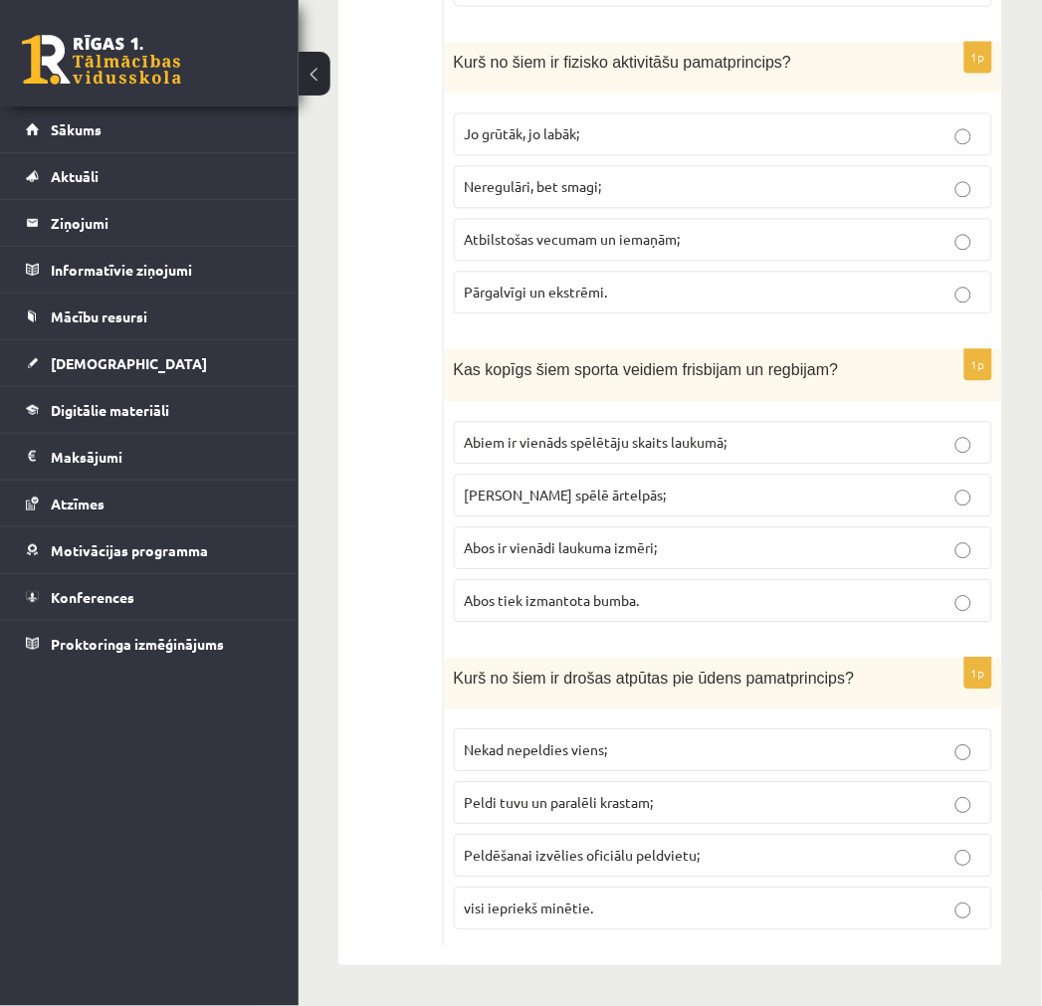
click at [607, 921] on label "visi iepriekš minētie." at bounding box center [723, 908] width 538 height 43
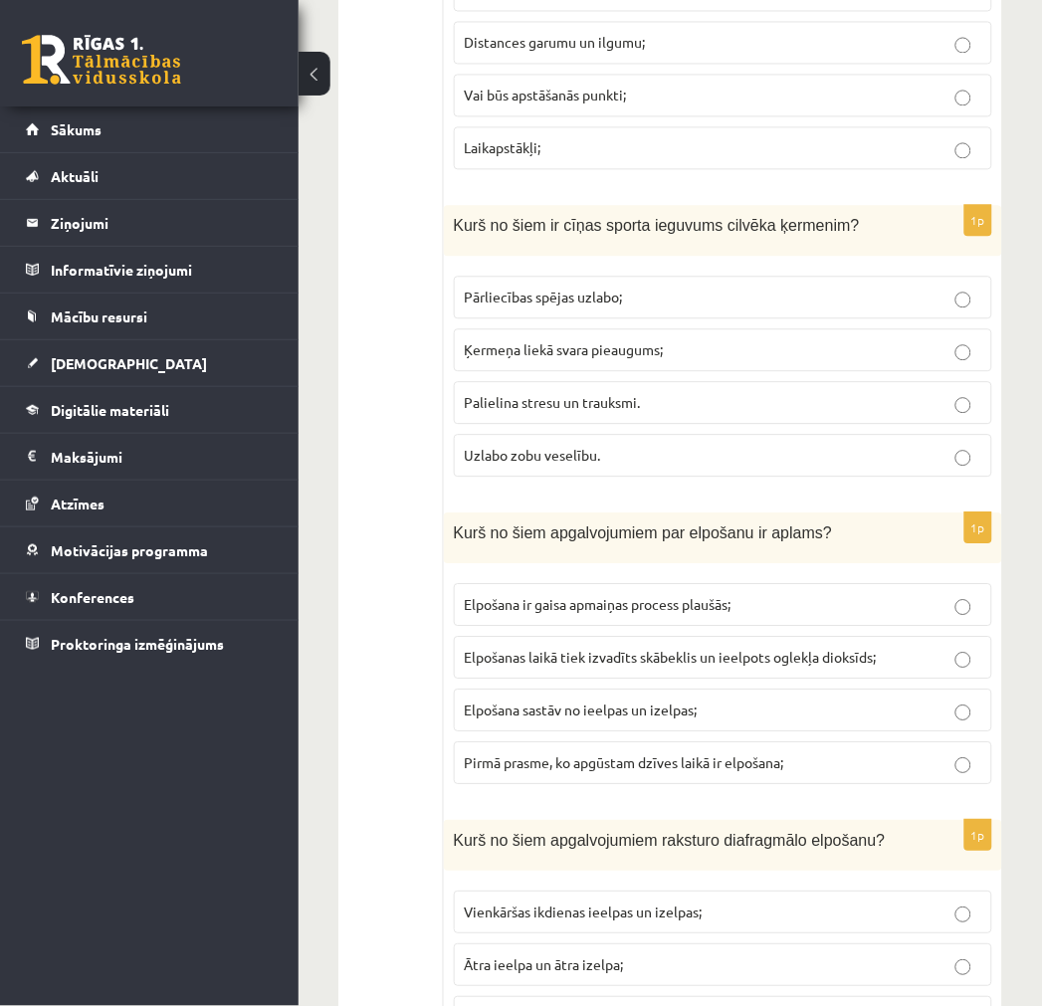
scroll to position [0, 0]
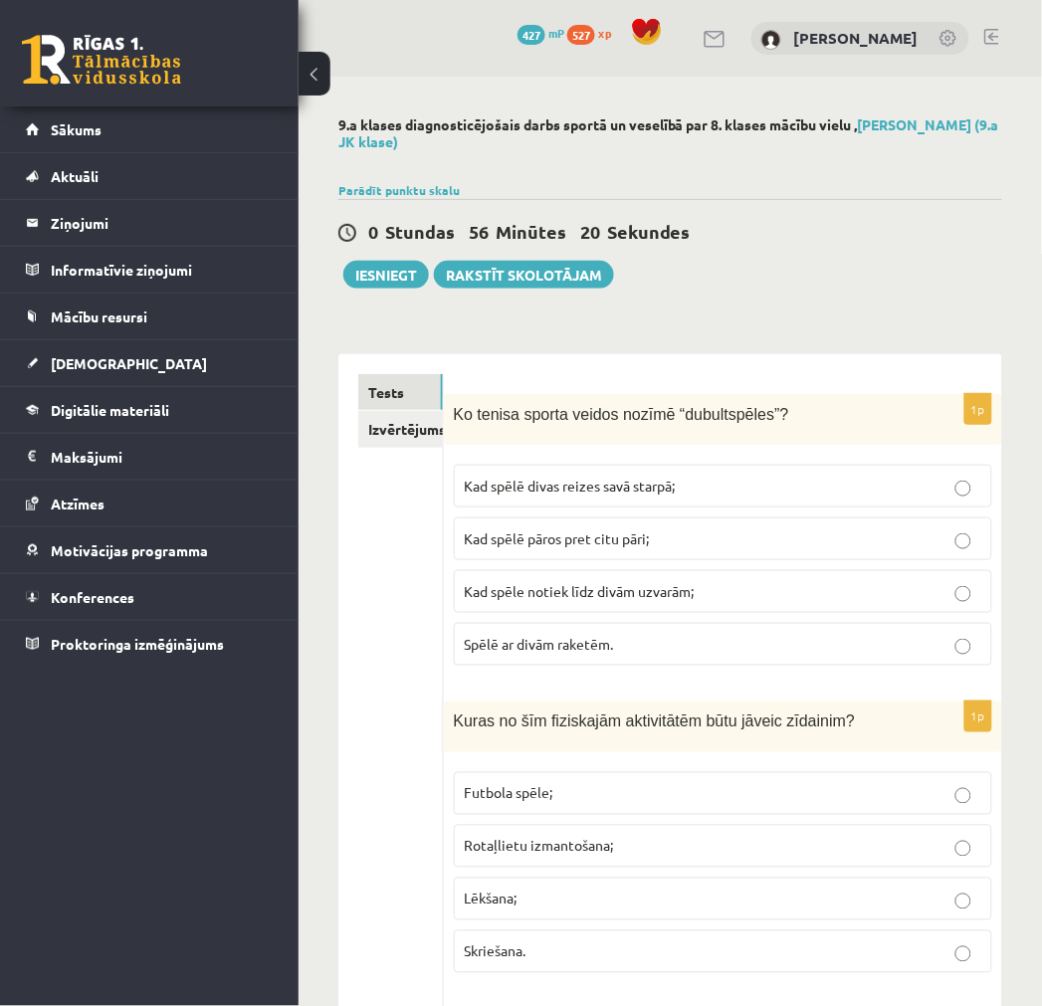
drag, startPoint x: 421, startPoint y: 519, endPoint x: 398, endPoint y: 234, distance: 285.6
click at [378, 277] on button "Iesniegt" at bounding box center [386, 275] width 86 height 28
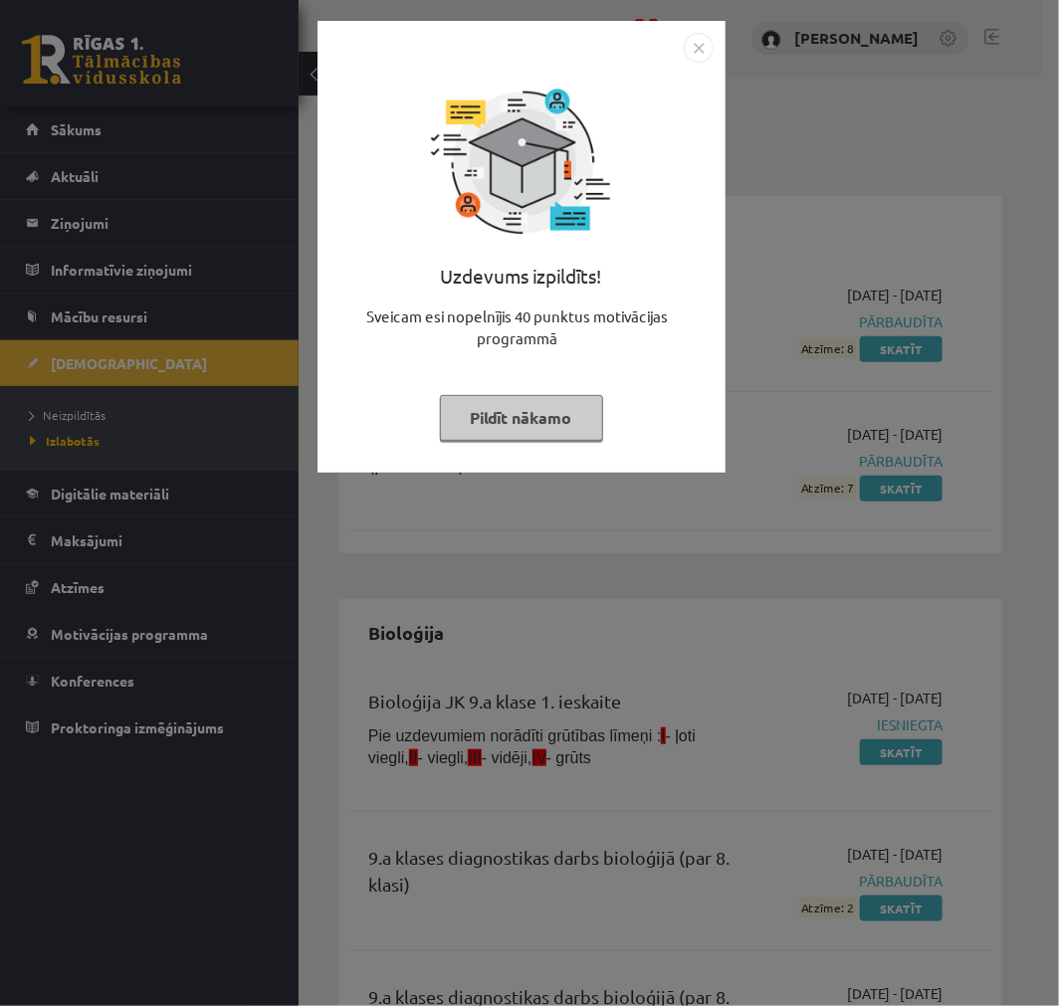
click at [504, 433] on button "Pildīt nākamo" at bounding box center [521, 418] width 163 height 46
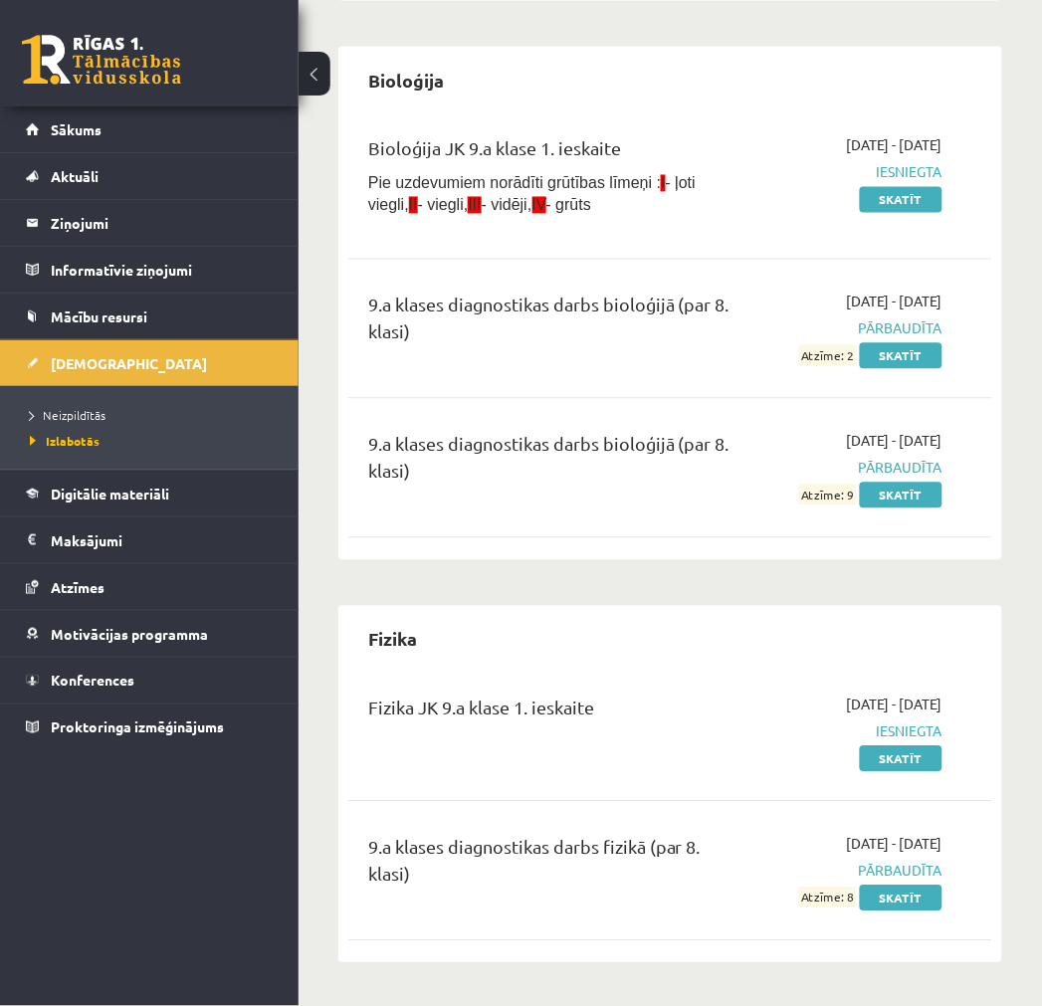
scroll to position [2681, 0]
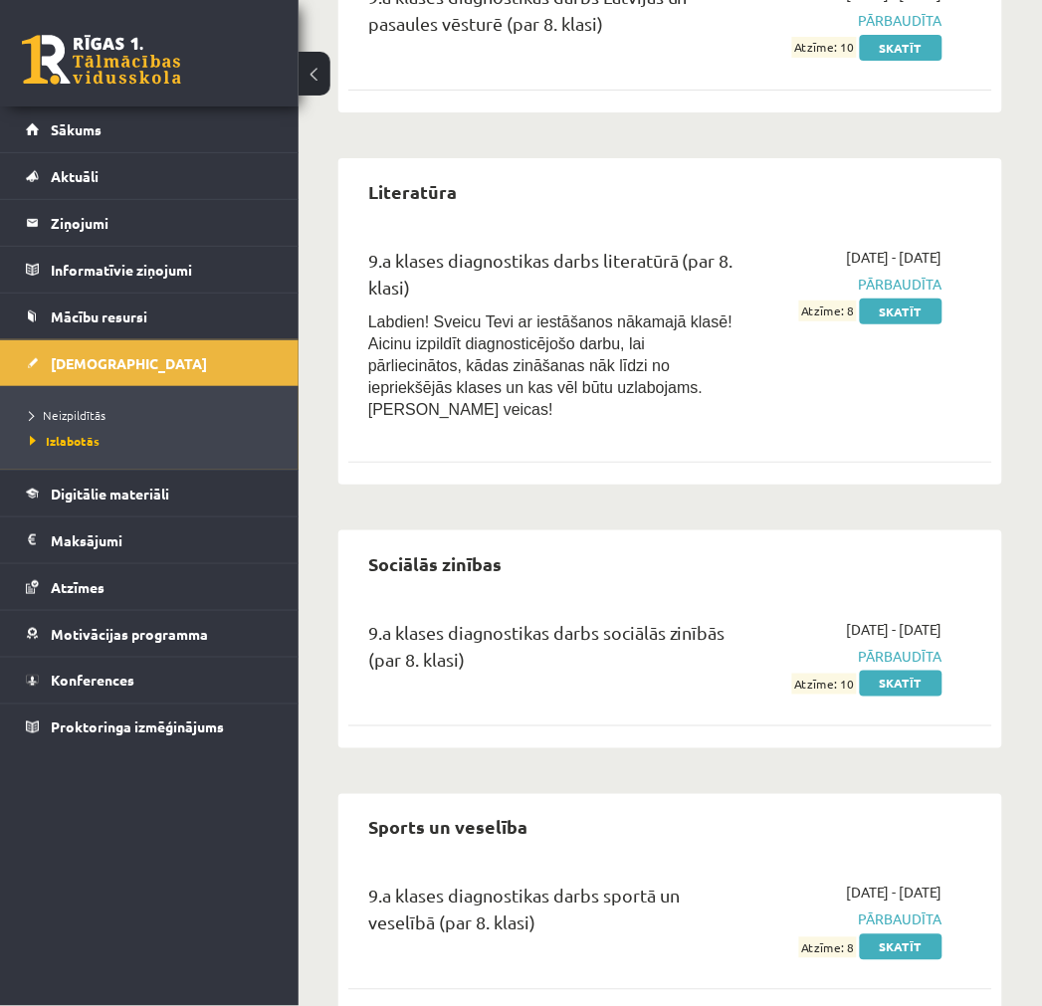
drag, startPoint x: 575, startPoint y: 330, endPoint x: 501, endPoint y: 886, distance: 560.3
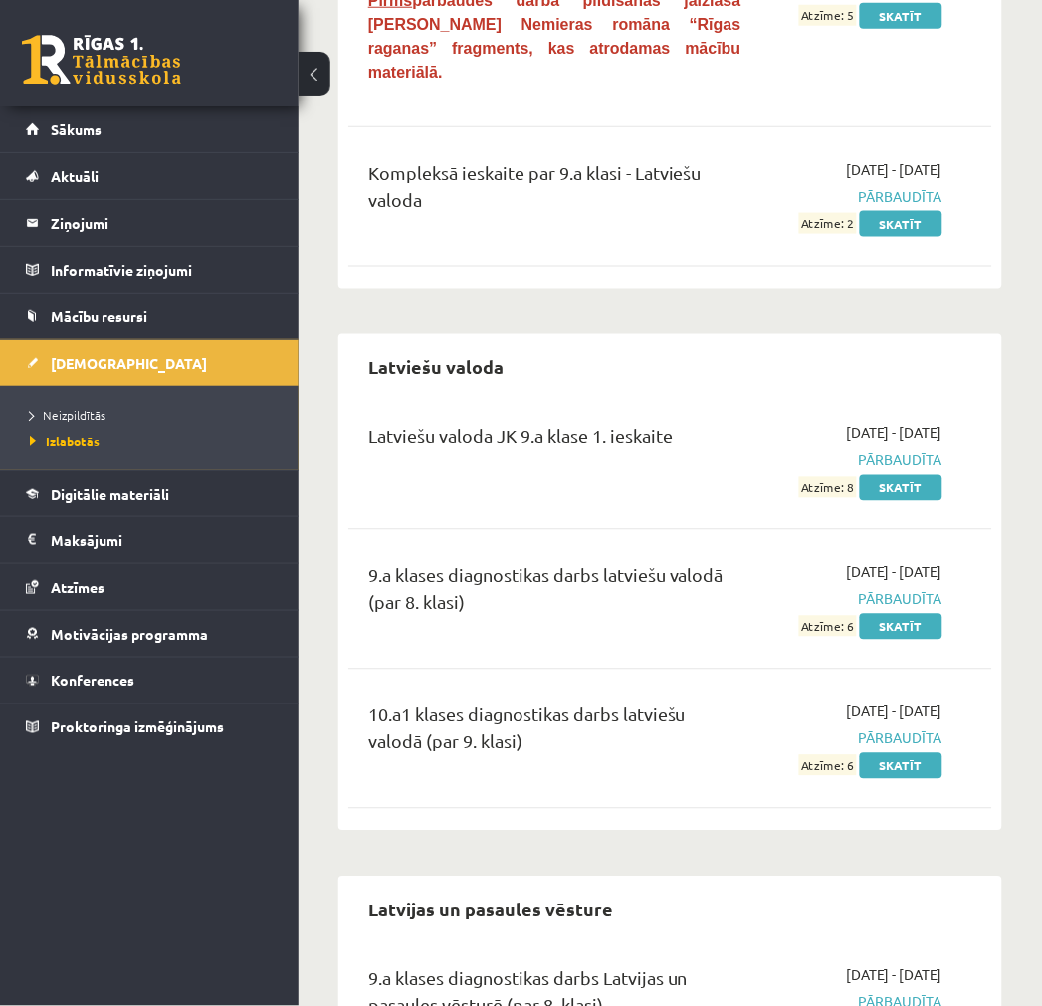
scroll to position [0, 0]
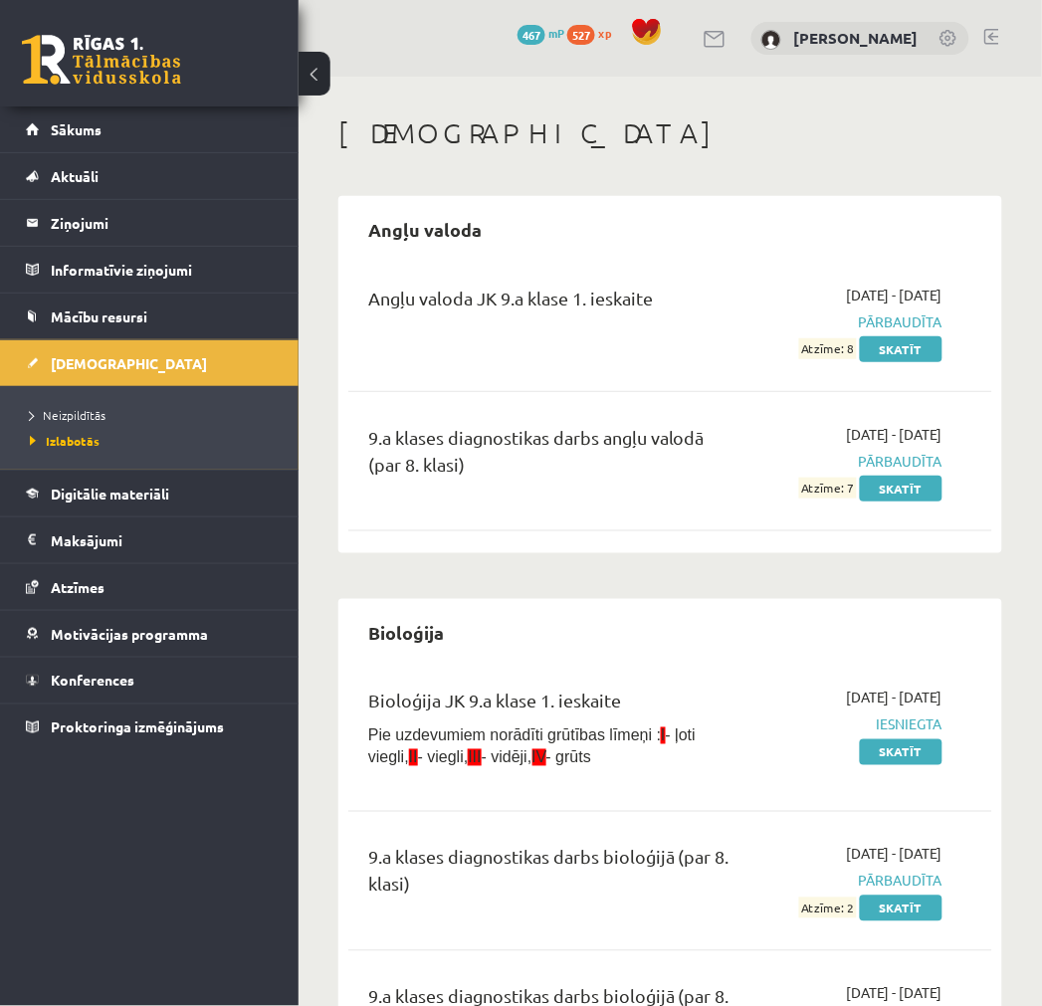
drag, startPoint x: 523, startPoint y: 508, endPoint x: 492, endPoint y: 259, distance: 250.8
click at [537, 33] on link "467 mP" at bounding box center [541, 33] width 47 height 16
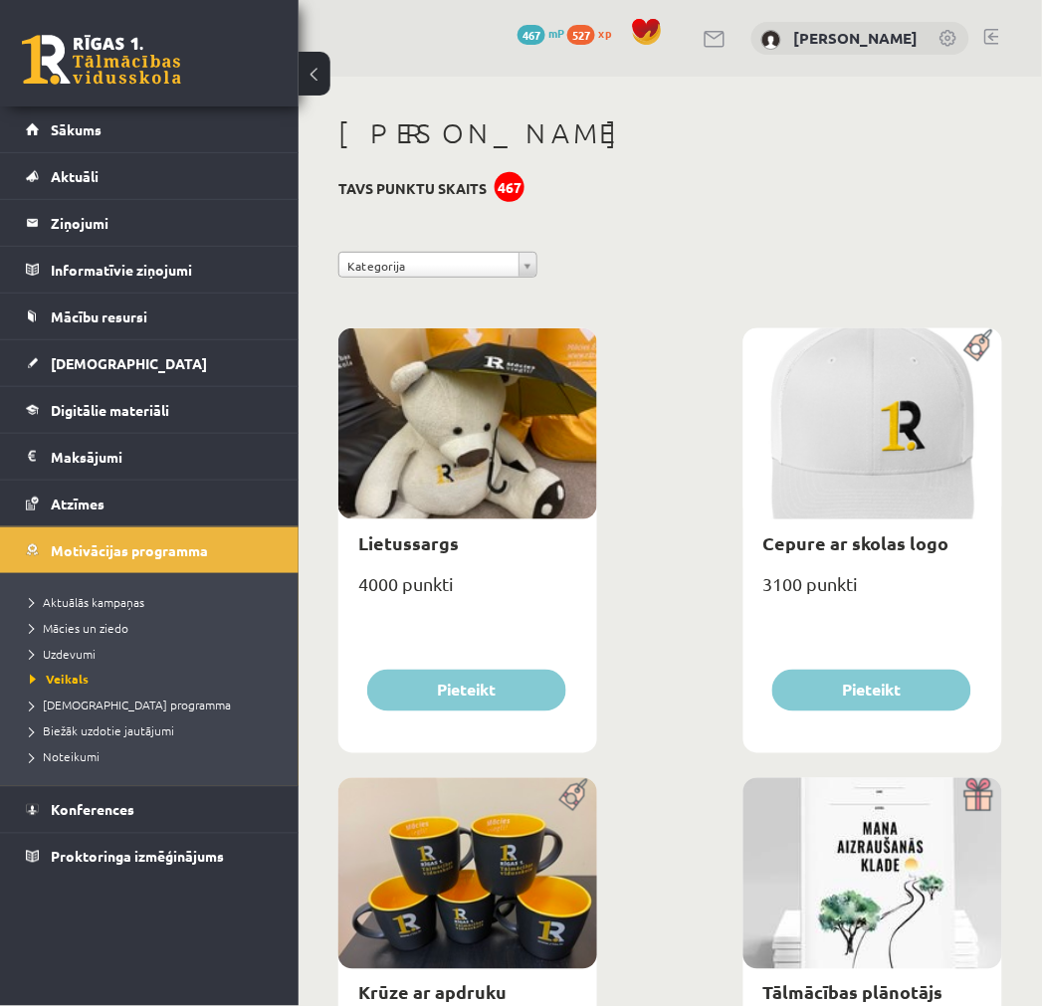
click at [598, 34] on span "xp" at bounding box center [604, 33] width 13 height 16
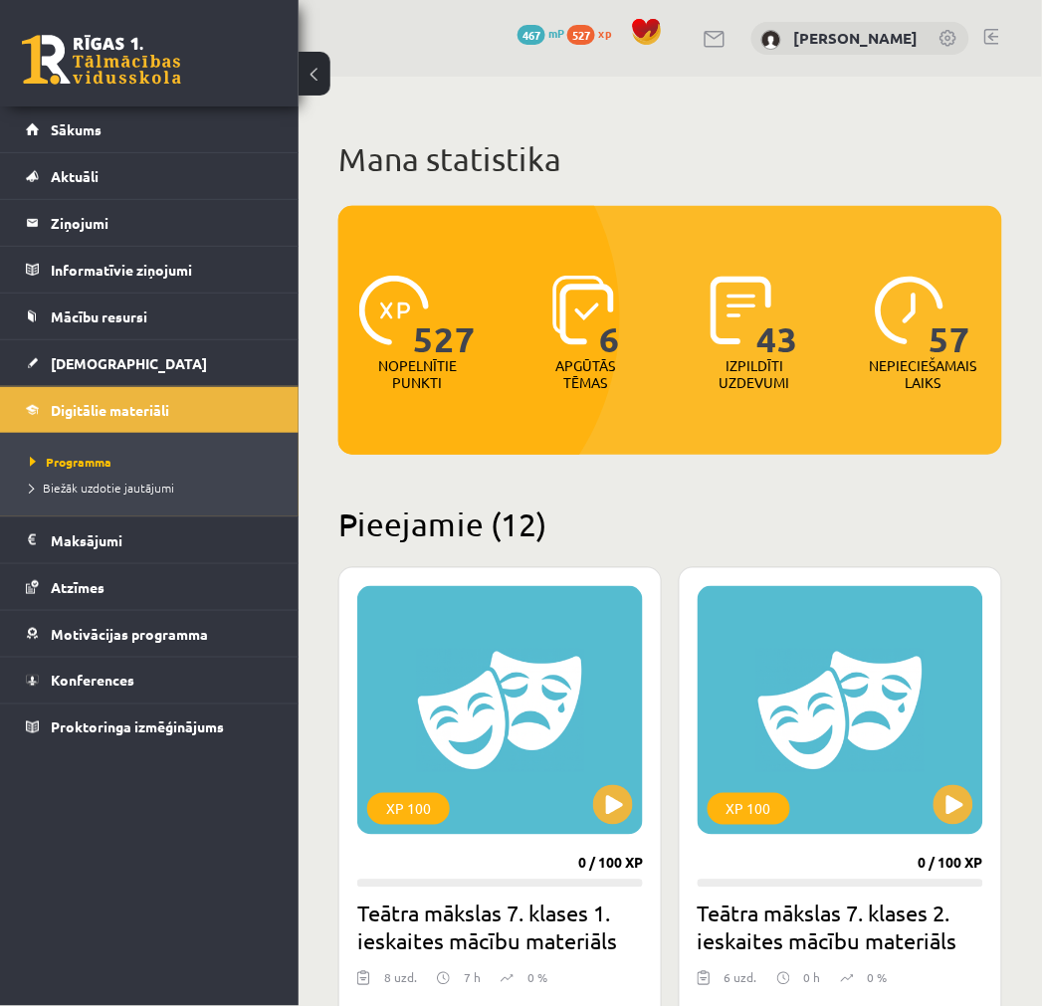
drag, startPoint x: 0, startPoint y: 0, endPoint x: 537, endPoint y: 139, distance: 555.2
click at [537, 139] on h1 "Mana statistika" at bounding box center [670, 159] width 664 height 40
click at [519, 33] on span "467" at bounding box center [532, 35] width 28 height 20
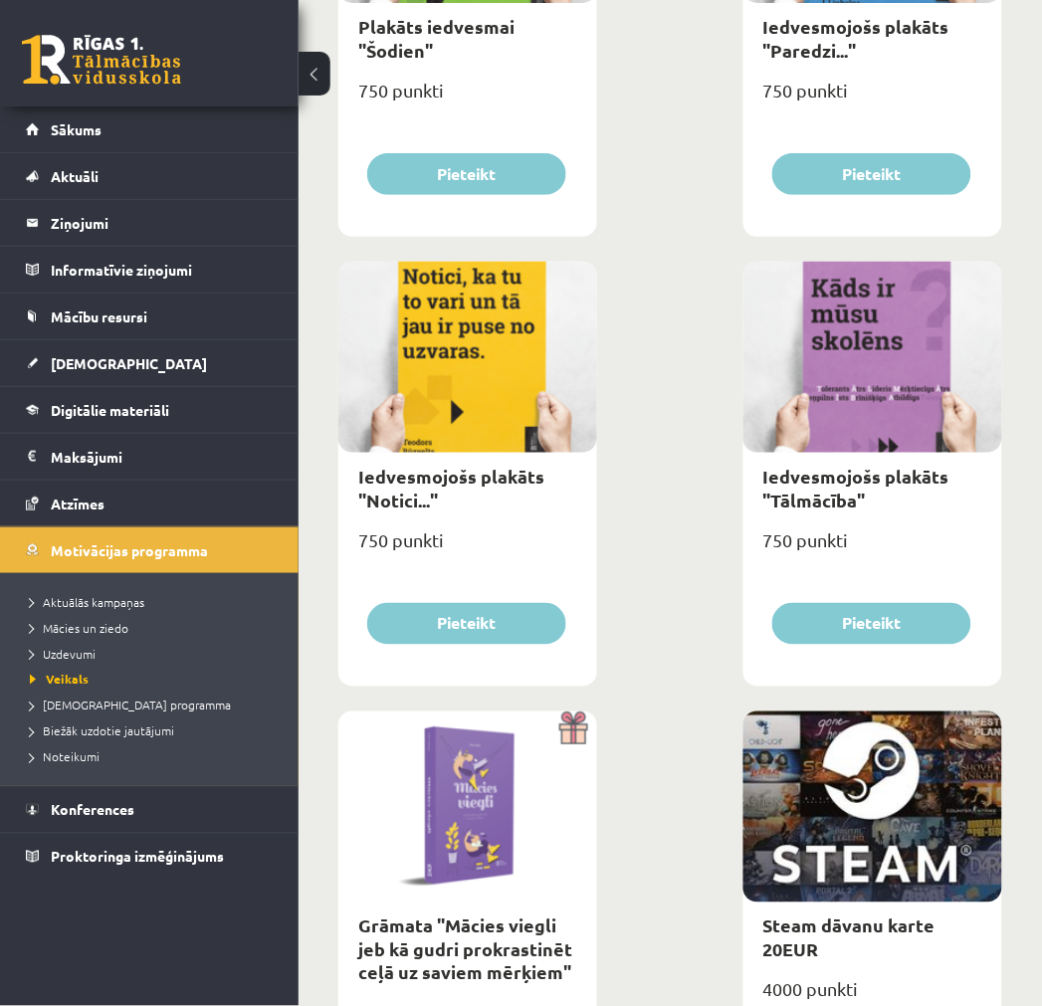
scroll to position [4750, 0]
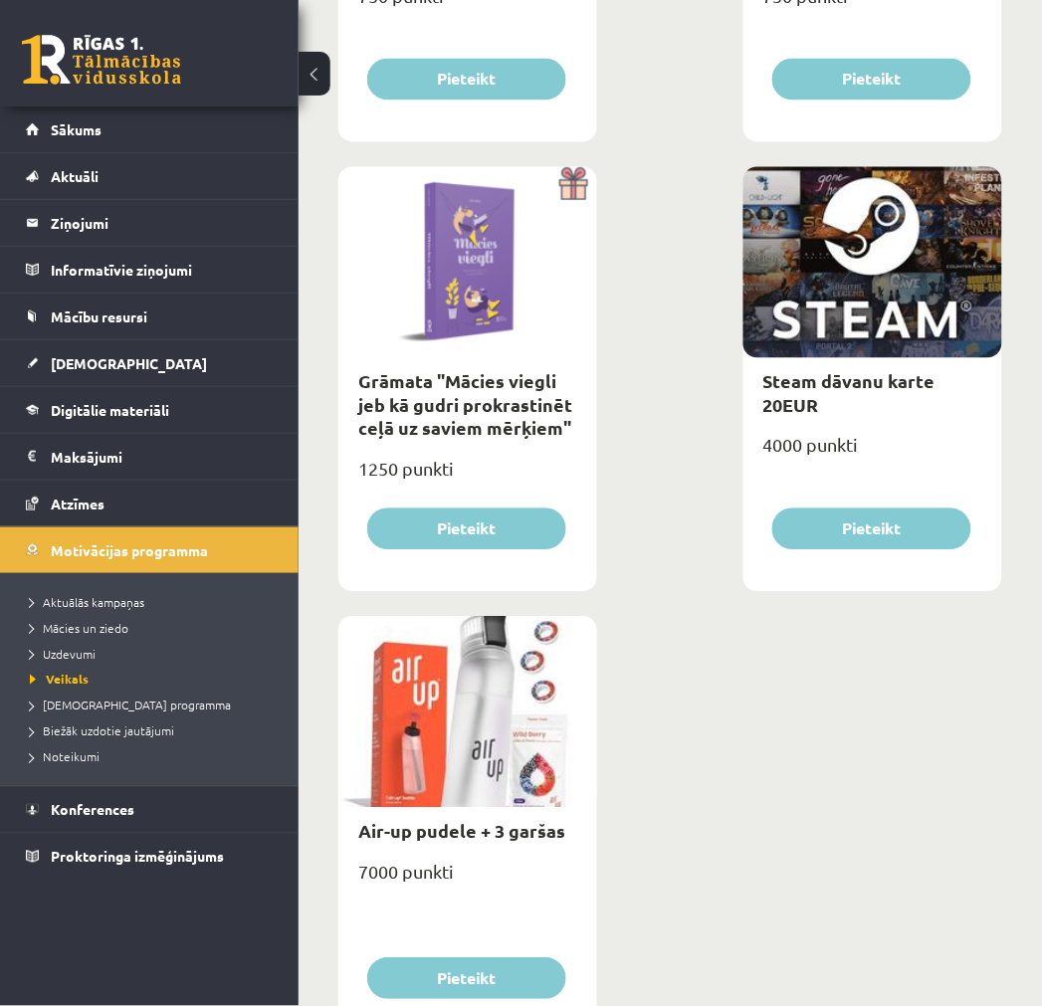
drag, startPoint x: 582, startPoint y: 818, endPoint x: 598, endPoint y: 828, distance: 18.8
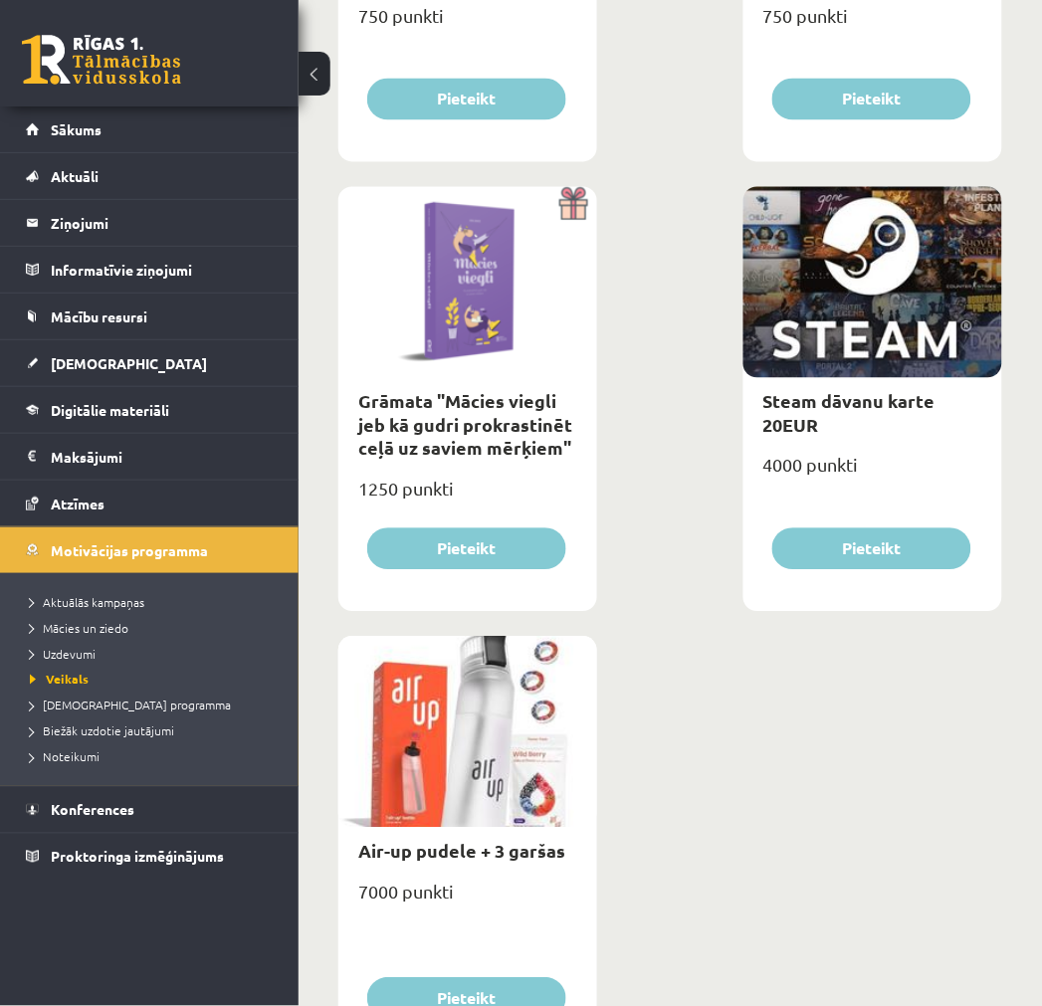
drag, startPoint x: 598, startPoint y: 828, endPoint x: 622, endPoint y: 884, distance: 60.6
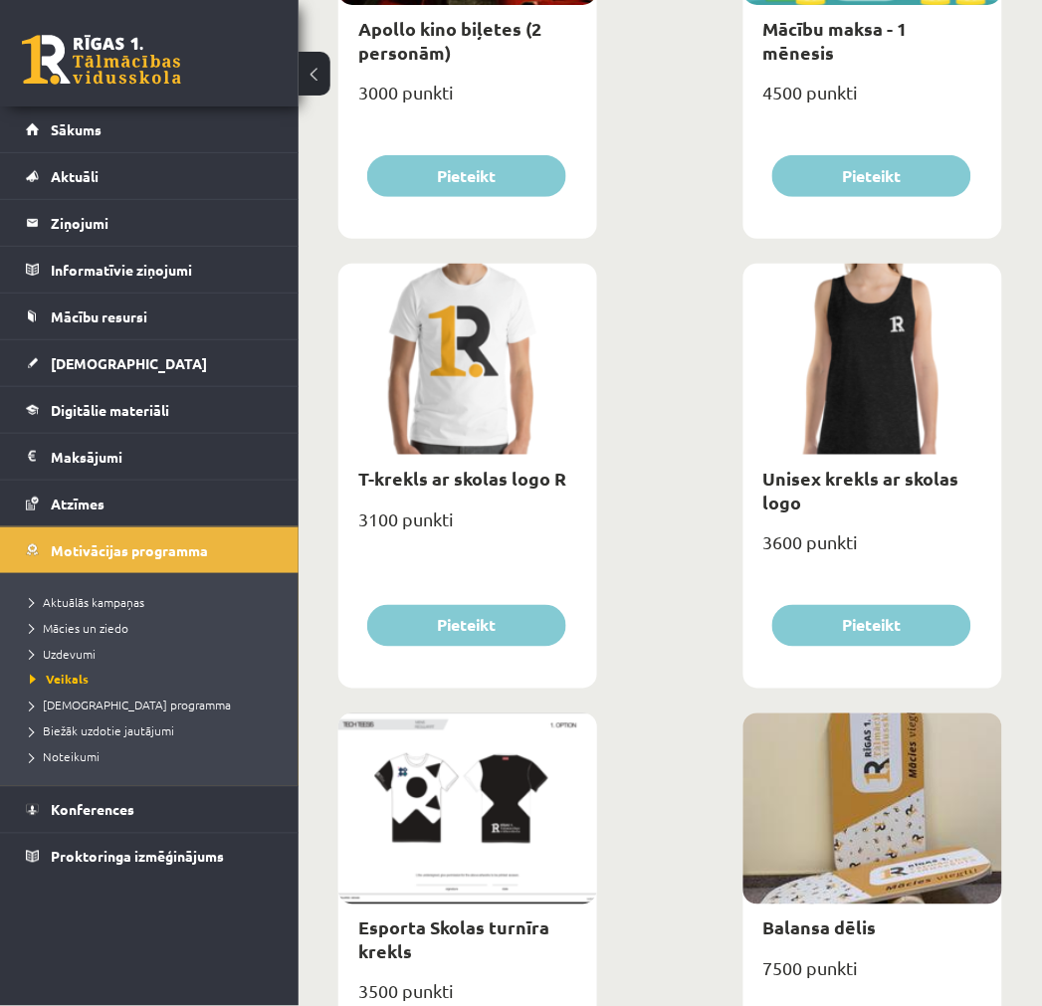
scroll to position [0, 0]
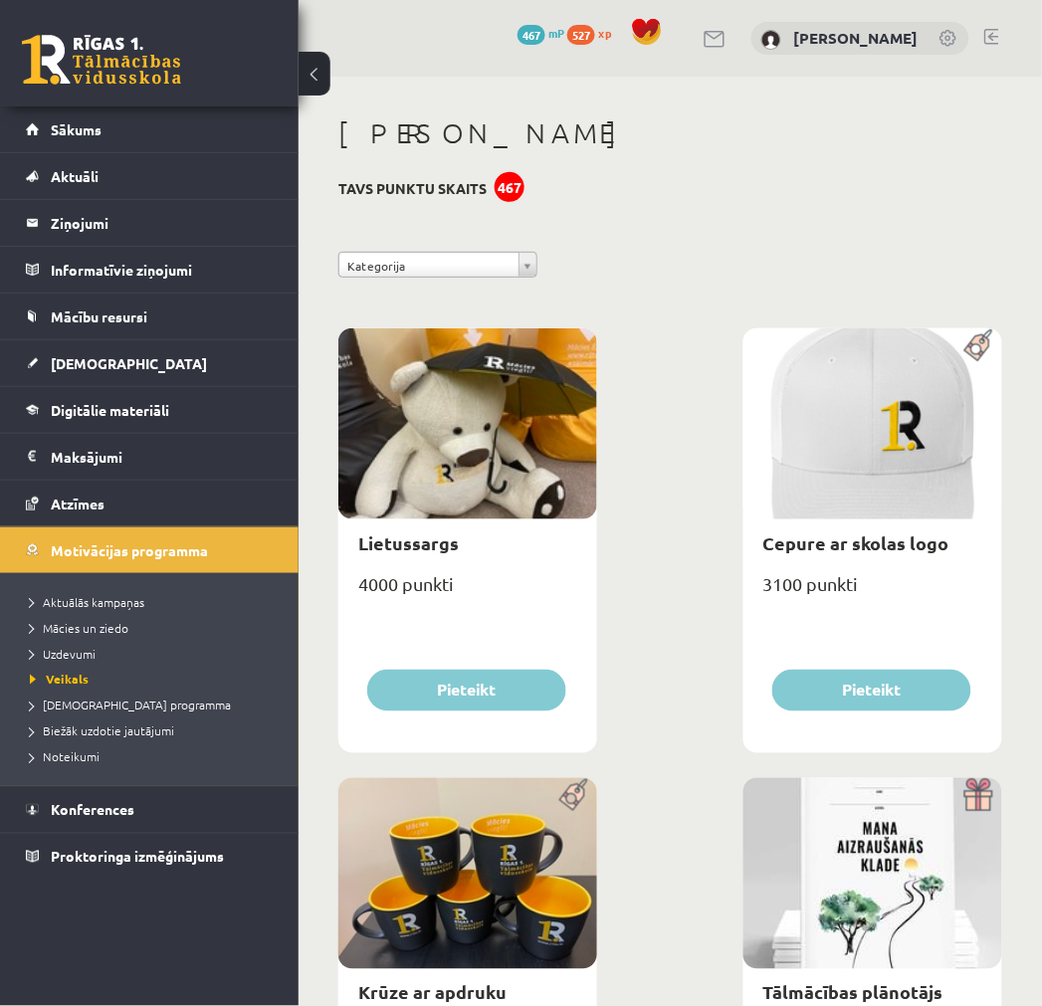
drag, startPoint x: 722, startPoint y: 591, endPoint x: 705, endPoint y: 201, distance: 390.5
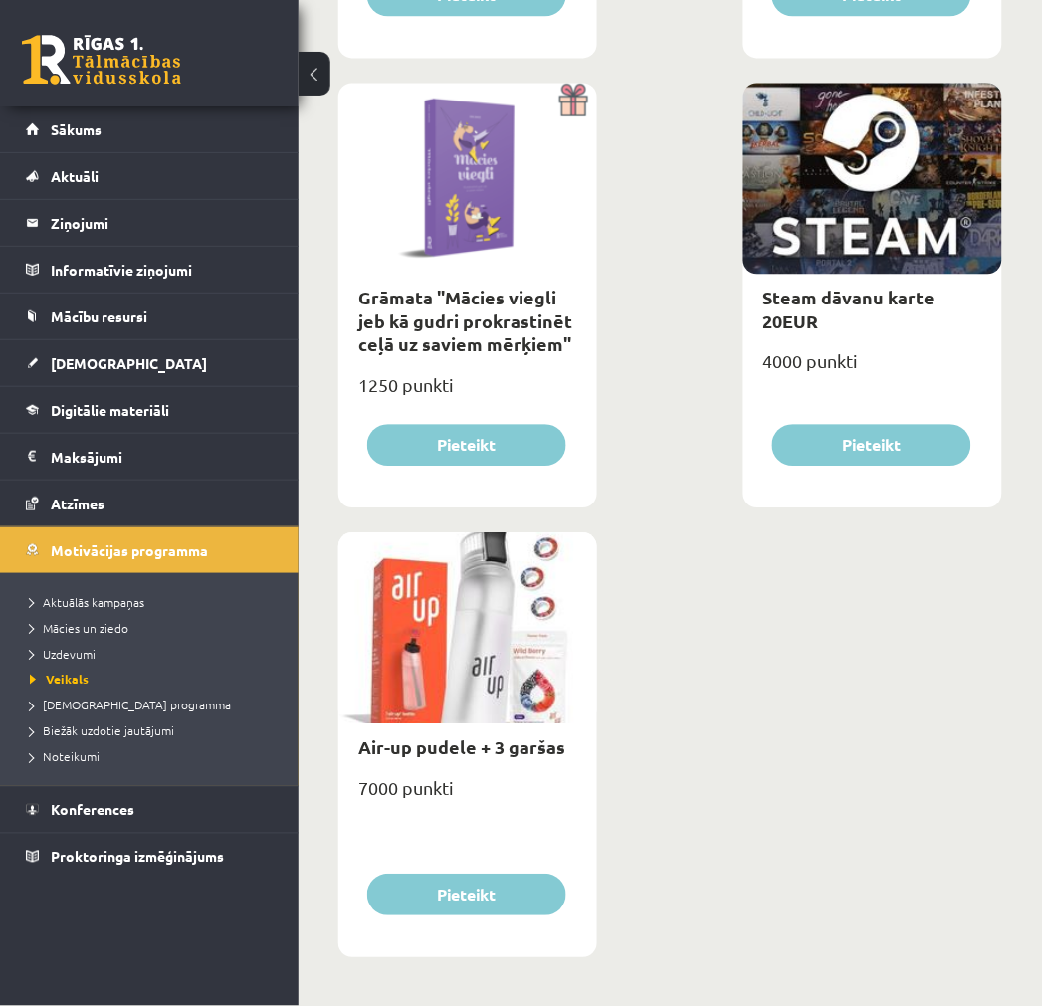
scroll to position [4750, 0]
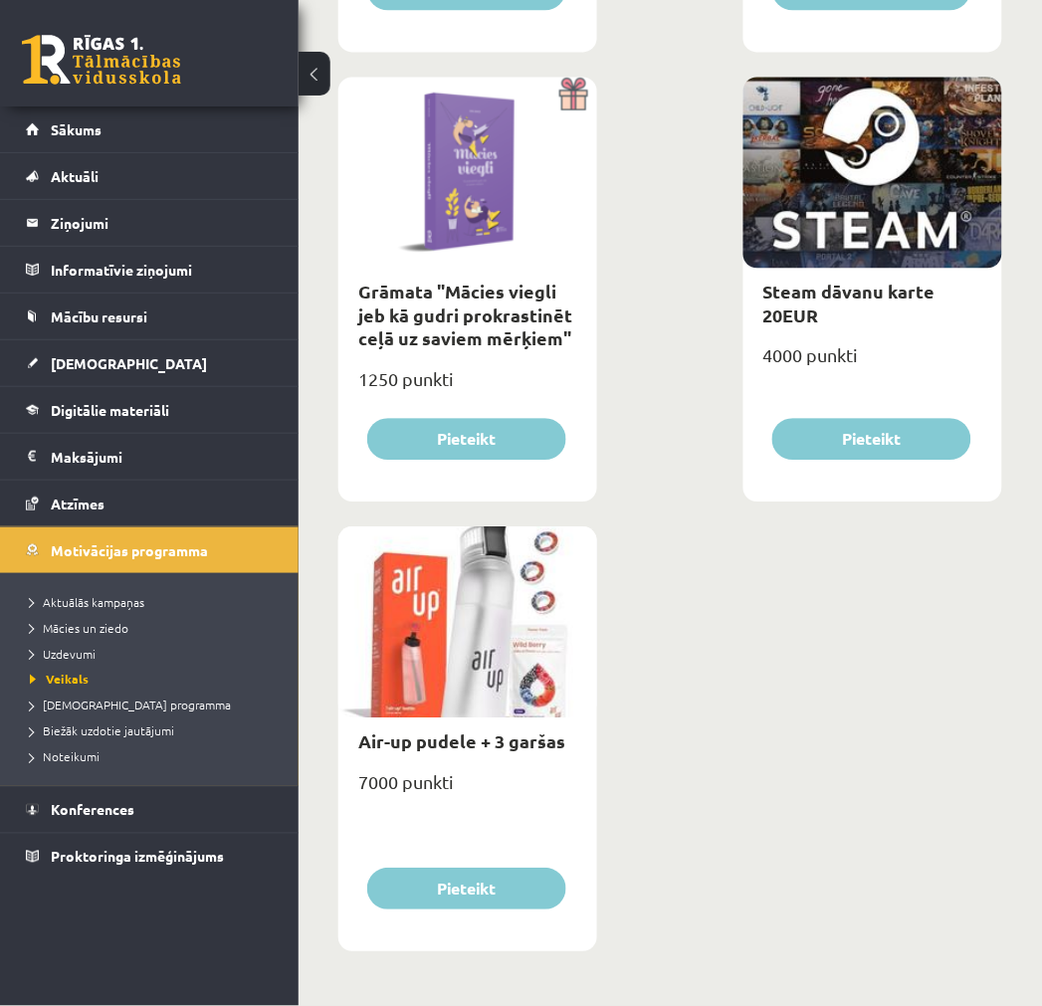
drag, startPoint x: 871, startPoint y: 661, endPoint x: 844, endPoint y: 662, distance: 26.9
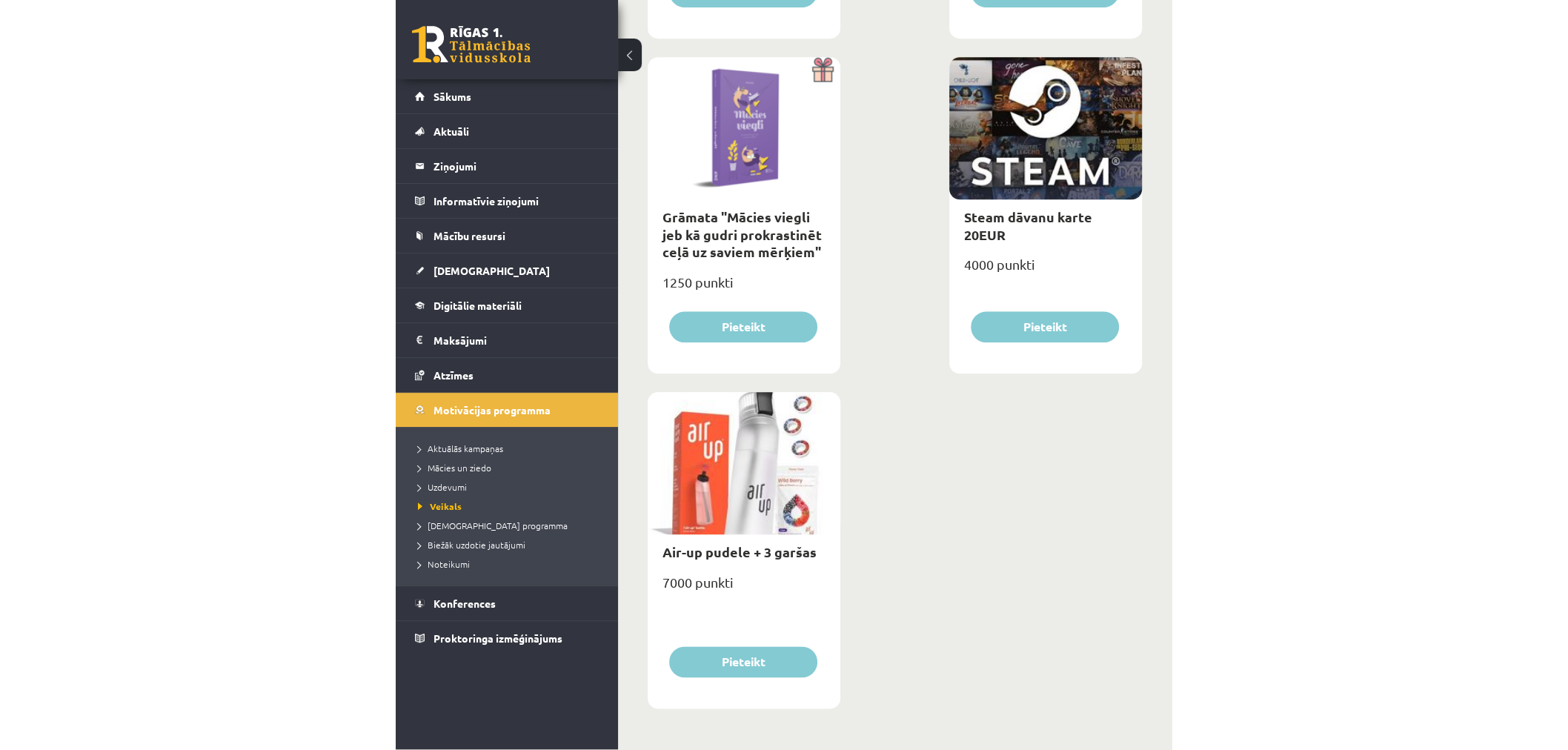
scroll to position [1527, 0]
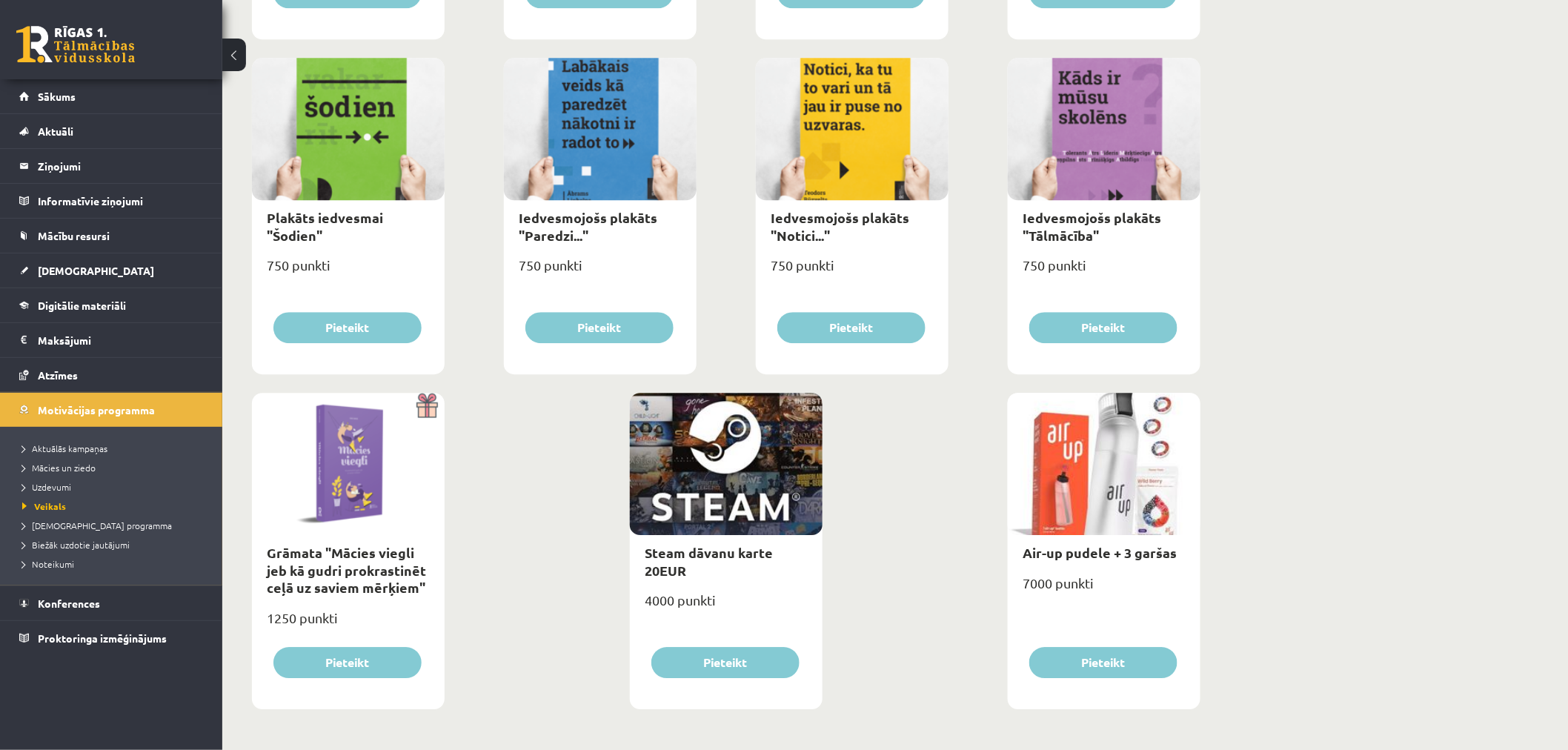
drag, startPoint x: 676, startPoint y: 212, endPoint x: 1286, endPoint y: 235, distance: 610.4
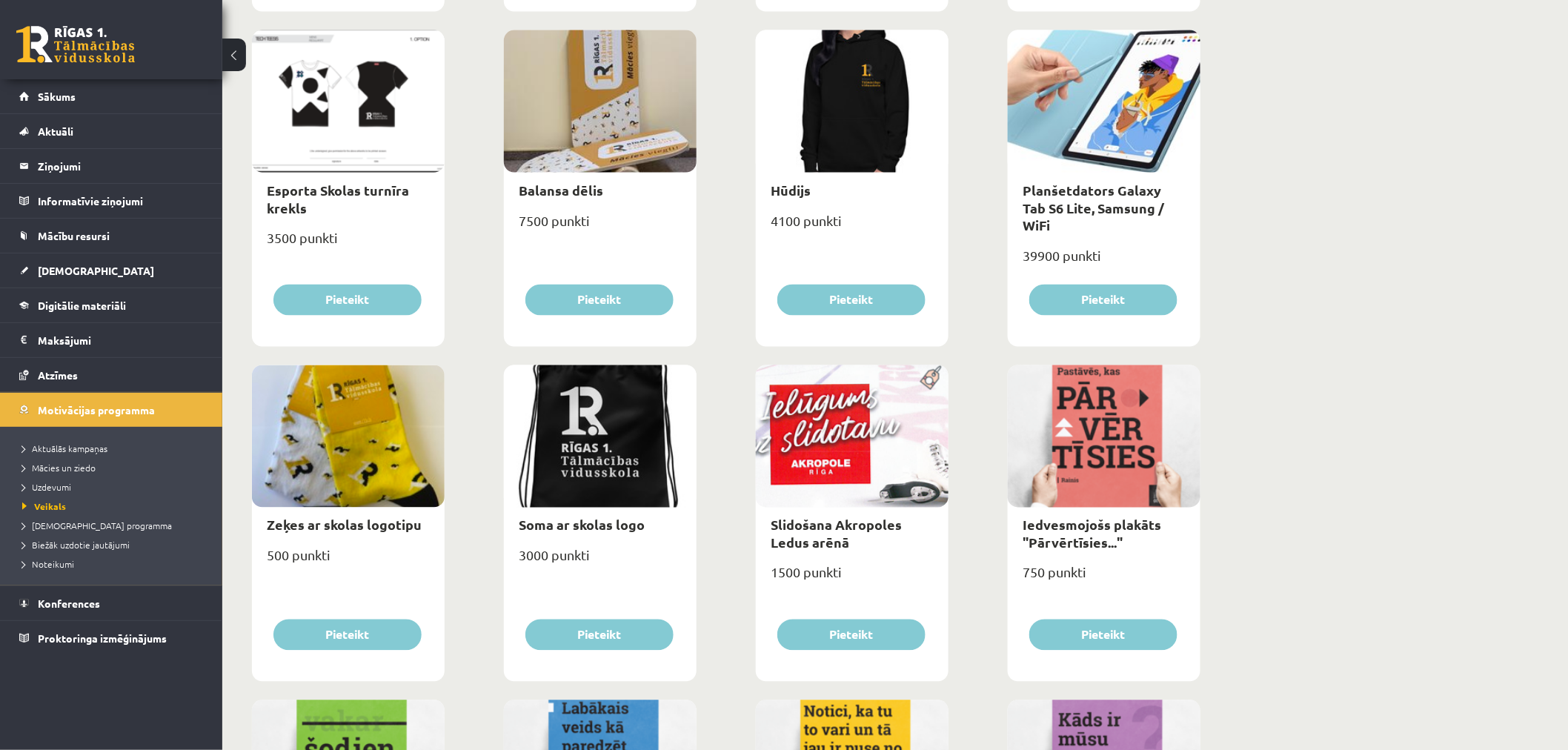
scroll to position [868, 0]
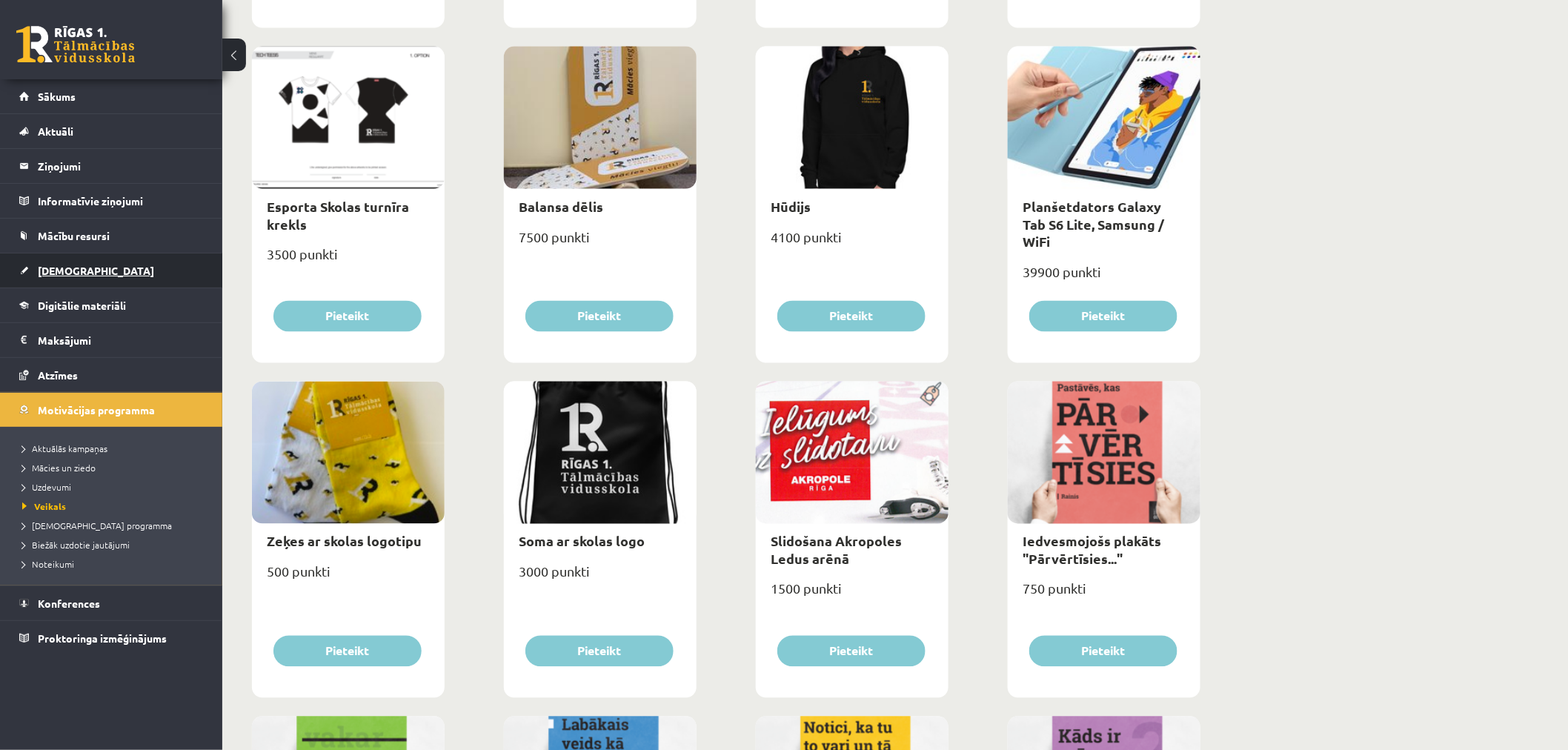
click at [52, 272] on span "[DEMOGRAPHIC_DATA]" at bounding box center [96, 270] width 116 height 13
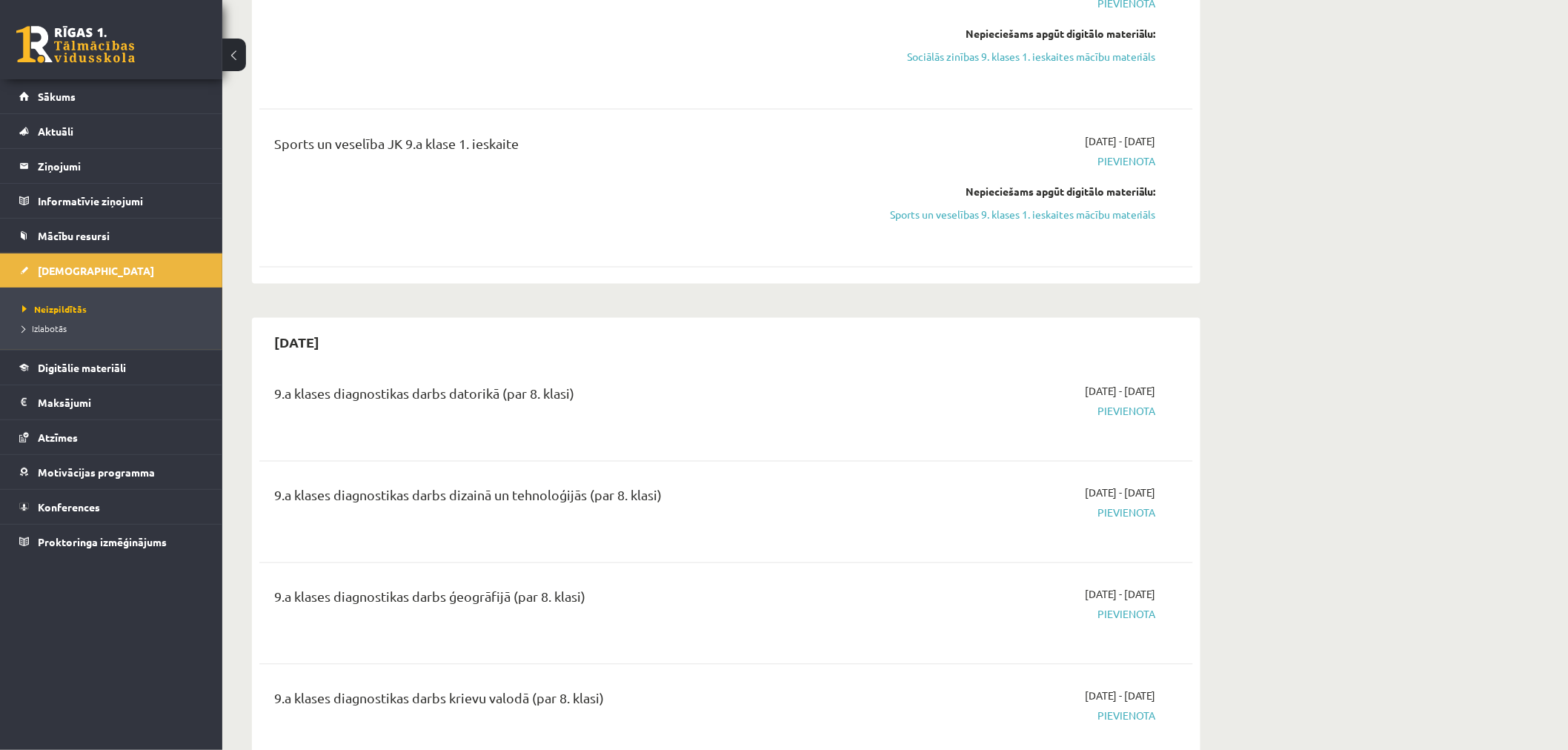
click at [49, 329] on span "Izlabotās" at bounding box center [45, 328] width 45 height 12
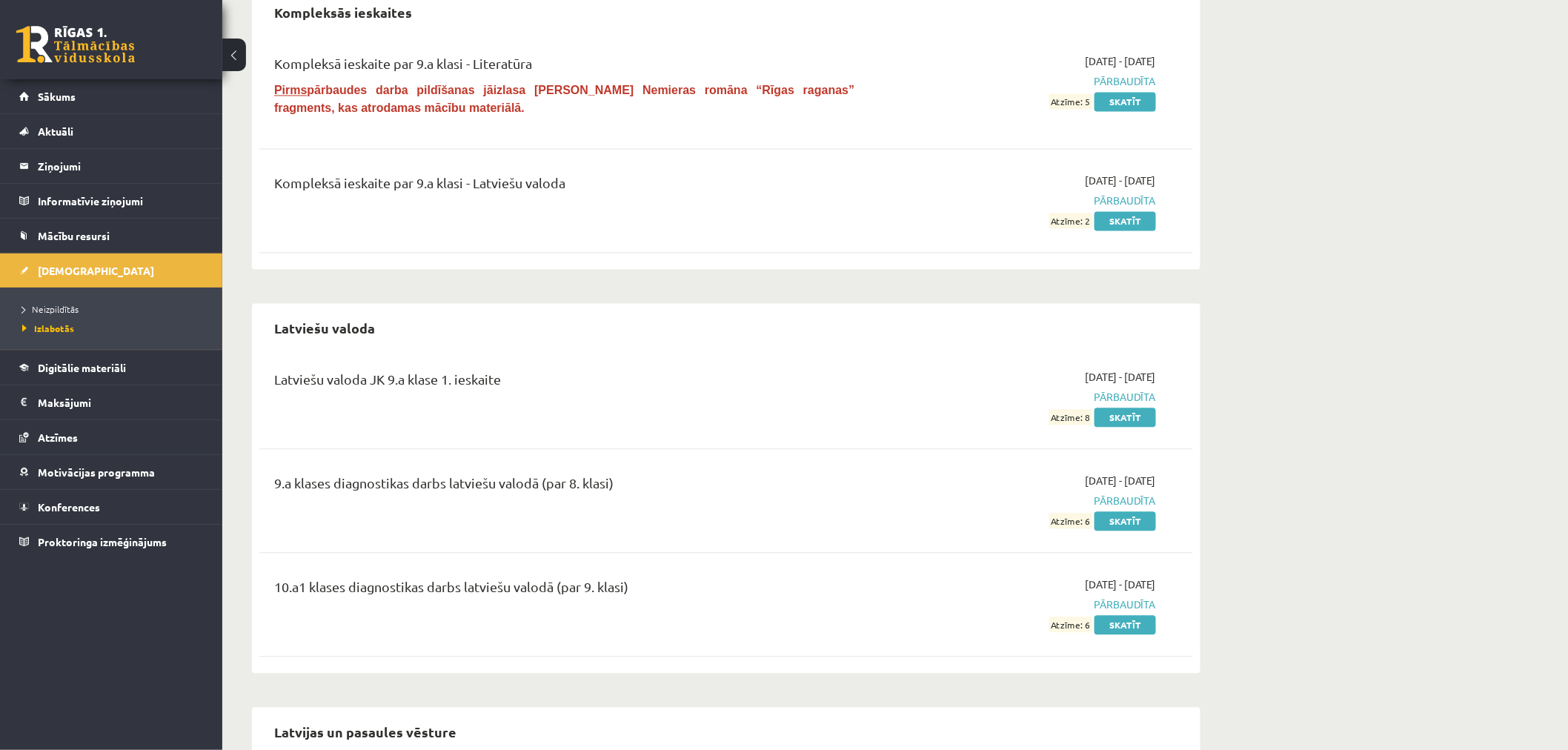
scroll to position [1914, 0]
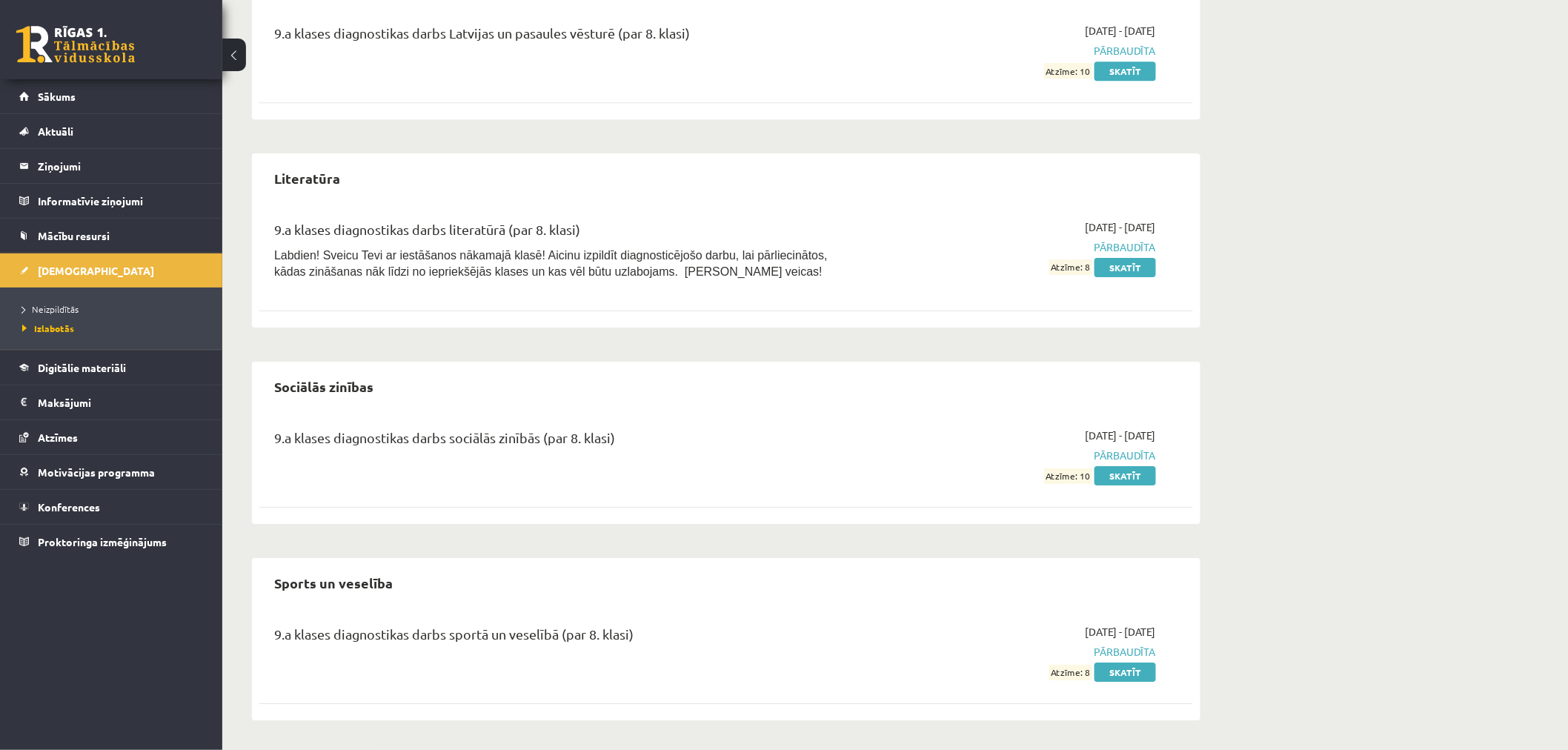
drag, startPoint x: 693, startPoint y: 355, endPoint x: 657, endPoint y: 625, distance: 272.4
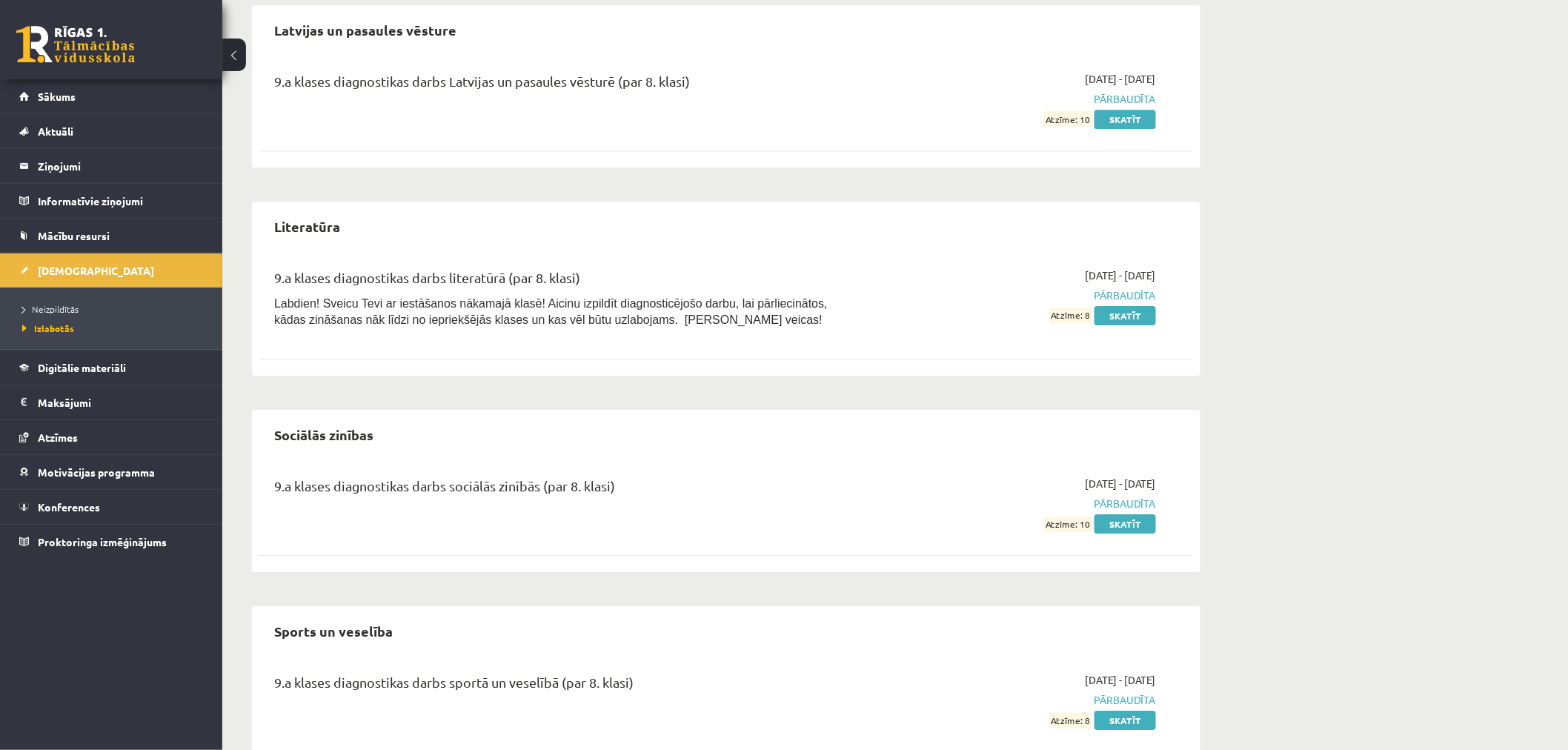
scroll to position [1877, 0]
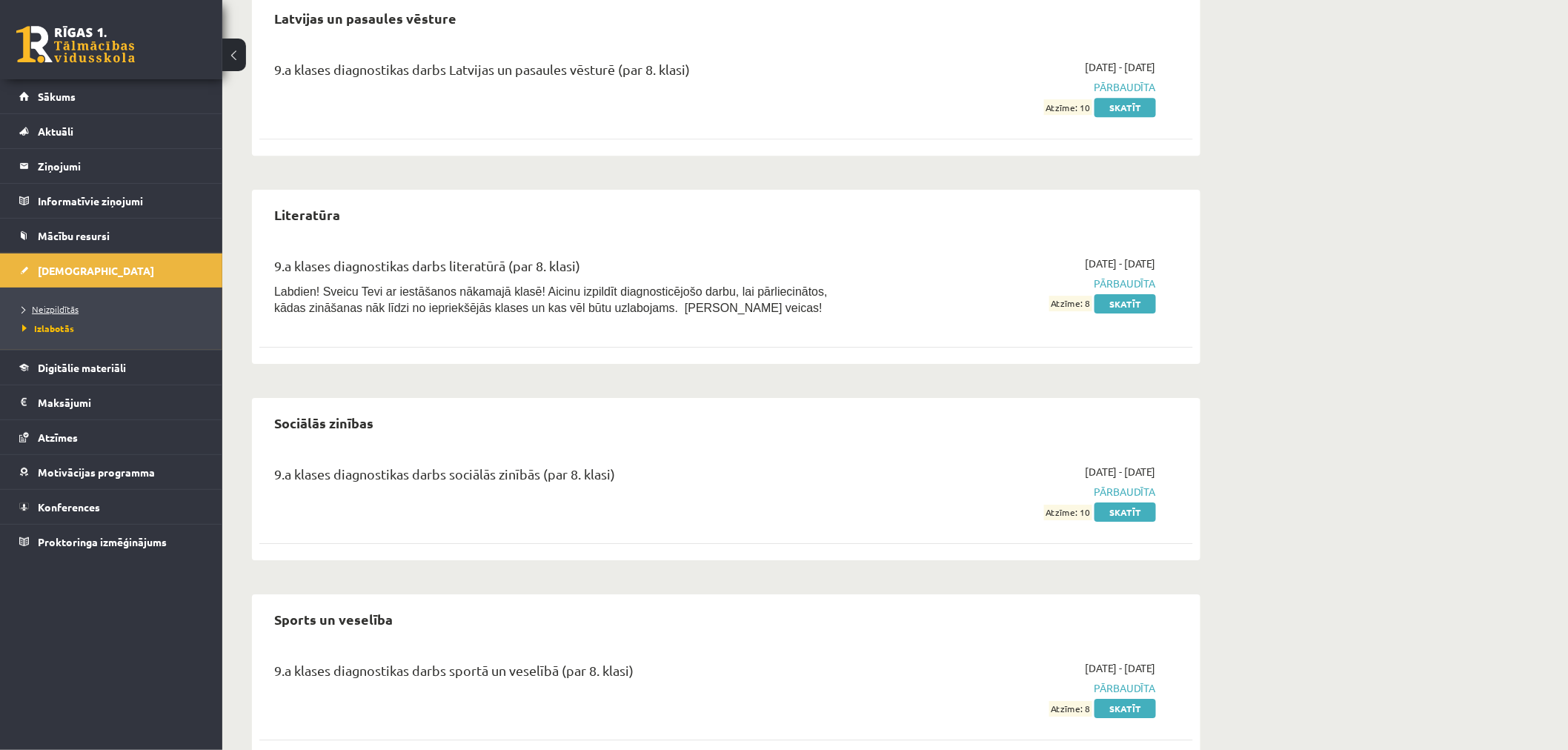
click at [68, 310] on span "Neizpildītās" at bounding box center [51, 309] width 57 height 12
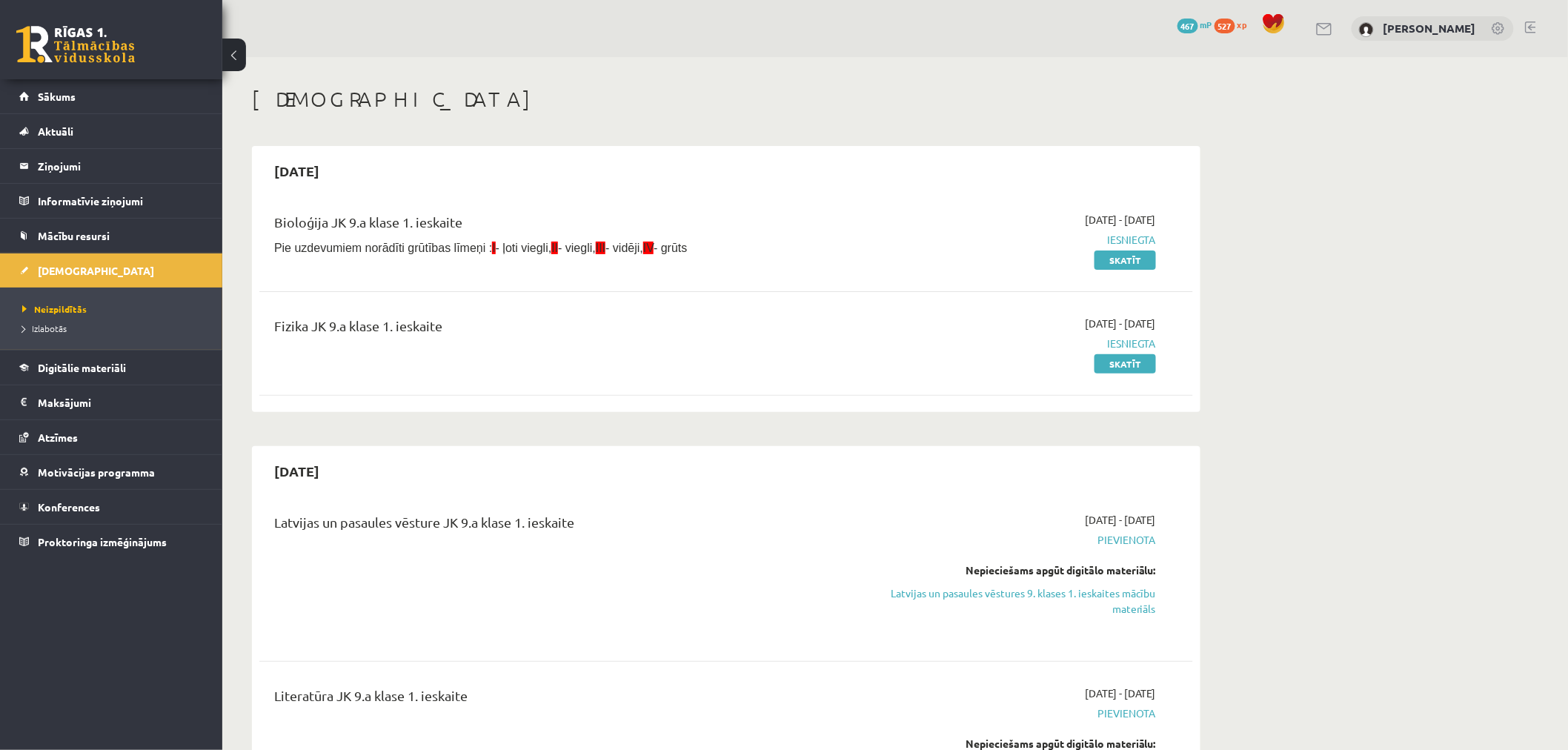
drag, startPoint x: 734, startPoint y: 609, endPoint x: 773, endPoint y: 391, distance: 221.5
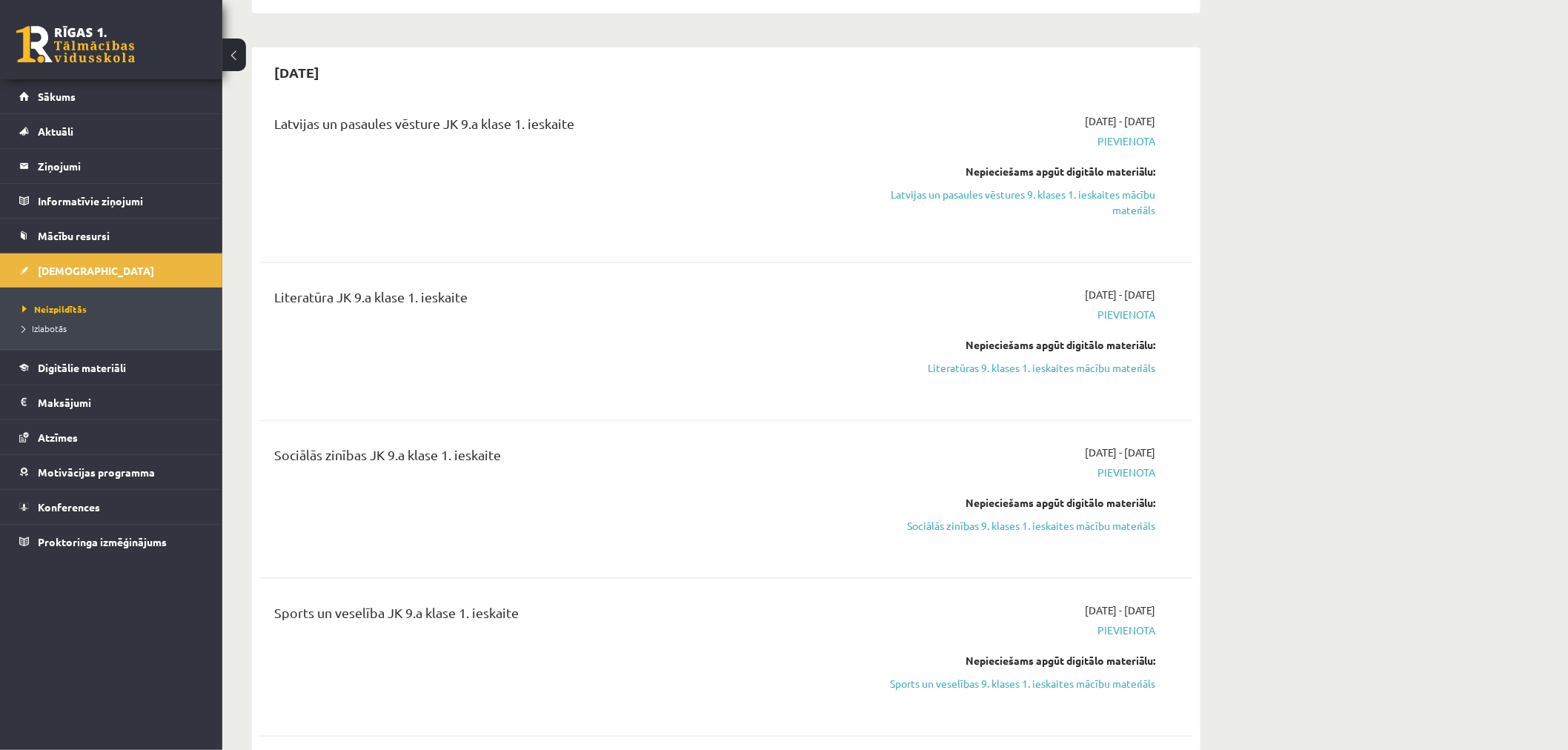
scroll to position [411, 0]
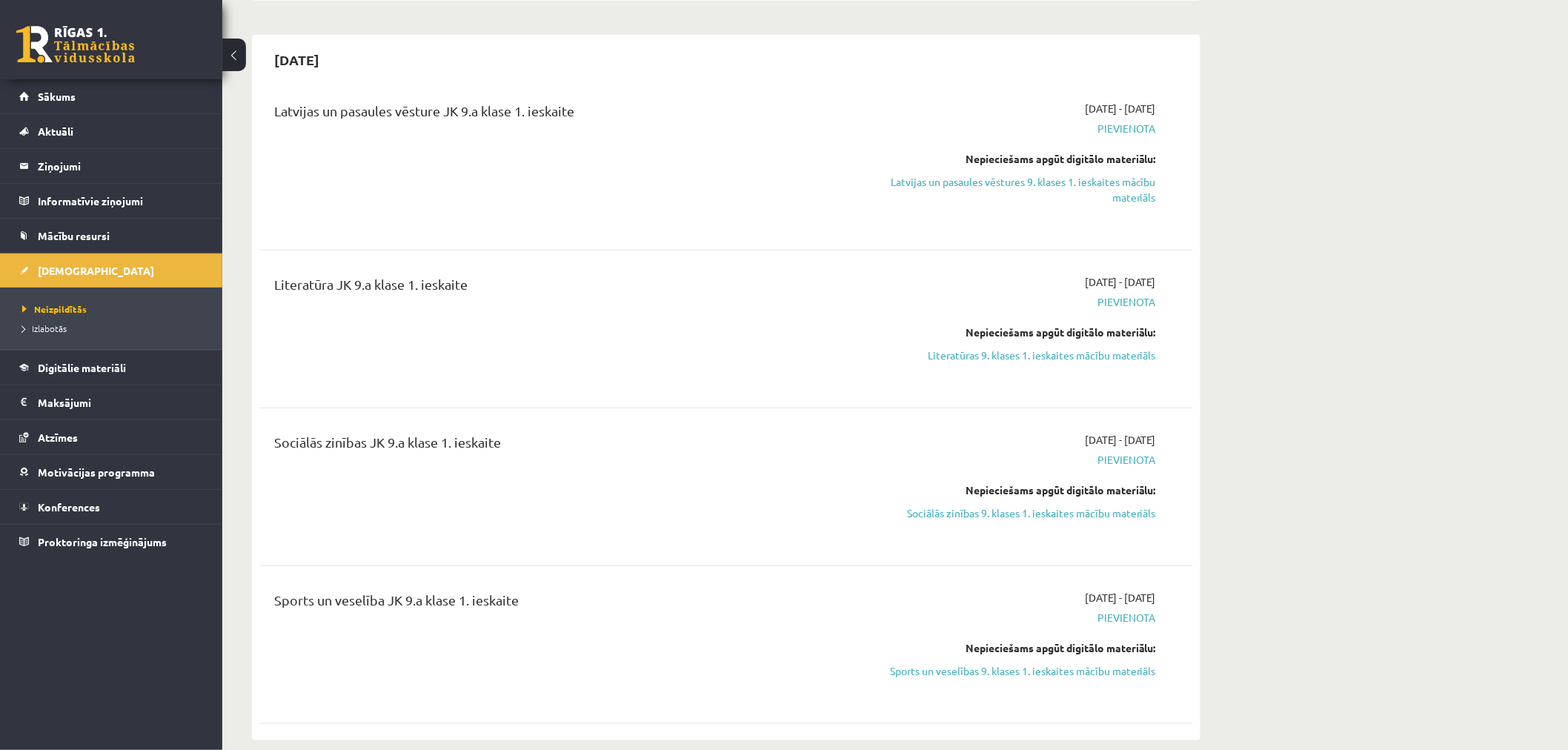
drag, startPoint x: 263, startPoint y: 93, endPoint x: 573, endPoint y: 587, distance: 583.2
click at [573, 587] on div "Latvijas un pasaules vēsture JK 9.a klase 1. ieskaite 2025-09-16 - 2025-09-30 P…" at bounding box center [726, 409] width 934 height 647
click at [587, 584] on div "Sports un veselība JK 9.a klase 1. ieskaite 2025-09-16 - 2025-09-30 Pievienota …" at bounding box center [726, 644] width 934 height 139
drag, startPoint x: 1083, startPoint y: 107, endPoint x: 1102, endPoint y: 107, distance: 19.0
click at [775, 107] on span "2025-09-16 - 2025-09-30" at bounding box center [1121, 108] width 71 height 16
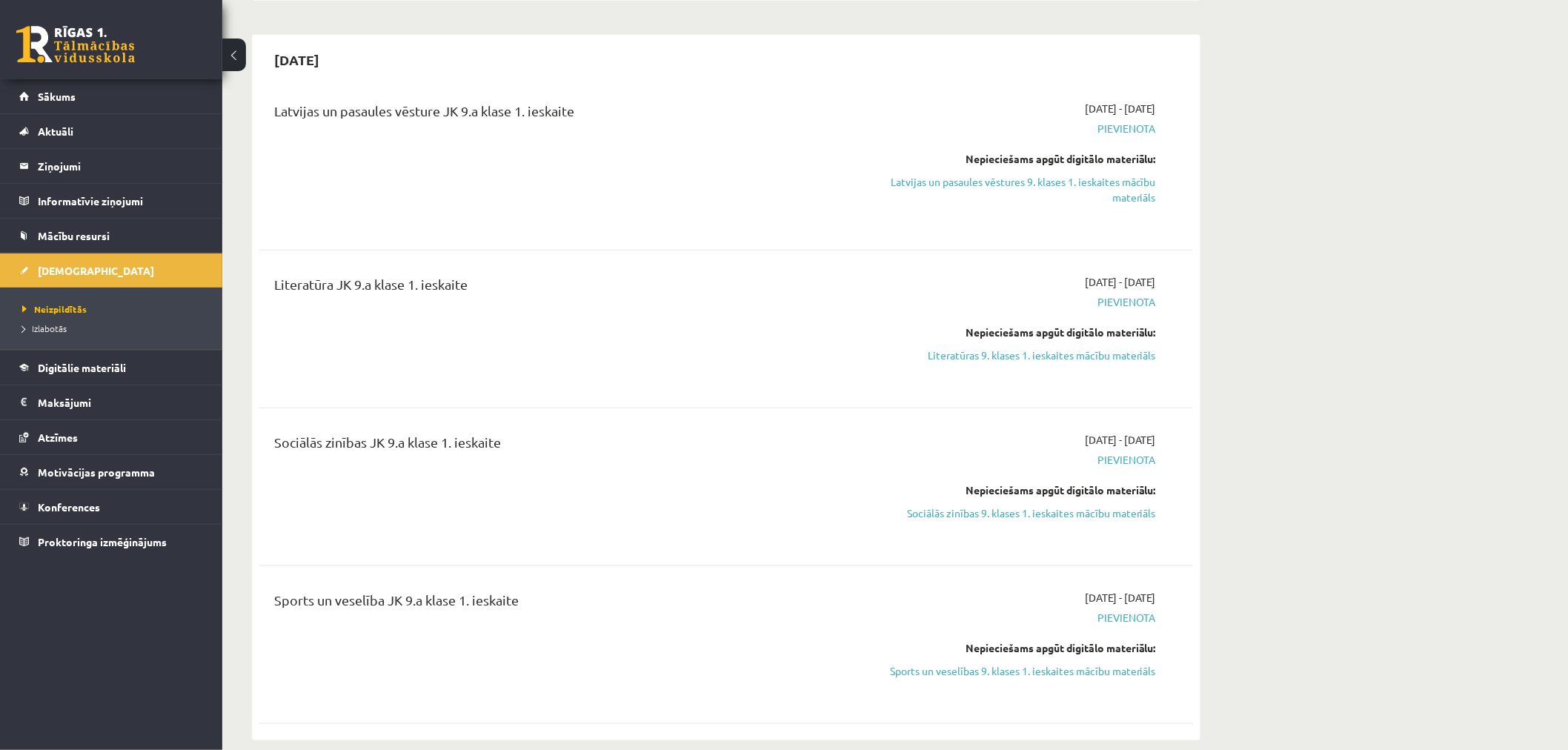
drag, startPoint x: 1086, startPoint y: 138, endPoint x: 1054, endPoint y: 133, distance: 32.4
click at [775, 132] on span "Pievienota" at bounding box center [1016, 128] width 279 height 16
drag, startPoint x: 1086, startPoint y: 109, endPoint x: 1095, endPoint y: 107, distance: 9.2
click at [775, 107] on span "2025-09-16 - 2025-09-30" at bounding box center [1121, 108] width 71 height 16
click at [775, 101] on span "2025-09-16 - 2025-09-30" at bounding box center [1121, 108] width 71 height 16
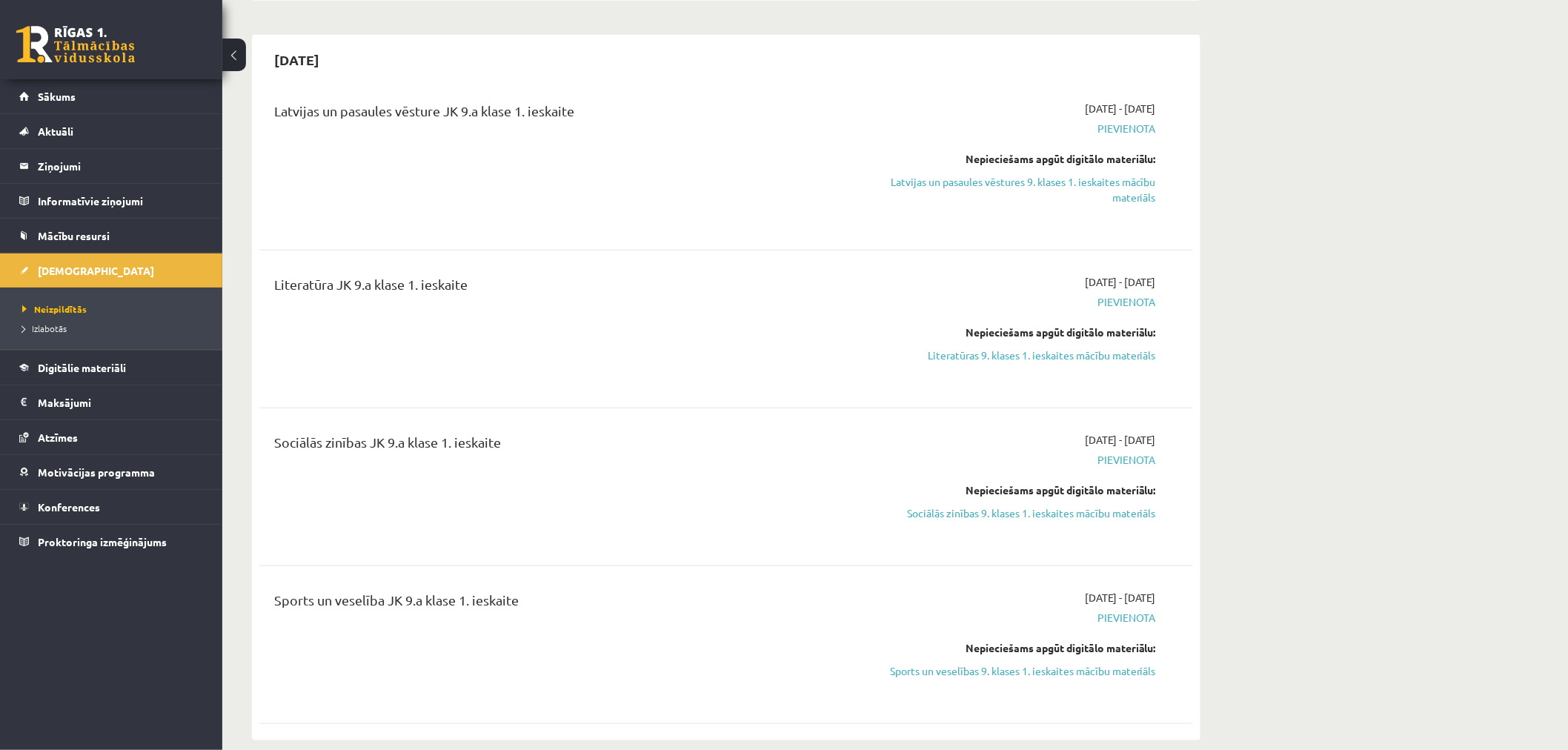
drag, startPoint x: 1147, startPoint y: 101, endPoint x: 1165, endPoint y: 104, distance: 18.2
click at [775, 105] on div "2025-09-16 - 2025-09-30 Pievienota Nepieciešams apgūt digitālo materiālu: Latvi…" at bounding box center [1016, 163] width 302 height 125
click at [775, 101] on span "2025-09-16 - 2025-09-30" at bounding box center [1121, 108] width 71 height 16
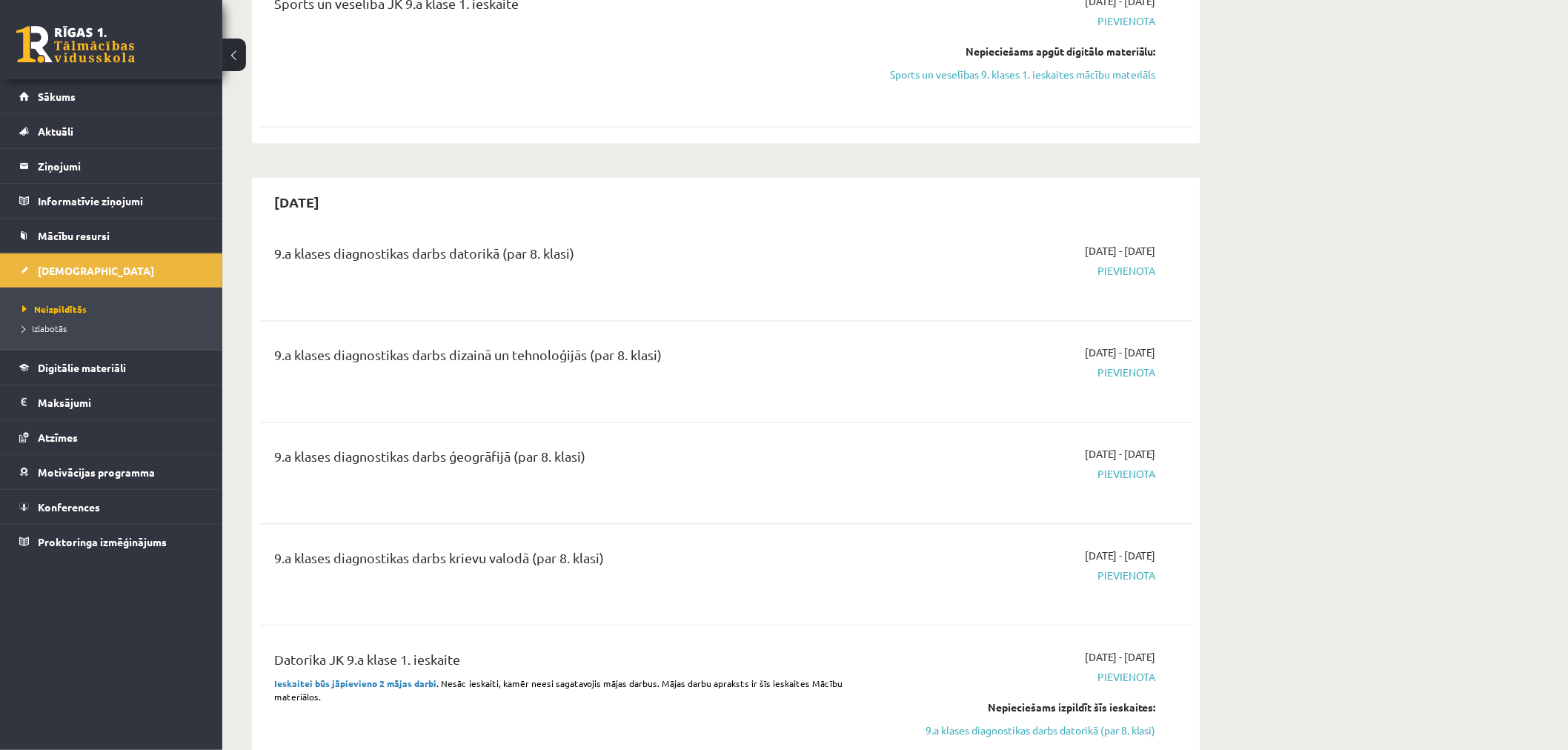
scroll to position [1070, 0]
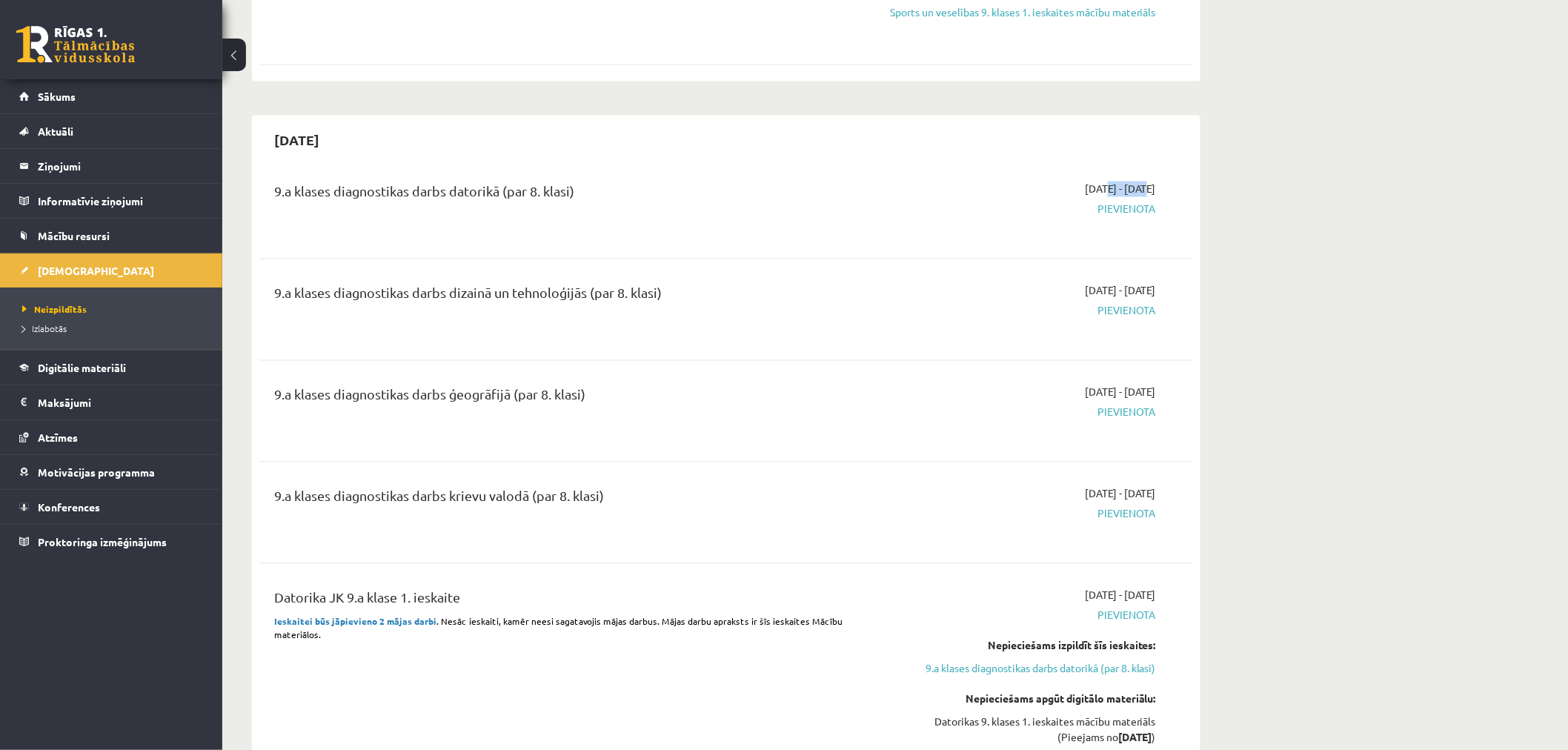
drag, startPoint x: 1065, startPoint y: 188, endPoint x: 1103, endPoint y: 191, distance: 38.1
click at [775, 191] on span "2025-10-01 - 2025-10-15" at bounding box center [1121, 189] width 71 height 16
drag, startPoint x: 270, startPoint y: 500, endPoint x: 660, endPoint y: 480, distance: 390.5
click at [660, 480] on div "9.a klases diagnostikas darbs krievu valodā (par 8. klasi) 2025-10-01 - 2025-10…" at bounding box center [726, 512] width 934 height 83
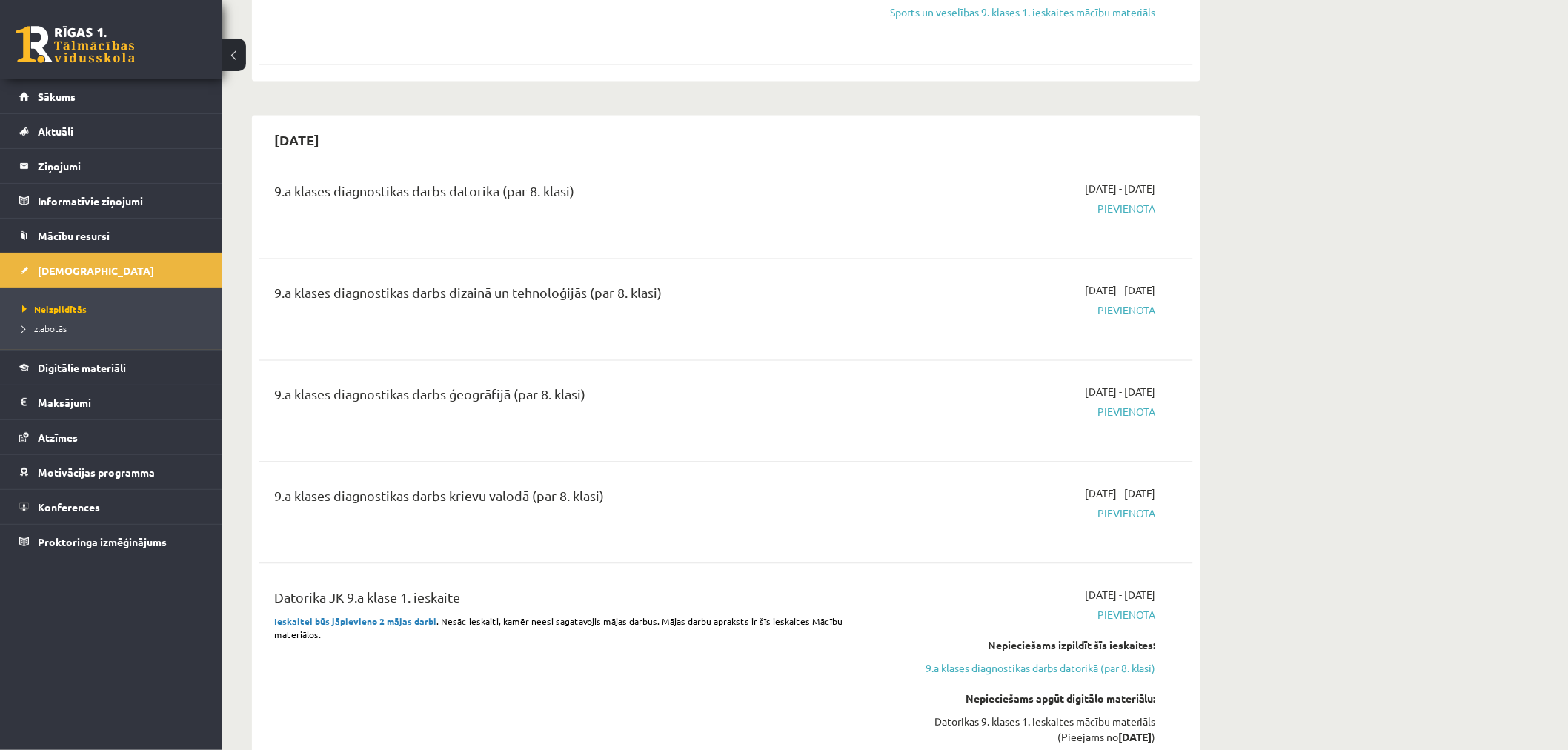
drag, startPoint x: 474, startPoint y: 482, endPoint x: 565, endPoint y: 495, distance: 91.9
click at [565, 495] on div "9.a klases diagnostikas darbs krievu valodā (par 8. klasi)" at bounding box center [564, 500] width 580 height 28
click at [775, 382] on div "9.a klases diagnostikas darbs ģeogrāfijā (par 8. klasi) 2025-10-01 - 2025-10-15…" at bounding box center [726, 411] width 934 height 83
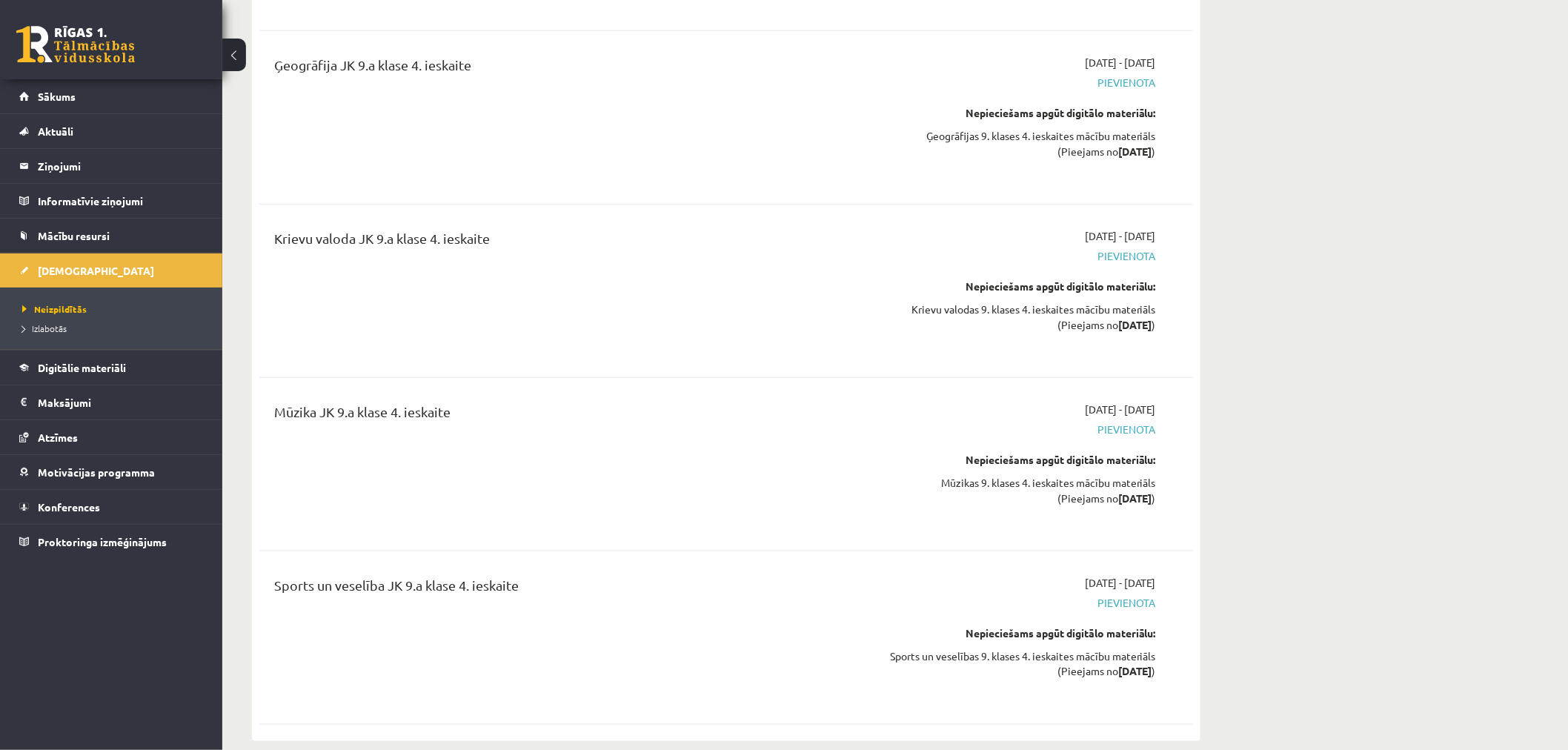
scroll to position [14643, 0]
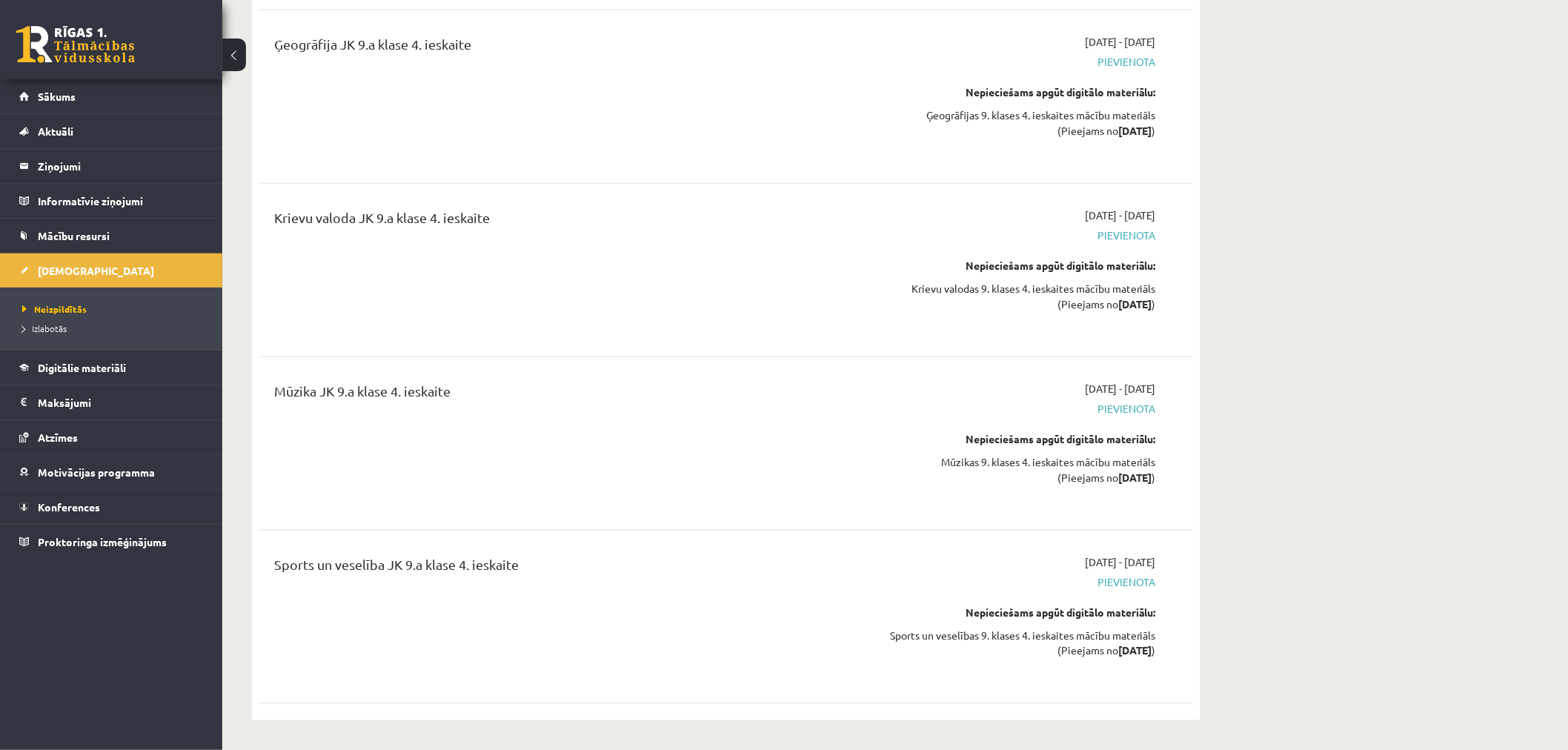
click at [131, 95] on link "Sākums" at bounding box center [112, 96] width 185 height 34
